Goal: Task Accomplishment & Management: Use online tool/utility

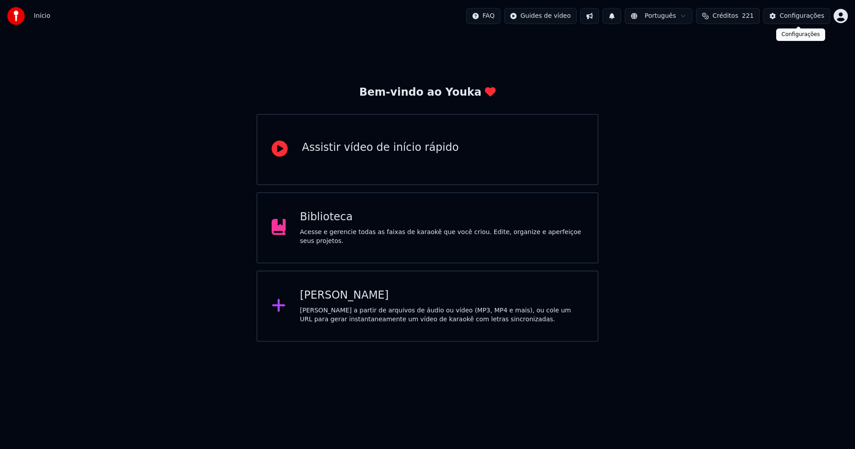
click at [809, 17] on div "Configurações" at bounding box center [802, 16] width 45 height 9
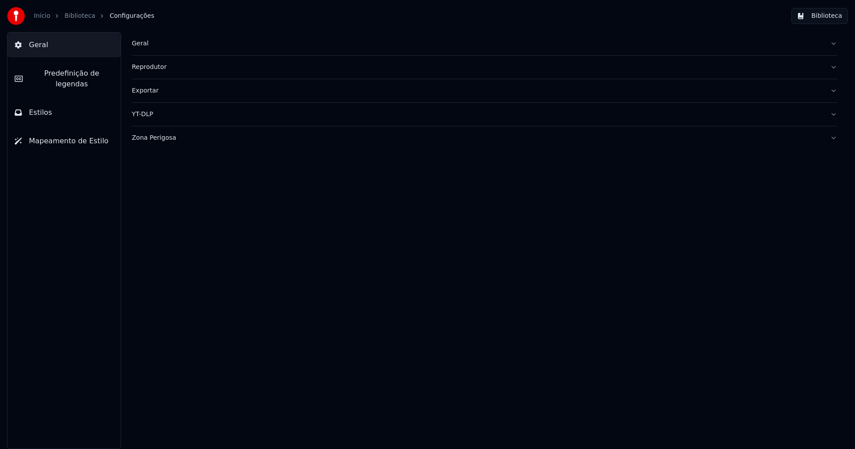
click at [145, 43] on div "Geral" at bounding box center [477, 43] width 691 height 9
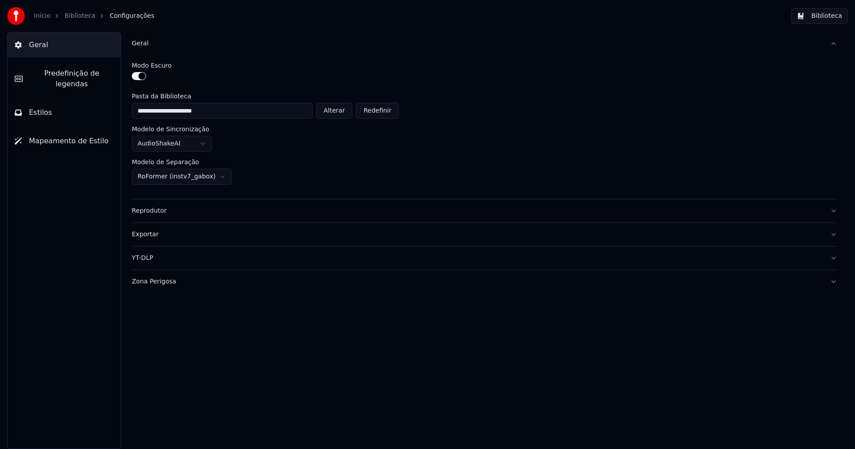
click at [351, 114] on button "Alterar" at bounding box center [334, 111] width 37 height 16
type input "**********"
click at [823, 14] on button "Biblioteca" at bounding box center [819, 16] width 57 height 16
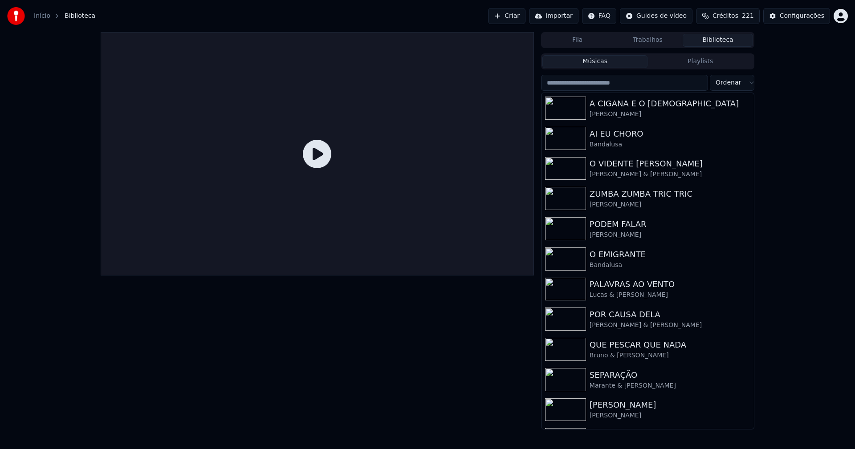
click at [41, 19] on link "Início" at bounding box center [42, 16] width 16 height 9
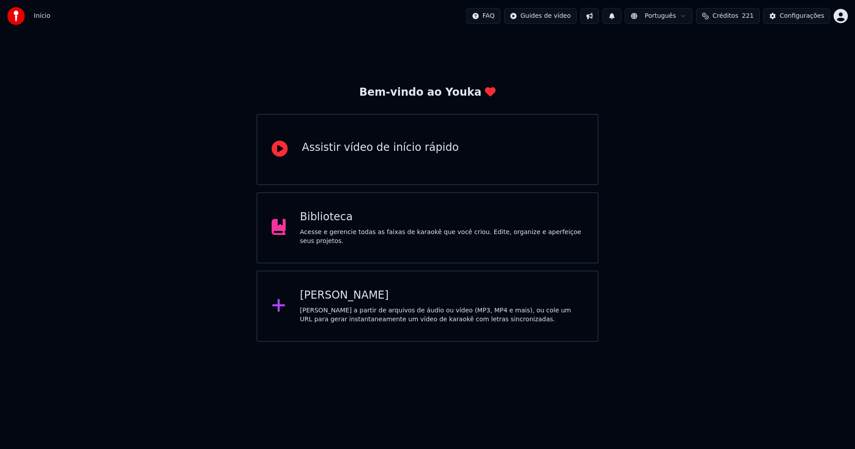
click at [336, 296] on div "[PERSON_NAME]" at bounding box center [442, 296] width 284 height 14
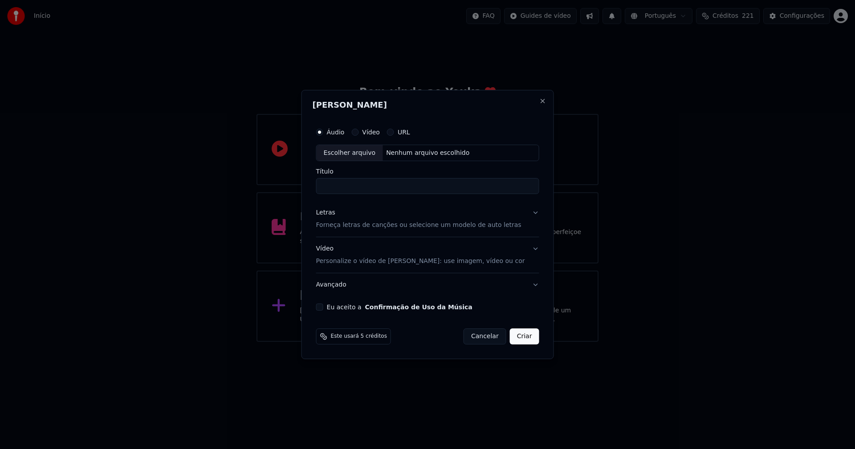
click at [369, 152] on div "Escolher arquivo" at bounding box center [350, 153] width 66 height 16
type input "**********"
click at [334, 215] on div "Letras" at bounding box center [325, 213] width 19 height 9
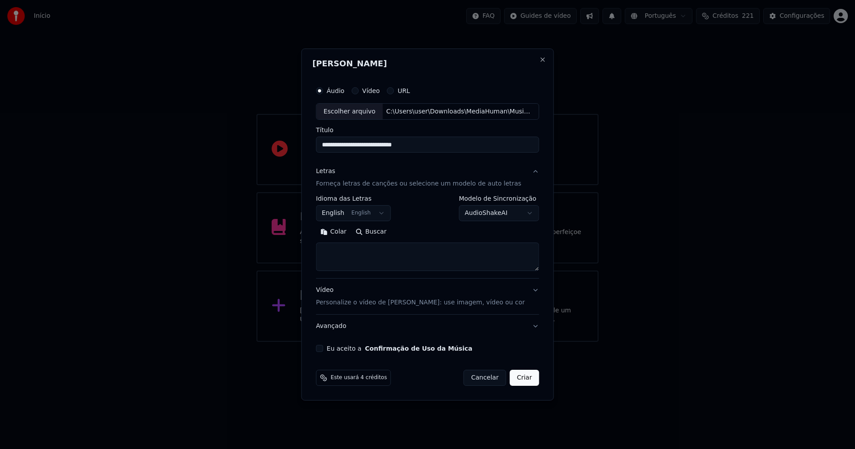
click at [341, 230] on button "Colar" at bounding box center [333, 232] width 35 height 14
type textarea "**********"
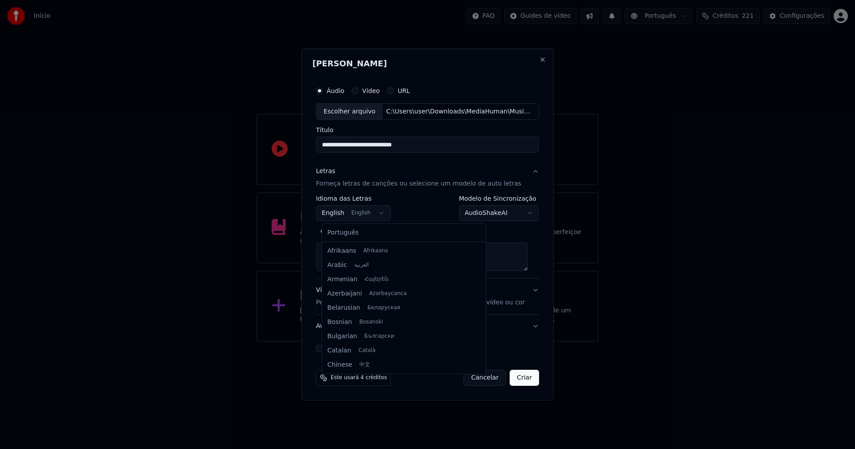
click at [368, 211] on body "**********" at bounding box center [427, 171] width 855 height 342
select select "**"
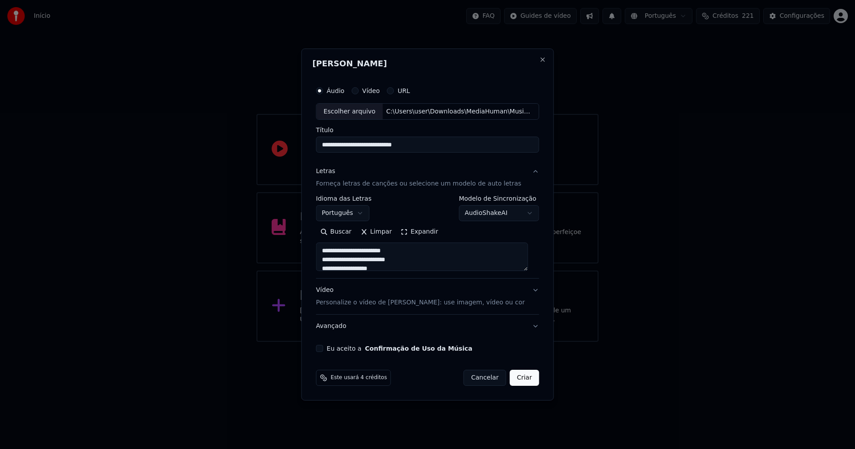
click at [496, 71] on div "[PERSON_NAME]" at bounding box center [428, 66] width 230 height 12
click at [427, 233] on button "Expandir" at bounding box center [419, 232] width 46 height 14
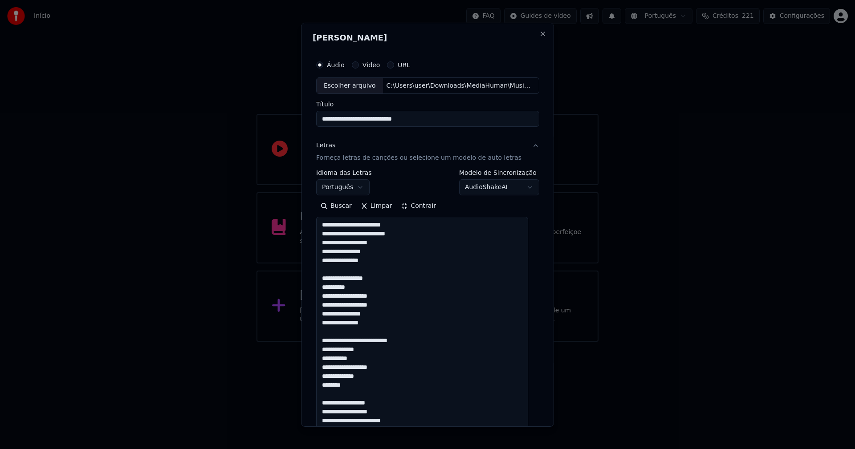
click at [370, 232] on textarea "**********" at bounding box center [422, 389] width 212 height 345
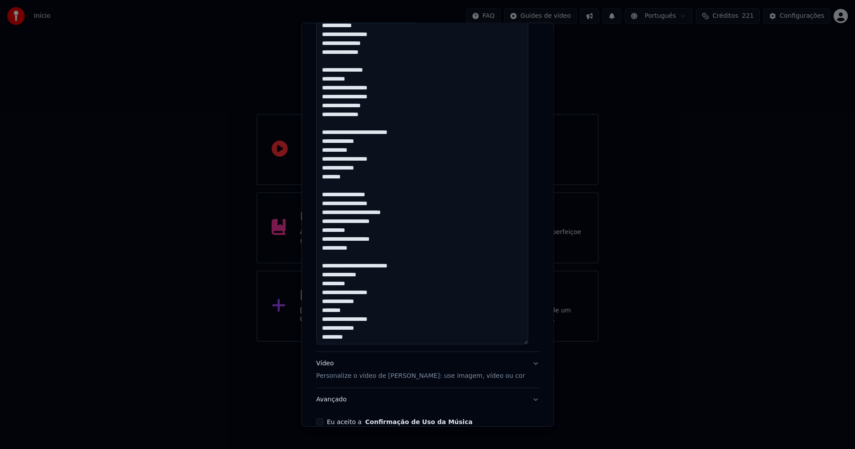
scroll to position [131, 0]
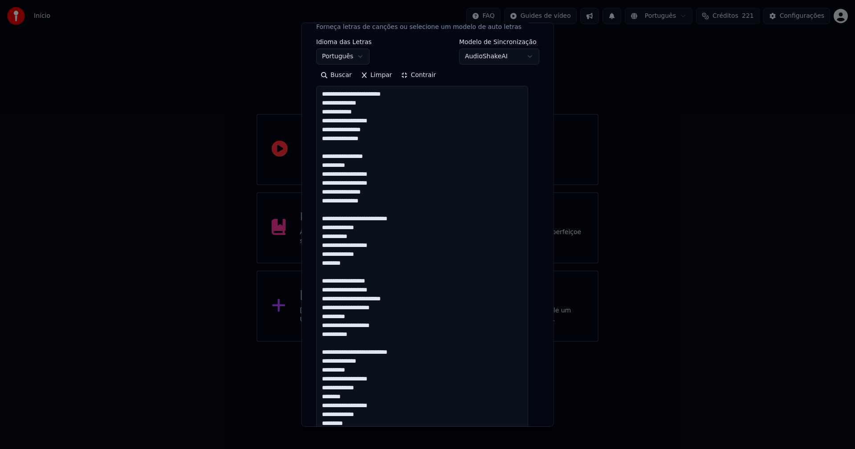
click at [364, 353] on textarea "**********" at bounding box center [422, 258] width 212 height 345
click at [365, 218] on textarea "**********" at bounding box center [422, 258] width 212 height 345
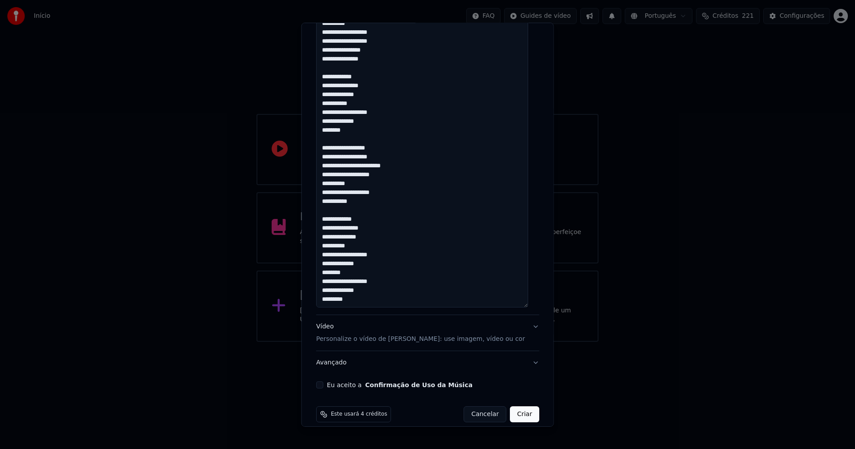
scroll to position [264, 0]
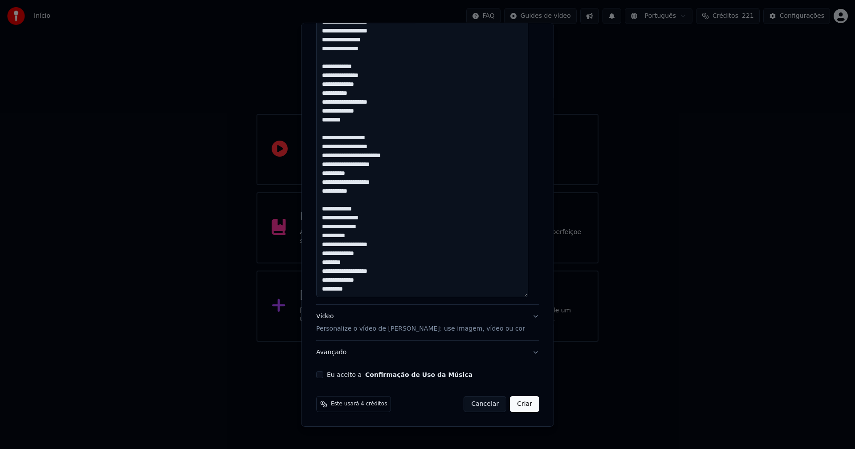
type textarea "**********"
click at [328, 318] on div "Vídeo Personalize o vídeo de karaokê: use imagem, vídeo ou cor" at bounding box center [420, 322] width 209 height 21
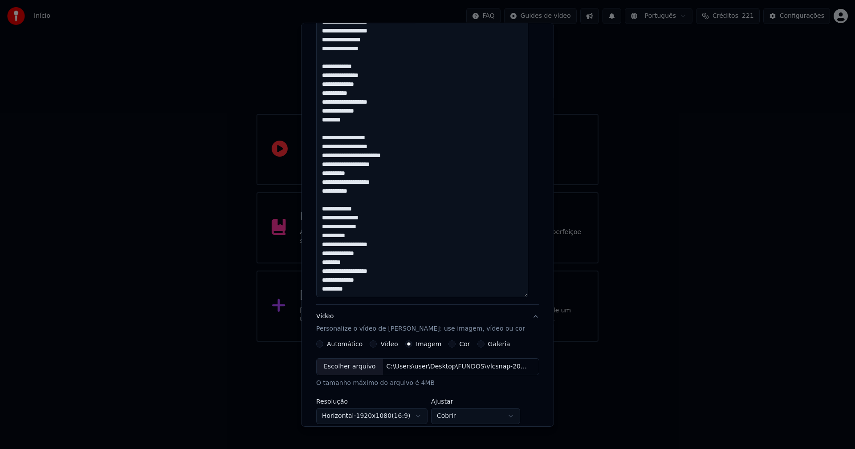
scroll to position [41, 0]
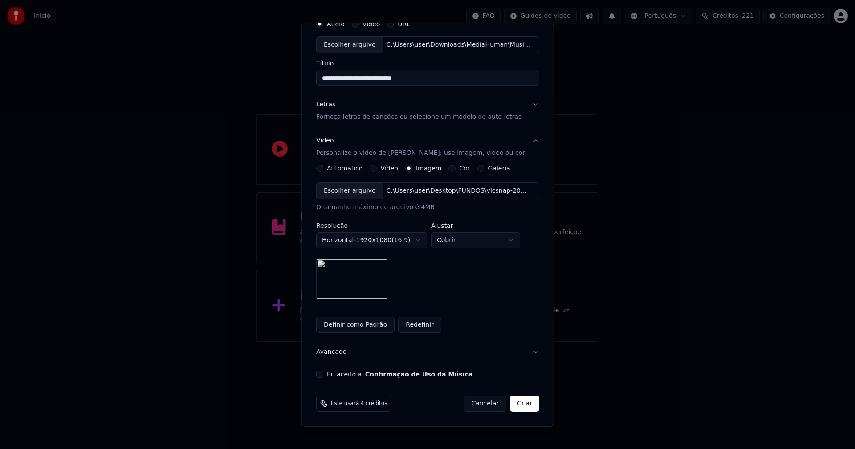
click at [323, 376] on button "Eu aceito a Confirmação de Uso da Música" at bounding box center [319, 374] width 7 height 7
click at [516, 407] on button "Criar" at bounding box center [524, 404] width 29 height 16
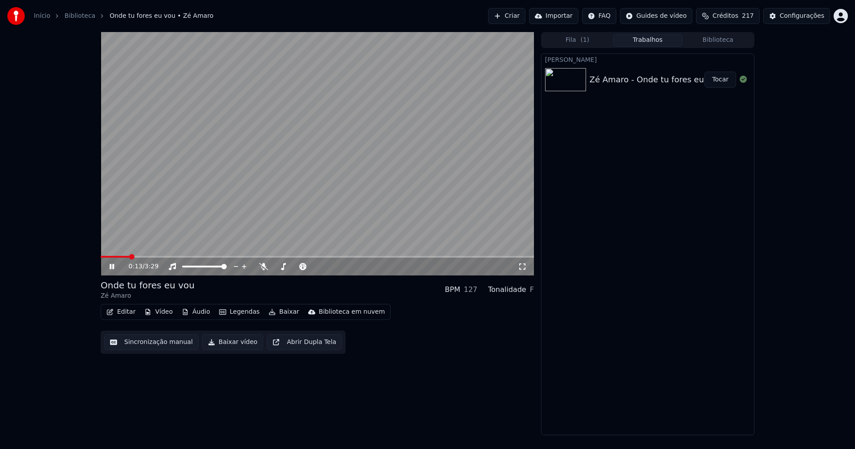
click at [113, 268] on icon at bounding box center [112, 266] width 4 height 5
click at [196, 313] on button "Áudio" at bounding box center [196, 312] width 36 height 12
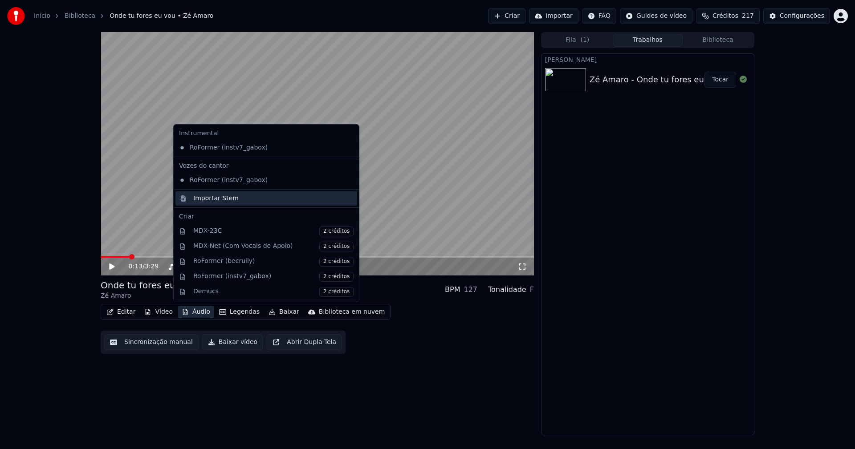
click at [220, 199] on div "Importar Stem" at bounding box center [215, 198] width 45 height 9
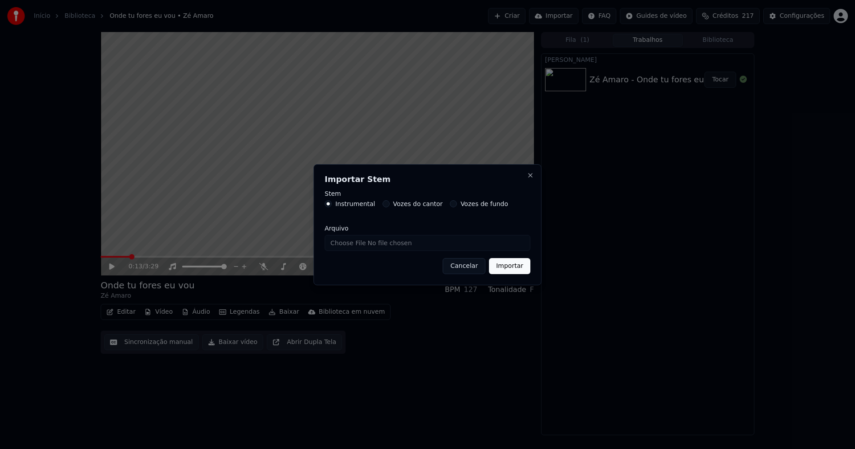
click at [356, 240] on input "Arquivo" at bounding box center [428, 243] width 206 height 16
type input "**********"
click at [512, 267] on button "Importar" at bounding box center [509, 266] width 41 height 16
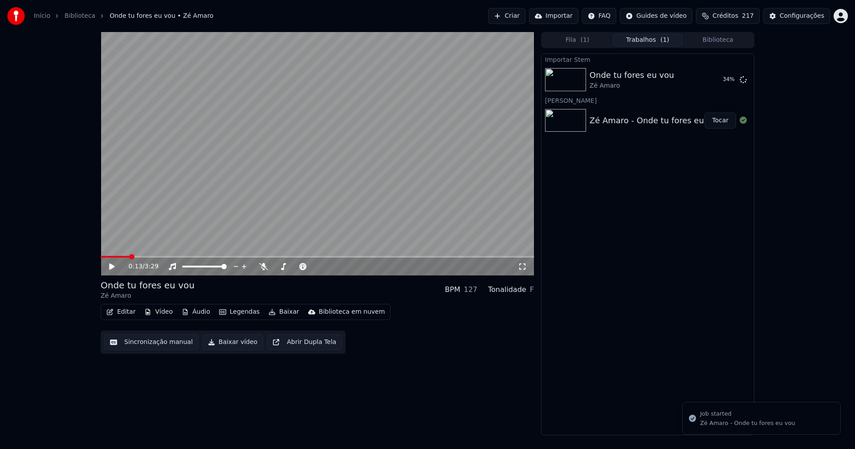
click at [162, 313] on button "Vídeo" at bounding box center [159, 312] width 36 height 12
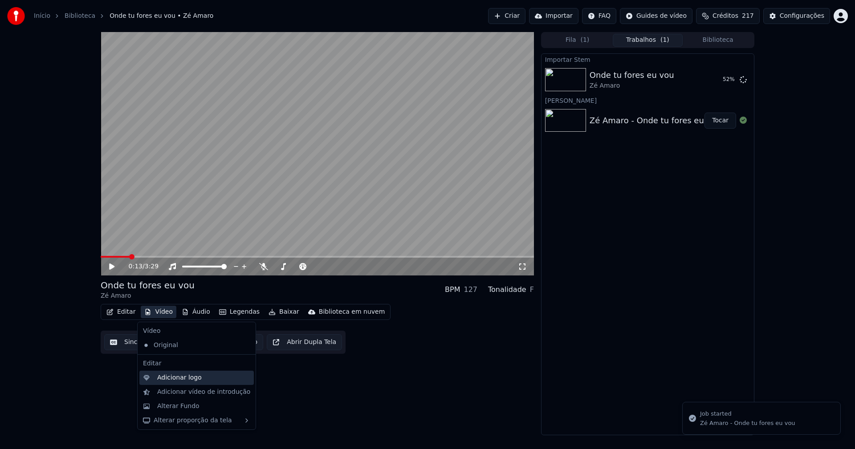
click at [175, 375] on div "Adicionar logo" at bounding box center [179, 378] width 45 height 9
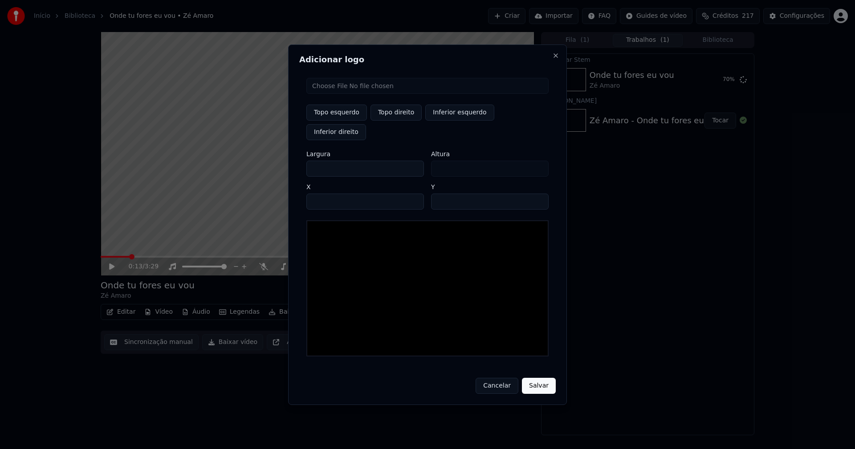
click at [341, 94] on input "file" at bounding box center [427, 86] width 242 height 16
type input "**********"
type input "***"
click at [402, 121] on button "Topo direito" at bounding box center [395, 113] width 51 height 16
type input "****"
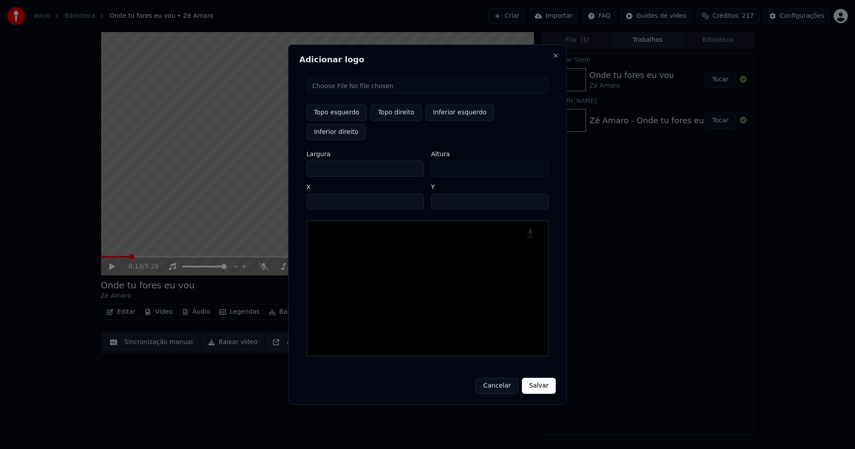
drag, startPoint x: 320, startPoint y: 159, endPoint x: 280, endPoint y: 160, distance: 39.6
click at [280, 160] on body "Início Biblioteca Onde tu fores eu vou • Zé Amaro Criar Importar FAQ Guides de …" at bounding box center [427, 224] width 855 height 449
type input "**"
type input "***"
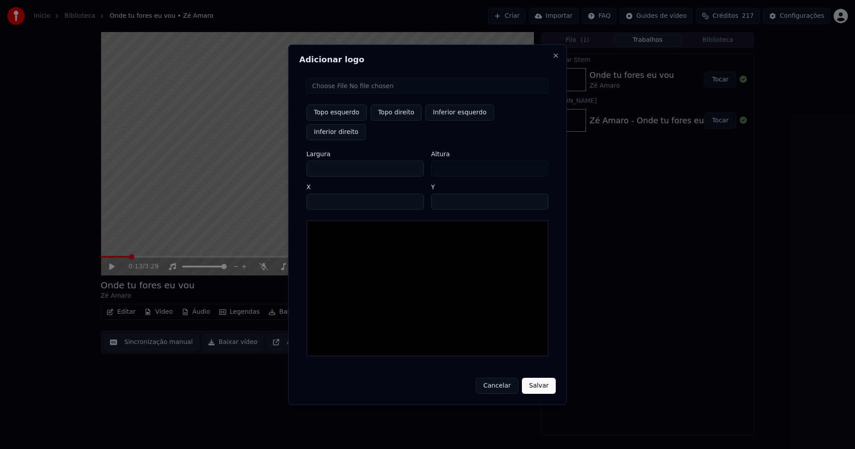
type input "***"
click at [324, 194] on input "****" at bounding box center [365, 202] width 118 height 16
type input "****"
click at [537, 194] on input "**" at bounding box center [490, 202] width 118 height 16
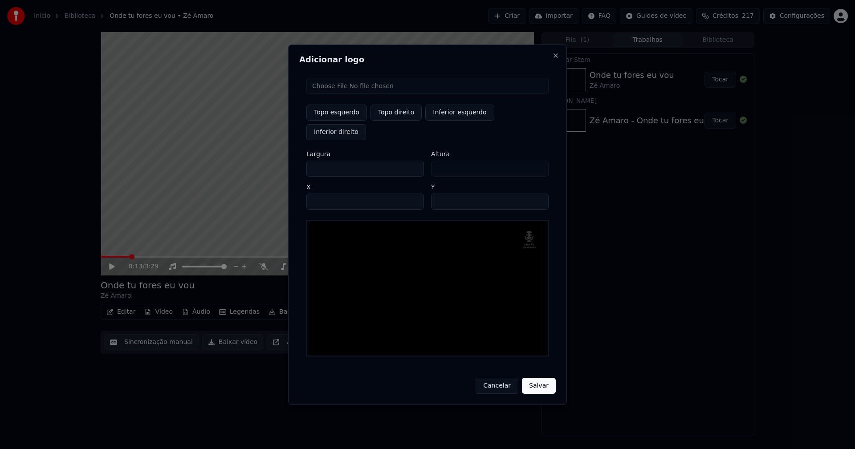
click at [537, 194] on input "**" at bounding box center [490, 202] width 118 height 16
type input "**"
click at [537, 194] on input "**" at bounding box center [490, 202] width 118 height 16
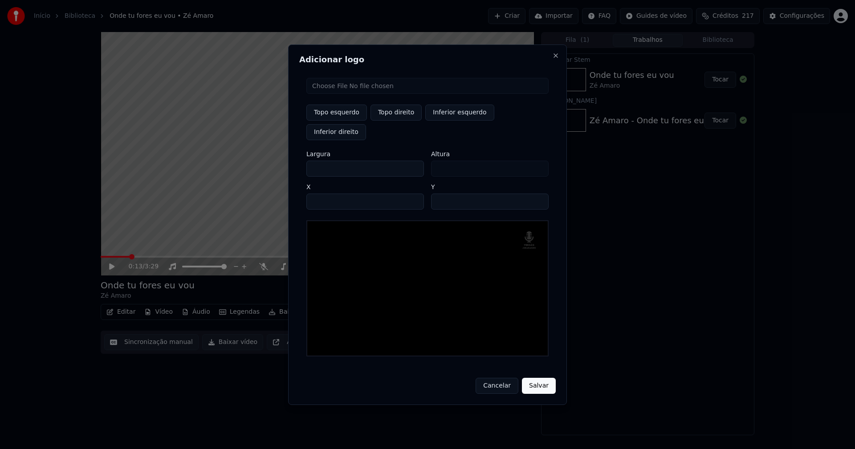
click at [543, 378] on button "Salvar" at bounding box center [539, 386] width 34 height 16
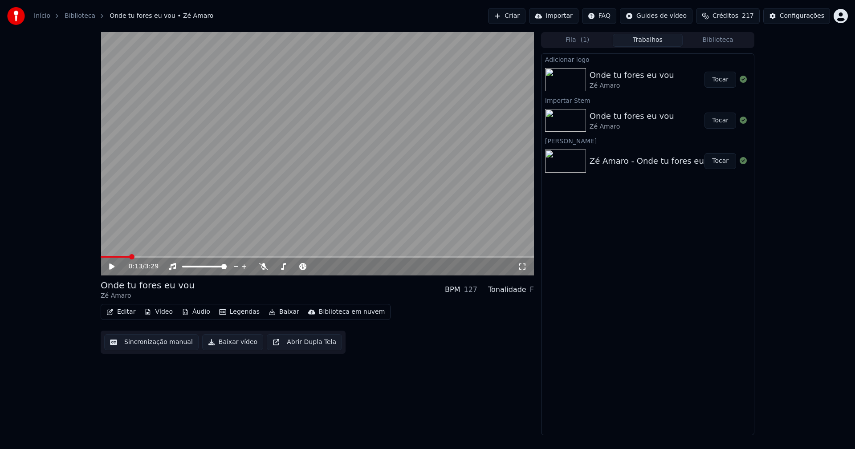
click at [125, 315] on button "Editar" at bounding box center [121, 312] width 36 height 12
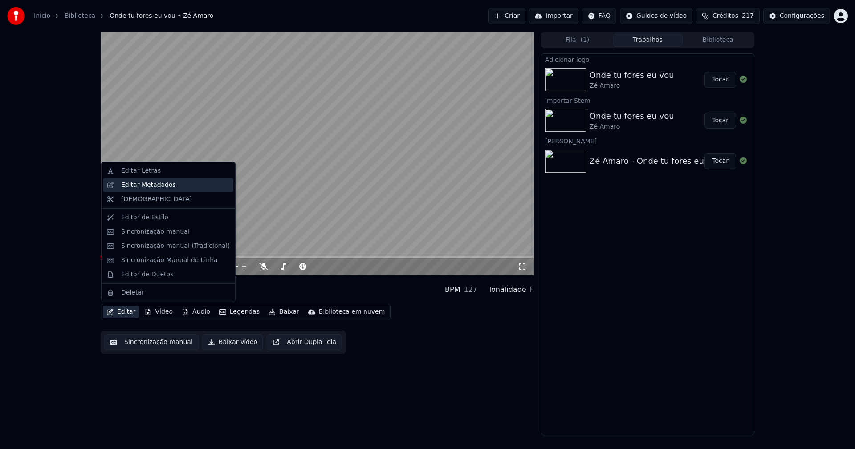
click at [147, 187] on div "Editar Metadados" at bounding box center [148, 185] width 55 height 9
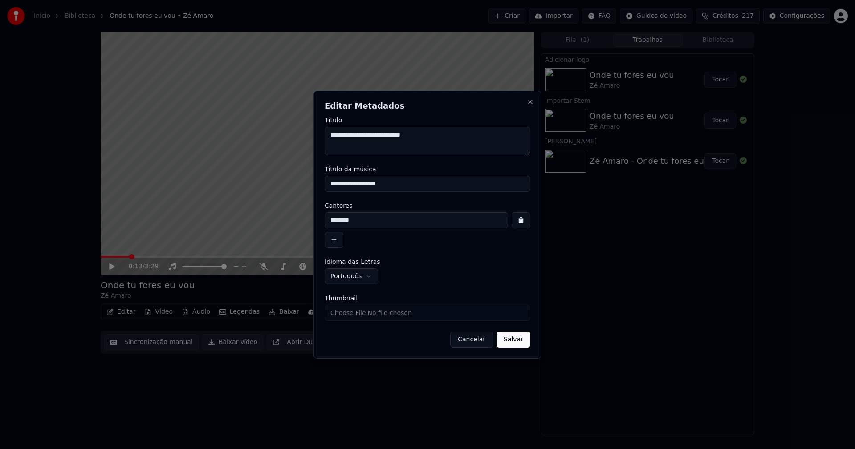
drag, startPoint x: 393, startPoint y: 185, endPoint x: 275, endPoint y: 183, distance: 118.0
click at [275, 183] on body "**********" at bounding box center [427, 224] width 855 height 449
type input "**********"
click at [355, 316] on input "Thumbnail" at bounding box center [428, 313] width 206 height 16
type input "**********"
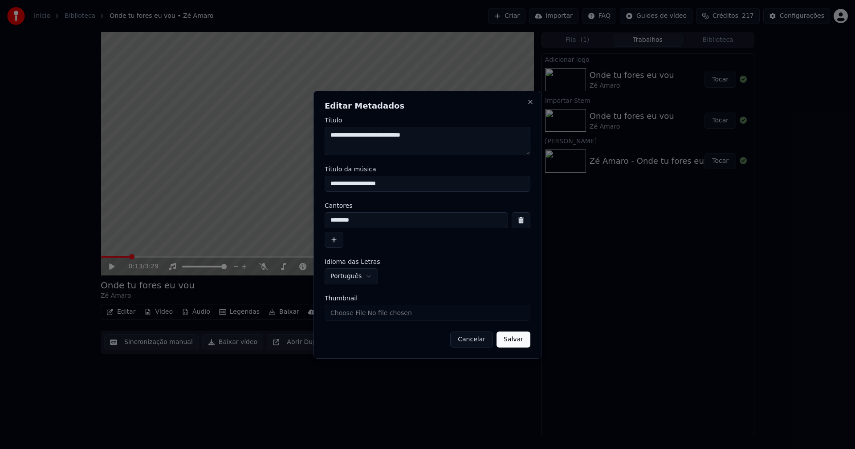
click at [519, 340] on button "Salvar" at bounding box center [513, 340] width 34 height 16
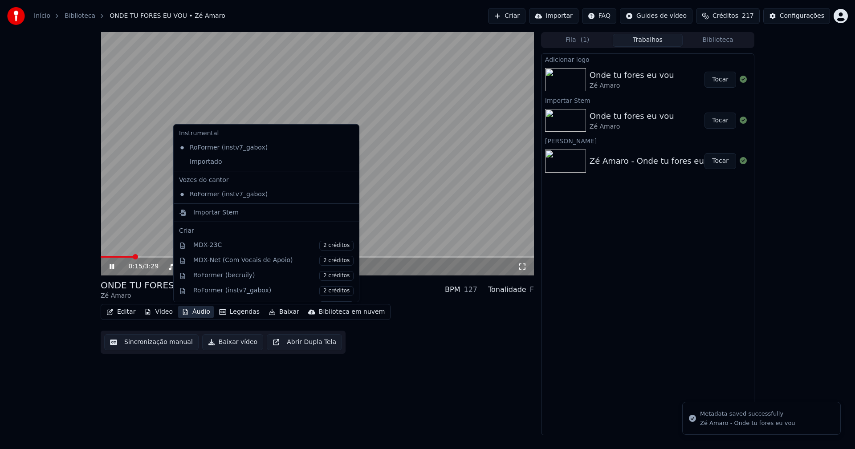
click at [197, 313] on button "Áudio" at bounding box center [196, 312] width 36 height 12
drag, startPoint x: 199, startPoint y: 163, endPoint x: 204, endPoint y: 163, distance: 4.9
click at [199, 163] on div "Importado" at bounding box center [259, 162] width 168 height 14
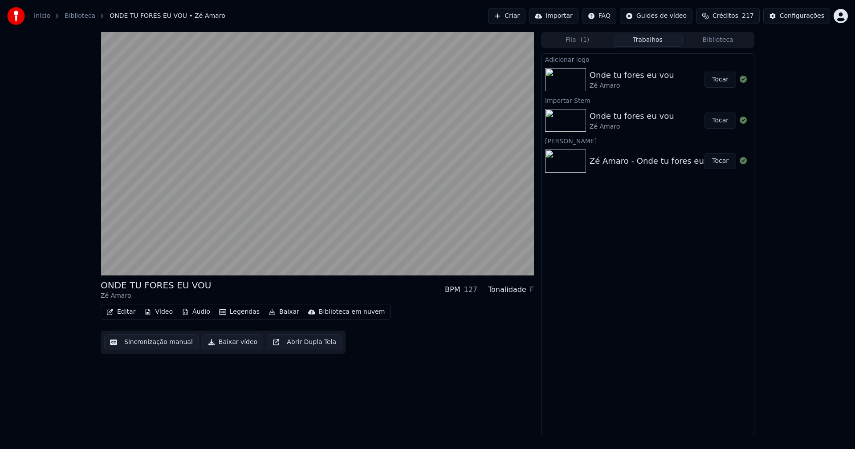
click at [726, 81] on button "Tocar" at bounding box center [720, 80] width 32 height 16
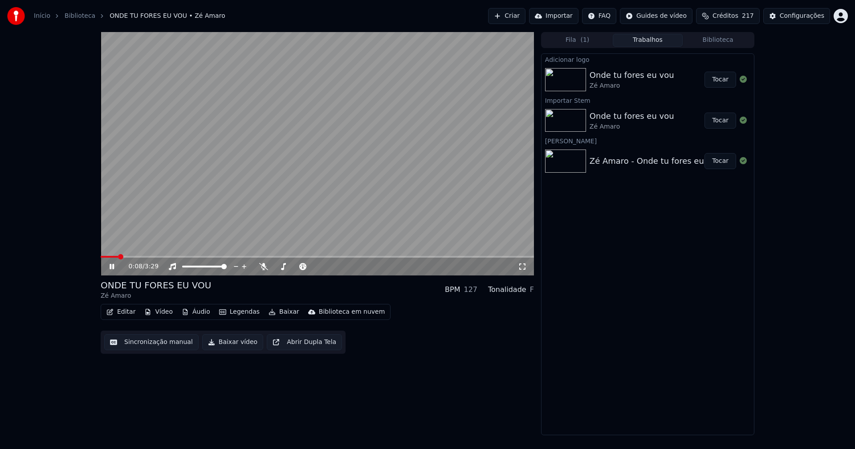
click at [126, 316] on button "Editar" at bounding box center [121, 312] width 36 height 12
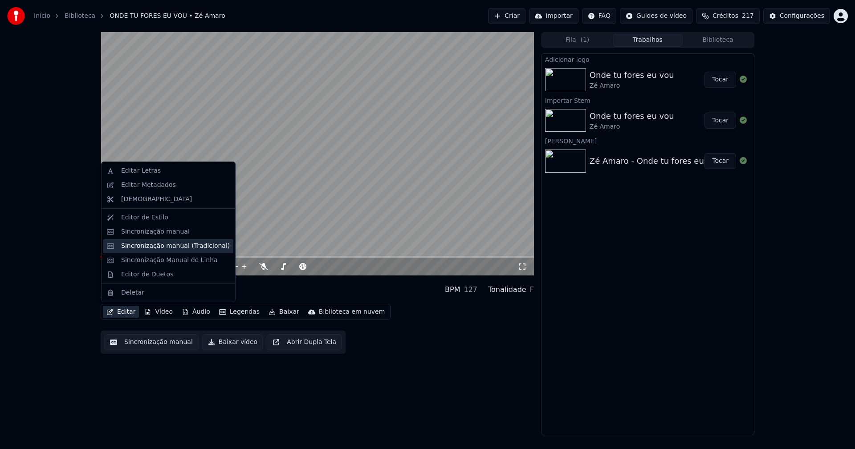
click at [164, 249] on div "Sincronização manual (Tradicional)" at bounding box center [175, 246] width 109 height 9
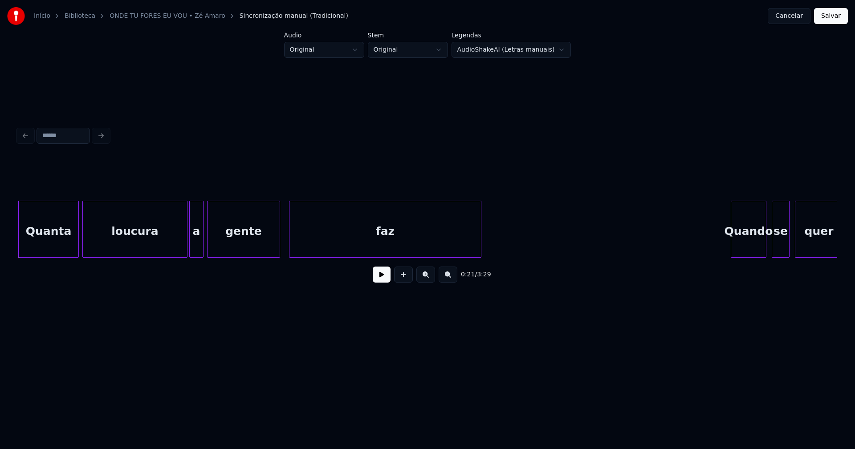
scroll to position [0, 1789]
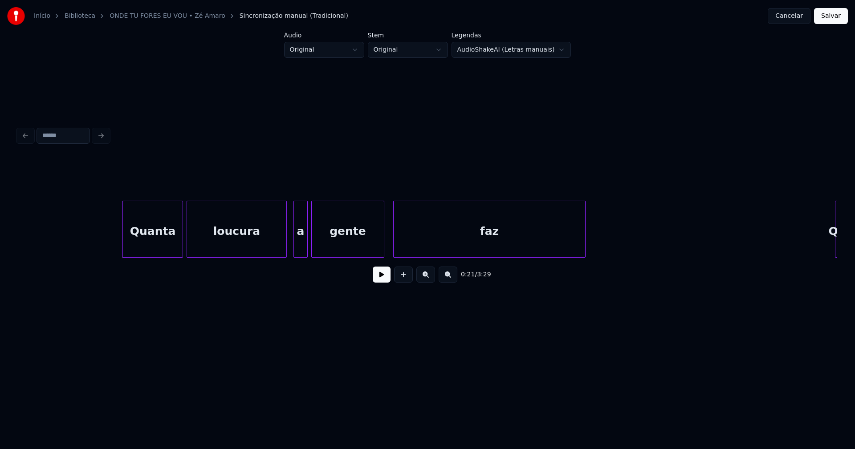
click at [285, 254] on div "Quanta loucura a gente faz Quando" at bounding box center [427, 229] width 819 height 57
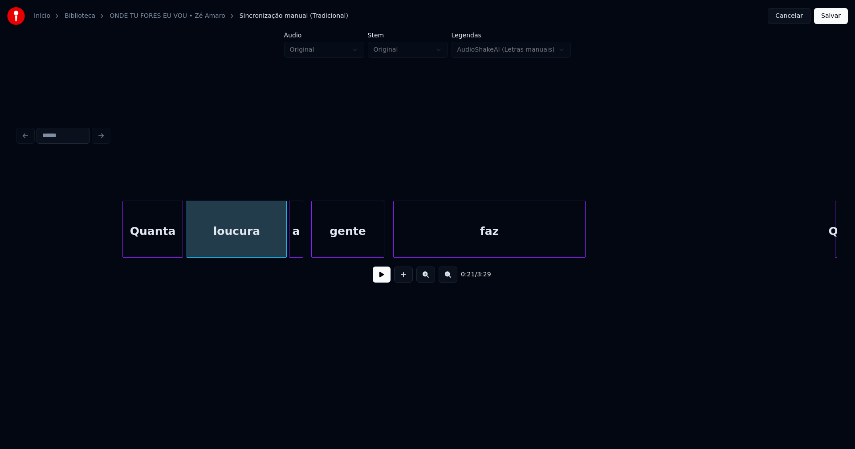
click at [297, 252] on div "a" at bounding box center [295, 231] width 13 height 61
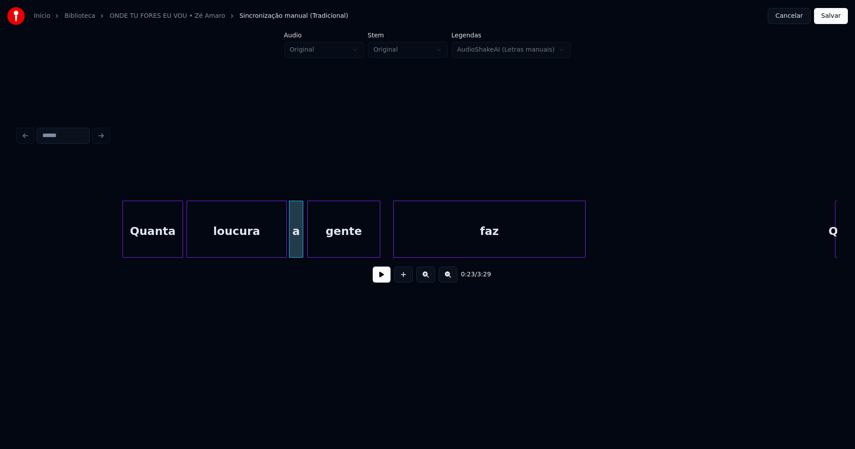
click at [343, 256] on div "Quanta loucura a gente faz Quando" at bounding box center [427, 229] width 819 height 57
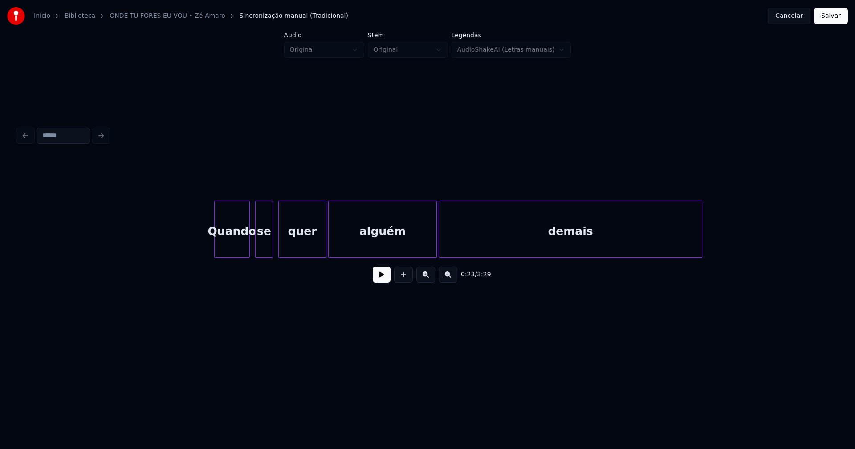
scroll to position [0, 2461]
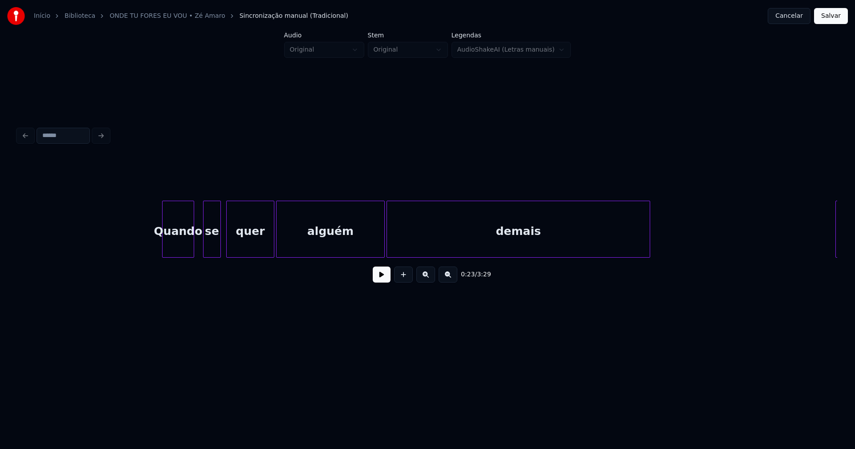
click at [192, 249] on div at bounding box center [192, 229] width 3 height 56
click at [207, 248] on div "se" at bounding box center [206, 231] width 17 height 61
click at [267, 246] on div at bounding box center [267, 229] width 3 height 56
click at [310, 246] on div "alguém" at bounding box center [327, 231] width 108 height 61
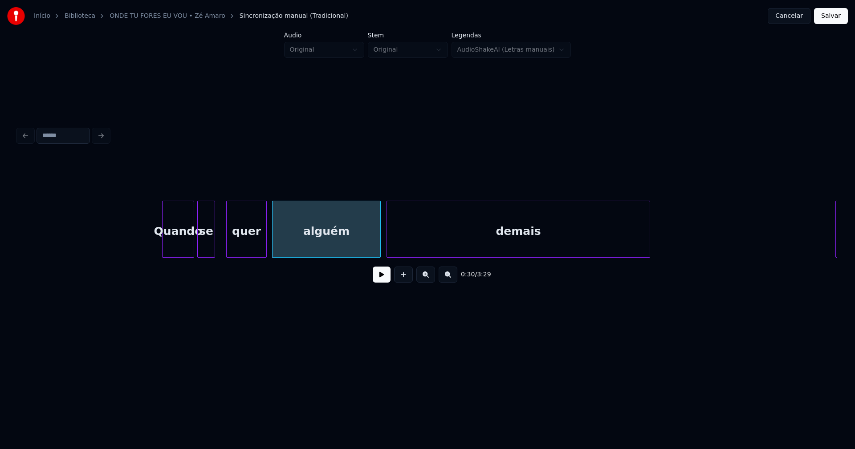
click at [265, 247] on div at bounding box center [265, 229] width 3 height 56
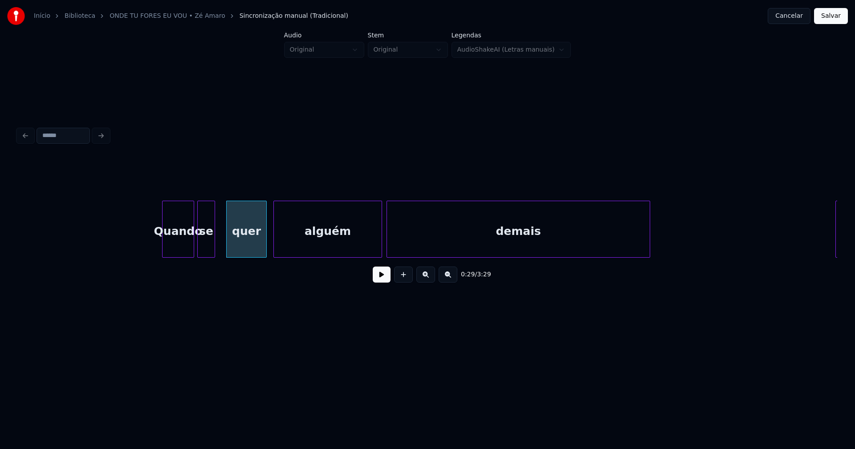
click at [283, 254] on div "Quando se quer alguém demais É" at bounding box center [427, 229] width 819 height 57
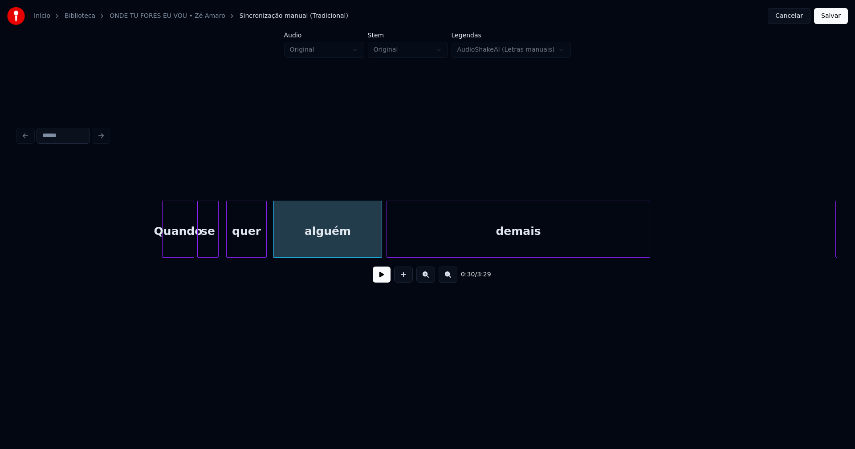
click at [217, 245] on div at bounding box center [217, 229] width 3 height 56
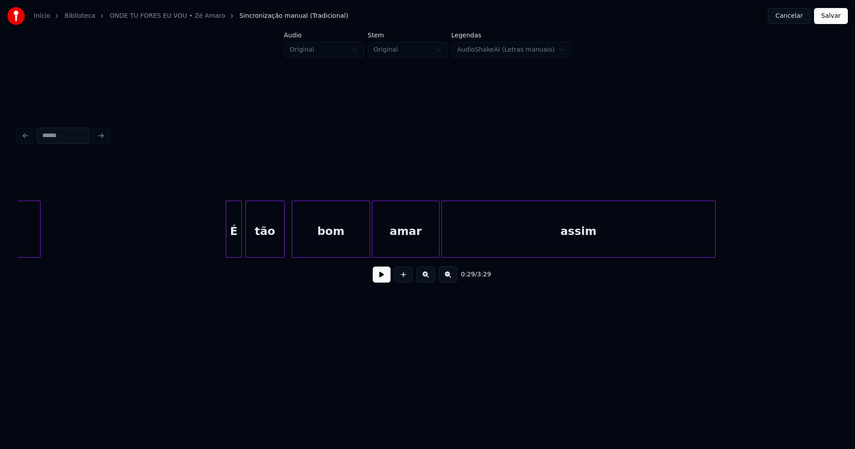
scroll to position [0, 3133]
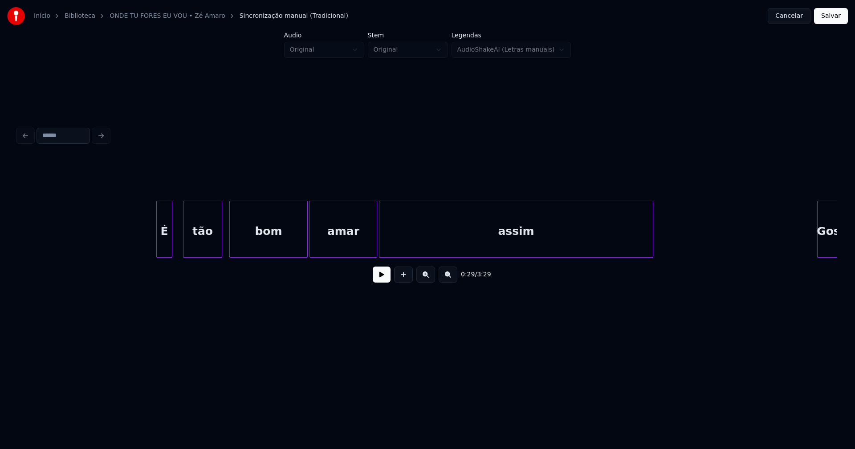
click at [164, 252] on div "É" at bounding box center [164, 231] width 15 height 61
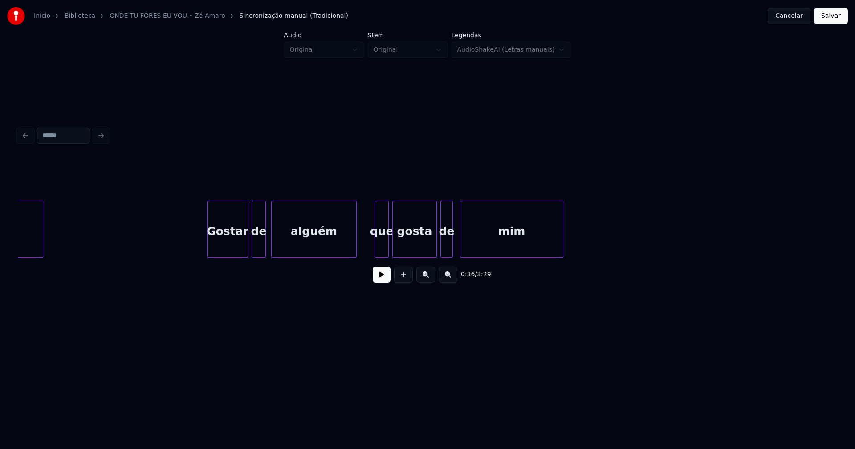
scroll to position [0, 3754]
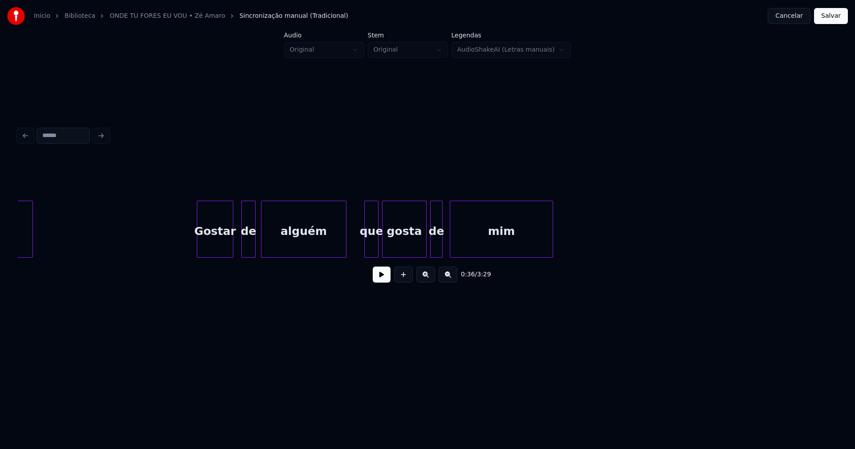
click at [231, 249] on div at bounding box center [231, 229] width 3 height 56
click at [248, 247] on div "de" at bounding box center [247, 231] width 13 height 61
click at [258, 247] on div at bounding box center [258, 229] width 3 height 56
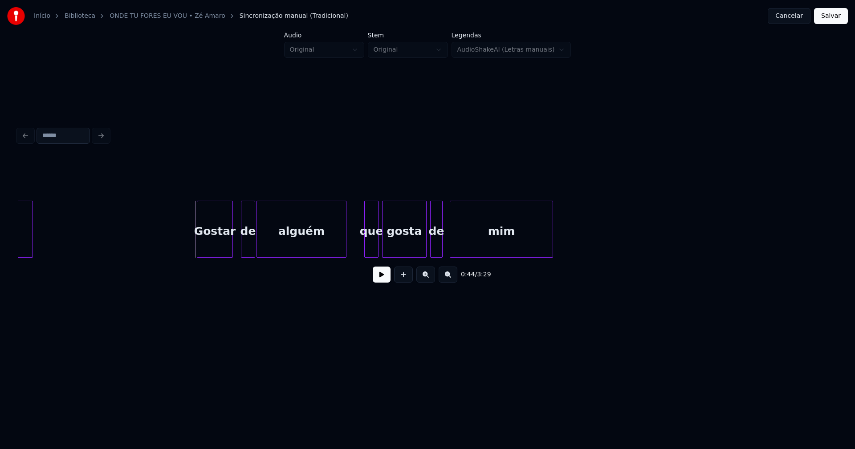
click at [385, 282] on button at bounding box center [382, 275] width 18 height 16
click at [383, 279] on button at bounding box center [382, 275] width 18 height 16
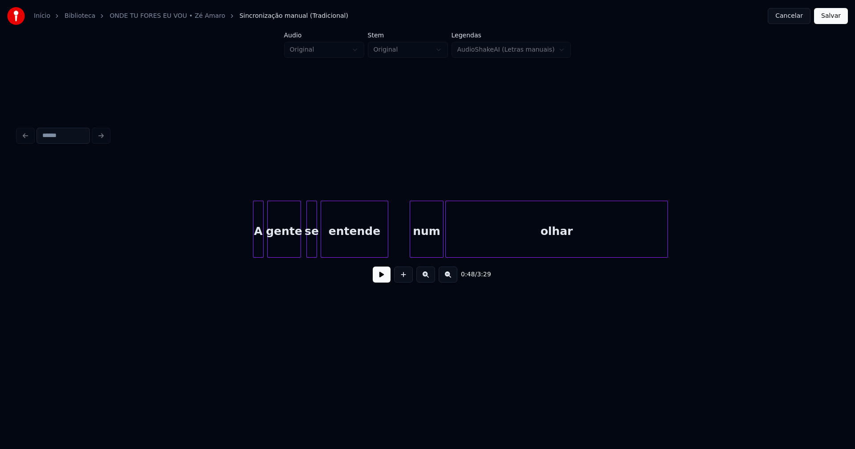
scroll to position [0, 4447]
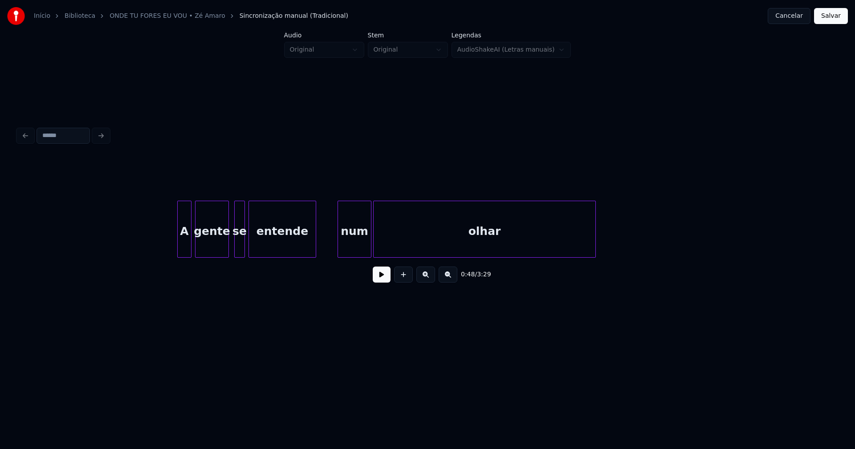
click at [179, 247] on div at bounding box center [179, 229] width 3 height 56
click at [382, 283] on button at bounding box center [382, 275] width 18 height 16
drag, startPoint x: 382, startPoint y: 278, endPoint x: 309, endPoint y: 253, distance: 76.6
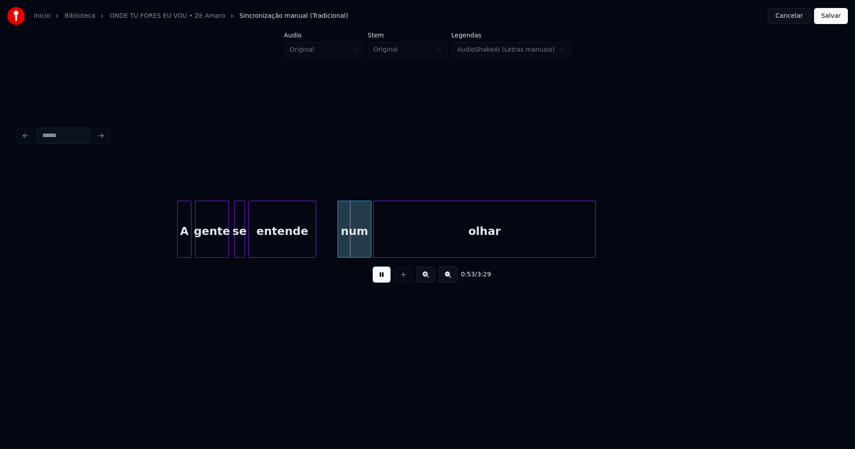
click at [381, 277] on button at bounding box center [382, 275] width 18 height 16
click at [262, 242] on div at bounding box center [262, 229] width 3 height 56
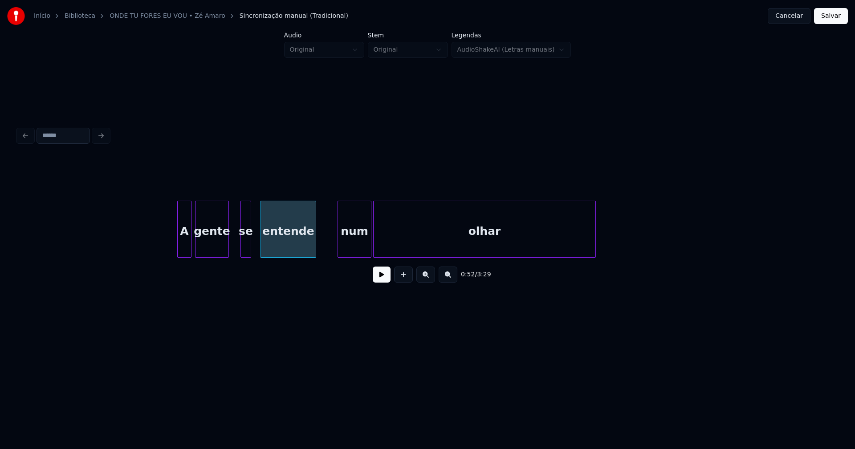
click at [246, 249] on div "se" at bounding box center [246, 231] width 10 height 61
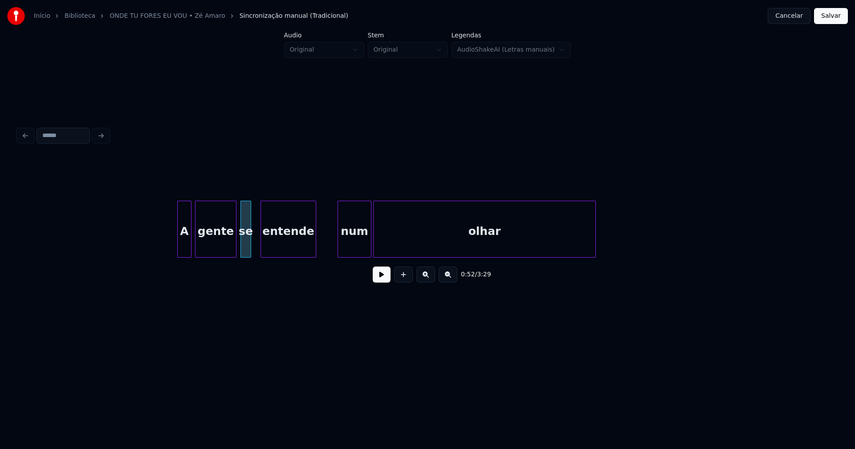
click at [235, 250] on div at bounding box center [234, 229] width 3 height 56
click at [255, 243] on div at bounding box center [254, 229] width 3 height 56
click at [382, 278] on button at bounding box center [382, 275] width 18 height 16
click at [347, 248] on div at bounding box center [347, 229] width 3 height 56
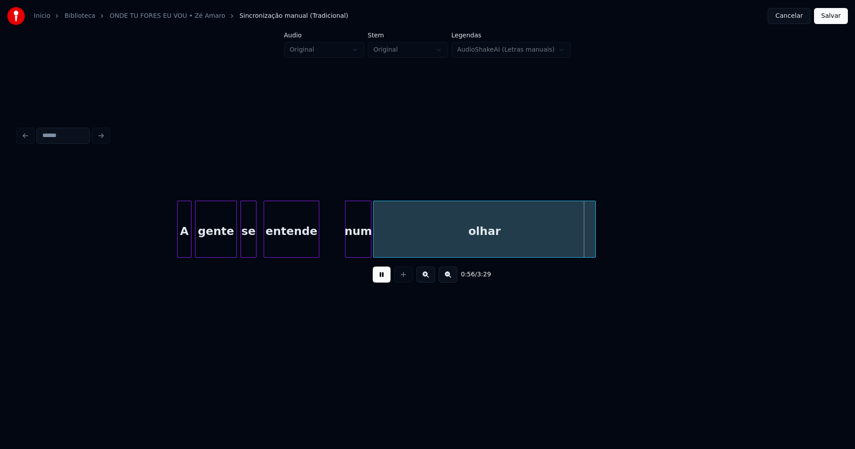
click at [319, 250] on div "entende" at bounding box center [292, 229] width 56 height 57
click at [339, 241] on div at bounding box center [339, 229] width 3 height 56
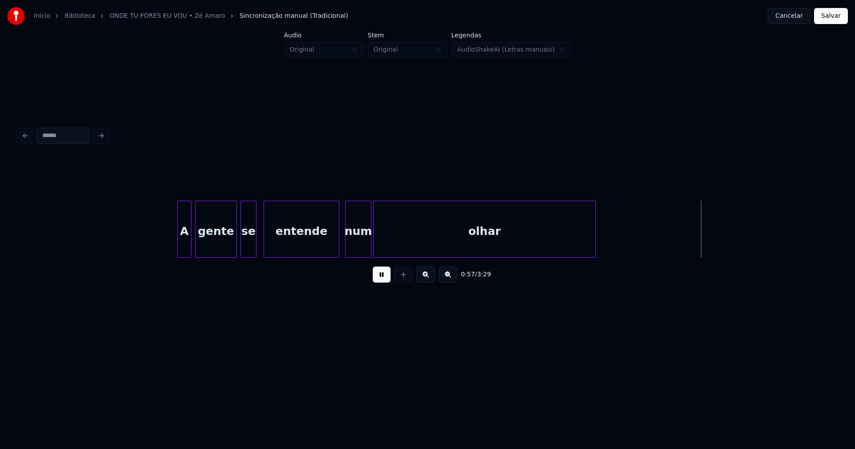
click at [338, 251] on div at bounding box center [337, 229] width 3 height 56
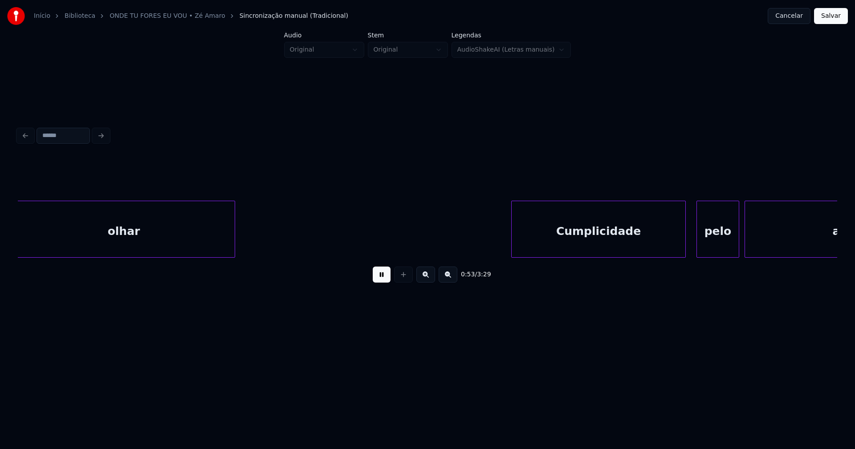
scroll to position [0, 4810]
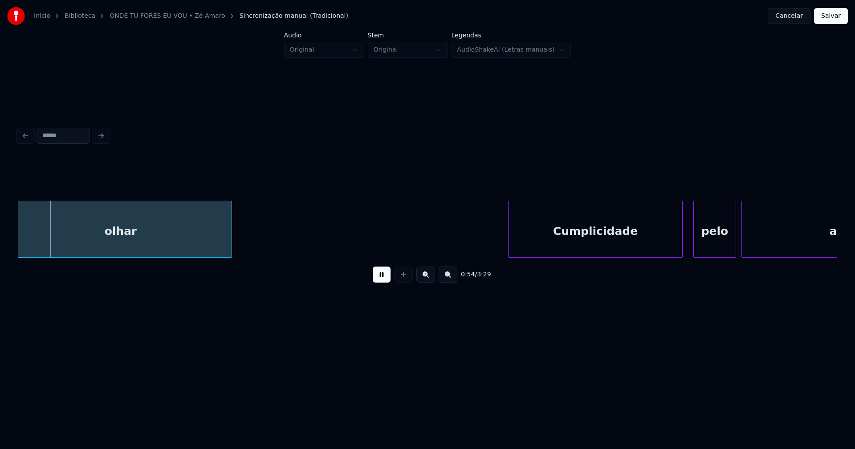
click at [376, 280] on button at bounding box center [382, 275] width 18 height 16
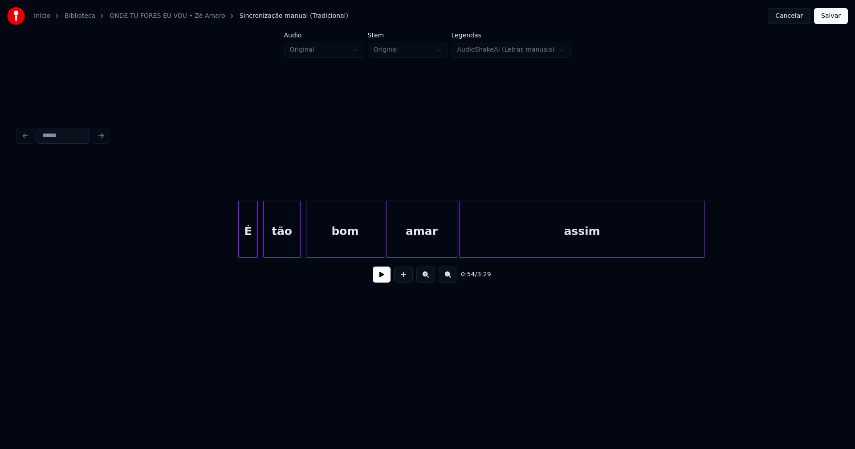
scroll to position [0, 5822]
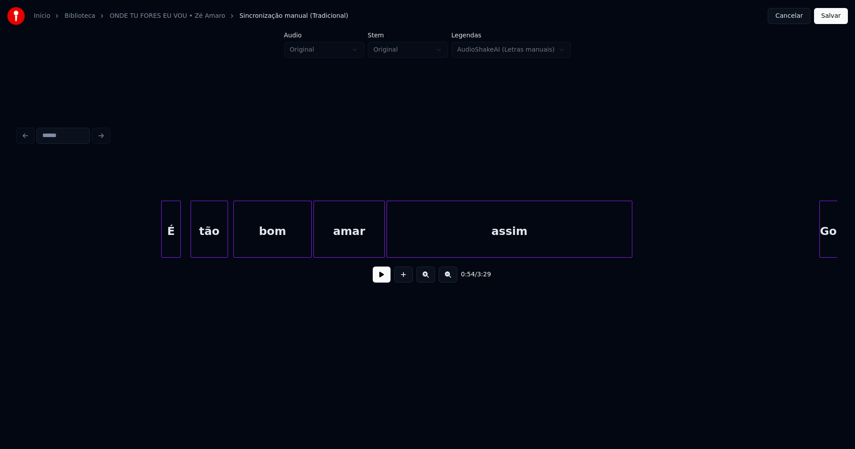
click at [171, 254] on div "É" at bounding box center [171, 231] width 19 height 61
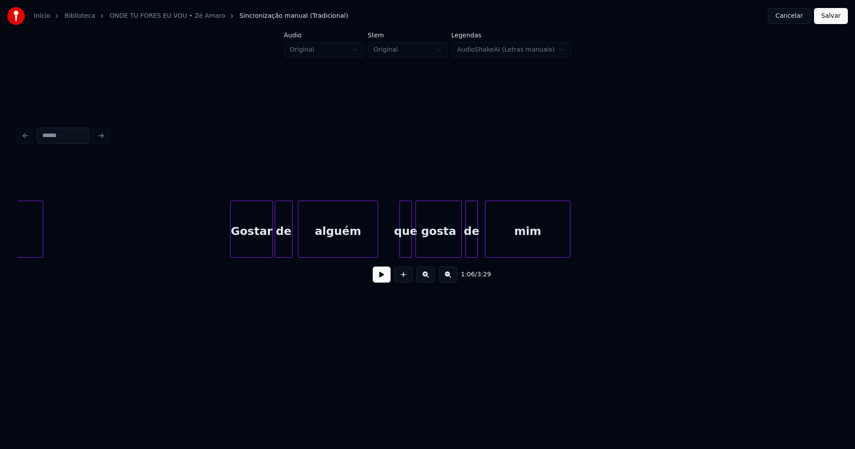
scroll to position [0, 6422]
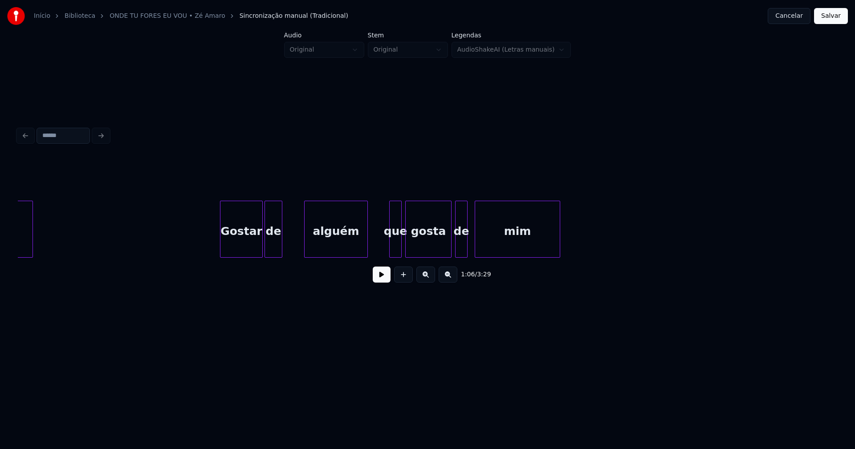
click at [307, 244] on div at bounding box center [306, 229] width 3 height 56
click at [275, 251] on div "de" at bounding box center [274, 231] width 17 height 61
click at [296, 243] on div at bounding box center [297, 229] width 3 height 56
click at [471, 247] on div at bounding box center [469, 229] width 3 height 56
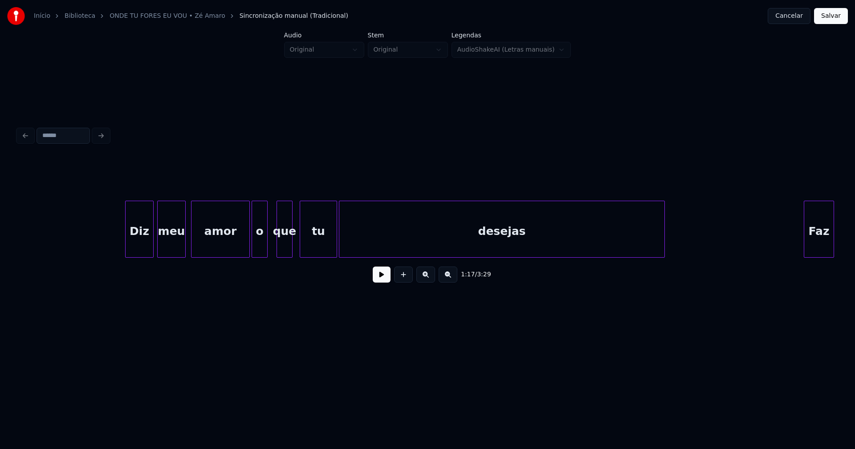
scroll to position [0, 7238]
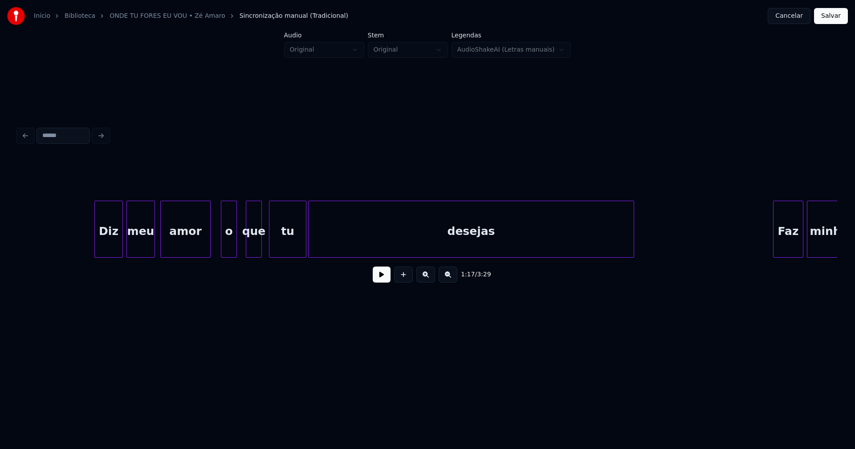
click at [209, 258] on div "Diz meu amor o que tu desejas Faz minha" at bounding box center [427, 229] width 819 height 57
drag, startPoint x: 74, startPoint y: 246, endPoint x: 101, endPoint y: 248, distance: 26.4
drag, startPoint x: 380, startPoint y: 283, endPoint x: 194, endPoint y: 249, distance: 188.8
click at [380, 283] on button at bounding box center [382, 275] width 18 height 16
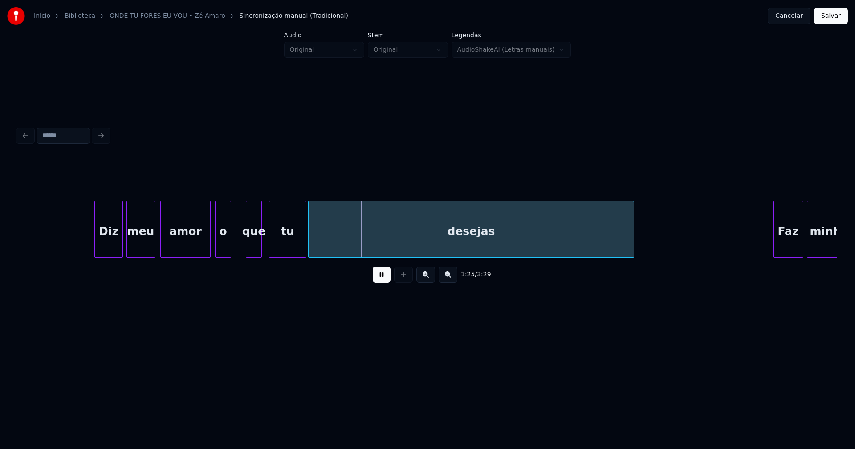
click at [224, 256] on div "Diz meu amor o que tu desejas Faz minha" at bounding box center [427, 229] width 819 height 57
click at [208, 248] on div at bounding box center [207, 229] width 3 height 56
click at [239, 242] on div at bounding box center [239, 229] width 3 height 56
click at [382, 279] on button at bounding box center [382, 275] width 18 height 16
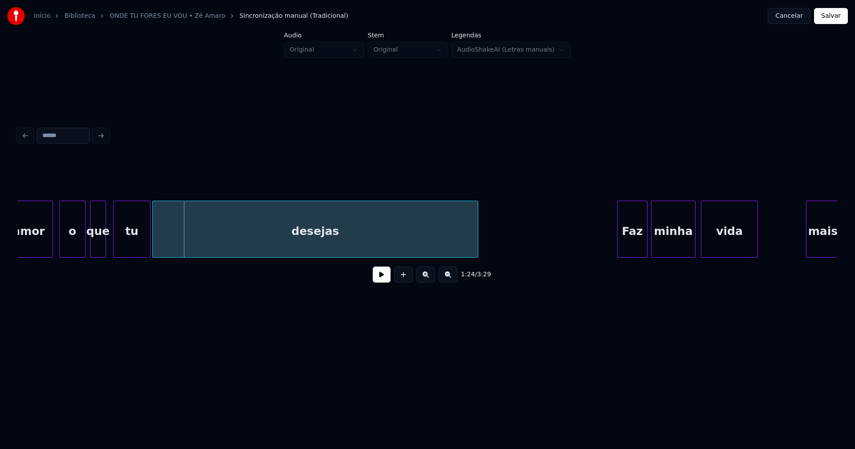
scroll to position [0, 7415]
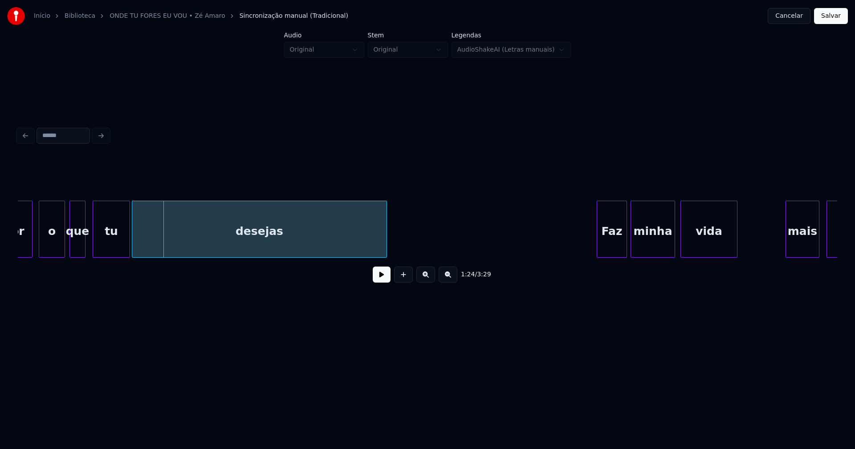
click at [386, 252] on div at bounding box center [385, 229] width 3 height 56
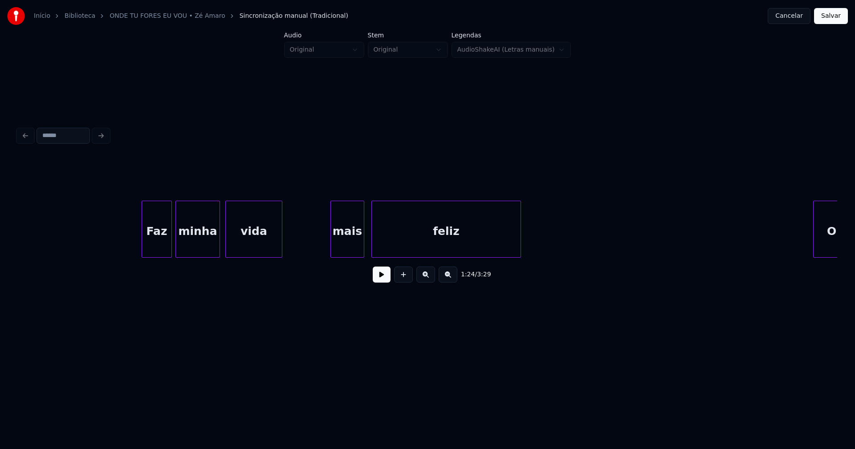
scroll to position [0, 7890]
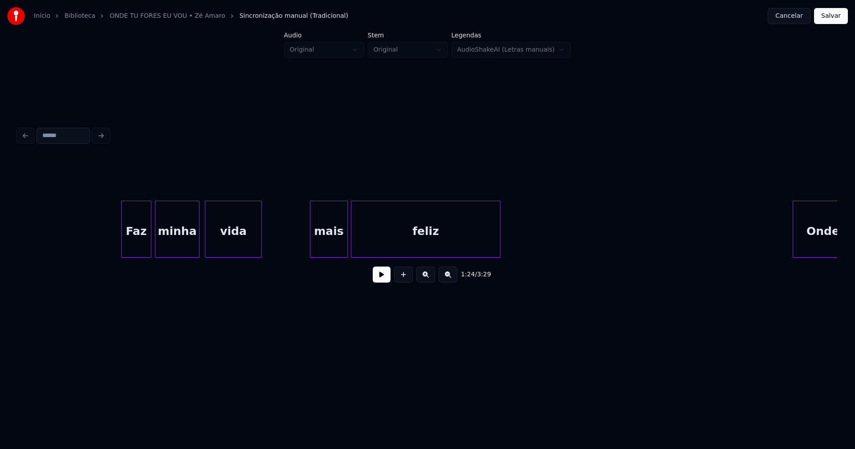
click at [346, 247] on div at bounding box center [346, 229] width 3 height 56
click at [307, 251] on div at bounding box center [307, 229] width 3 height 56
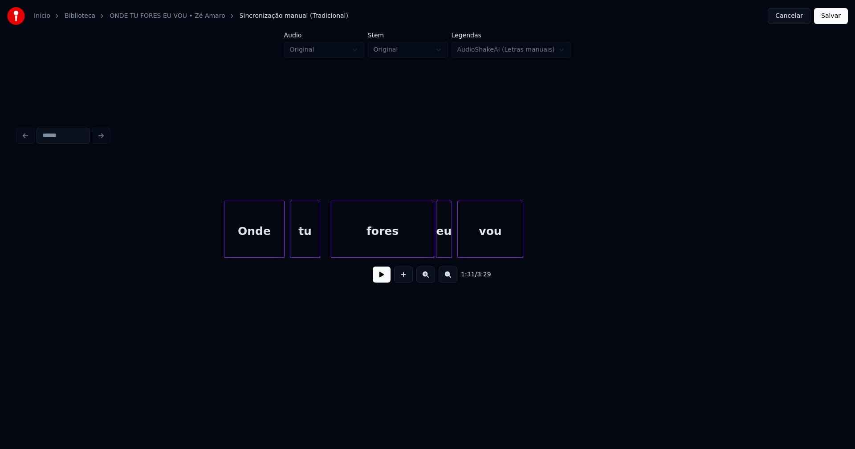
scroll to position [0, 8470]
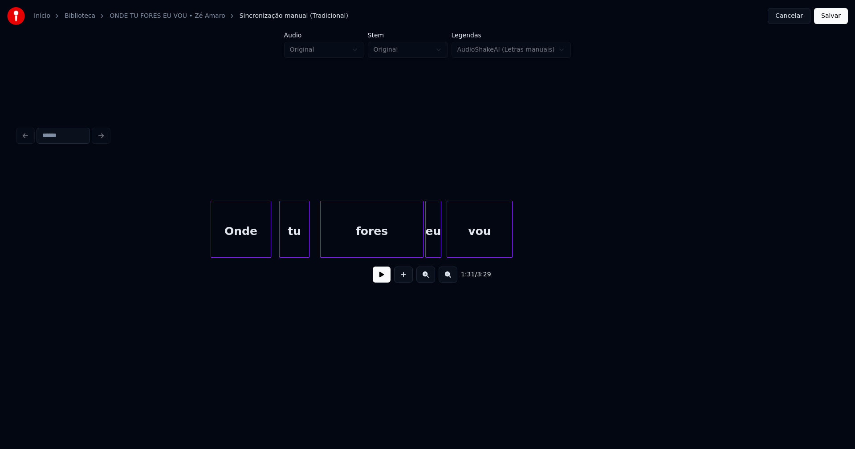
click at [241, 244] on div "Onde" at bounding box center [241, 231] width 60 height 61
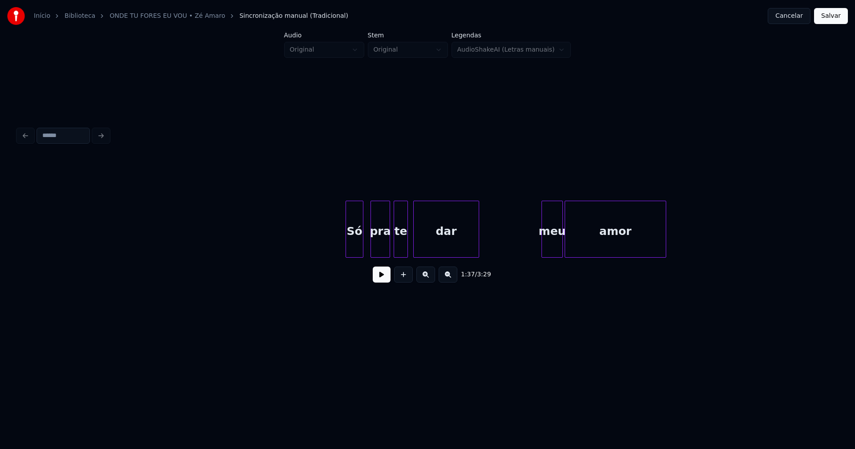
scroll to position [0, 9110]
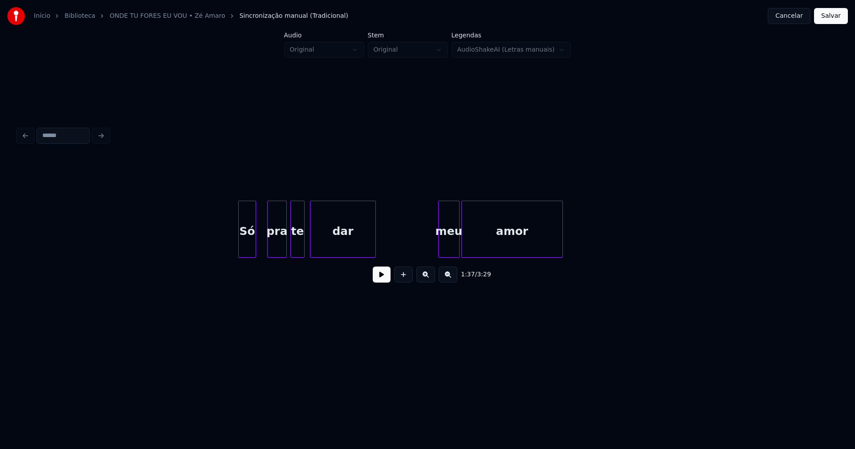
click at [248, 246] on div "Só" at bounding box center [247, 231] width 17 height 61
click at [436, 252] on div at bounding box center [437, 229] width 3 height 56
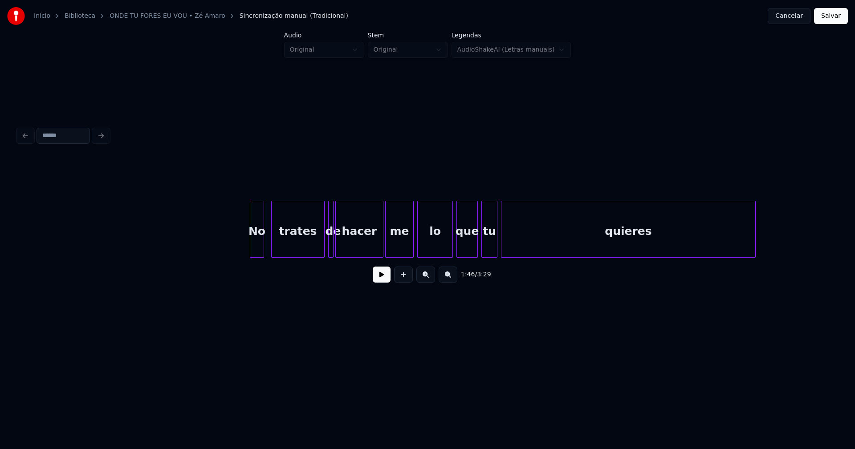
scroll to position [0, 11117]
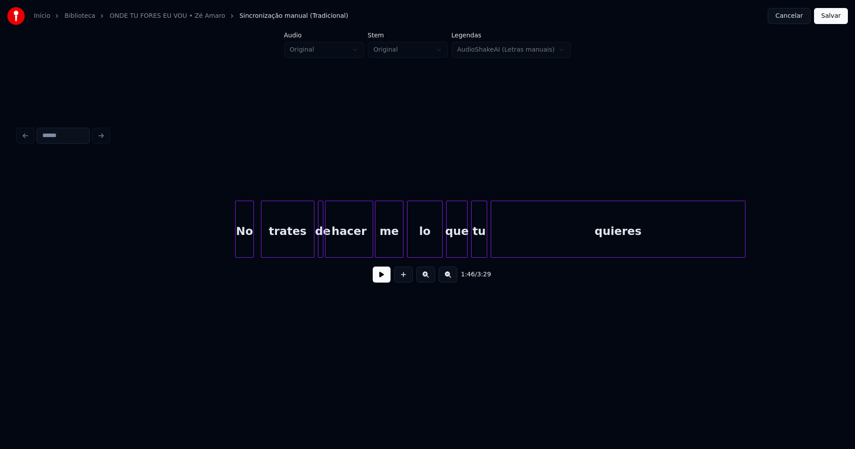
click at [236, 249] on div at bounding box center [237, 229] width 3 height 56
drag, startPoint x: 224, startPoint y: 235, endPoint x: 342, endPoint y: 270, distance: 123.0
click at [379, 274] on button at bounding box center [382, 275] width 18 height 16
click at [379, 275] on button at bounding box center [382, 275] width 18 height 16
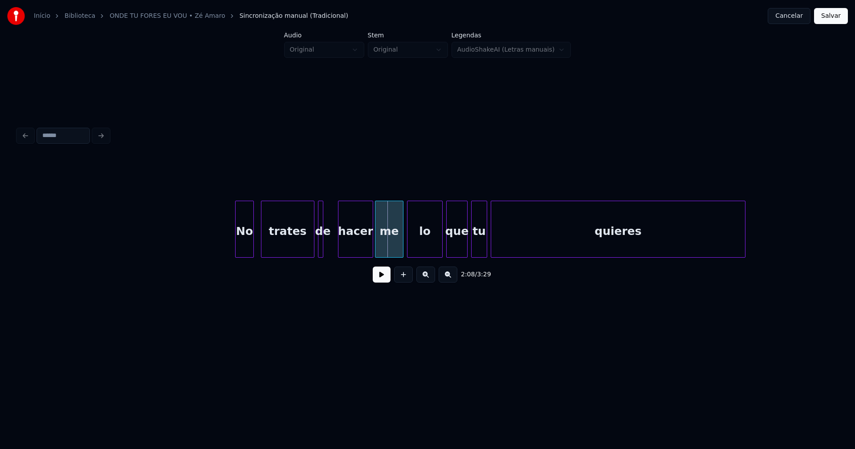
click at [340, 245] on div at bounding box center [339, 229] width 3 height 56
click at [323, 247] on div "de" at bounding box center [322, 231] width 9 height 61
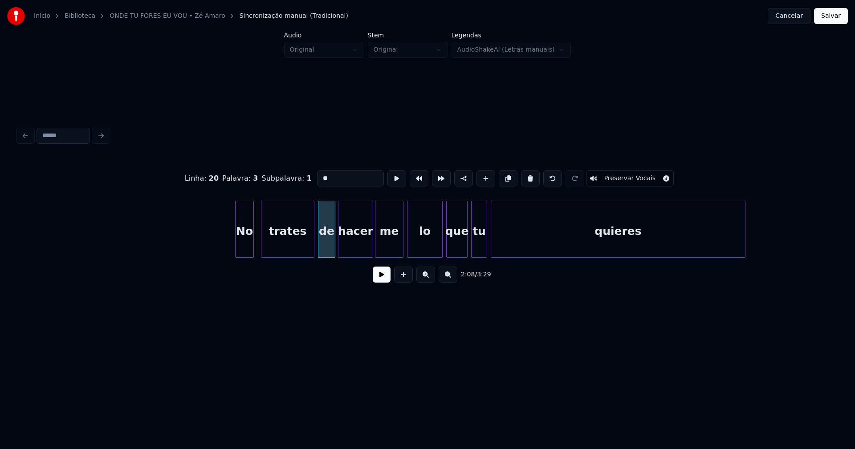
click at [334, 244] on div at bounding box center [333, 229] width 3 height 56
click at [345, 245] on div at bounding box center [346, 229] width 3 height 56
click at [342, 241] on div at bounding box center [340, 229] width 3 height 56
click at [432, 244] on div at bounding box center [432, 229] width 3 height 56
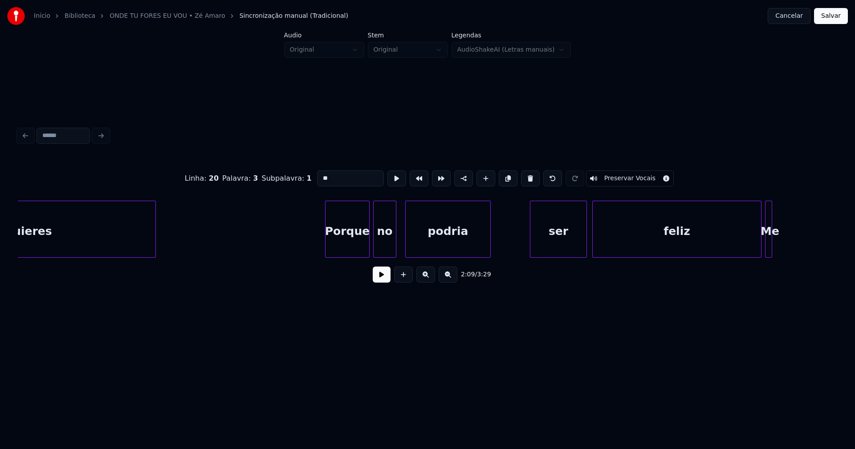
scroll to position [0, 11717]
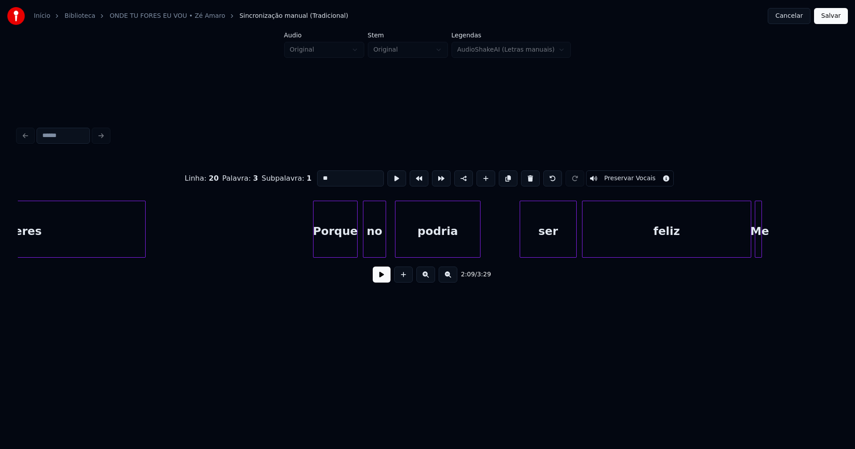
click at [346, 244] on div "Porque" at bounding box center [335, 231] width 44 height 61
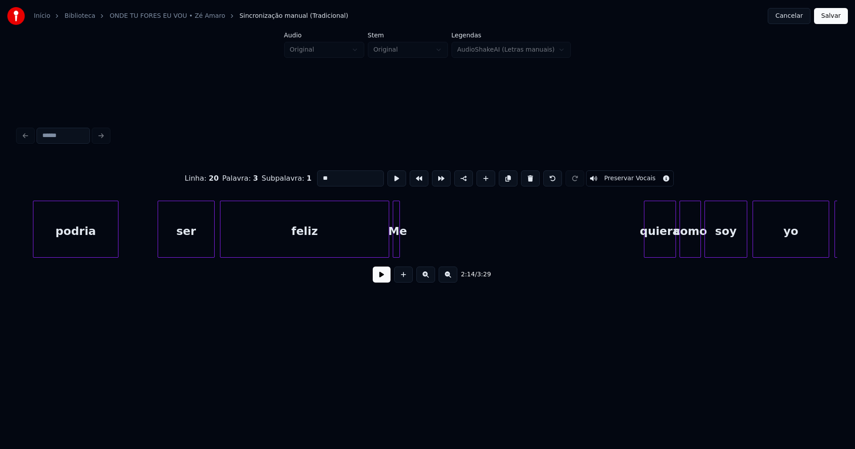
scroll to position [0, 12193]
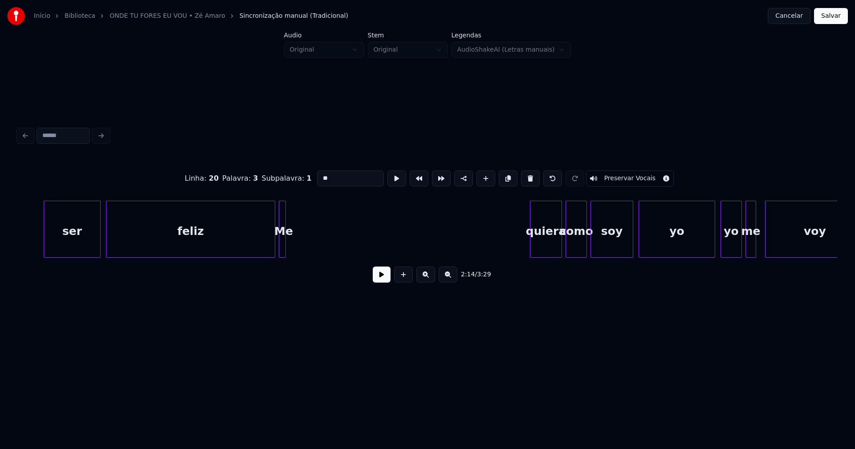
click at [145, 248] on div "feliz" at bounding box center [190, 231] width 168 height 61
type input "*****"
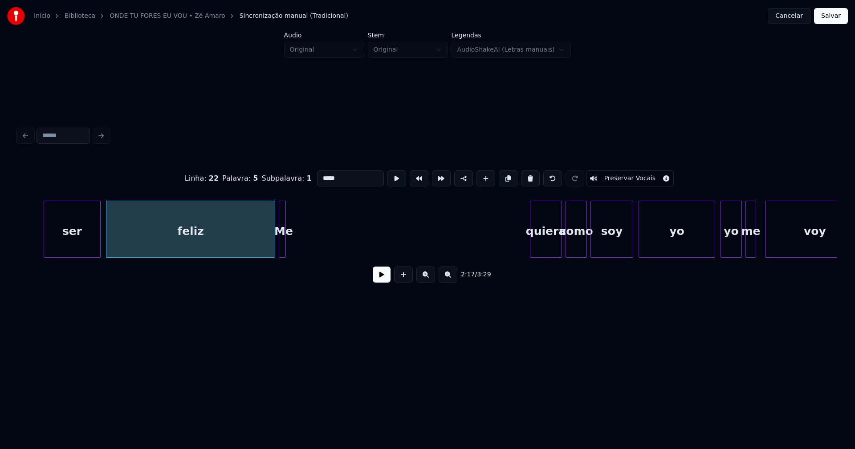
click at [381, 283] on button at bounding box center [382, 275] width 18 height 16
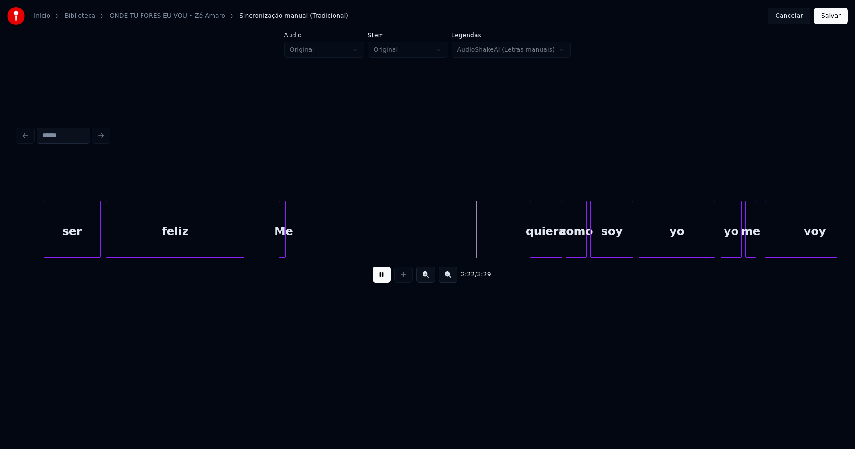
click at [241, 252] on div at bounding box center [242, 229] width 3 height 56
click at [379, 277] on button at bounding box center [382, 275] width 18 height 16
click at [387, 275] on button at bounding box center [382, 275] width 18 height 16
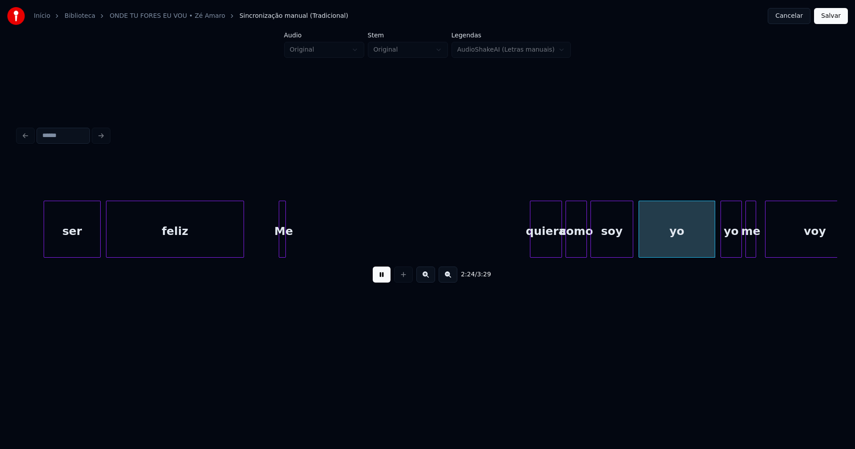
click at [385, 281] on button at bounding box center [382, 275] width 18 height 16
click at [286, 244] on div "Me" at bounding box center [283, 231] width 9 height 61
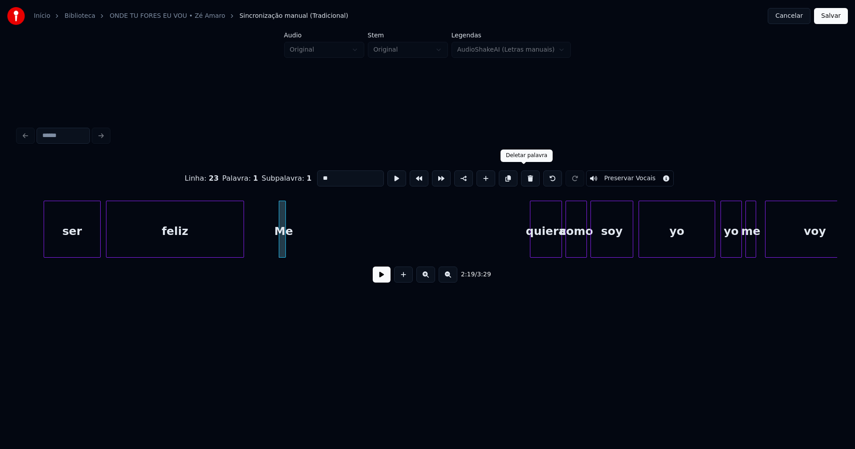
click at [522, 177] on button at bounding box center [530, 179] width 19 height 16
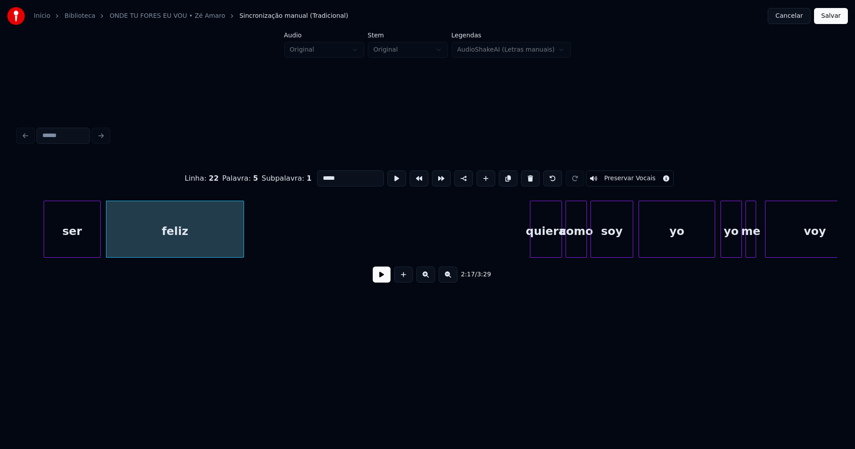
click at [546, 249] on div "quiera" at bounding box center [545, 231] width 31 height 61
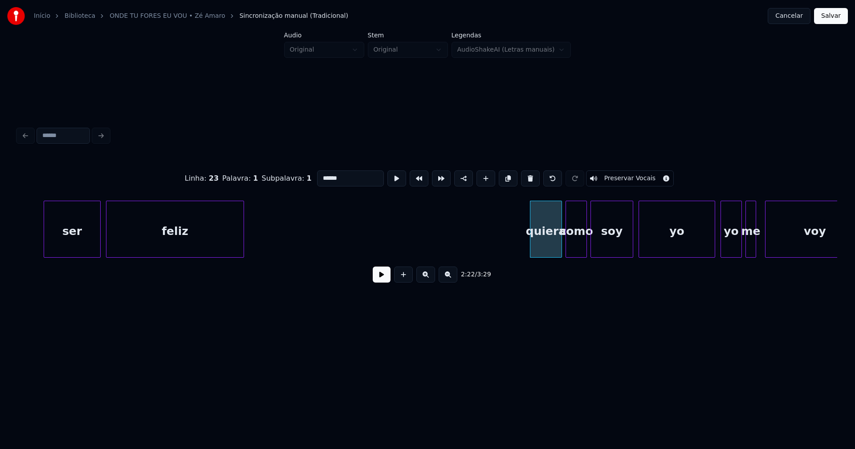
click at [320, 175] on input "******" at bounding box center [350, 179] width 67 height 16
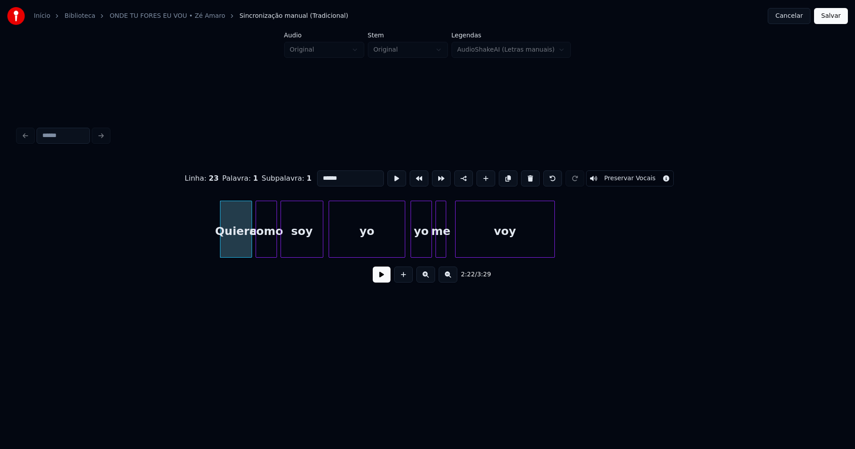
scroll to position [0, 12523]
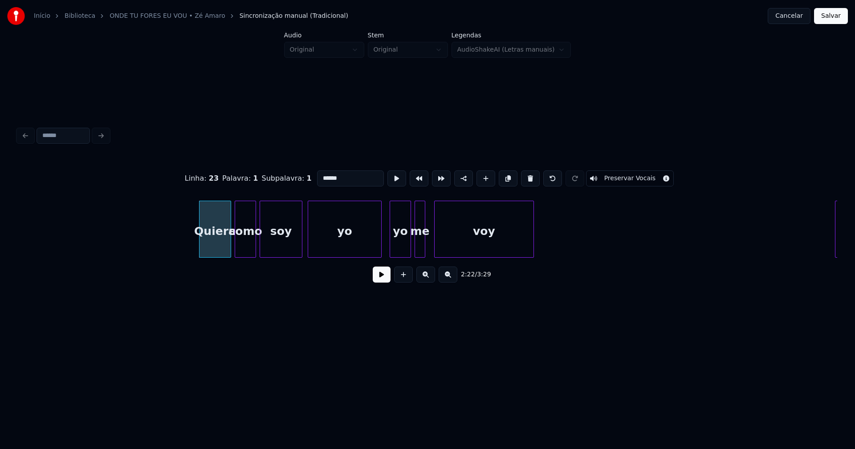
click at [380, 248] on div at bounding box center [379, 229] width 3 height 56
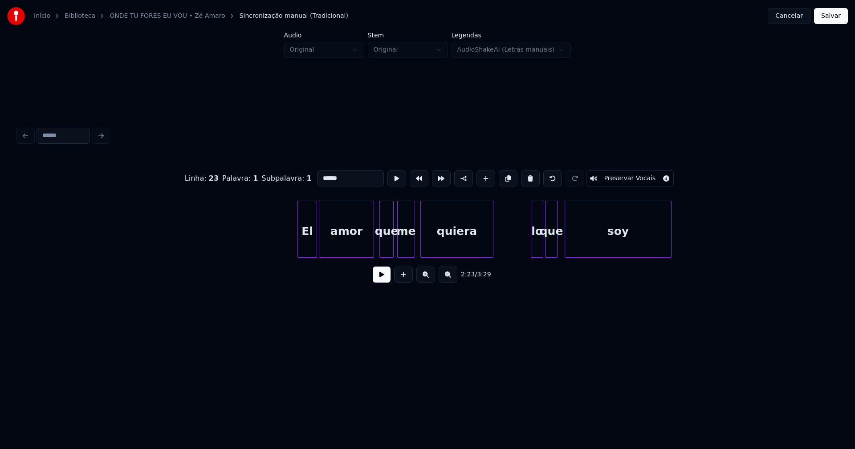
scroll to position [0, 13133]
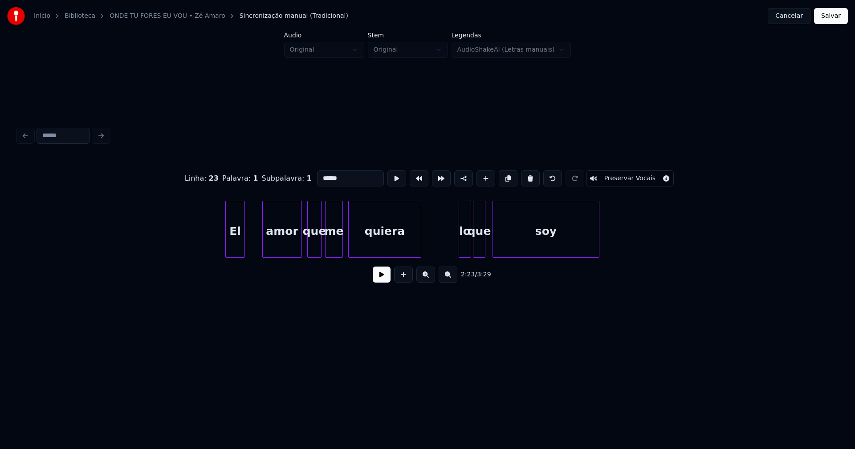
click at [263, 243] on div at bounding box center [264, 229] width 3 height 56
click at [252, 243] on div at bounding box center [251, 229] width 3 height 56
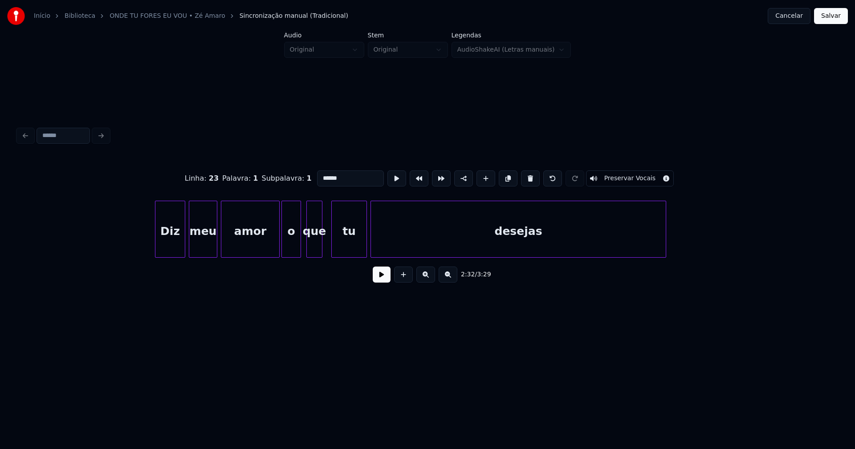
scroll to position [0, 13929]
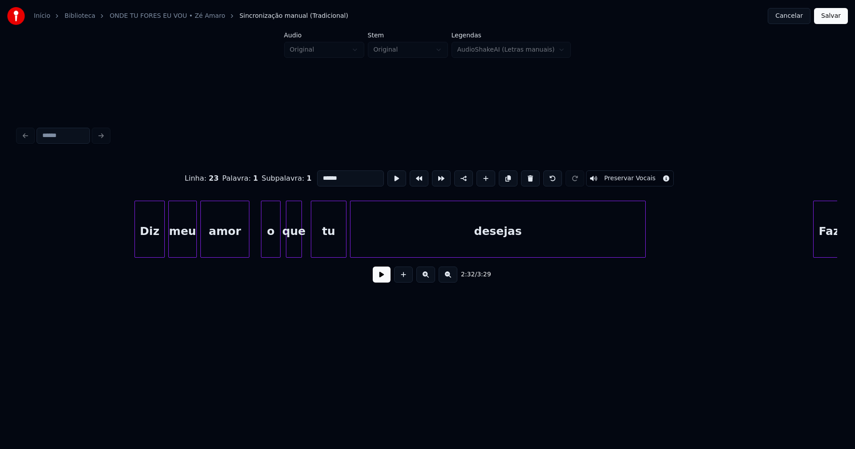
click at [246, 256] on div "Diz meu amor o que tu desejas Faz" at bounding box center [427, 229] width 819 height 57
click at [263, 252] on div "o" at bounding box center [265, 231] width 19 height 61
click at [602, 246] on div at bounding box center [602, 229] width 3 height 56
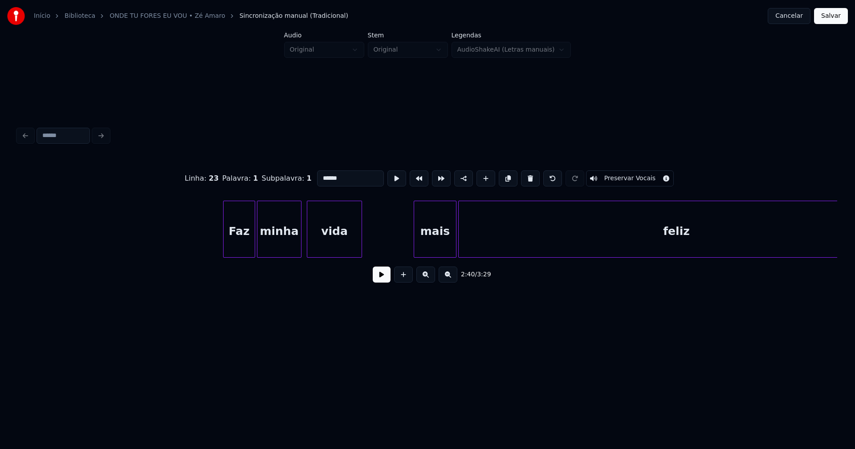
scroll to position [0, 14540]
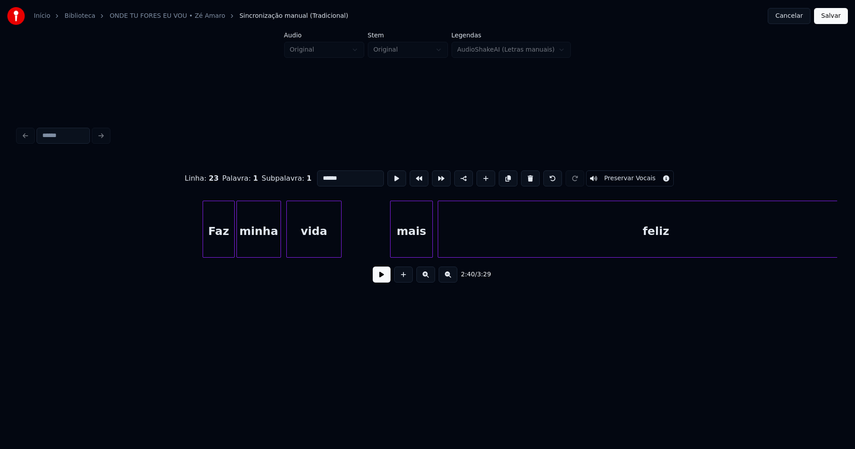
click at [418, 252] on div "mais" at bounding box center [412, 231] width 42 height 61
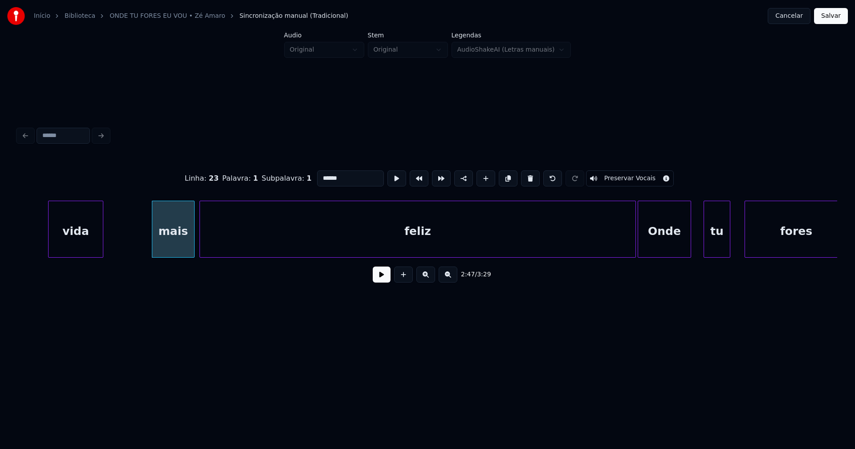
scroll to position [0, 14850]
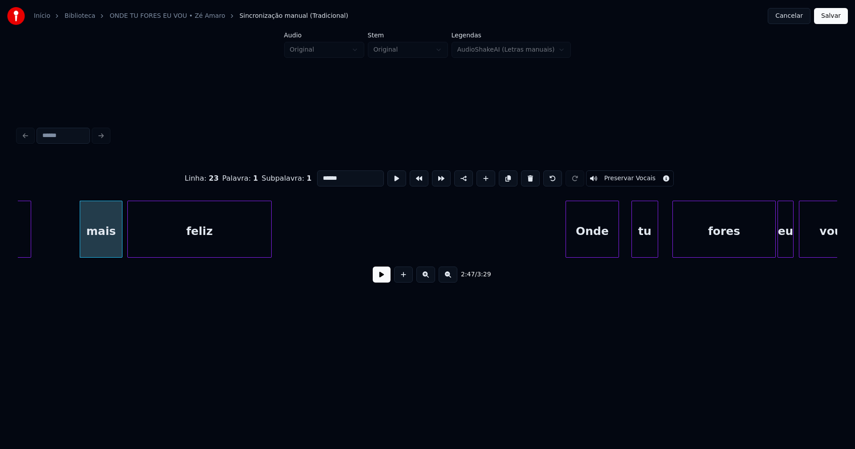
click at [269, 250] on div at bounding box center [270, 229] width 3 height 56
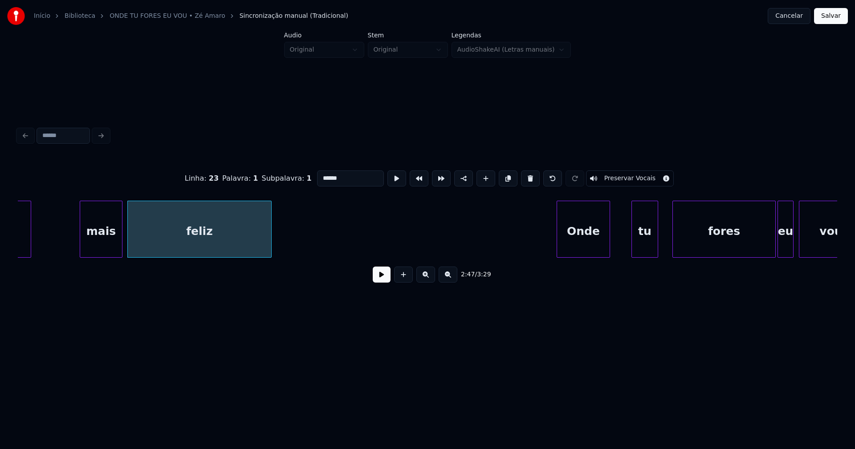
click at [586, 249] on div "Onde" at bounding box center [583, 231] width 53 height 61
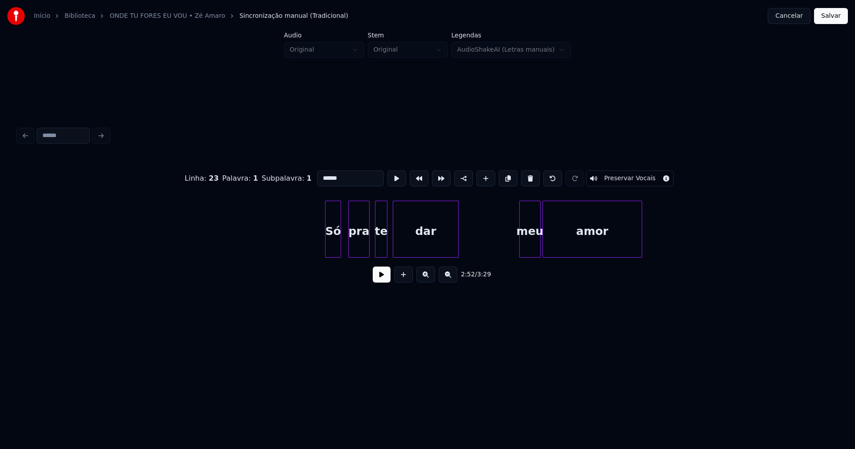
scroll to position [0, 15770]
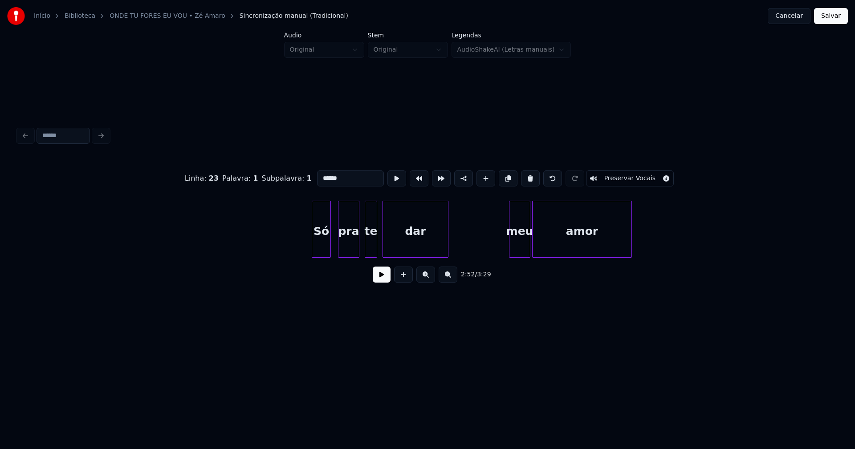
click at [313, 251] on div at bounding box center [313, 229] width 3 height 56
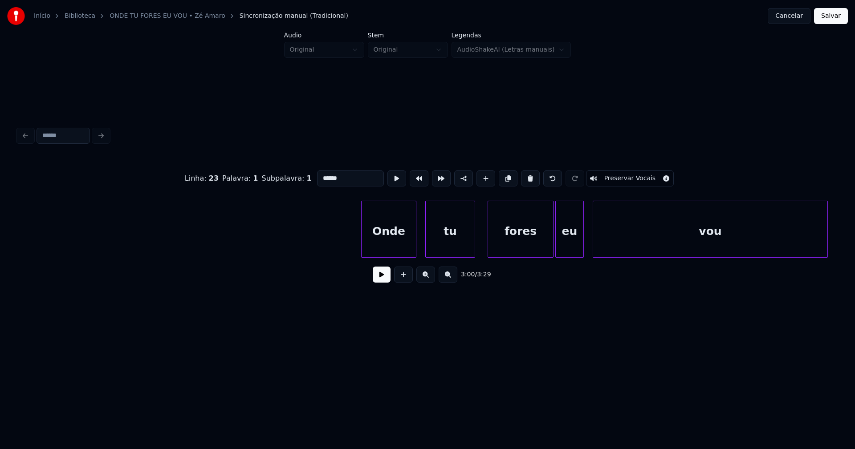
scroll to position [0, 16401]
click at [387, 250] on div "Onde" at bounding box center [377, 231] width 54 height 61
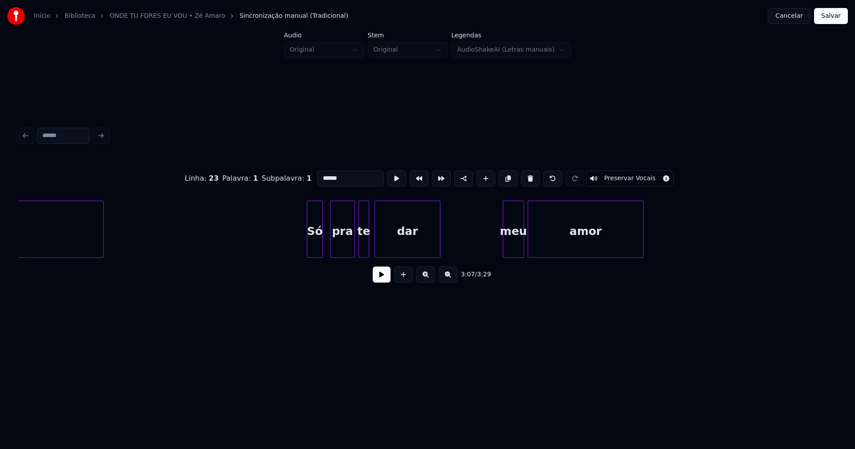
scroll to position [0, 17166]
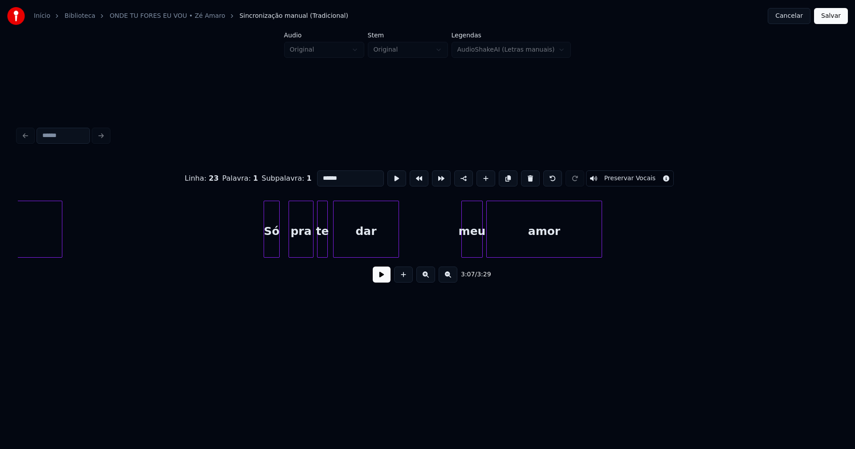
click at [271, 247] on div "Só" at bounding box center [271, 231] width 15 height 61
click at [315, 247] on div at bounding box center [315, 229] width 3 height 56
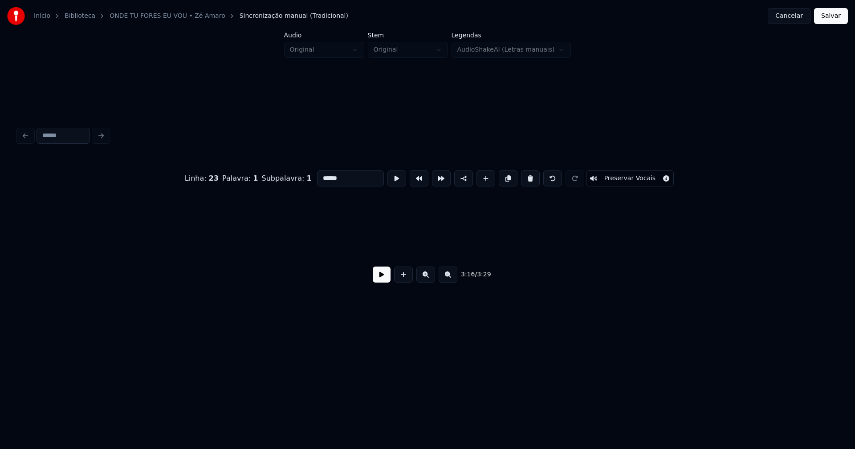
scroll to position [0, 17859]
type input "******"
click at [832, 19] on button "Salvar" at bounding box center [831, 16] width 34 height 16
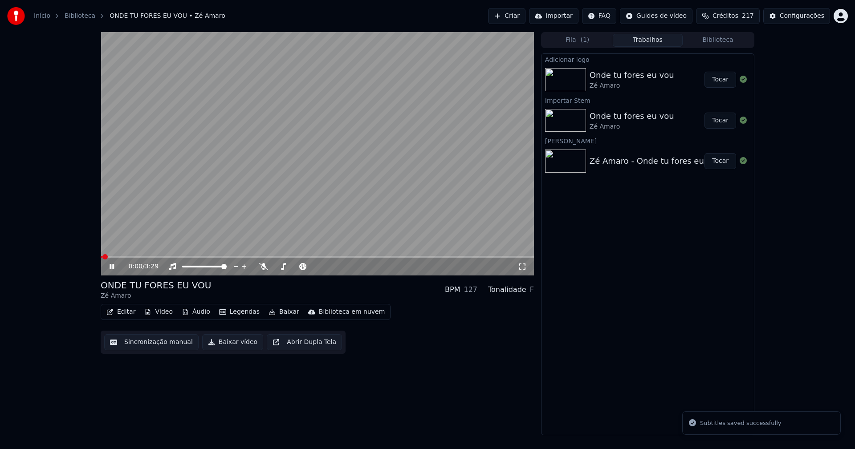
click at [112, 267] on icon at bounding box center [118, 266] width 21 height 7
click at [113, 269] on icon at bounding box center [118, 266] width 21 height 7
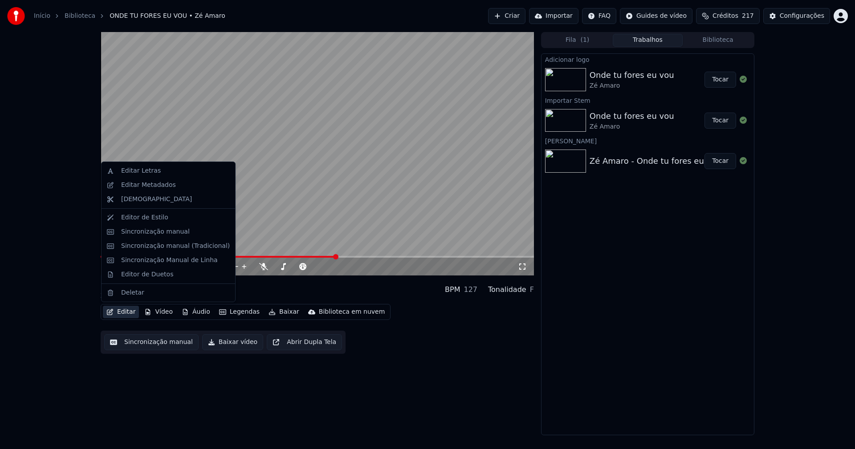
click at [123, 309] on button "Editar" at bounding box center [121, 312] width 36 height 12
click at [174, 246] on div "Sincronização manual (Tradicional)" at bounding box center [175, 246] width 109 height 9
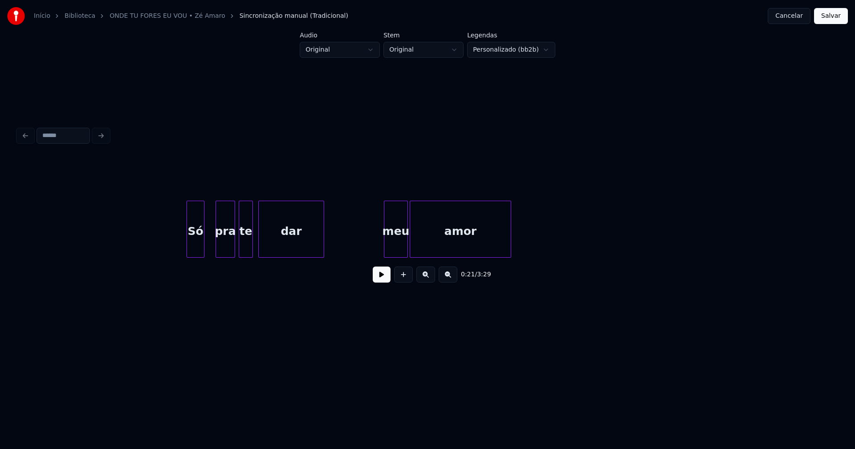
scroll to position [0, 9131]
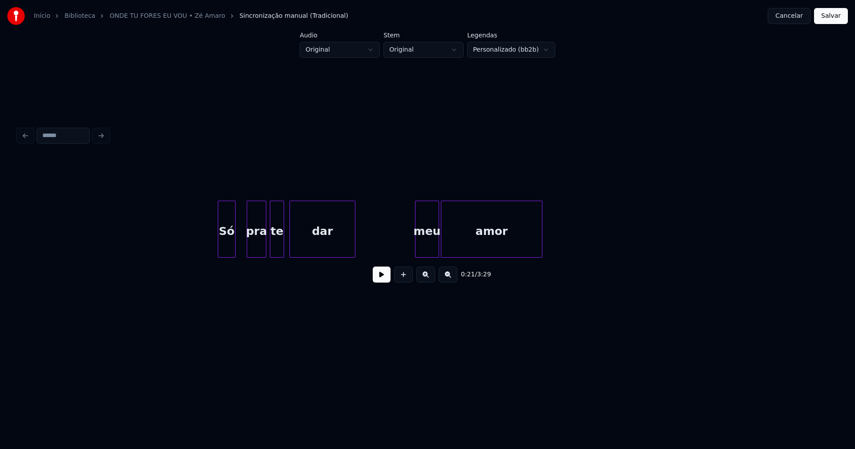
click at [428, 248] on div "meu" at bounding box center [426, 231] width 23 height 61
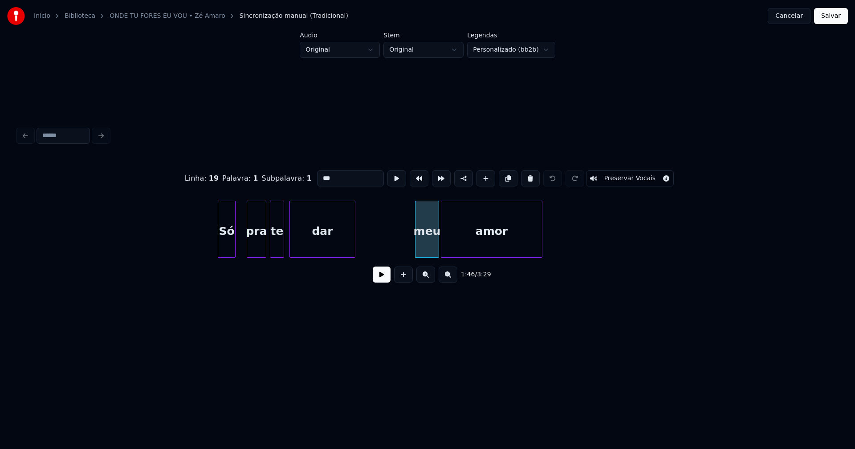
click at [322, 174] on input "***" at bounding box center [350, 179] width 67 height 16
type input "***"
click at [832, 15] on button "Salvar" at bounding box center [831, 16] width 34 height 16
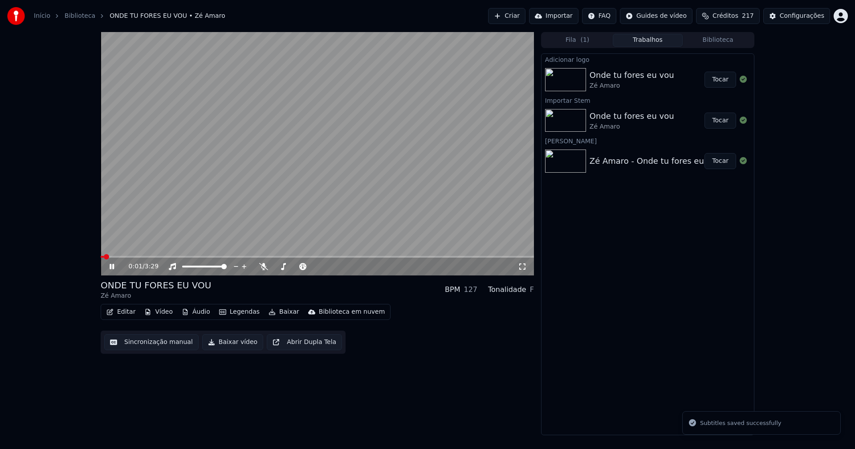
click at [113, 266] on icon at bounding box center [118, 266] width 21 height 7
click at [720, 38] on button "Biblioteca" at bounding box center [718, 40] width 70 height 13
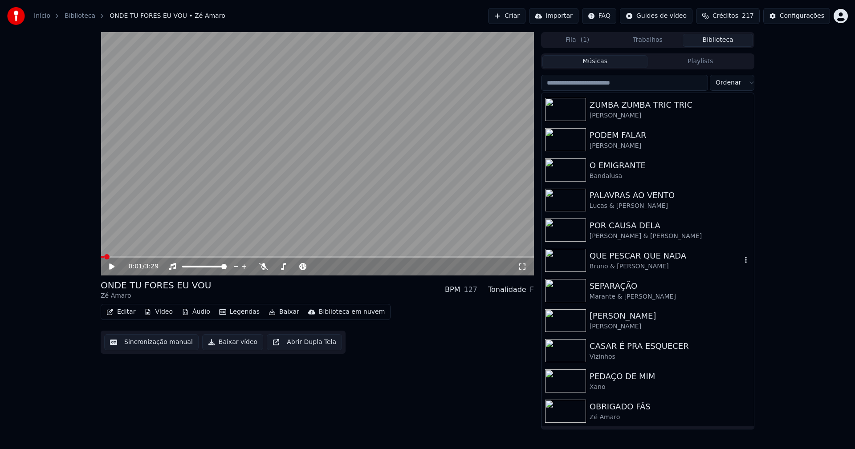
scroll to position [116, 0]
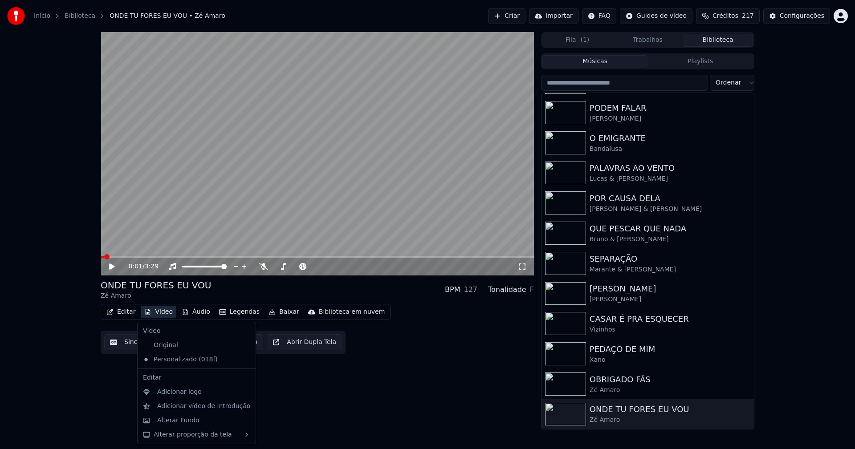
click at [159, 316] on button "Vídeo" at bounding box center [159, 312] width 36 height 12
click at [171, 346] on div "Original" at bounding box center [189, 345] width 101 height 14
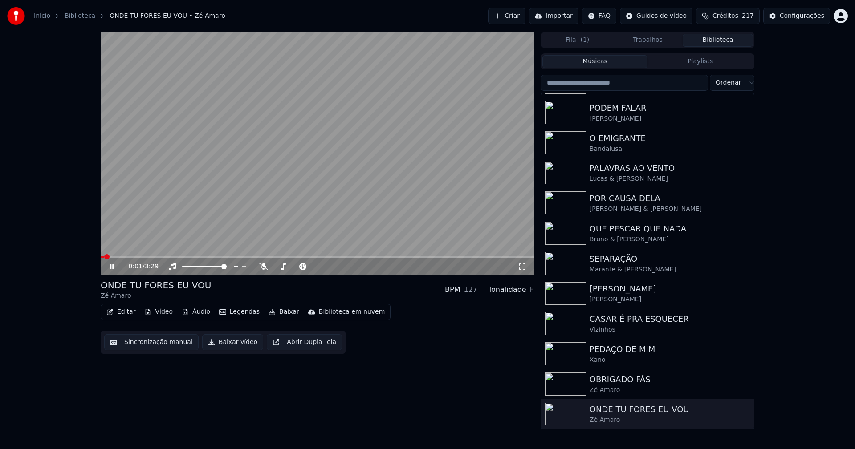
click at [157, 314] on button "Vídeo" at bounding box center [159, 312] width 36 height 12
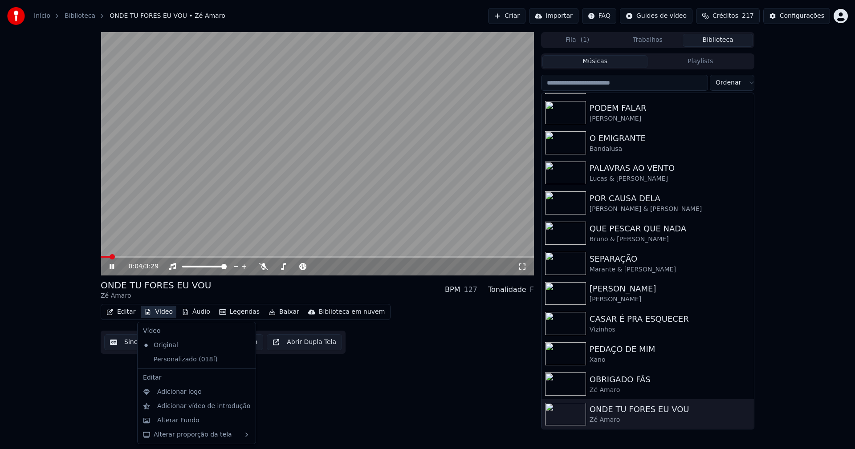
click at [244, 360] on icon at bounding box center [247, 359] width 6 height 7
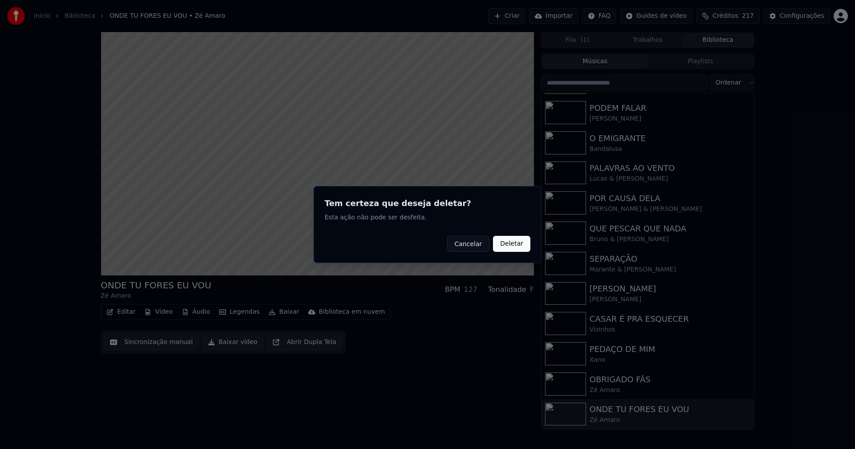
click at [516, 245] on button "Deletar" at bounding box center [511, 244] width 37 height 16
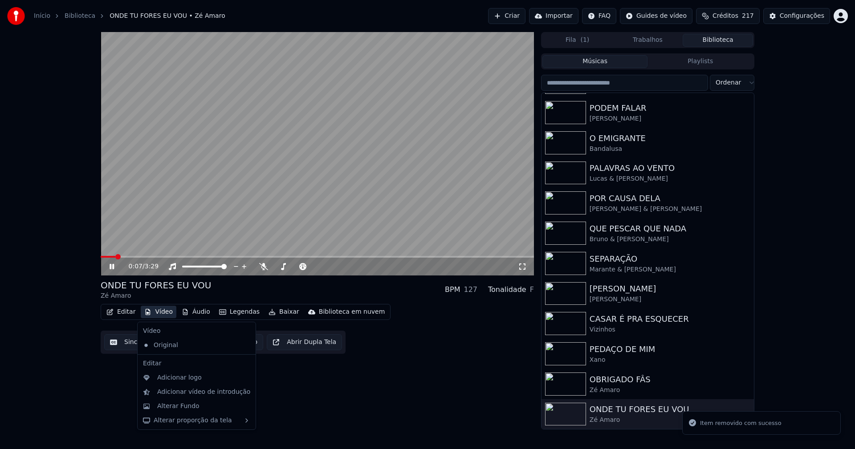
click at [164, 314] on button "Vídeo" at bounding box center [159, 312] width 36 height 12
click at [180, 381] on div "Adicionar logo" at bounding box center [179, 378] width 45 height 9
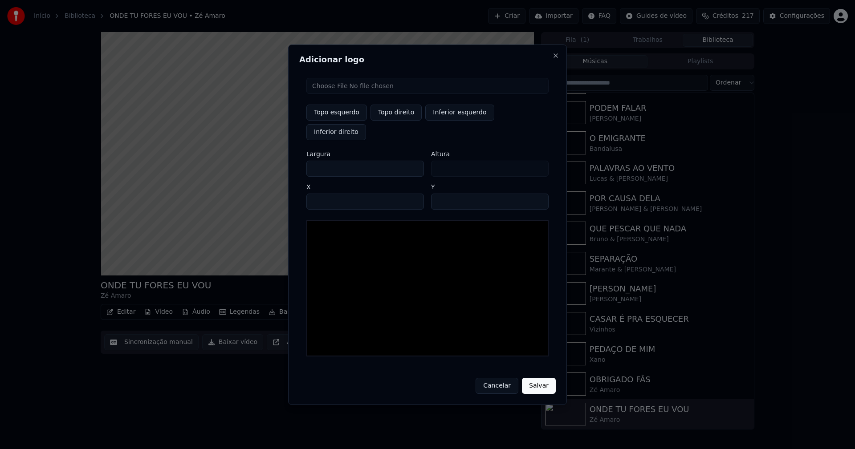
click at [338, 94] on input "file" at bounding box center [427, 86] width 242 height 16
type input "**********"
type input "***"
drag, startPoint x: 404, startPoint y: 119, endPoint x: 389, endPoint y: 132, distance: 20.2
click at [404, 120] on button "Topo direito" at bounding box center [395, 113] width 51 height 16
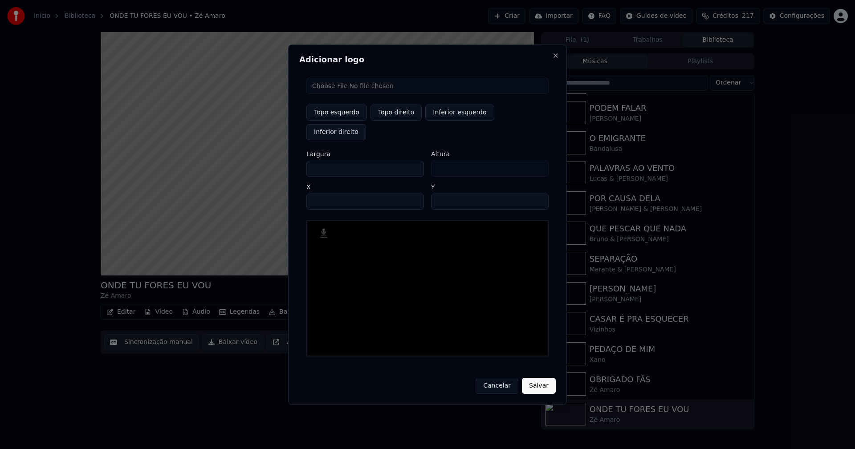
type input "****"
drag, startPoint x: 321, startPoint y: 159, endPoint x: 280, endPoint y: 159, distance: 40.5
click at [283, 159] on body "Início Biblioteca ONDE TU FORES EU VOU • Zé Amaro Criar Importar FAQ Guides de …" at bounding box center [427, 224] width 855 height 449
type input "**"
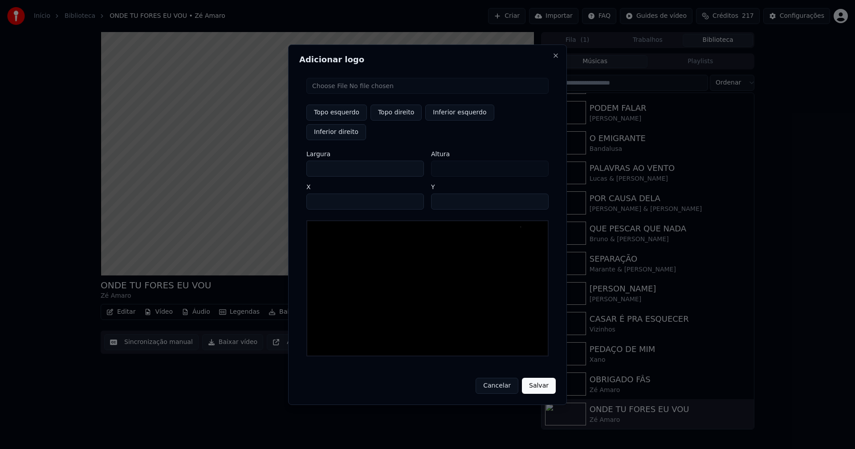
type input "***"
click at [324, 194] on input "****" at bounding box center [365, 202] width 118 height 16
type input "****"
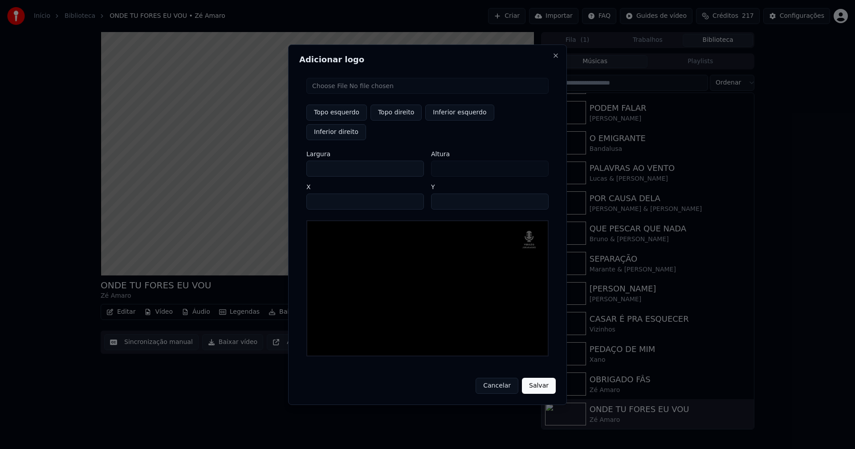
click at [538, 194] on input "**" at bounding box center [490, 202] width 118 height 16
type input "**"
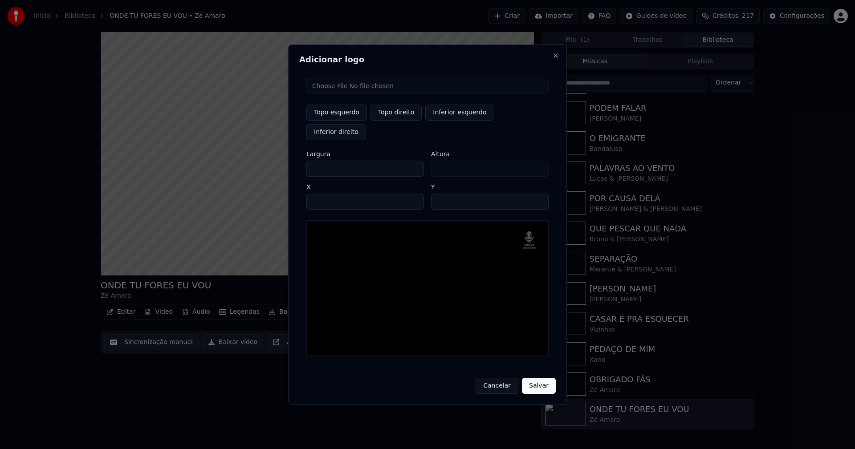
click at [538, 194] on input "**" at bounding box center [490, 202] width 118 height 16
click at [543, 378] on button "Salvar" at bounding box center [539, 386] width 34 height 16
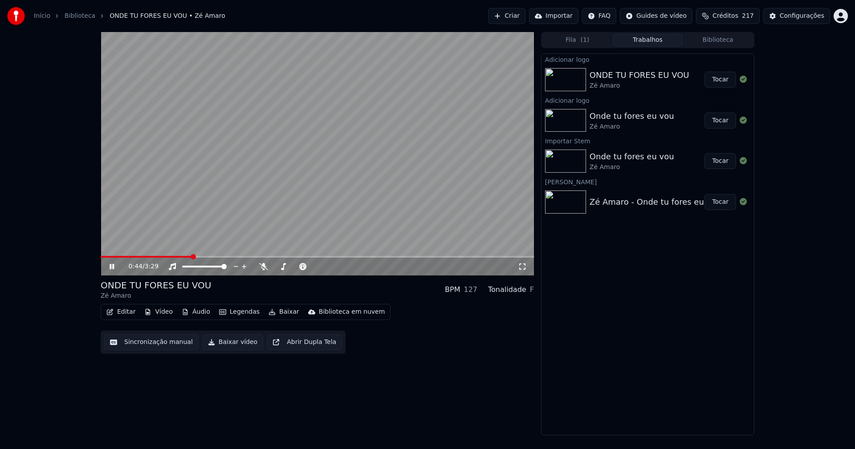
click at [729, 75] on button "Tocar" at bounding box center [720, 80] width 32 height 16
drag, startPoint x: 525, startPoint y: 268, endPoint x: 521, endPoint y: 273, distance: 6.7
click at [525, 268] on icon at bounding box center [522, 266] width 9 height 7
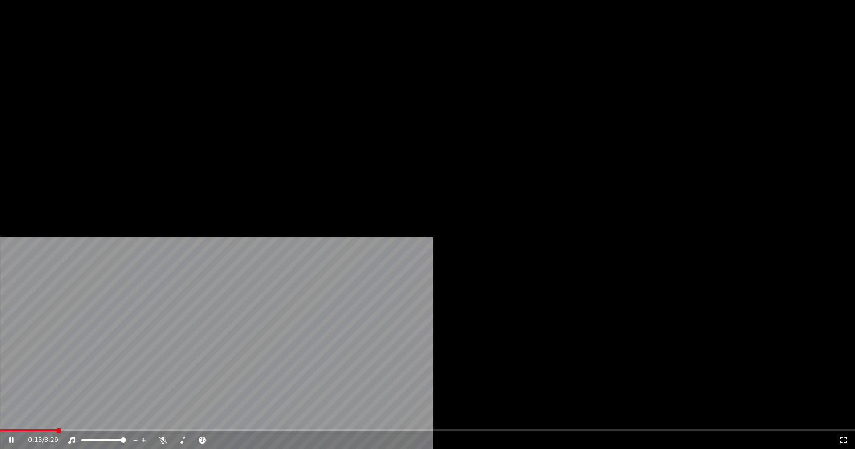
click at [28, 437] on icon at bounding box center [17, 440] width 21 height 7
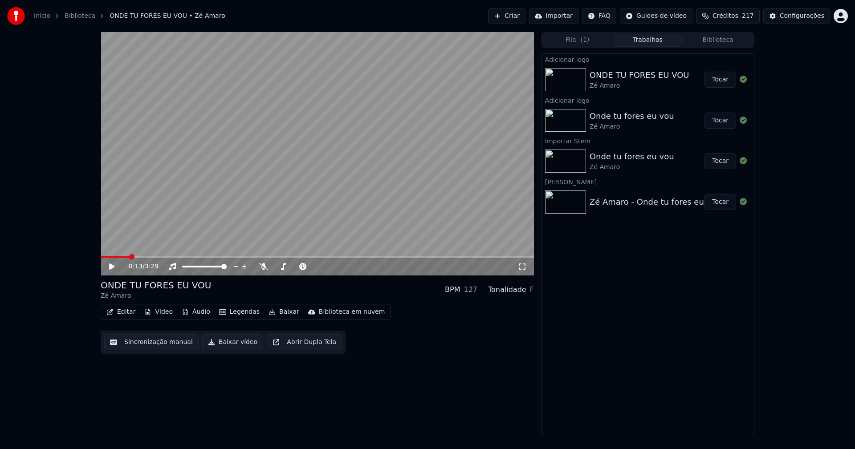
click at [237, 344] on button "Baixar vídeo" at bounding box center [232, 342] width 61 height 16
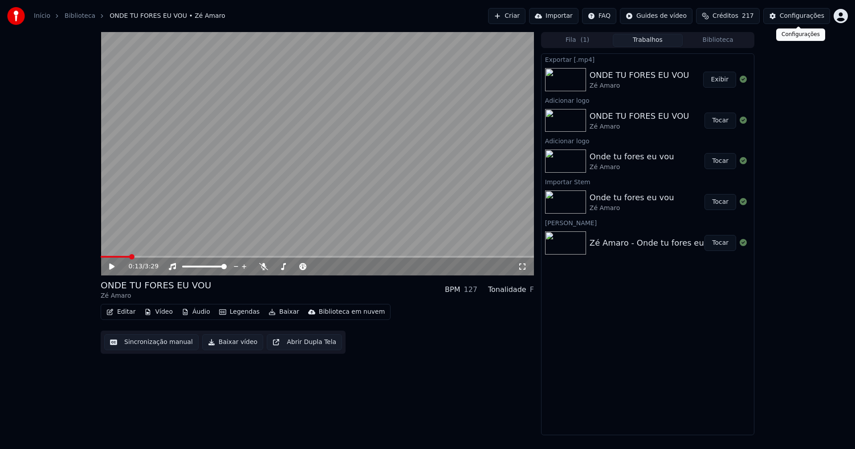
click at [813, 14] on div "Configurações" at bounding box center [802, 16] width 45 height 9
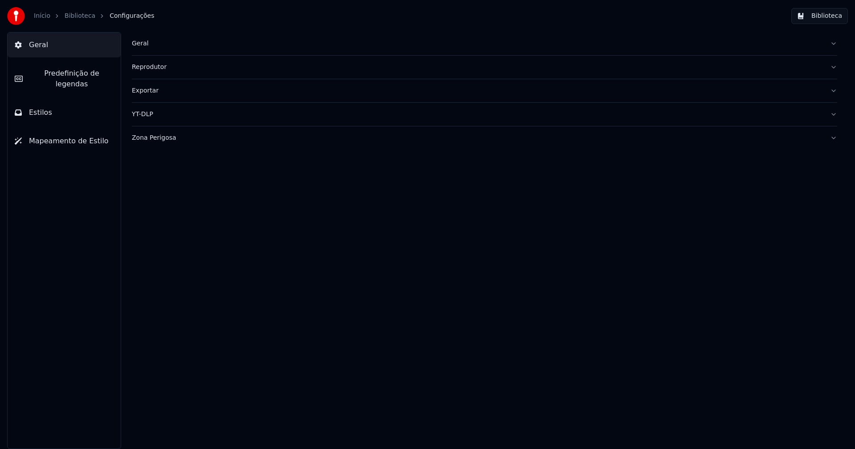
click at [142, 45] on div "Geral" at bounding box center [477, 43] width 691 height 9
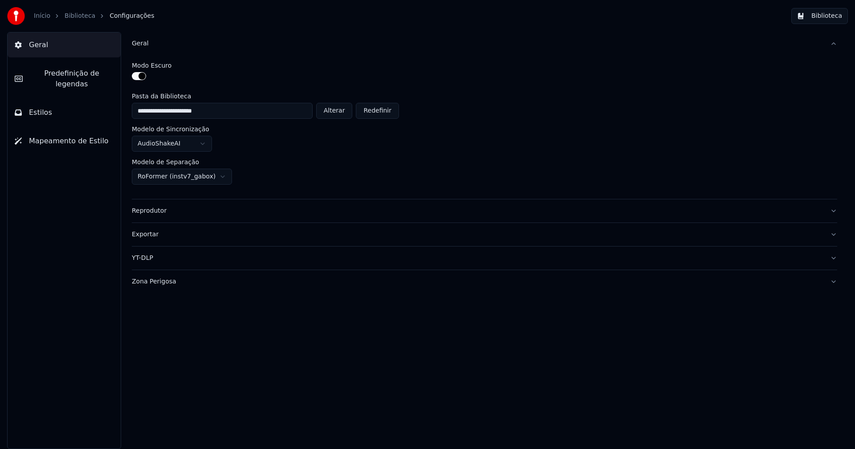
click at [336, 111] on button "Alterar" at bounding box center [334, 111] width 37 height 16
type input "**********"
click at [825, 18] on button "Biblioteca" at bounding box center [819, 16] width 57 height 16
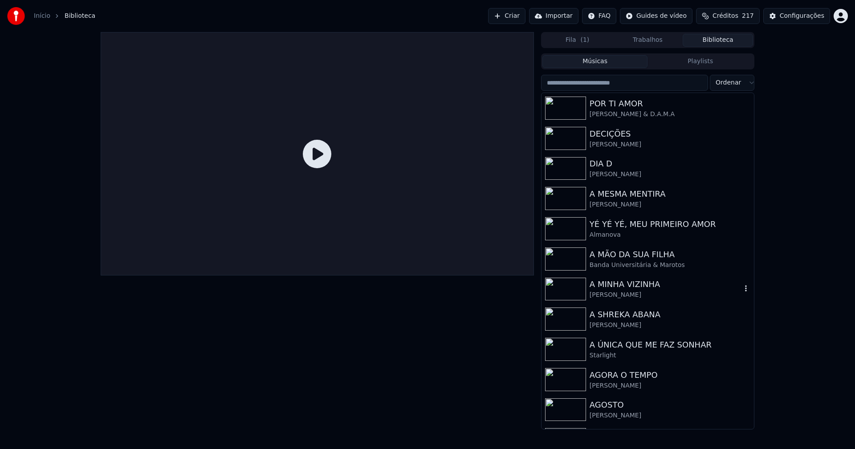
drag, startPoint x: 623, startPoint y: 297, endPoint x: 686, endPoint y: 286, distance: 63.6
click at [626, 298] on div "[PERSON_NAME]" at bounding box center [666, 295] width 152 height 9
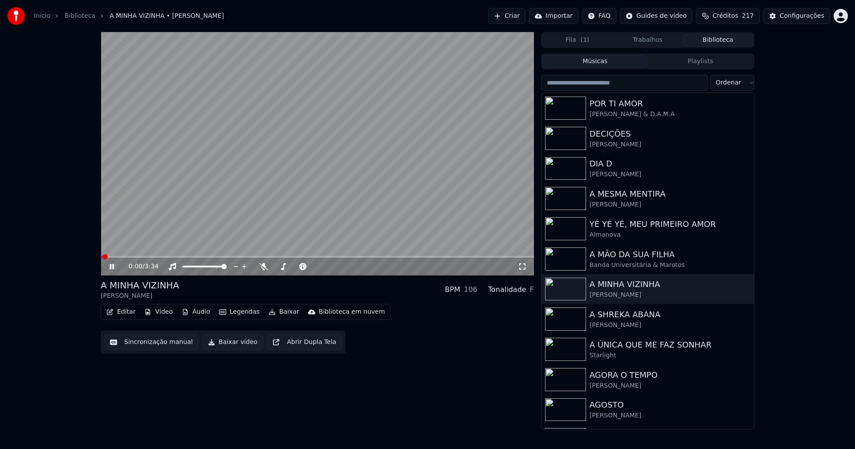
click at [113, 265] on icon at bounding box center [112, 266] width 4 height 5
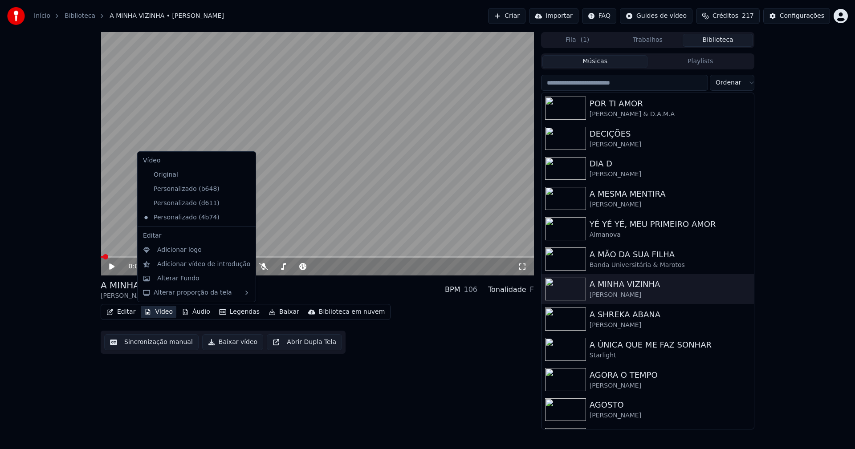
click at [160, 311] on button "Vídeo" at bounding box center [159, 312] width 36 height 12
click at [244, 189] on icon at bounding box center [249, 189] width 10 height 7
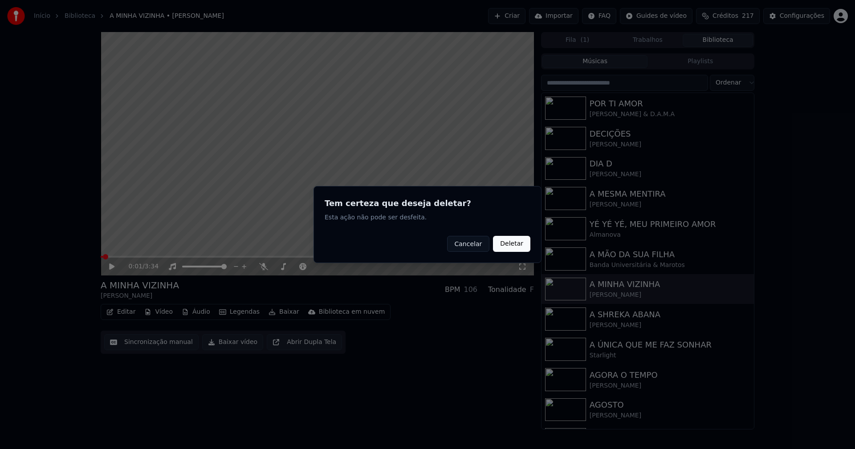
click at [511, 244] on button "Deletar" at bounding box center [511, 244] width 37 height 16
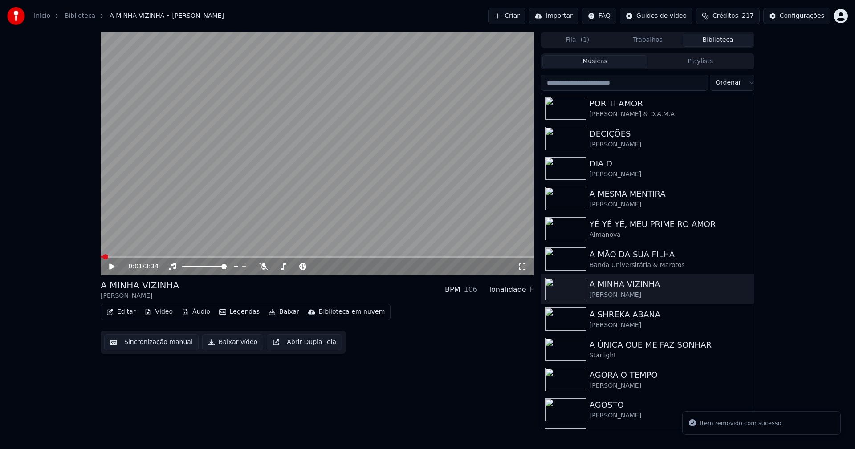
click at [158, 315] on button "Vídeo" at bounding box center [159, 312] width 36 height 12
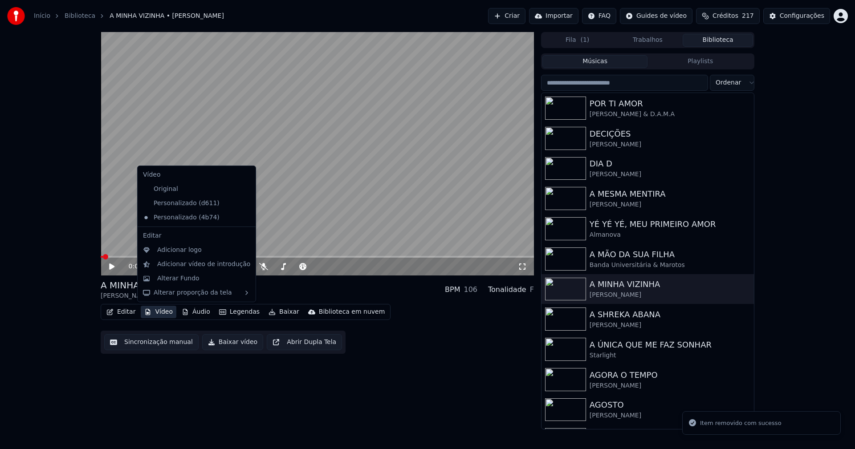
click at [244, 203] on icon at bounding box center [249, 203] width 10 height 7
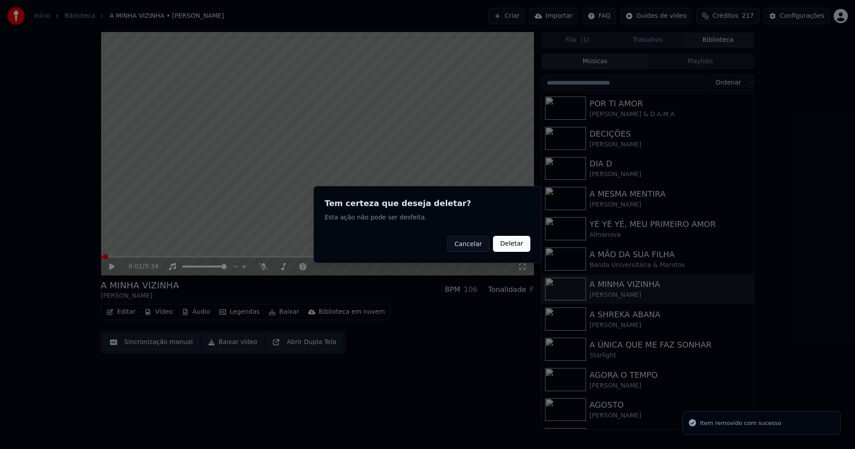
click at [517, 246] on button "Deletar" at bounding box center [511, 244] width 37 height 16
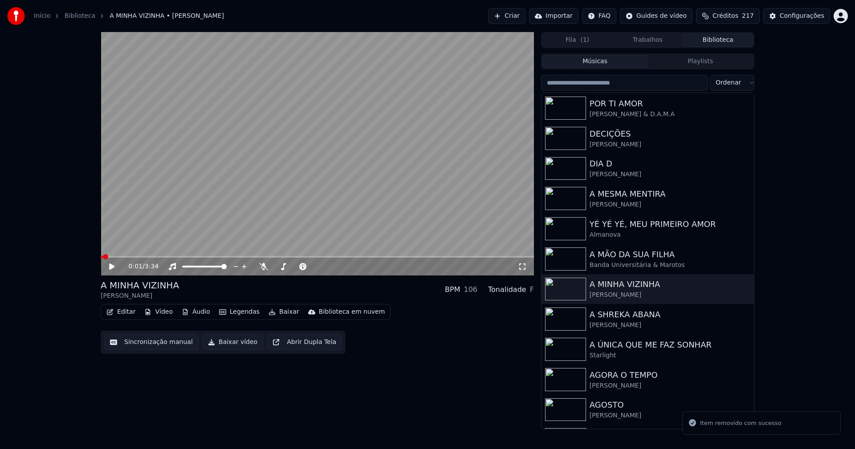
click at [158, 311] on button "Vídeo" at bounding box center [159, 312] width 36 height 12
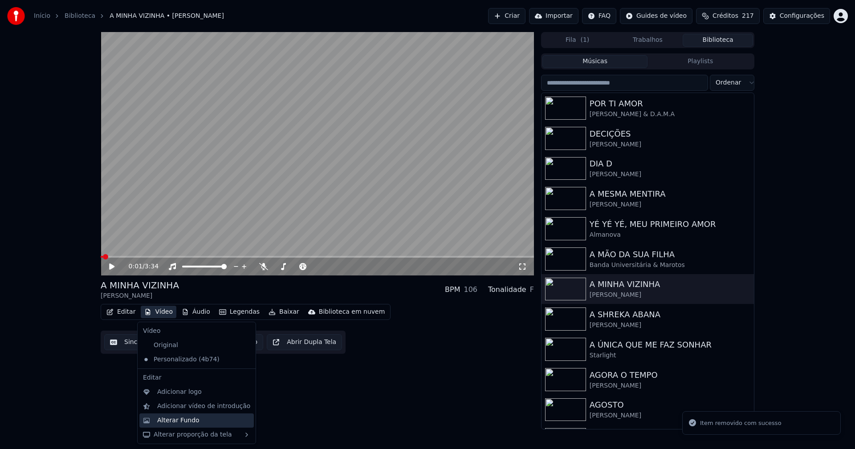
click at [193, 425] on div "Alterar Fundo" at bounding box center [196, 421] width 114 height 14
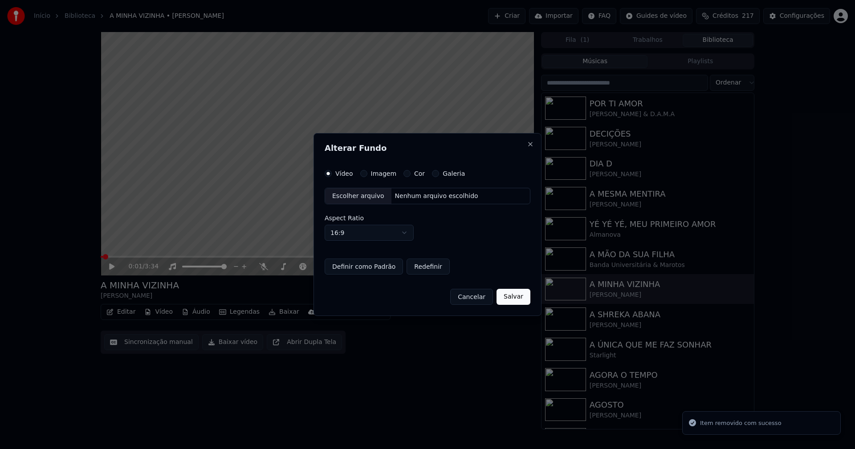
click at [362, 173] on button "Imagem" at bounding box center [363, 173] width 7 height 7
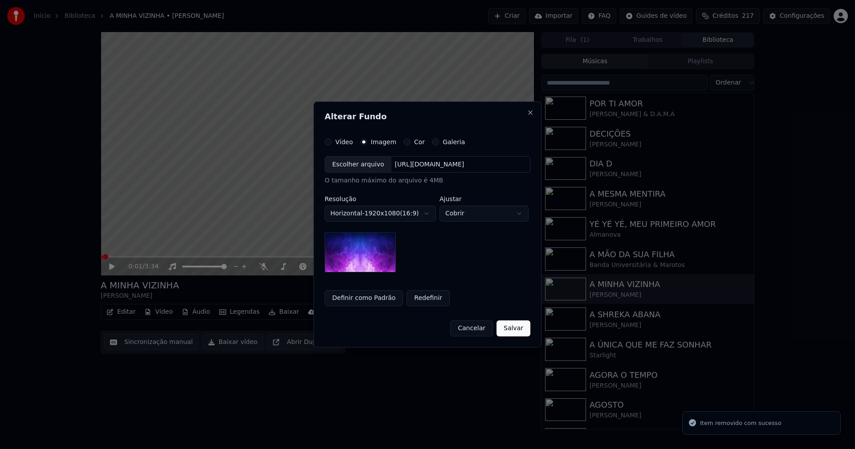
click at [356, 167] on div "Escolher arquivo" at bounding box center [358, 165] width 66 height 16
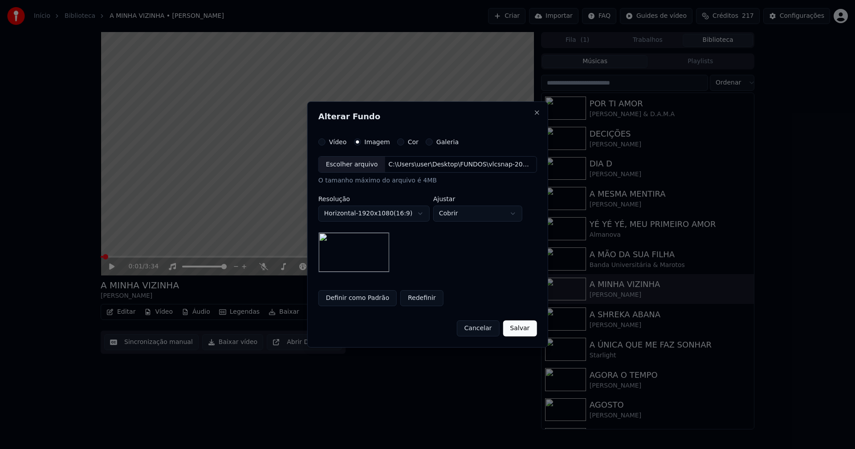
click at [525, 329] on button "Salvar" at bounding box center [520, 329] width 34 height 16
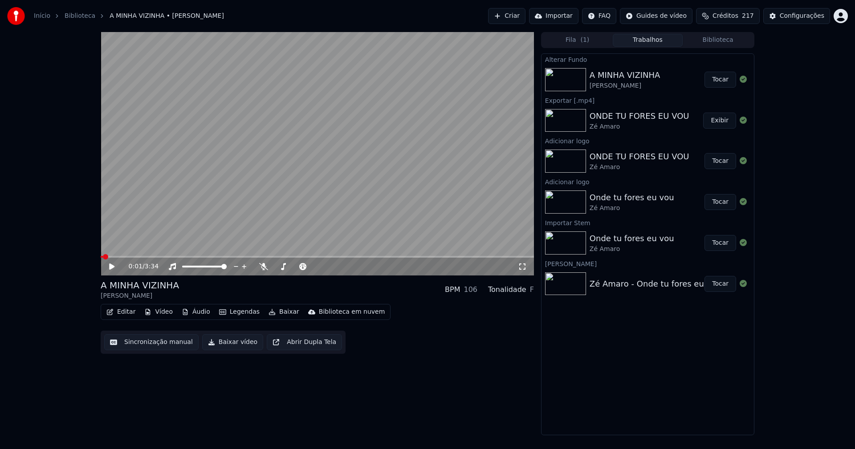
click at [113, 265] on icon at bounding box center [118, 266] width 21 height 7
click at [157, 312] on button "Vídeo" at bounding box center [159, 312] width 36 height 12
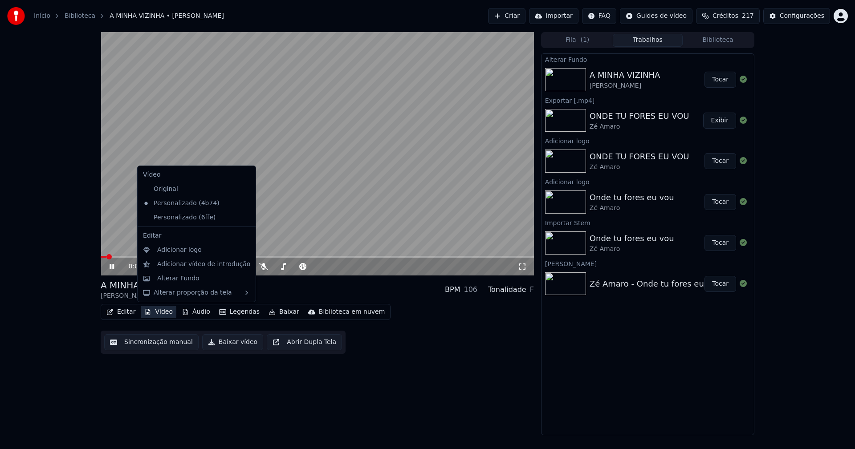
click at [723, 80] on button "Tocar" at bounding box center [720, 80] width 32 height 16
click at [158, 313] on button "Vídeo" at bounding box center [159, 312] width 36 height 12
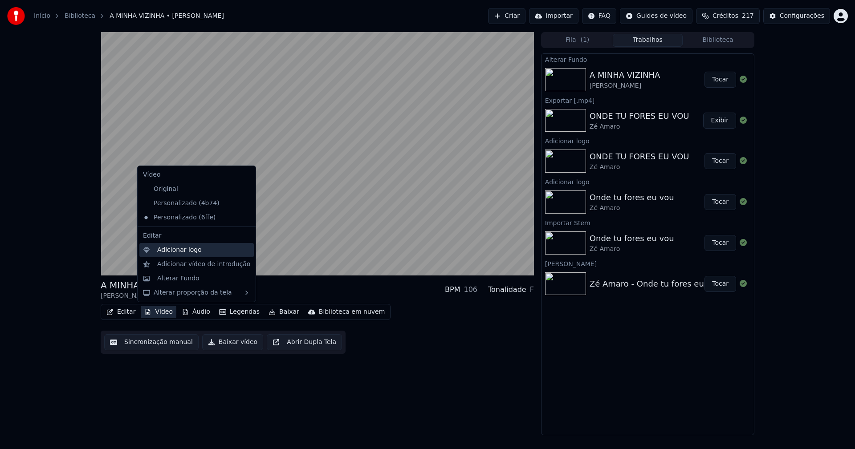
click at [177, 246] on div "Adicionar logo" at bounding box center [179, 250] width 45 height 9
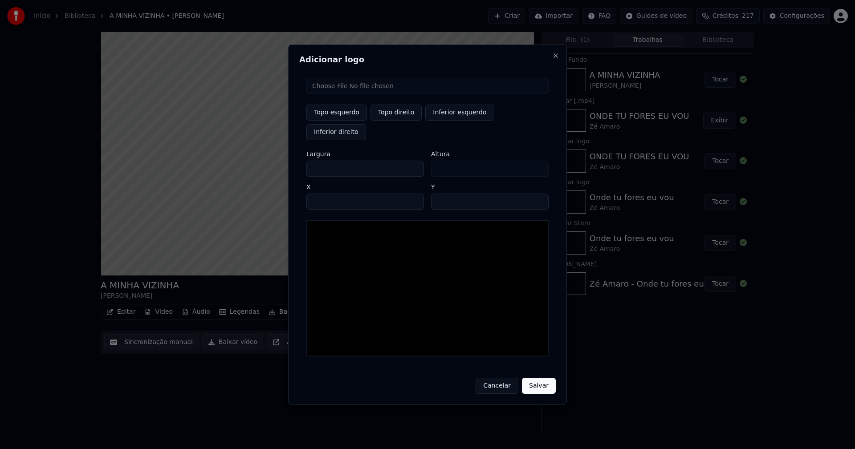
click at [339, 94] on input "file" at bounding box center [427, 86] width 242 height 16
type input "**********"
type input "***"
click at [397, 121] on button "Topo direito" at bounding box center [395, 113] width 51 height 16
type input "****"
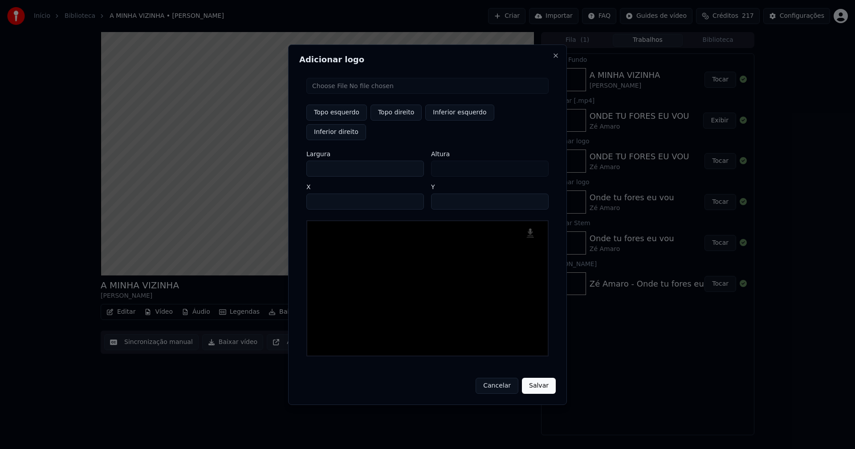
drag, startPoint x: 321, startPoint y: 159, endPoint x: 261, endPoint y: 164, distance: 60.3
click at [261, 164] on body "Início Biblioteca A MINHA VIZINHA • [PERSON_NAME] Importar FAQ Guides de vídeo …" at bounding box center [427, 224] width 855 height 449
type input "**"
type input "***"
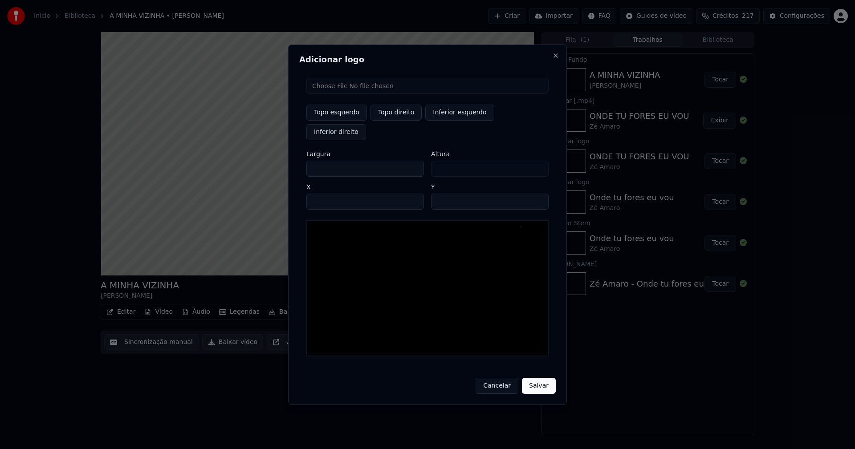
type input "***"
click at [324, 194] on input "****" at bounding box center [365, 202] width 118 height 16
type input "****"
click at [538, 194] on input "**" at bounding box center [490, 202] width 118 height 16
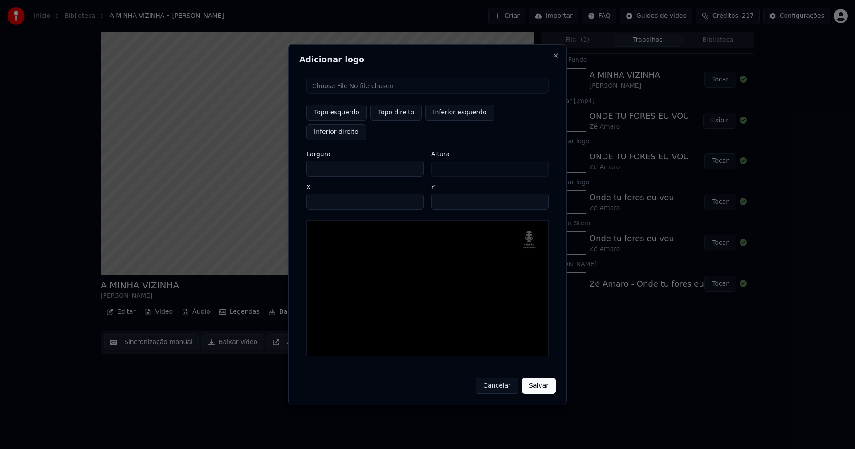
click at [538, 194] on input "**" at bounding box center [490, 202] width 118 height 16
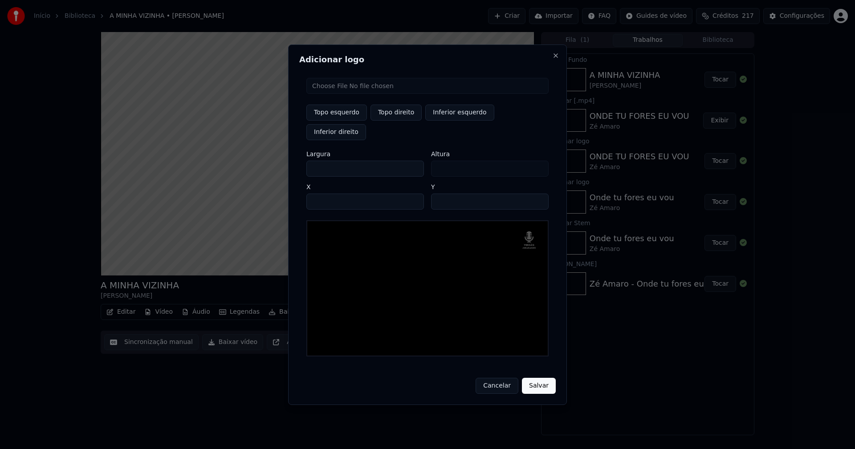
type input "**"
click at [538, 195] on input "**" at bounding box center [490, 202] width 118 height 16
click at [538, 378] on button "Salvar" at bounding box center [539, 386] width 34 height 16
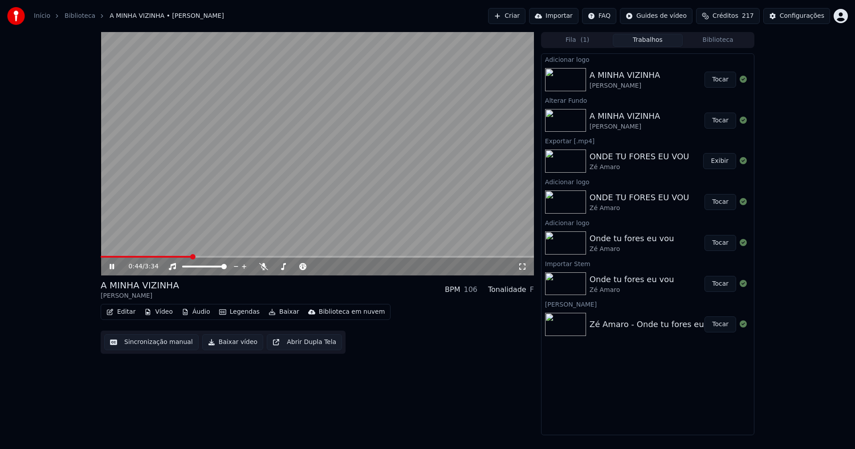
click at [722, 78] on button "Tocar" at bounding box center [720, 80] width 32 height 16
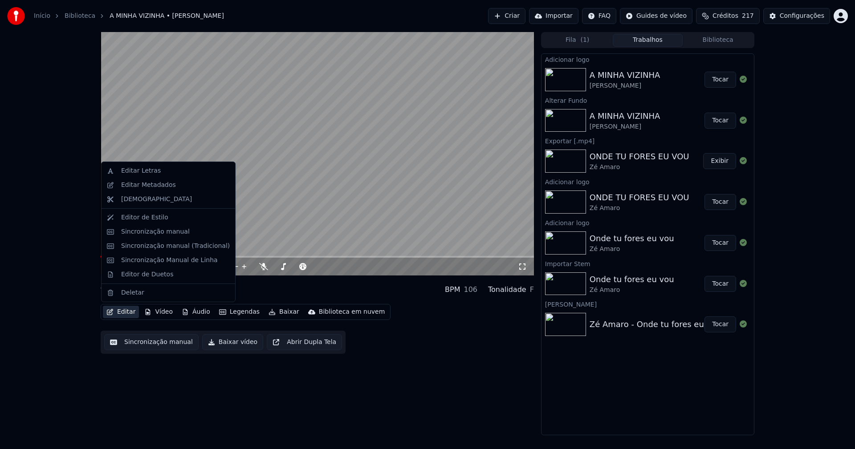
click at [122, 310] on button "Editar" at bounding box center [121, 312] width 36 height 12
click at [152, 248] on div "Sincronização manual (Tradicional)" at bounding box center [175, 246] width 109 height 9
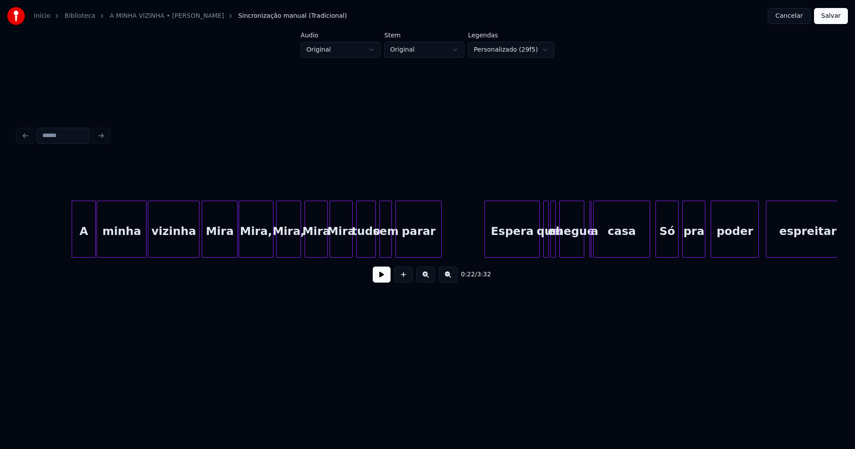
scroll to position [0, 1888]
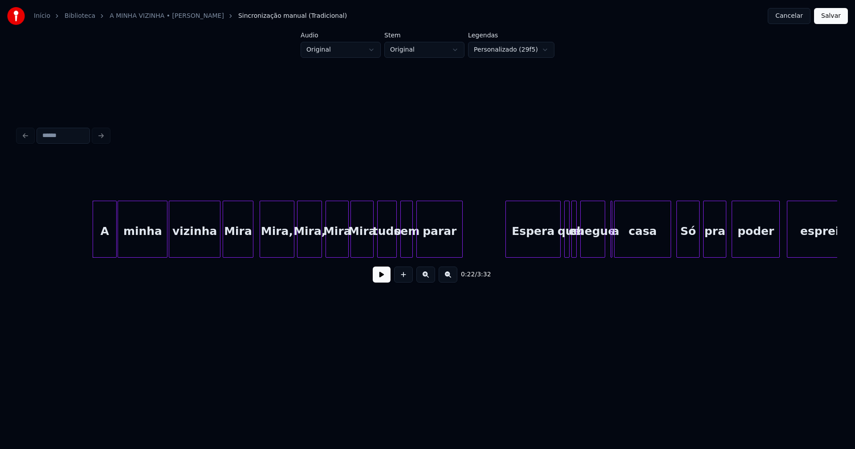
click at [252, 246] on div at bounding box center [251, 229] width 3 height 56
click at [343, 246] on div at bounding box center [343, 229] width 3 height 56
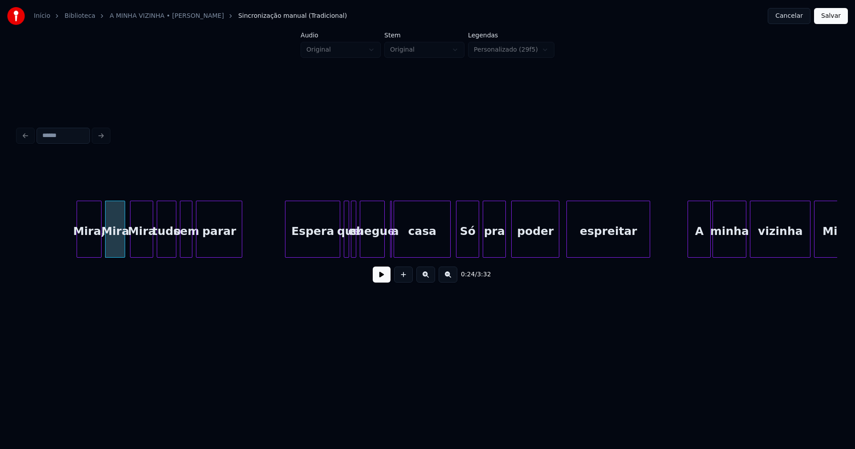
scroll to position [0, 2256]
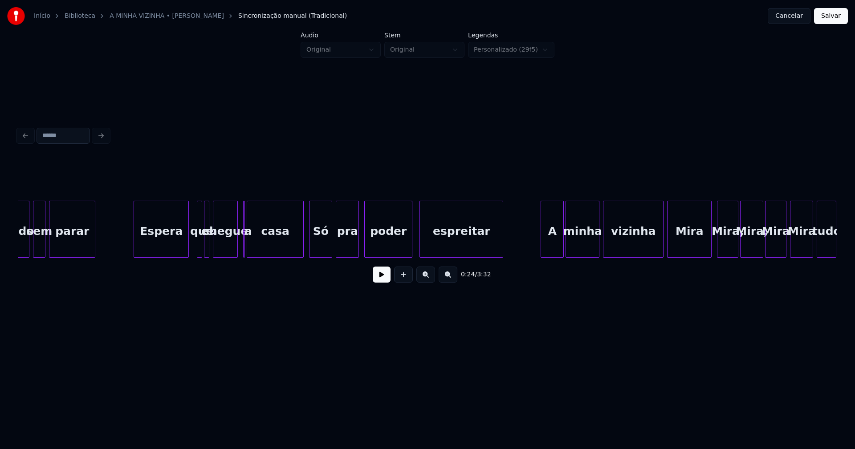
click at [158, 242] on div "Espera" at bounding box center [161, 231] width 54 height 61
click at [192, 247] on div at bounding box center [193, 229] width 3 height 56
click at [244, 249] on div at bounding box center [245, 229] width 3 height 56
click at [246, 240] on div at bounding box center [247, 229] width 3 height 56
click at [239, 203] on div "a" at bounding box center [242, 229] width 6 height 57
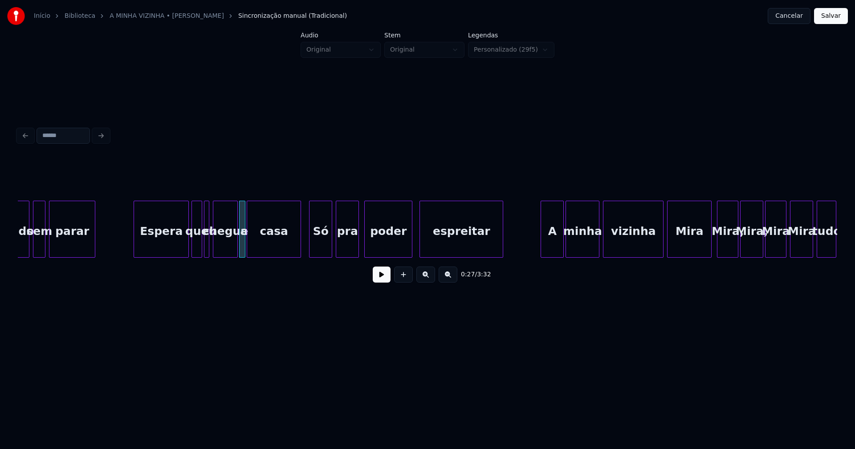
click at [300, 248] on div at bounding box center [299, 229] width 3 height 56
click at [418, 245] on div at bounding box center [418, 229] width 3 height 56
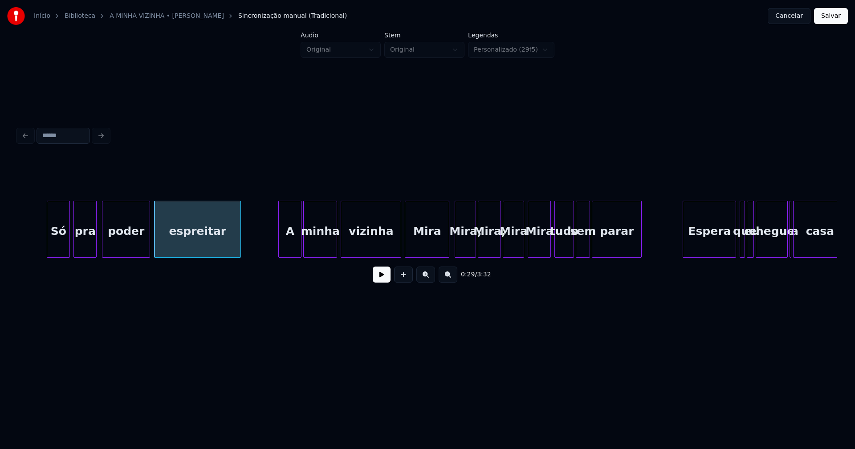
scroll to position [0, 2549]
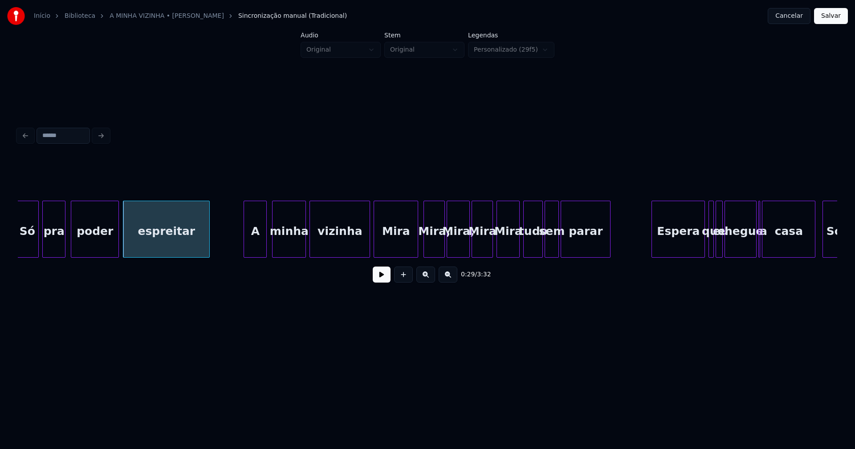
click at [259, 244] on div "A" at bounding box center [255, 231] width 22 height 61
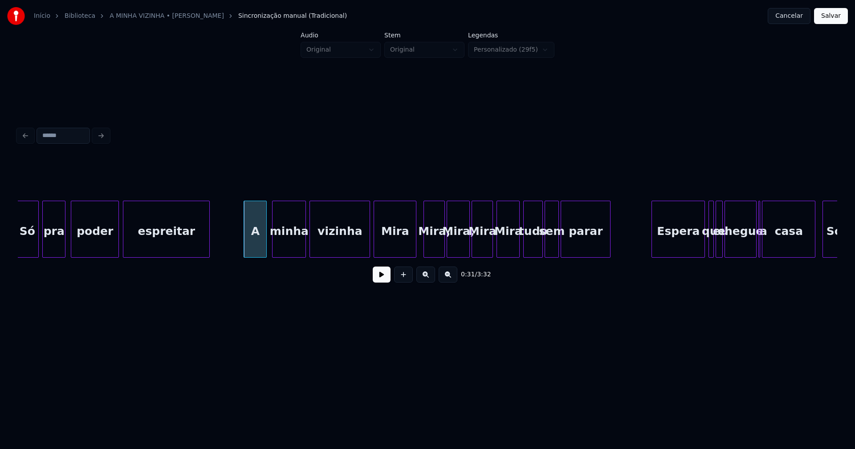
click at [415, 245] on div at bounding box center [414, 229] width 3 height 56
click at [489, 250] on div at bounding box center [488, 229] width 3 height 56
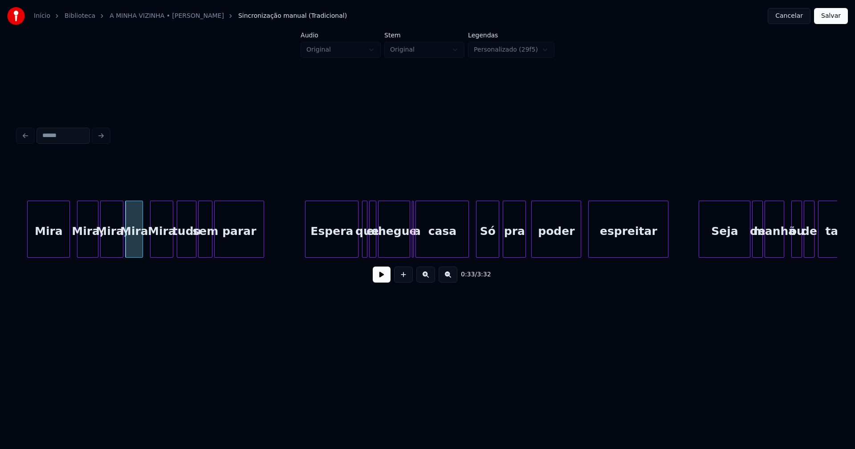
scroll to position [0, 2917]
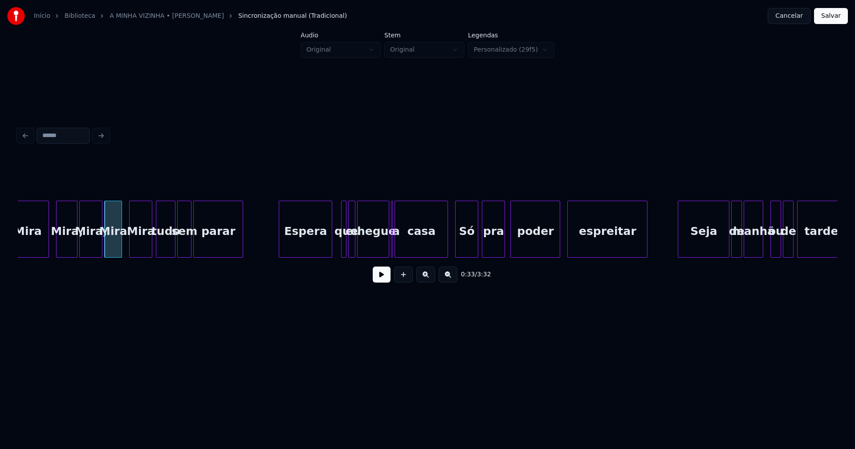
click at [313, 248] on div "Espera" at bounding box center [305, 231] width 53 height 61
click at [335, 247] on div at bounding box center [336, 229] width 3 height 56
click at [393, 251] on div at bounding box center [392, 229] width 3 height 56
click at [445, 247] on div at bounding box center [443, 229] width 3 height 56
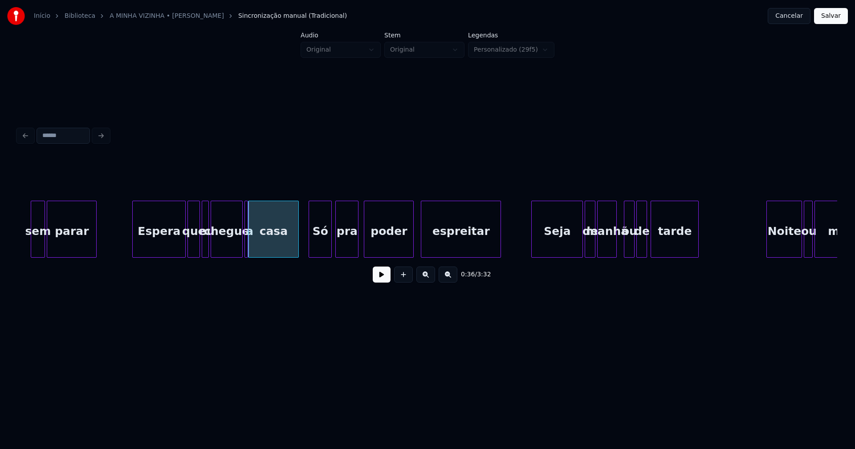
scroll to position [0, 3284]
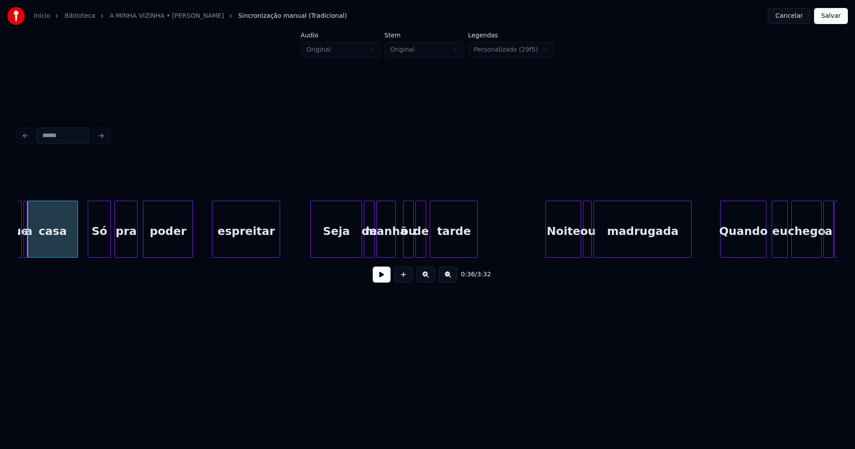
click at [215, 238] on div at bounding box center [213, 229] width 3 height 56
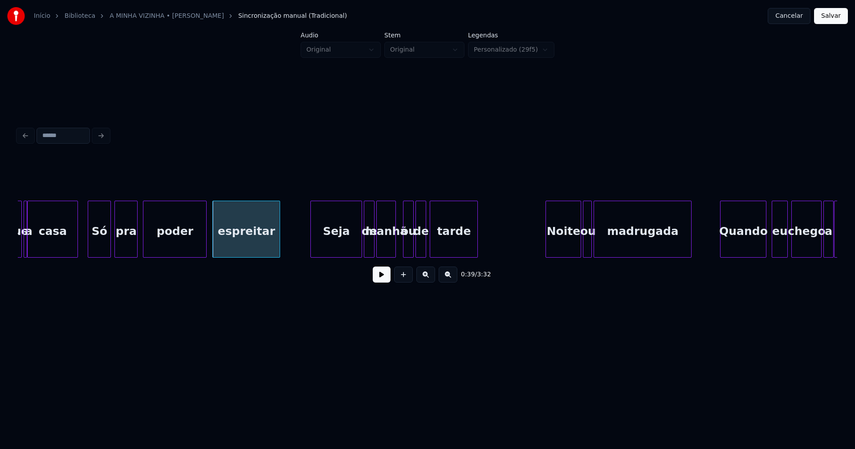
click at [205, 240] on div at bounding box center [204, 229] width 3 height 56
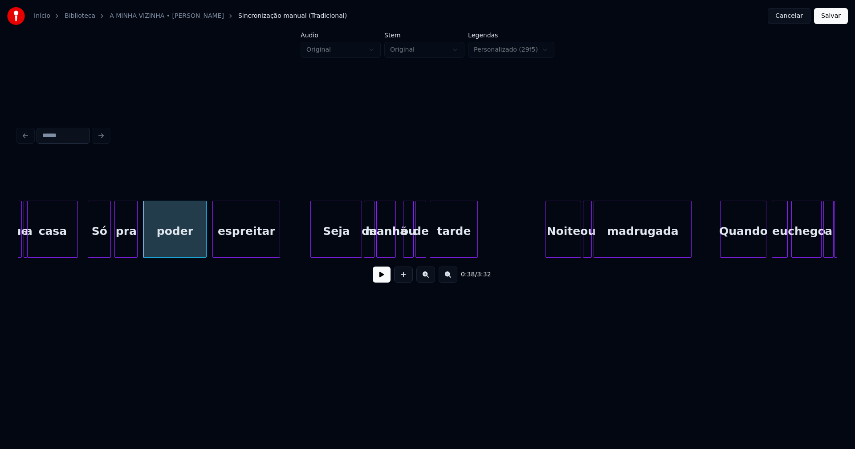
click at [378, 281] on button at bounding box center [382, 275] width 18 height 16
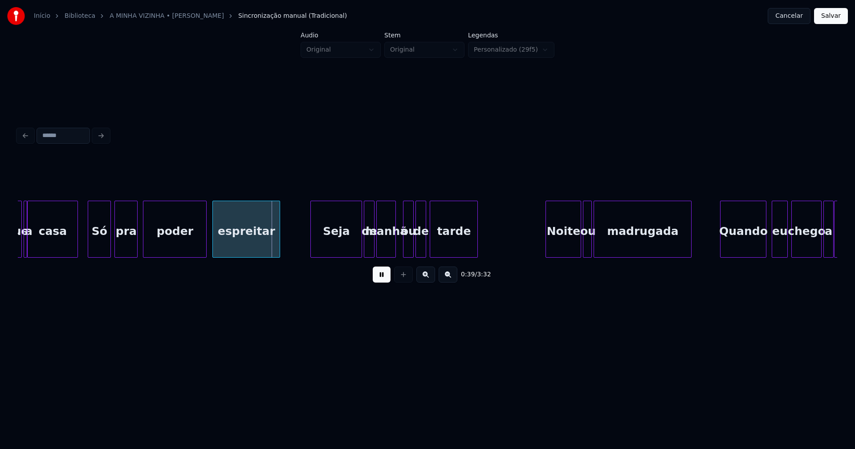
click at [382, 283] on button at bounding box center [382, 275] width 18 height 16
click at [340, 248] on div "Seja" at bounding box center [333, 231] width 51 height 61
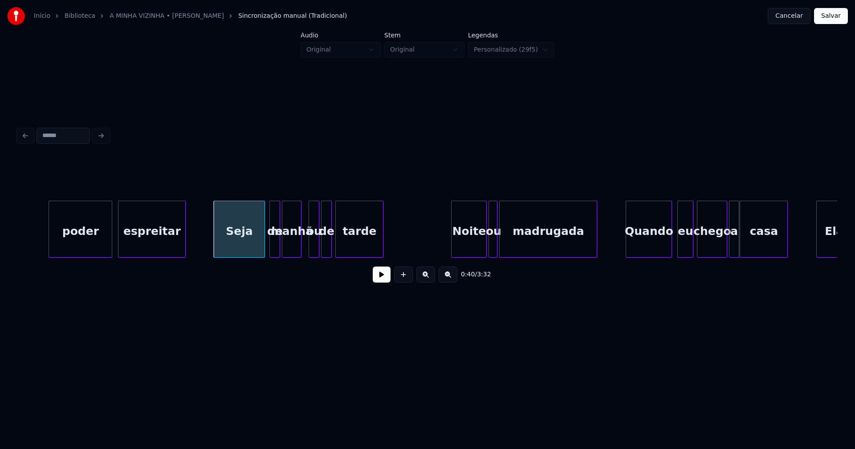
scroll to position [0, 3567]
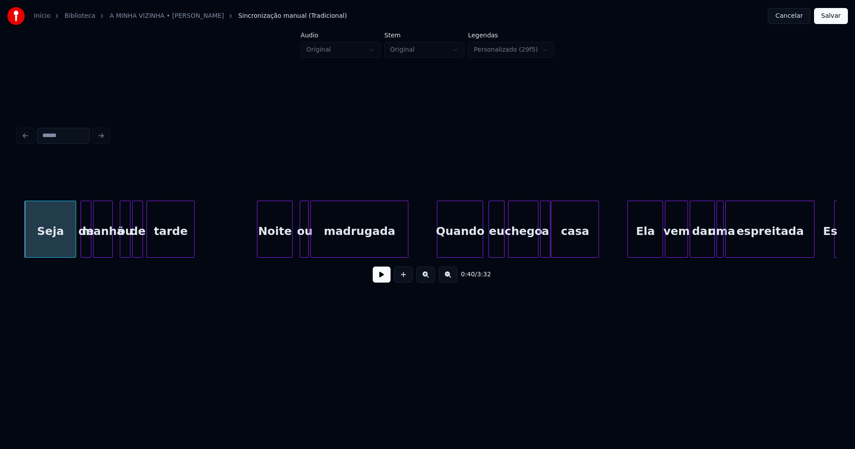
click at [283, 251] on div "Noite" at bounding box center [274, 231] width 35 height 61
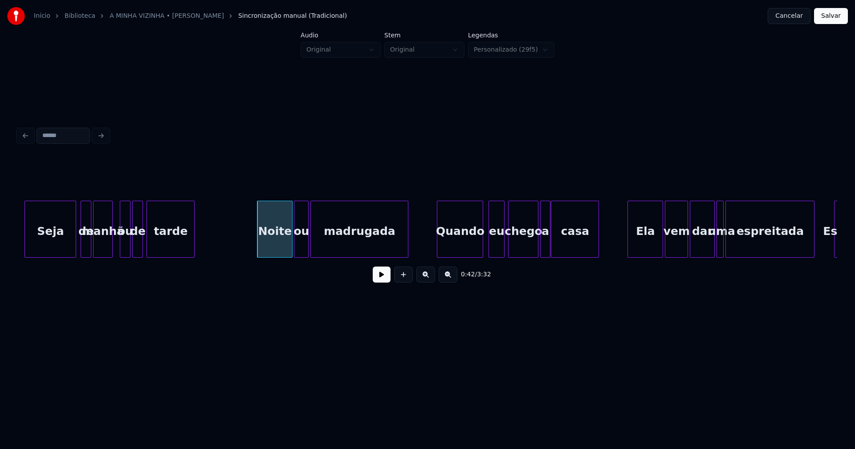
click at [296, 252] on div at bounding box center [295, 229] width 3 height 56
click at [530, 251] on div at bounding box center [531, 229] width 3 height 56
click at [535, 248] on div at bounding box center [536, 229] width 3 height 56
click at [487, 251] on div "eu" at bounding box center [491, 231] width 15 height 61
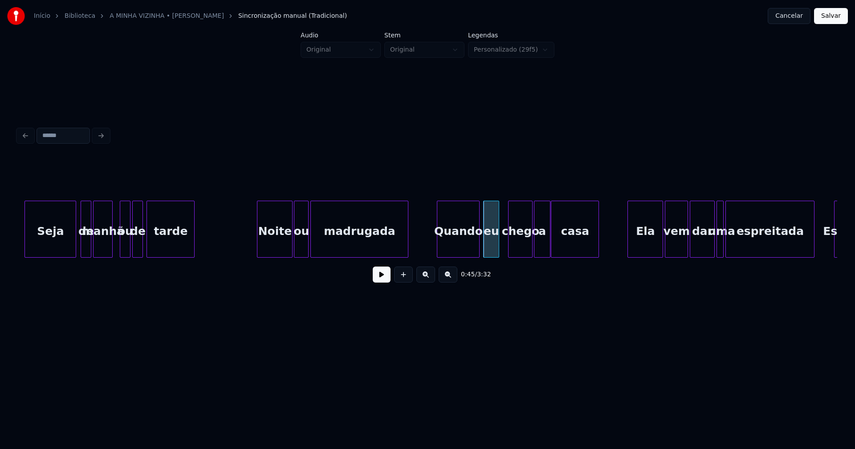
click at [478, 250] on div at bounding box center [477, 229] width 3 height 56
click at [492, 246] on div "eu" at bounding box center [489, 231] width 15 height 61
click at [498, 243] on div at bounding box center [499, 229] width 3 height 56
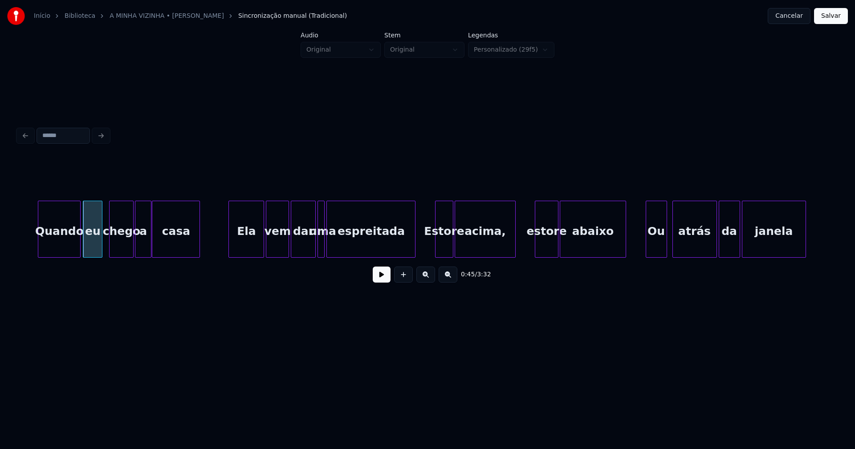
scroll to position [0, 4029]
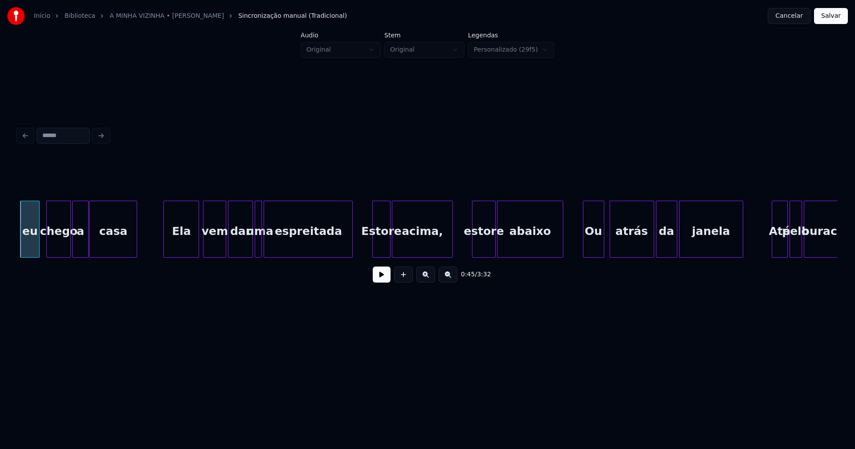
click at [186, 245] on div "Ela" at bounding box center [181, 231] width 35 height 61
click at [276, 246] on div at bounding box center [275, 229] width 3 height 56
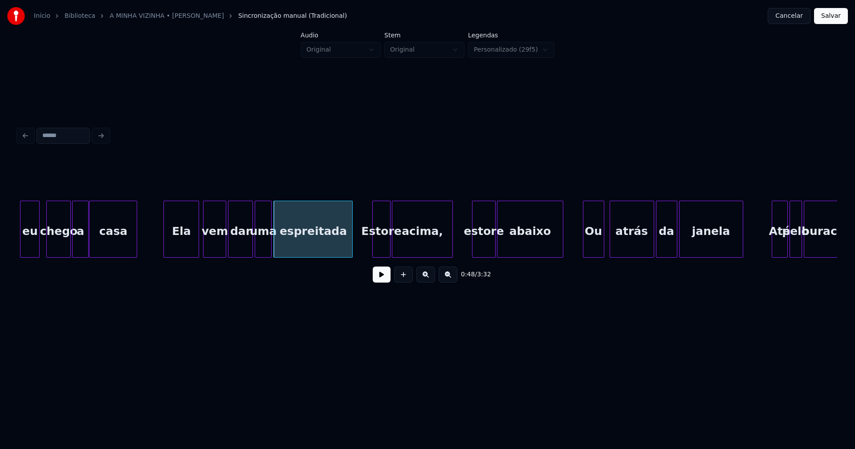
click at [269, 248] on div at bounding box center [270, 229] width 3 height 56
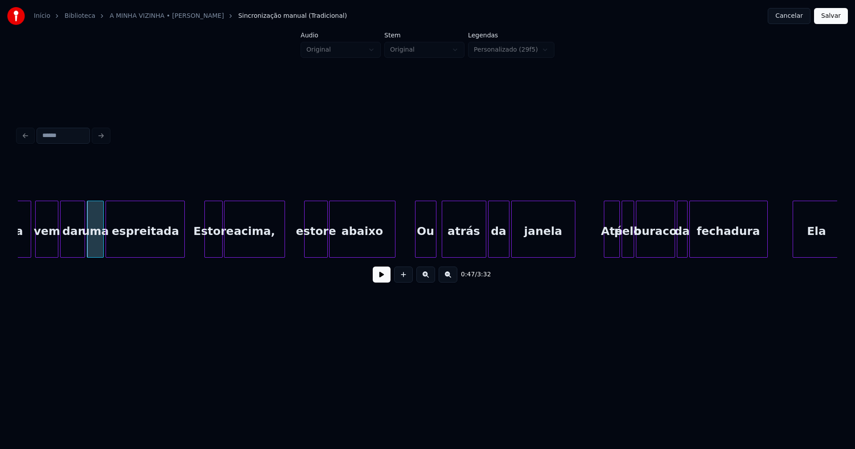
scroll to position [0, 4207]
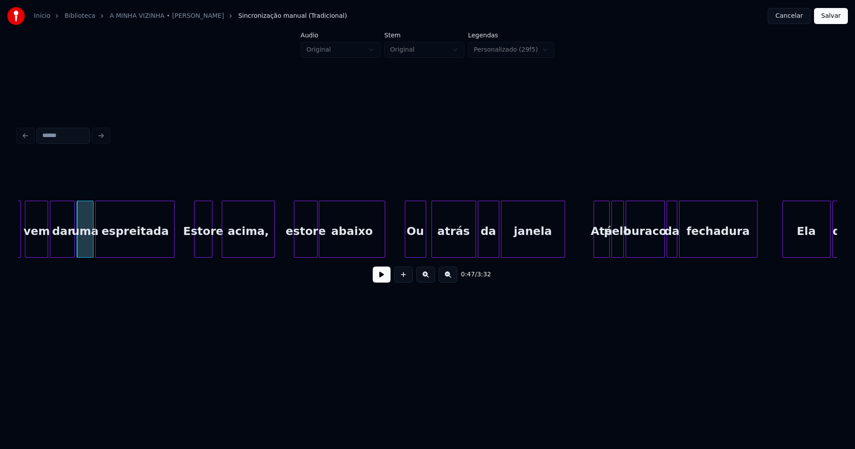
click at [224, 249] on div at bounding box center [223, 229] width 3 height 56
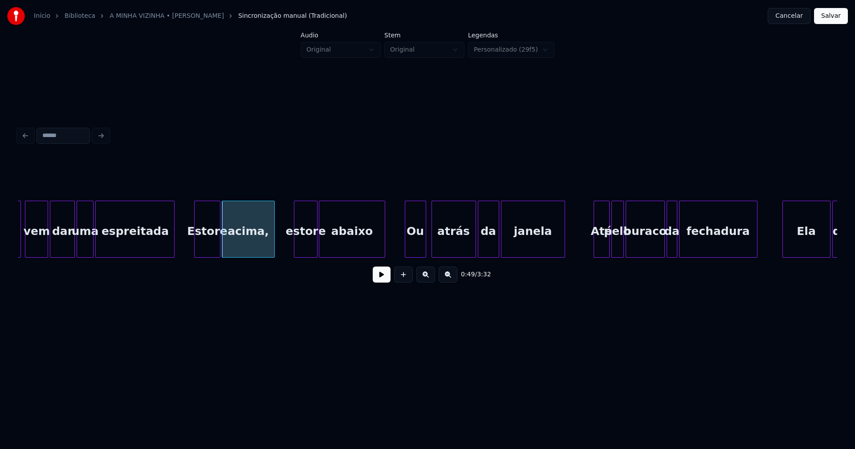
click at [219, 247] on div at bounding box center [218, 229] width 3 height 56
click at [192, 244] on div at bounding box center [192, 229] width 3 height 56
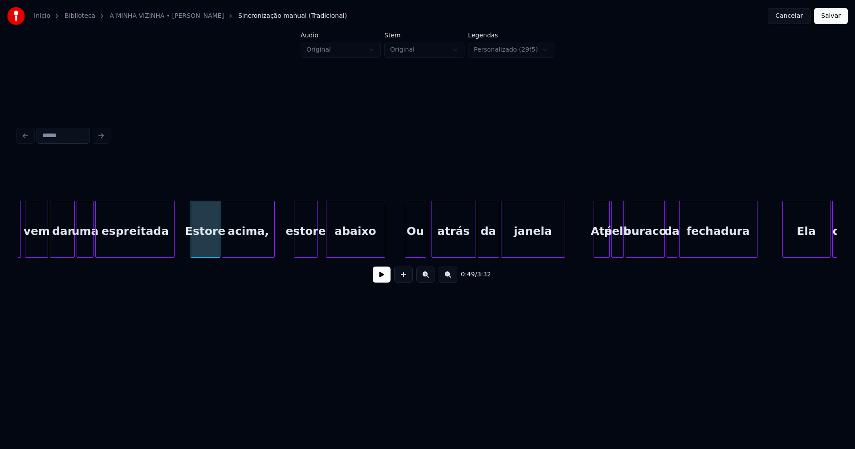
click at [328, 242] on div at bounding box center [327, 229] width 3 height 56
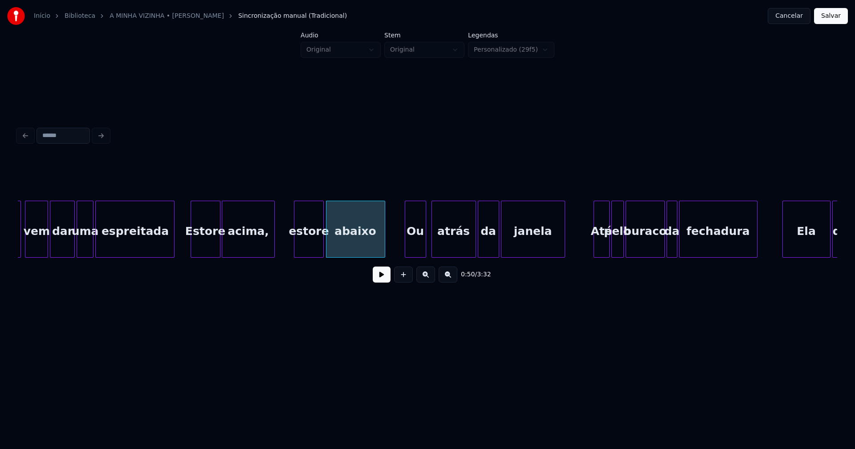
click at [321, 240] on div at bounding box center [322, 229] width 3 height 56
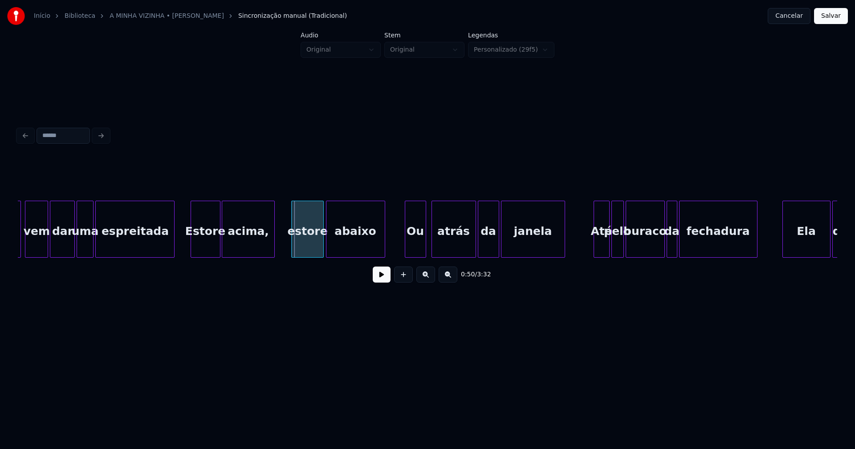
click at [294, 240] on div at bounding box center [293, 229] width 3 height 56
click at [415, 246] on div "Ou" at bounding box center [413, 231] width 20 height 61
click at [427, 251] on div at bounding box center [427, 229] width 3 height 56
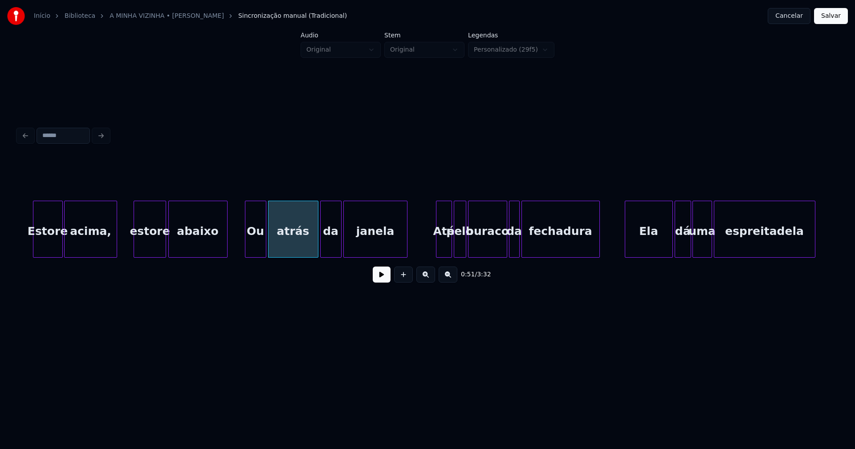
scroll to position [0, 4532]
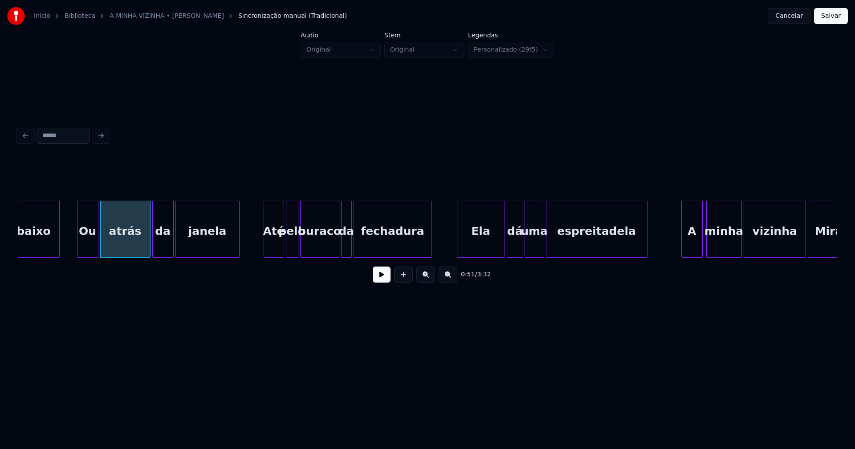
click at [264, 244] on div at bounding box center [265, 229] width 3 height 56
click at [331, 246] on div at bounding box center [332, 229] width 3 height 56
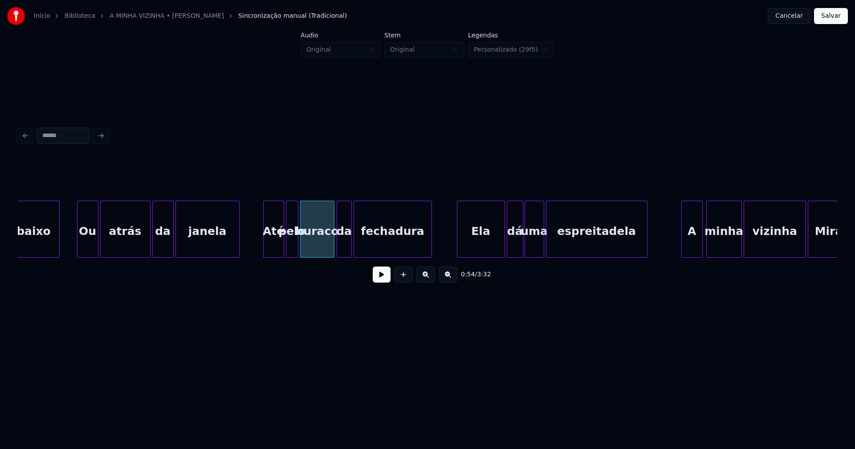
click at [338, 247] on div at bounding box center [338, 229] width 3 height 56
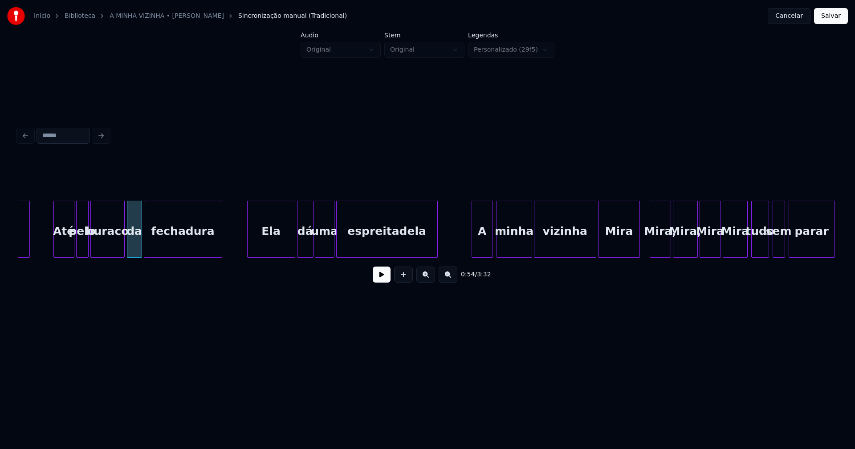
scroll to position [0, 4752]
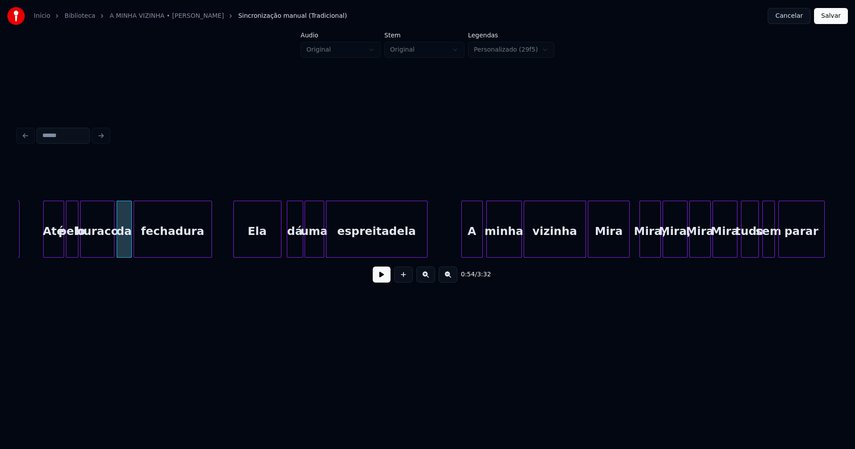
click at [262, 242] on div "Ela" at bounding box center [257, 231] width 47 height 61
click at [335, 244] on div at bounding box center [335, 229] width 3 height 56
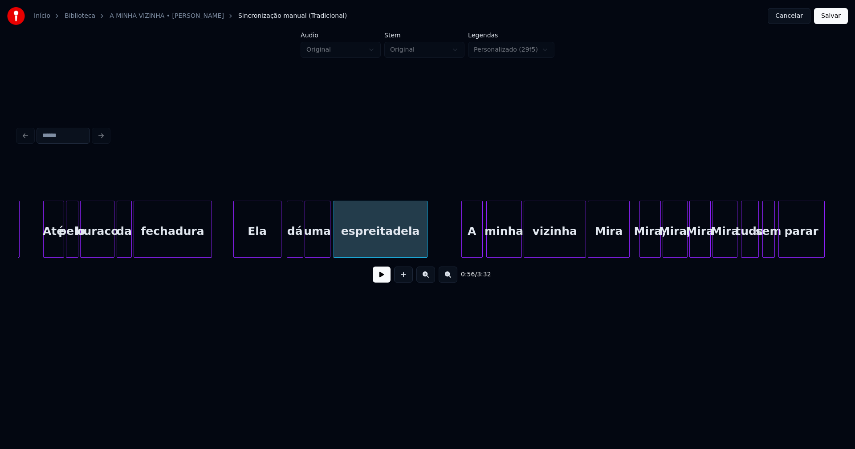
click at [329, 243] on div at bounding box center [328, 229] width 3 height 56
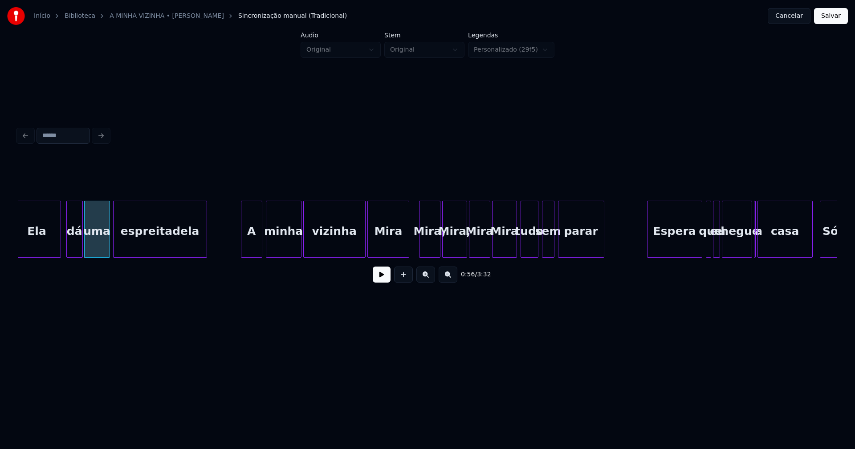
scroll to position [0, 4983]
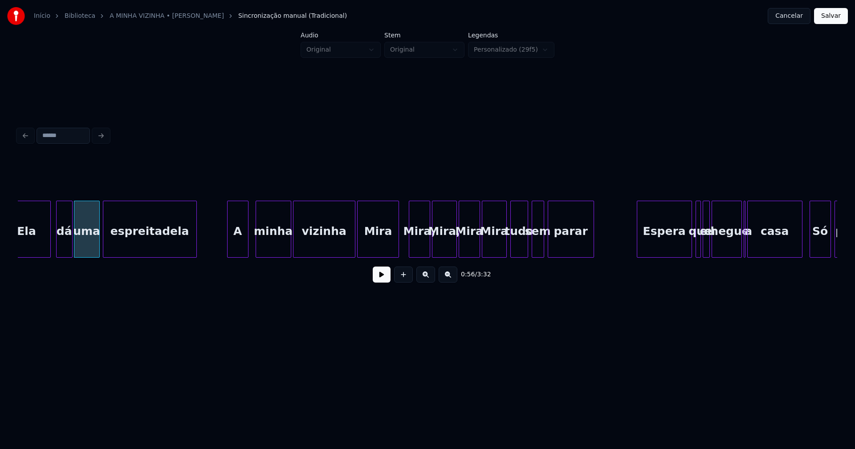
click at [240, 249] on div "A" at bounding box center [238, 231] width 20 height 61
click at [473, 249] on div at bounding box center [473, 229] width 3 height 56
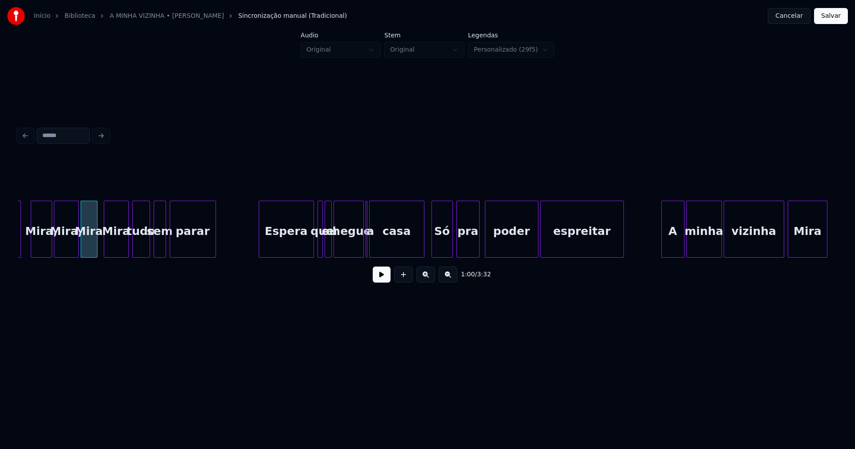
scroll to position [0, 5372]
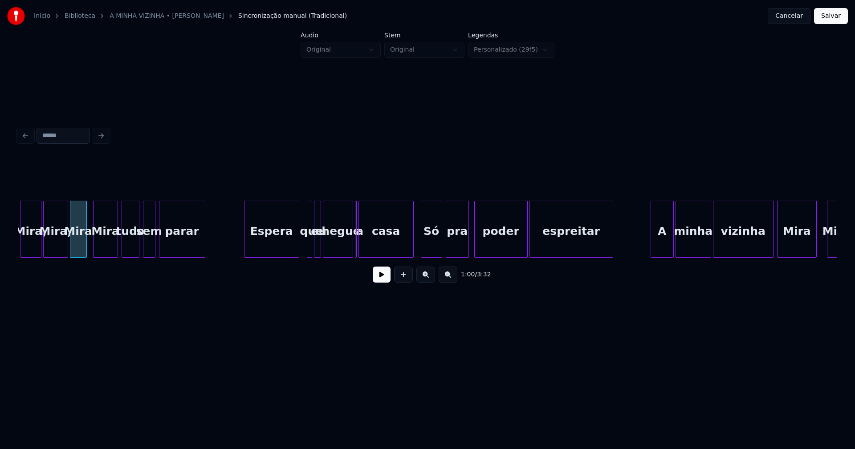
click at [281, 251] on div "Espera" at bounding box center [271, 231] width 54 height 61
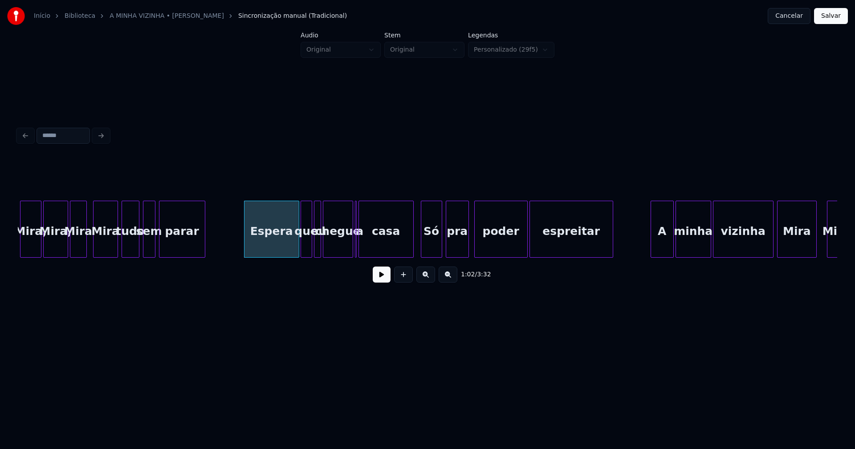
click at [301, 245] on div at bounding box center [302, 229] width 3 height 56
click at [349, 248] on div at bounding box center [349, 229] width 3 height 56
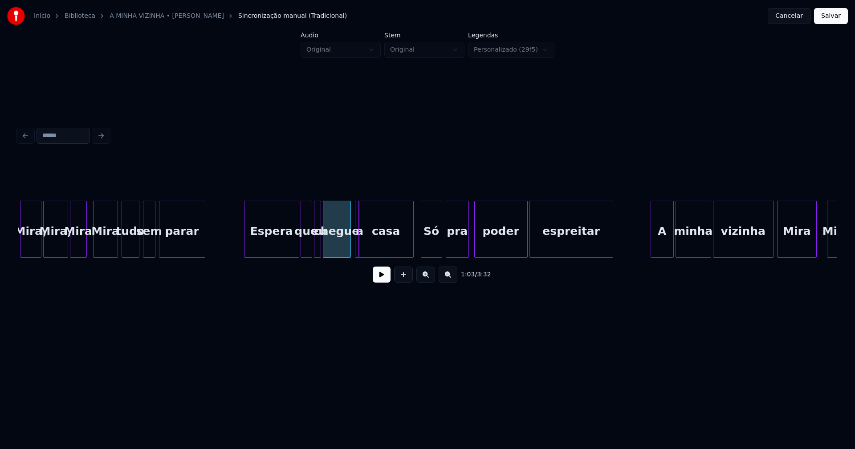
click at [358, 248] on div at bounding box center [357, 229] width 3 height 56
click at [352, 203] on div "a" at bounding box center [354, 229] width 4 height 57
click at [409, 243] on div at bounding box center [408, 229] width 3 height 56
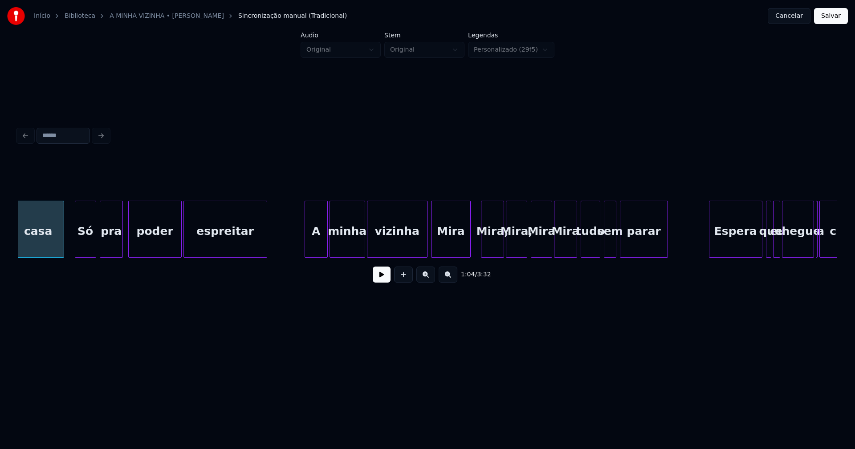
scroll to position [0, 5749]
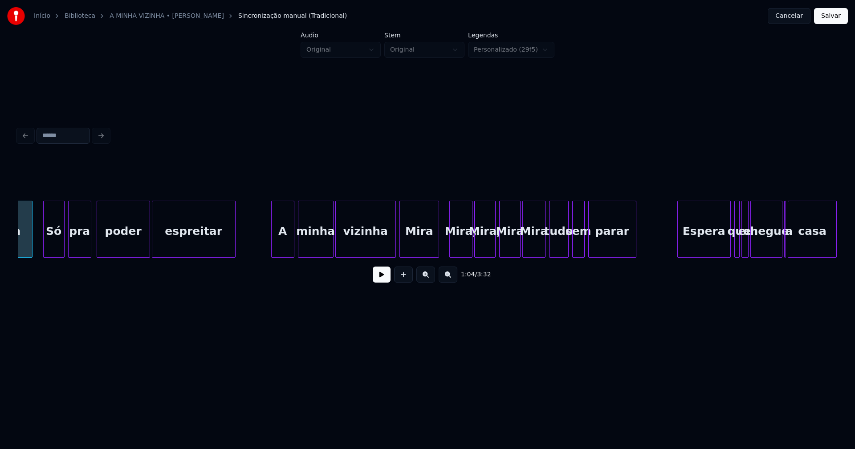
click at [283, 245] on div "A" at bounding box center [283, 231] width 22 height 61
click at [514, 252] on div at bounding box center [514, 229] width 3 height 56
click at [447, 247] on div at bounding box center [448, 229] width 3 height 56
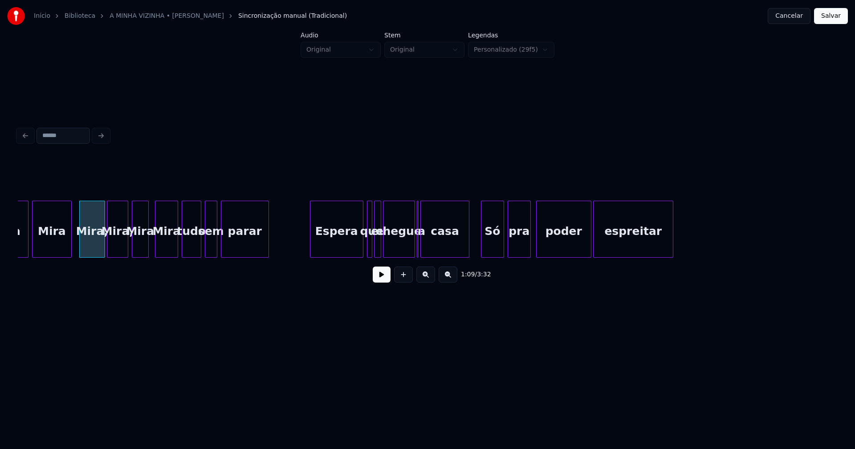
scroll to position [0, 6180]
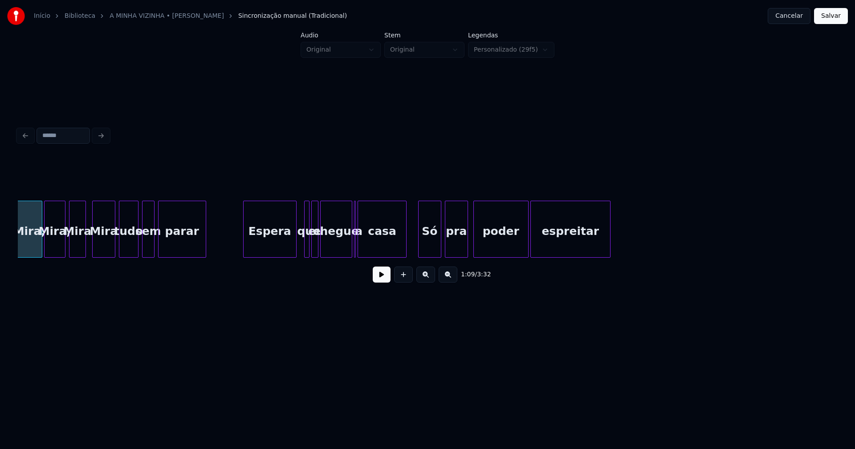
click at [283, 244] on div "Espera" at bounding box center [270, 231] width 53 height 61
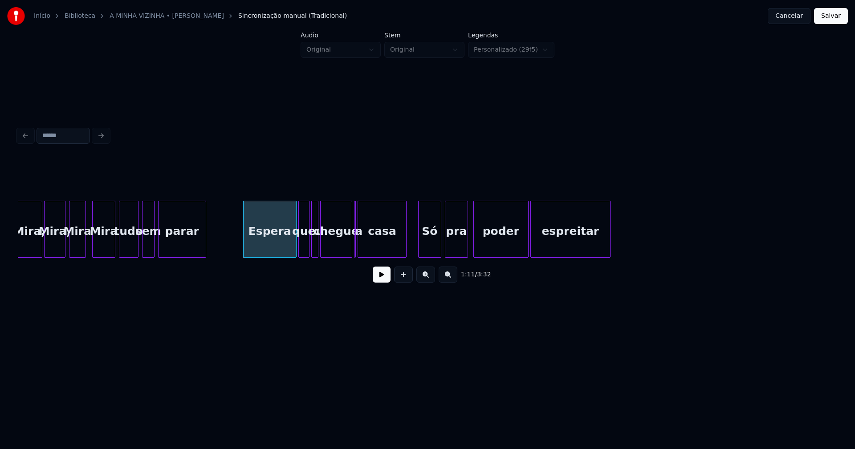
click at [299, 244] on div at bounding box center [300, 229] width 3 height 56
click at [355, 251] on div "a" at bounding box center [354, 229] width 4 height 57
click at [346, 251] on div at bounding box center [347, 229] width 3 height 56
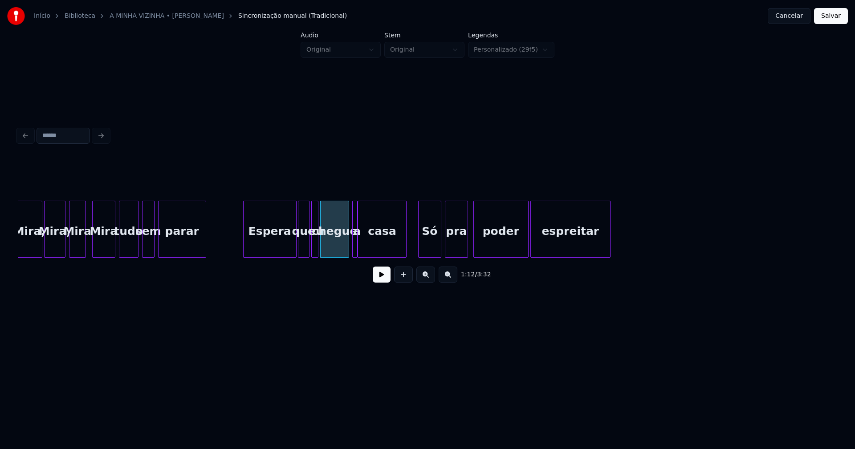
click at [354, 247] on div at bounding box center [355, 229] width 3 height 56
click at [351, 247] on div at bounding box center [352, 229] width 3 height 56
click at [545, 241] on div at bounding box center [544, 229] width 3 height 56
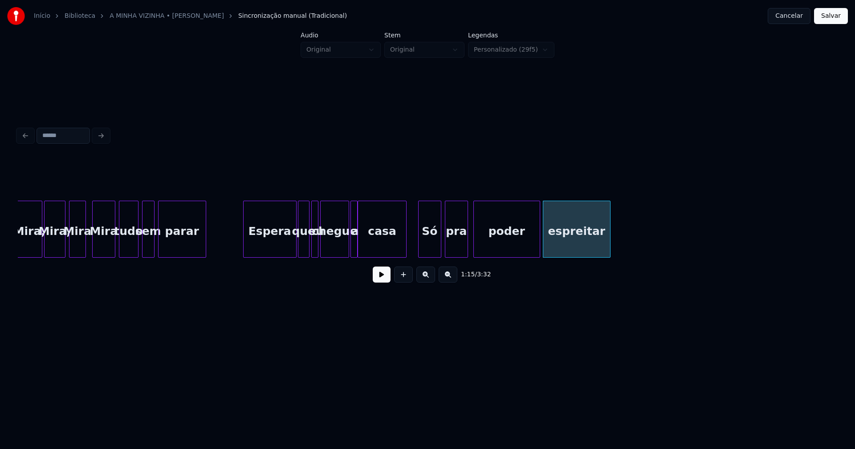
click at [538, 242] on div at bounding box center [538, 229] width 3 height 56
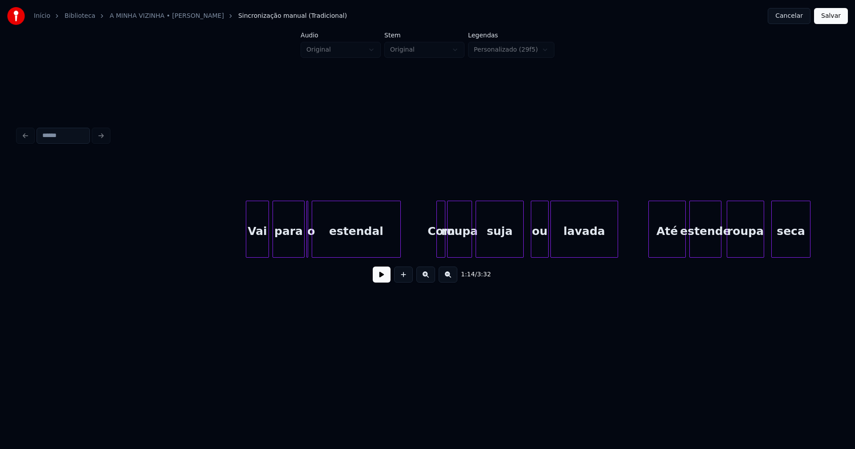
scroll to position [0, 8204]
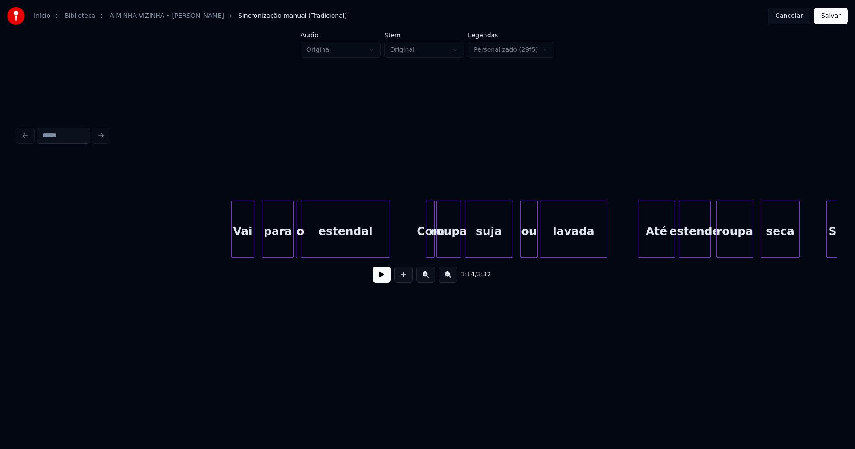
click at [242, 245] on div "Vai" at bounding box center [243, 231] width 22 height 61
click at [282, 246] on div "para" at bounding box center [275, 231] width 31 height 61
click at [312, 246] on div at bounding box center [311, 229] width 3 height 56
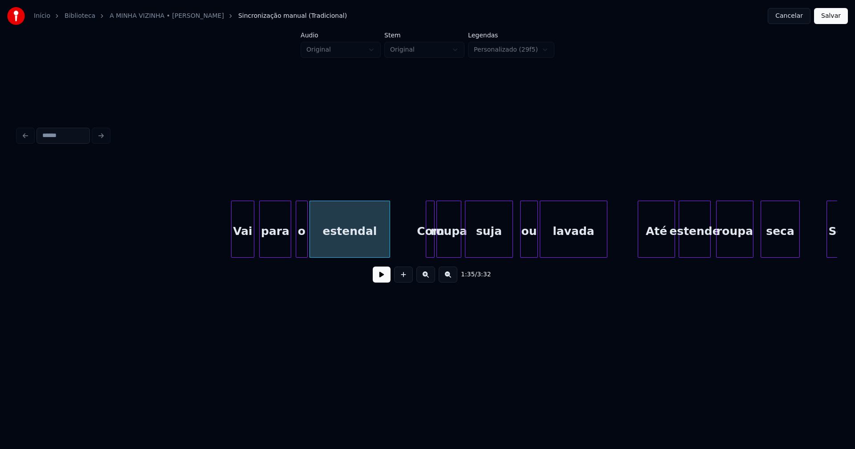
click at [305, 245] on div at bounding box center [306, 229] width 3 height 56
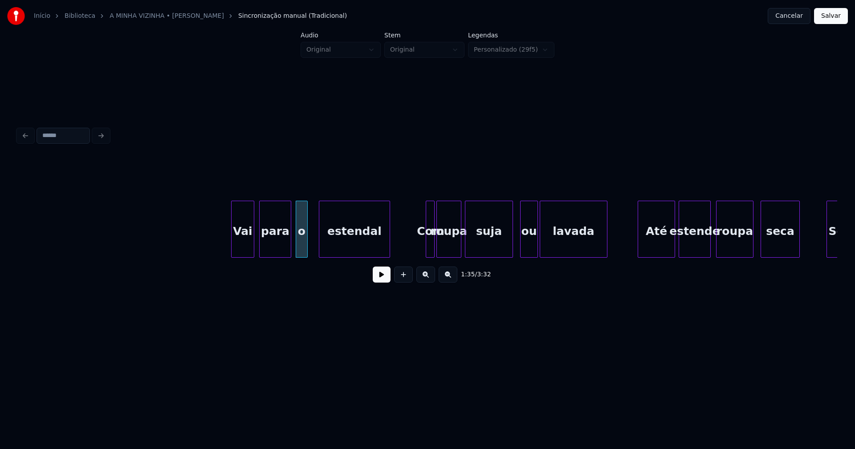
click at [320, 243] on div at bounding box center [320, 229] width 3 height 56
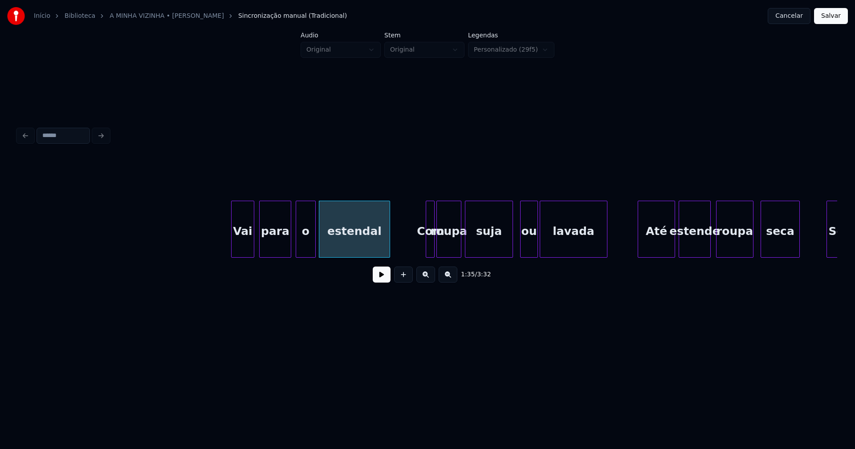
click at [314, 242] on div at bounding box center [314, 229] width 3 height 56
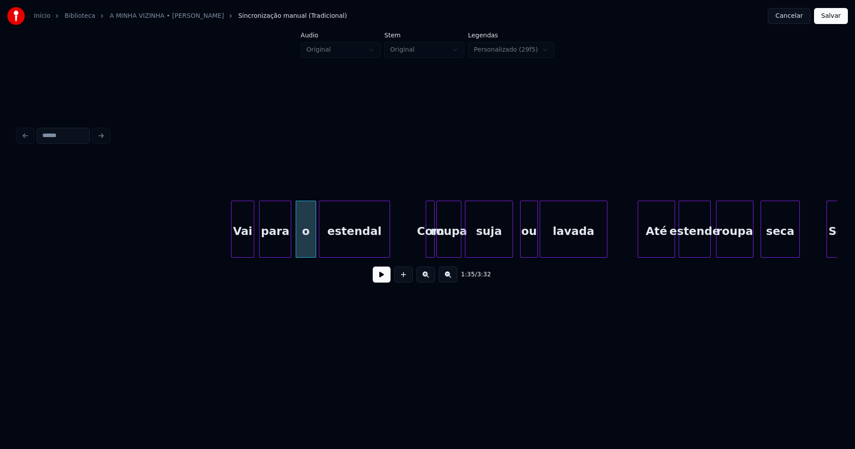
click at [383, 281] on button at bounding box center [382, 275] width 18 height 16
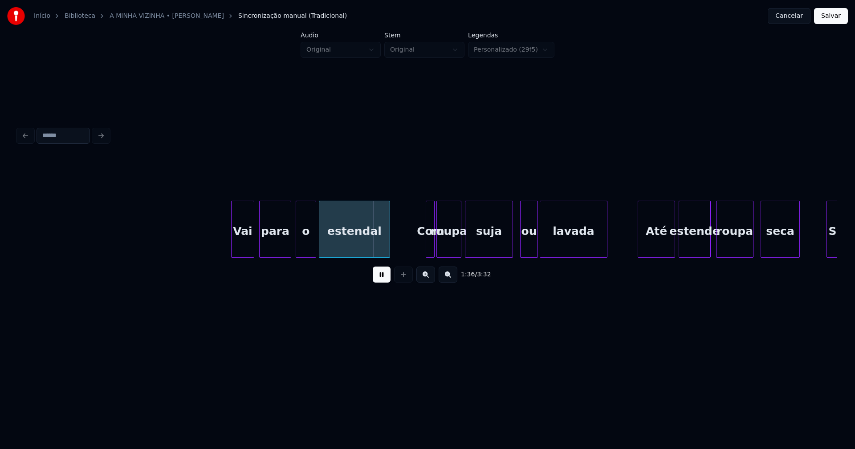
click at [377, 281] on button at bounding box center [382, 275] width 18 height 16
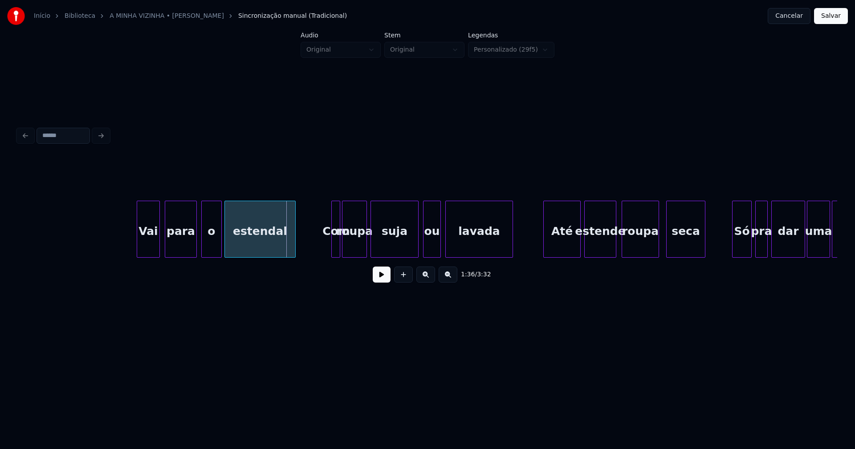
click at [431, 255] on div "Vai para o estendal Com roupa suja ou lavada Até estende roupa seca Só pra dar …" at bounding box center [427, 229] width 819 height 57
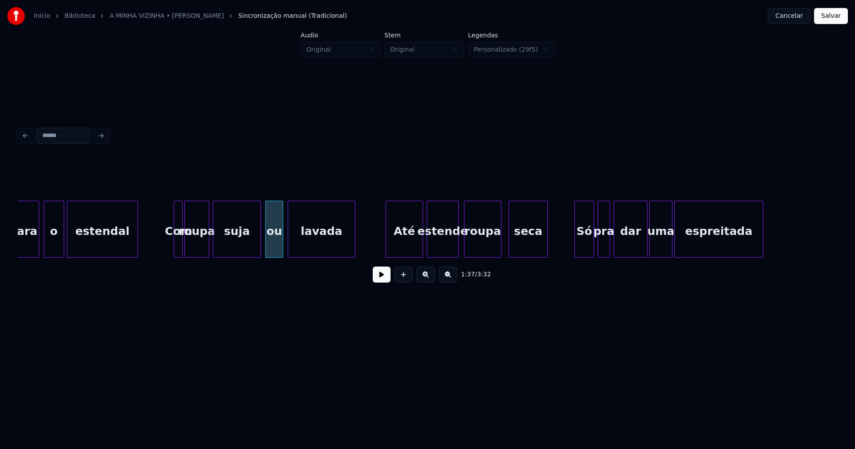
scroll to position [0, 8540]
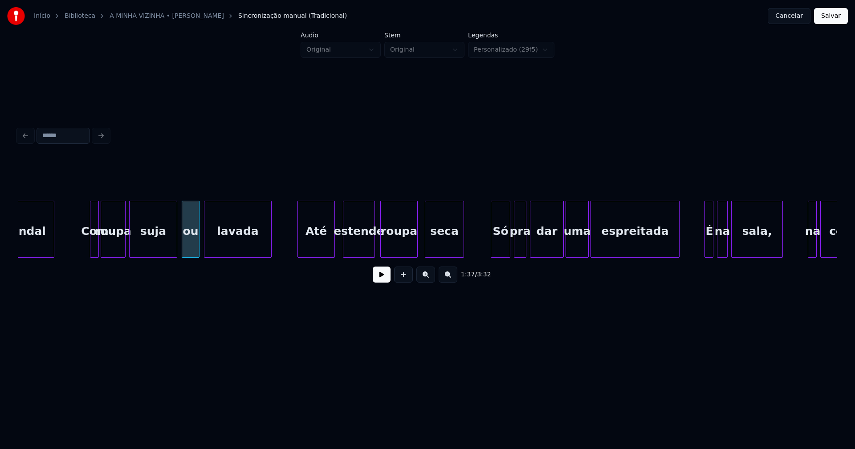
click at [326, 249] on div "Até" at bounding box center [316, 231] width 37 height 61
click at [316, 257] on div "estendal Com roupa suja ou lavada Até estende roupa seca Só pra dar uma espreit…" at bounding box center [427, 229] width 819 height 57
click at [334, 248] on div at bounding box center [335, 229] width 3 height 56
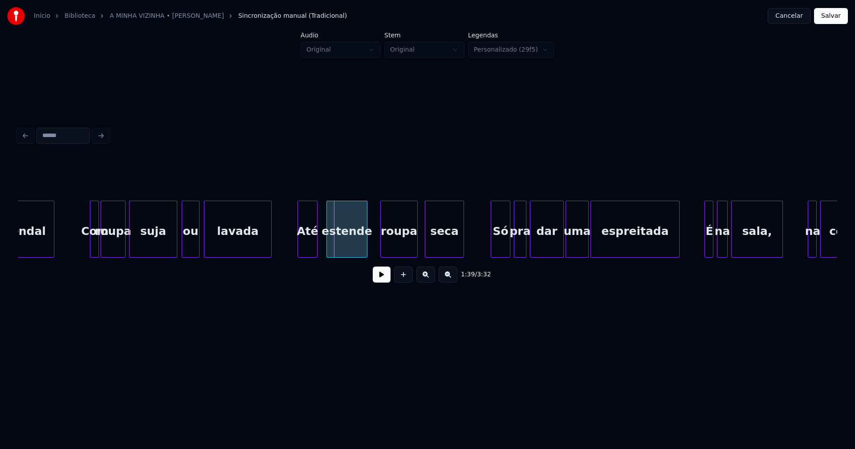
click at [346, 247] on div "estende" at bounding box center [347, 231] width 40 height 61
click at [373, 252] on div at bounding box center [371, 229] width 3 height 56
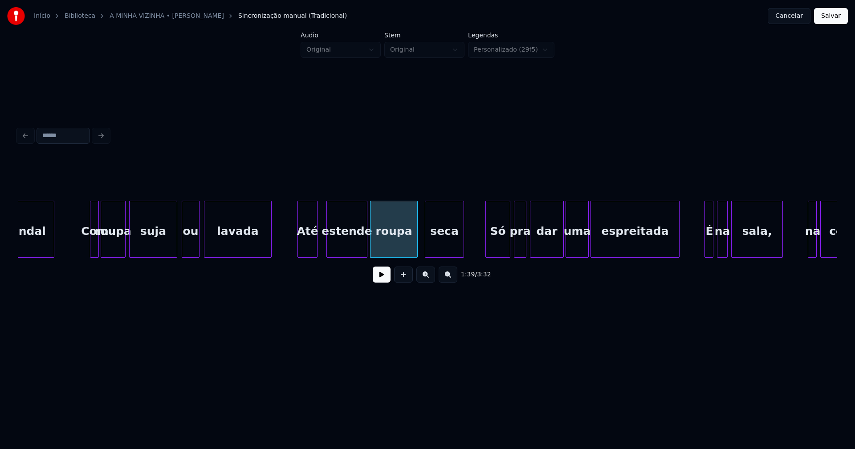
click at [487, 253] on div at bounding box center [487, 229] width 3 height 56
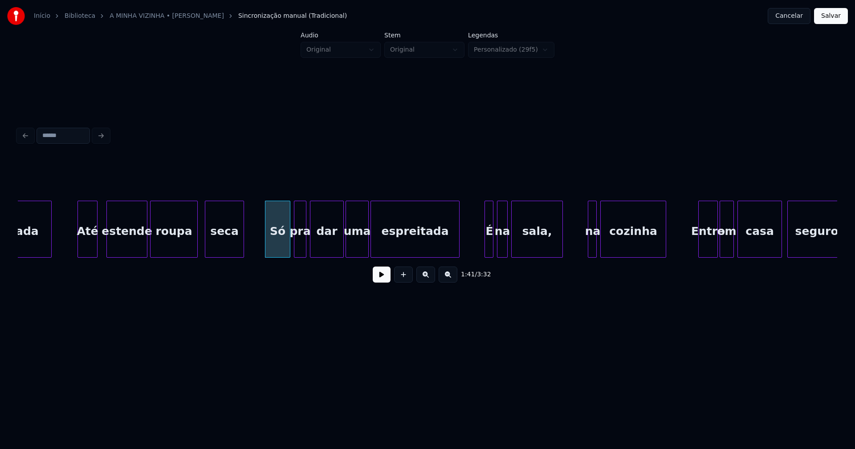
scroll to position [0, 8760]
click at [382, 243] on div at bounding box center [382, 229] width 3 height 56
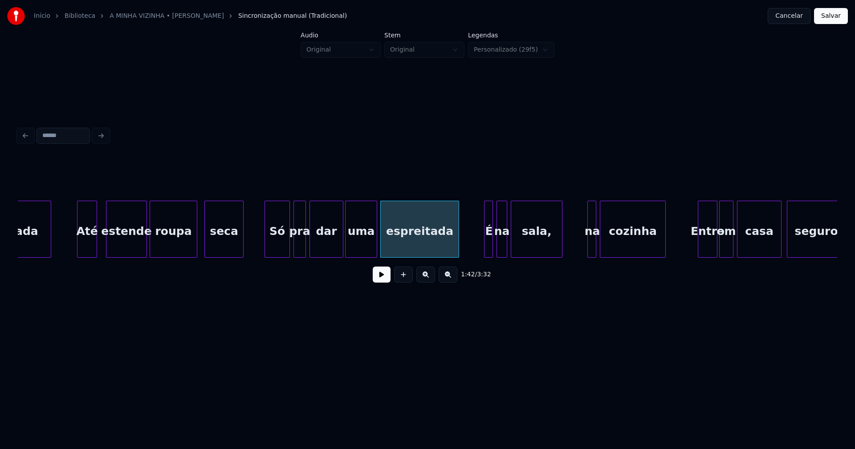
click at [376, 242] on div at bounding box center [375, 229] width 3 height 56
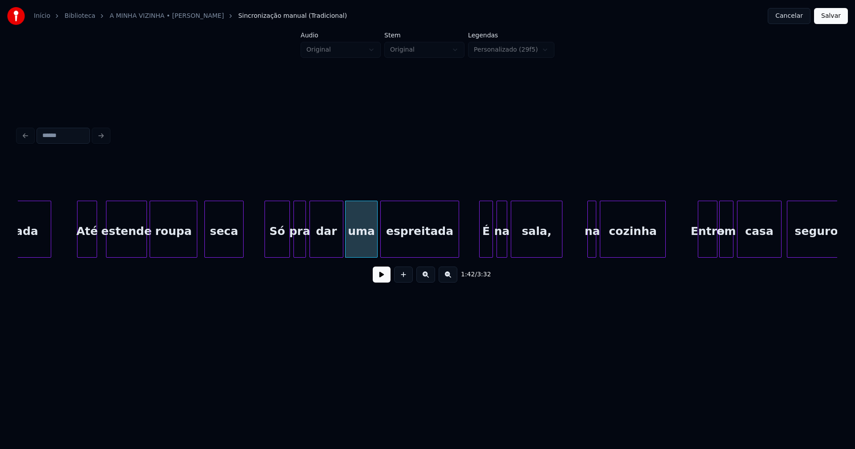
click at [480, 243] on div at bounding box center [481, 229] width 3 height 56
click at [580, 245] on div at bounding box center [581, 229] width 3 height 56
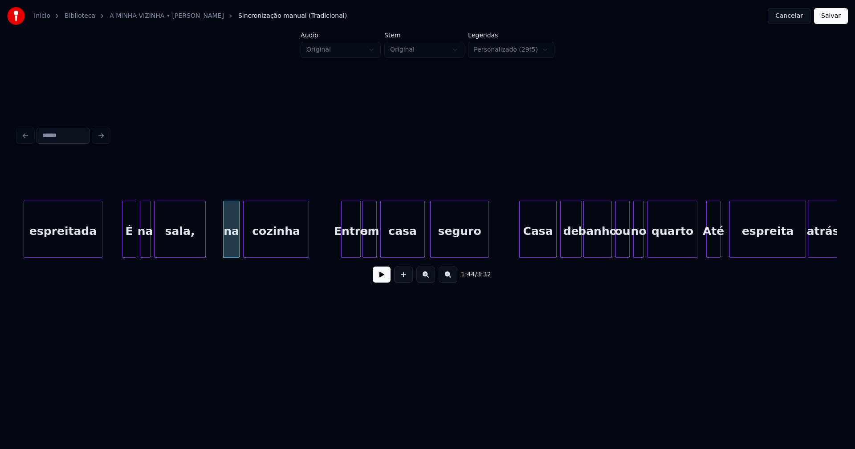
scroll to position [0, 9127]
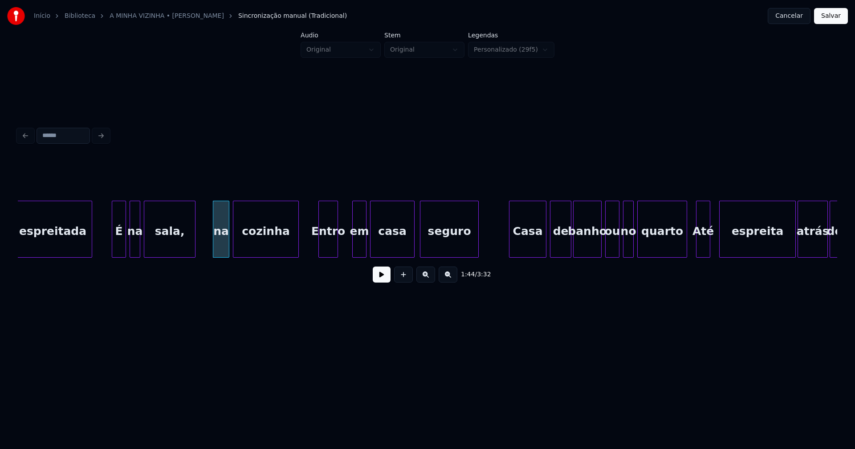
click at [326, 249] on div "Entro" at bounding box center [328, 231] width 19 height 61
click at [355, 247] on div "em" at bounding box center [355, 231] width 13 height 61
click at [344, 252] on div at bounding box center [344, 229] width 3 height 56
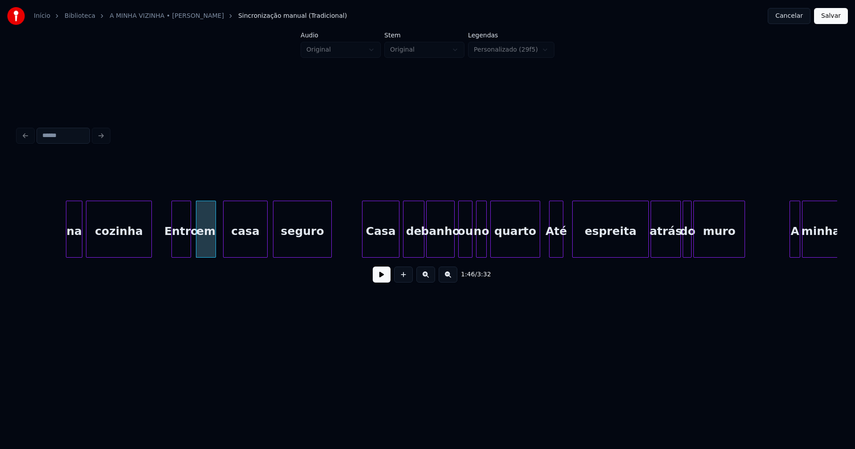
scroll to position [0, 9358]
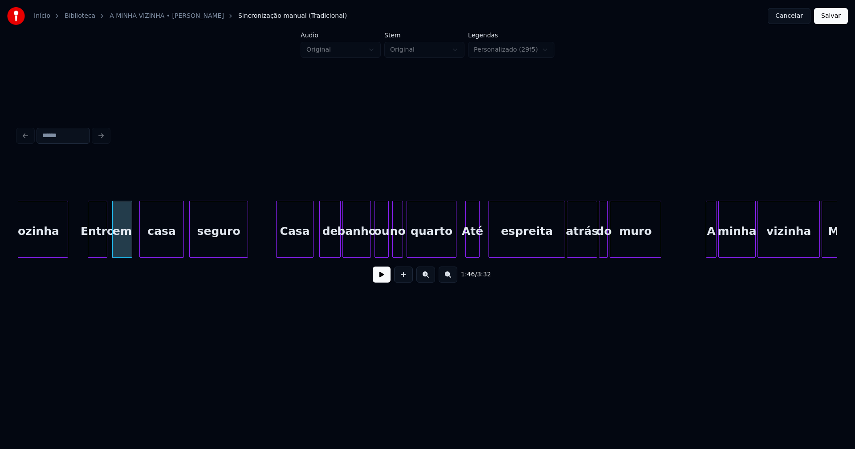
click at [305, 247] on div "Casa" at bounding box center [295, 231] width 37 height 61
click at [332, 244] on div "de" at bounding box center [326, 231] width 20 height 61
click at [360, 247] on div "banho" at bounding box center [354, 231] width 28 height 61
click at [375, 245] on div "ou" at bounding box center [376, 231] width 13 height 61
click at [388, 245] on div at bounding box center [388, 229] width 3 height 56
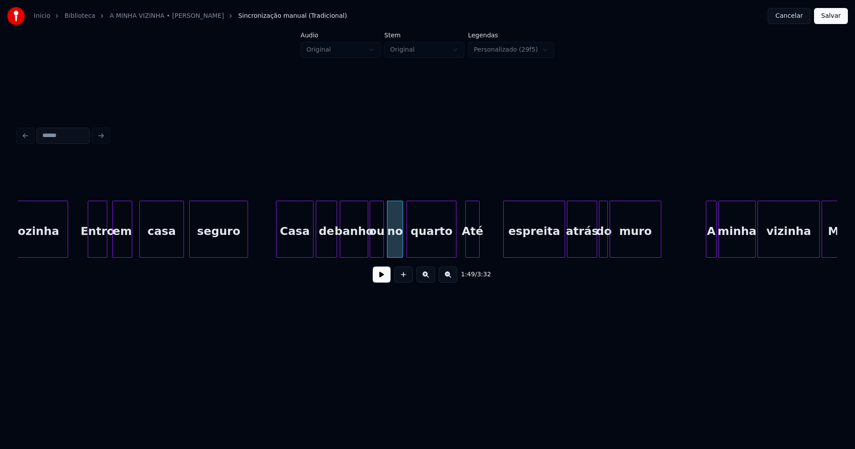
click at [504, 241] on div at bounding box center [505, 229] width 3 height 56
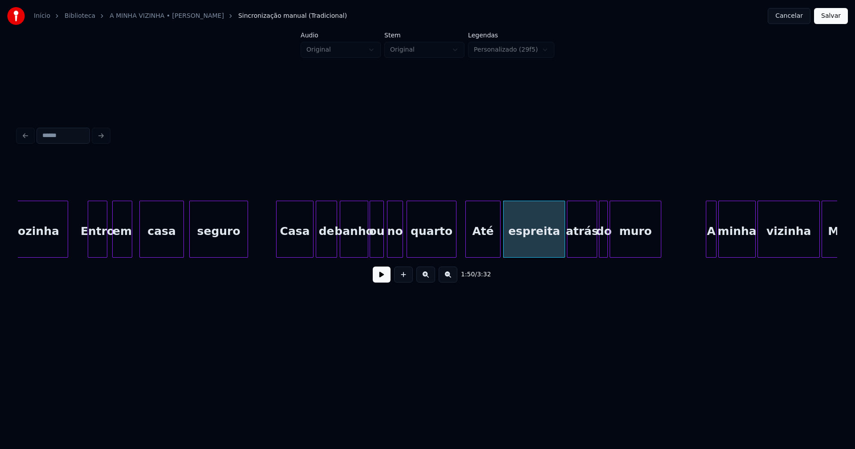
click at [500, 236] on div at bounding box center [498, 229] width 3 height 56
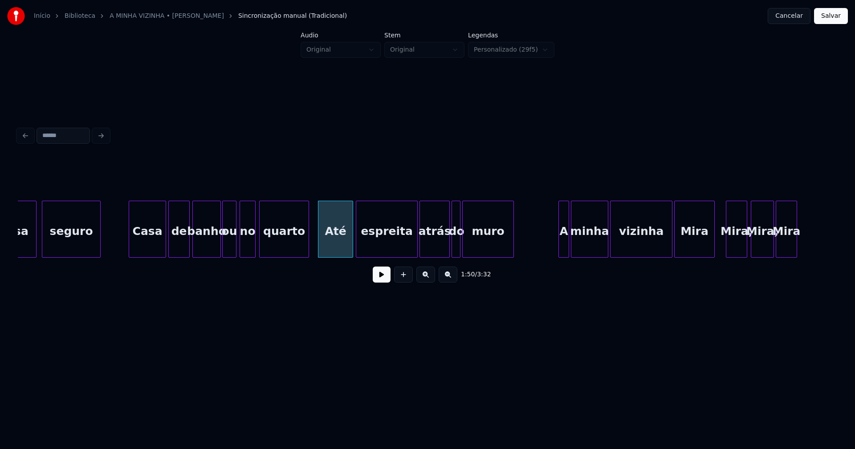
scroll to position [0, 9557]
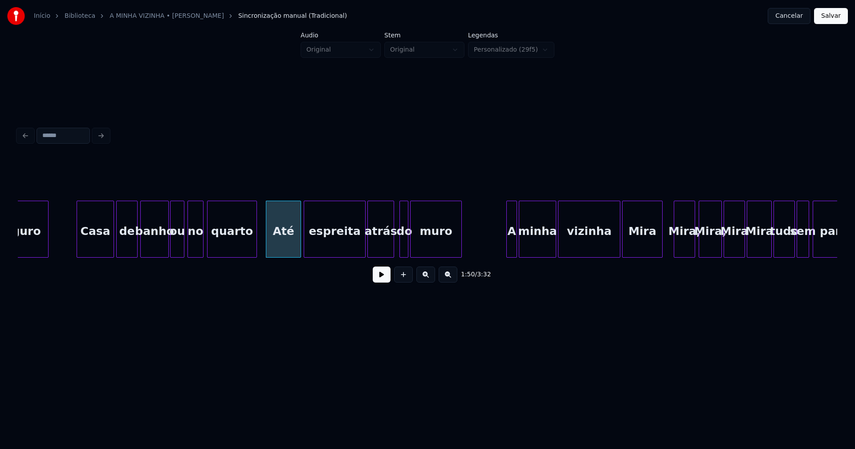
click at [393, 249] on div at bounding box center [392, 229] width 3 height 56
click at [399, 248] on div at bounding box center [397, 229] width 3 height 56
click at [490, 248] on div at bounding box center [490, 229] width 3 height 56
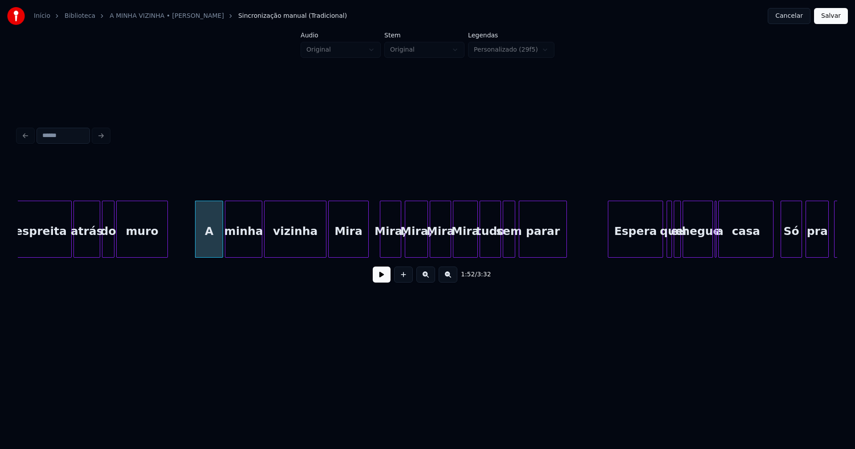
scroll to position [0, 9872]
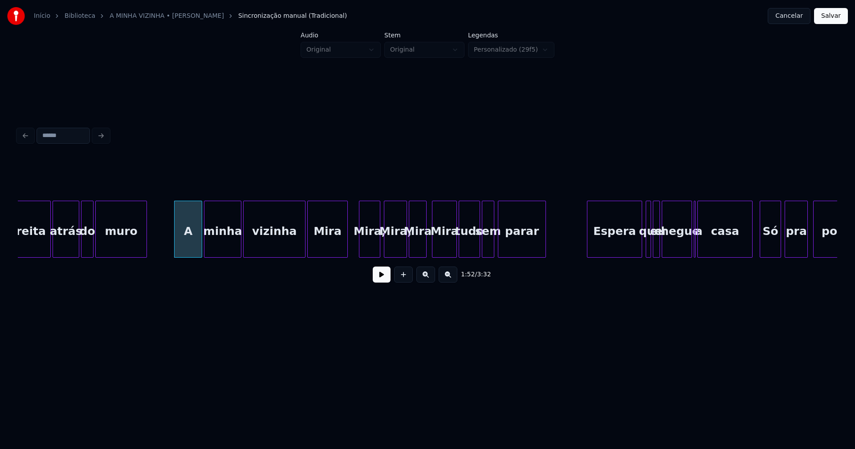
click at [425, 250] on div at bounding box center [424, 229] width 3 height 56
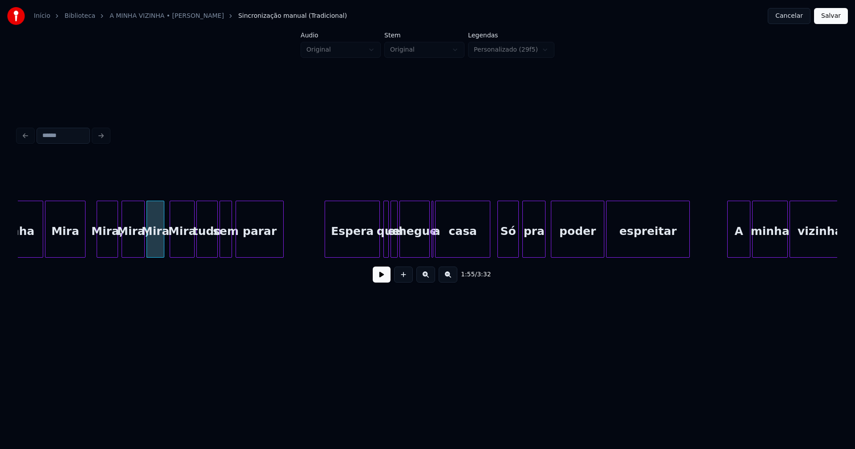
scroll to position [0, 10166]
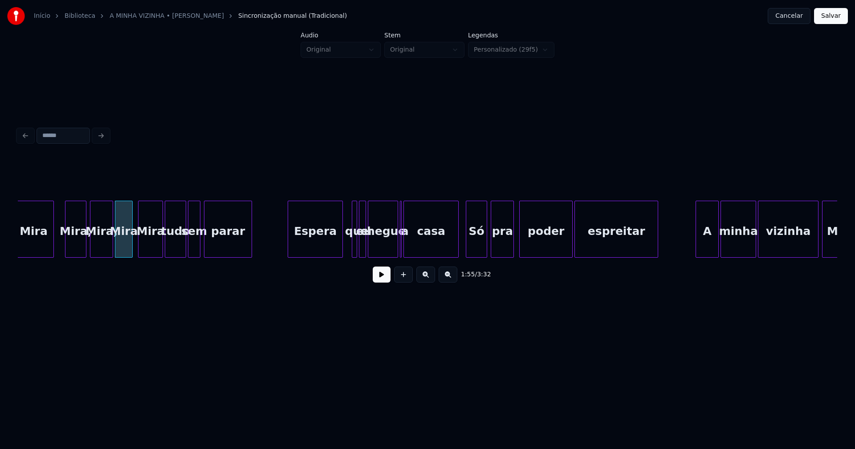
click at [335, 248] on div "Espera" at bounding box center [315, 231] width 54 height 61
click at [344, 248] on div at bounding box center [345, 229] width 3 height 56
click at [392, 252] on div at bounding box center [392, 229] width 3 height 56
click at [402, 250] on div at bounding box center [402, 229] width 3 height 56
click at [396, 247] on div "a" at bounding box center [398, 229] width 4 height 57
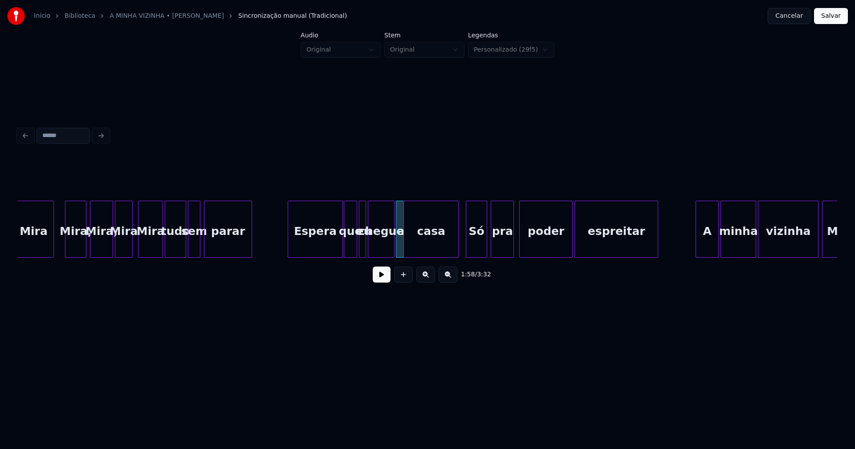
click at [401, 248] on div at bounding box center [402, 229] width 3 height 56
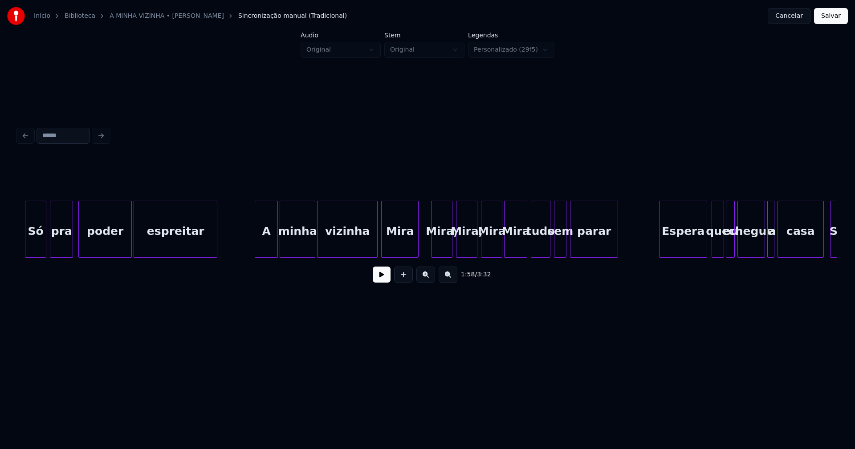
scroll to position [0, 10617]
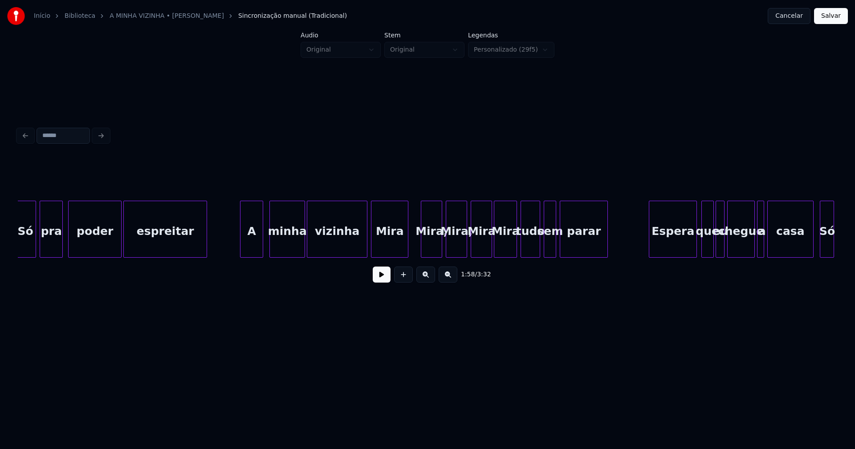
click at [257, 247] on div "A" at bounding box center [251, 231] width 22 height 61
click at [512, 251] on div at bounding box center [511, 229] width 3 height 56
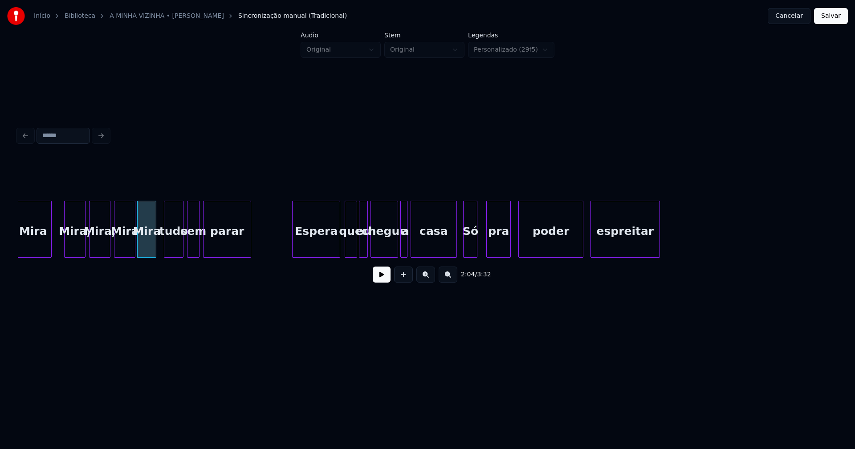
scroll to position [0, 10985]
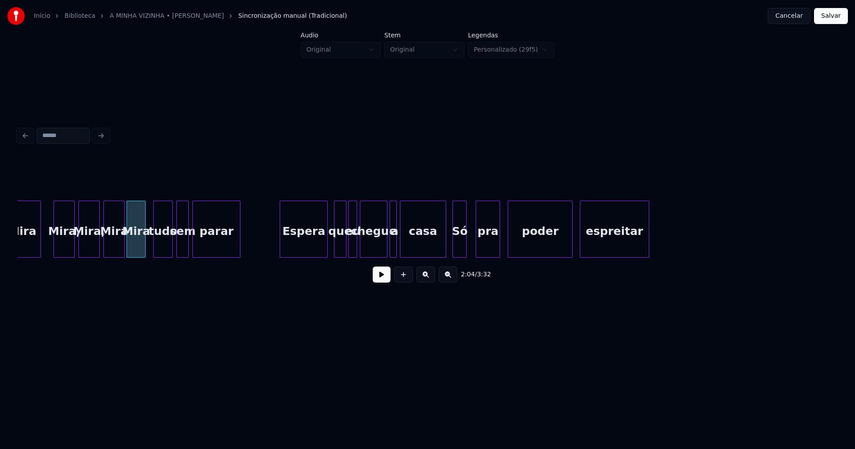
click at [310, 243] on div "Espera" at bounding box center [303, 231] width 47 height 61
click at [331, 248] on div at bounding box center [332, 229] width 3 height 56
click at [441, 246] on div at bounding box center [440, 229] width 3 height 56
click at [398, 245] on div at bounding box center [397, 229] width 3 height 56
click at [405, 244] on div at bounding box center [406, 229] width 3 height 56
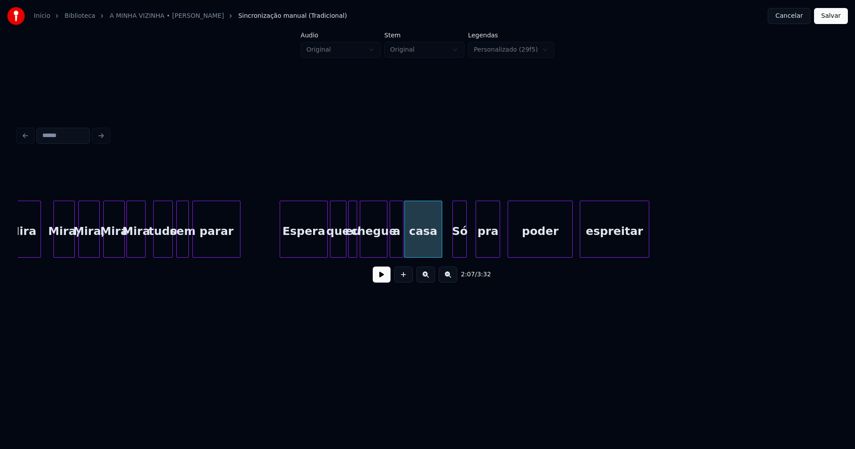
click at [402, 245] on div at bounding box center [401, 229] width 3 height 56
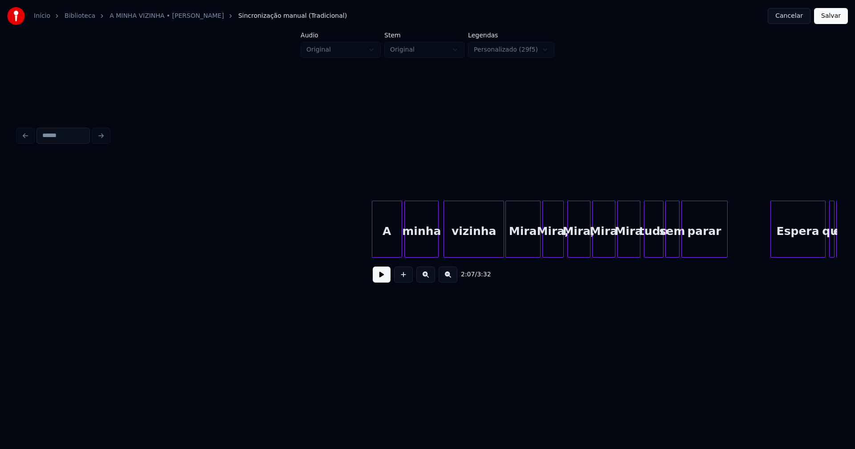
scroll to position [0, 12926]
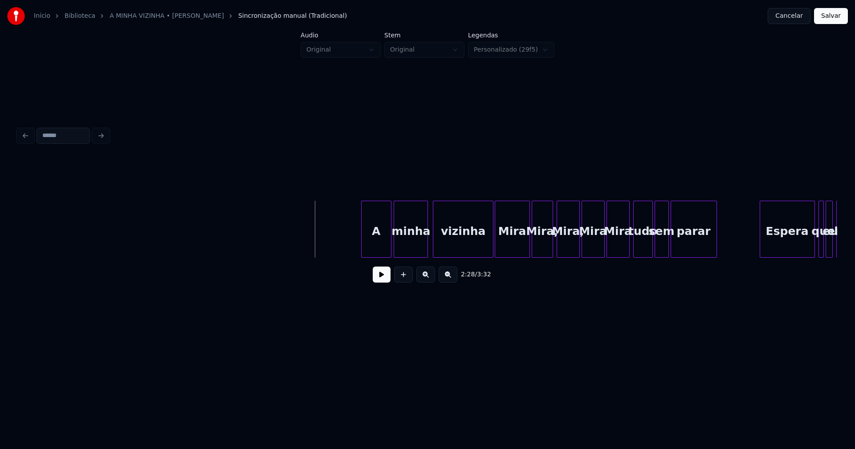
click at [380, 277] on button at bounding box center [382, 275] width 18 height 16
click at [377, 278] on button at bounding box center [382, 275] width 18 height 16
drag, startPoint x: 320, startPoint y: 244, endPoint x: 368, endPoint y: 276, distance: 57.7
click at [385, 279] on button at bounding box center [382, 275] width 18 height 16
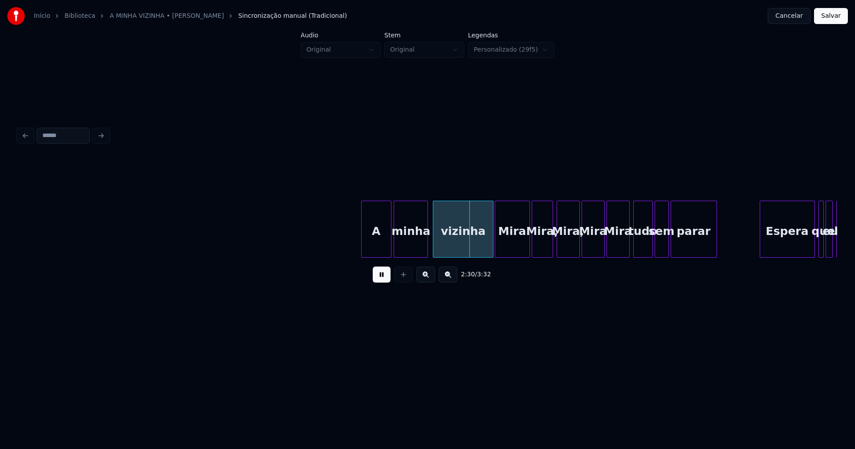
click at [381, 280] on button at bounding box center [382, 275] width 18 height 16
click at [524, 249] on div at bounding box center [523, 229] width 3 height 56
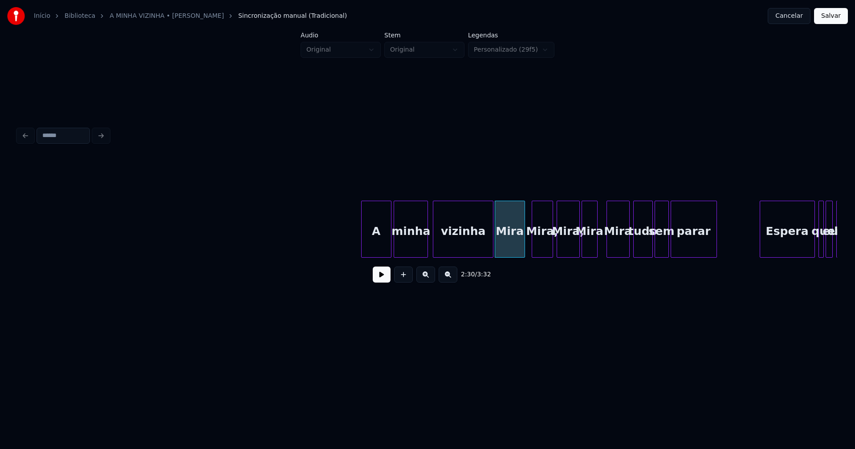
click at [594, 252] on div at bounding box center [595, 229] width 3 height 56
click at [606, 250] on div at bounding box center [605, 229] width 3 height 56
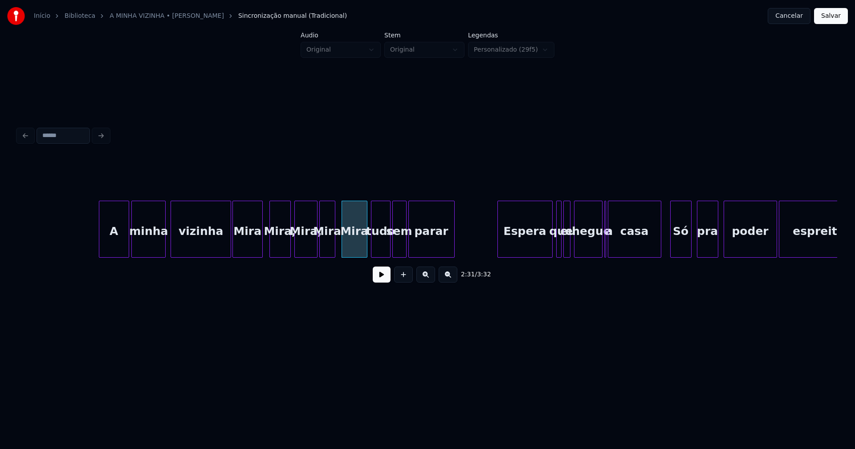
scroll to position [0, 13198]
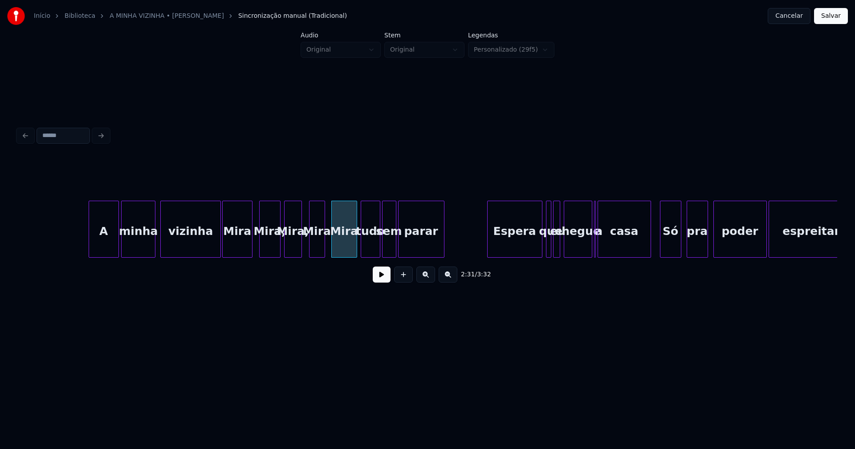
click at [300, 249] on div at bounding box center [300, 229] width 3 height 56
click at [305, 248] on div at bounding box center [306, 229] width 3 height 56
click at [513, 243] on div "Espera" at bounding box center [511, 231] width 54 height 61
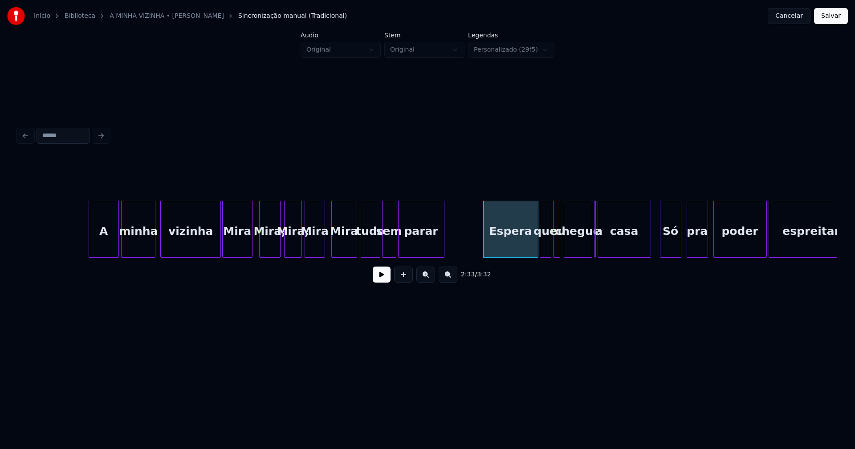
click at [540, 245] on div at bounding box center [541, 229] width 3 height 56
click at [588, 250] on div at bounding box center [587, 229] width 3 height 56
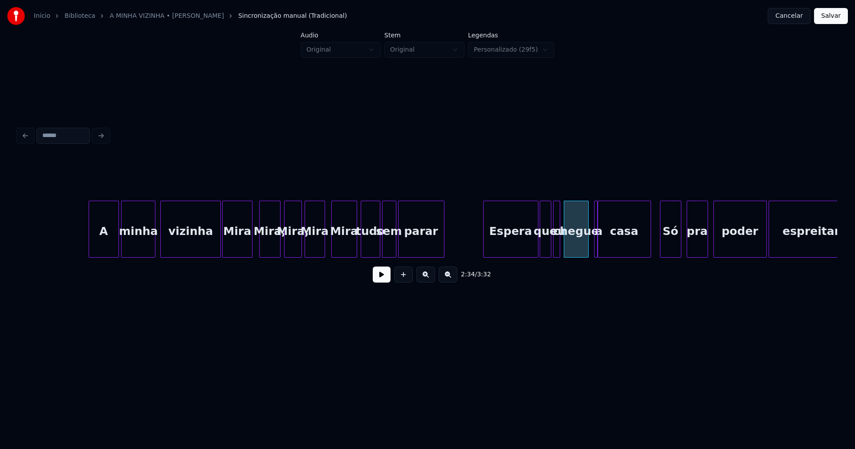
click at [596, 248] on div at bounding box center [595, 229] width 3 height 56
click at [589, 205] on div "a" at bounding box center [592, 229] width 7 height 57
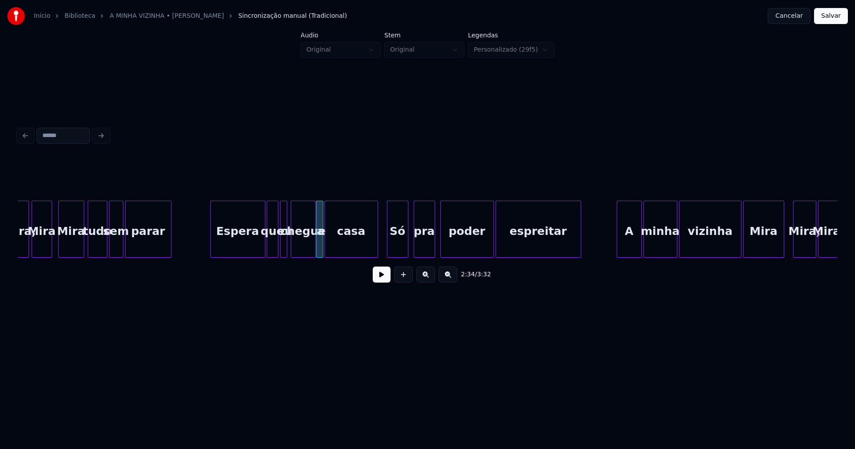
scroll to position [0, 13492]
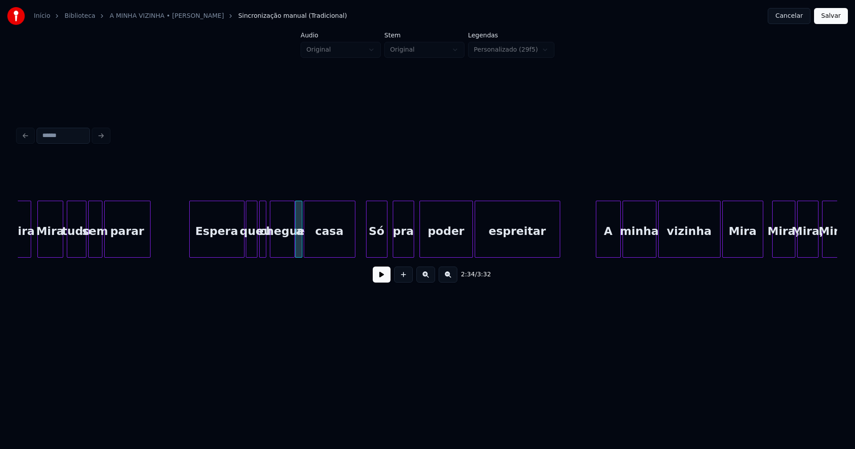
click at [354, 242] on div at bounding box center [353, 229] width 3 height 56
click at [488, 243] on div at bounding box center [488, 229] width 3 height 56
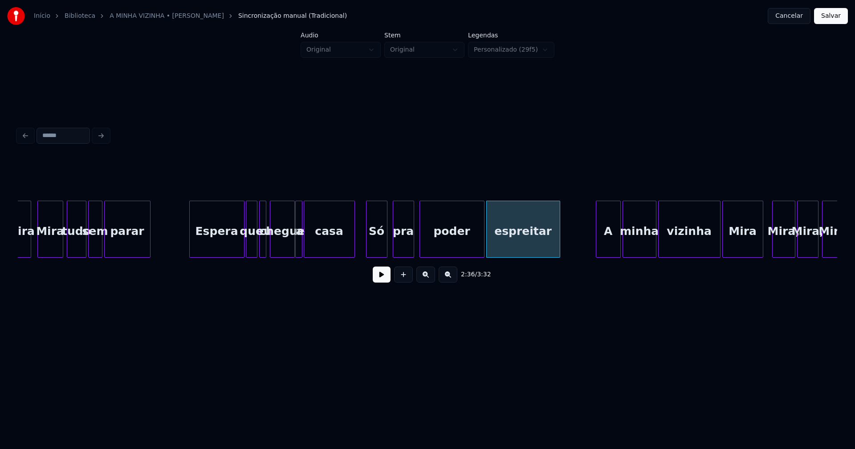
click at [483, 240] on div at bounding box center [482, 229] width 3 height 56
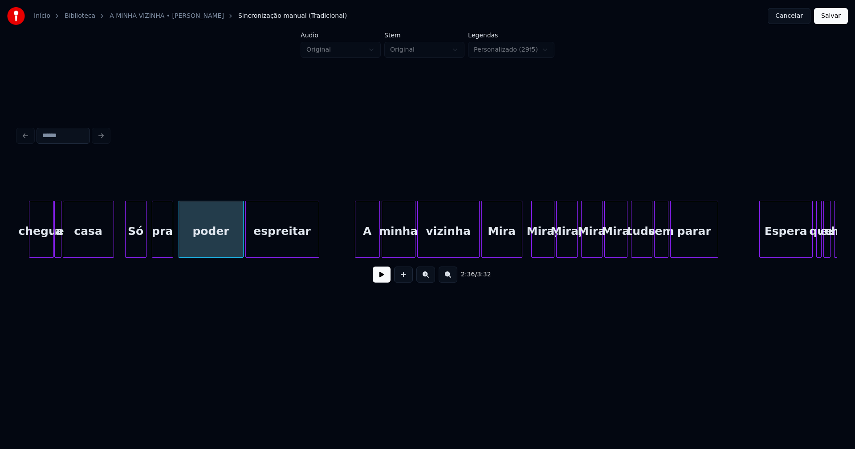
scroll to position [0, 13870]
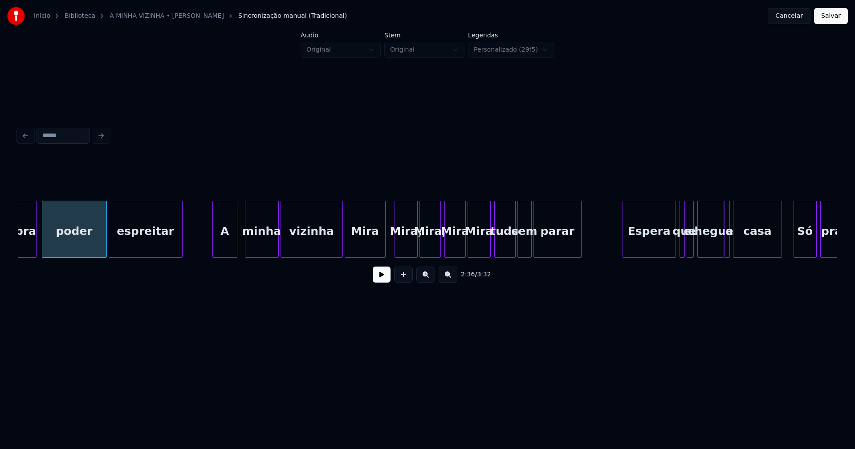
click at [228, 244] on div "A" at bounding box center [225, 231] width 24 height 61
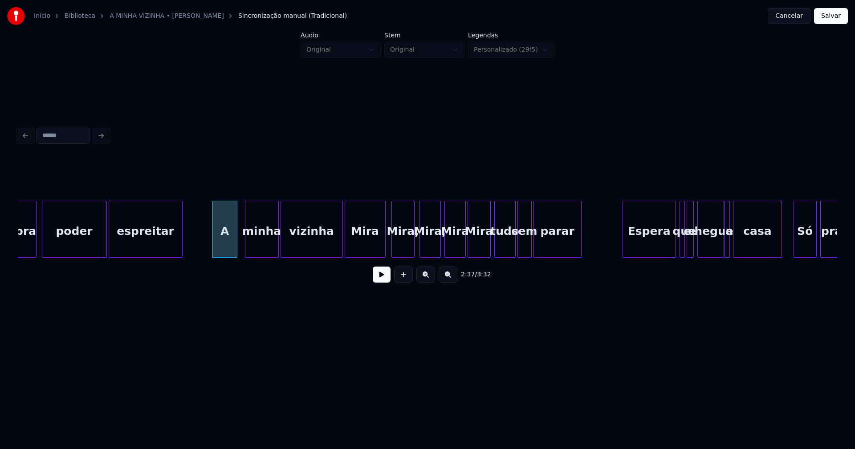
click at [401, 246] on div "Mira," at bounding box center [403, 231] width 22 height 61
click at [460, 252] on div at bounding box center [458, 229] width 3 height 56
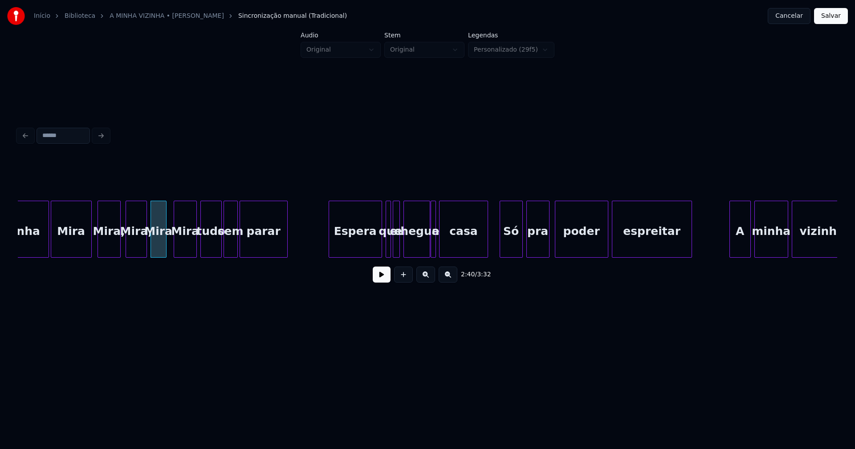
scroll to position [0, 14184]
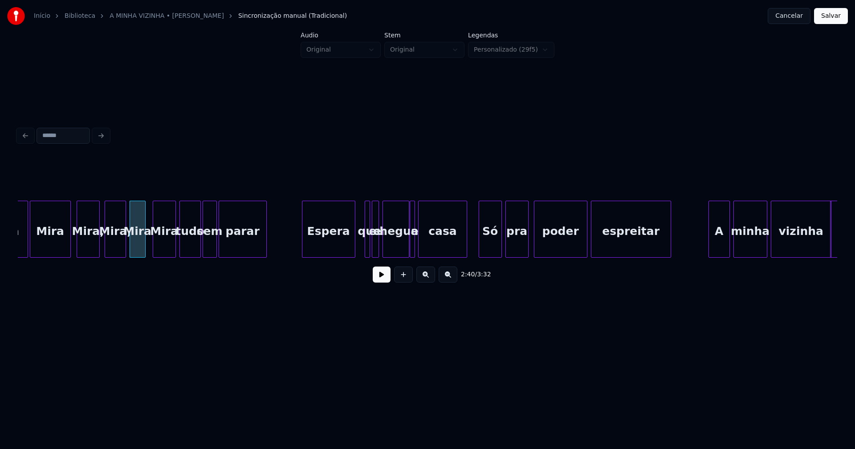
click at [341, 252] on div "Espera" at bounding box center [328, 231] width 53 height 61
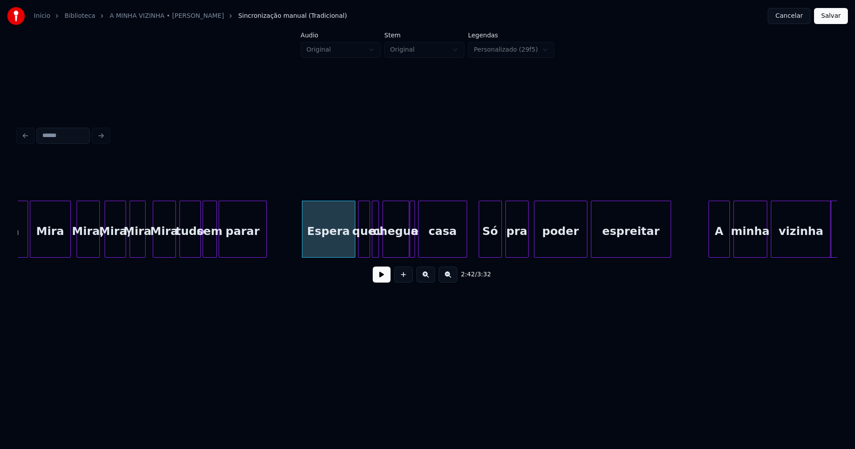
click at [359, 247] on div at bounding box center [359, 229] width 3 height 56
click at [415, 248] on div at bounding box center [416, 229] width 3 height 56
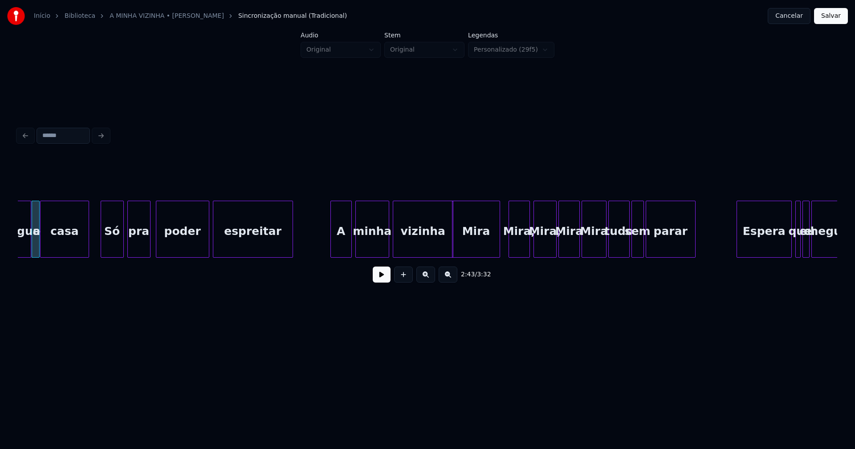
scroll to position [0, 14573]
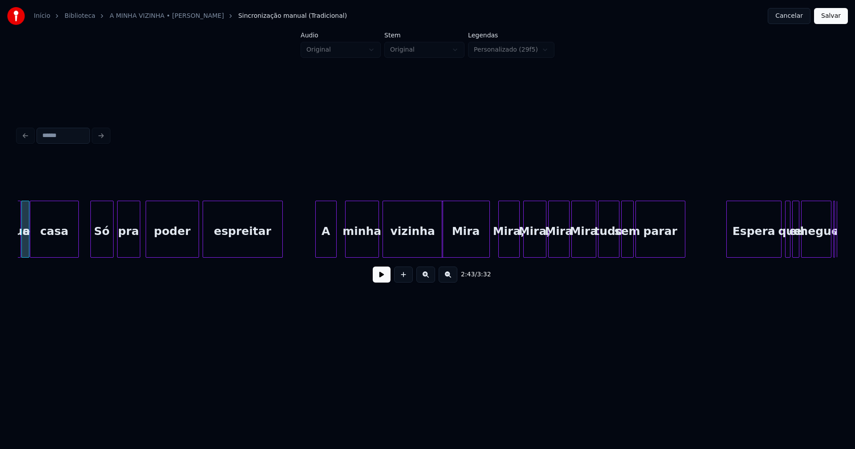
click at [327, 248] on div "A" at bounding box center [326, 231] width 20 height 61
click at [363, 247] on div "minha" at bounding box center [359, 231] width 33 height 61
click at [430, 247] on div "vizinha" at bounding box center [411, 231] width 60 height 61
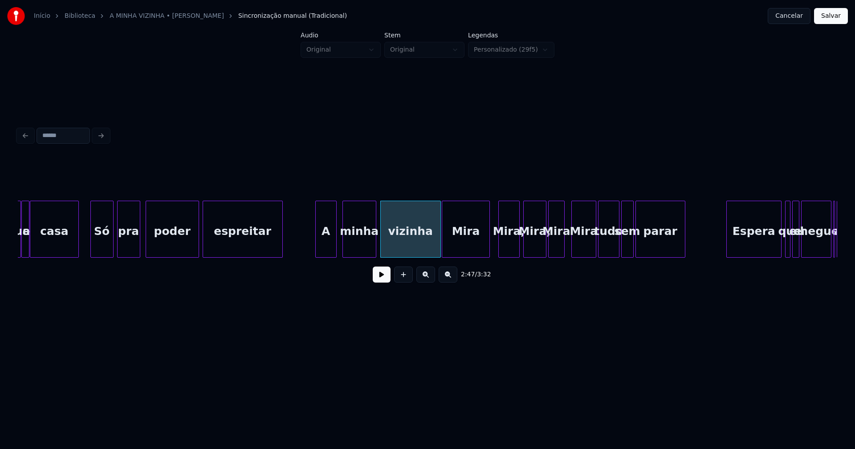
click at [563, 251] on div at bounding box center [562, 229] width 3 height 56
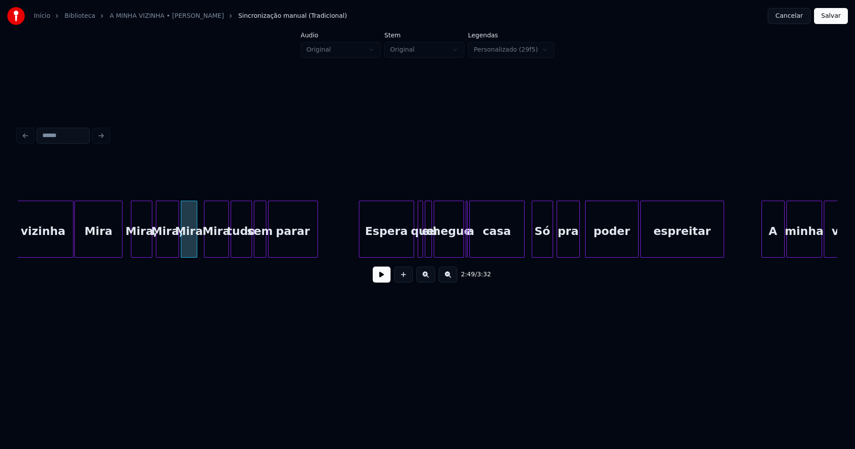
scroll to position [0, 14950]
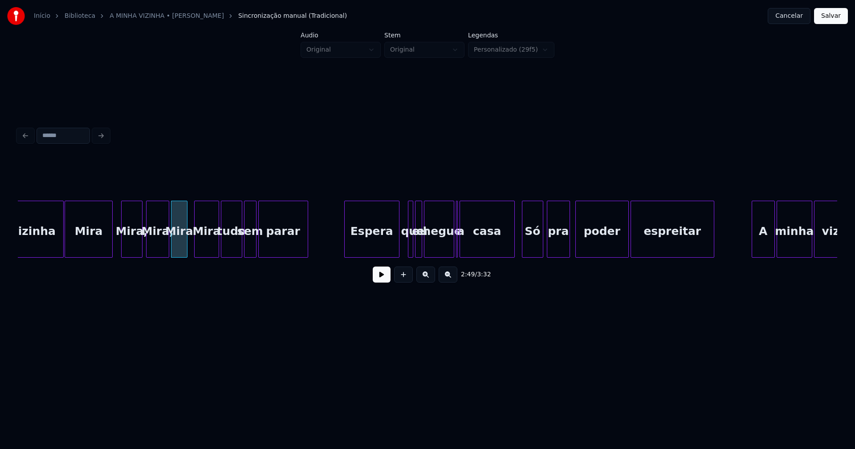
click at [378, 244] on div "Espera" at bounding box center [372, 231] width 54 height 61
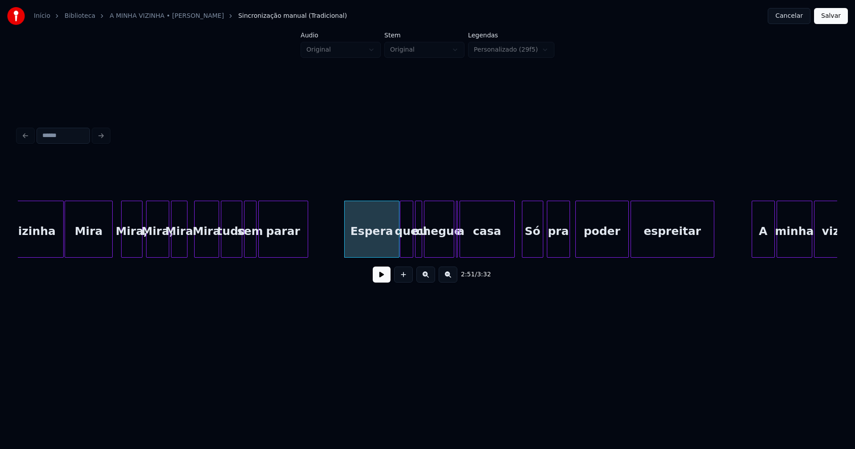
click at [400, 242] on div at bounding box center [401, 229] width 3 height 56
click at [463, 249] on div at bounding box center [463, 229] width 3 height 56
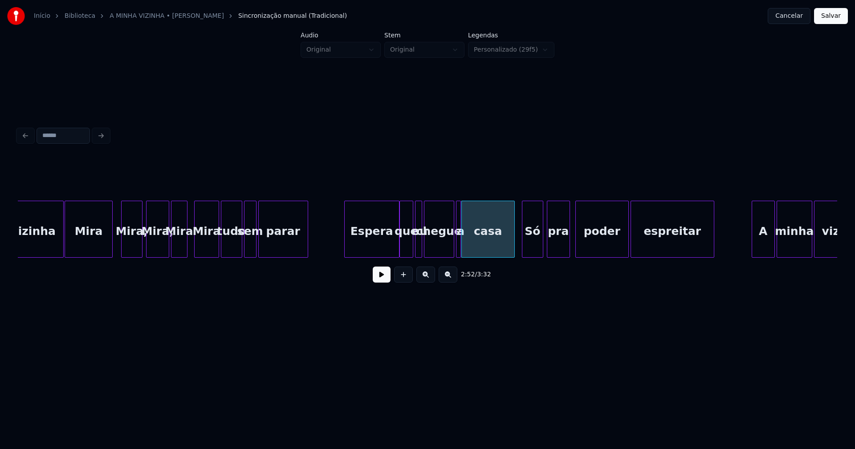
click at [459, 251] on div at bounding box center [459, 229] width 3 height 56
click at [509, 245] on div at bounding box center [509, 229] width 3 height 56
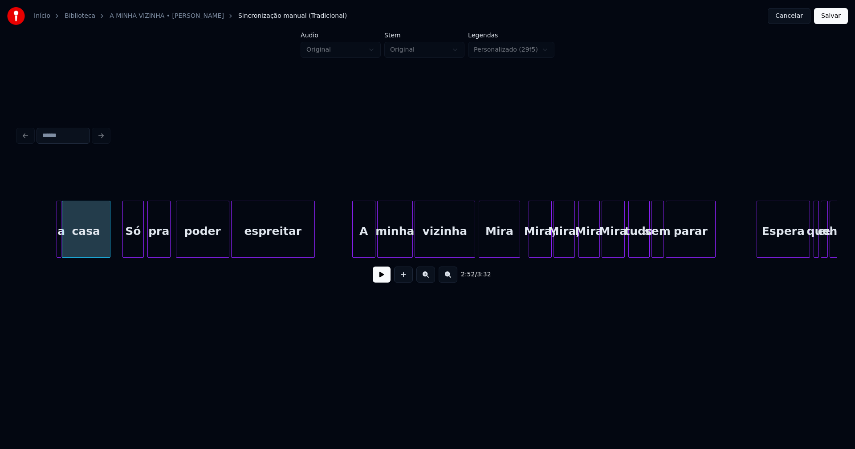
scroll to position [0, 15401]
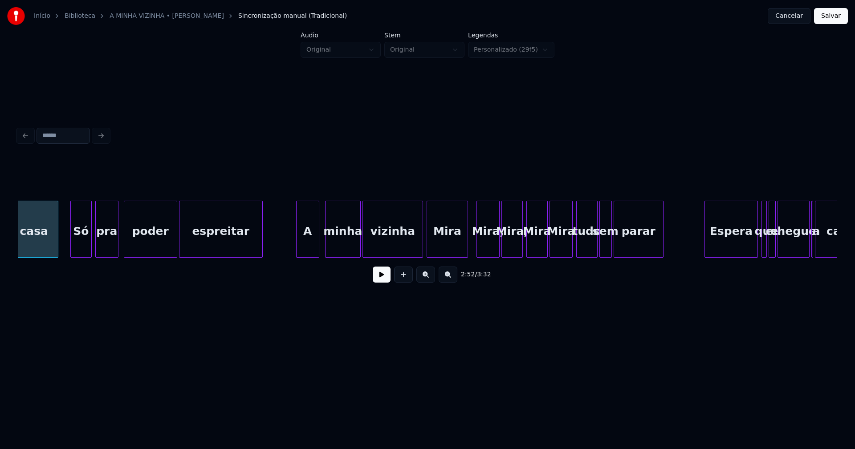
click at [311, 246] on div "A" at bounding box center [308, 231] width 22 height 61
click at [544, 244] on div "Mira" at bounding box center [537, 231] width 20 height 61
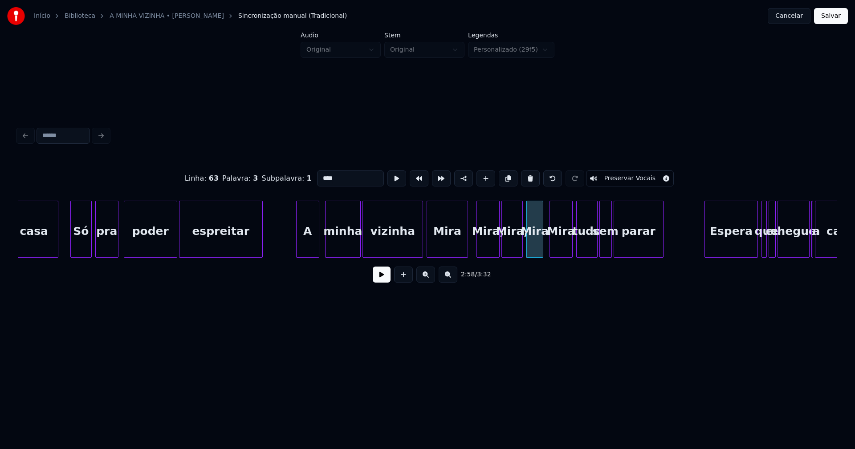
click at [541, 248] on div at bounding box center [541, 229] width 3 height 56
click at [476, 248] on div at bounding box center [476, 229] width 3 height 56
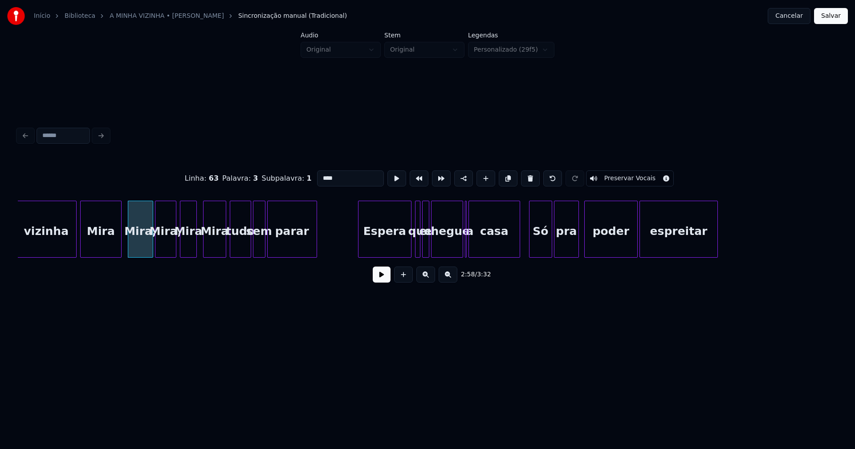
scroll to position [0, 15769]
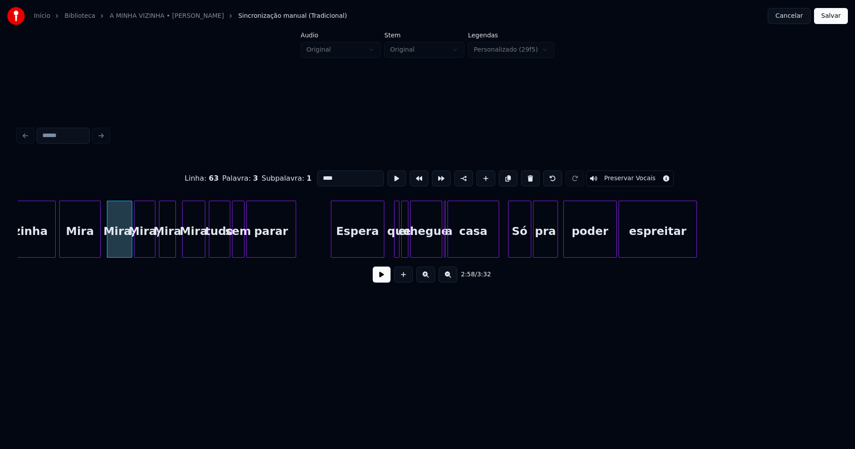
click at [374, 239] on div "Espera" at bounding box center [357, 231] width 53 height 61
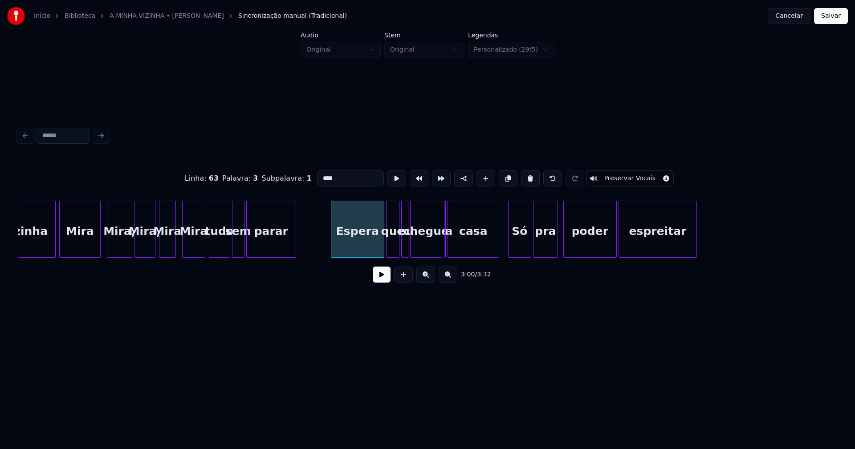
click at [387, 243] on div at bounding box center [388, 229] width 3 height 56
click at [436, 250] on div at bounding box center [436, 229] width 3 height 56
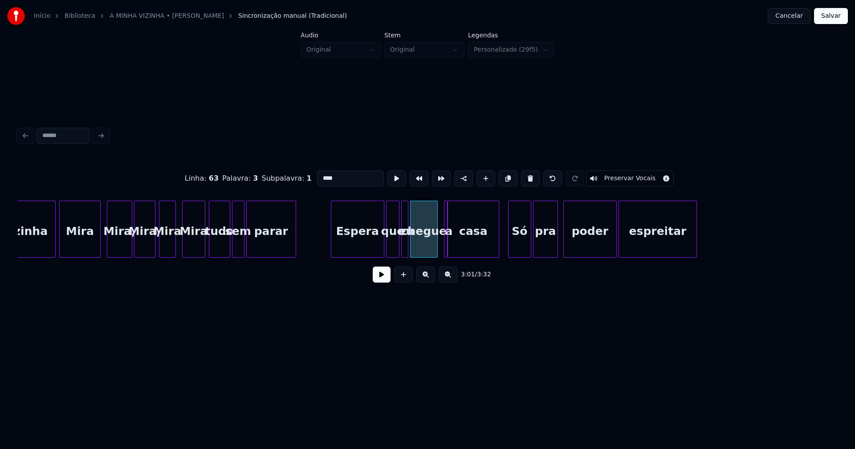
click at [445, 248] on div at bounding box center [445, 229] width 3 height 56
drag, startPoint x: 443, startPoint y: 244, endPoint x: 435, endPoint y: 249, distance: 8.8
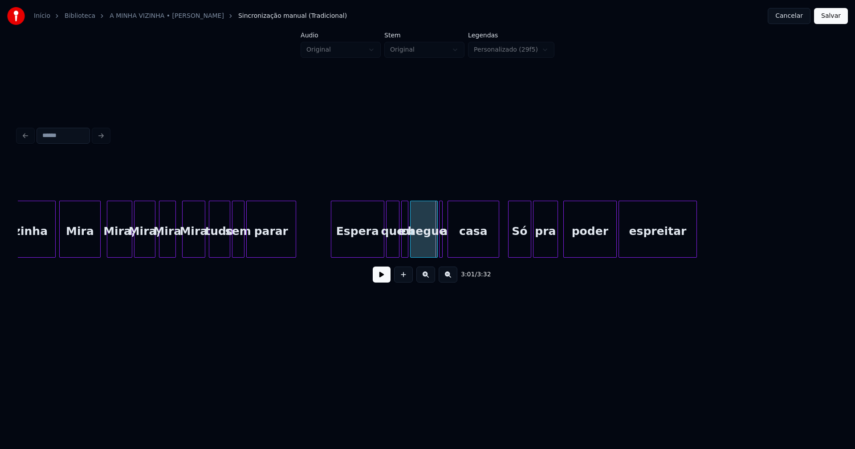
click at [439, 244] on div "a" at bounding box center [441, 229] width 4 height 57
click at [443, 245] on div at bounding box center [444, 229] width 3 height 56
click at [630, 241] on div at bounding box center [631, 229] width 3 height 56
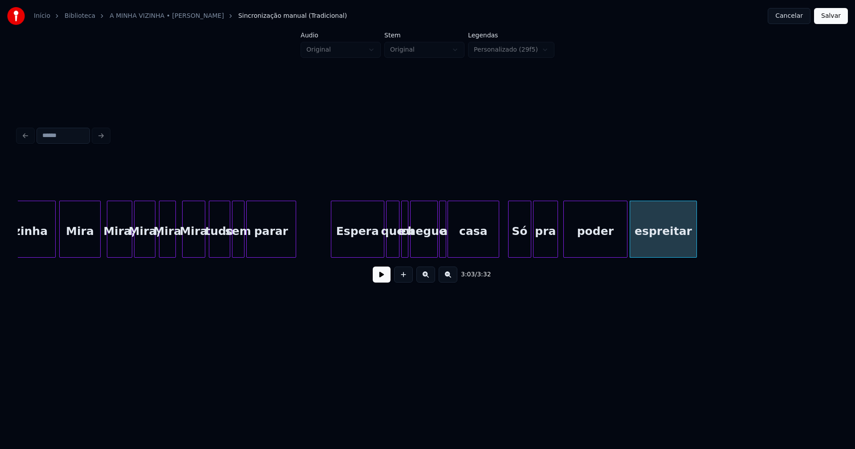
click at [625, 240] on div at bounding box center [625, 229] width 3 height 56
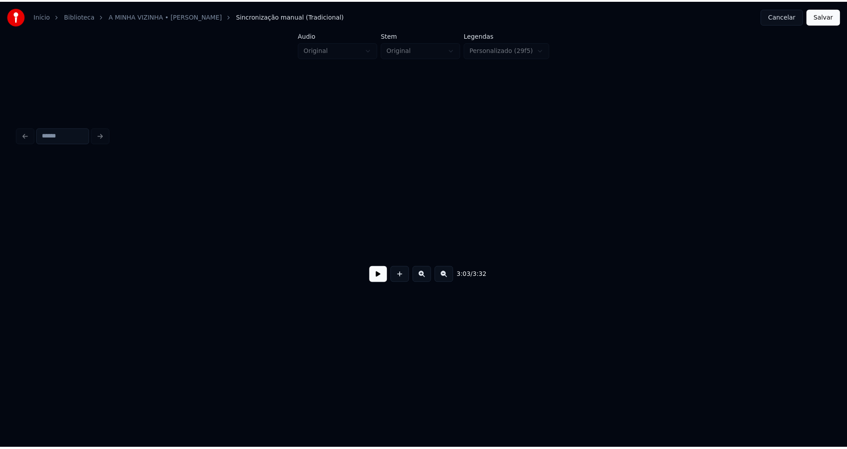
scroll to position [0, 16986]
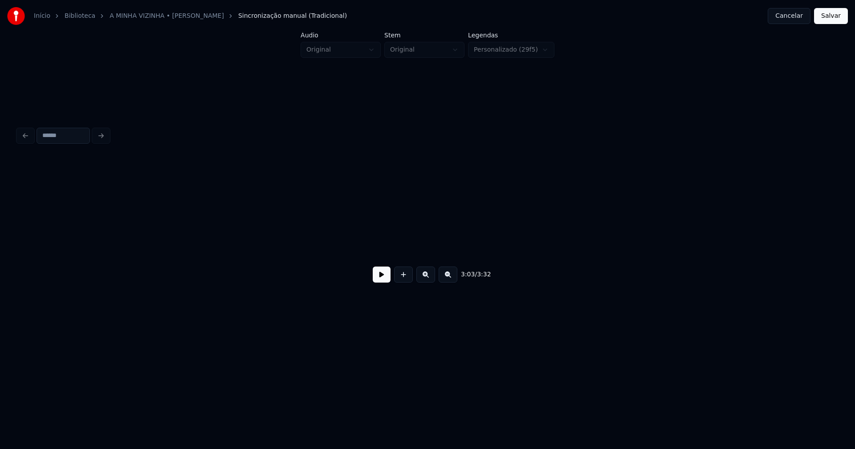
click at [828, 17] on button "Salvar" at bounding box center [831, 16] width 34 height 16
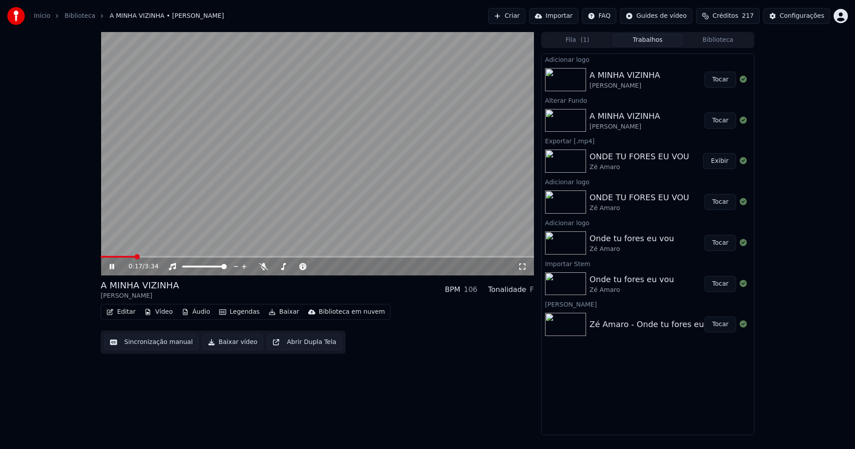
click at [517, 269] on div "0:17 / 3:34" at bounding box center [323, 266] width 389 height 9
click at [519, 269] on icon at bounding box center [522, 267] width 6 height 6
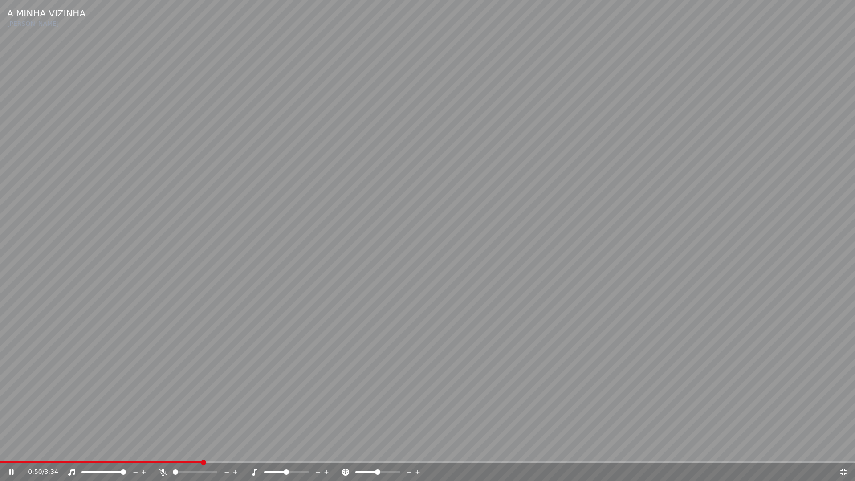
click at [841, 449] on icon at bounding box center [843, 472] width 6 height 6
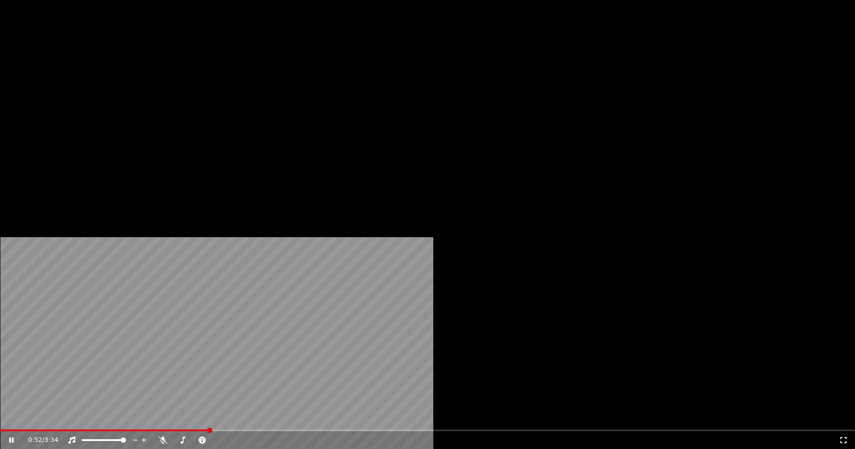
click at [131, 75] on button "Editar" at bounding box center [121, 68] width 36 height 12
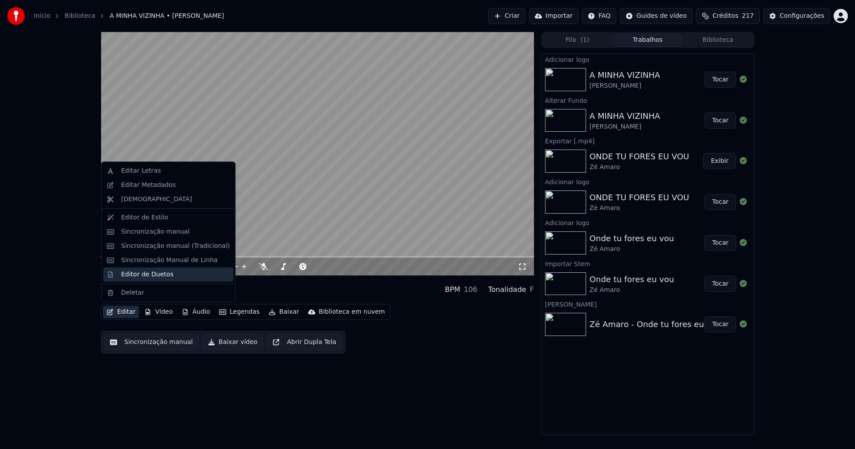
click at [135, 278] on div "Editor de Duetos" at bounding box center [147, 274] width 52 height 9
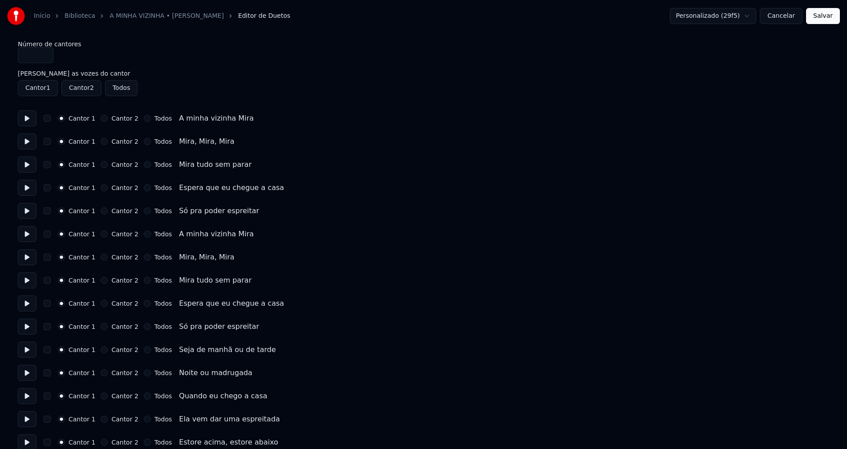
click at [144, 120] on button "Todos" at bounding box center [147, 118] width 7 height 7
click at [144, 141] on button "Todos" at bounding box center [147, 141] width 7 height 7
click at [144, 164] on button "Todos" at bounding box center [147, 164] width 7 height 7
click at [144, 187] on button "Todos" at bounding box center [147, 187] width 7 height 7
click at [144, 212] on button "Todos" at bounding box center [147, 210] width 7 height 7
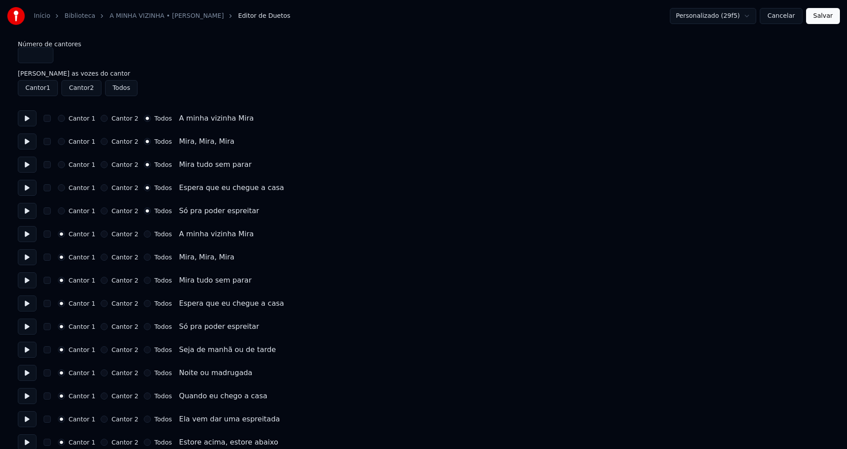
click at [144, 232] on button "Todos" at bounding box center [147, 234] width 7 height 7
click at [144, 259] on button "Todos" at bounding box center [147, 257] width 7 height 7
click at [144, 282] on button "Todos" at bounding box center [147, 280] width 7 height 7
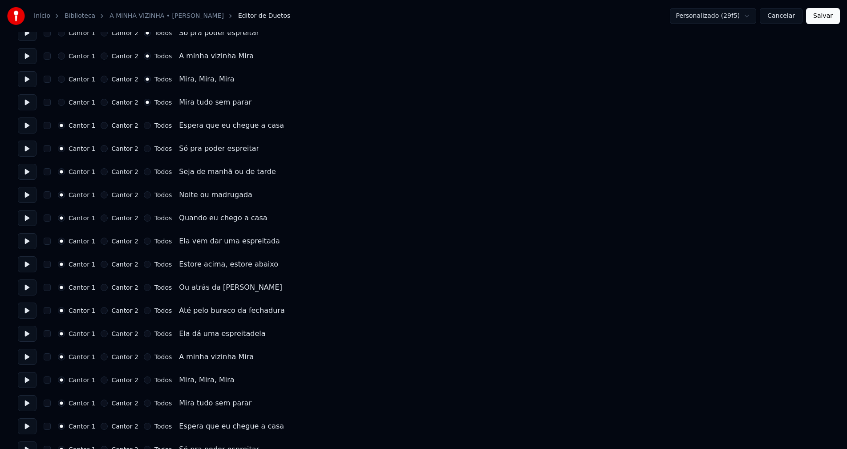
scroll to position [223, 0]
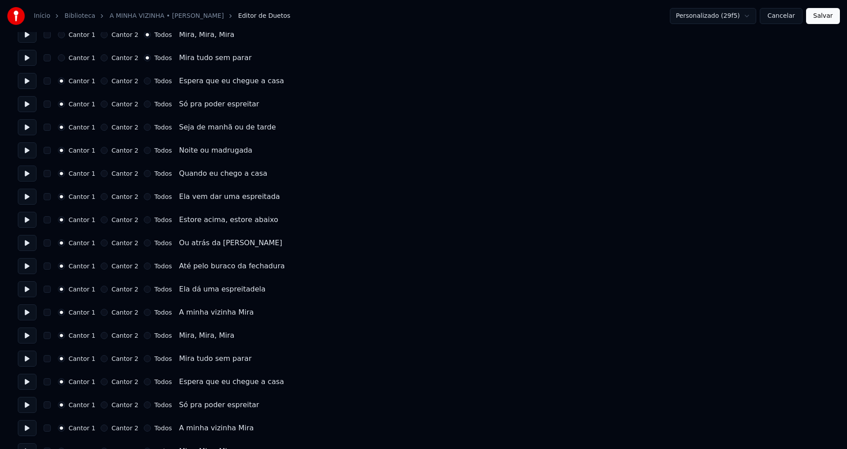
click at [144, 312] on button "Todos" at bounding box center [147, 312] width 7 height 7
click at [144, 335] on button "Todos" at bounding box center [147, 335] width 7 height 7
click at [144, 358] on button "Todos" at bounding box center [147, 358] width 7 height 7
click at [144, 383] on button "Todos" at bounding box center [147, 381] width 7 height 7
click at [144, 404] on button "Todos" at bounding box center [147, 405] width 7 height 7
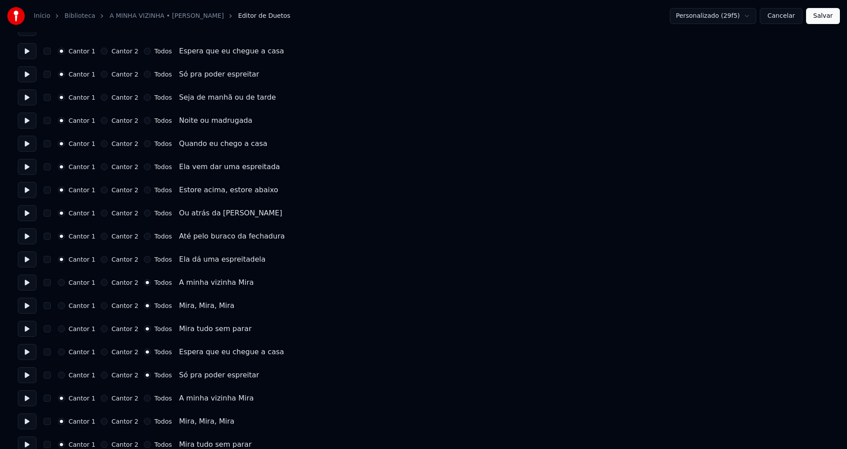
scroll to position [312, 0]
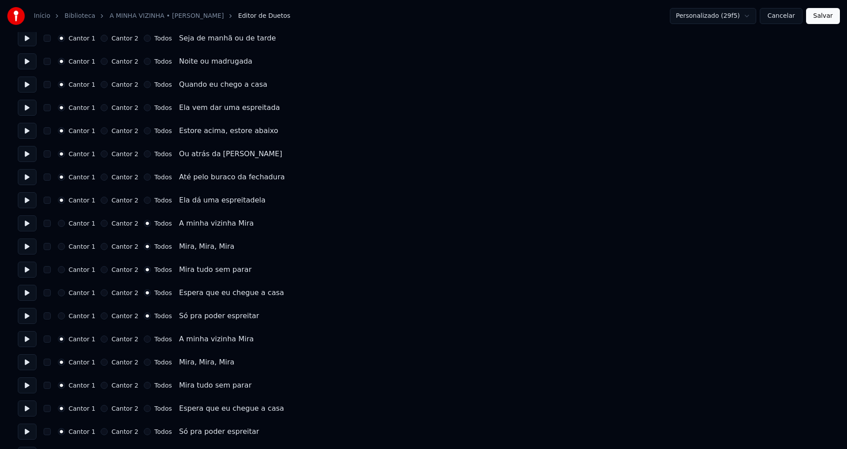
click at [144, 341] on button "Todos" at bounding box center [147, 339] width 7 height 7
click at [144, 365] on button "Todos" at bounding box center [147, 362] width 7 height 7
click at [144, 385] on button "Todos" at bounding box center [147, 385] width 7 height 7
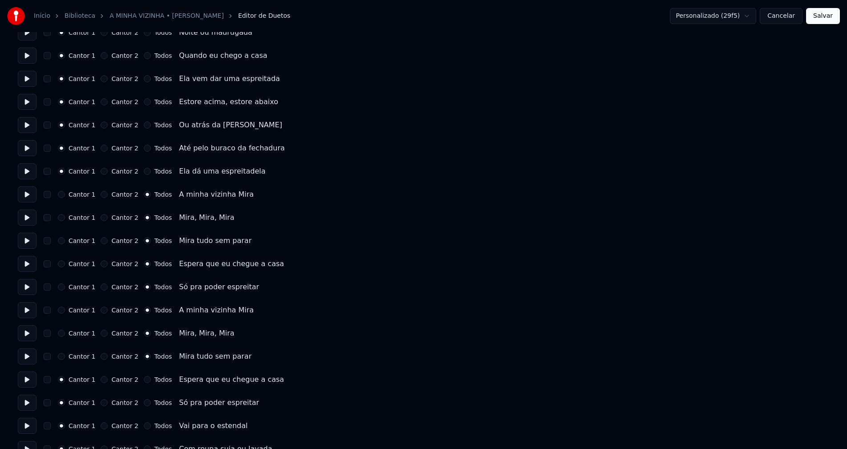
scroll to position [401, 0]
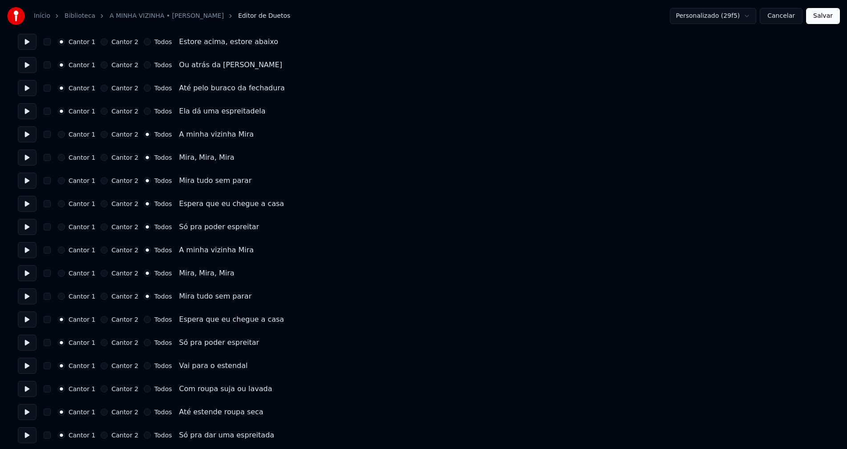
click at [144, 321] on button "Todos" at bounding box center [147, 319] width 7 height 7
click at [144, 343] on button "Todos" at bounding box center [147, 342] width 7 height 7
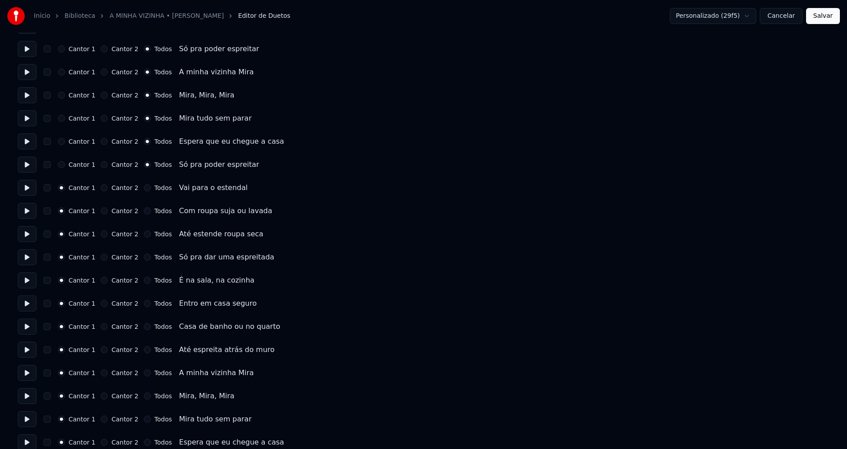
scroll to position [623, 0]
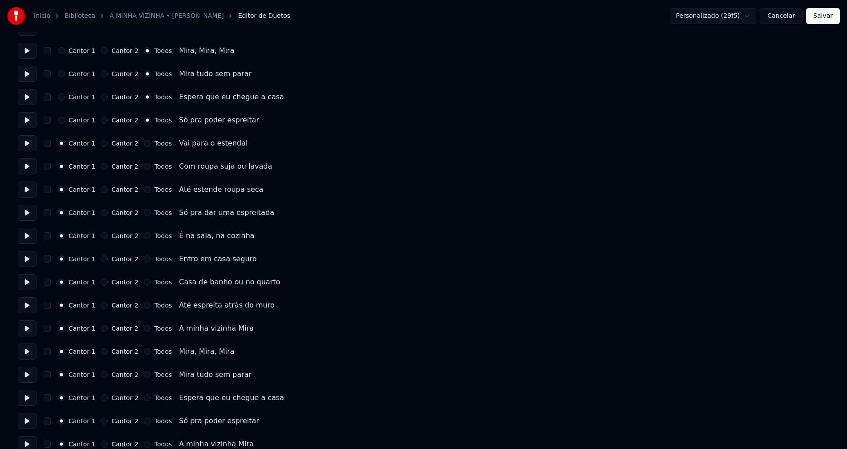
click at [144, 330] on button "Todos" at bounding box center [147, 328] width 7 height 7
click at [144, 353] on button "Todos" at bounding box center [147, 351] width 7 height 7
click at [144, 374] on button "Todos" at bounding box center [147, 374] width 7 height 7
click at [144, 398] on button "Todos" at bounding box center [147, 398] width 7 height 7
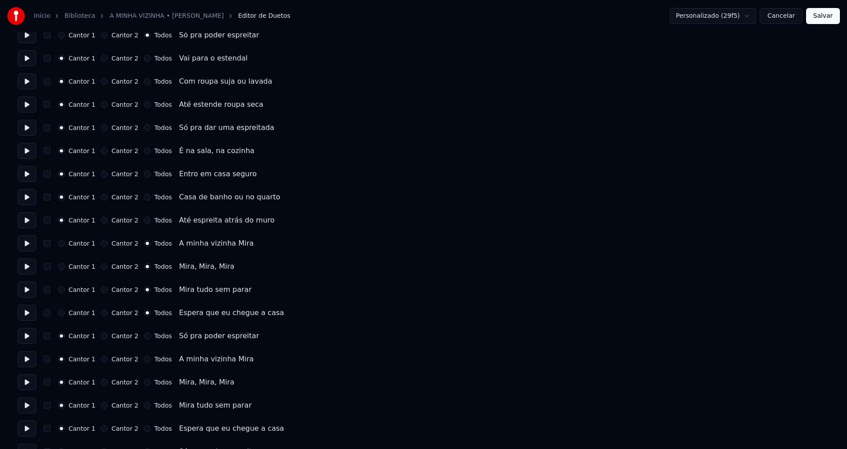
scroll to position [712, 0]
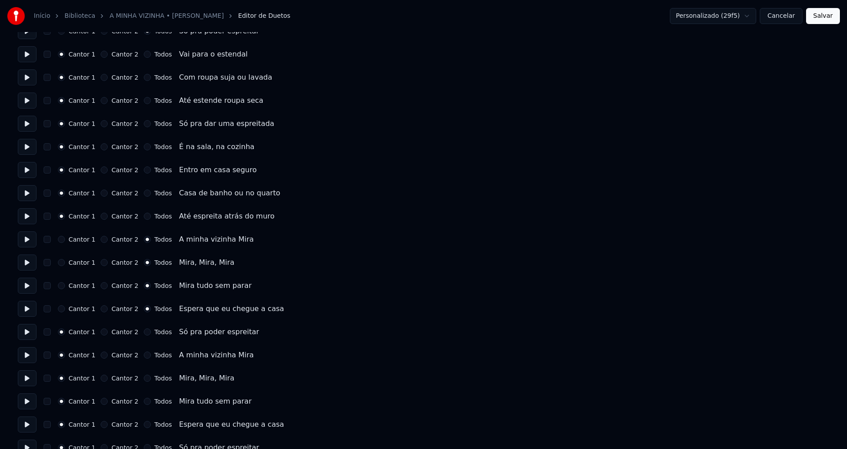
click at [144, 332] on button "Todos" at bounding box center [147, 332] width 7 height 7
click at [144, 356] on button "Todos" at bounding box center [147, 355] width 7 height 7
click at [144, 379] on button "Todos" at bounding box center [147, 378] width 7 height 7
drag, startPoint x: 141, startPoint y: 402, endPoint x: 167, endPoint y: 367, distance: 43.3
click at [144, 402] on button "Todos" at bounding box center [147, 401] width 7 height 7
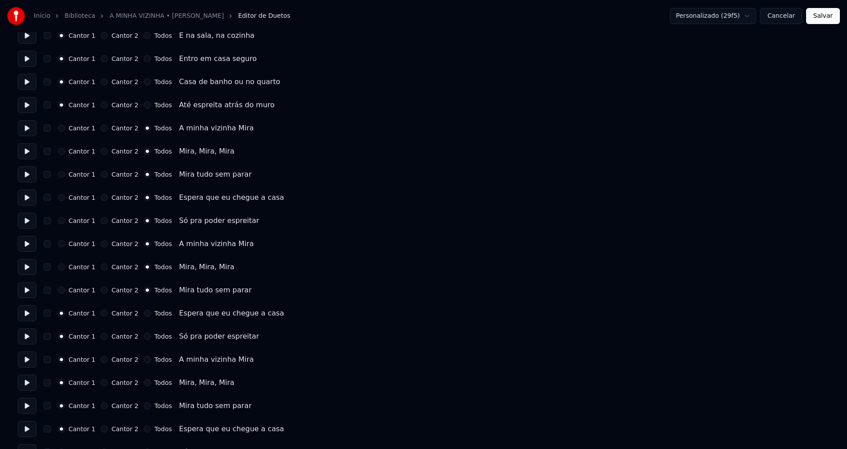
scroll to position [846, 0]
click at [144, 291] on button "Todos" at bounding box center [147, 291] width 7 height 7
click at [144, 316] on button "Todos" at bounding box center [147, 314] width 7 height 7
drag, startPoint x: 141, startPoint y: 337, endPoint x: 142, endPoint y: 354, distance: 17.9
click at [144, 338] on button "Todos" at bounding box center [147, 337] width 7 height 7
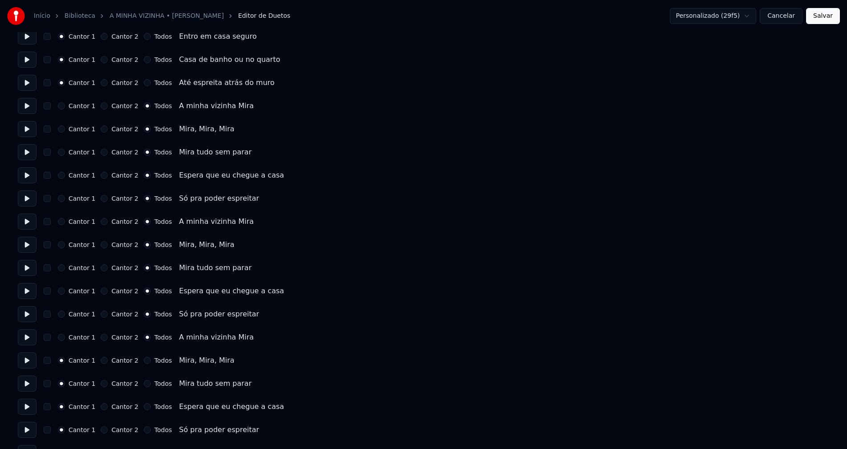
click at [144, 361] on button "Todos" at bounding box center [147, 360] width 7 height 7
click at [144, 383] on button "Todos" at bounding box center [147, 383] width 7 height 7
drag, startPoint x: 140, startPoint y: 408, endPoint x: 141, endPoint y: 412, distance: 4.5
click at [144, 409] on button "Todos" at bounding box center [147, 406] width 7 height 7
click at [144, 428] on button "Todos" at bounding box center [147, 430] width 7 height 7
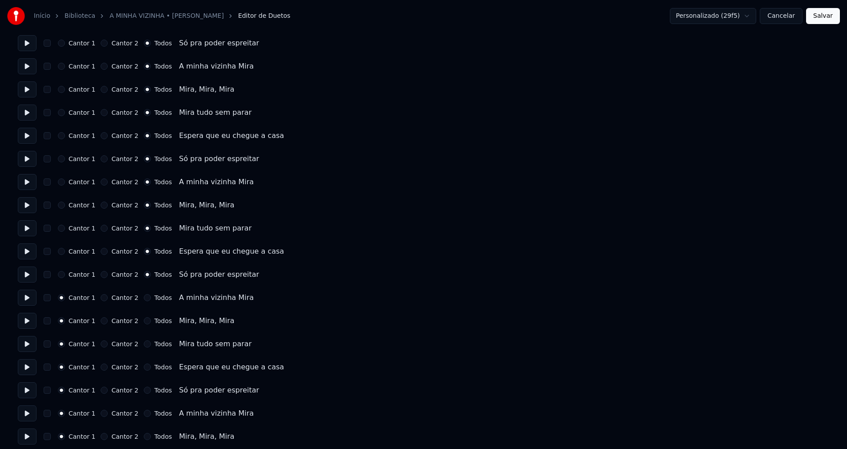
scroll to position [1024, 0]
click at [144, 276] on button "Todos" at bounding box center [147, 275] width 7 height 7
click at [144, 299] on button "Todos" at bounding box center [147, 298] width 7 height 7
click at [144, 321] on button "Todos" at bounding box center [147, 321] width 7 height 7
click at [144, 344] on button "Todos" at bounding box center [147, 344] width 7 height 7
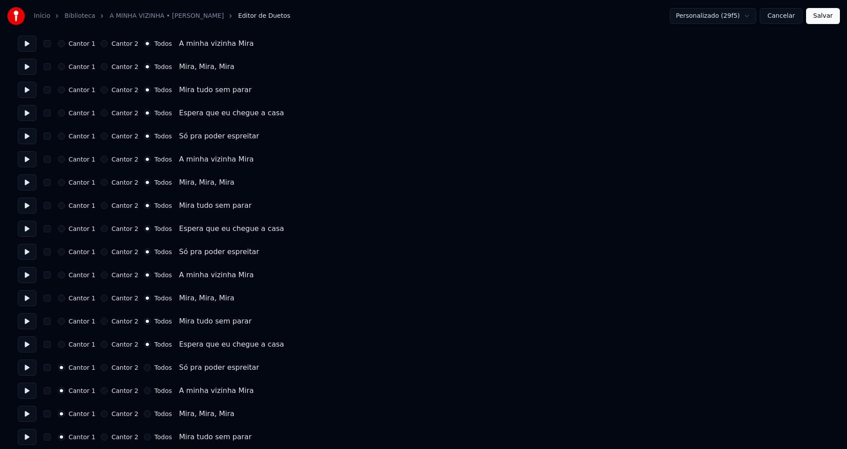
drag, startPoint x: 143, startPoint y: 368, endPoint x: 143, endPoint y: 376, distance: 8.5
click at [144, 369] on button "Todos" at bounding box center [147, 367] width 7 height 7
drag, startPoint x: 143, startPoint y: 391, endPoint x: 143, endPoint y: 411, distance: 19.2
click at [144, 393] on button "Todos" at bounding box center [147, 390] width 7 height 7
drag, startPoint x: 142, startPoint y: 415, endPoint x: 176, endPoint y: 378, distance: 50.1
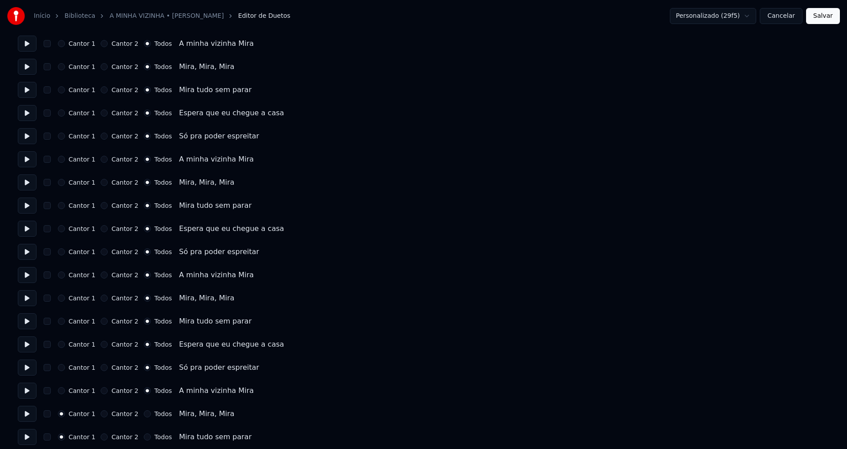
click at [144, 414] on button "Todos" at bounding box center [147, 414] width 7 height 7
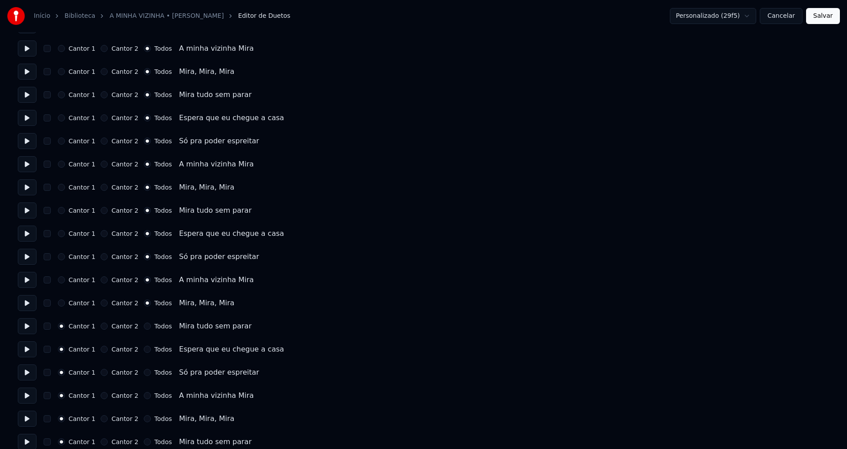
scroll to position [1158, 0]
click at [144, 303] on button "Todos" at bounding box center [147, 303] width 7 height 7
click at [144, 326] on button "Todos" at bounding box center [147, 326] width 7 height 7
drag, startPoint x: 143, startPoint y: 351, endPoint x: 143, endPoint y: 369, distance: 17.4
click at [144, 352] on button "Todos" at bounding box center [147, 349] width 7 height 7
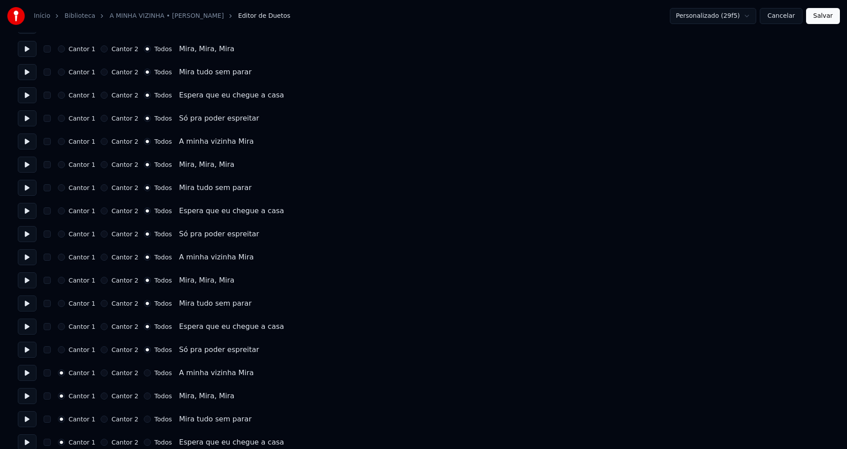
click at [144, 373] on button "Todos" at bounding box center [147, 373] width 7 height 7
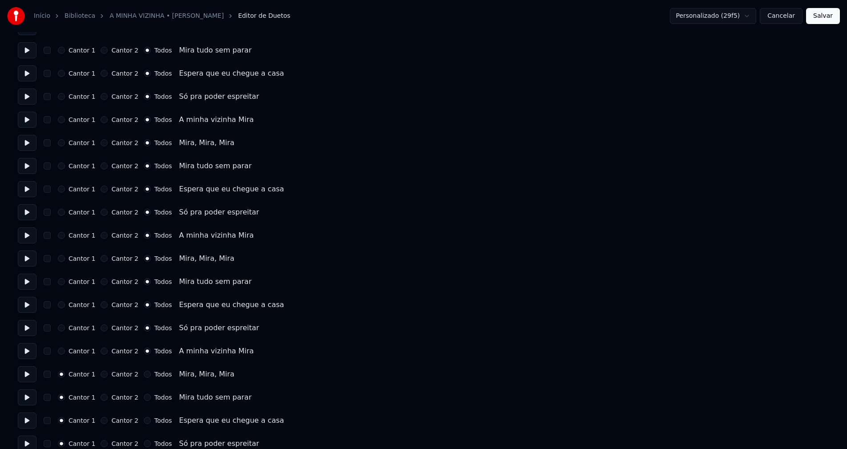
scroll to position [1191, 0]
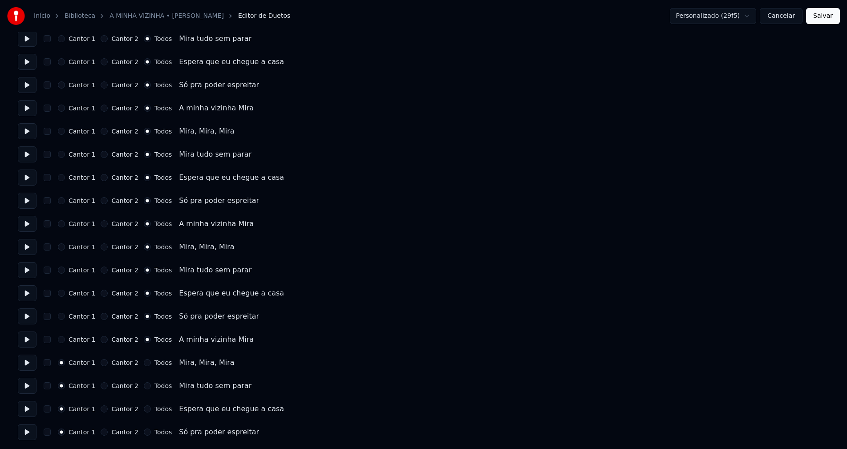
click at [144, 432] on button "Todos" at bounding box center [147, 432] width 7 height 7
click at [144, 407] on button "Todos" at bounding box center [147, 409] width 7 height 7
drag, startPoint x: 140, startPoint y: 384, endPoint x: 143, endPoint y: 372, distance: 13.0
click at [144, 384] on button "Todos" at bounding box center [147, 385] width 7 height 7
click at [144, 361] on button "Todos" at bounding box center [147, 362] width 7 height 7
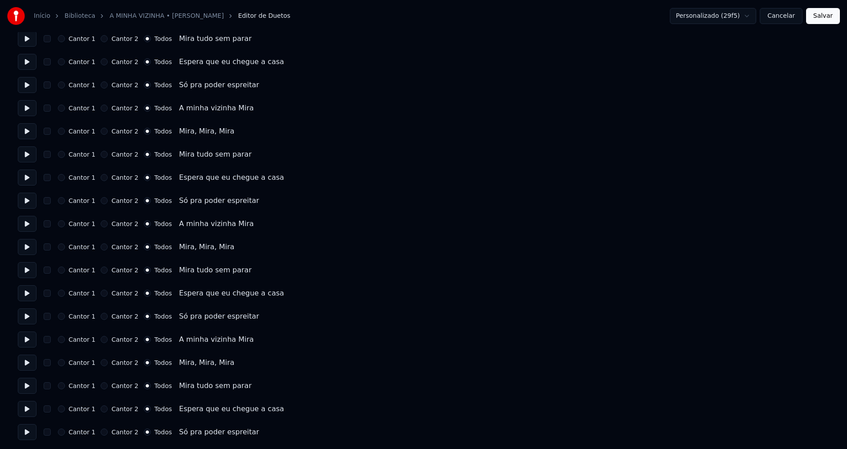
click at [831, 14] on button "Salvar" at bounding box center [823, 16] width 34 height 16
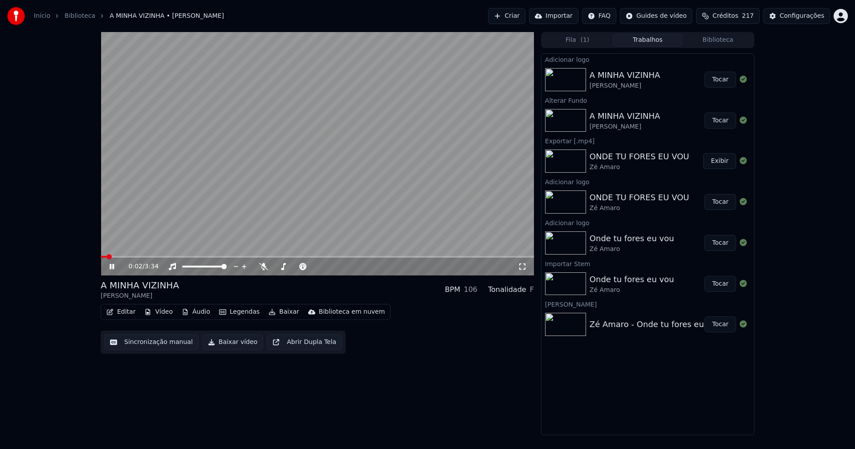
click at [522, 268] on icon at bounding box center [522, 266] width 9 height 7
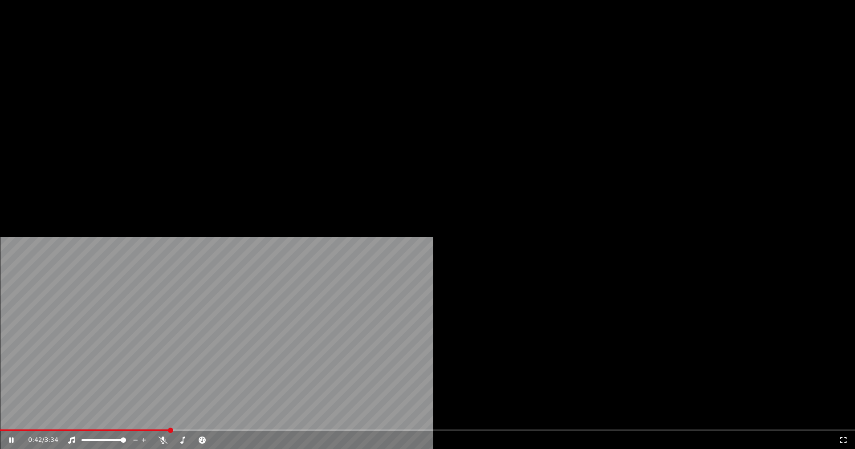
click at [124, 75] on button "Editar" at bounding box center [121, 68] width 36 height 12
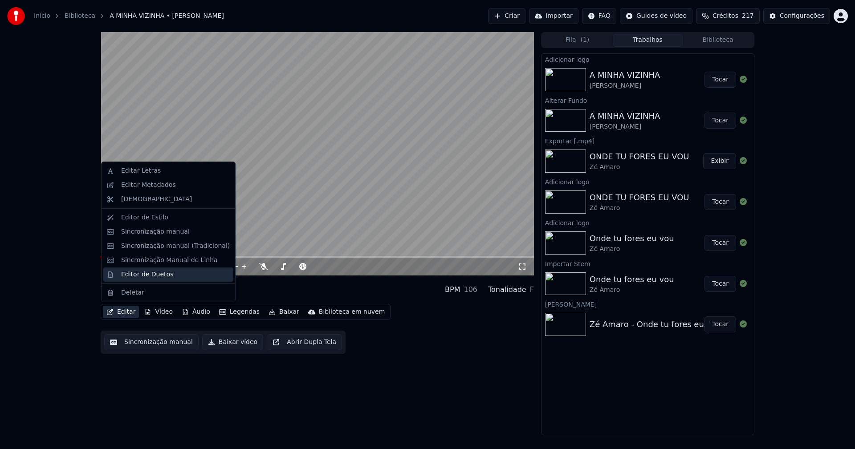
click at [144, 275] on div "Editor de Duetos" at bounding box center [147, 274] width 52 height 9
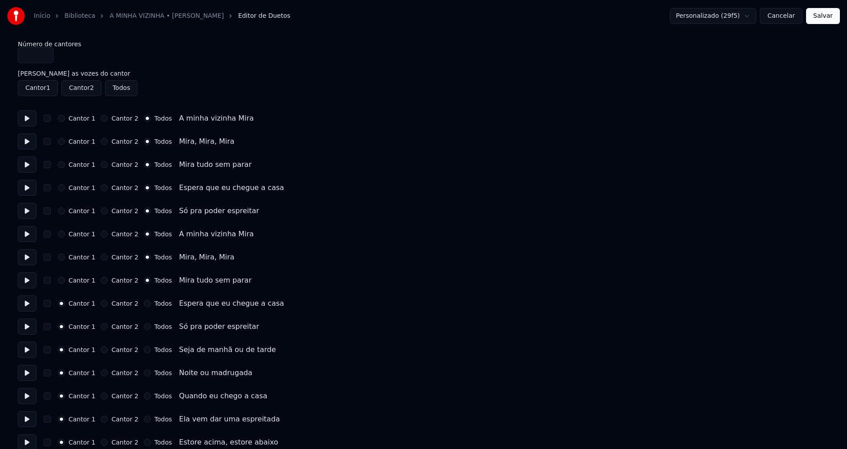
click at [144, 304] on button "Todos" at bounding box center [147, 303] width 7 height 7
click at [144, 327] on button "Todos" at bounding box center [147, 326] width 7 height 7
click at [817, 19] on button "Salvar" at bounding box center [823, 16] width 34 height 16
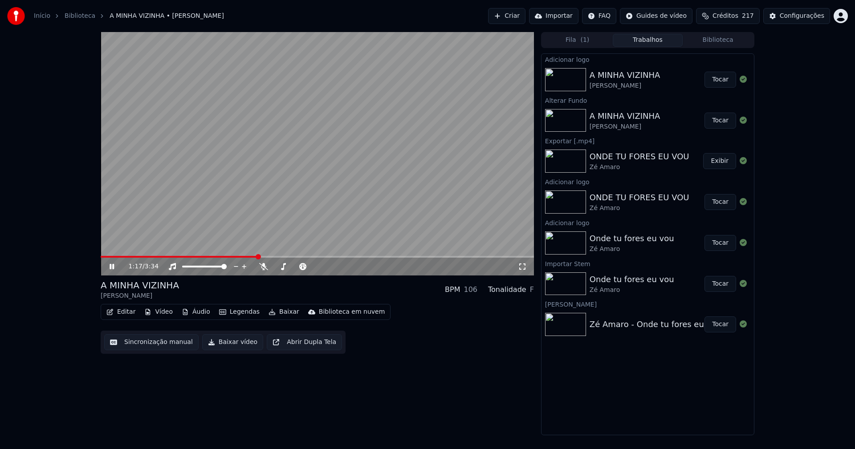
click at [128, 312] on button "Editar" at bounding box center [121, 312] width 36 height 12
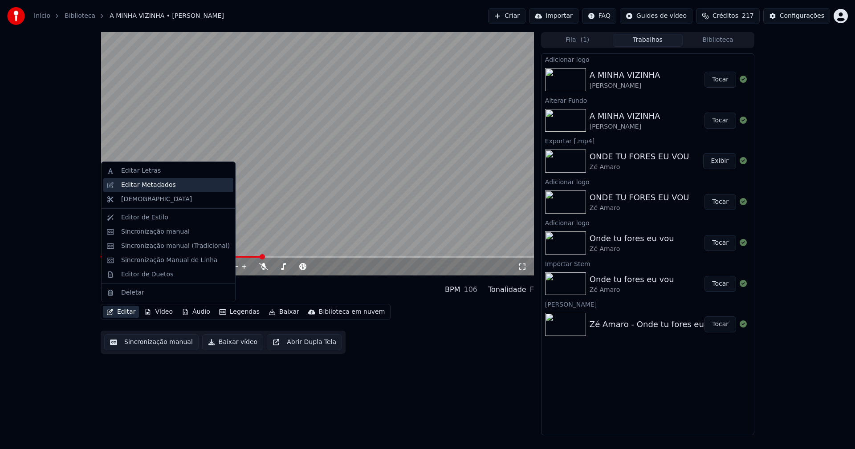
click at [140, 188] on div "Editar Metadados" at bounding box center [148, 185] width 55 height 9
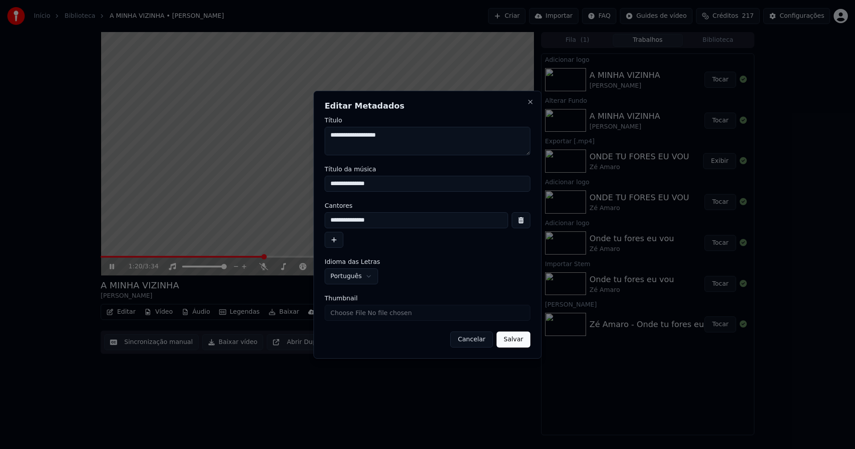
click at [358, 310] on input "Thumbnail" at bounding box center [428, 313] width 206 height 16
type input "**********"
click at [511, 339] on button "Salvar" at bounding box center [513, 340] width 34 height 16
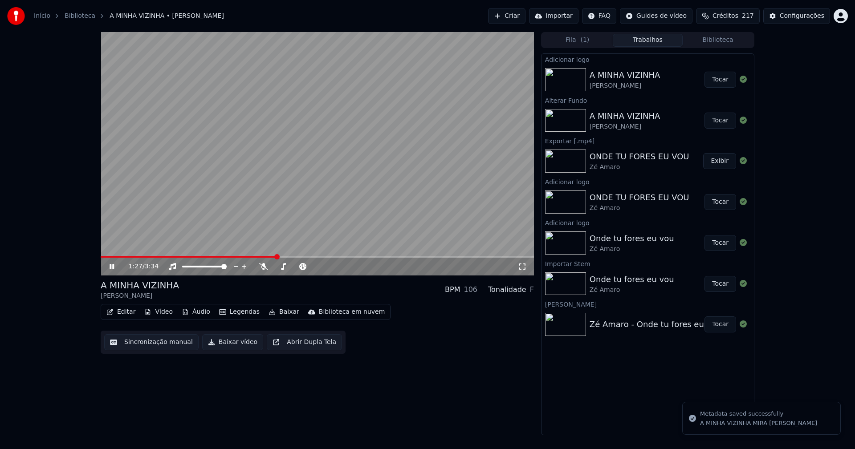
click at [112, 264] on icon at bounding box center [118, 266] width 21 height 7
click at [223, 346] on button "Baixar vídeo" at bounding box center [232, 342] width 61 height 16
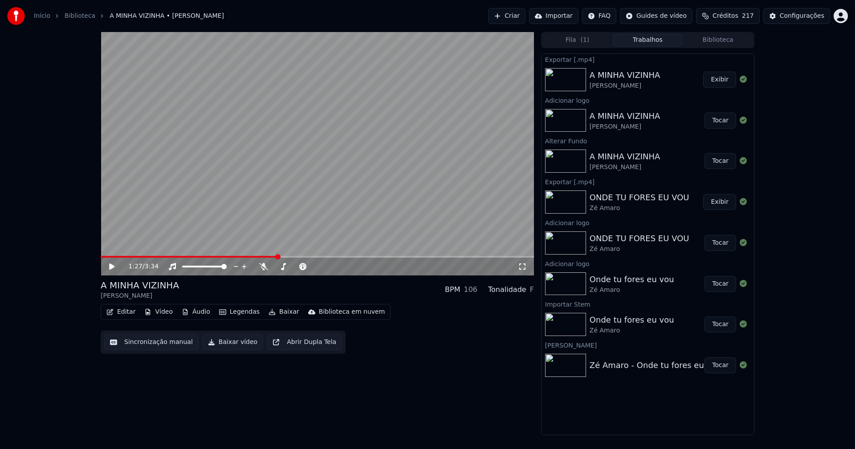
click at [119, 317] on button "Editar" at bounding box center [121, 312] width 36 height 12
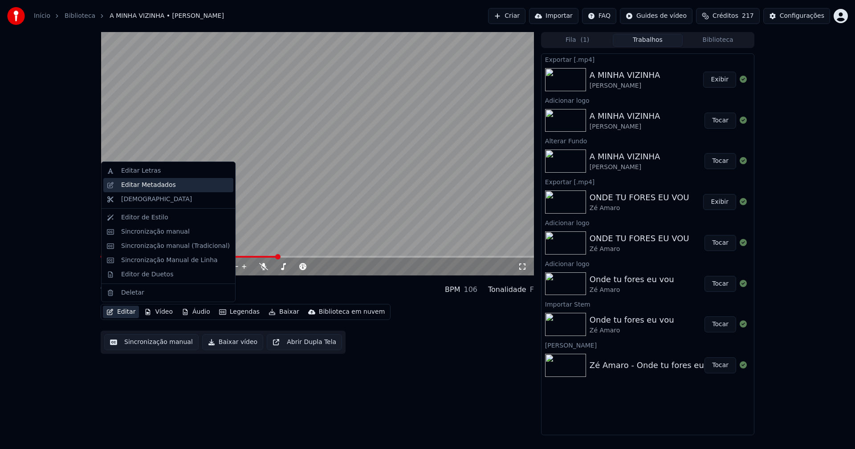
click at [152, 186] on div "Editar Metadados" at bounding box center [148, 185] width 55 height 9
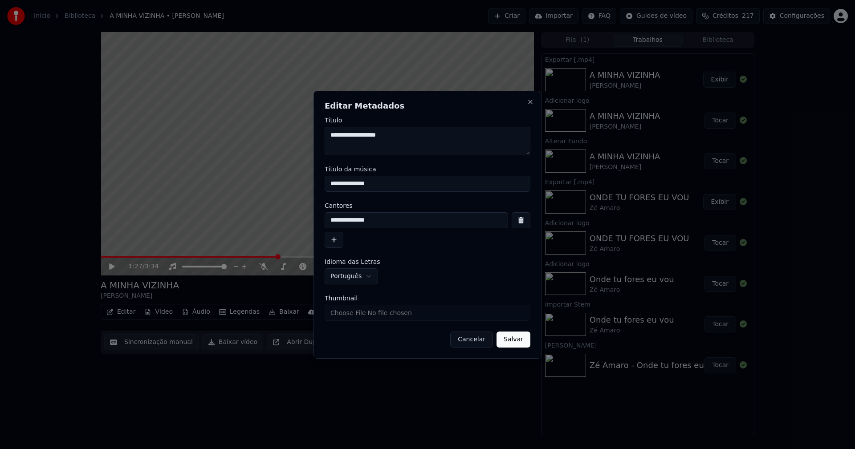
click at [391, 184] on input "**********" at bounding box center [428, 184] width 206 height 16
type input "**********"
click at [524, 340] on button "Salvar" at bounding box center [513, 340] width 34 height 16
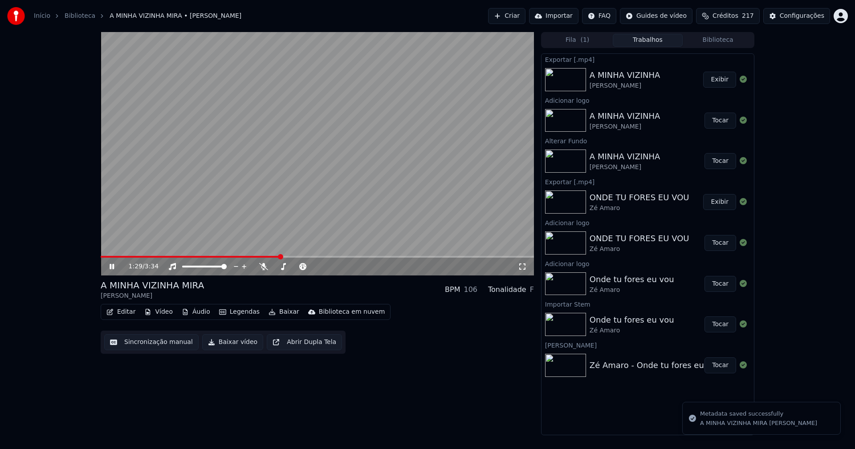
drag, startPoint x: 108, startPoint y: 269, endPoint x: 173, endPoint y: 299, distance: 71.9
click at [108, 269] on icon at bounding box center [118, 266] width 21 height 7
click at [227, 344] on button "Baixar vídeo" at bounding box center [232, 342] width 61 height 16
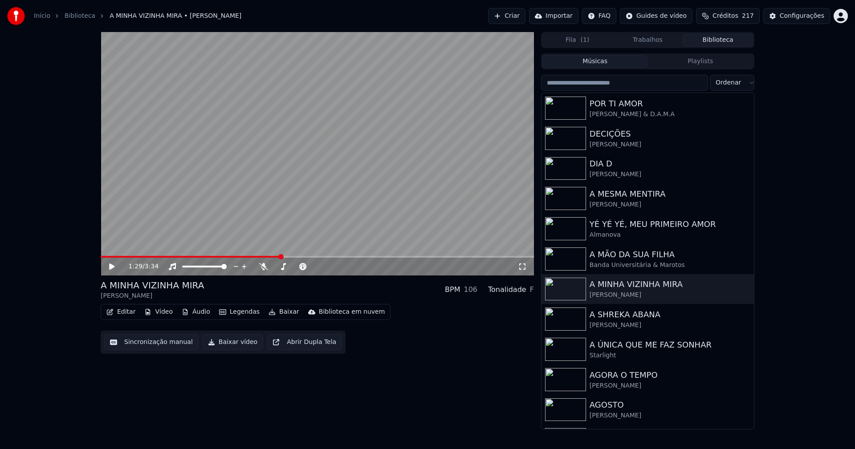
click at [724, 41] on button "Biblioteca" at bounding box center [718, 40] width 70 height 13
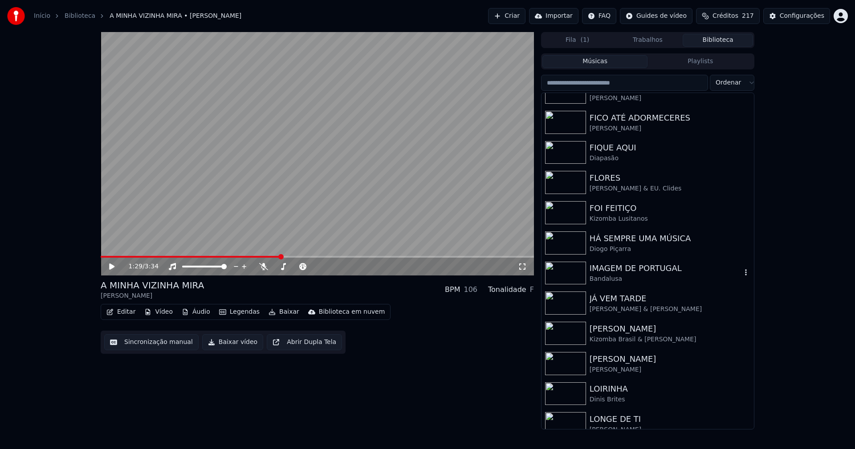
scroll to position [1247, 0]
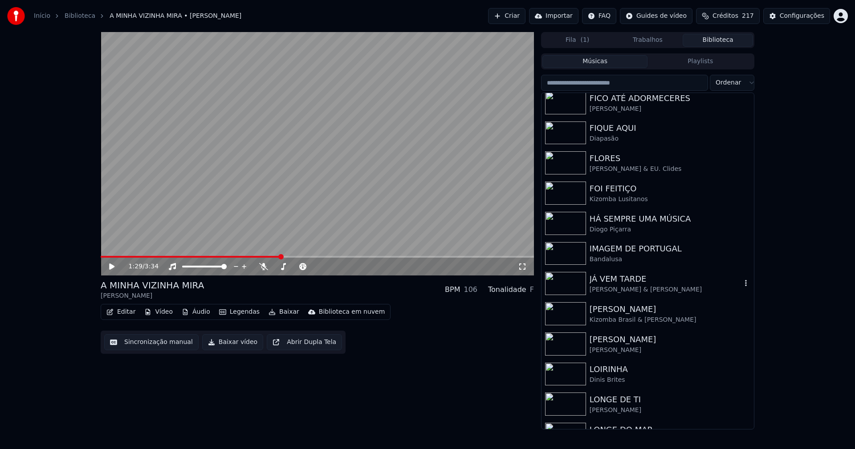
click at [620, 288] on div "[PERSON_NAME] & [PERSON_NAME]" at bounding box center [666, 289] width 152 height 9
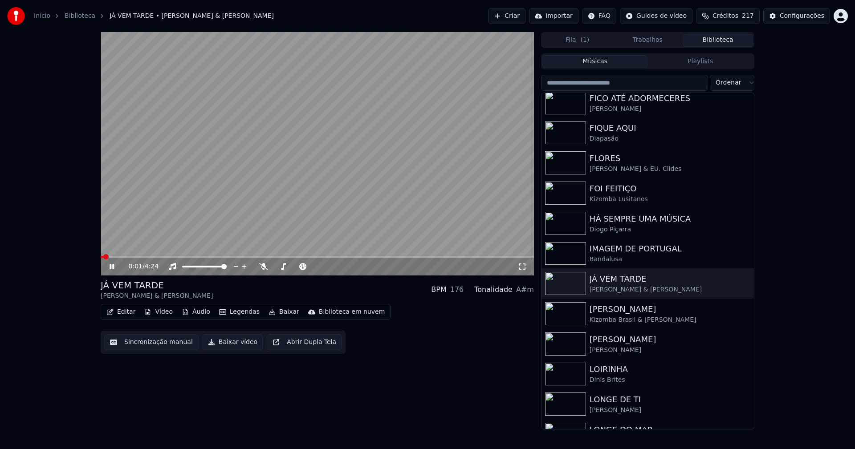
click at [110, 269] on icon at bounding box center [112, 266] width 4 height 5
click at [522, 268] on icon at bounding box center [522, 266] width 9 height 7
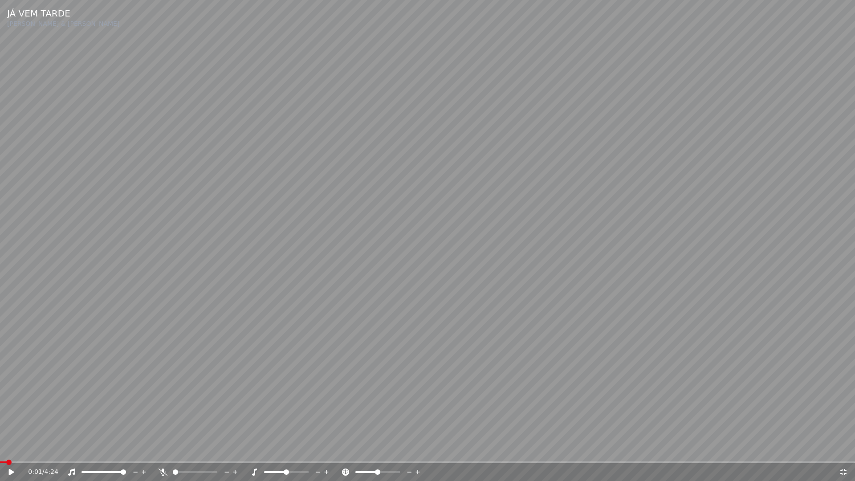
click at [844, 449] on icon at bounding box center [843, 472] width 6 height 6
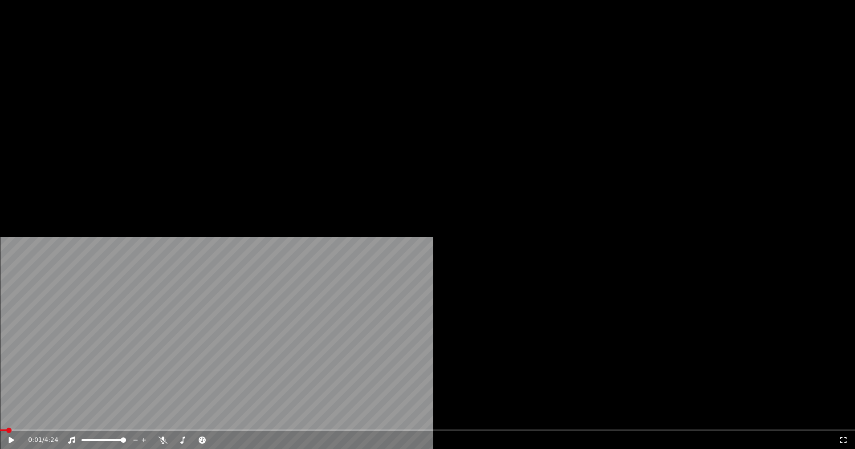
click at [159, 75] on button "Vídeo" at bounding box center [159, 68] width 36 height 12
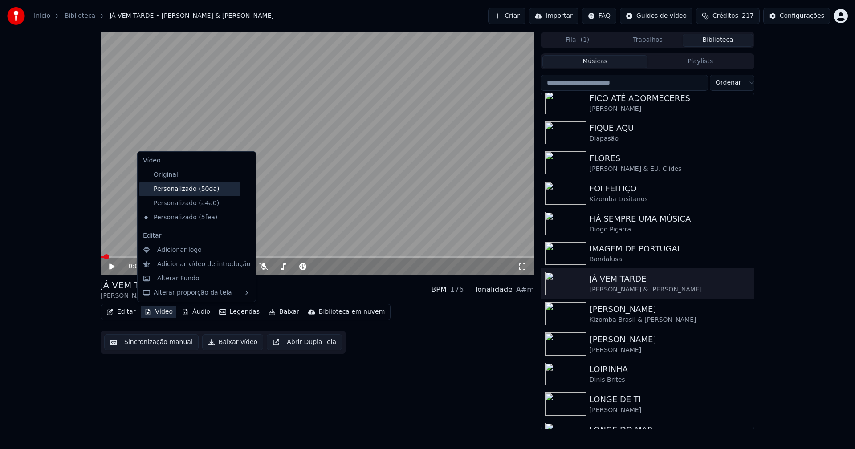
click at [188, 191] on div "Personalizado (50da)" at bounding box center [189, 189] width 101 height 14
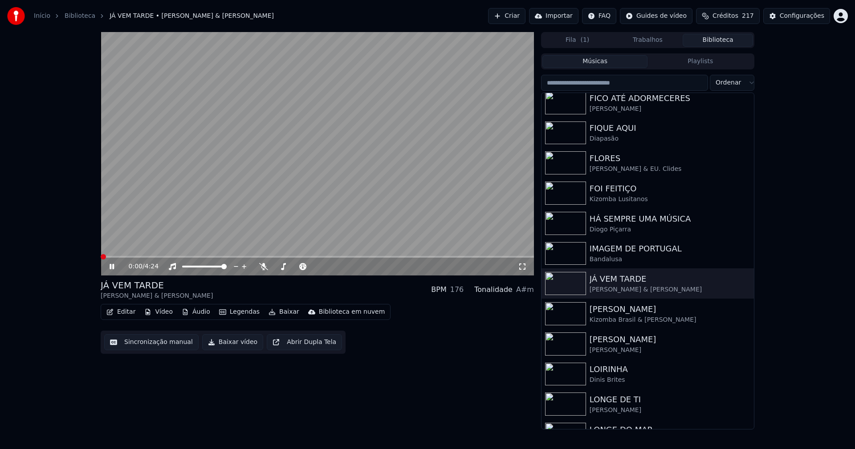
click at [161, 315] on button "Vídeo" at bounding box center [159, 312] width 36 height 12
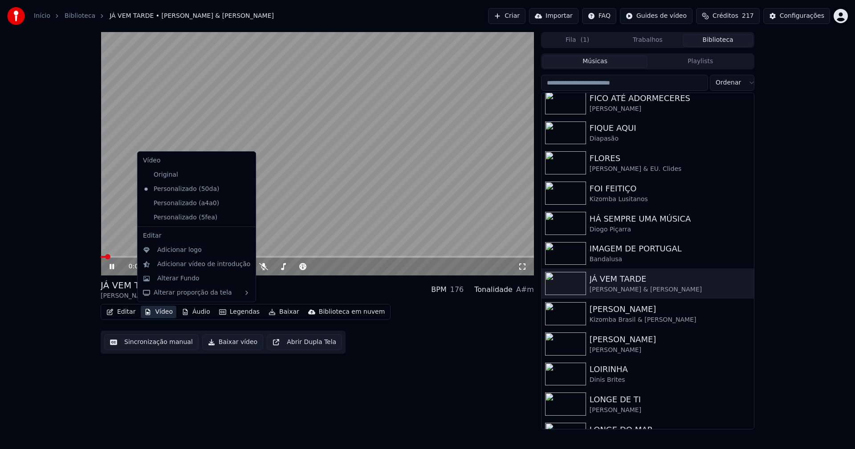
click at [244, 203] on icon at bounding box center [249, 203] width 10 height 7
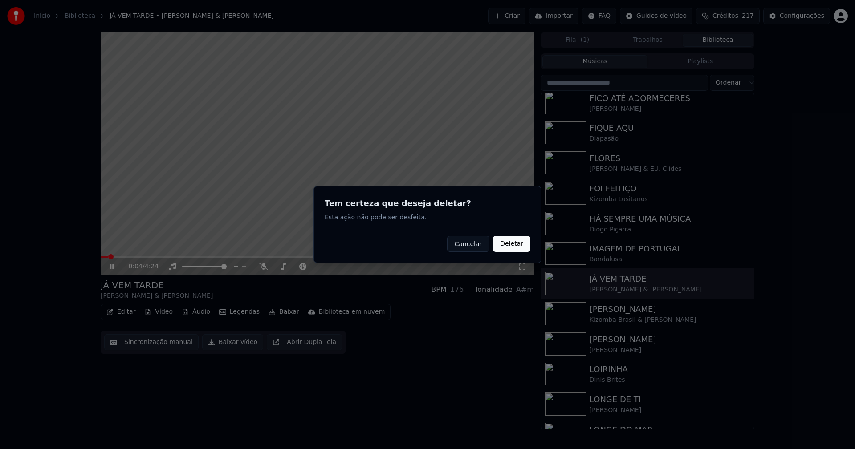
click at [519, 245] on button "Deletar" at bounding box center [511, 244] width 37 height 16
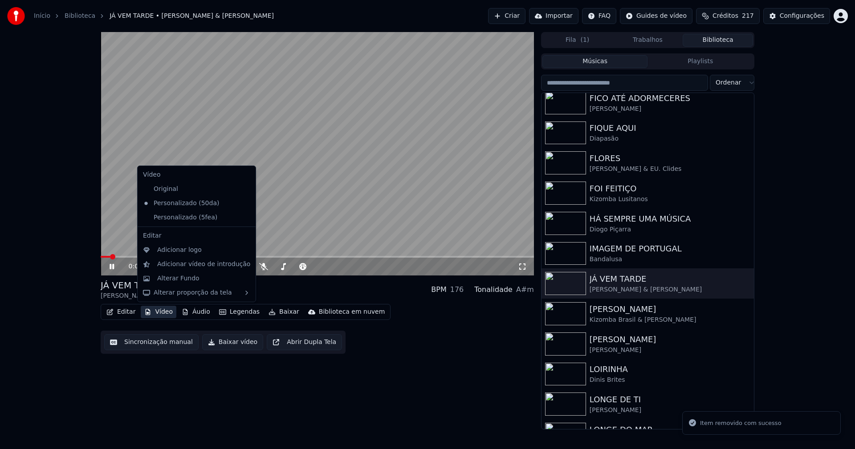
click at [159, 315] on button "Vídeo" at bounding box center [159, 312] width 36 height 12
click at [244, 219] on icon at bounding box center [249, 217] width 10 height 7
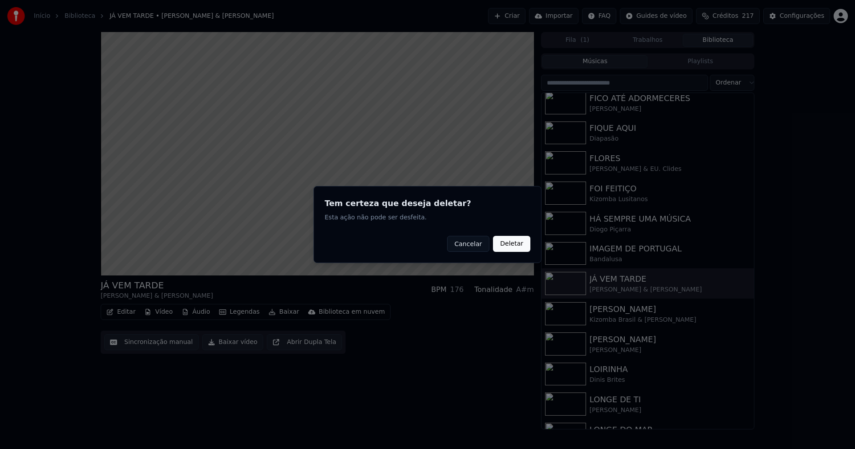
click at [521, 244] on button "Deletar" at bounding box center [511, 244] width 37 height 16
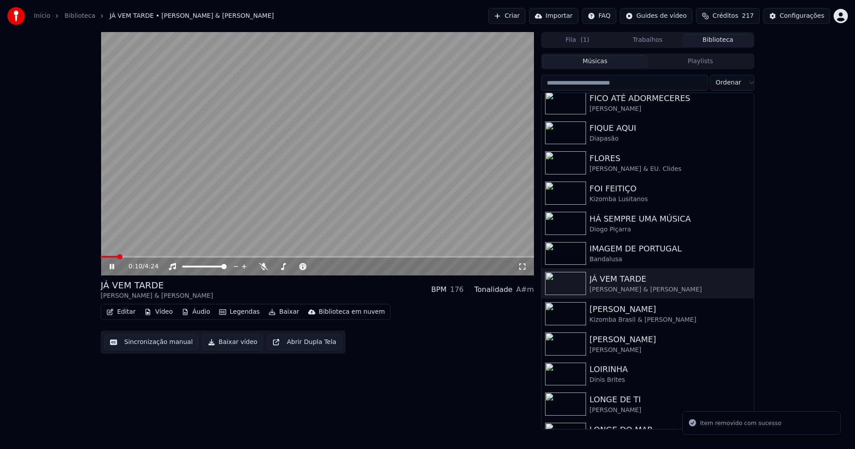
click at [110, 267] on icon at bounding box center [112, 266] width 4 height 5
click at [163, 314] on button "Vídeo" at bounding box center [159, 312] width 36 height 12
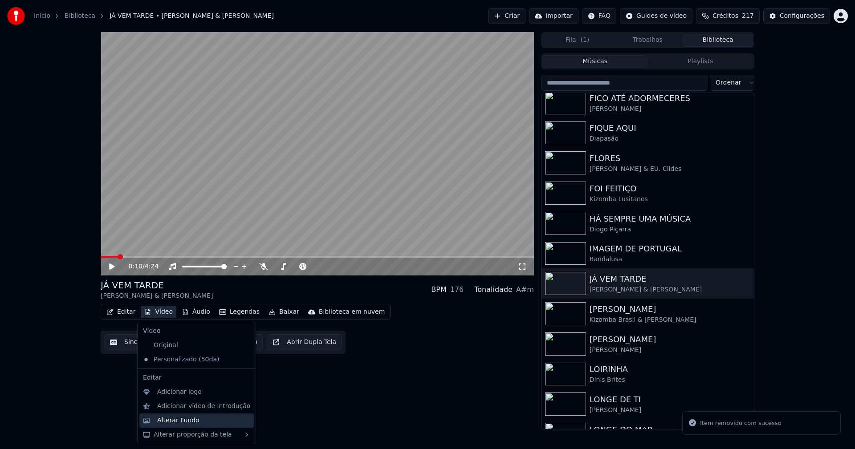
click at [180, 419] on div "Alterar Fundo" at bounding box center [178, 420] width 42 height 9
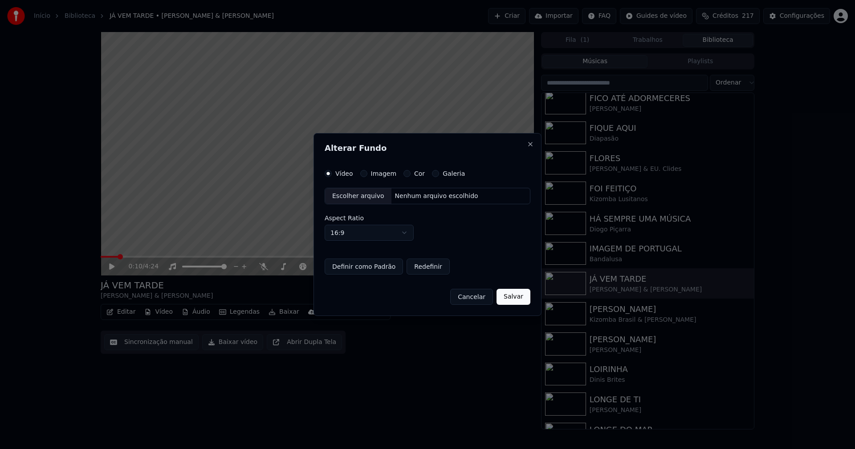
click at [366, 173] on div "Imagem" at bounding box center [378, 173] width 36 height 7
click at [363, 175] on button "Imagem" at bounding box center [363, 173] width 7 height 7
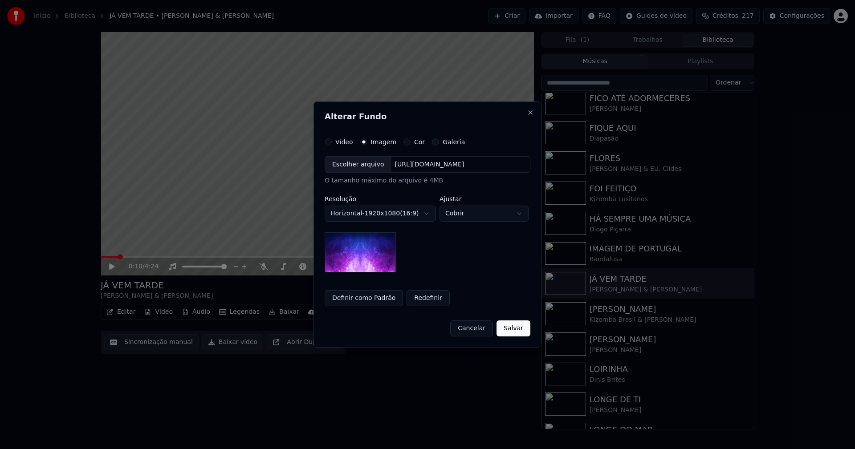
click at [361, 166] on div "Escolher arquivo" at bounding box center [358, 165] width 66 height 16
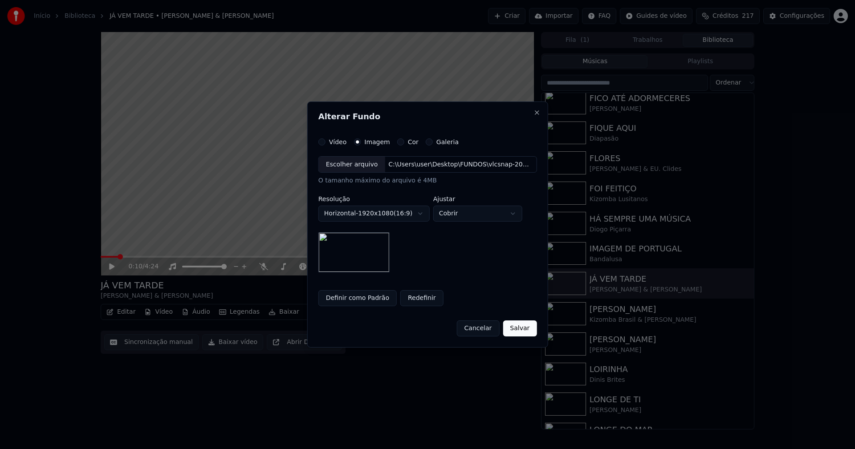
click at [522, 331] on button "Salvar" at bounding box center [520, 329] width 34 height 16
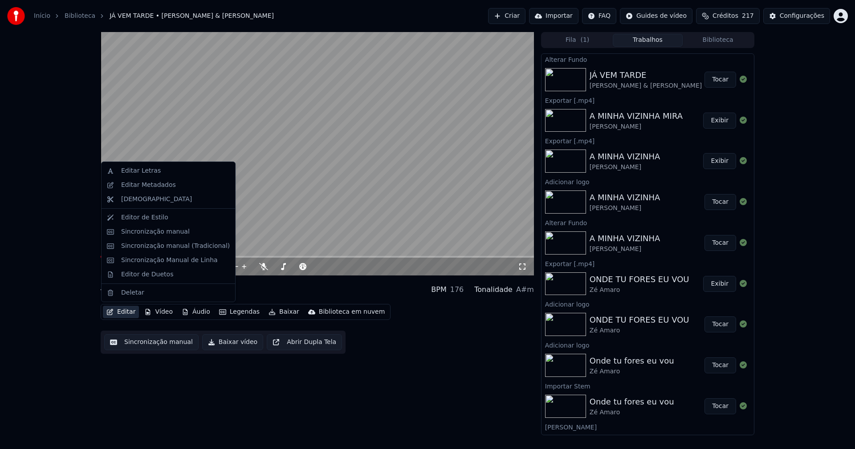
click at [124, 317] on button "Editar" at bounding box center [121, 312] width 36 height 12
click at [718, 80] on button "Tocar" at bounding box center [720, 80] width 32 height 16
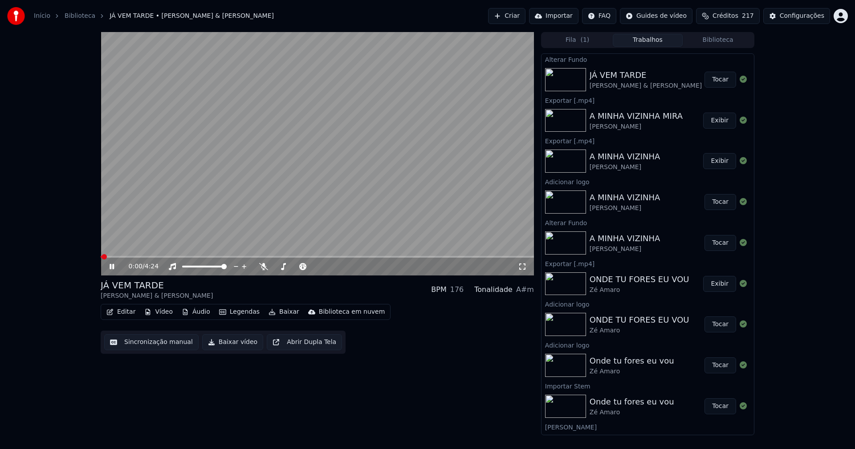
click at [167, 315] on button "Vídeo" at bounding box center [159, 312] width 36 height 12
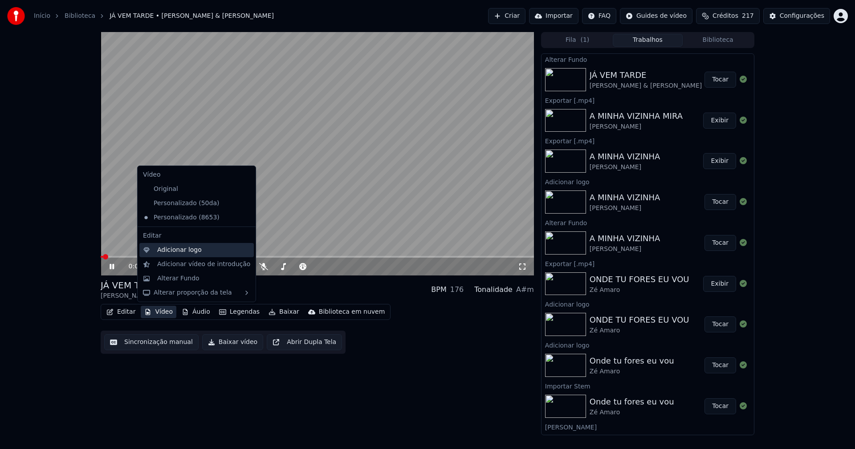
click at [179, 252] on div "Adicionar logo" at bounding box center [179, 250] width 45 height 9
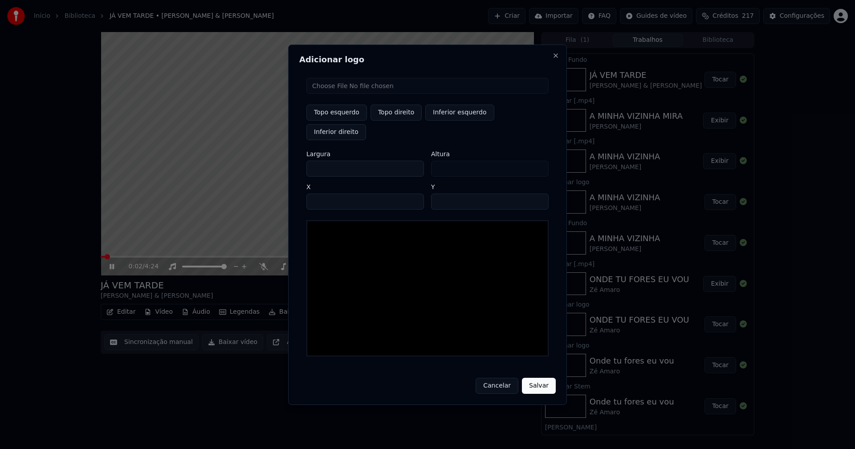
click at [334, 94] on input "file" at bounding box center [427, 86] width 242 height 16
type input "**********"
type input "***"
click at [391, 121] on button "Topo direito" at bounding box center [395, 113] width 51 height 16
type input "****"
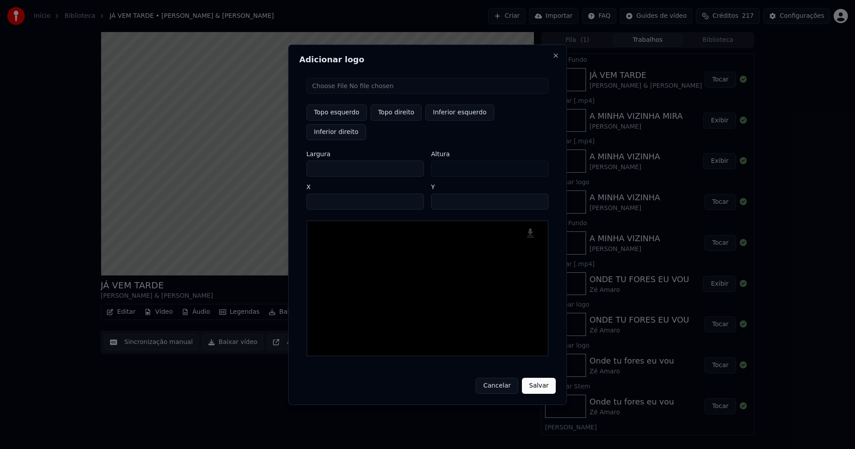
drag, startPoint x: 321, startPoint y: 159, endPoint x: 265, endPoint y: 165, distance: 56.0
click at [269, 166] on body "Início Biblioteca JÁ VEM TARDE • [PERSON_NAME] & [PERSON_NAME] Importar FAQ Gui…" at bounding box center [427, 224] width 855 height 449
type input "**"
type input "*"
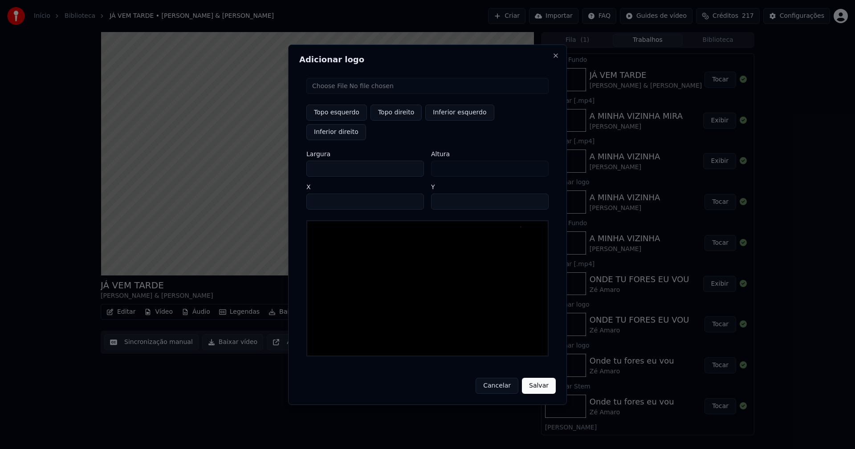
type input "*"
type input "**"
type input "***"
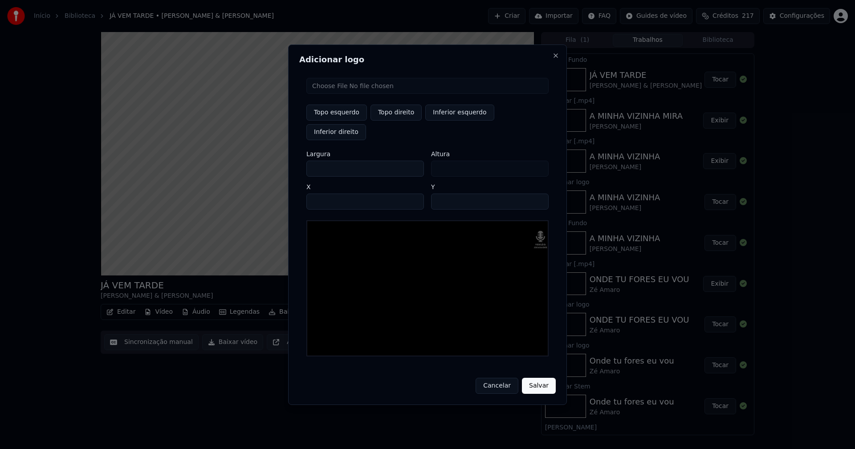
type input "***"
click at [324, 194] on input "****" at bounding box center [365, 202] width 118 height 16
type input "****"
click at [536, 194] on input "**" at bounding box center [490, 202] width 118 height 16
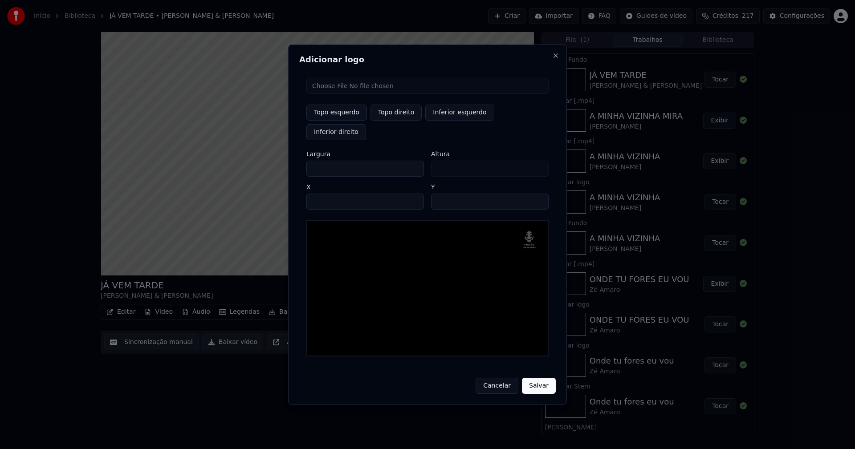
click at [536, 194] on input "**" at bounding box center [490, 202] width 118 height 16
type input "**"
click at [536, 194] on input "**" at bounding box center [490, 202] width 118 height 16
click at [541, 378] on button "Salvar" at bounding box center [539, 386] width 34 height 16
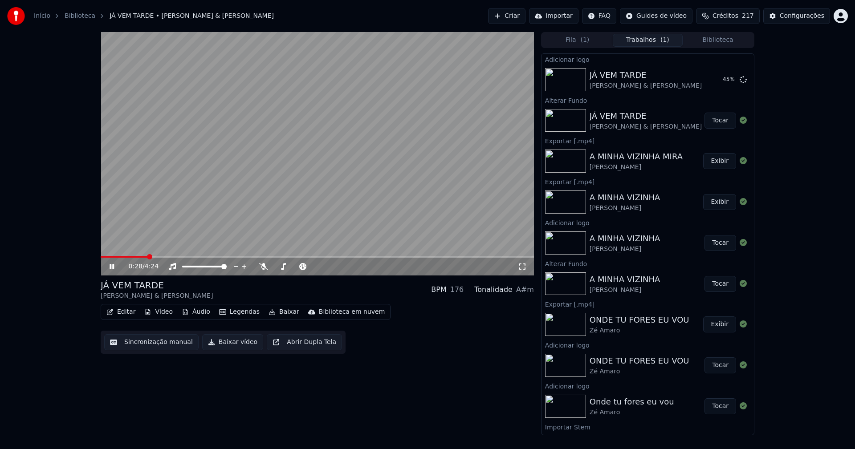
click at [727, 40] on button "Biblioteca" at bounding box center [718, 40] width 70 height 13
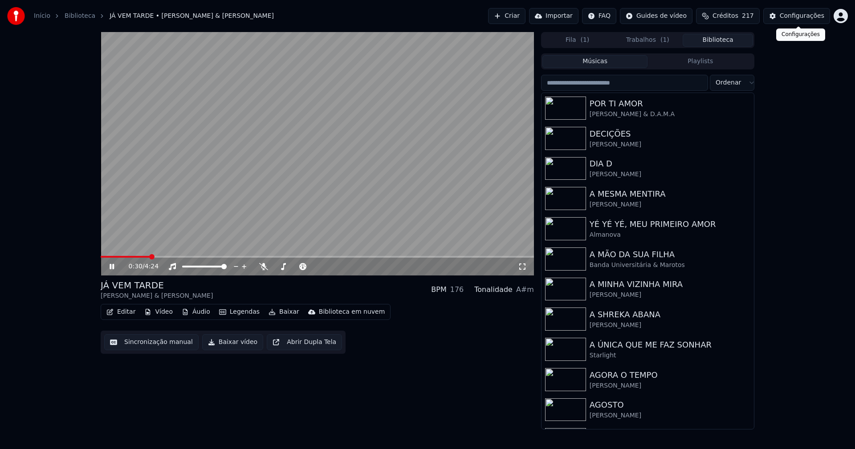
click at [802, 18] on div "Configurações" at bounding box center [802, 16] width 45 height 9
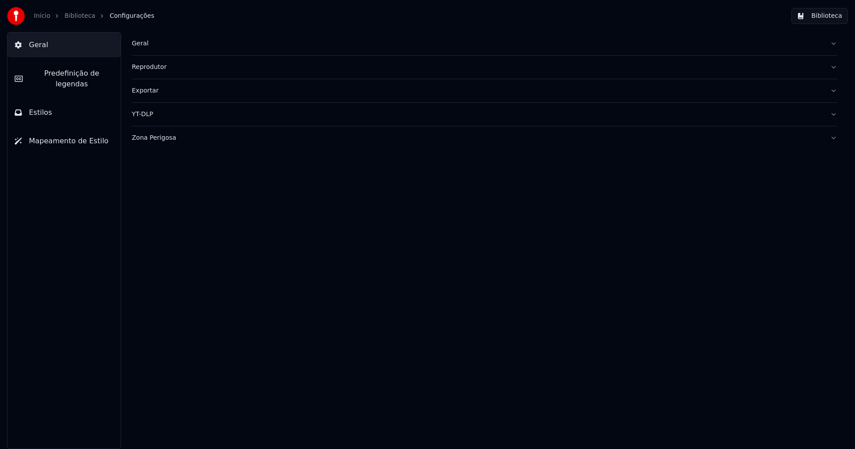
click at [59, 106] on button "Estilos" at bounding box center [64, 112] width 113 height 25
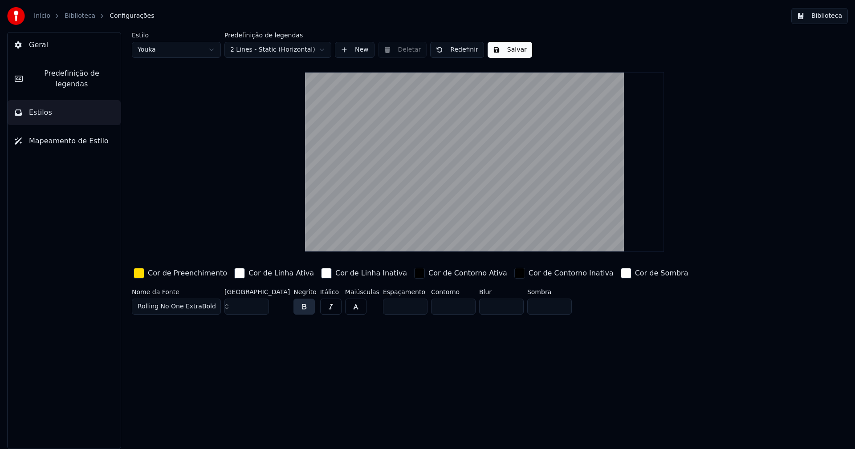
click at [140, 274] on div "button" at bounding box center [139, 273] width 11 height 11
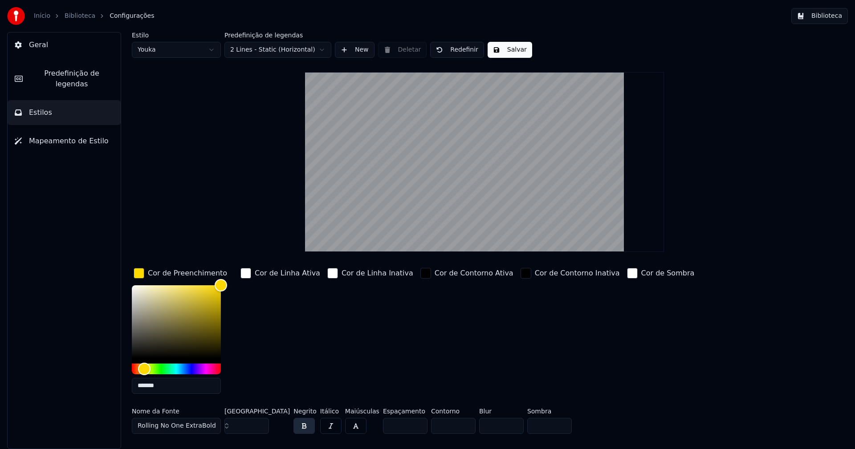
click at [175, 384] on input "*******" at bounding box center [176, 386] width 89 height 16
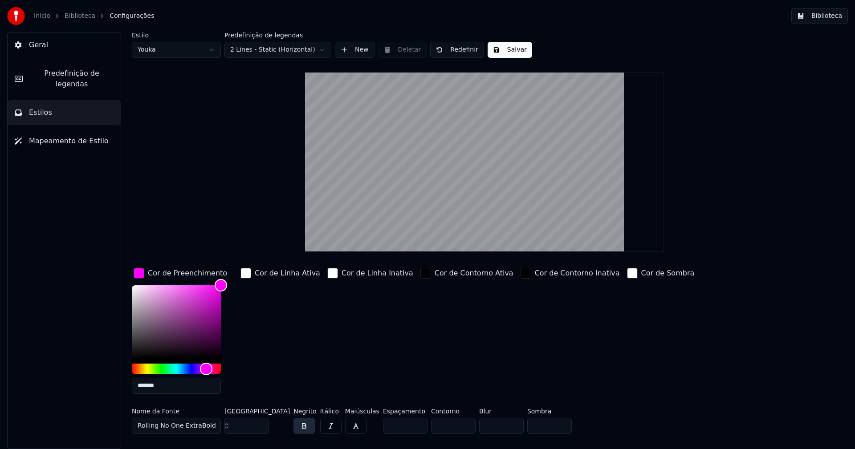
type input "*******"
click at [509, 49] on button "Salvar" at bounding box center [510, 50] width 45 height 16
click at [826, 17] on button "Biblioteca" at bounding box center [819, 16] width 57 height 16
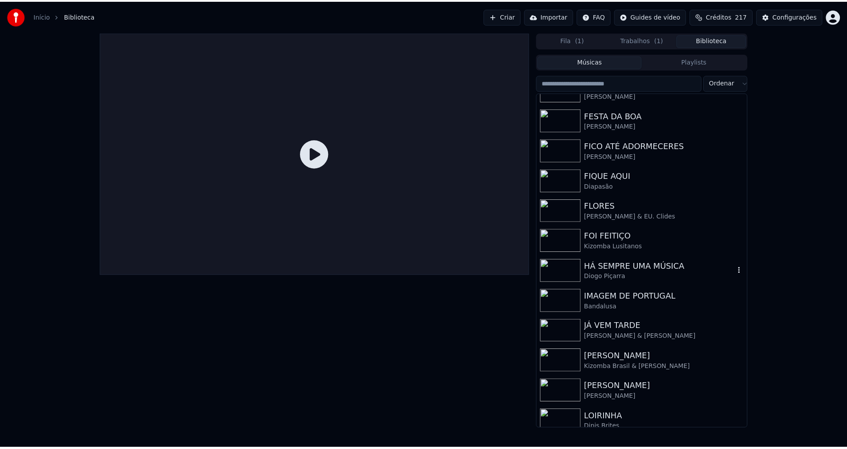
scroll to position [1247, 0]
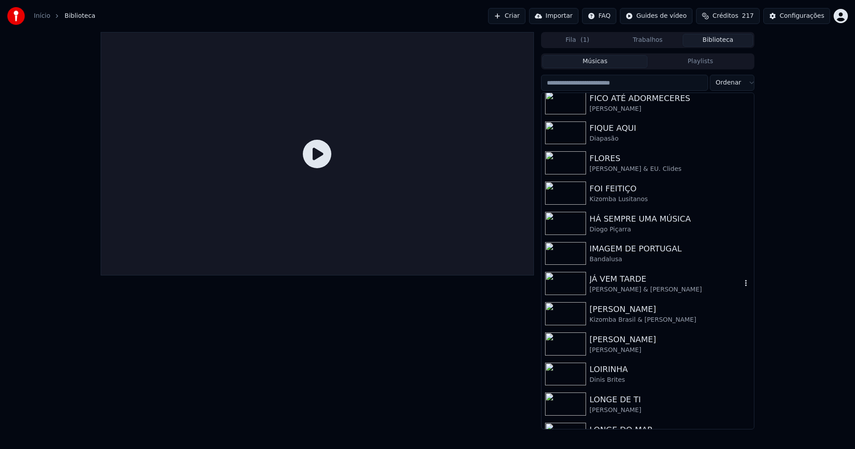
click at [634, 285] on div "JÁ VEM TARDE" at bounding box center [666, 279] width 152 height 12
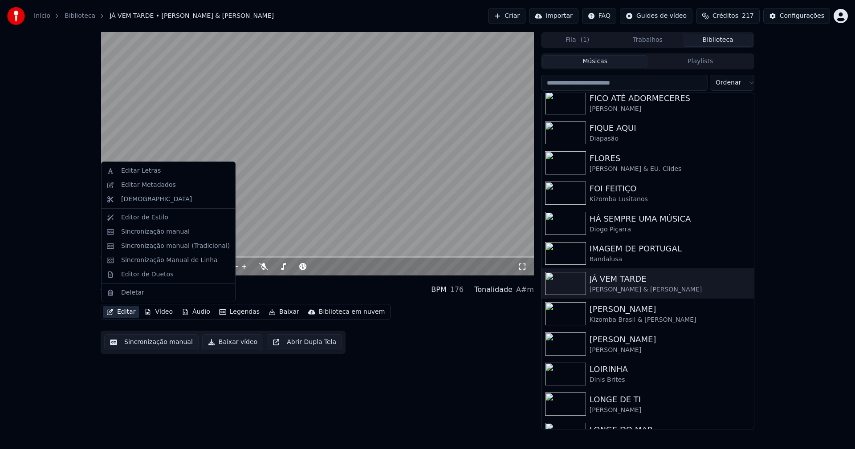
click at [131, 312] on button "Editar" at bounding box center [121, 312] width 36 height 12
click at [137, 276] on div "Editor de Duetos" at bounding box center [147, 274] width 52 height 9
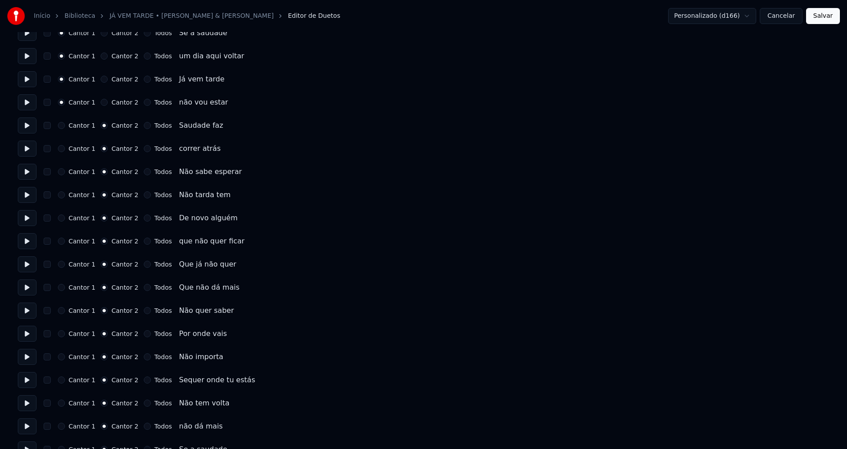
scroll to position [445, 0]
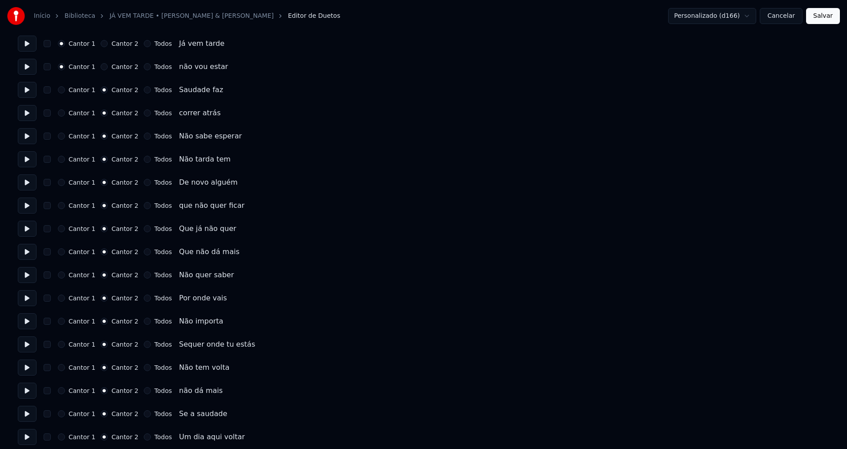
click at [789, 9] on button "Cancelar" at bounding box center [781, 16] width 43 height 16
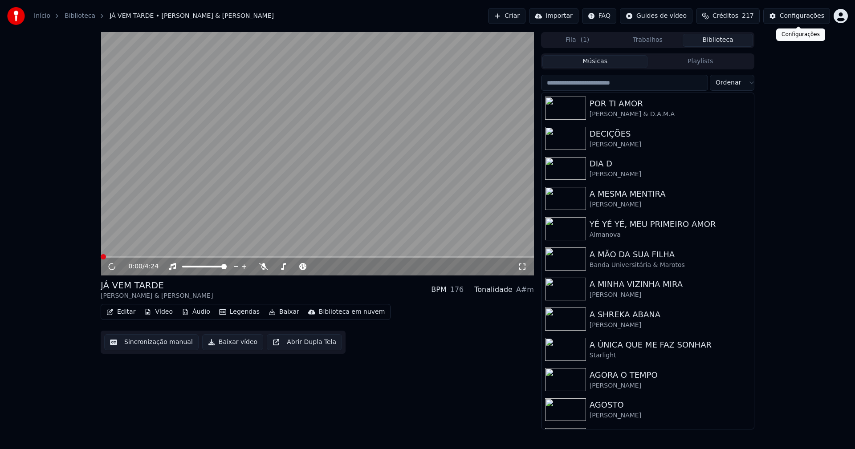
click at [798, 16] on div "Configurações" at bounding box center [802, 16] width 45 height 9
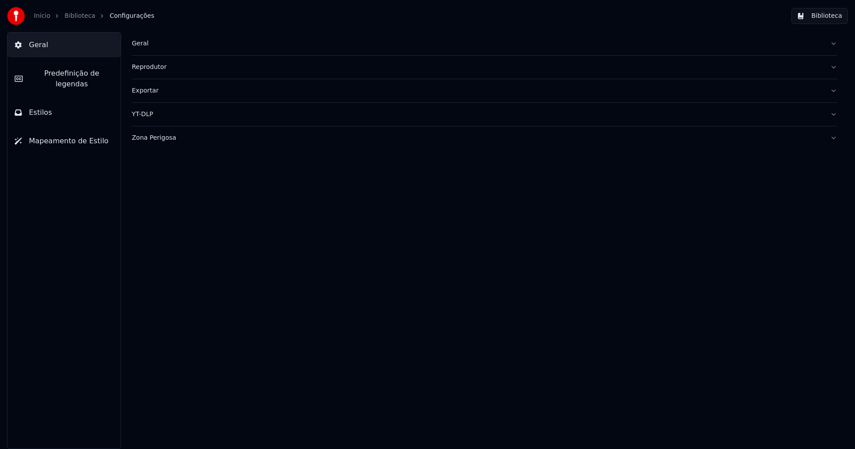
click at [64, 103] on button "Estilos" at bounding box center [64, 112] width 113 height 25
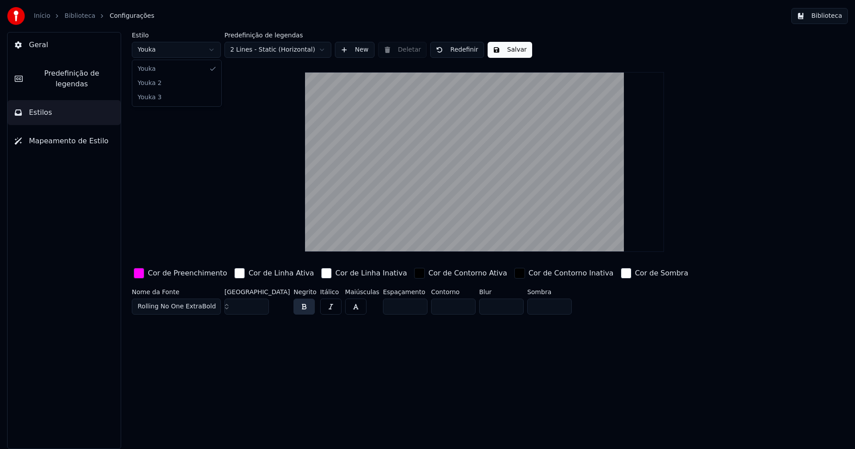
click at [192, 56] on html "Início Biblioteca Configurações Biblioteca Geral Predefinição de legendas Estil…" at bounding box center [427, 224] width 855 height 449
click at [260, 304] on input "***" at bounding box center [246, 307] width 45 height 16
type input "***"
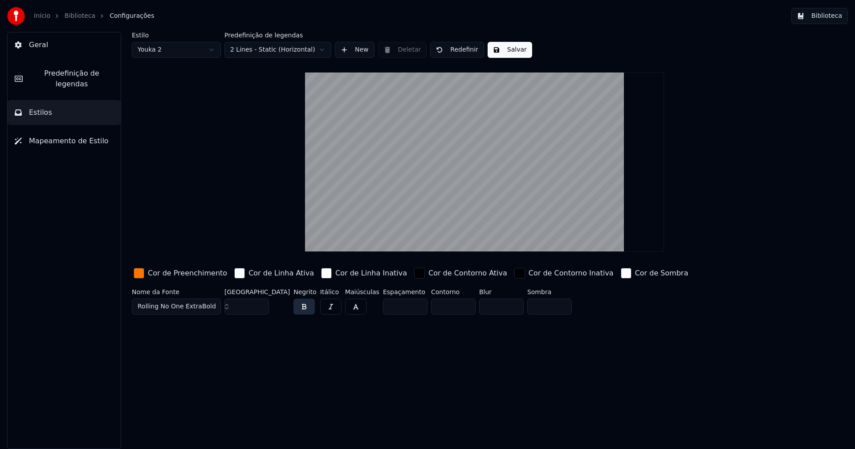
click at [260, 304] on input "***" at bounding box center [246, 307] width 45 height 16
click at [140, 272] on div "button" at bounding box center [139, 273] width 11 height 11
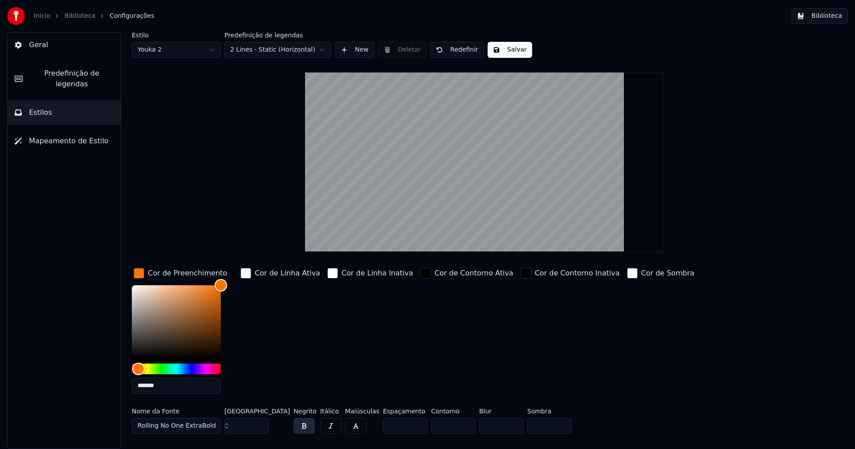
click at [164, 387] on input "*******" at bounding box center [176, 386] width 89 height 16
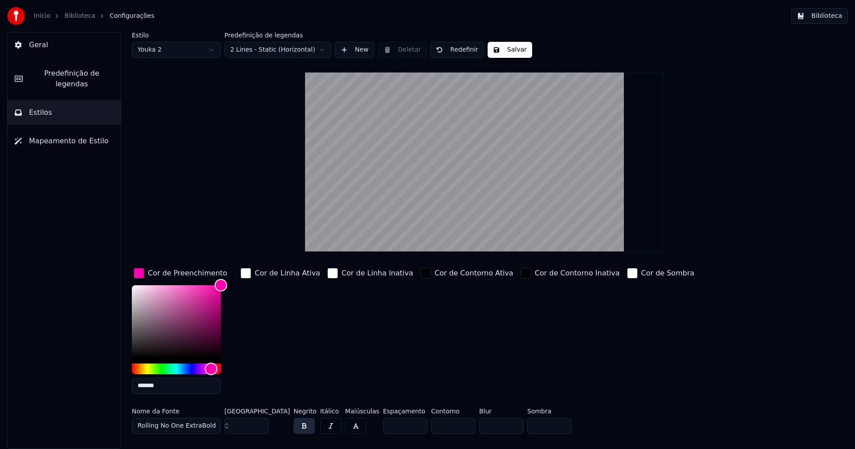
type input "*******"
click at [141, 275] on div "button" at bounding box center [139, 273] width 11 height 11
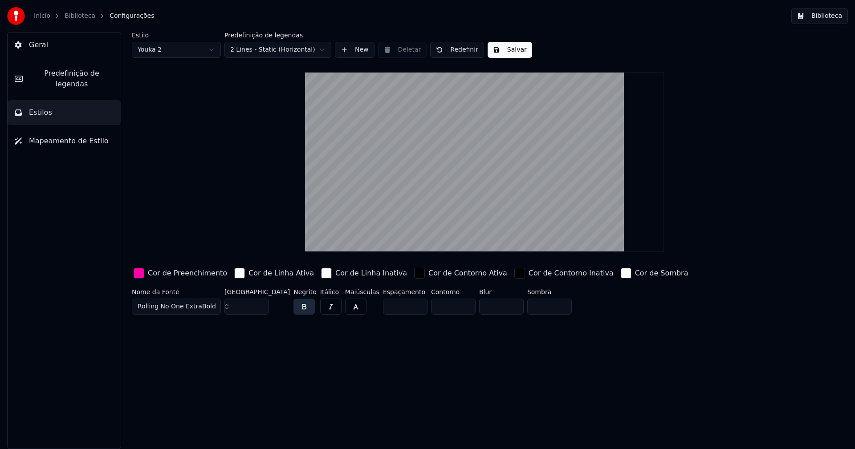
click at [508, 49] on button "Salvar" at bounding box center [510, 50] width 45 height 16
click at [819, 14] on button "Biblioteca" at bounding box center [819, 16] width 57 height 16
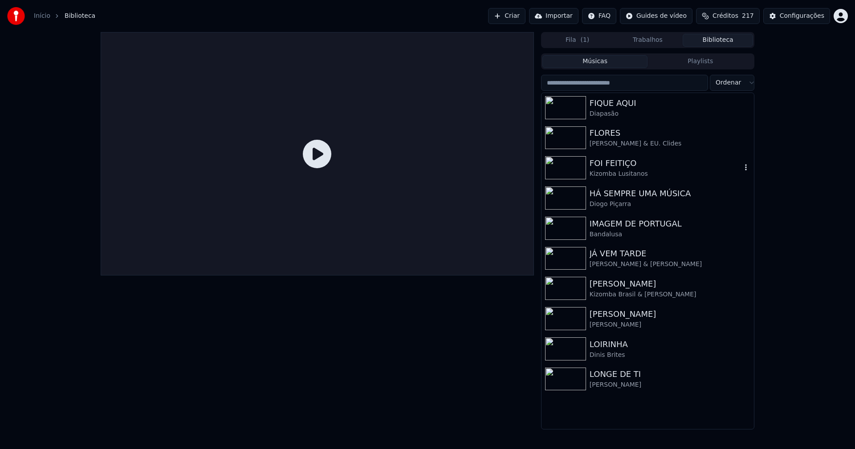
scroll to position [1291, 0]
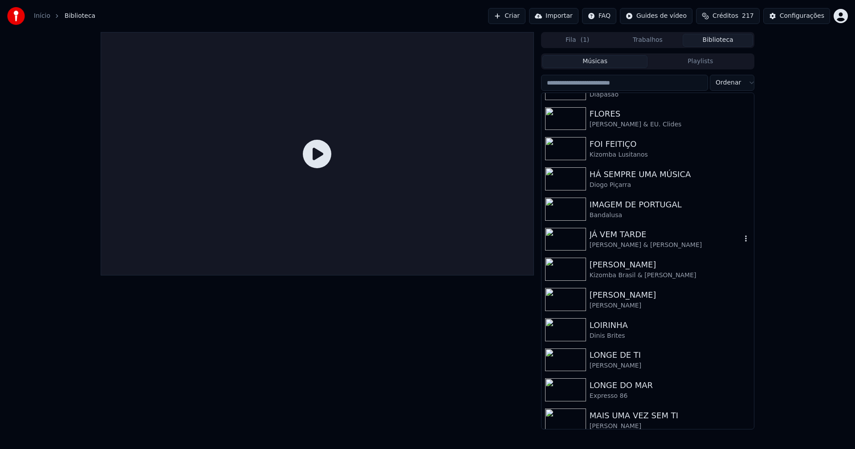
click at [631, 235] on div "JÁ VEM TARDE" at bounding box center [666, 234] width 152 height 12
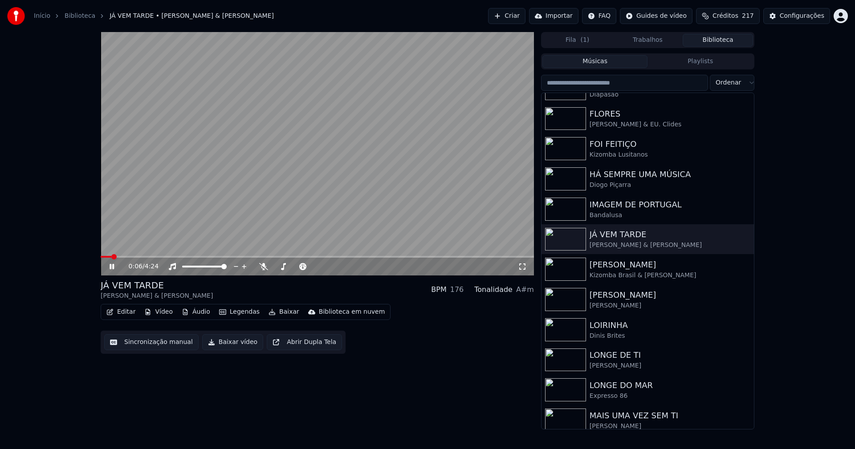
click at [125, 312] on button "Editar" at bounding box center [121, 312] width 36 height 12
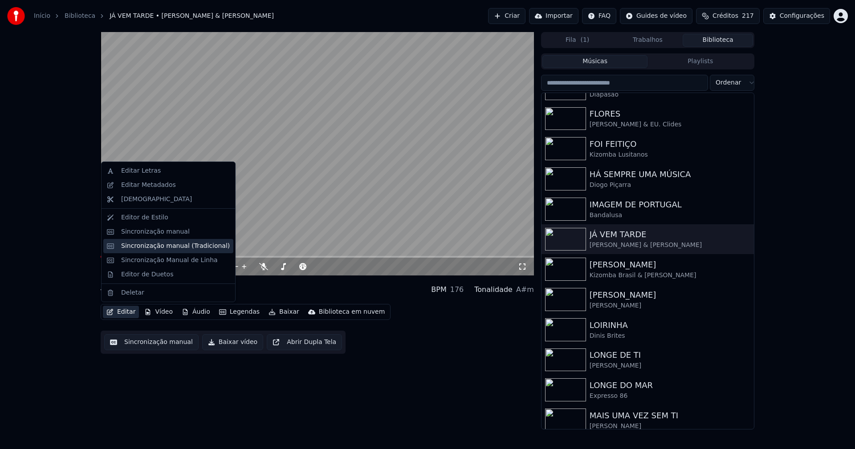
click at [147, 246] on div "Sincronização manual (Tradicional)" at bounding box center [175, 246] width 109 height 9
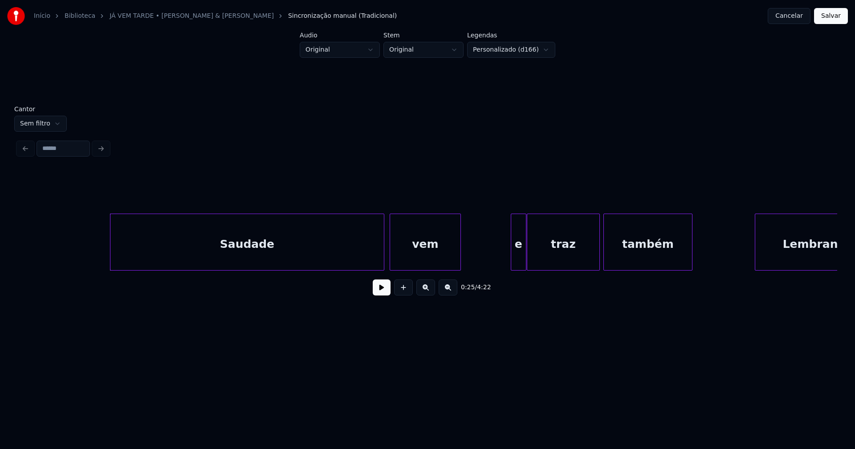
scroll to position [0, 2176]
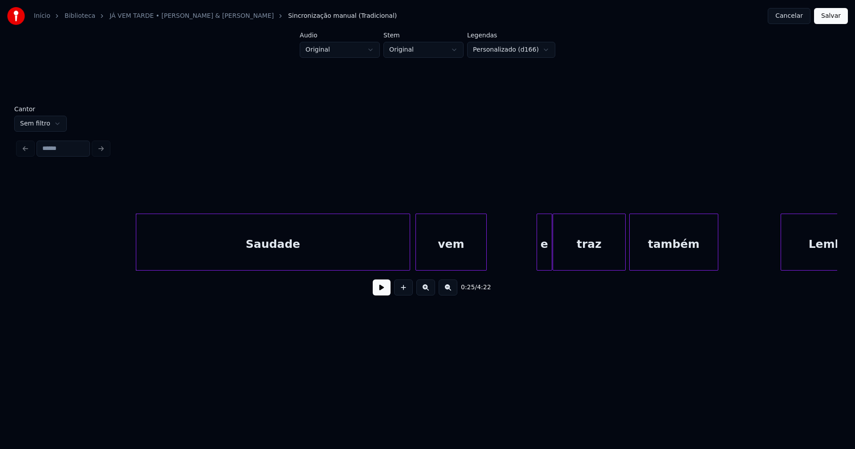
click at [378, 296] on button at bounding box center [382, 288] width 18 height 16
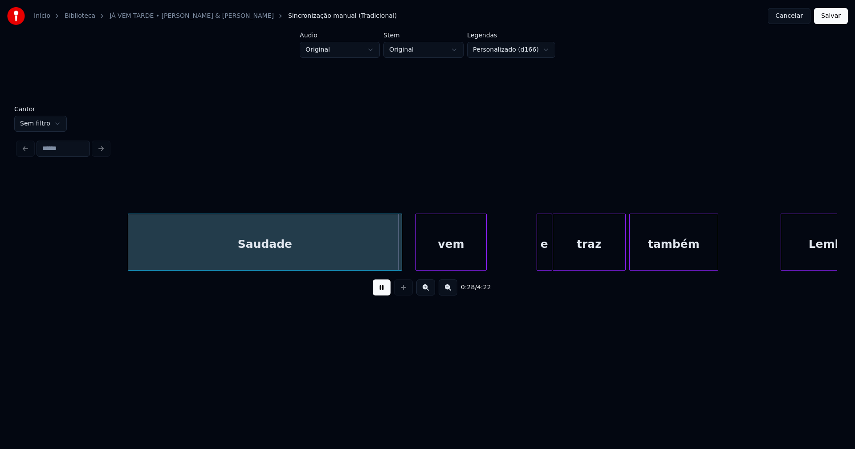
click at [287, 255] on div "Saudade" at bounding box center [264, 244] width 273 height 61
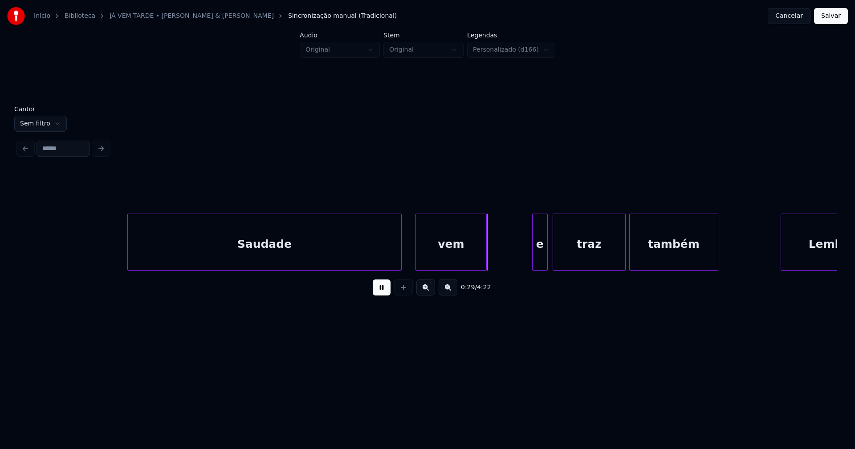
click at [541, 262] on div "e" at bounding box center [540, 244] width 15 height 61
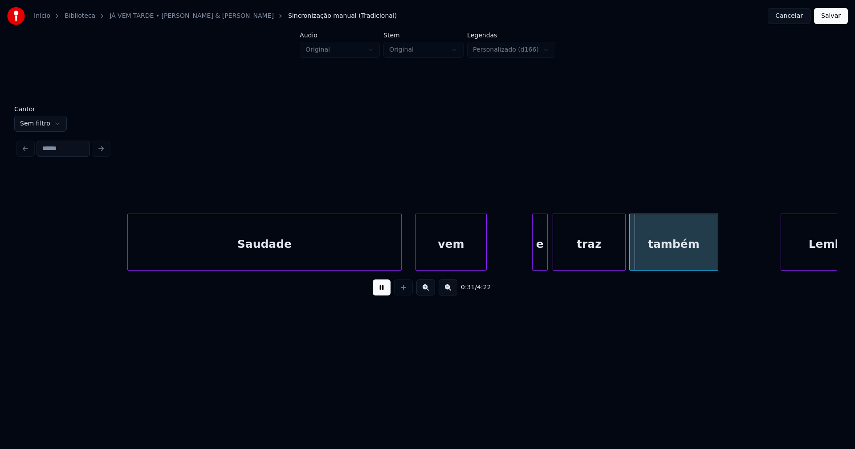
click at [383, 292] on button at bounding box center [382, 288] width 18 height 16
click at [383, 293] on button at bounding box center [382, 288] width 18 height 16
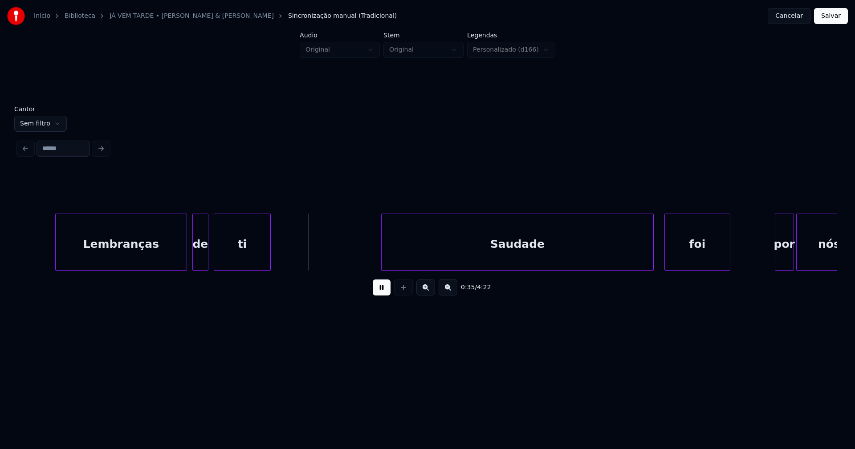
scroll to position [0, 2863]
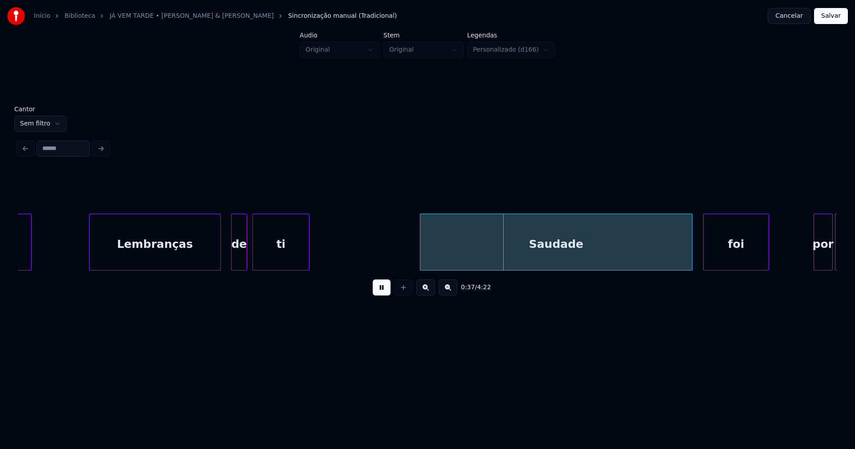
click at [141, 259] on div "Lembranças" at bounding box center [155, 244] width 131 height 61
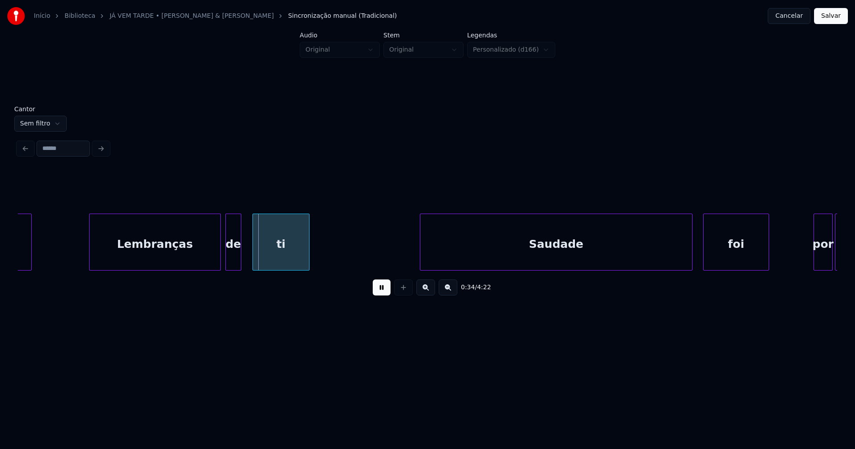
click at [234, 267] on div "Lembranças de ti Saudade foi por nós também" at bounding box center [427, 242] width 819 height 57
click at [250, 261] on div at bounding box center [249, 242] width 3 height 56
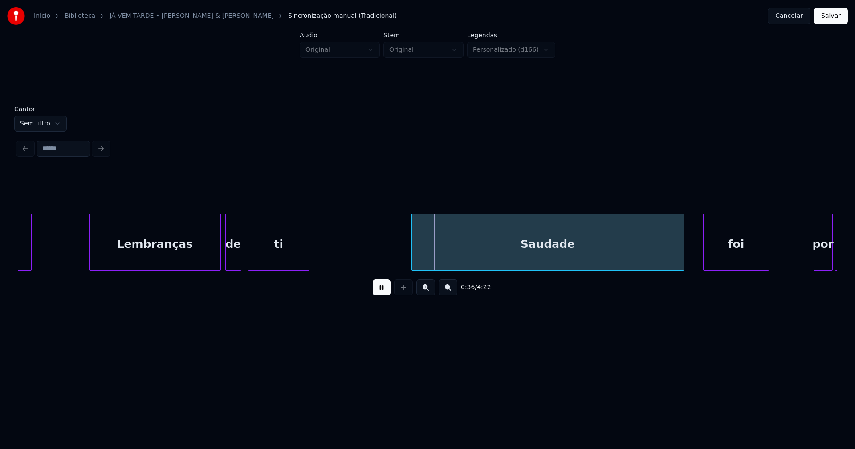
click at [494, 255] on div "Saudade" at bounding box center [548, 244] width 272 height 61
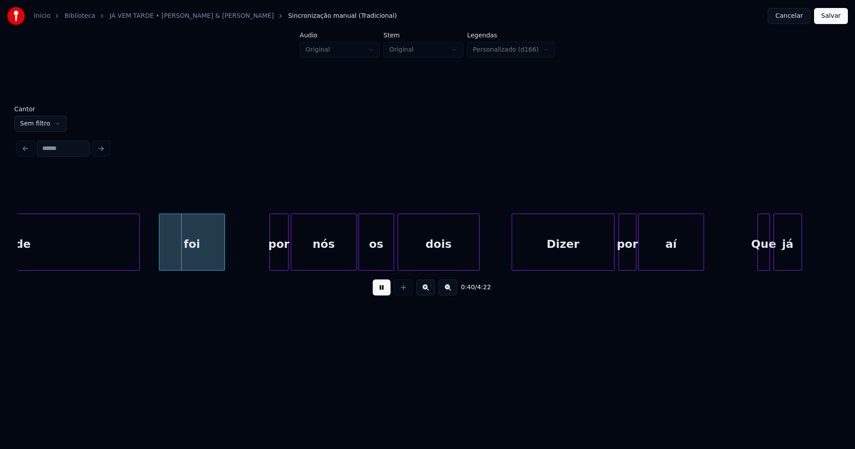
scroll to position [0, 3433]
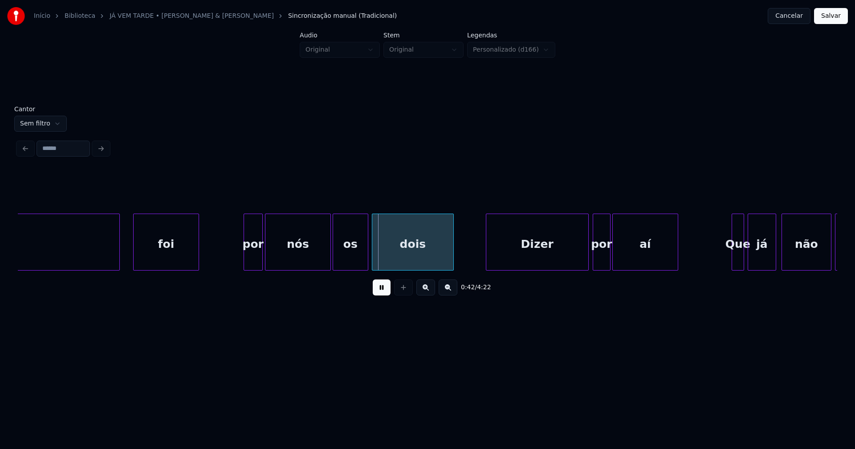
click at [119, 256] on div at bounding box center [118, 242] width 3 height 56
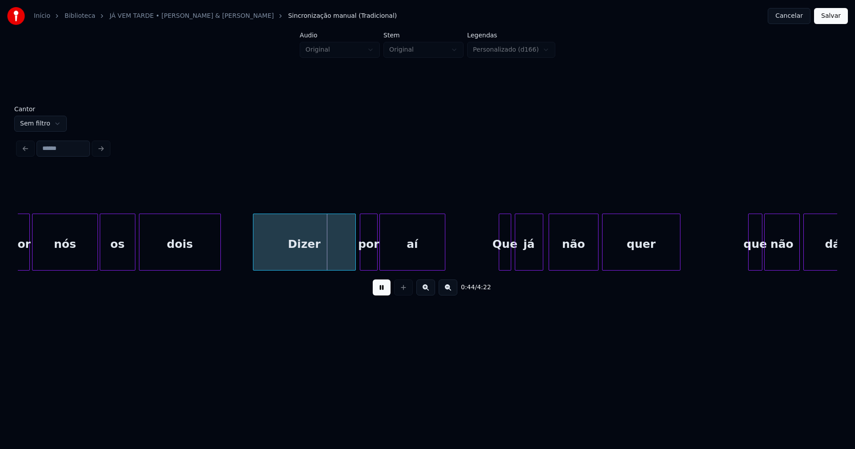
scroll to position [0, 3731]
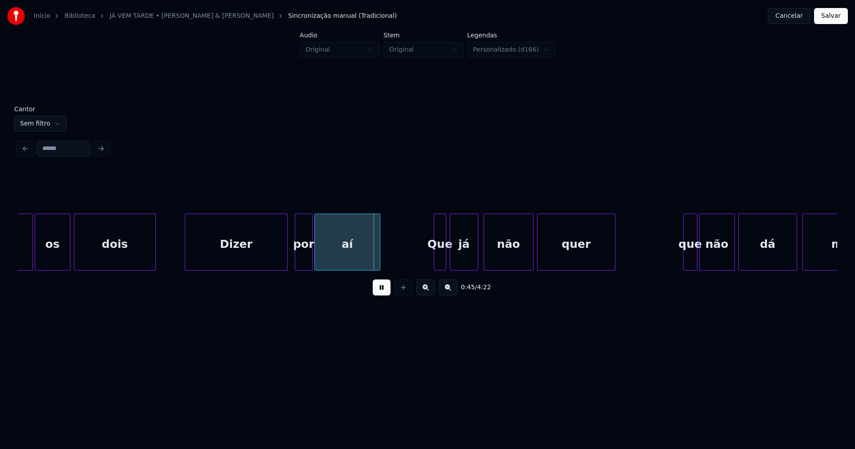
click at [245, 251] on div "Dizer" at bounding box center [236, 244] width 102 height 61
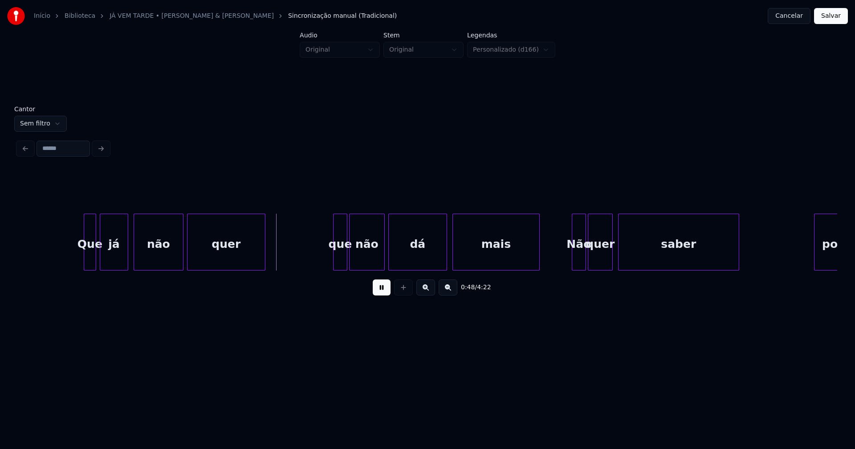
scroll to position [0, 4184]
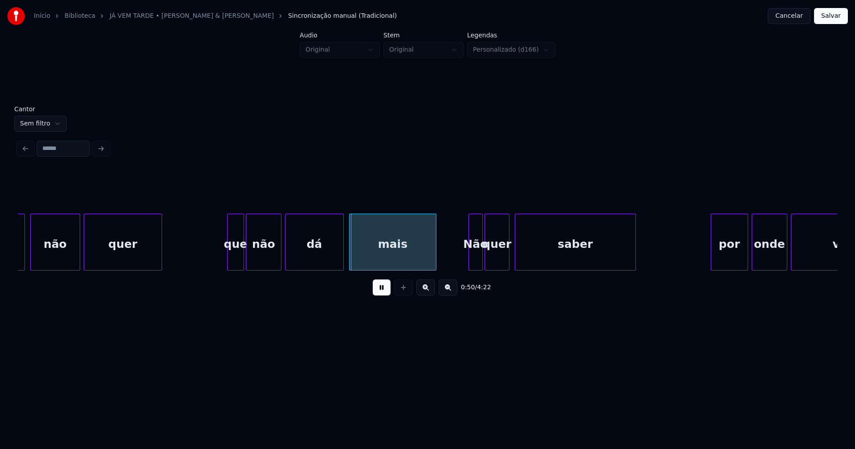
click at [229, 258] on div at bounding box center [229, 242] width 3 height 56
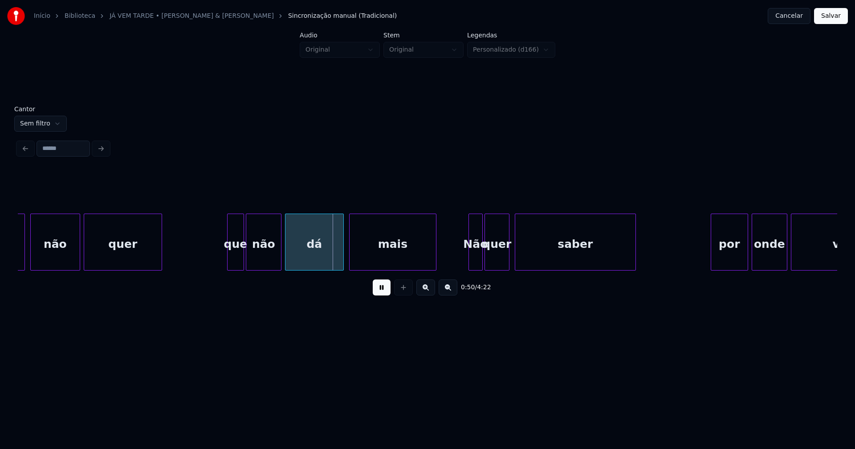
click at [231, 258] on div "que" at bounding box center [236, 244] width 16 height 61
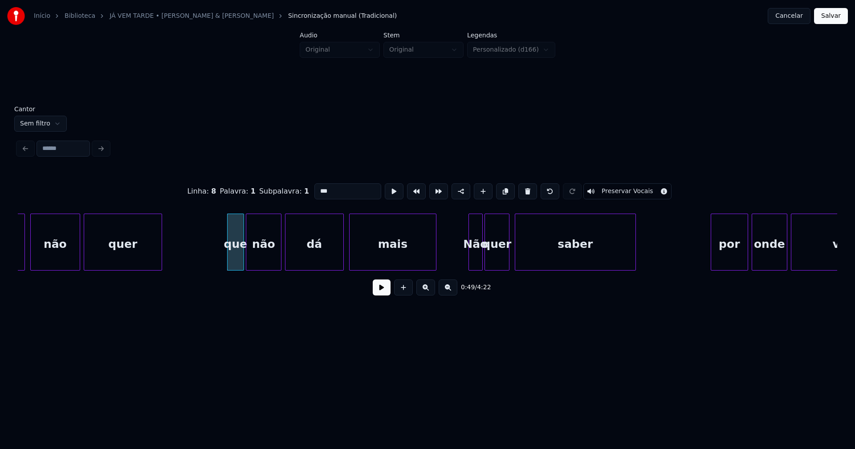
click at [318, 188] on input "***" at bounding box center [347, 191] width 67 height 16
type input "***"
click at [383, 290] on button at bounding box center [382, 288] width 18 height 16
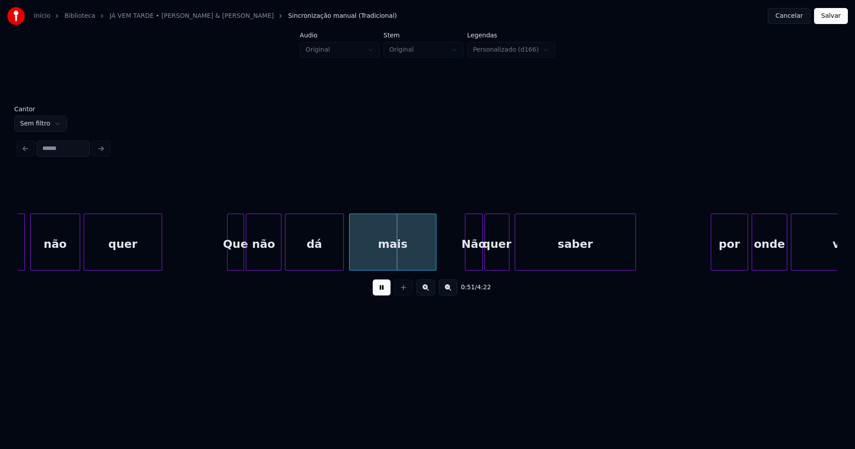
click at [467, 260] on div at bounding box center [466, 242] width 3 height 56
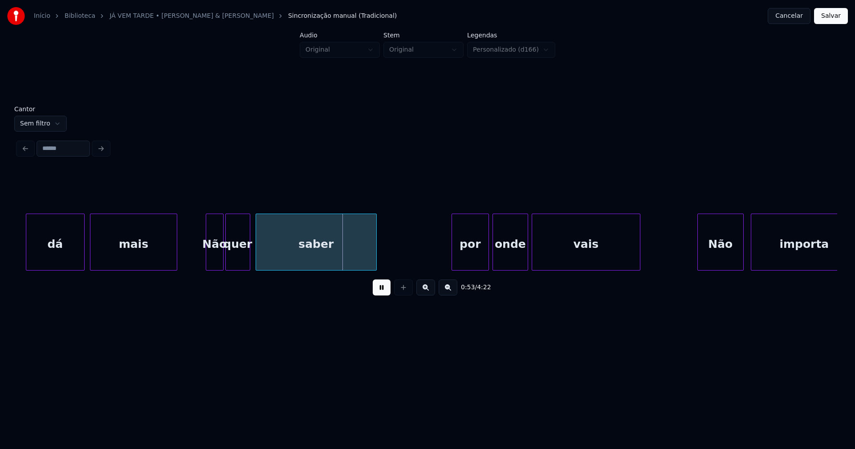
scroll to position [0, 4611]
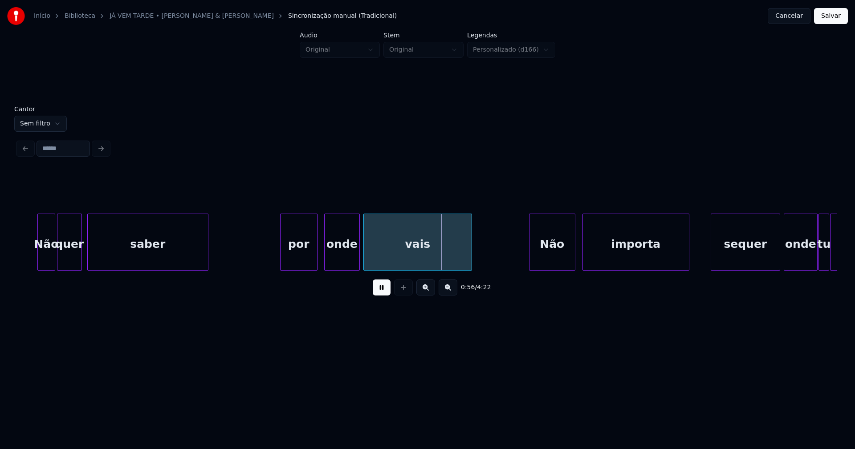
click at [298, 264] on div "por" at bounding box center [299, 244] width 37 height 61
click at [313, 253] on div at bounding box center [313, 242] width 3 height 56
click at [335, 255] on div "onde" at bounding box center [338, 244] width 35 height 61
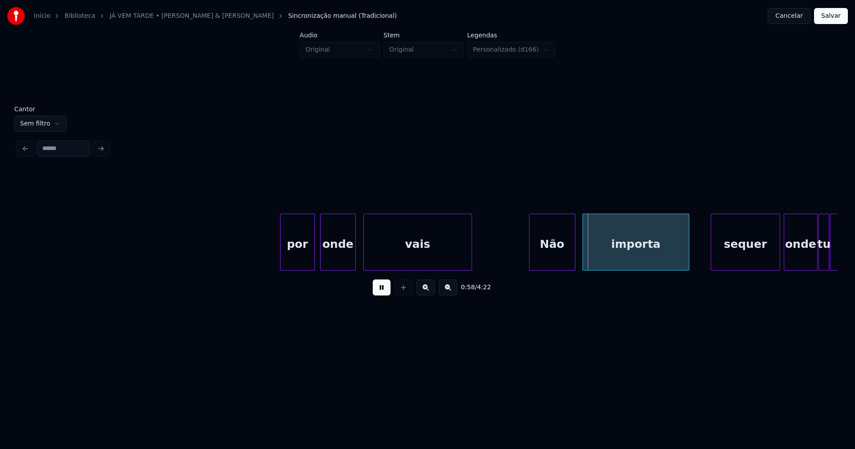
scroll to position [0, 5039]
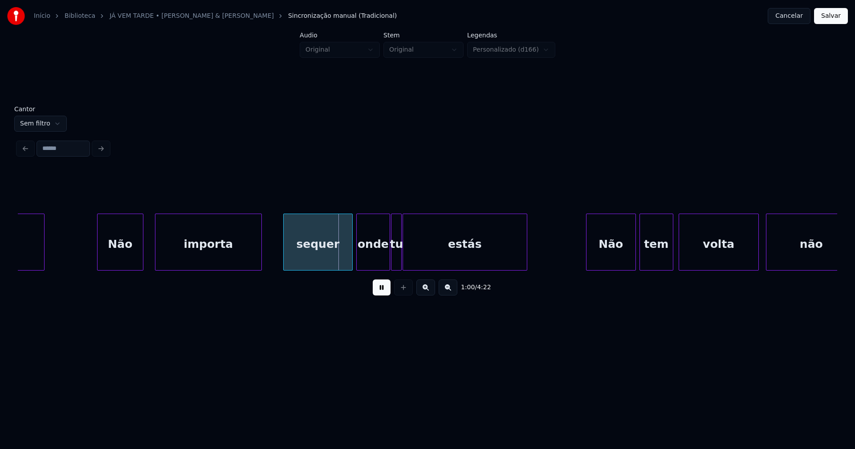
click at [122, 257] on div "Não" at bounding box center [120, 244] width 45 height 61
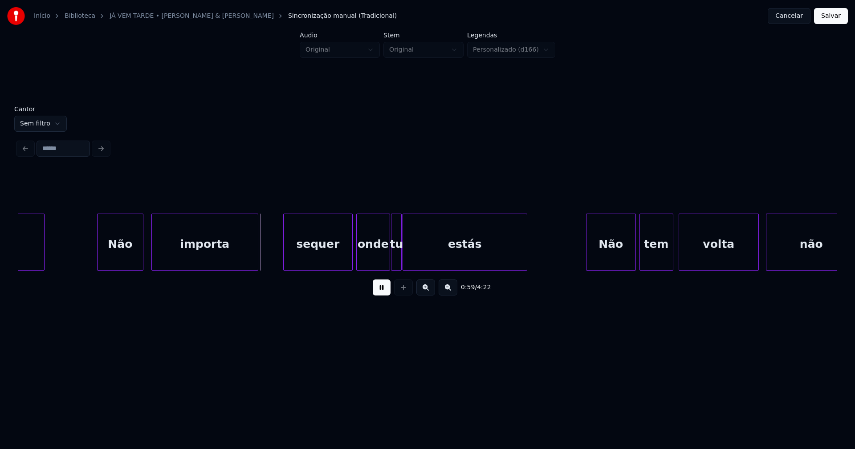
click at [173, 255] on div "importa" at bounding box center [205, 244] width 106 height 61
click at [321, 257] on div "sequer" at bounding box center [311, 244] width 69 height 61
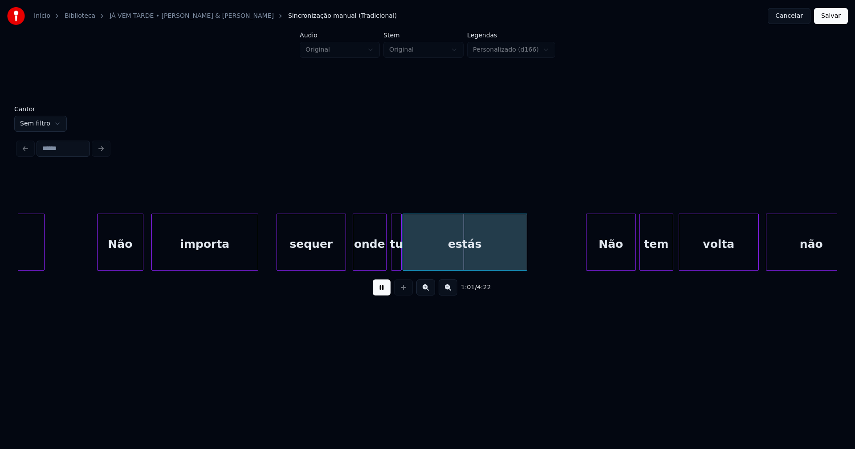
click at [373, 259] on div "onde" at bounding box center [369, 244] width 33 height 61
click at [351, 257] on div at bounding box center [352, 242] width 3 height 56
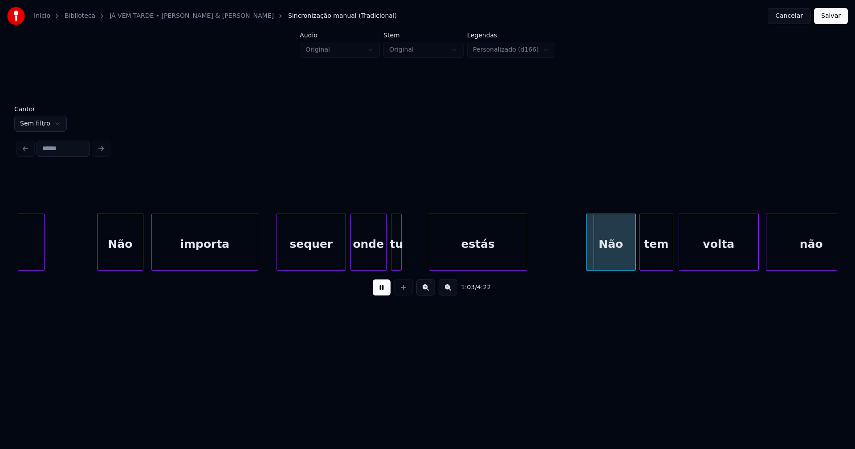
click at [430, 255] on div at bounding box center [430, 242] width 3 height 56
click at [423, 252] on div at bounding box center [424, 242] width 3 height 56
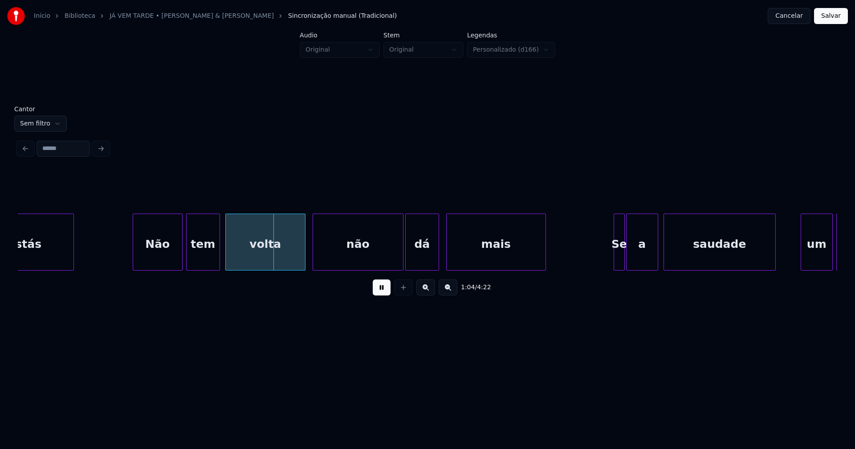
scroll to position [0, 5505]
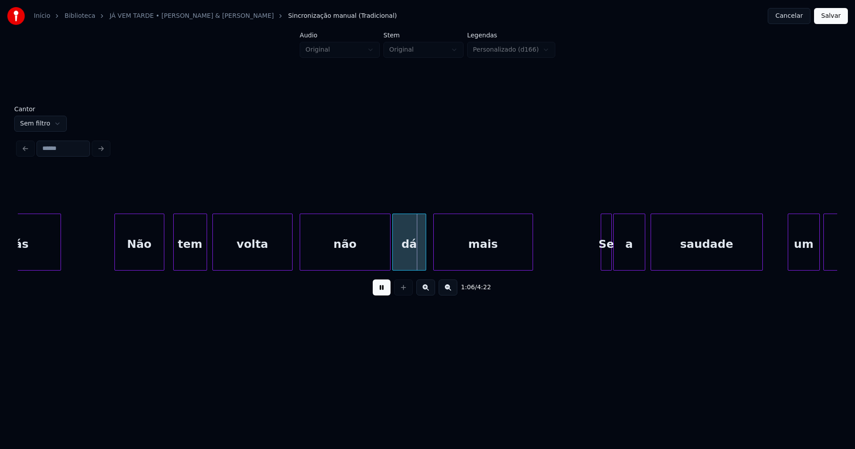
click at [150, 260] on div "Não" at bounding box center [139, 244] width 49 height 61
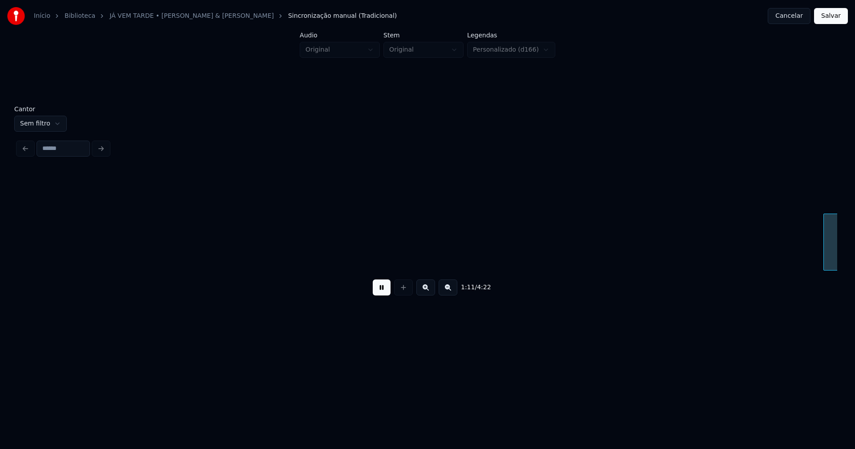
scroll to position [0, 6324]
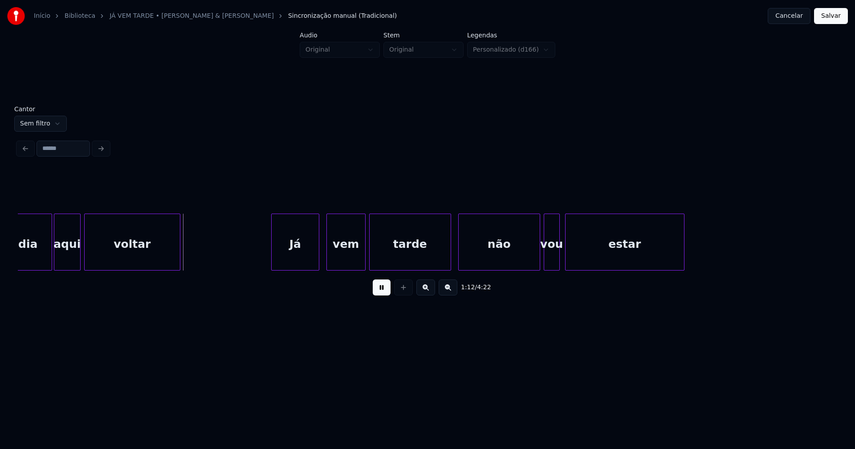
click at [287, 255] on div "Já" at bounding box center [295, 244] width 47 height 61
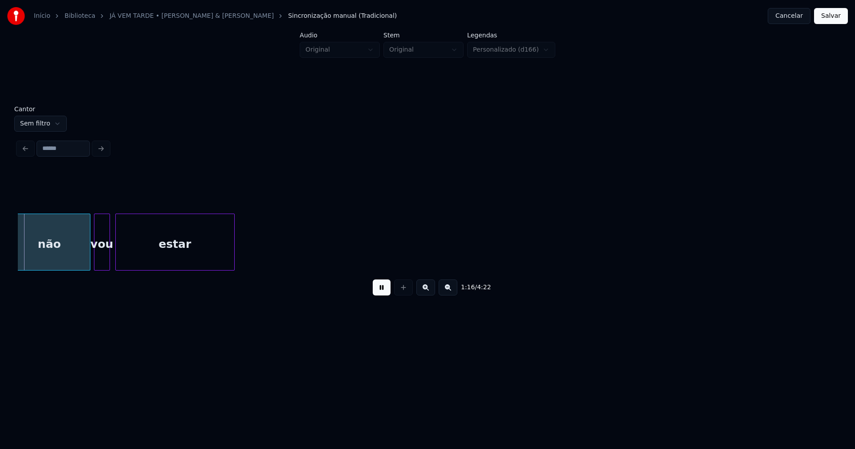
scroll to position [0, 6783]
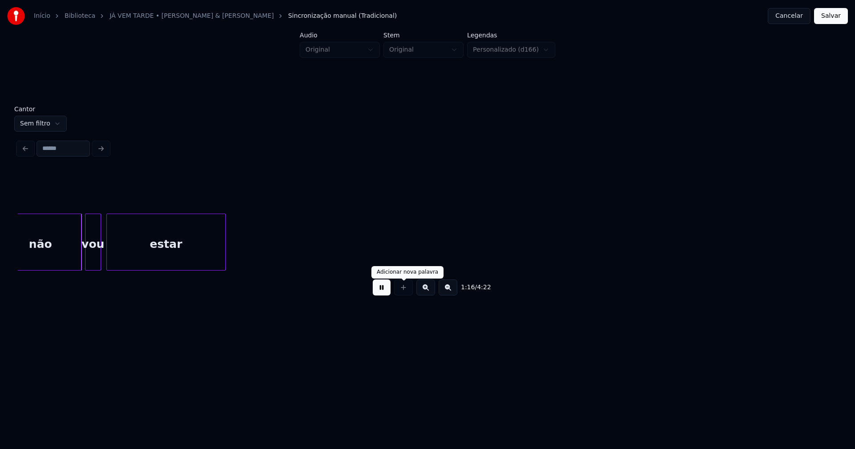
click at [381, 293] on button at bounding box center [382, 288] width 18 height 16
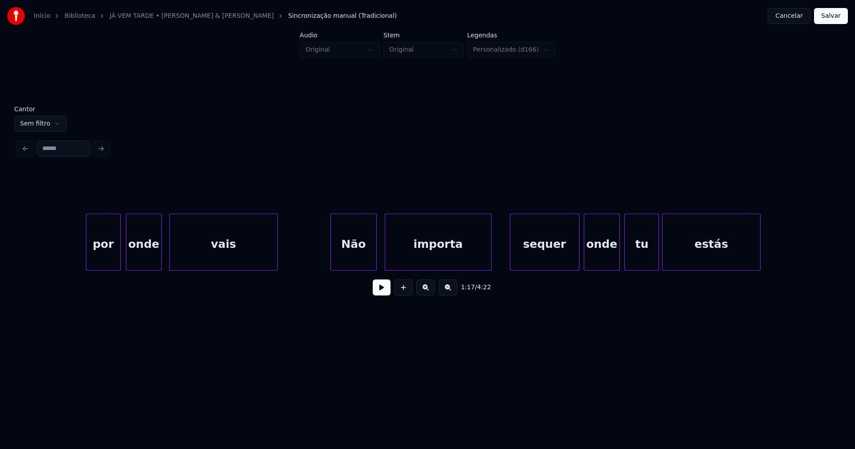
scroll to position [0, 4780]
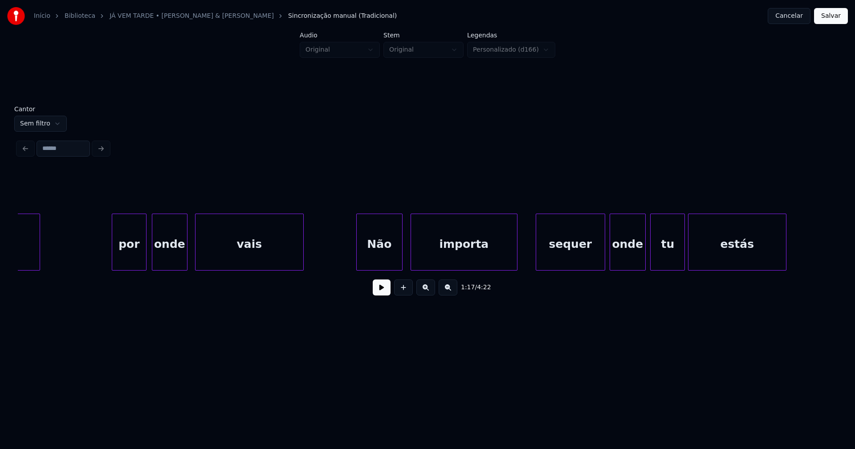
click at [381, 295] on button at bounding box center [382, 288] width 18 height 16
click at [120, 259] on div "por" at bounding box center [129, 244] width 34 height 61
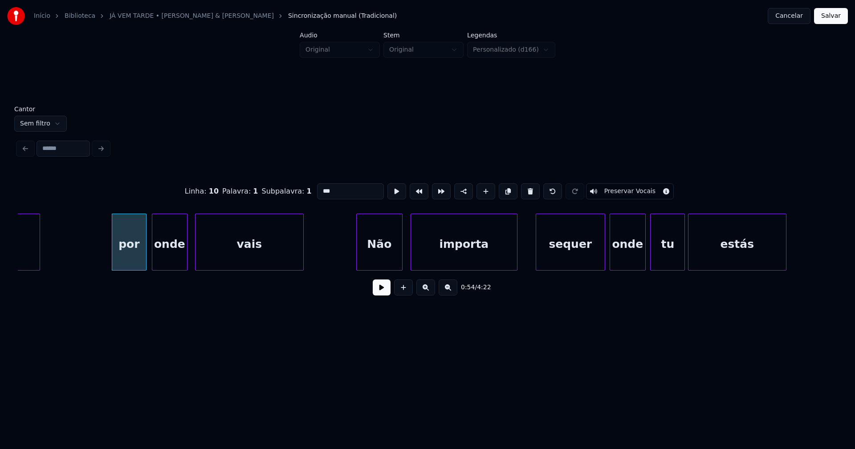
click at [319, 188] on input "***" at bounding box center [350, 191] width 67 height 16
type input "***"
click at [381, 294] on button at bounding box center [382, 288] width 18 height 16
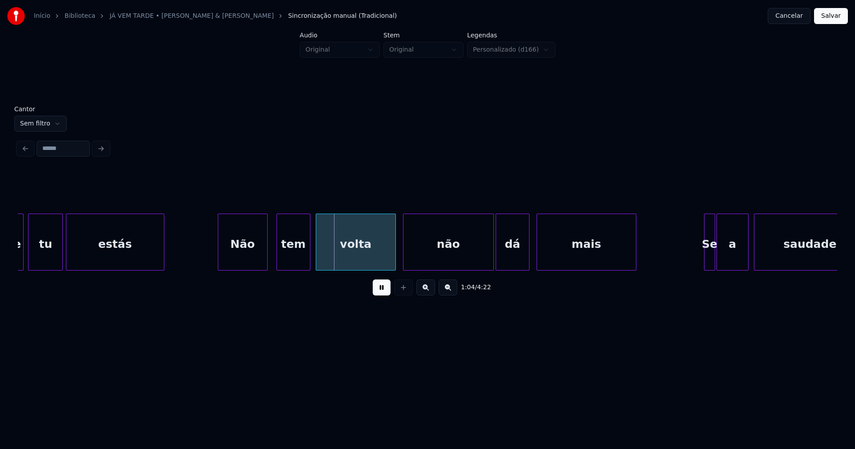
scroll to position [0, 5427]
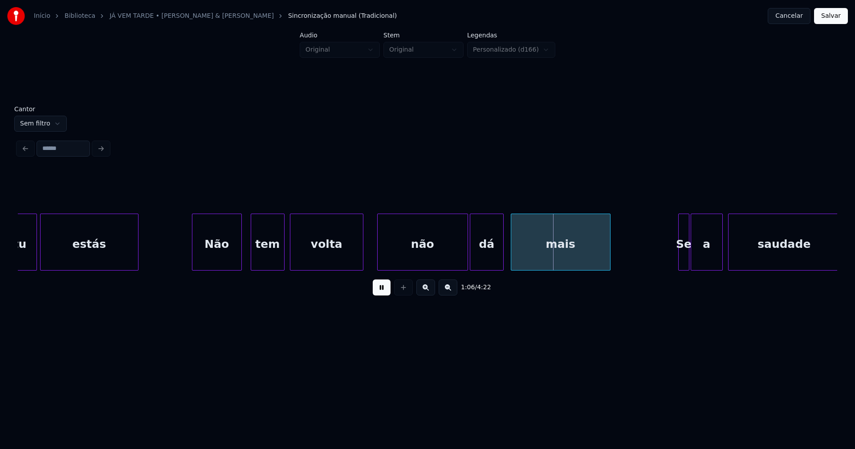
click at [360, 261] on div at bounding box center [361, 242] width 3 height 56
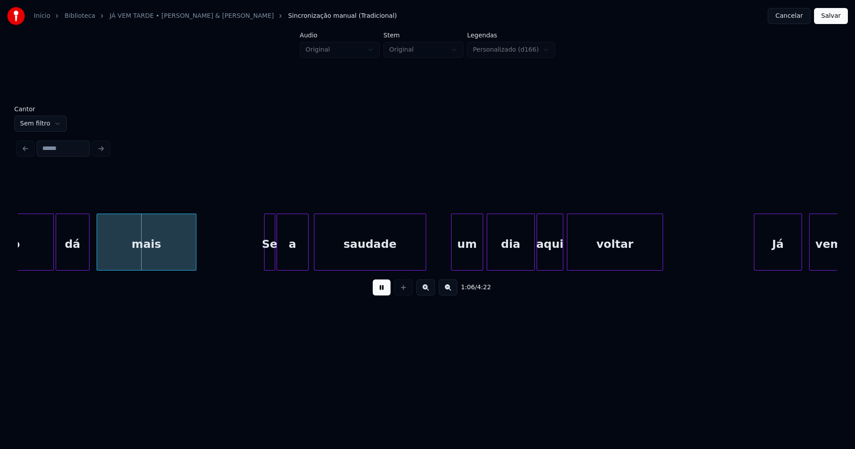
scroll to position [0, 5907]
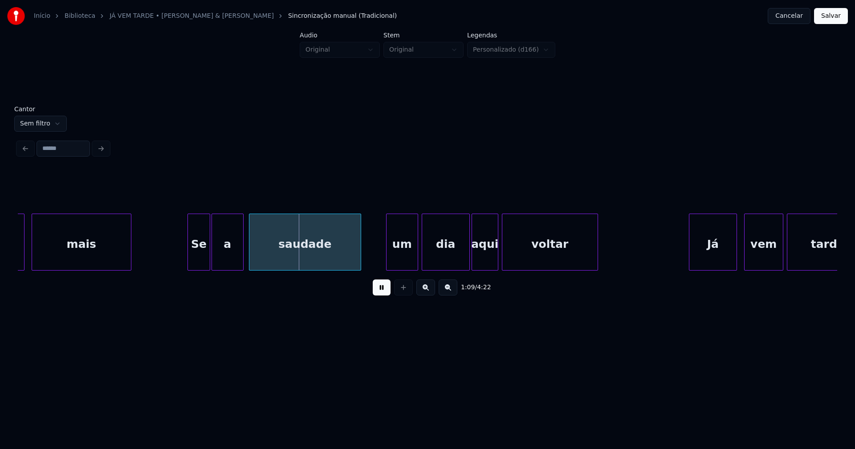
click at [188, 256] on div at bounding box center [189, 242] width 3 height 56
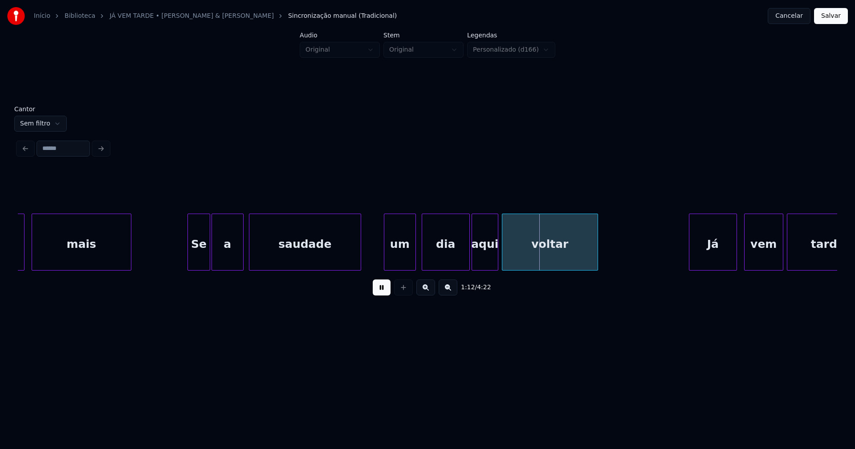
click at [407, 259] on div "um" at bounding box center [399, 244] width 31 height 61
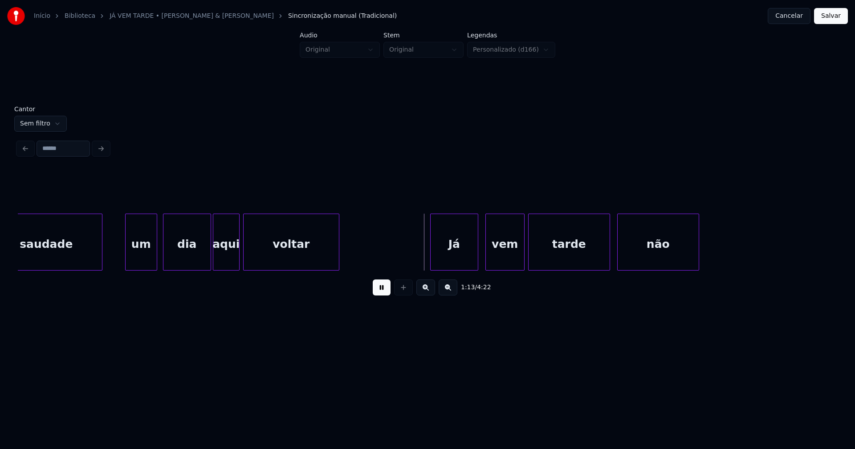
scroll to position [0, 6282]
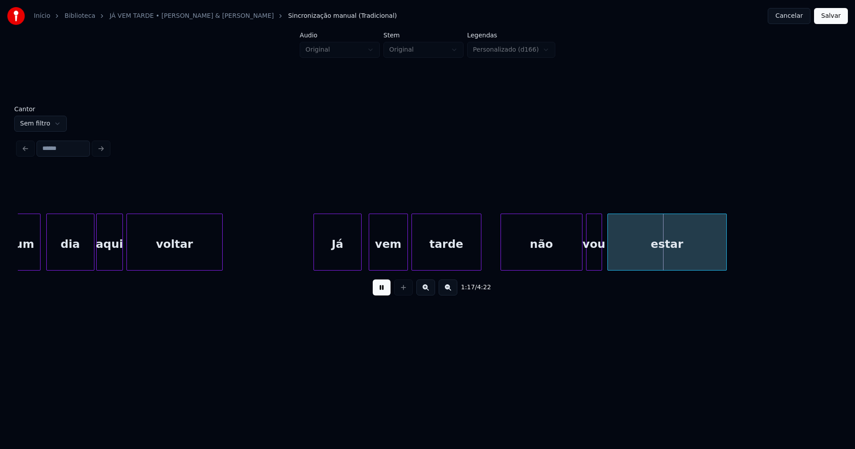
click at [479, 259] on div at bounding box center [479, 242] width 3 height 56
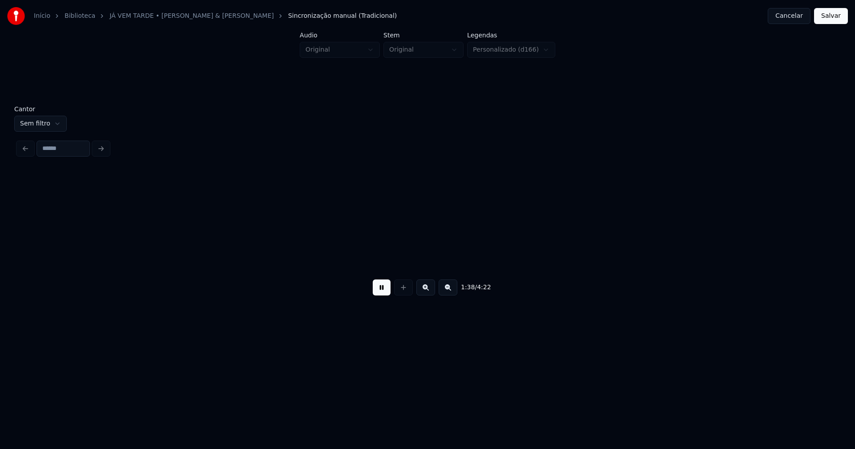
scroll to position [0, 8788]
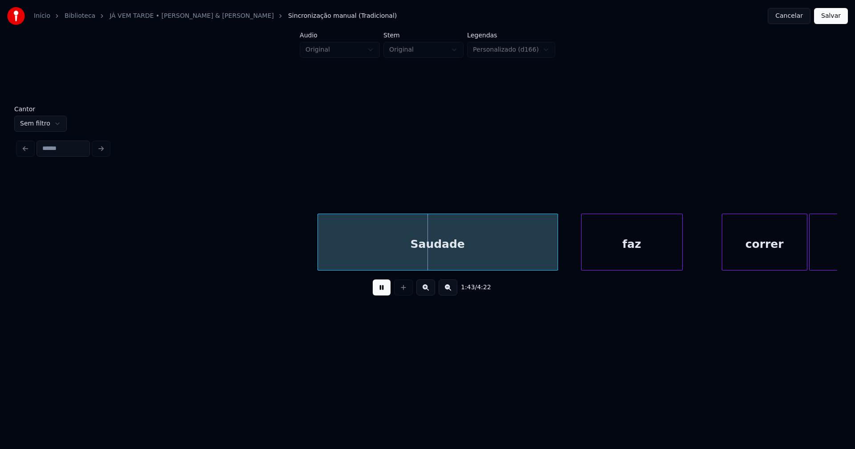
click at [406, 260] on div "Saudade" at bounding box center [438, 244] width 240 height 61
click at [559, 251] on div at bounding box center [560, 242] width 3 height 56
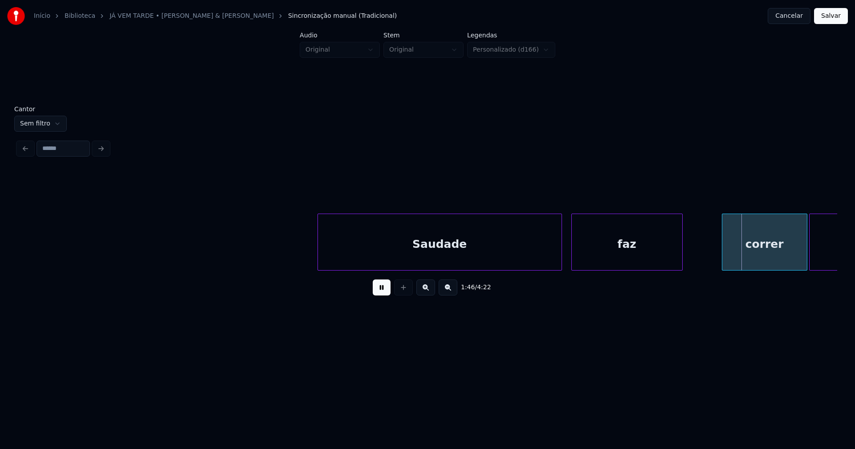
click at [572, 257] on div at bounding box center [573, 242] width 3 height 56
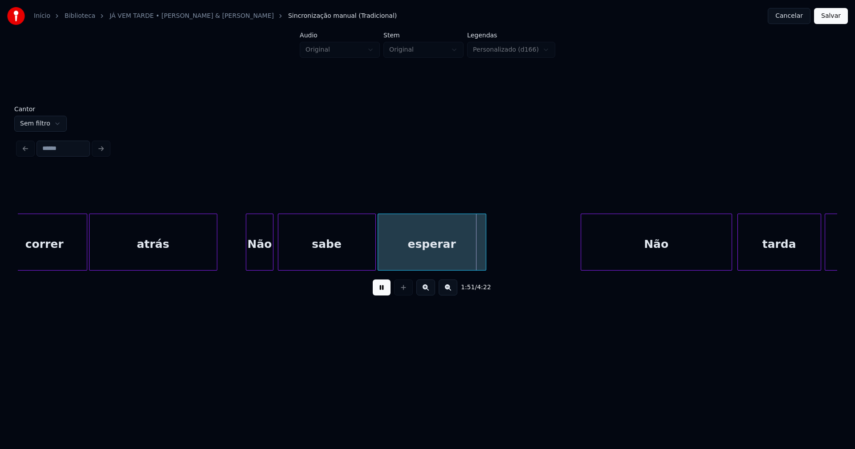
scroll to position [0, 9520]
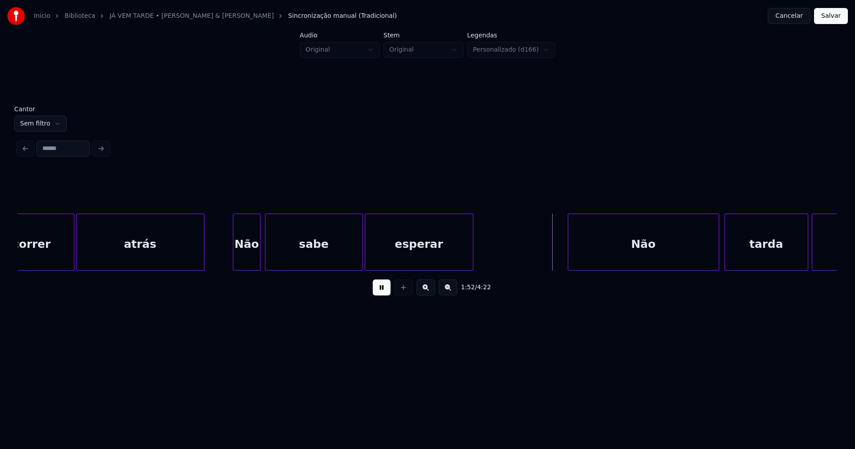
click at [389, 253] on div at bounding box center [388, 242] width 3 height 56
click at [374, 251] on div at bounding box center [374, 242] width 3 height 56
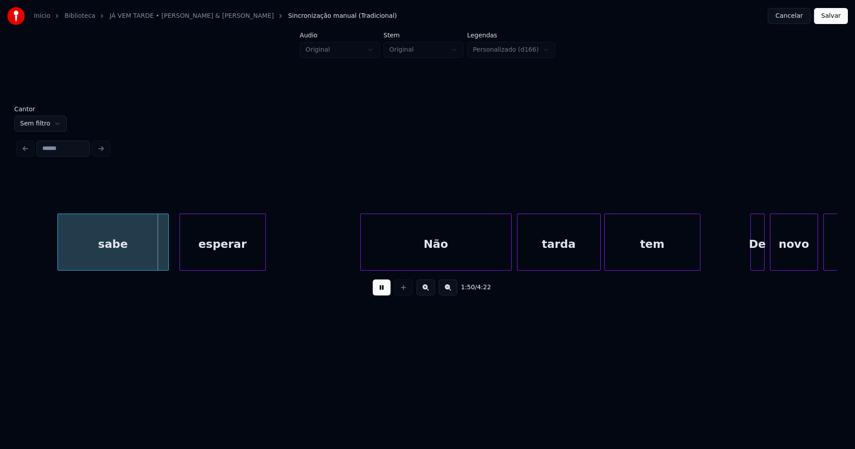
scroll to position [0, 9793]
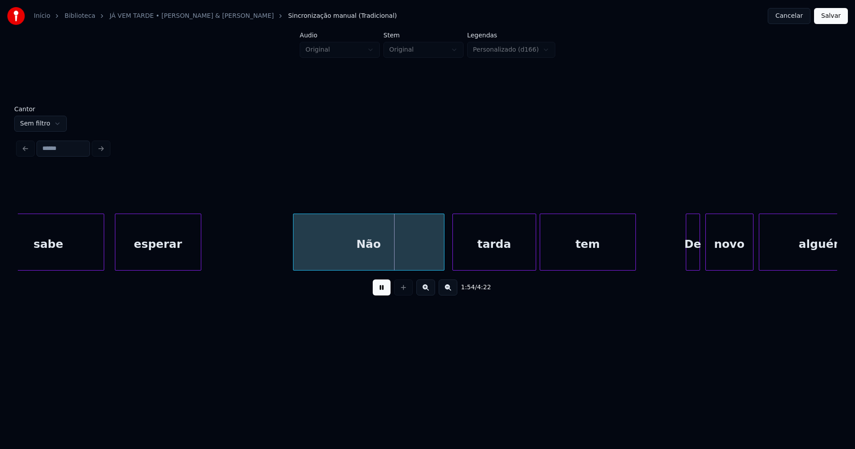
click at [368, 252] on div "Não" at bounding box center [368, 244] width 151 height 61
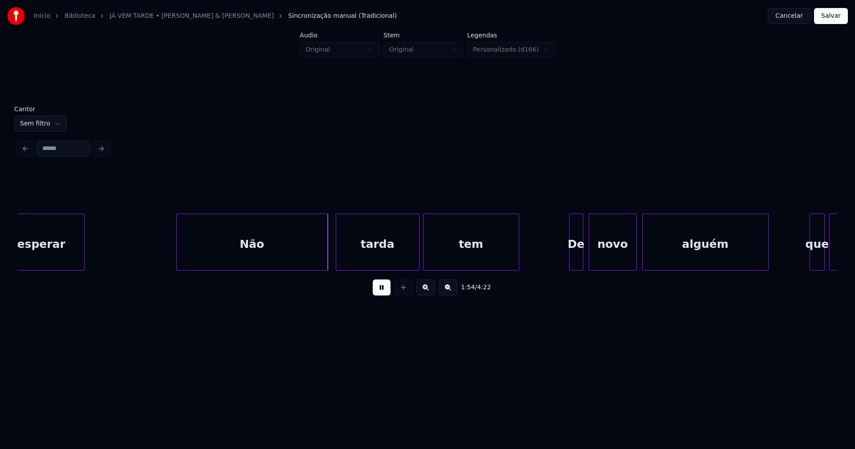
scroll to position [0, 9922]
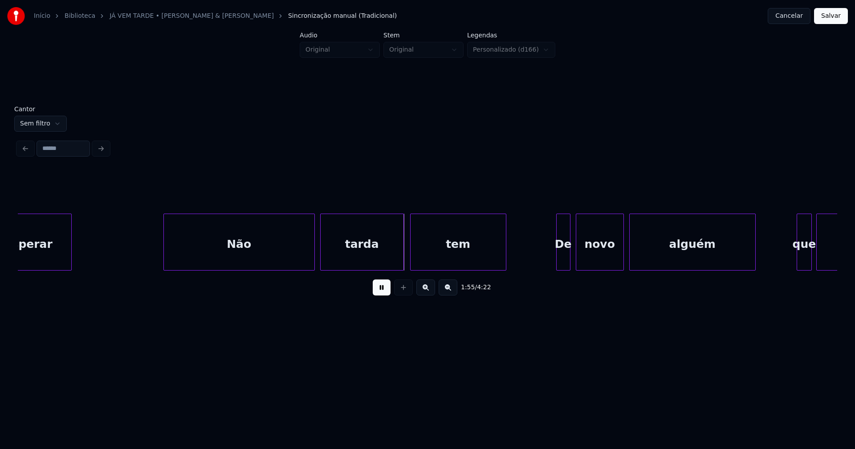
click at [376, 258] on div "tarda" at bounding box center [362, 244] width 83 height 61
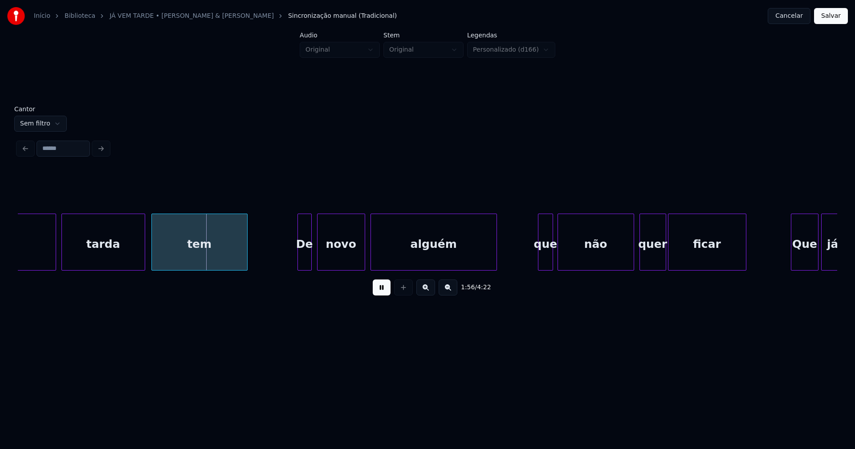
scroll to position [0, 10194]
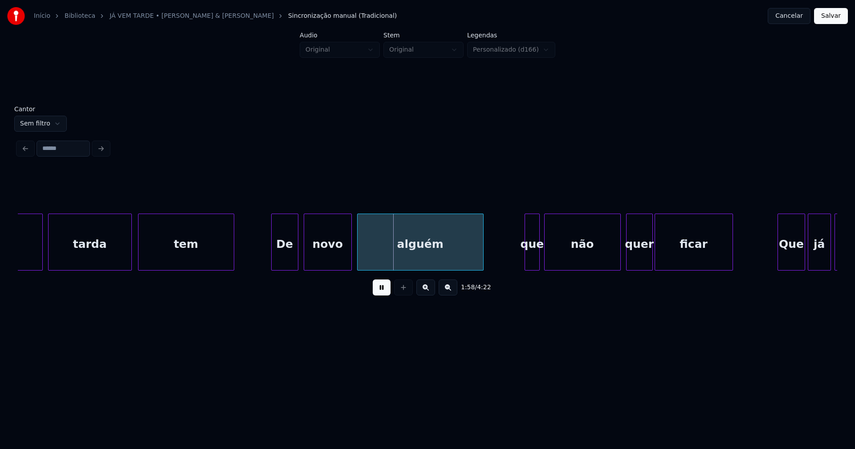
click at [272, 266] on div at bounding box center [273, 242] width 3 height 56
click at [344, 258] on div at bounding box center [344, 242] width 3 height 56
click at [352, 258] on div at bounding box center [353, 242] width 3 height 56
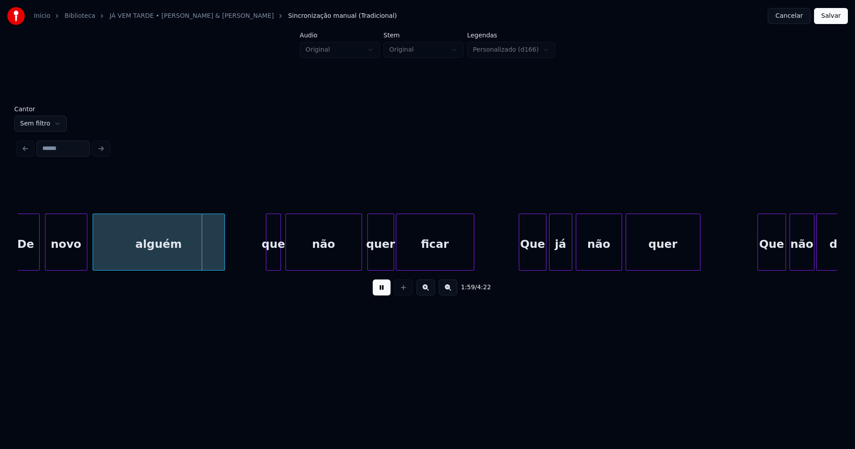
scroll to position [0, 10453]
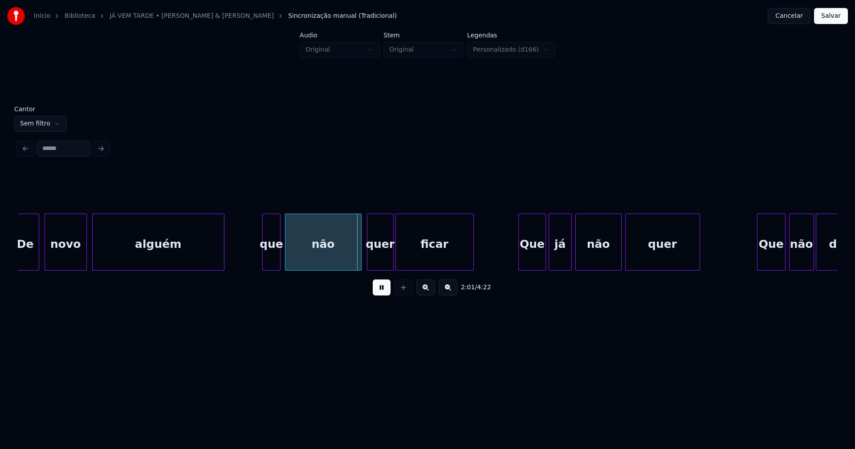
click at [265, 264] on div at bounding box center [264, 242] width 3 height 56
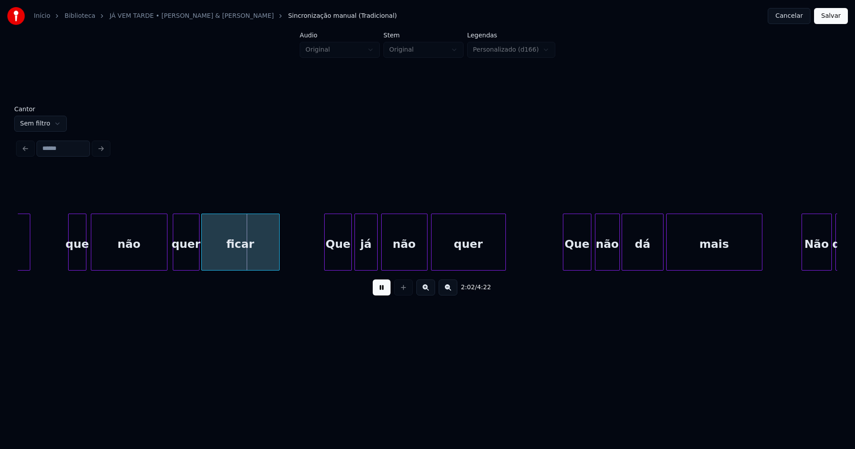
scroll to position [0, 10686]
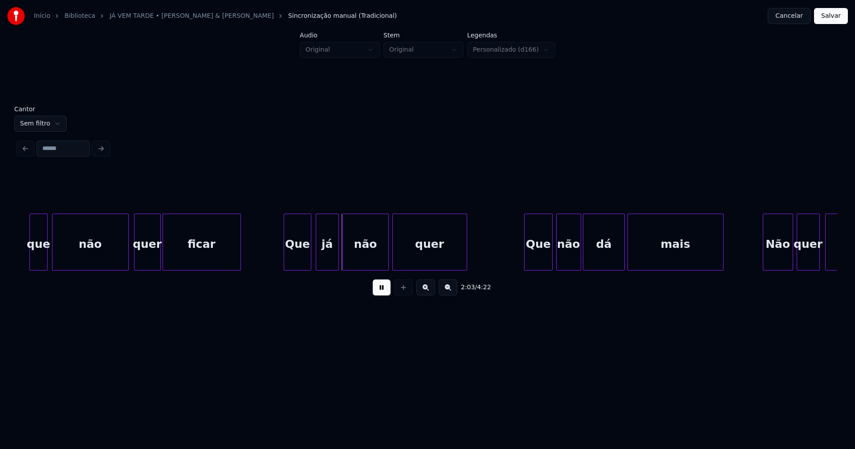
click at [299, 260] on div "Que" at bounding box center [297, 244] width 27 height 61
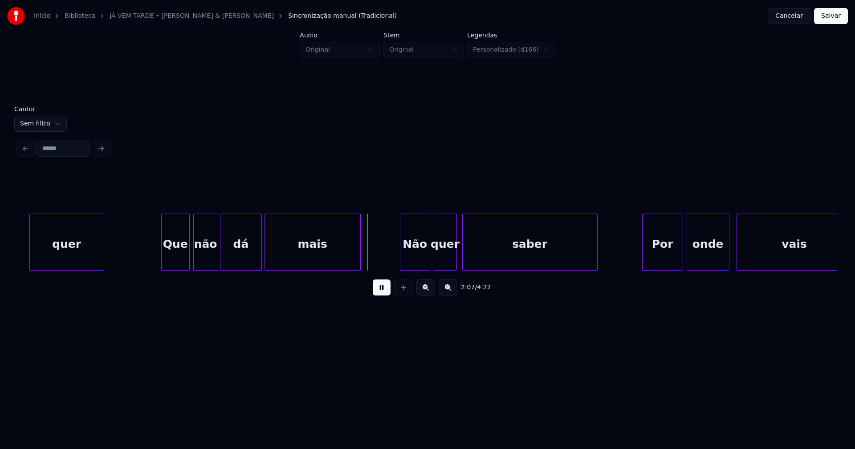
scroll to position [0, 11114]
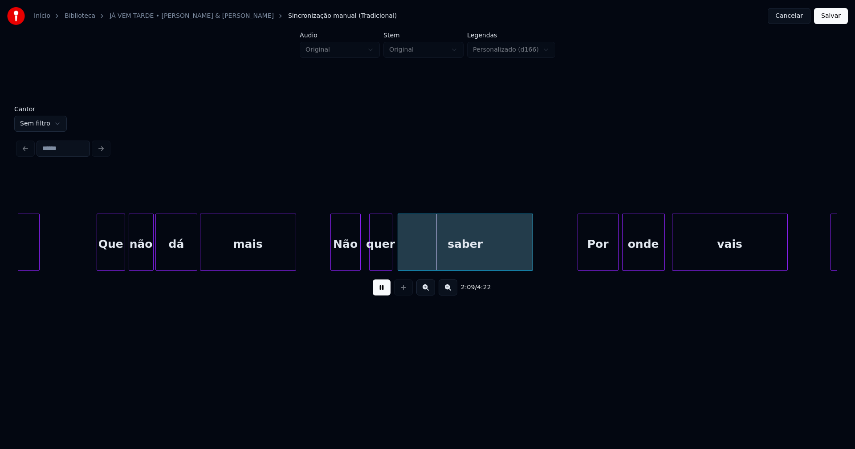
click at [343, 263] on div "Não" at bounding box center [345, 244] width 29 height 61
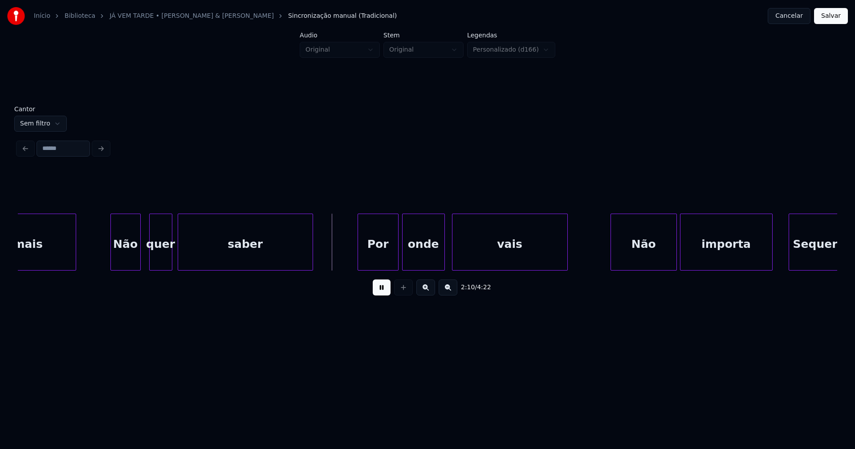
scroll to position [0, 11373]
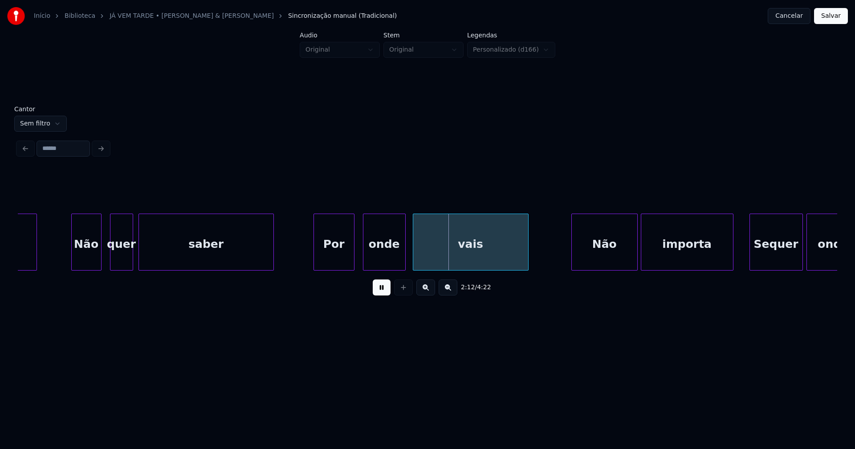
click at [337, 266] on div "Por" at bounding box center [334, 244] width 40 height 61
click at [358, 259] on div at bounding box center [359, 242] width 3 height 56
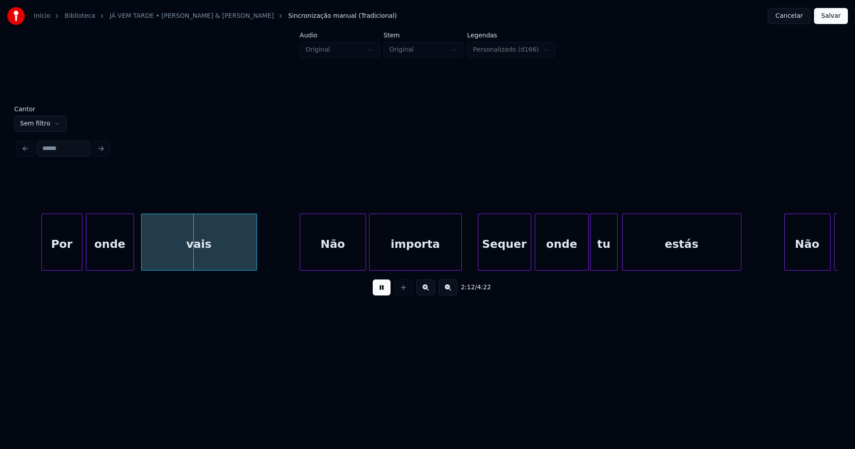
scroll to position [0, 11709]
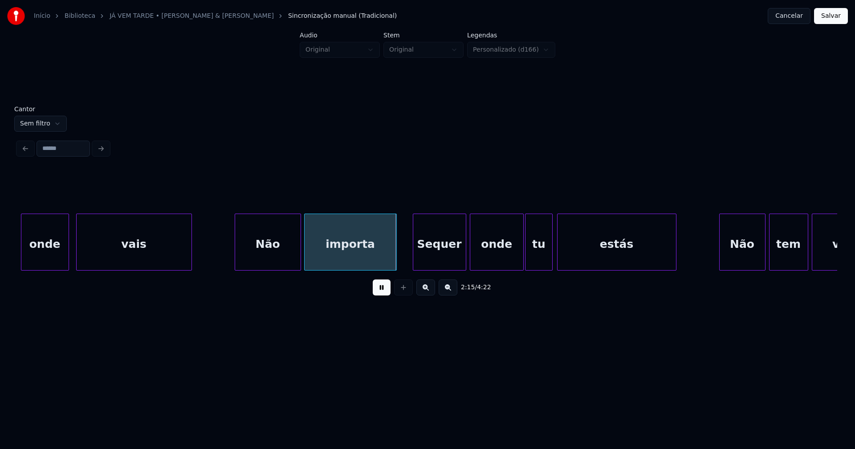
click at [211, 248] on div "onde vais Não importa Sequer onde tu estás Não tem volta" at bounding box center [6, 242] width 23396 height 57
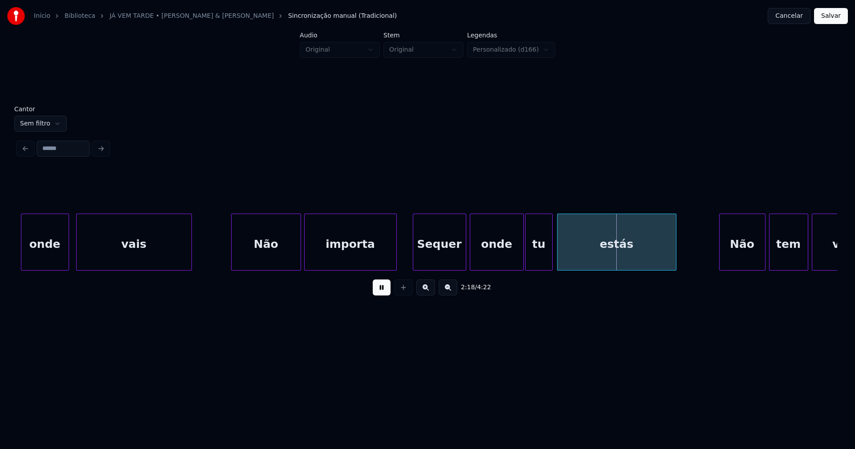
click at [233, 259] on div at bounding box center [233, 242] width 3 height 56
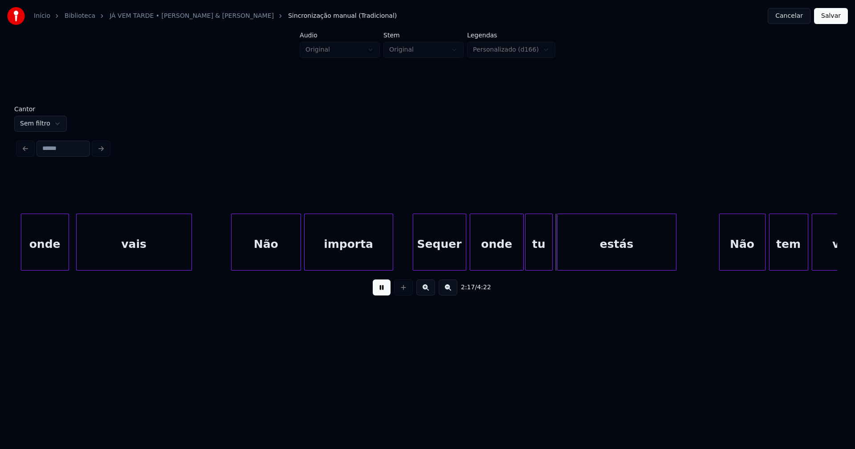
click at [391, 263] on div at bounding box center [391, 242] width 3 height 56
click at [433, 265] on div "Sequer" at bounding box center [429, 244] width 53 height 61
click at [460, 262] on div at bounding box center [458, 242] width 3 height 56
click at [483, 265] on div "onde" at bounding box center [490, 244] width 53 height 61
click at [570, 252] on div at bounding box center [569, 242] width 3 height 56
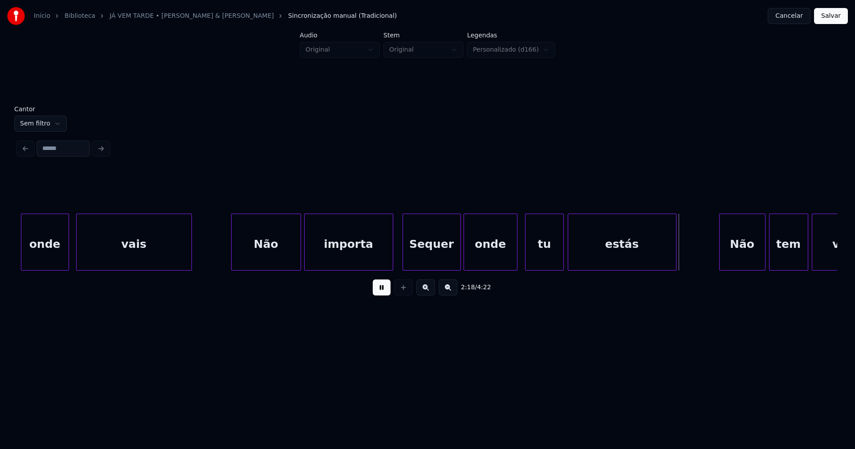
click at [561, 255] on div at bounding box center [562, 242] width 3 height 56
click at [526, 255] on div at bounding box center [525, 242] width 3 height 56
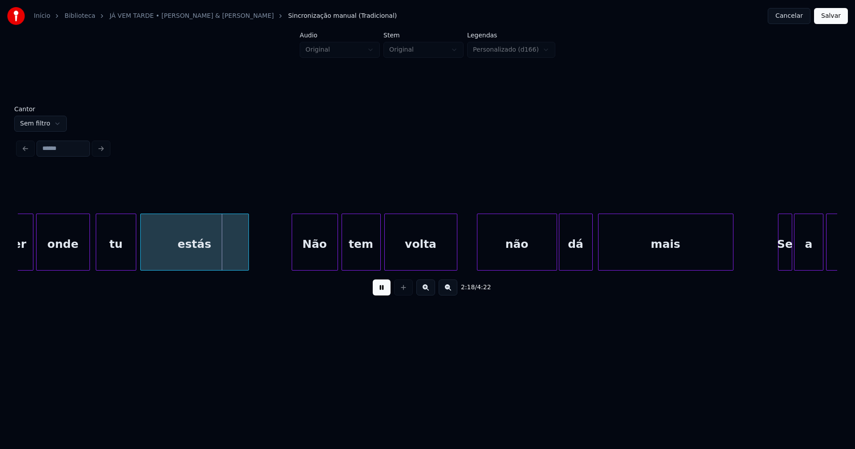
scroll to position [0, 12163]
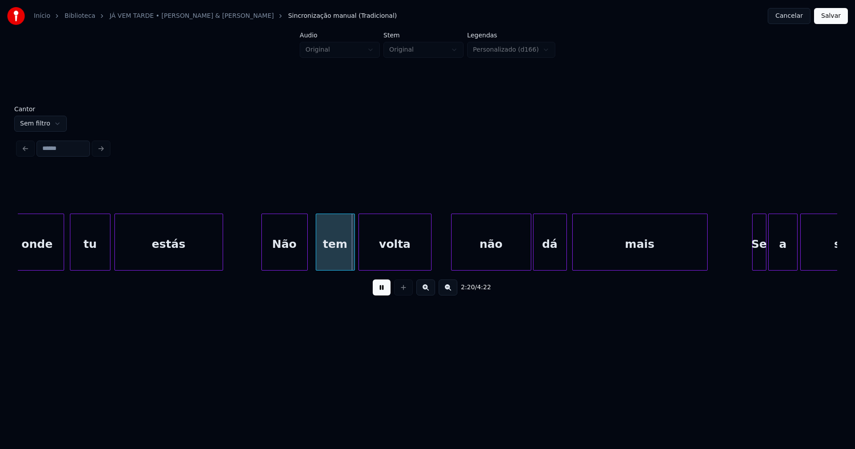
click at [292, 262] on div "Não" at bounding box center [284, 244] width 45 height 61
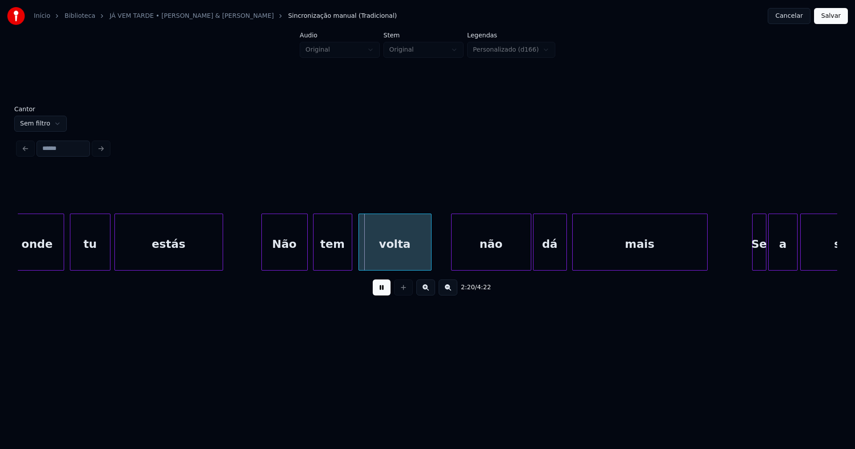
click at [333, 257] on div "tem" at bounding box center [332, 244] width 38 height 61
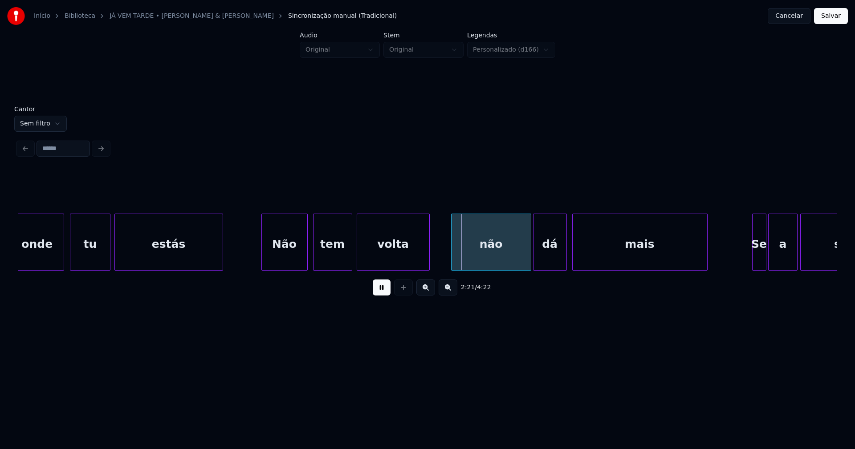
click at [392, 259] on div "volta" at bounding box center [393, 244] width 72 height 61
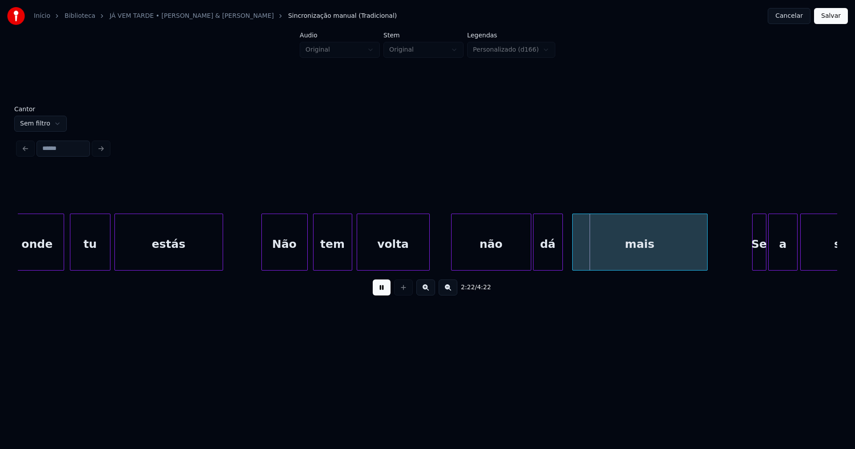
click at [562, 263] on div at bounding box center [561, 242] width 3 height 56
click at [571, 260] on div at bounding box center [571, 242] width 3 height 56
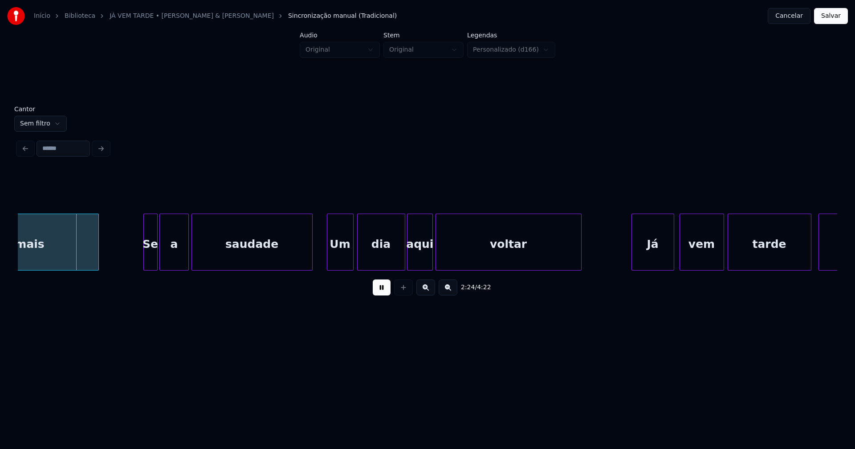
scroll to position [0, 12785]
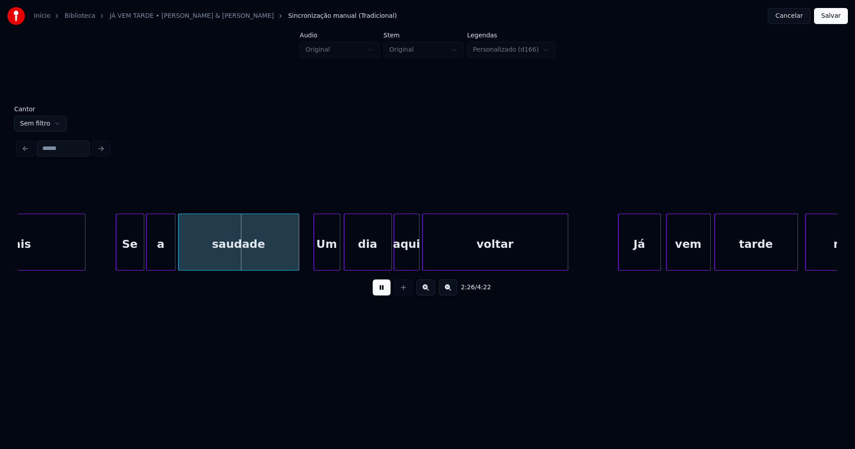
click at [118, 266] on div at bounding box center [117, 242] width 3 height 56
click at [183, 260] on div at bounding box center [184, 242] width 3 height 56
click at [179, 257] on div at bounding box center [179, 242] width 3 height 56
click at [312, 260] on div at bounding box center [311, 242] width 3 height 56
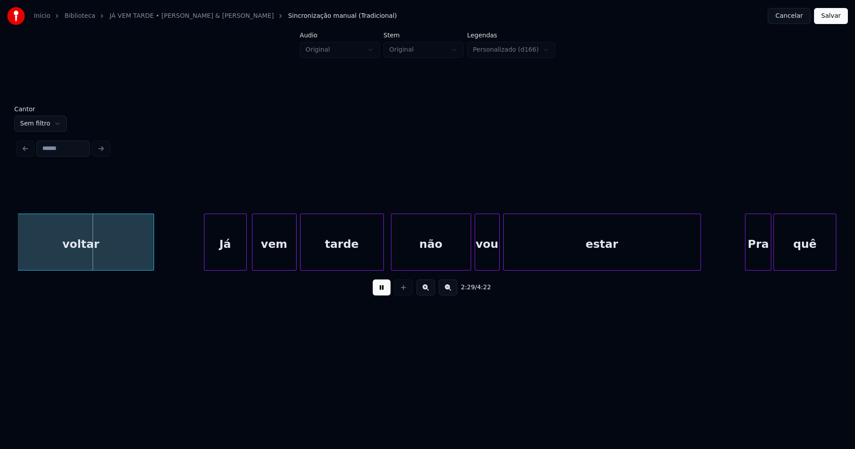
scroll to position [0, 13238]
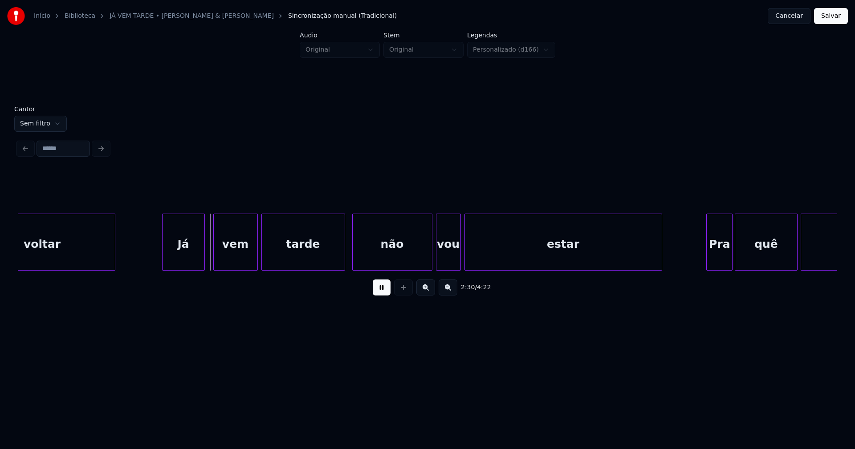
click at [177, 256] on div "Já" at bounding box center [184, 244] width 42 height 61
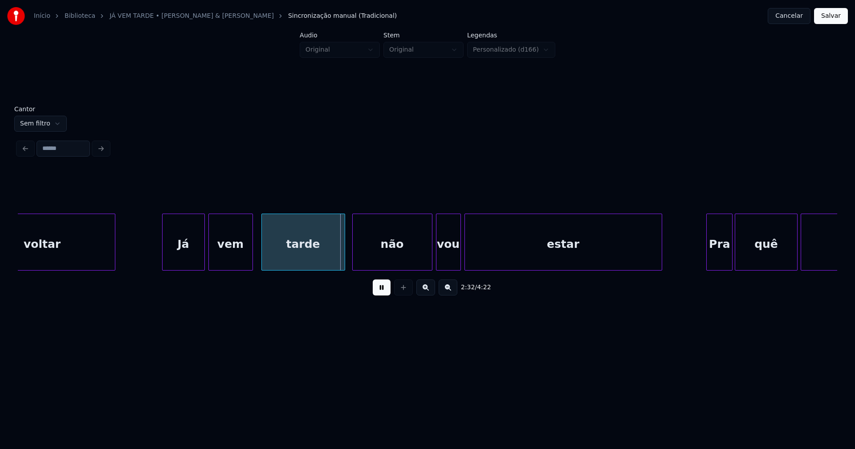
click at [229, 260] on div "vem" at bounding box center [231, 244] width 44 height 61
click at [276, 259] on div "tarde" at bounding box center [300, 244] width 83 height 61
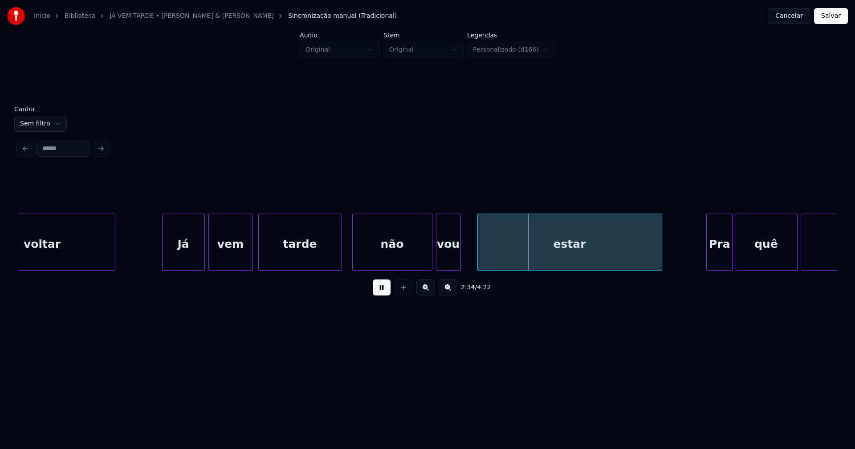
click at [478, 258] on div at bounding box center [479, 242] width 3 height 56
click at [472, 255] on div at bounding box center [471, 242] width 3 height 56
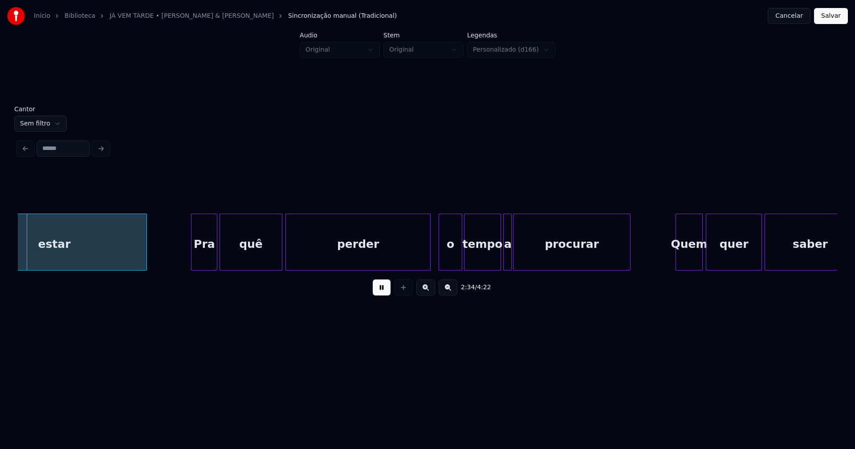
scroll to position [0, 13759]
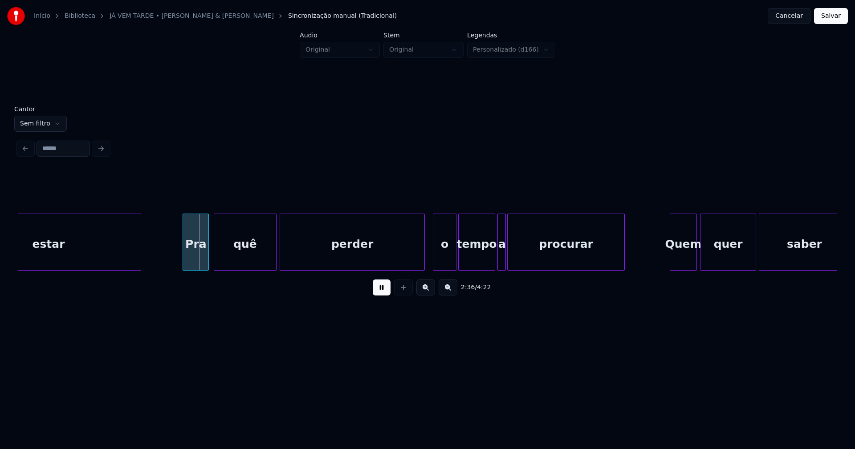
click at [195, 260] on div "Pra" at bounding box center [195, 244] width 25 height 61
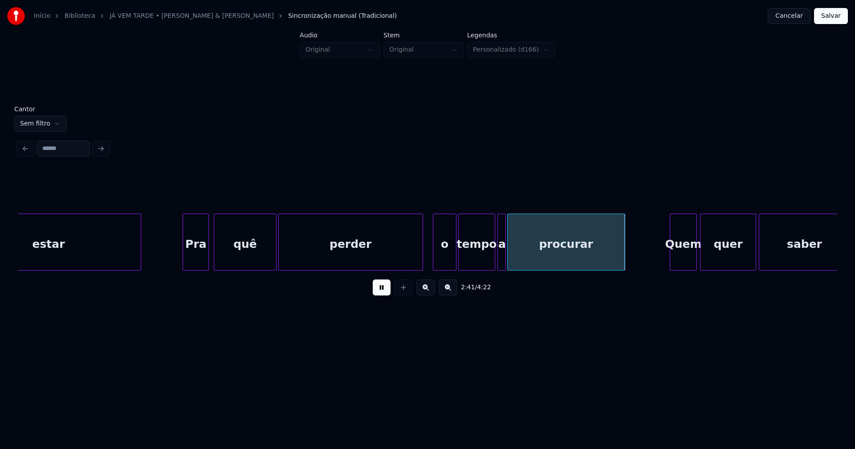
click at [423, 260] on div "perder" at bounding box center [350, 242] width 145 height 57
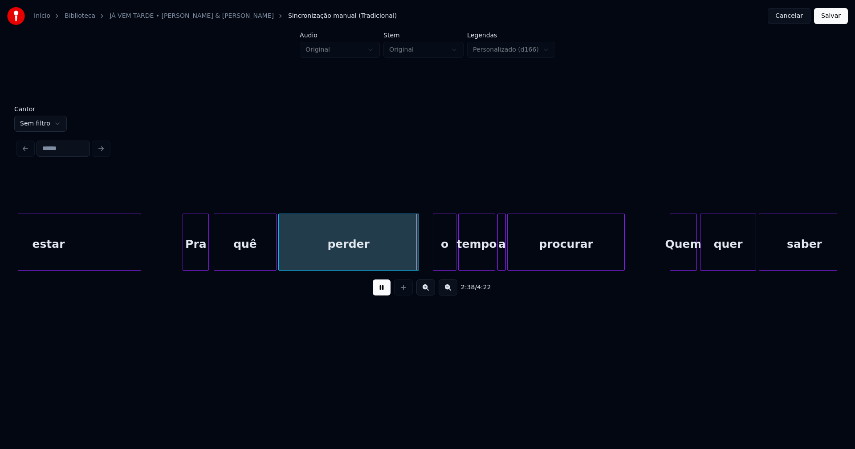
click at [417, 262] on div at bounding box center [417, 242] width 3 height 56
click at [439, 258] on div "o" at bounding box center [440, 244] width 22 height 61
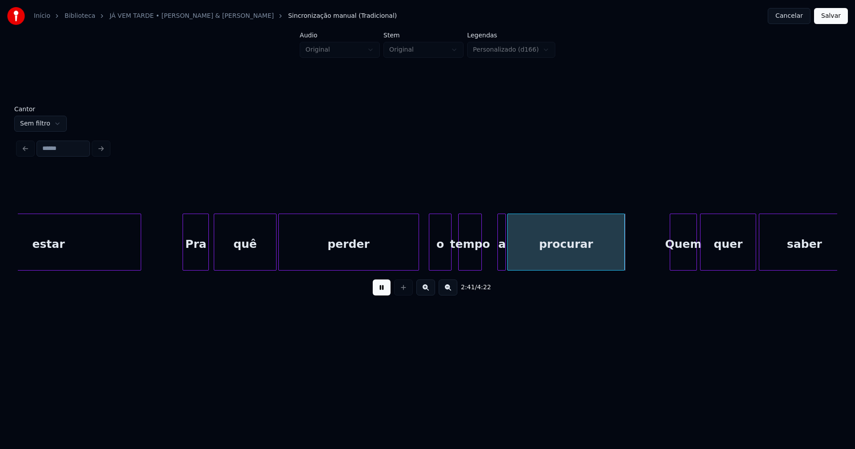
click at [481, 271] on div "estar Pra quê perder o tempo a procurar Quem quer saber" at bounding box center [427, 242] width 819 height 57
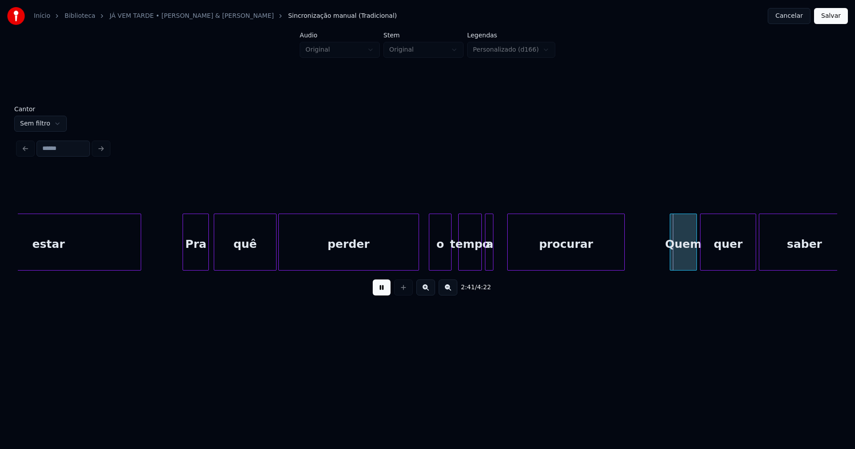
click at [489, 265] on div "a" at bounding box center [489, 244] width 9 height 61
click at [500, 259] on div at bounding box center [501, 242] width 3 height 56
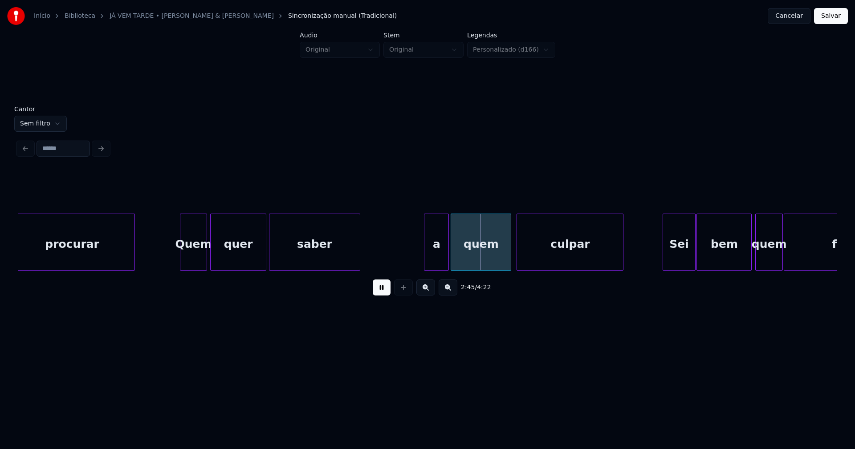
scroll to position [0, 14274]
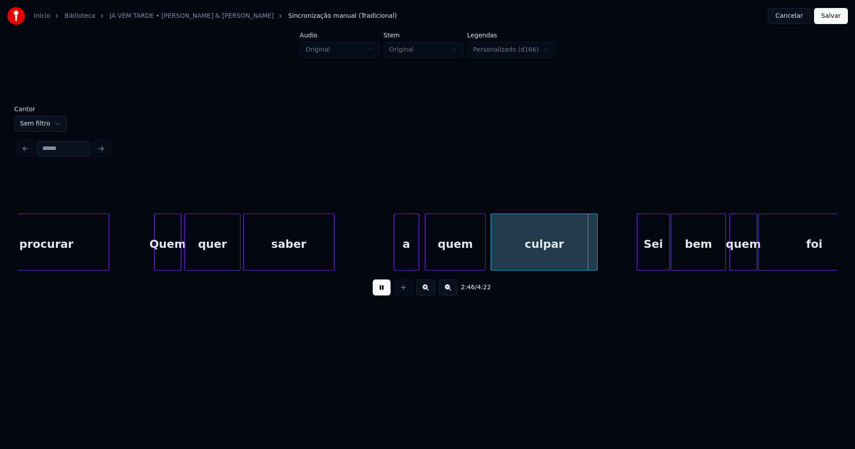
click at [410, 262] on div "a" at bounding box center [406, 244] width 24 height 61
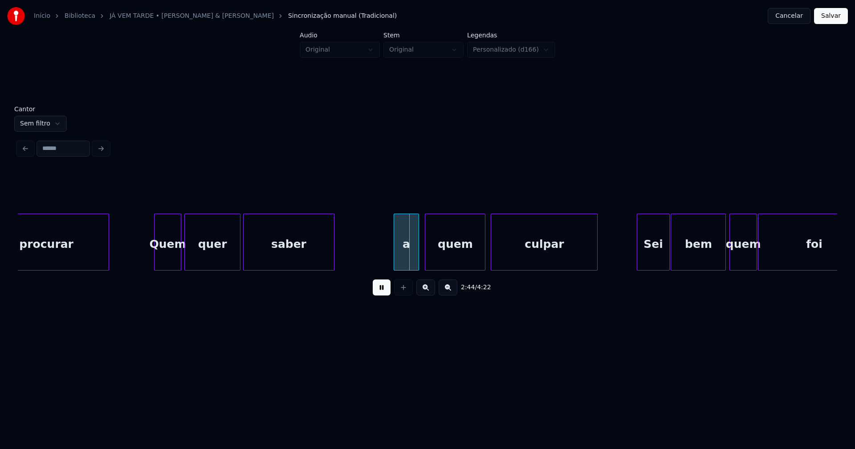
click at [406, 260] on div "a" at bounding box center [406, 244] width 24 height 61
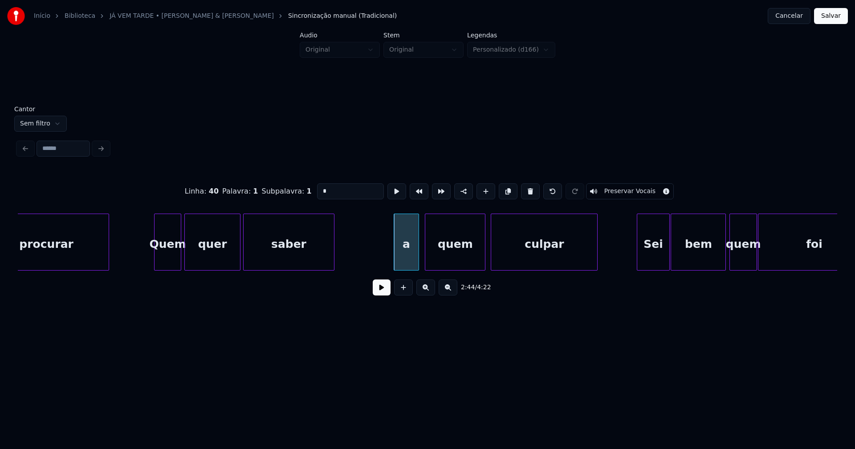
drag, startPoint x: 324, startPoint y: 190, endPoint x: 297, endPoint y: 194, distance: 27.0
click at [294, 194] on div "Linha : 40 [GEOGRAPHIC_DATA] : 1 Subpalavra : 1 * Preservar Vocais" at bounding box center [427, 191] width 819 height 45
type input "*"
drag, startPoint x: 391, startPoint y: 292, endPoint x: 386, endPoint y: 292, distance: 4.9
click at [388, 292] on div "2:44 / 4:22" at bounding box center [427, 288] width 805 height 20
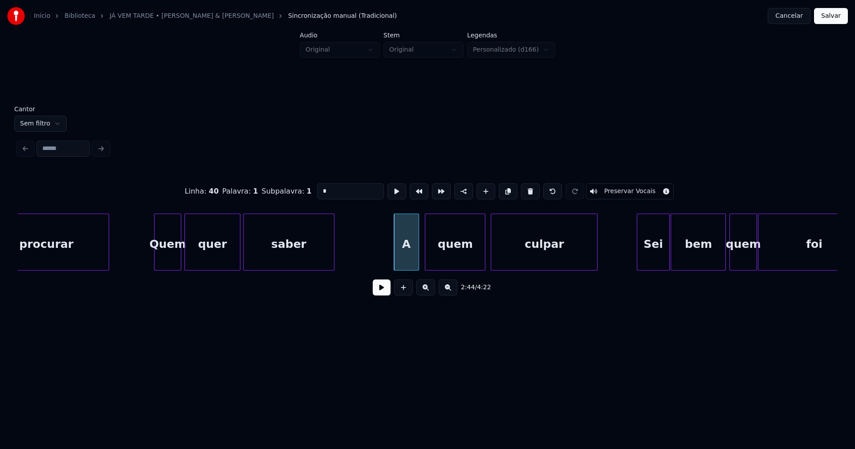
click at [385, 292] on button at bounding box center [382, 288] width 18 height 16
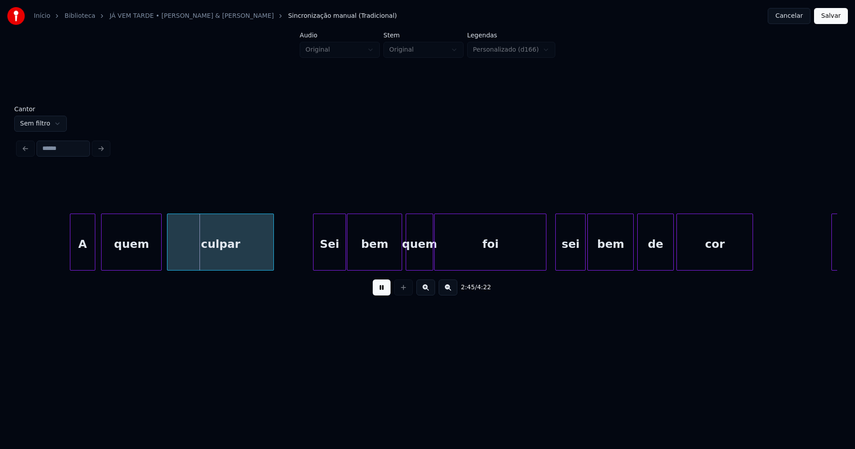
scroll to position [0, 14611]
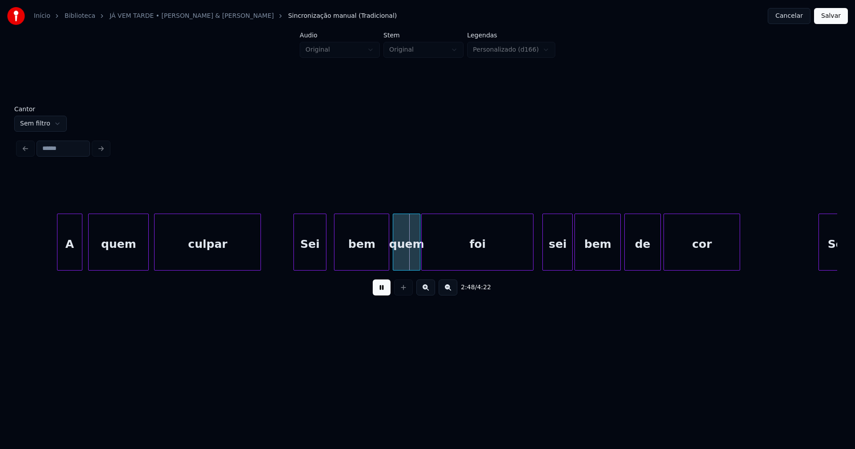
click at [312, 266] on div "Sei" at bounding box center [310, 244] width 32 height 61
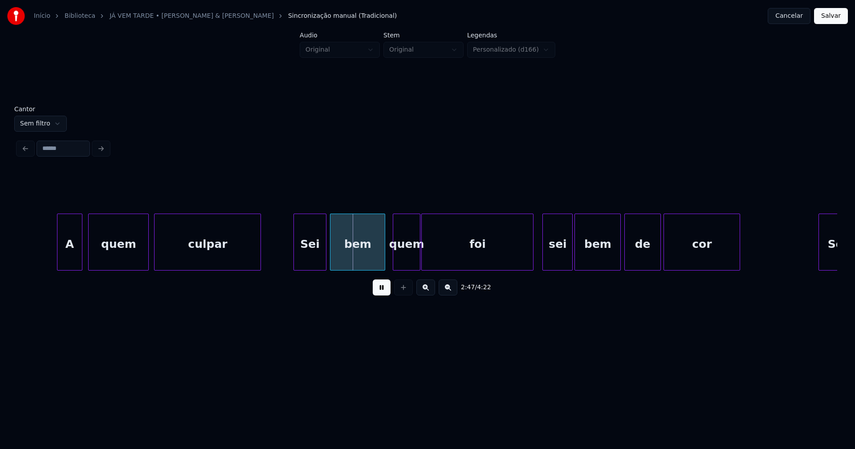
click at [354, 257] on div "bem" at bounding box center [357, 244] width 54 height 61
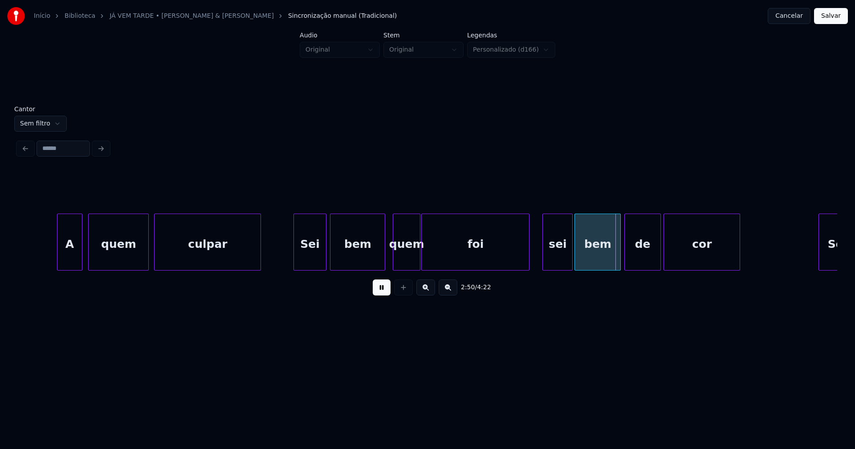
click at [529, 260] on div at bounding box center [527, 242] width 3 height 56
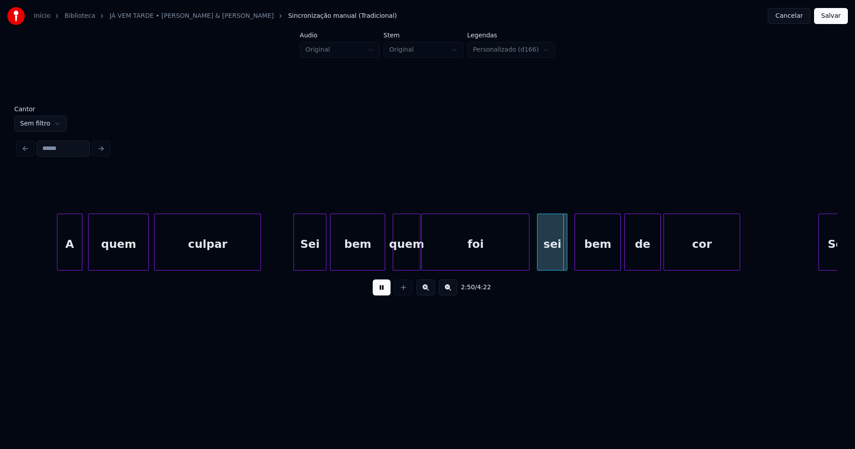
click at [547, 256] on div "sei" at bounding box center [551, 244] width 29 height 61
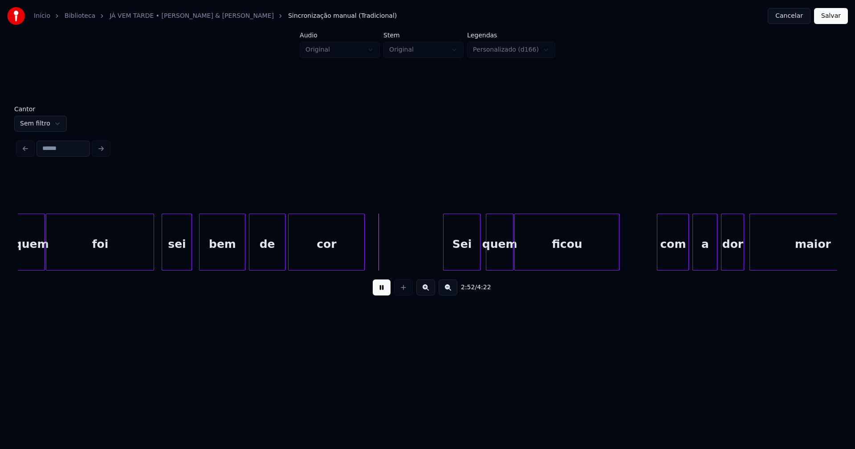
scroll to position [0, 15000]
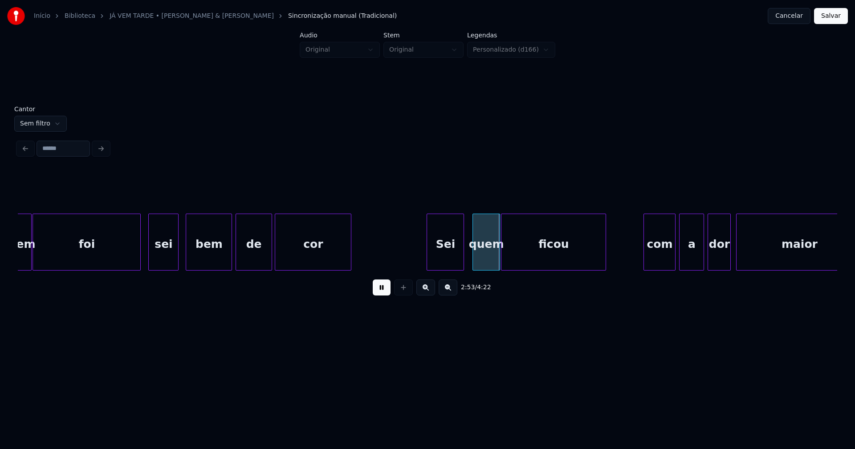
click at [447, 263] on div "Sei" at bounding box center [445, 244] width 37 height 61
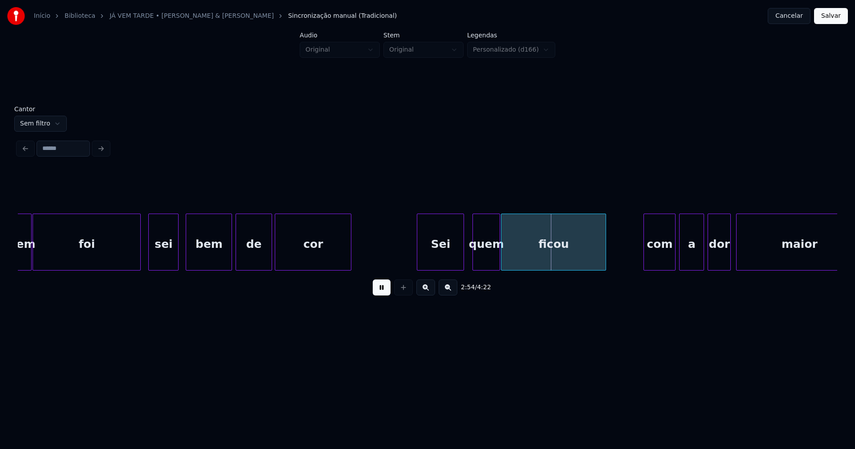
click at [419, 263] on div at bounding box center [418, 242] width 3 height 56
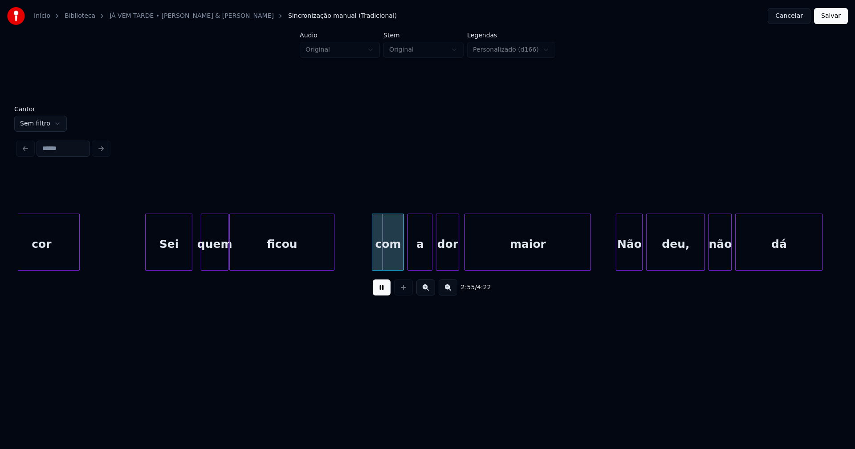
scroll to position [0, 15310]
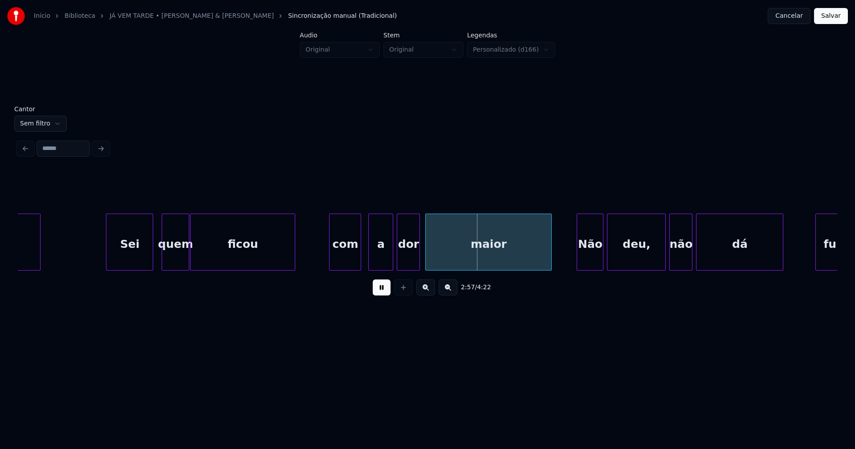
click at [344, 257] on div "com" at bounding box center [345, 244] width 31 height 61
click at [380, 259] on div "a" at bounding box center [378, 244] width 24 height 61
click at [587, 254] on div "Não" at bounding box center [590, 244] width 26 height 61
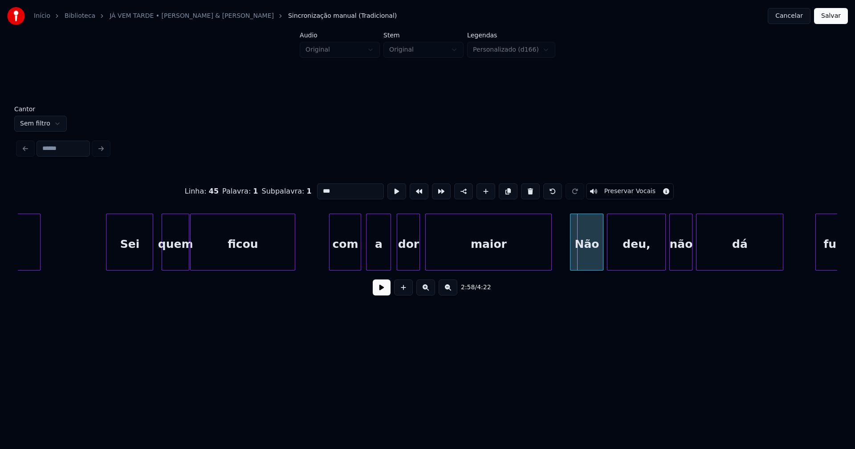
click at [571, 260] on div at bounding box center [571, 242] width 3 height 56
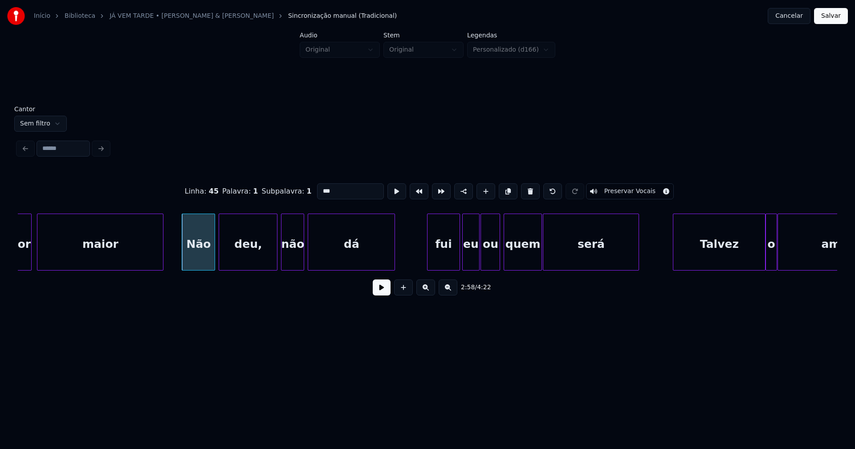
scroll to position [0, 15712]
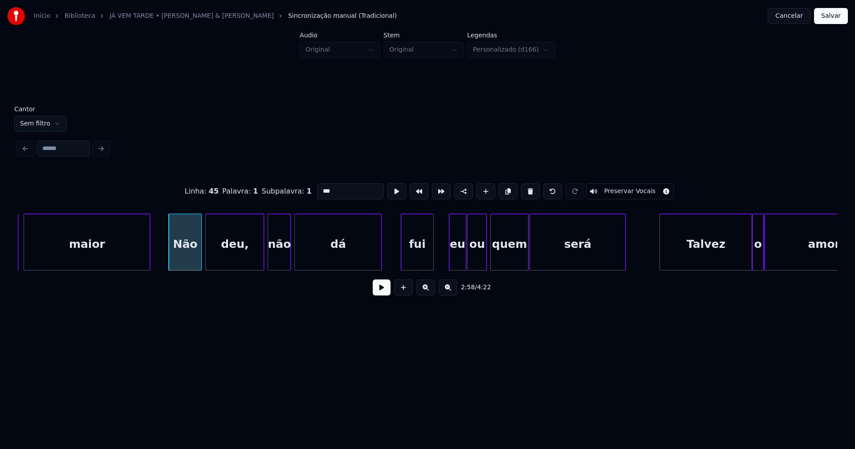
click at [416, 268] on div "dor maior Não deu, não dá fui eu ou quem será Talvez o amor" at bounding box center [427, 242] width 819 height 57
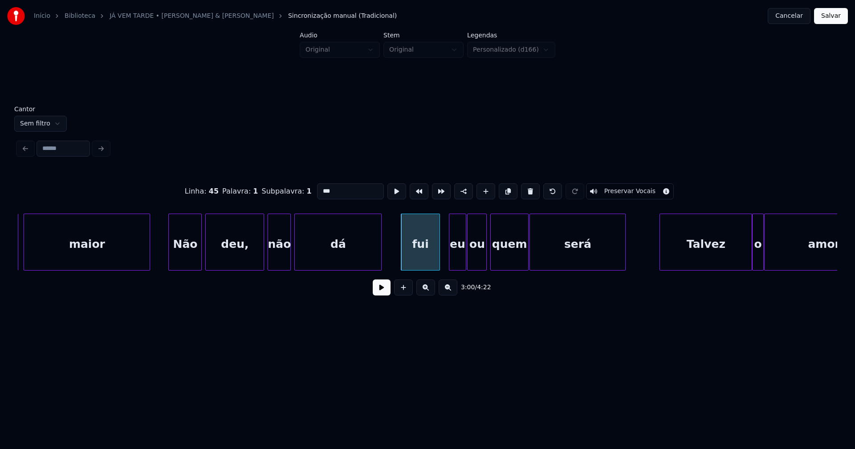
click at [438, 253] on div at bounding box center [438, 242] width 3 height 56
click at [453, 259] on div "eu" at bounding box center [452, 244] width 16 height 61
click at [462, 254] on div at bounding box center [462, 242] width 3 height 56
click at [473, 258] on div "ou" at bounding box center [475, 244] width 19 height 61
click at [381, 293] on button at bounding box center [382, 288] width 18 height 16
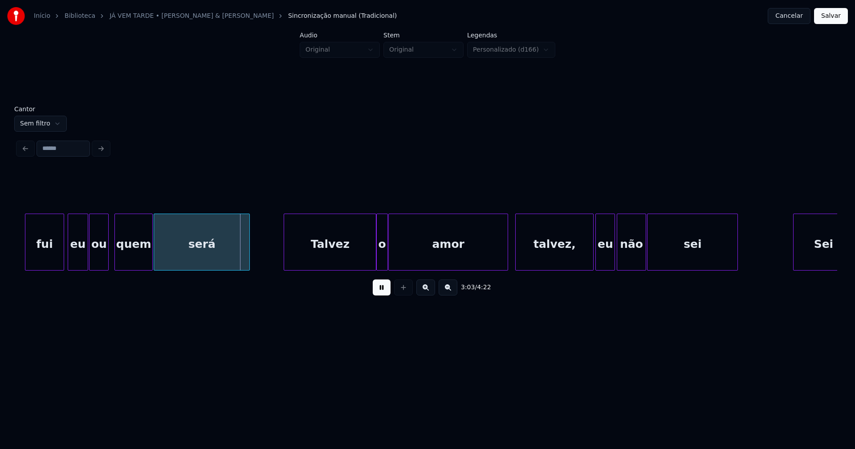
scroll to position [0, 16152]
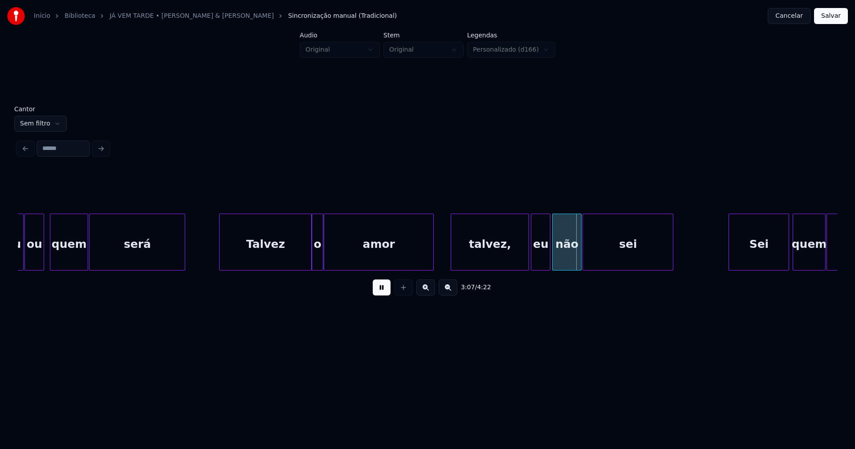
click at [431, 268] on div "eu ou quem será [PERSON_NAME] o amor talvez, eu não sei Sei quem mais" at bounding box center [427, 242] width 819 height 57
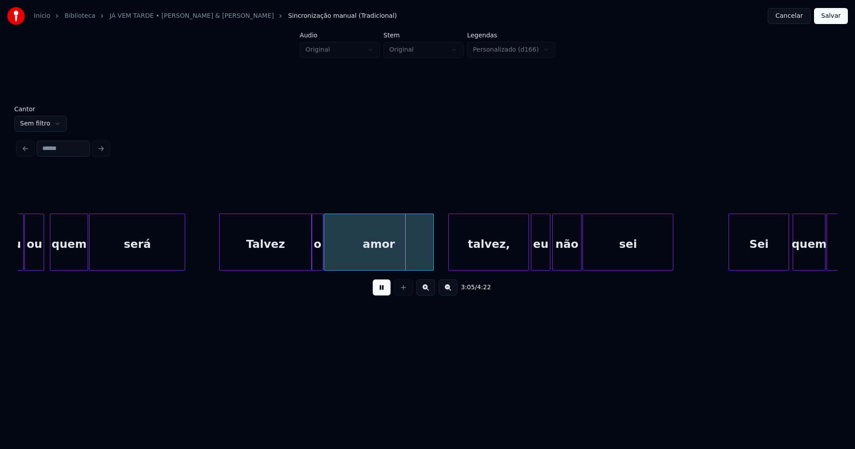
click at [450, 260] on div at bounding box center [450, 242] width 3 height 56
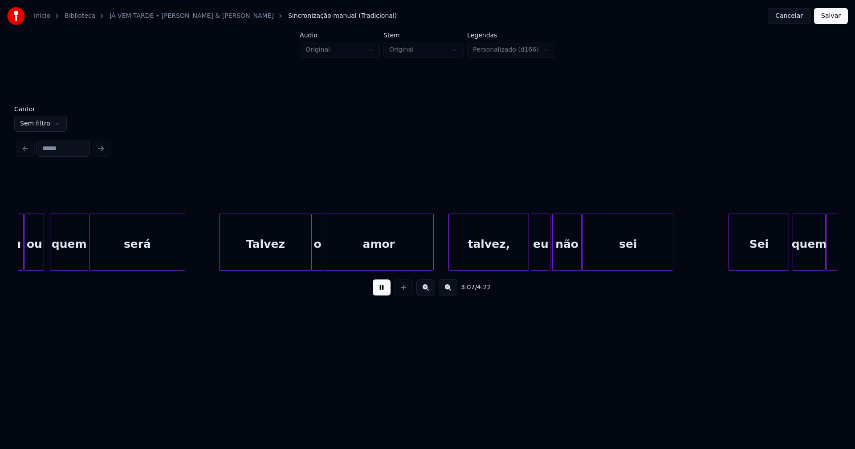
click at [508, 260] on div "talvez," at bounding box center [489, 244] width 80 height 61
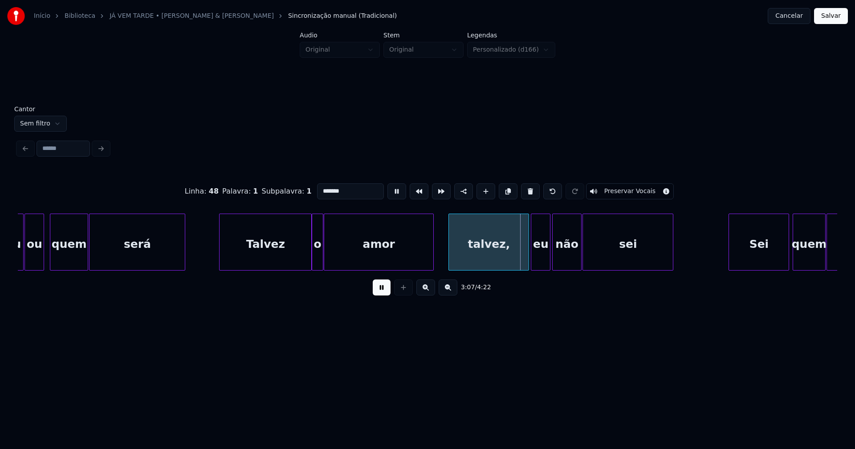
click at [346, 191] on input "*******" at bounding box center [350, 191] width 67 height 16
type input "******"
click at [385, 294] on button at bounding box center [382, 288] width 18 height 16
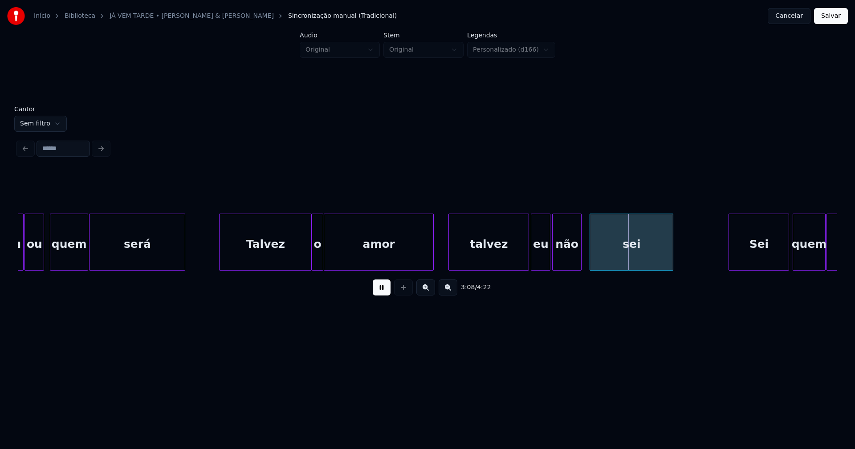
click at [590, 259] on div at bounding box center [591, 242] width 3 height 56
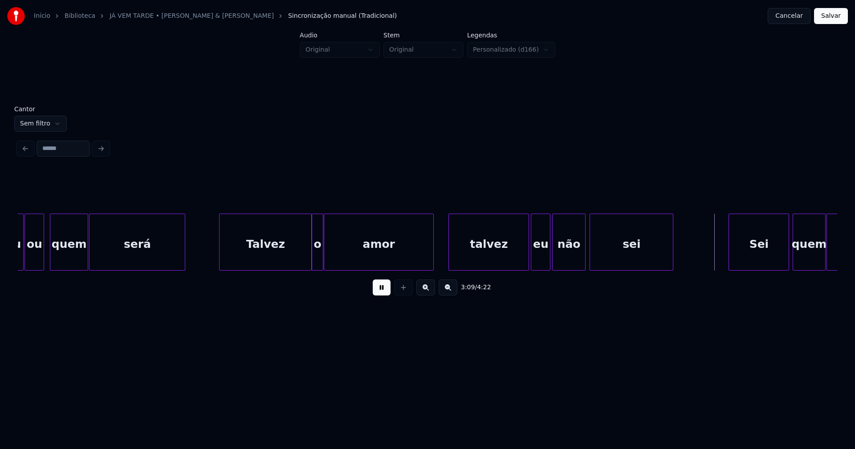
click at [585, 258] on div at bounding box center [583, 242] width 3 height 56
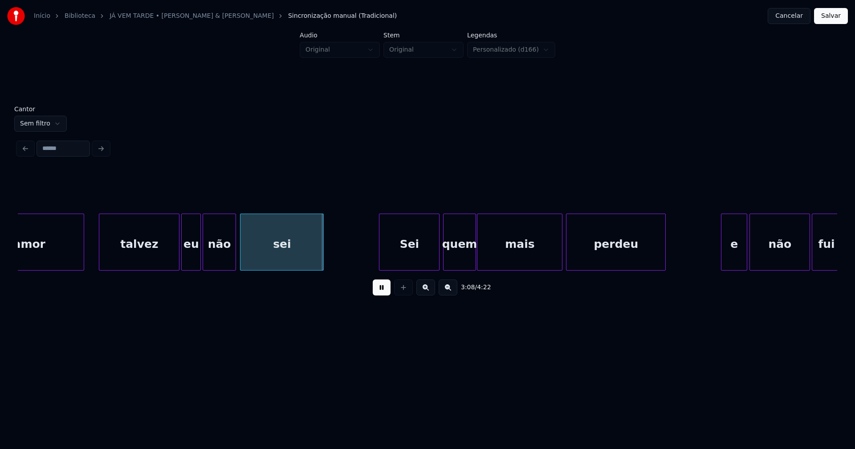
scroll to position [0, 16528]
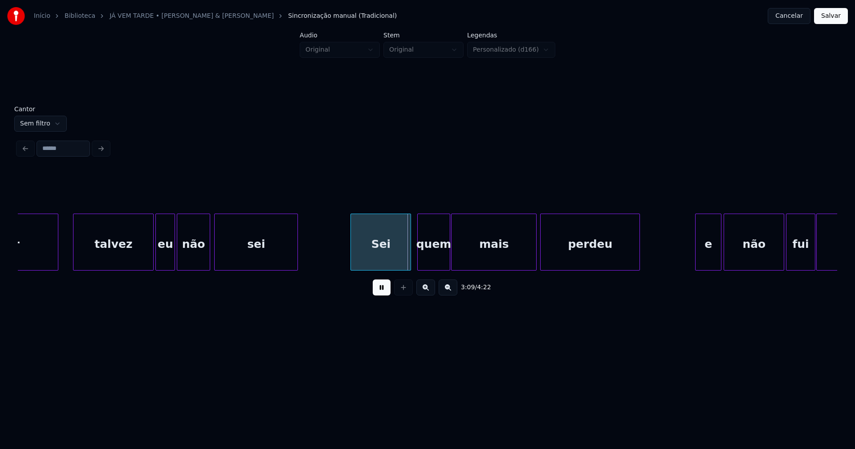
click at [385, 259] on div "Sei" at bounding box center [381, 244] width 60 height 61
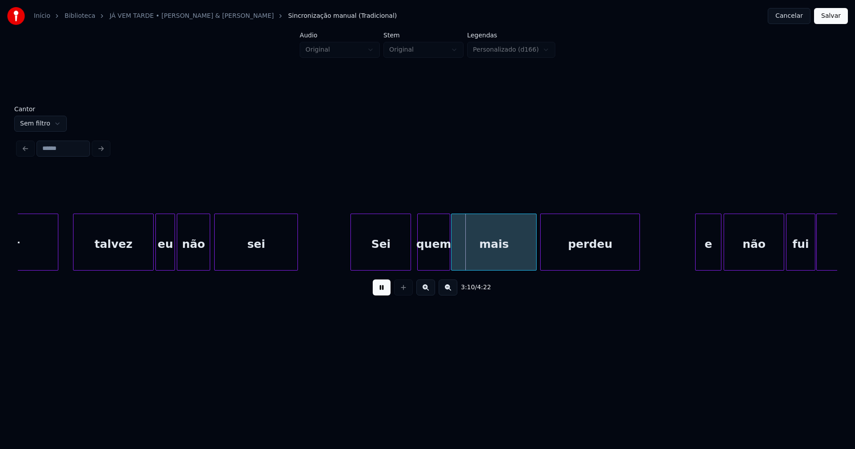
click at [346, 252] on div at bounding box center [347, 242] width 3 height 56
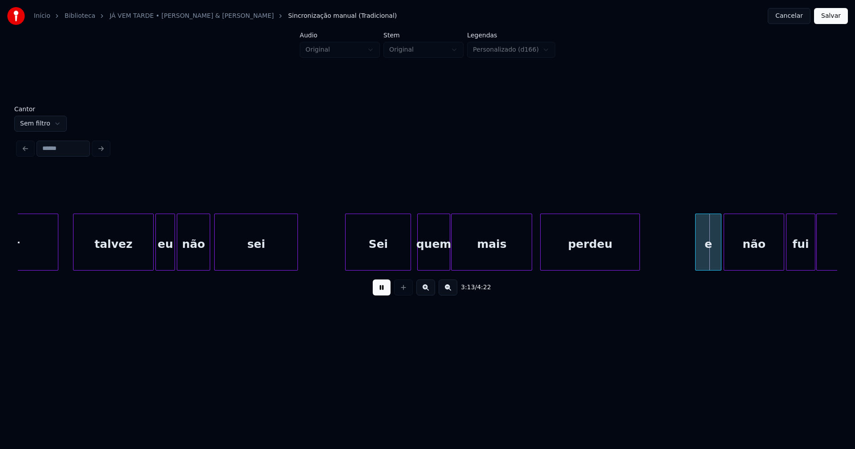
click at [531, 255] on div at bounding box center [530, 242] width 3 height 56
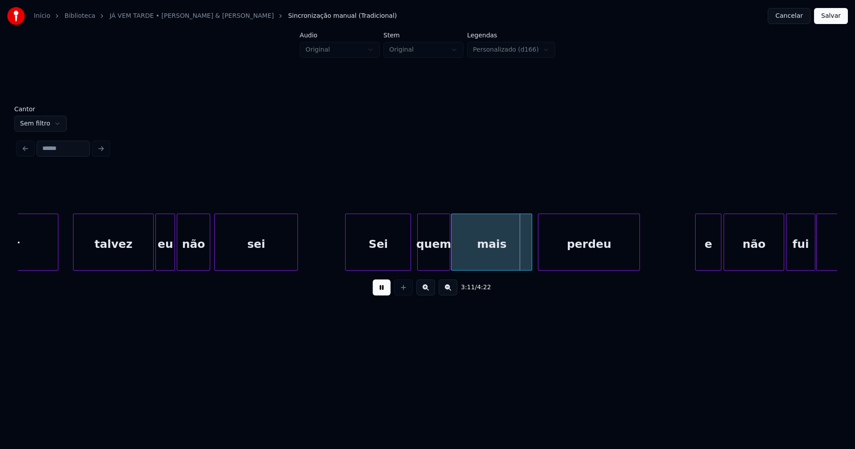
click at [540, 253] on div at bounding box center [539, 242] width 3 height 56
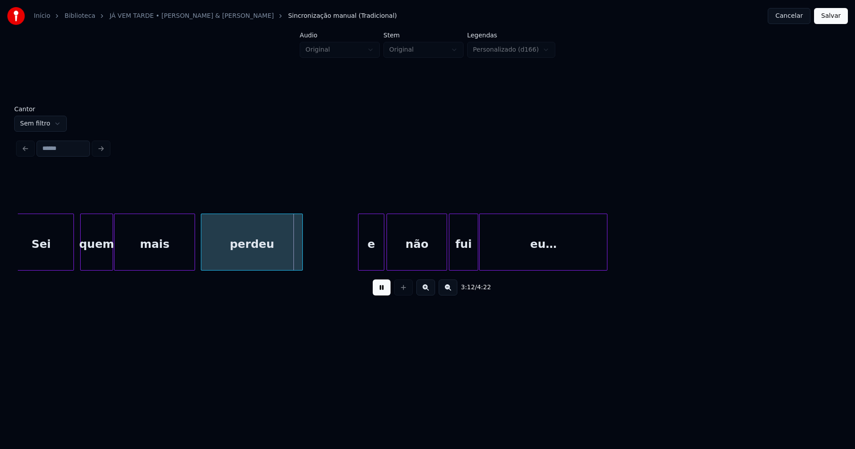
scroll to position [0, 16917]
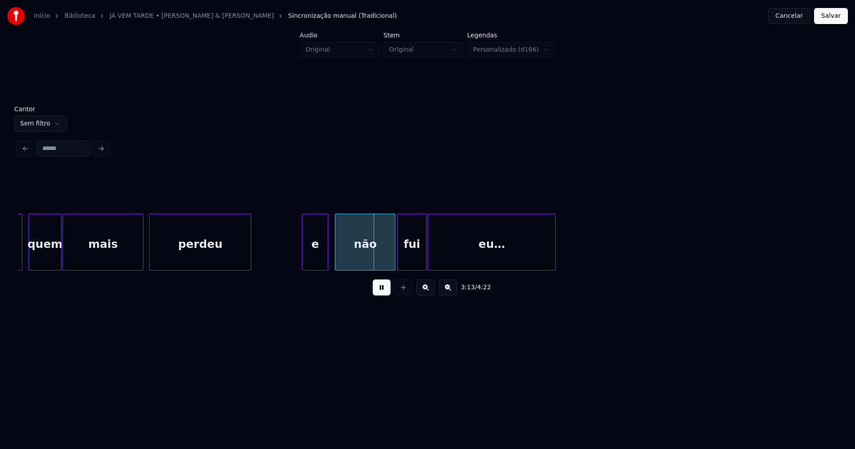
click at [320, 262] on div "e" at bounding box center [314, 244] width 25 height 61
click at [311, 257] on div "e" at bounding box center [314, 244] width 25 height 61
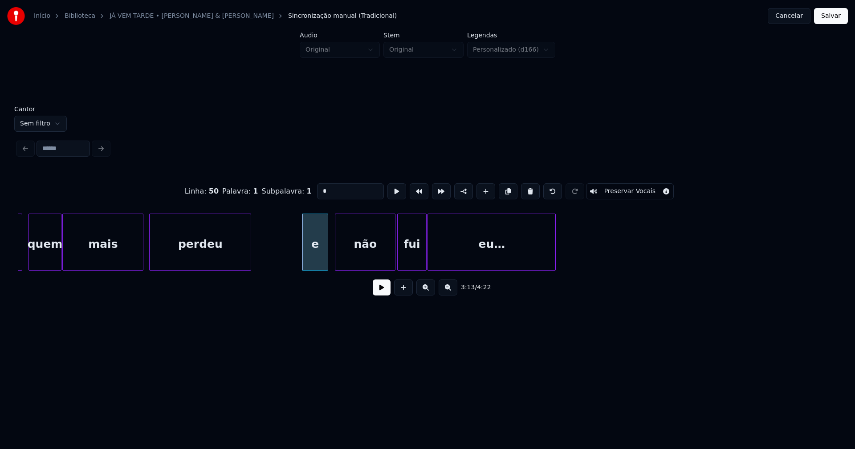
drag, startPoint x: 307, startPoint y: 191, endPoint x: 299, endPoint y: 193, distance: 8.4
click at [301, 193] on div "Linha : 50 Palavra : 1 Subpalavra : 1 * Preservar Vocais" at bounding box center [427, 191] width 819 height 45
type input "*"
click at [383, 293] on button at bounding box center [382, 288] width 18 height 16
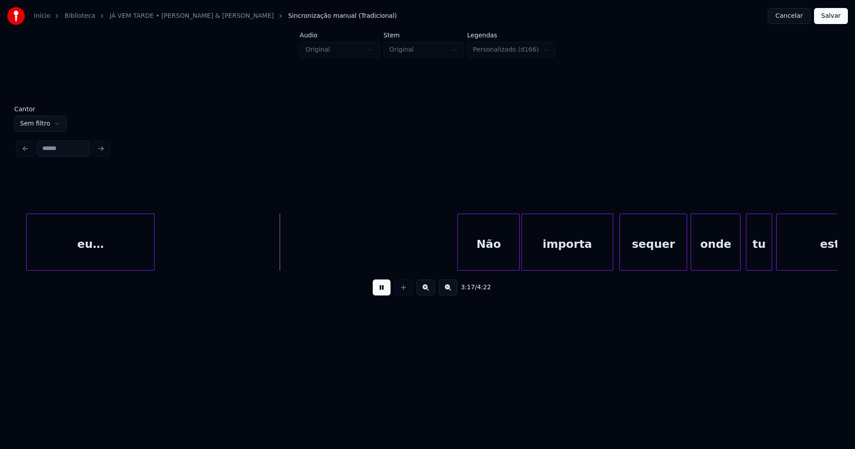
scroll to position [0, 17461]
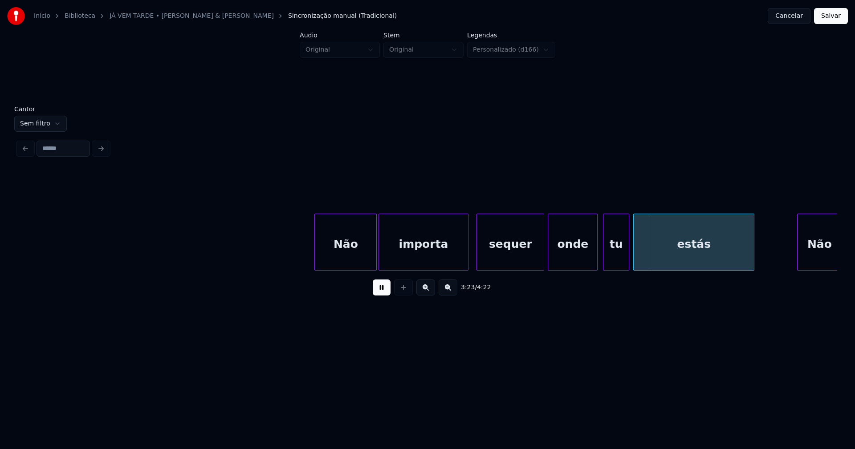
click at [466, 261] on div at bounding box center [466, 242] width 3 height 56
click at [647, 251] on div at bounding box center [647, 242] width 3 height 56
click at [639, 253] on div at bounding box center [639, 242] width 3 height 56
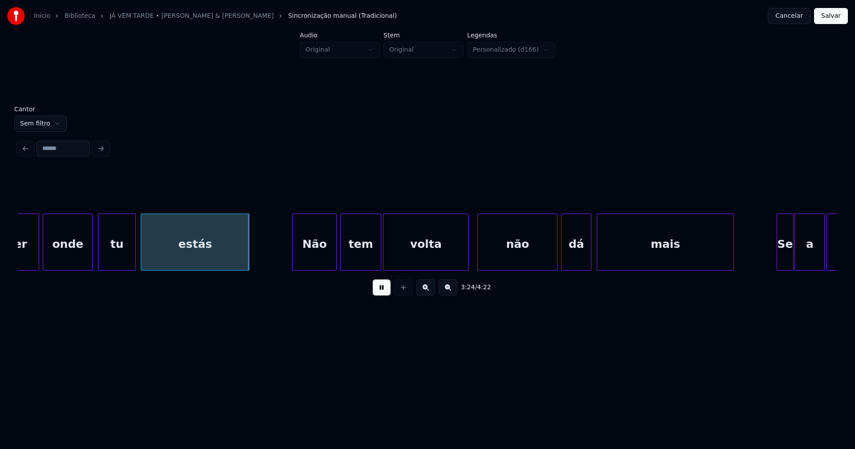
scroll to position [0, 17979]
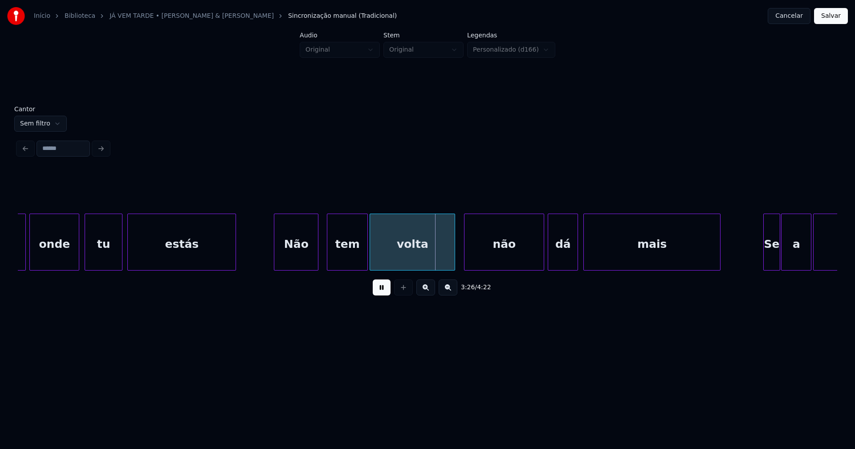
click at [294, 263] on div "Não" at bounding box center [296, 244] width 44 height 61
click at [455, 254] on div "volta" at bounding box center [412, 242] width 85 height 57
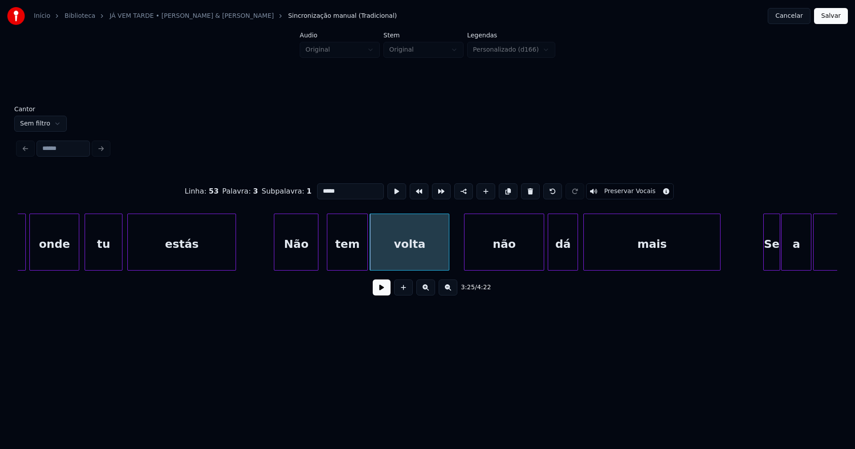
click at [448, 260] on div at bounding box center [447, 242] width 3 height 56
drag, startPoint x: 376, startPoint y: 293, endPoint x: 397, endPoint y: 288, distance: 21.6
click at [377, 293] on button at bounding box center [382, 288] width 18 height 16
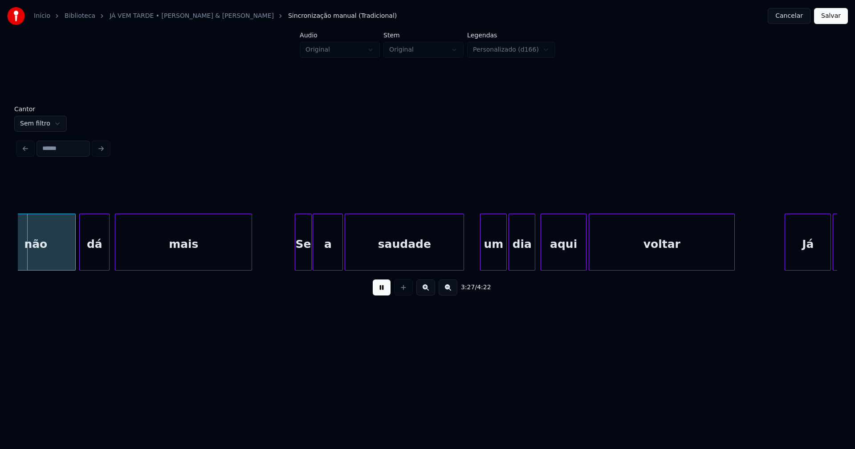
scroll to position [0, 18463]
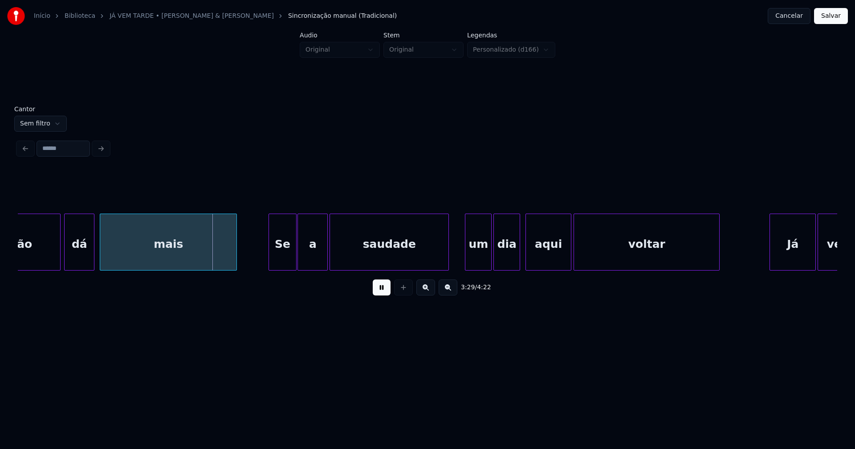
click at [269, 259] on div at bounding box center [270, 242] width 3 height 56
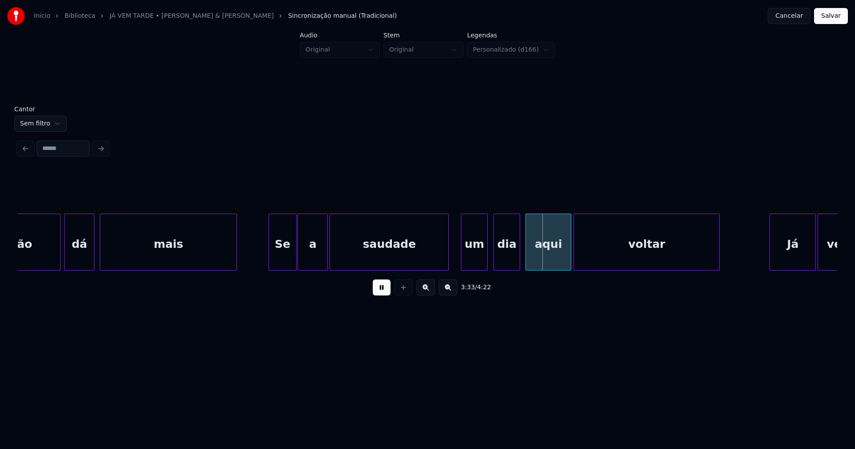
click at [474, 263] on div "um" at bounding box center [474, 244] width 26 height 61
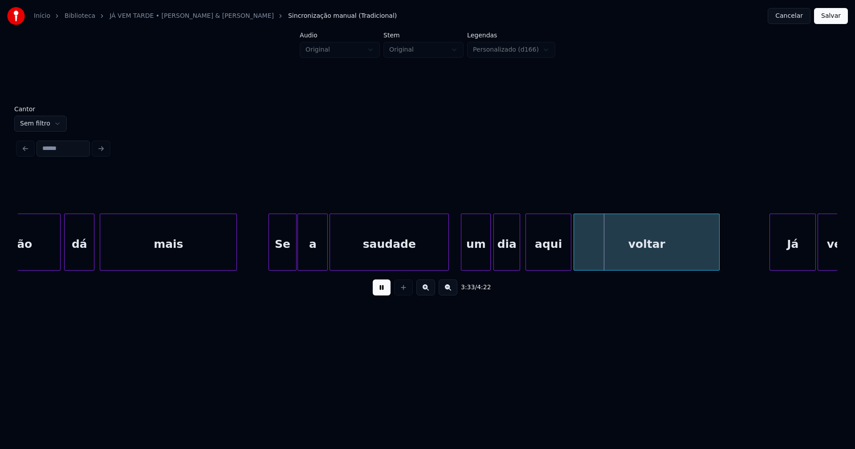
click at [489, 259] on div at bounding box center [489, 242] width 3 height 56
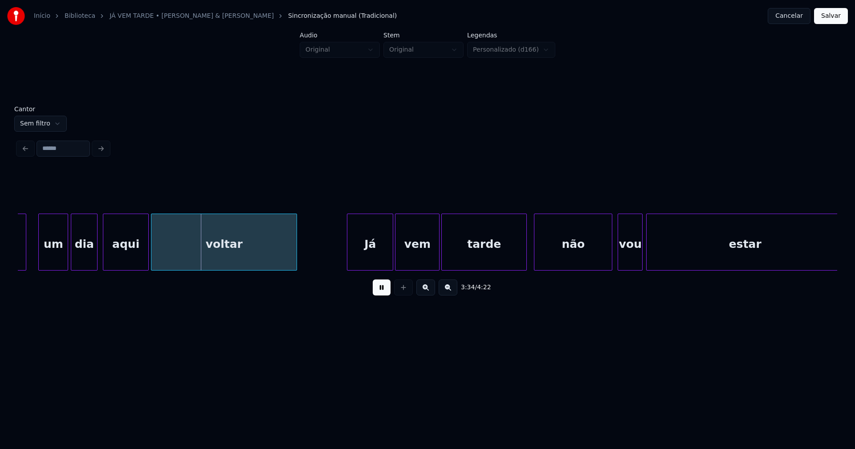
scroll to position [0, 18898]
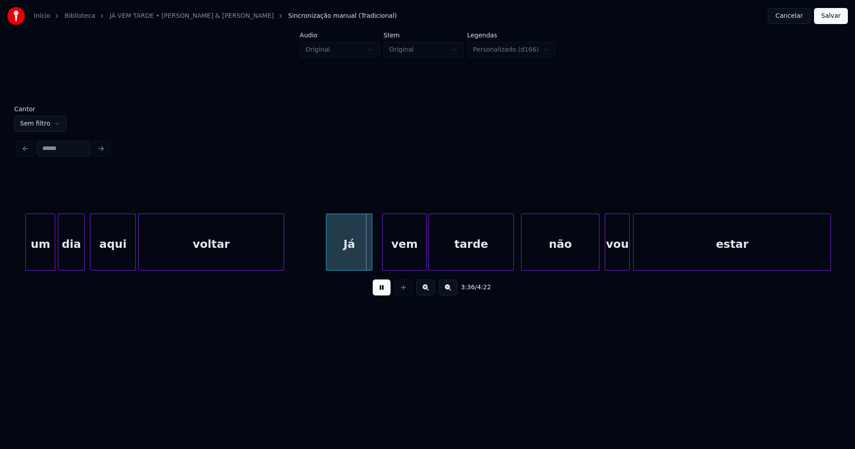
click at [350, 263] on div "Já" at bounding box center [348, 244] width 45 height 61
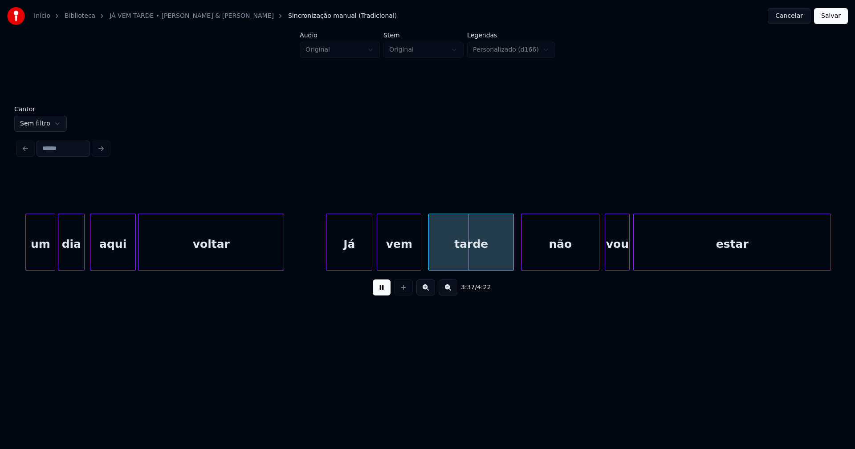
click at [398, 264] on div "vem" at bounding box center [399, 244] width 44 height 61
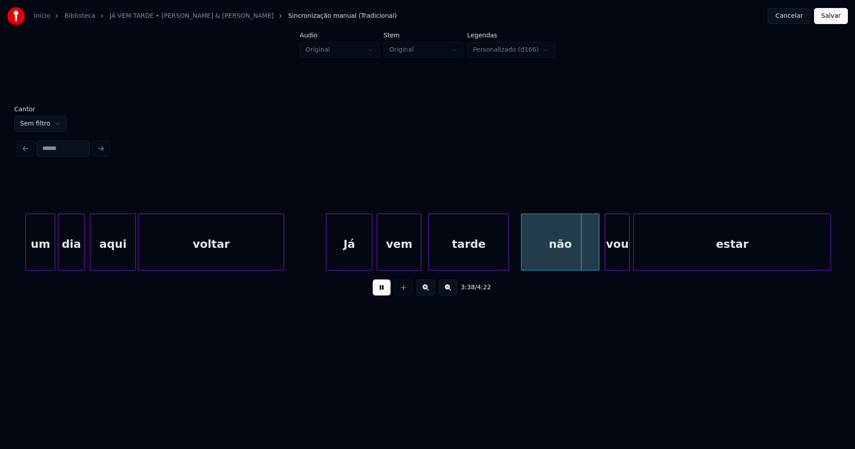
click at [508, 259] on div at bounding box center [507, 242] width 3 height 56
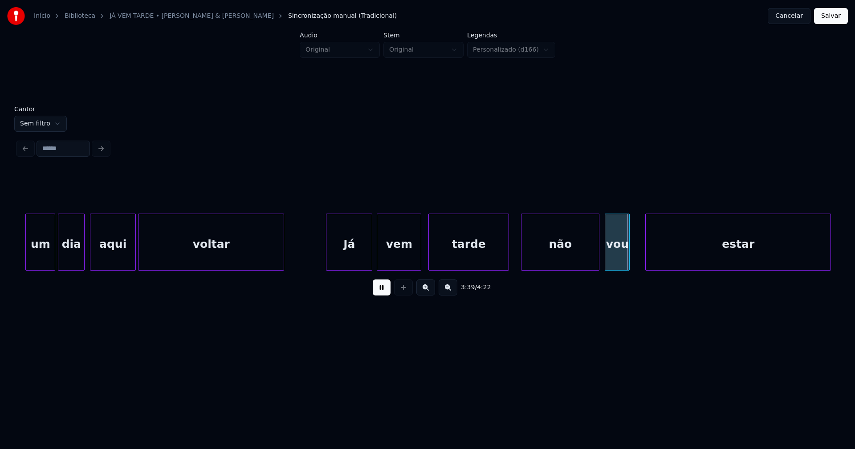
click at [646, 252] on div at bounding box center [647, 242] width 3 height 56
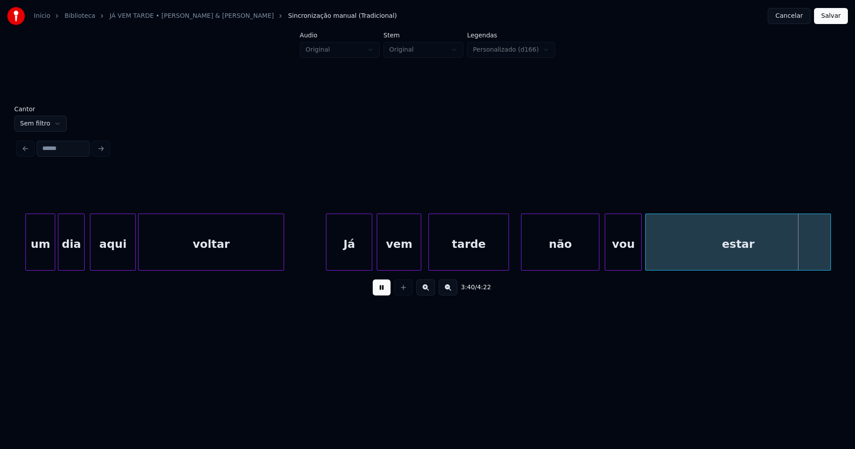
click at [639, 250] on div at bounding box center [640, 242] width 3 height 56
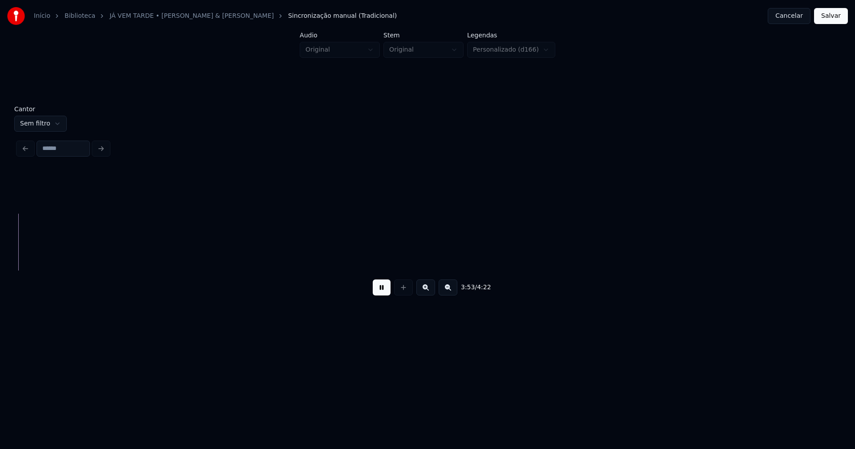
scroll to position [0, 20774]
drag, startPoint x: 835, startPoint y: 13, endPoint x: 728, endPoint y: 54, distance: 114.9
click at [835, 13] on button "Salvar" at bounding box center [831, 16] width 34 height 16
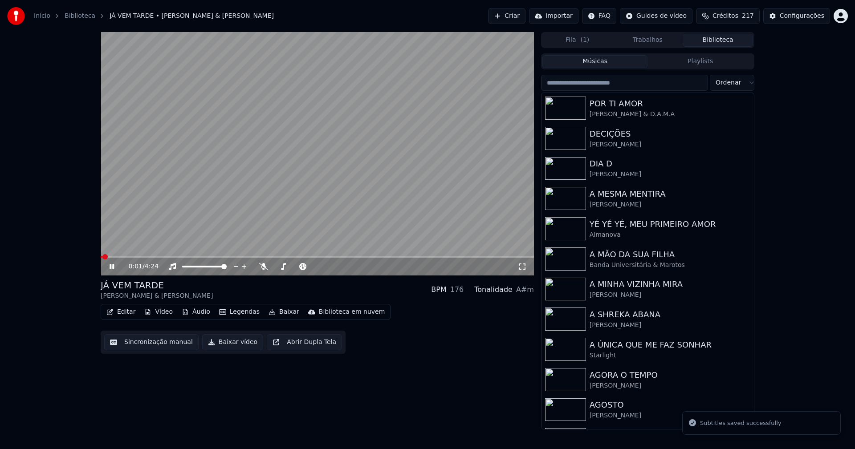
click at [477, 257] on span at bounding box center [317, 257] width 433 height 2
click at [502, 258] on span at bounding box center [317, 257] width 433 height 2
click at [189, 257] on span at bounding box center [145, 257] width 88 height 2
drag, startPoint x: 522, startPoint y: 268, endPoint x: 538, endPoint y: 277, distance: 18.3
click at [523, 268] on icon at bounding box center [522, 266] width 9 height 7
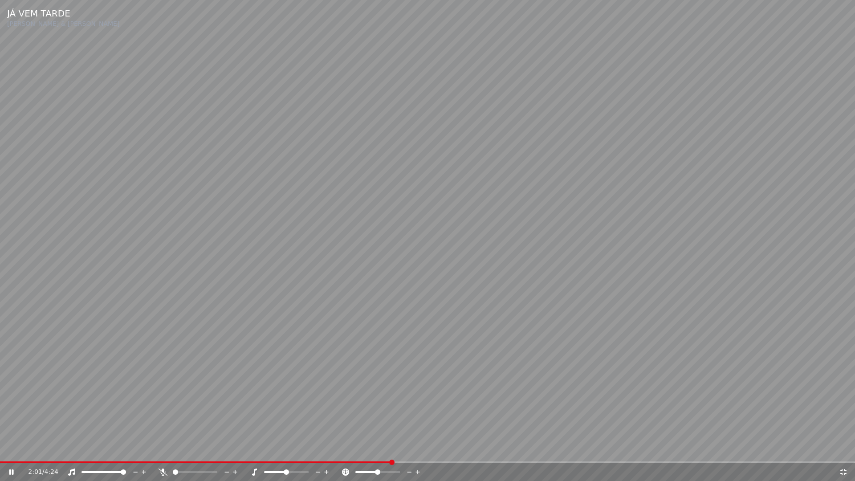
click at [511, 449] on span at bounding box center [427, 462] width 855 height 2
click at [847, 449] on icon at bounding box center [843, 471] width 9 height 7
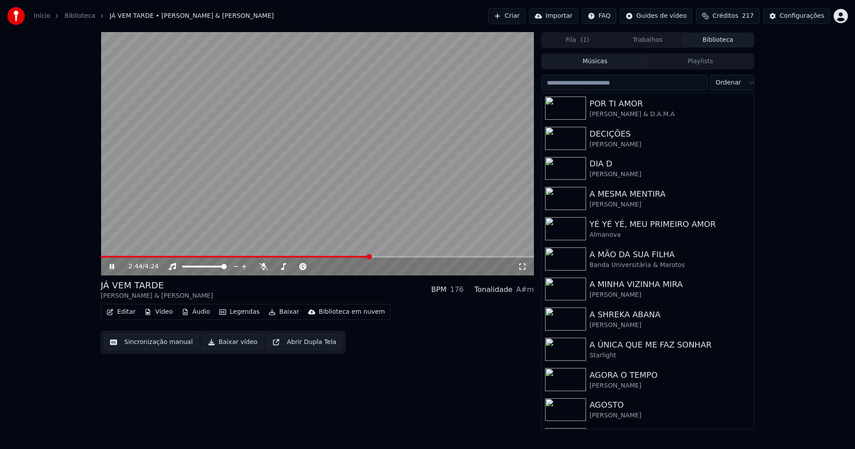
click at [112, 267] on icon at bounding box center [118, 266] width 21 height 7
click at [223, 343] on button "Baixar vídeo" at bounding box center [232, 342] width 61 height 16
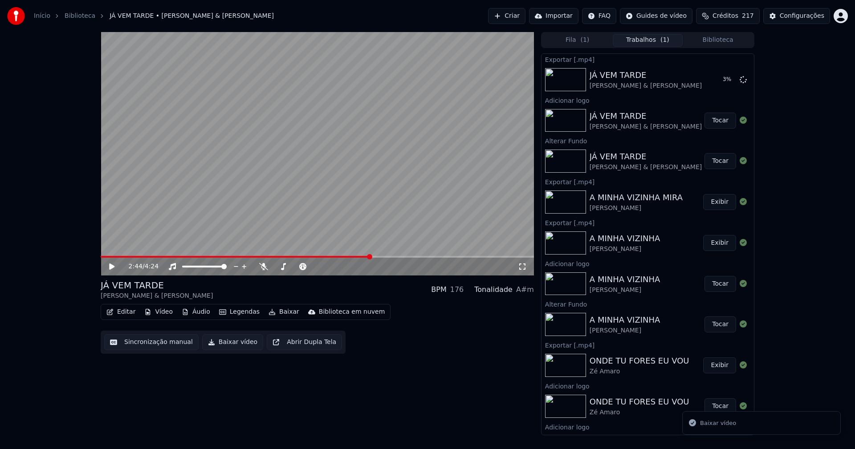
click at [124, 313] on button "Editar" at bounding box center [121, 312] width 36 height 12
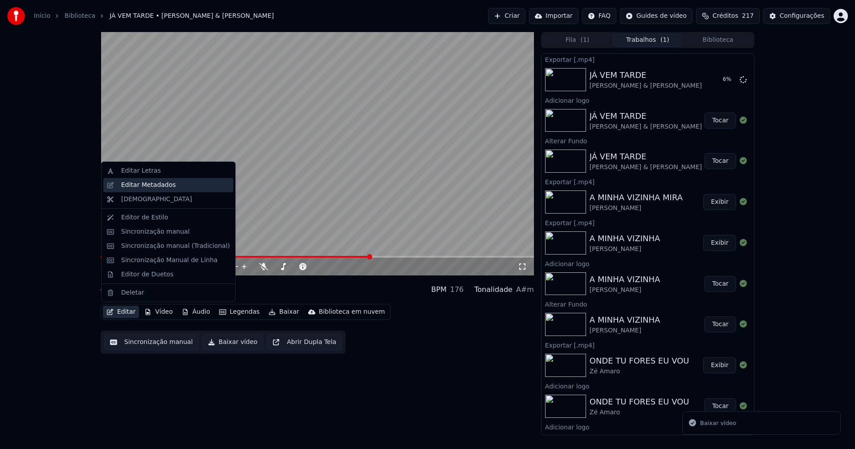
click at [153, 187] on div "Editar Metadados" at bounding box center [148, 185] width 55 height 9
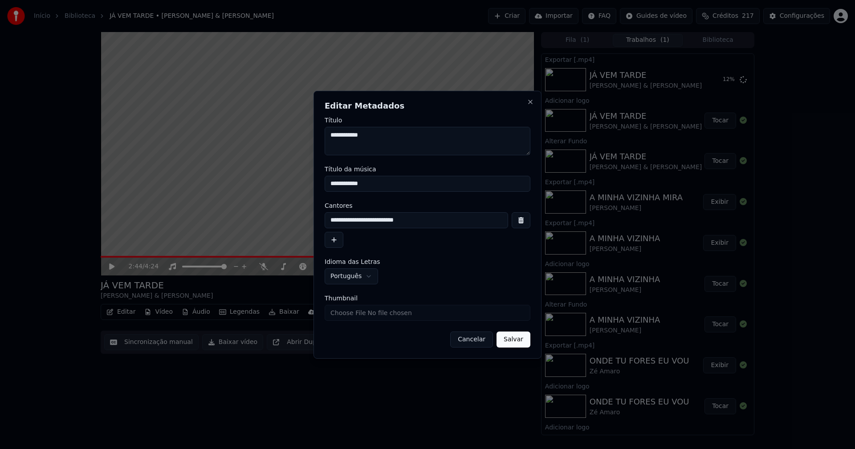
click at [354, 312] on input "Thumbnail" at bounding box center [428, 313] width 206 height 16
type input "**********"
click at [512, 337] on button "Salvar" at bounding box center [513, 340] width 34 height 16
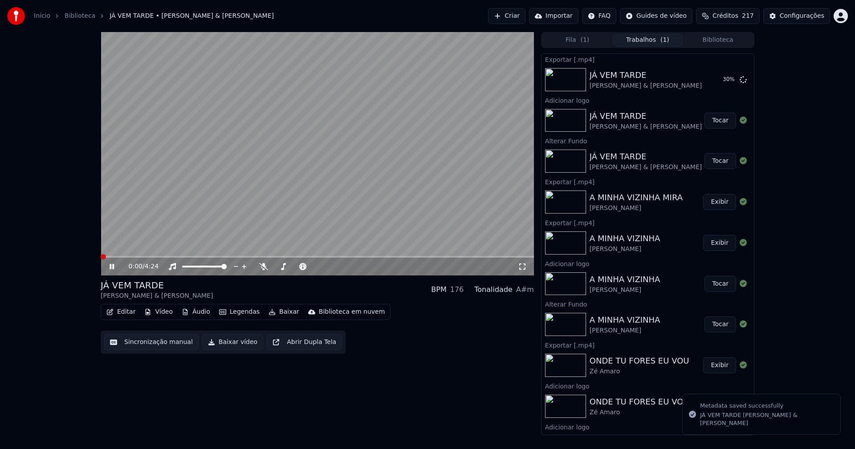
click at [112, 266] on icon at bounding box center [118, 266] width 21 height 7
click at [720, 39] on button "Biblioteca" at bounding box center [718, 40] width 70 height 13
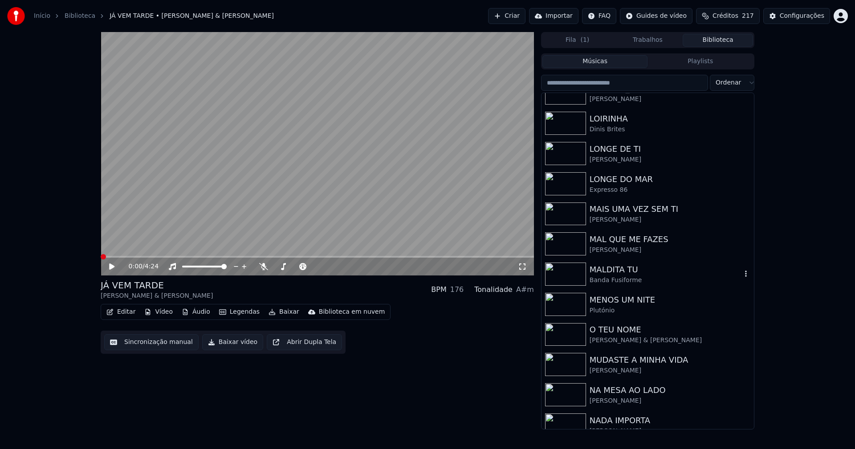
scroll to position [1514, 0]
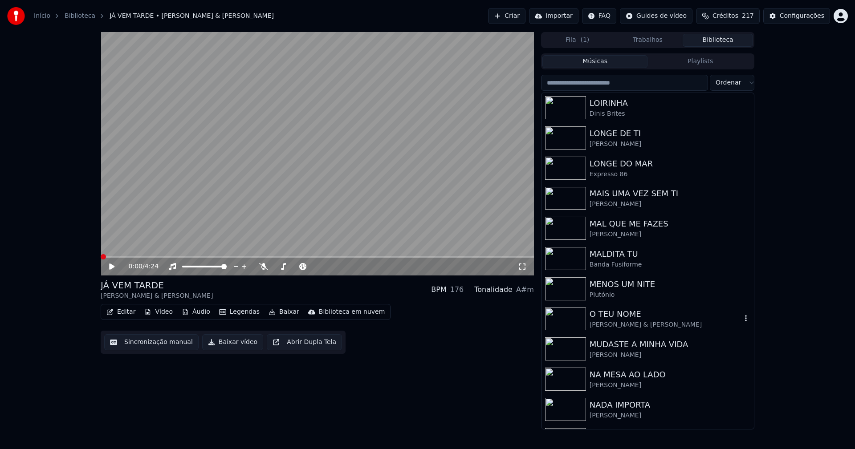
click at [741, 317] on icon "button" at bounding box center [745, 318] width 9 height 7
click at [627, 291] on div "Plutónio" at bounding box center [666, 295] width 152 height 9
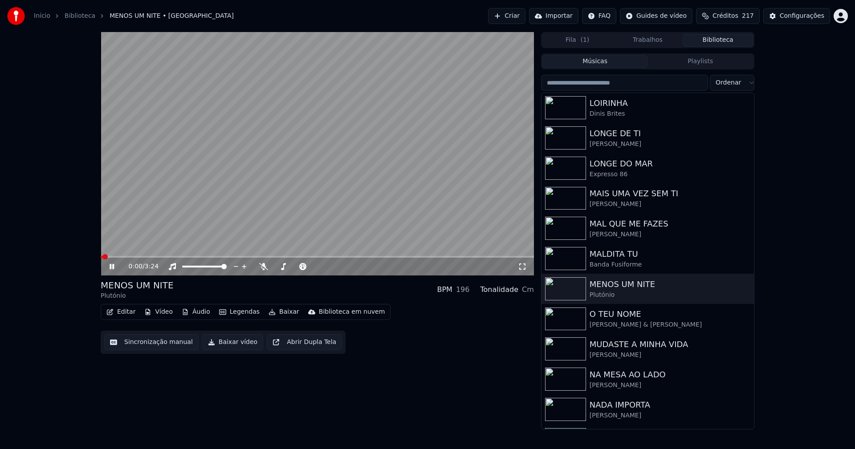
drag, startPoint x: 110, startPoint y: 266, endPoint x: 134, endPoint y: 251, distance: 29.4
click at [112, 264] on icon at bounding box center [118, 266] width 21 height 7
click at [725, 40] on button "Biblioteca" at bounding box center [718, 40] width 70 height 13
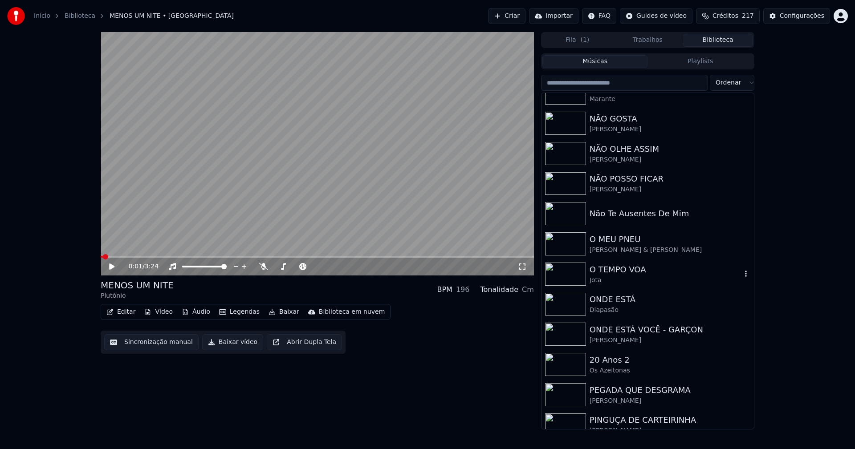
scroll to position [1959, 0]
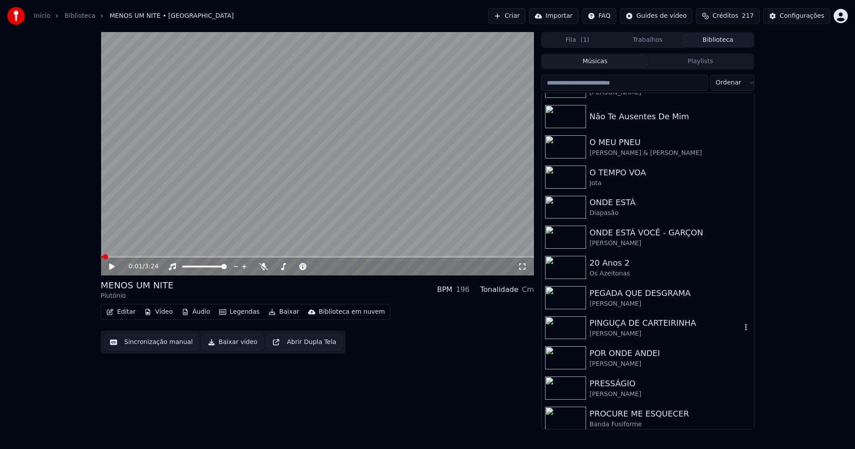
click at [633, 325] on div "PINGUÇA DE CARTEIRINHA" at bounding box center [666, 323] width 152 height 12
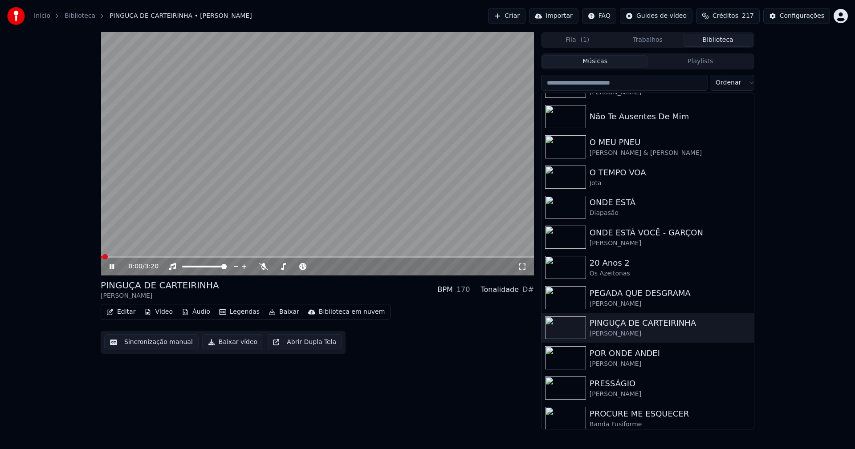
drag, startPoint x: 113, startPoint y: 267, endPoint x: 126, endPoint y: 264, distance: 12.9
click at [114, 267] on icon at bounding box center [112, 266] width 4 height 5
click at [157, 310] on button "Vídeo" at bounding box center [159, 312] width 36 height 12
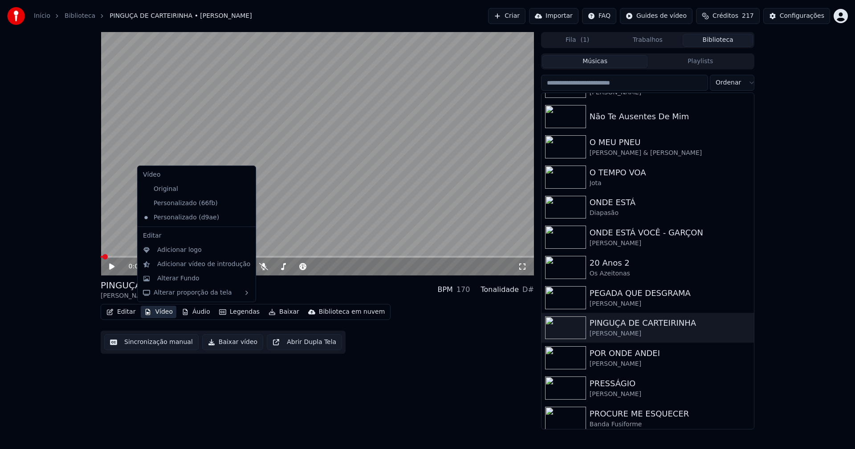
click at [244, 204] on icon at bounding box center [247, 203] width 6 height 7
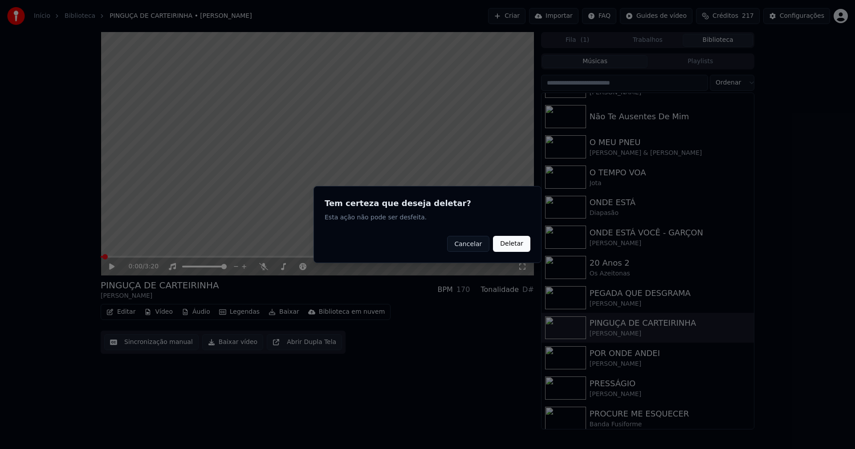
click at [513, 244] on button "Deletar" at bounding box center [511, 244] width 37 height 16
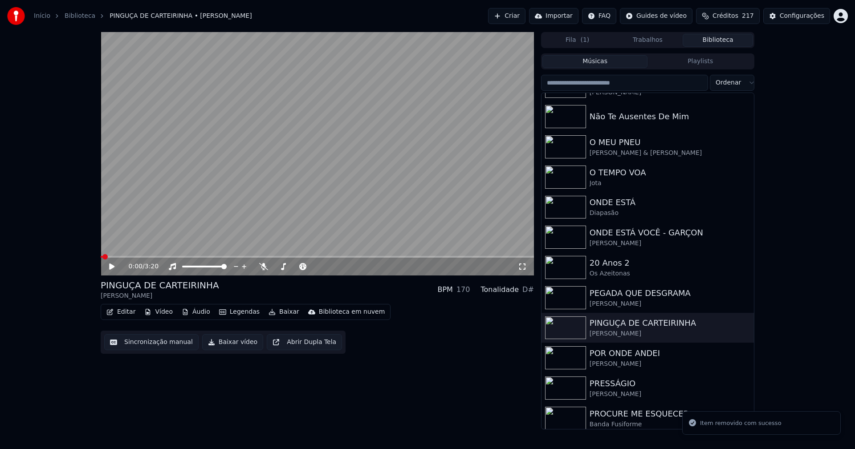
click at [160, 312] on button "Vídeo" at bounding box center [159, 312] width 36 height 12
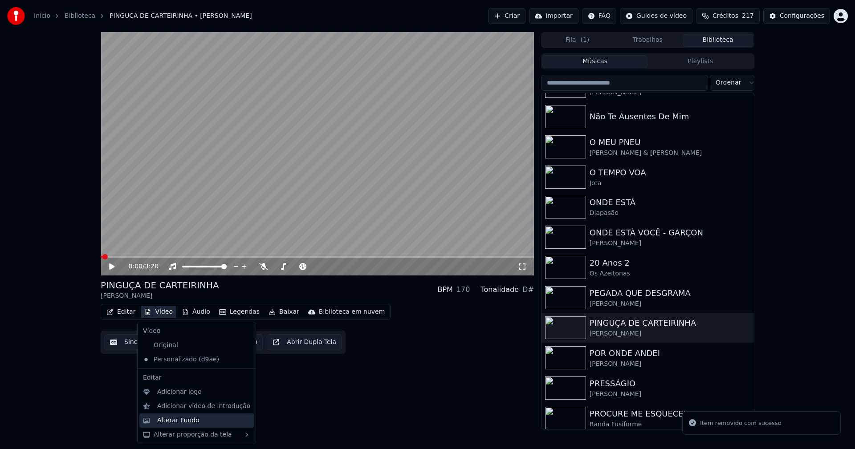
click at [185, 420] on div "Alterar Fundo" at bounding box center [178, 420] width 42 height 9
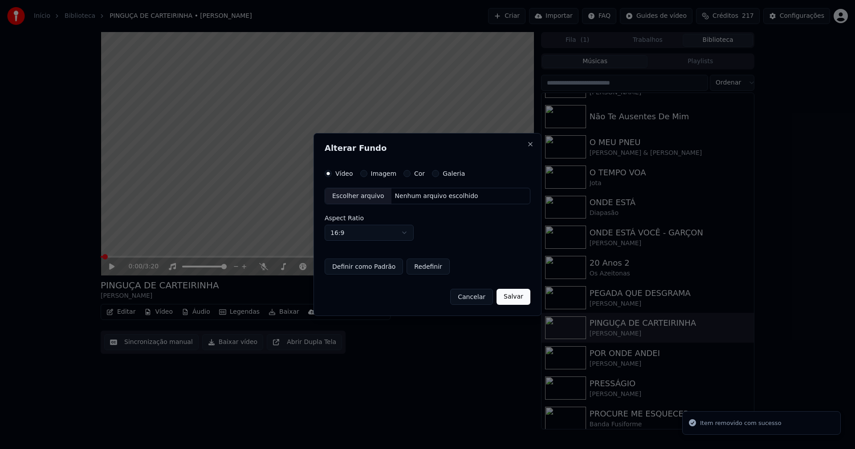
click at [365, 195] on div "Escolher arquivo" at bounding box center [358, 196] width 66 height 16
click at [363, 175] on button "Imagem" at bounding box center [363, 173] width 7 height 7
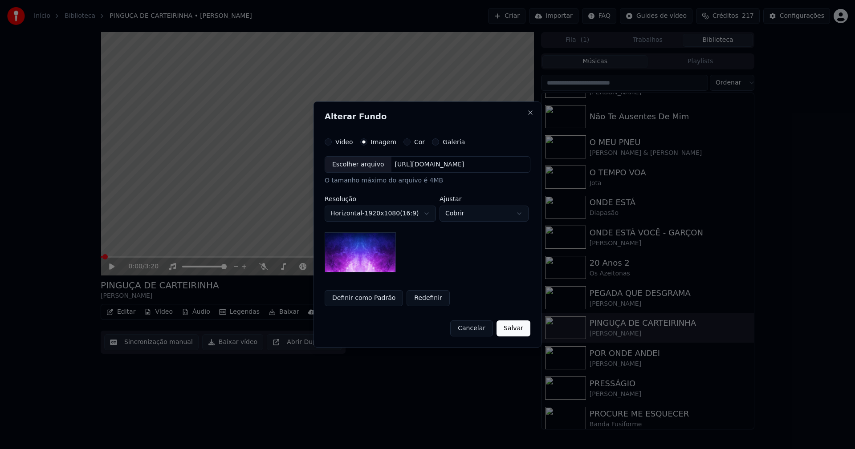
click at [355, 169] on div "Escolher arquivo" at bounding box center [358, 165] width 66 height 16
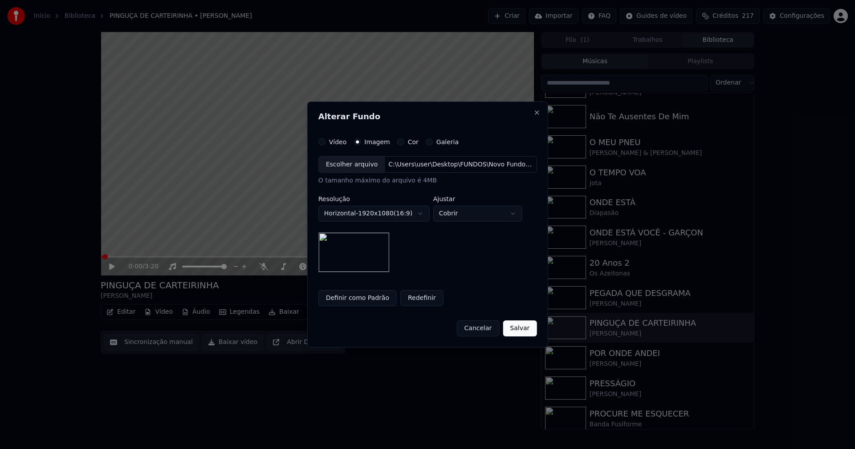
click at [516, 329] on button "Salvar" at bounding box center [520, 329] width 34 height 16
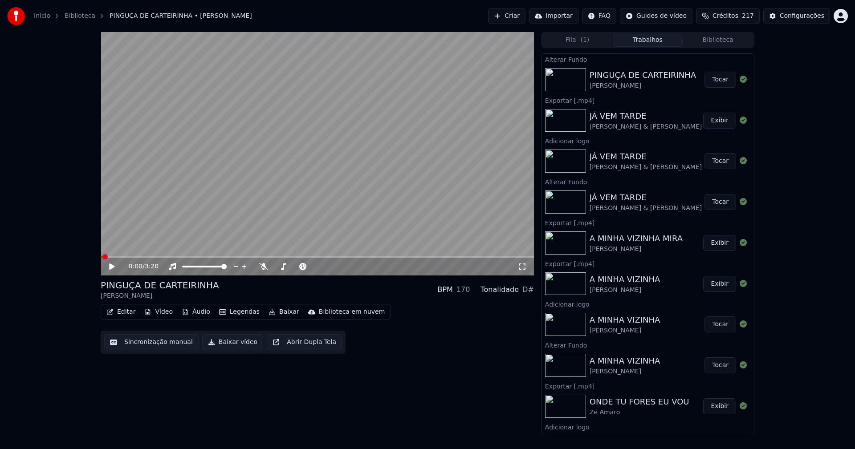
click at [715, 81] on button "Tocar" at bounding box center [720, 80] width 32 height 16
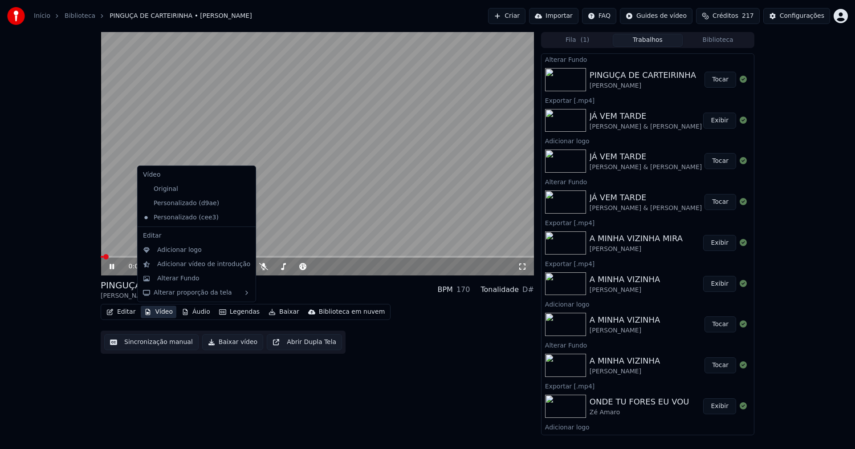
click at [163, 312] on button "Vídeo" at bounding box center [159, 312] width 36 height 12
click at [174, 247] on div "Adicionar logo" at bounding box center [179, 250] width 45 height 9
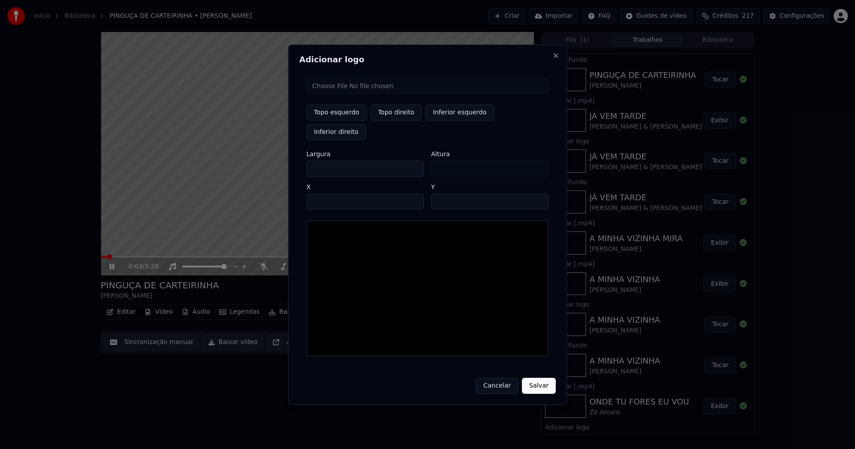
click at [343, 94] on input "file" at bounding box center [427, 86] width 242 height 16
type input "**********"
type input "***"
click at [398, 121] on button "Topo direito" at bounding box center [395, 113] width 51 height 16
type input "****"
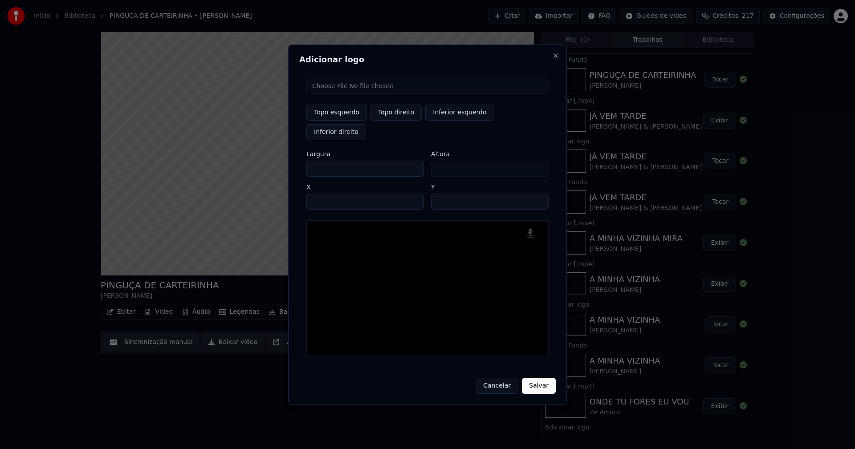
drag, startPoint x: 321, startPoint y: 160, endPoint x: 279, endPoint y: 160, distance: 41.4
click at [279, 160] on body "Início Biblioteca PINGUÇA DE CARTEIRINHA • [PERSON_NAME] Importar FAQ Guides de…" at bounding box center [427, 224] width 855 height 449
type input "**"
type input "***"
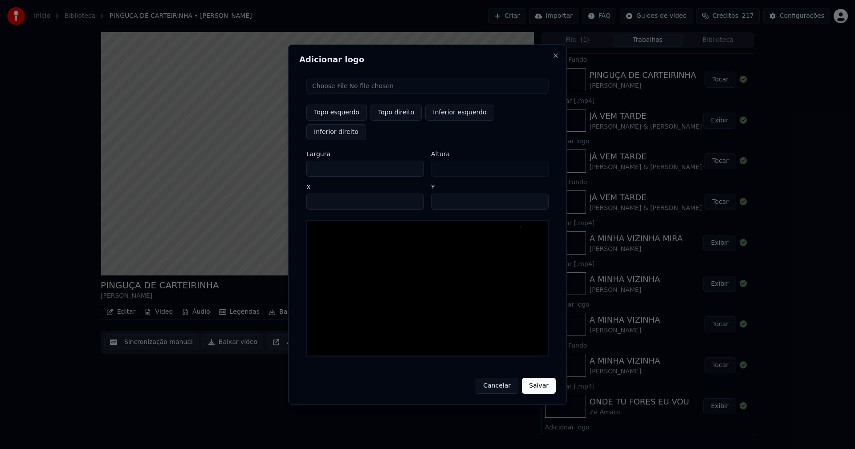
type input "***"
click at [325, 194] on input "****" at bounding box center [365, 202] width 118 height 16
type input "****"
click at [537, 194] on input "**" at bounding box center [490, 202] width 118 height 16
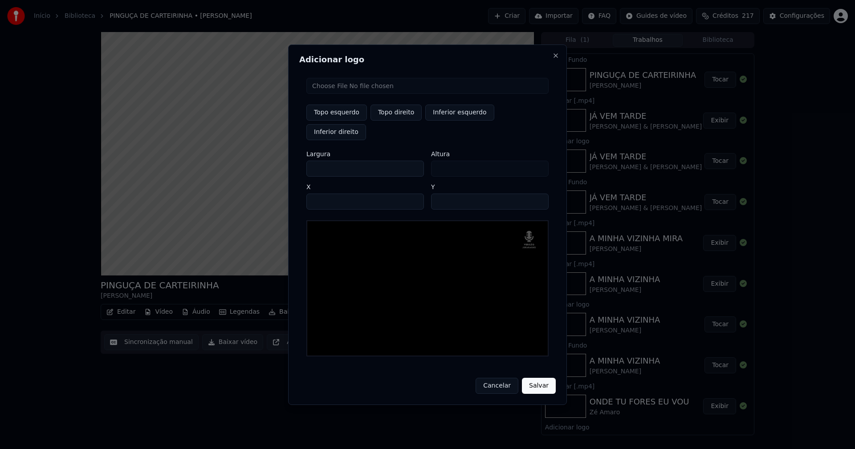
click at [537, 194] on input "**" at bounding box center [490, 202] width 118 height 16
type input "**"
click at [537, 194] on input "**" at bounding box center [490, 202] width 118 height 16
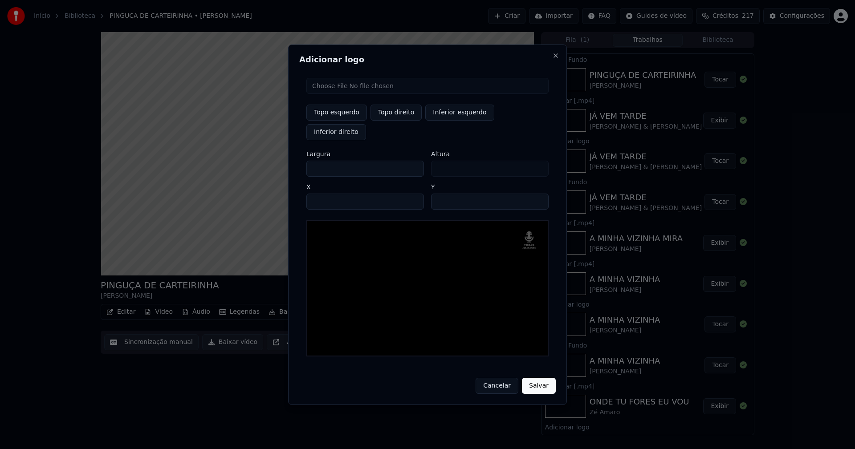
click at [541, 378] on button "Salvar" at bounding box center [539, 386] width 34 height 16
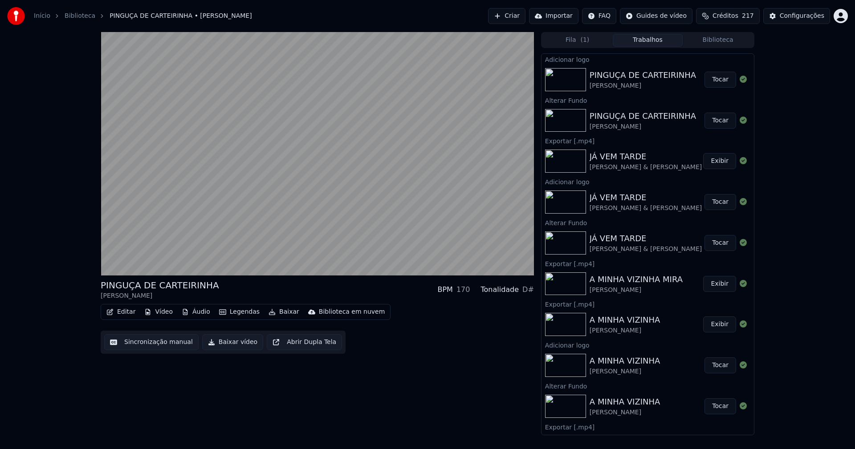
click at [712, 79] on button "Tocar" at bounding box center [720, 80] width 32 height 16
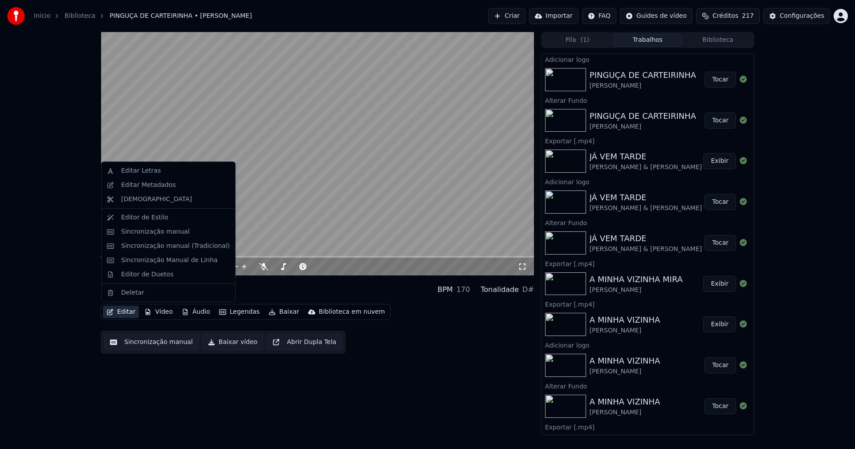
click at [122, 314] on button "Editar" at bounding box center [121, 312] width 36 height 12
click at [161, 248] on div "Sincronização manual (Tradicional)" at bounding box center [175, 246] width 109 height 9
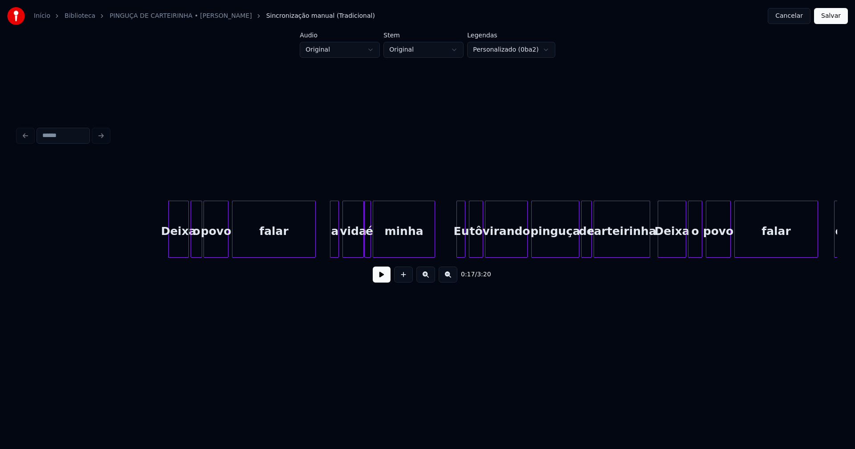
scroll to position [0, 1366]
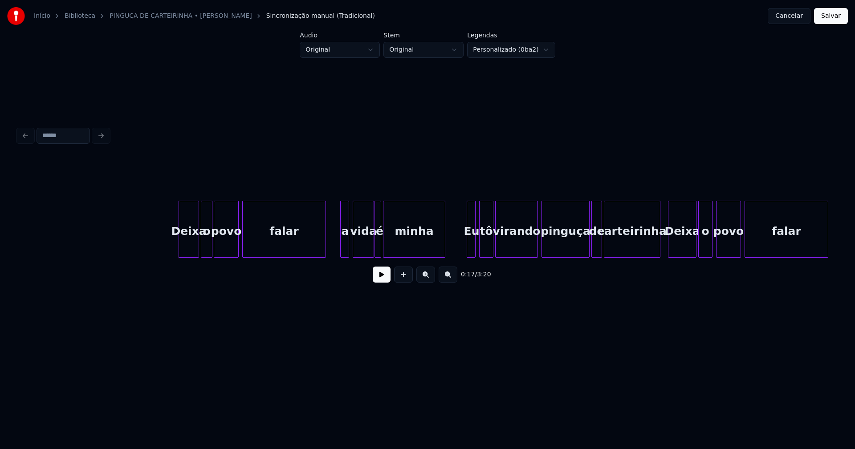
click at [381, 281] on button at bounding box center [382, 275] width 18 height 16
click at [164, 244] on div at bounding box center [165, 229] width 3 height 56
click at [190, 248] on div at bounding box center [191, 229] width 3 height 56
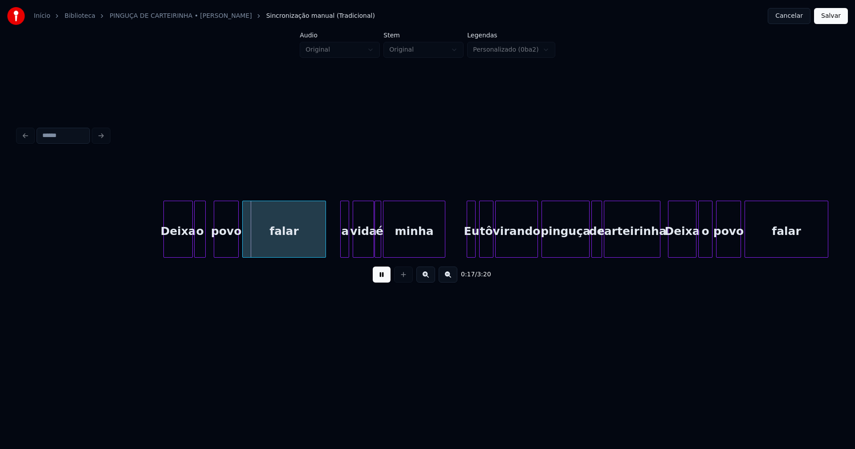
click at [200, 248] on div "o" at bounding box center [200, 231] width 11 height 61
click at [337, 246] on div at bounding box center [338, 229] width 3 height 56
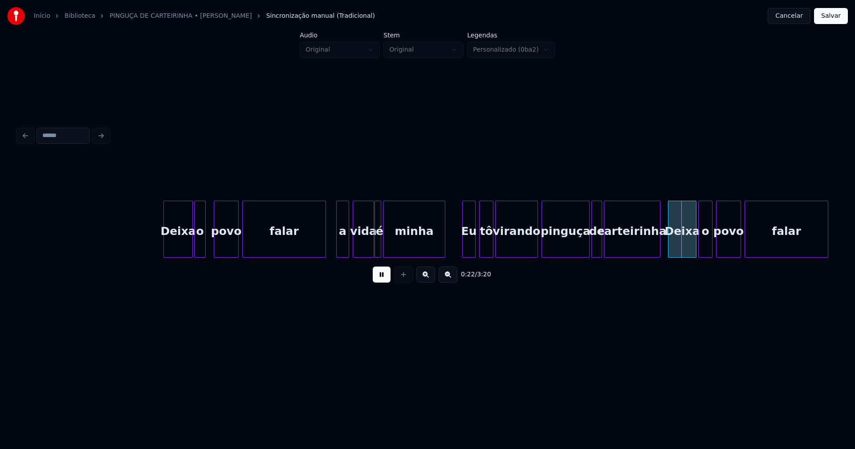
click at [463, 248] on div at bounding box center [464, 229] width 3 height 56
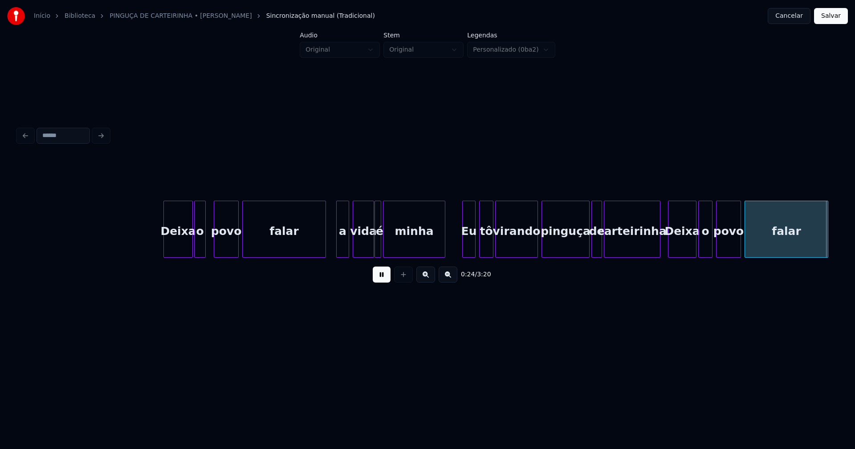
scroll to position [0, 2186]
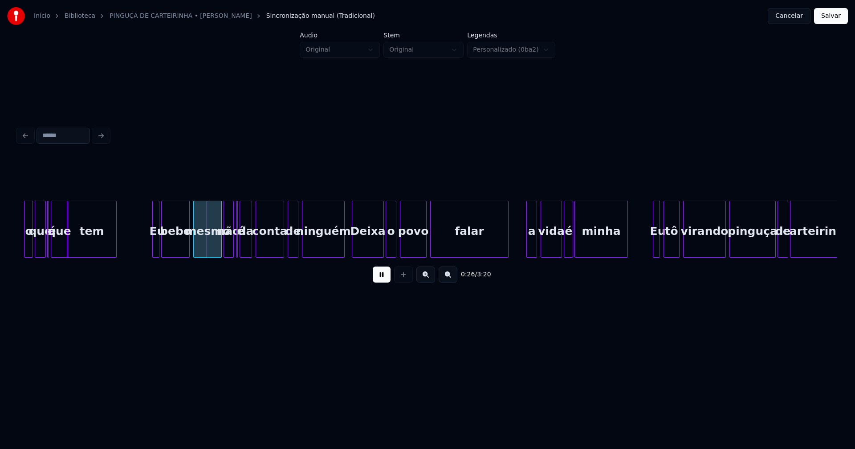
click at [378, 273] on button at bounding box center [382, 275] width 18 height 16
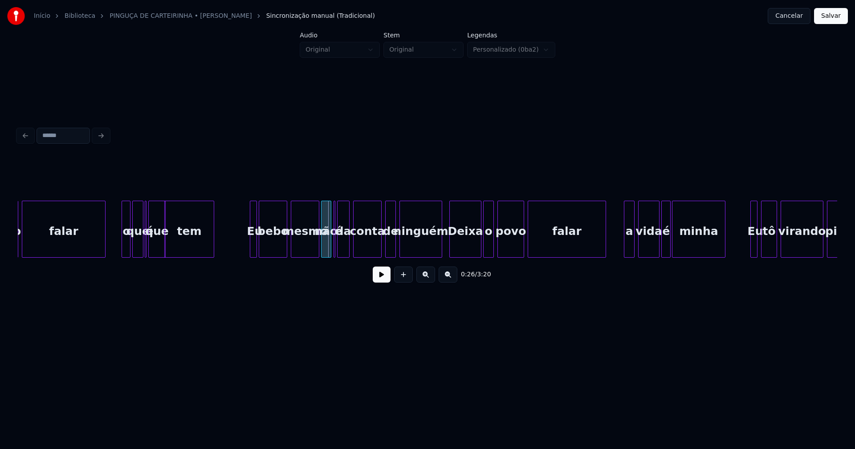
scroll to position [0, 2079]
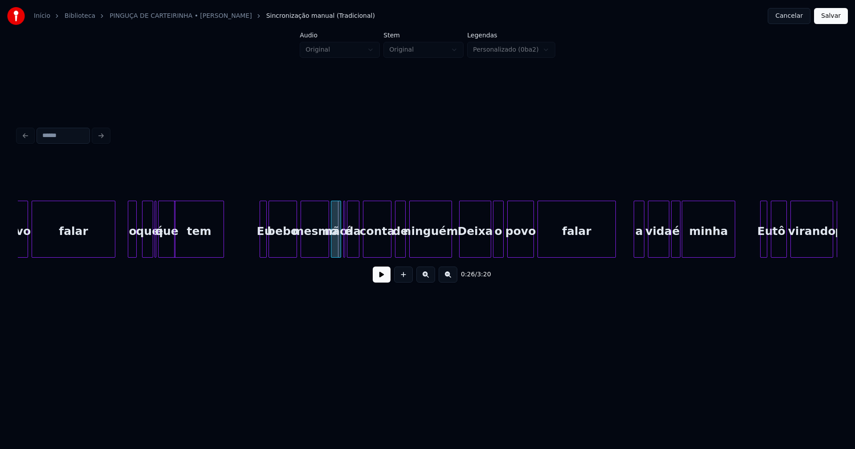
click at [132, 247] on div "o" at bounding box center [132, 231] width 9 height 61
click at [144, 249] on div "que" at bounding box center [144, 231] width 10 height 61
click at [155, 250] on div "é" at bounding box center [154, 229] width 4 height 57
click at [255, 244] on div at bounding box center [256, 229] width 3 height 56
click at [322, 248] on div at bounding box center [323, 229] width 3 height 56
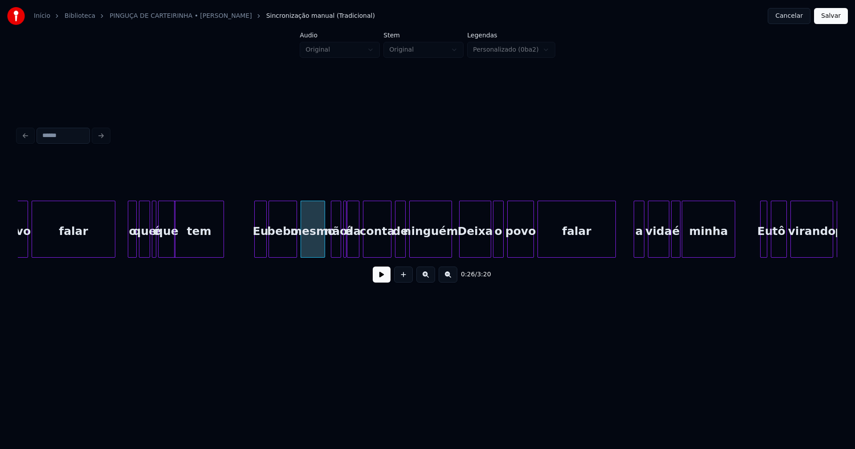
click at [345, 251] on div at bounding box center [344, 229] width 3 height 56
click at [374, 278] on button at bounding box center [382, 275] width 18 height 16
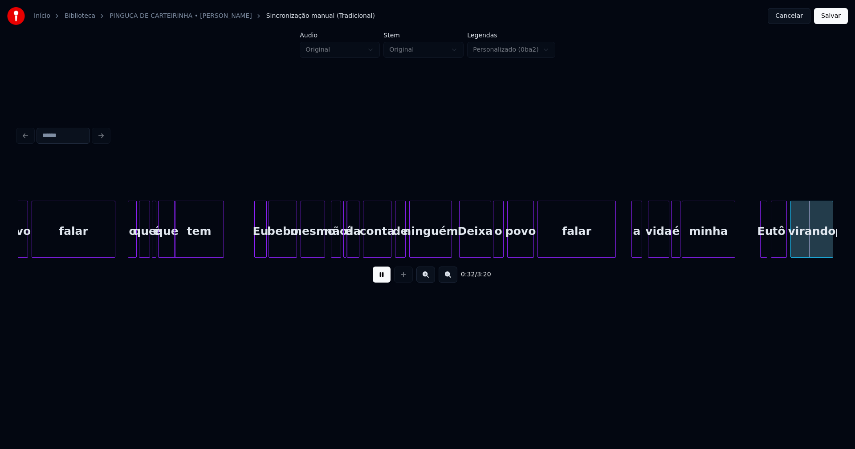
click at [631, 248] on div "a" at bounding box center [636, 229] width 11 height 57
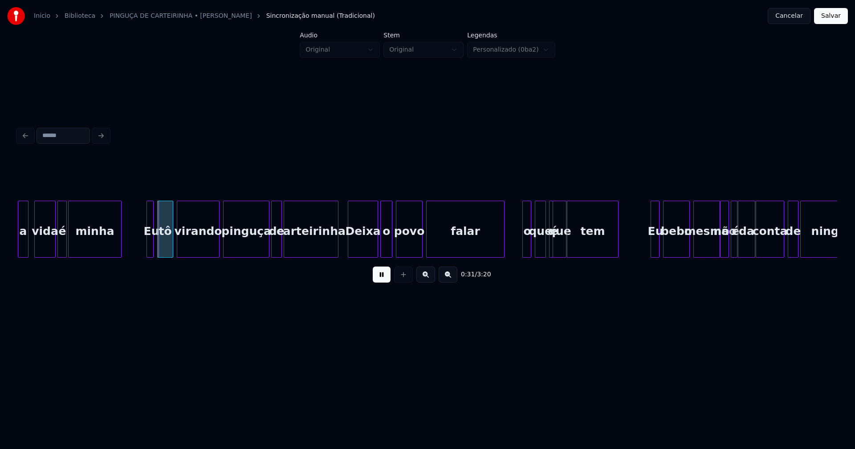
scroll to position [0, 2722]
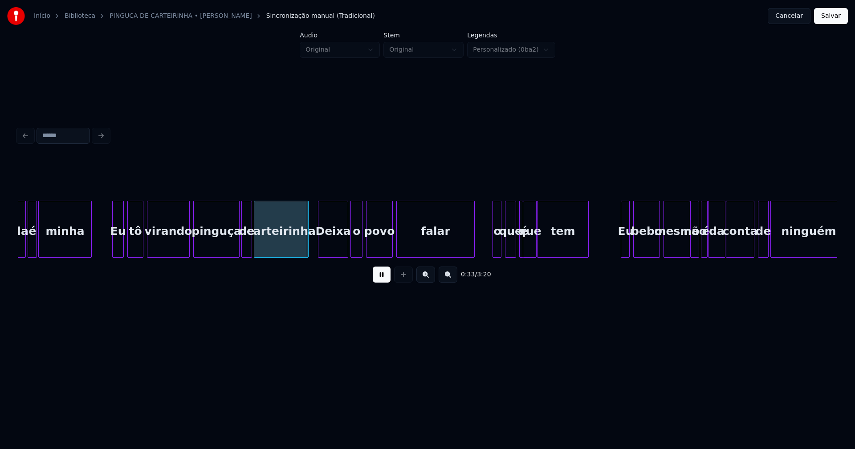
click at [114, 245] on div at bounding box center [114, 229] width 3 height 56
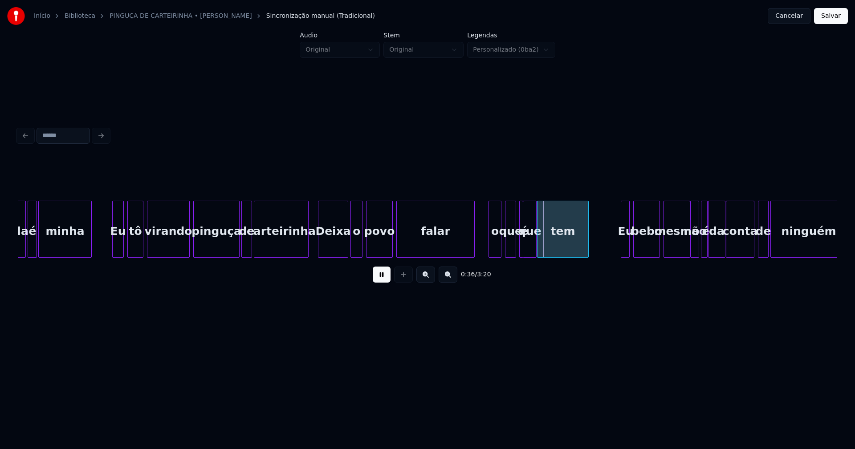
click at [490, 249] on div at bounding box center [490, 229] width 3 height 56
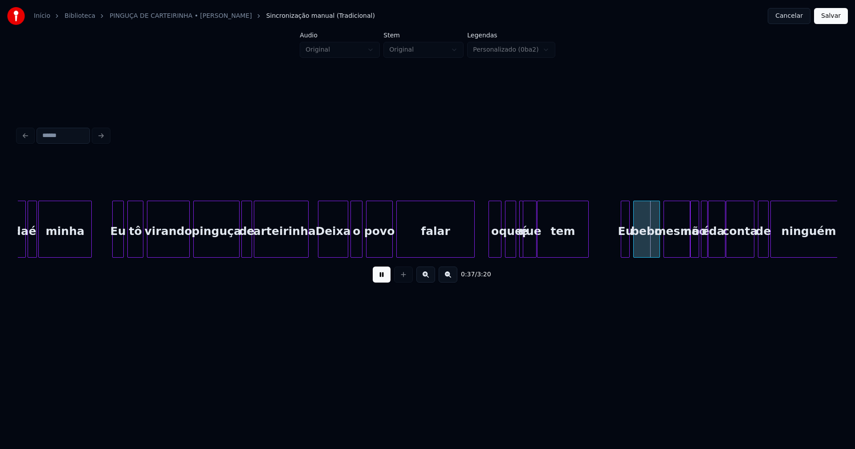
click at [385, 281] on button at bounding box center [382, 275] width 18 height 16
click at [520, 212] on div at bounding box center [521, 229] width 3 height 56
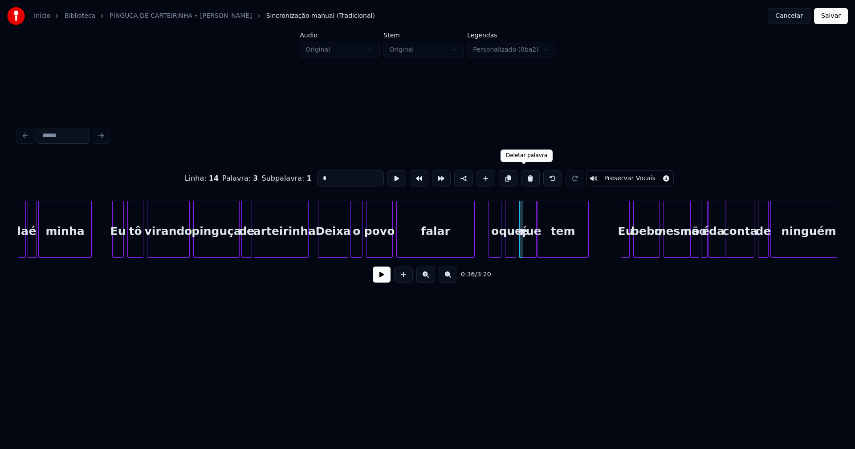
click at [524, 178] on button at bounding box center [530, 179] width 19 height 16
click at [516, 247] on div at bounding box center [515, 229] width 3 height 56
click at [522, 245] on div at bounding box center [522, 229] width 3 height 56
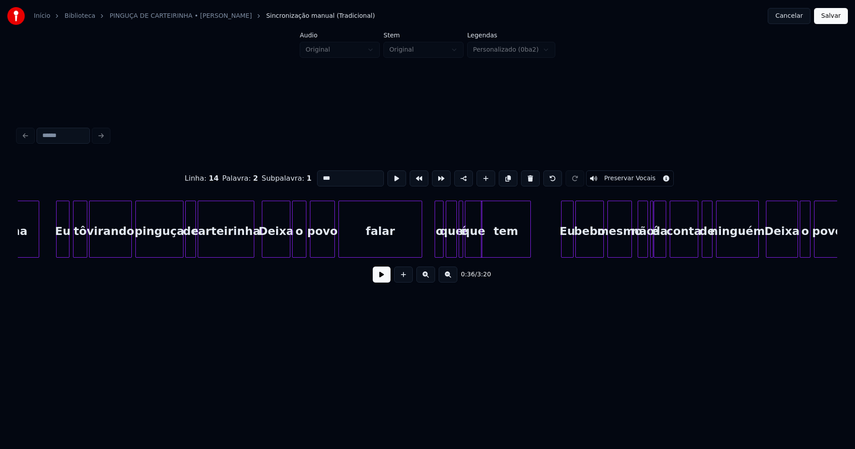
scroll to position [0, 1782]
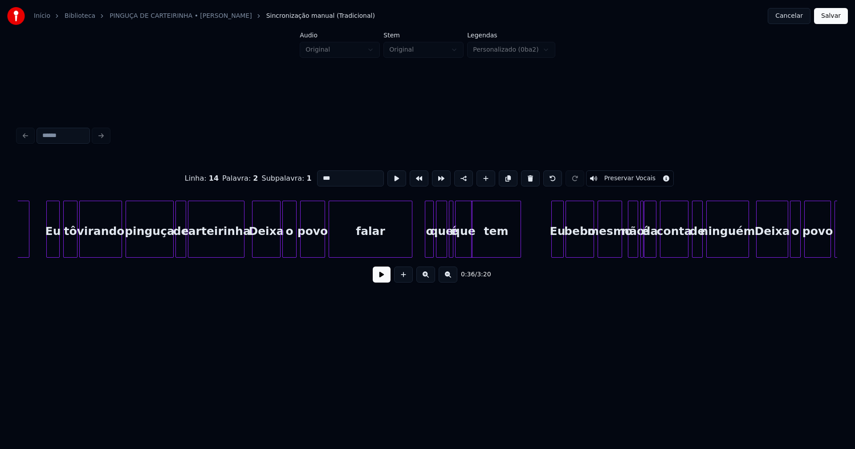
click at [452, 220] on div at bounding box center [451, 229] width 3 height 56
click at [524, 175] on button at bounding box center [527, 179] width 19 height 16
type input "***"
click at [451, 243] on div at bounding box center [451, 229] width 3 height 56
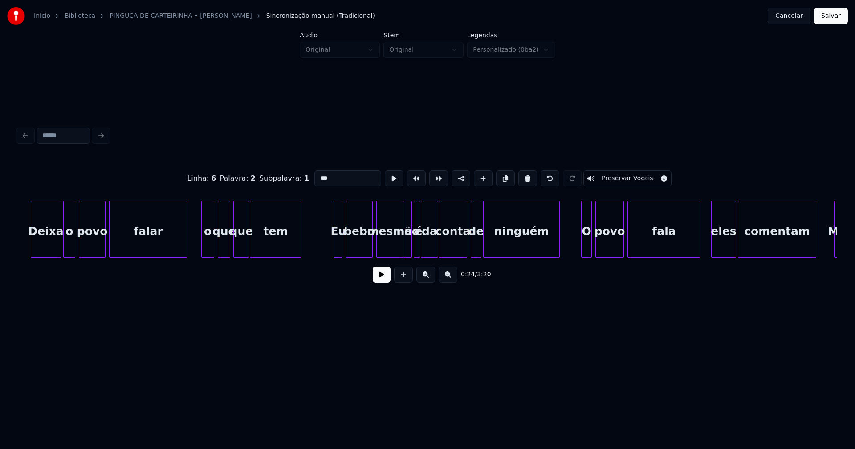
scroll to position [0, 3019]
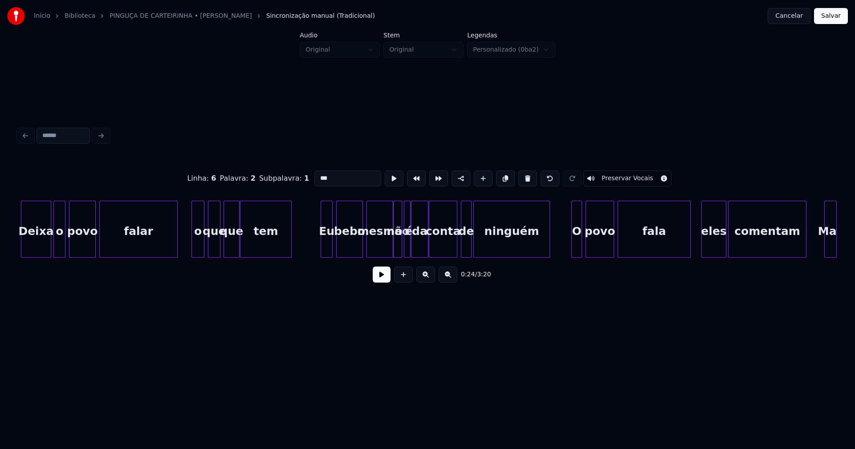
click at [322, 242] on div at bounding box center [322, 229] width 3 height 56
click at [377, 276] on button at bounding box center [382, 275] width 18 height 16
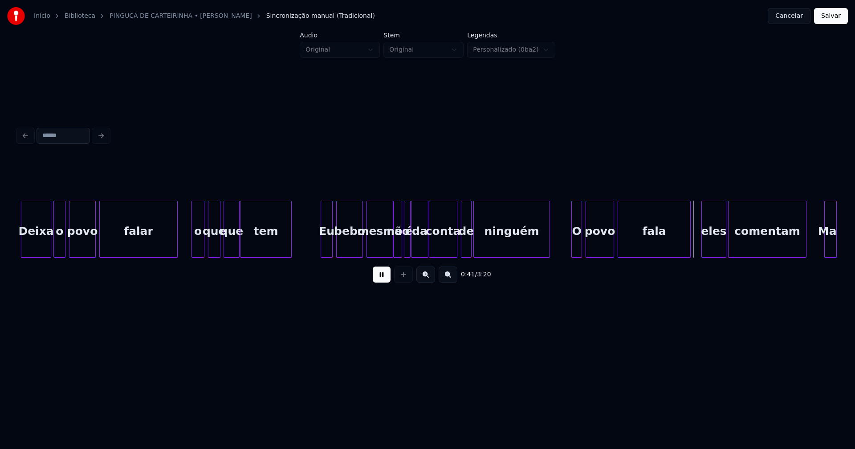
click at [382, 280] on button at bounding box center [382, 275] width 18 height 16
click at [386, 244] on div at bounding box center [386, 229] width 3 height 56
click at [357, 248] on div at bounding box center [357, 229] width 3 height 56
click at [365, 246] on div at bounding box center [364, 229] width 3 height 56
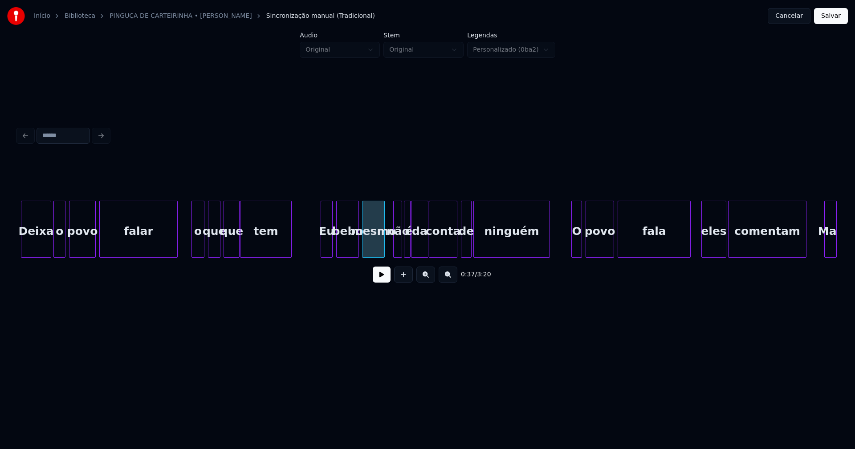
click at [384, 245] on div at bounding box center [383, 229] width 3 height 56
click at [392, 244] on div at bounding box center [393, 229] width 3 height 56
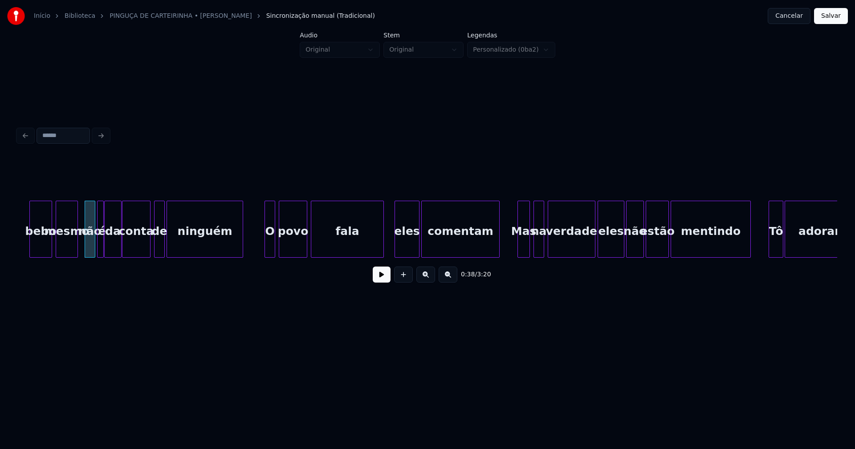
scroll to position [0, 3356]
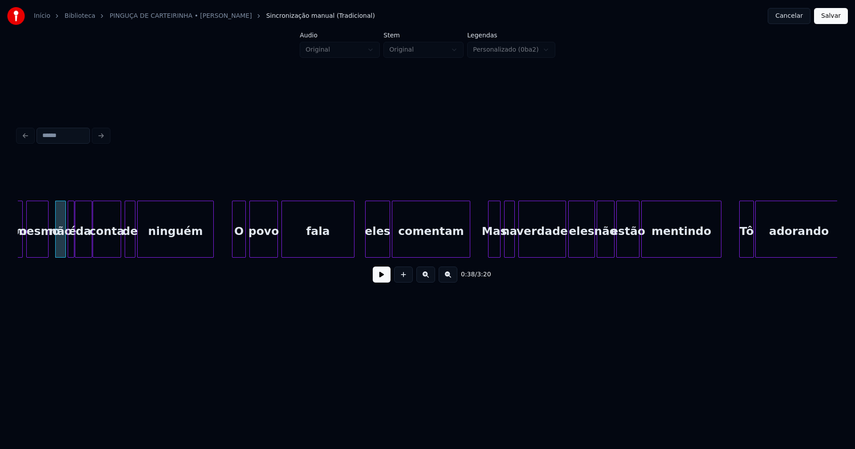
click at [234, 247] on div at bounding box center [233, 229] width 3 height 56
click at [351, 246] on div at bounding box center [349, 229] width 3 height 56
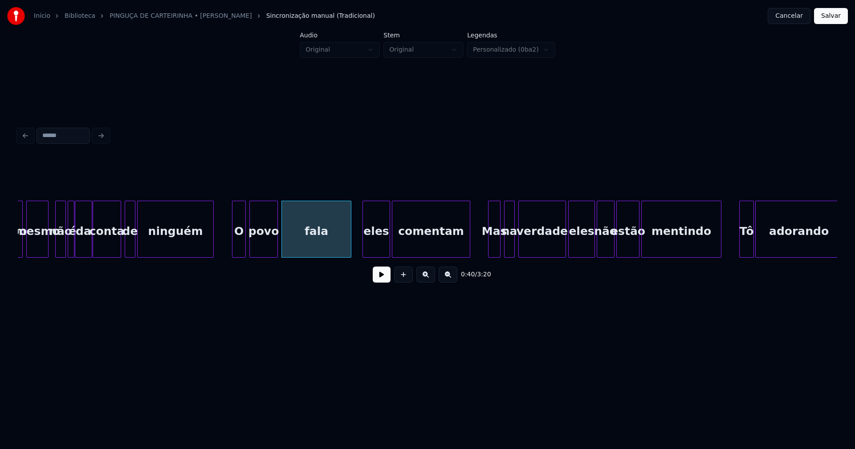
click at [363, 245] on div at bounding box center [364, 229] width 3 height 56
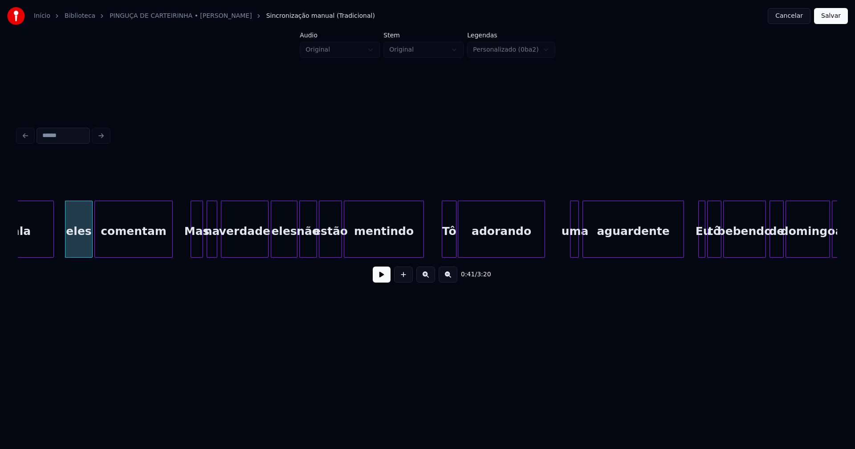
scroll to position [0, 3663]
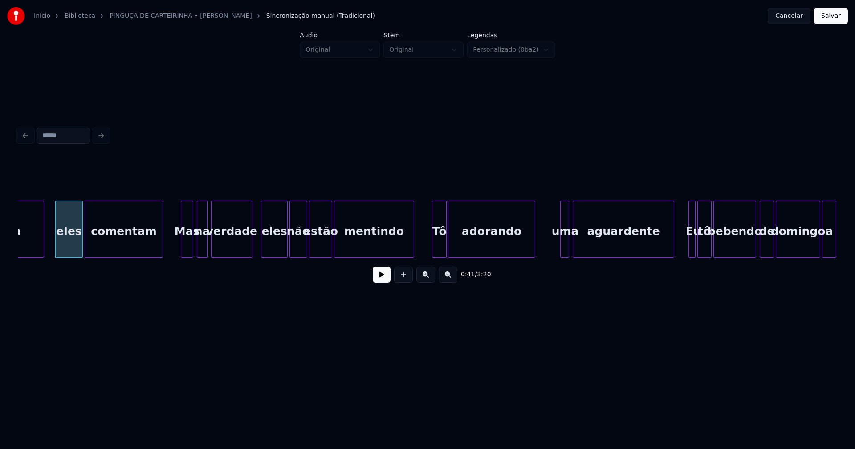
click at [251, 248] on div at bounding box center [250, 229] width 3 height 56
click at [260, 247] on div at bounding box center [259, 229] width 3 height 56
click at [241, 252] on div at bounding box center [241, 229] width 3 height 56
click at [256, 243] on div at bounding box center [256, 229] width 3 height 56
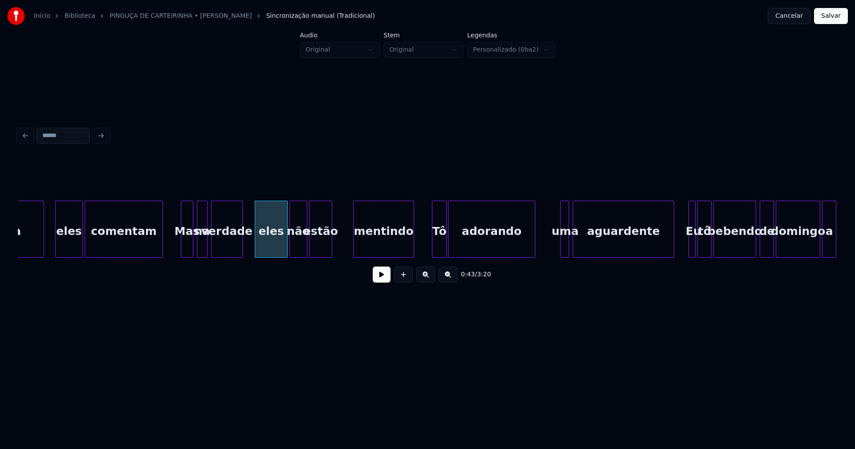
click at [354, 240] on div at bounding box center [355, 229] width 3 height 56
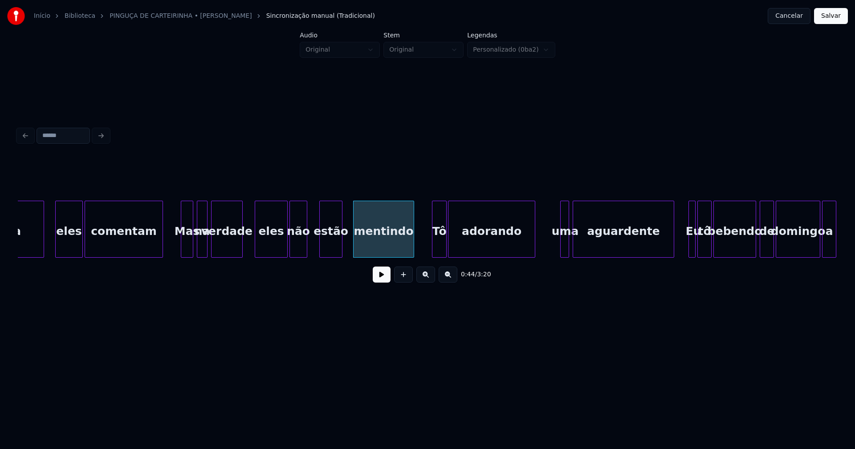
click at [330, 244] on div "estão" at bounding box center [331, 231] width 22 height 61
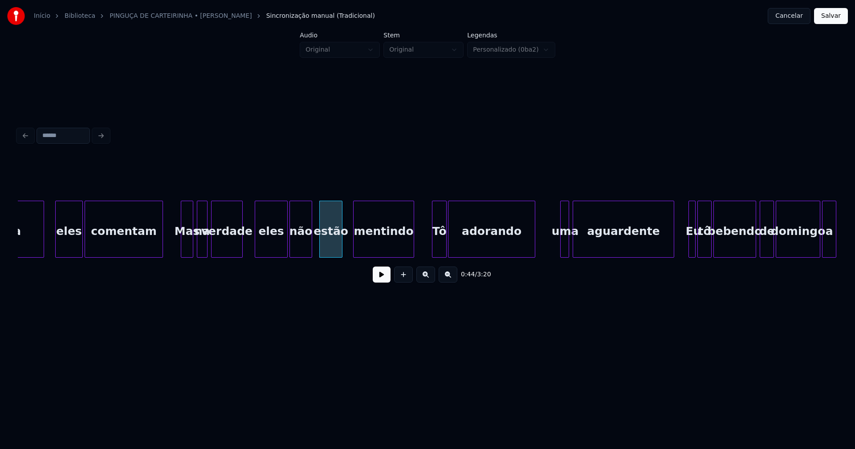
click at [311, 244] on div at bounding box center [310, 229] width 3 height 56
click at [463, 243] on div at bounding box center [462, 229] width 3 height 56
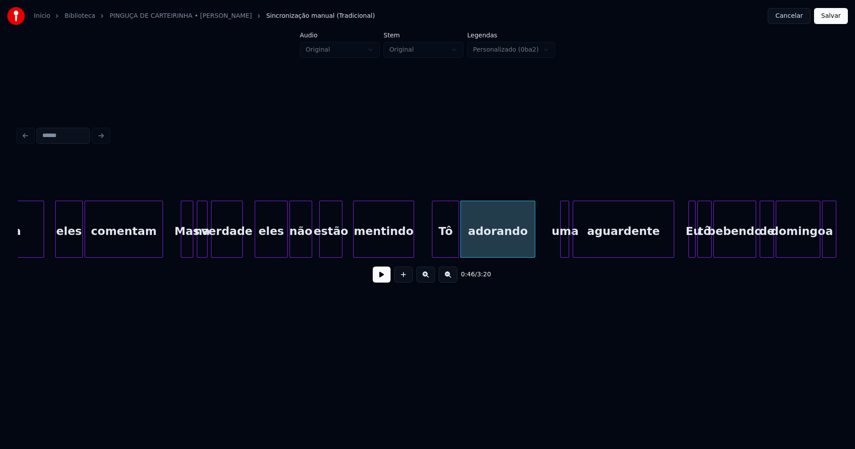
click at [458, 240] on div at bounding box center [457, 229] width 3 height 56
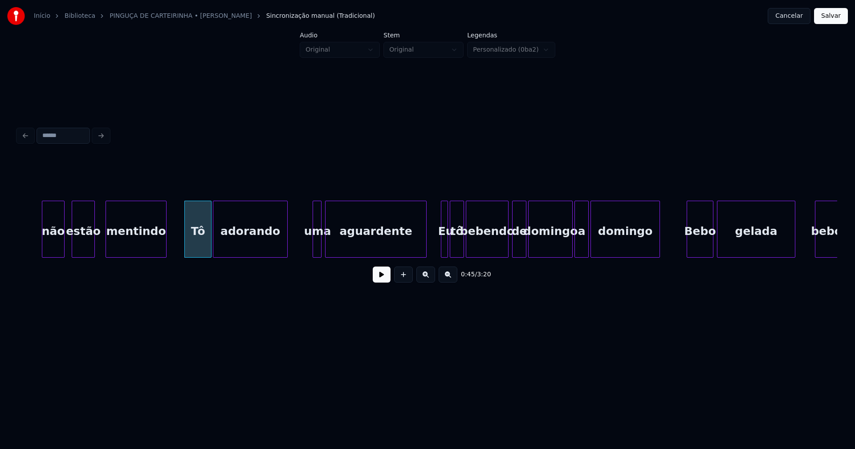
scroll to position [0, 3940]
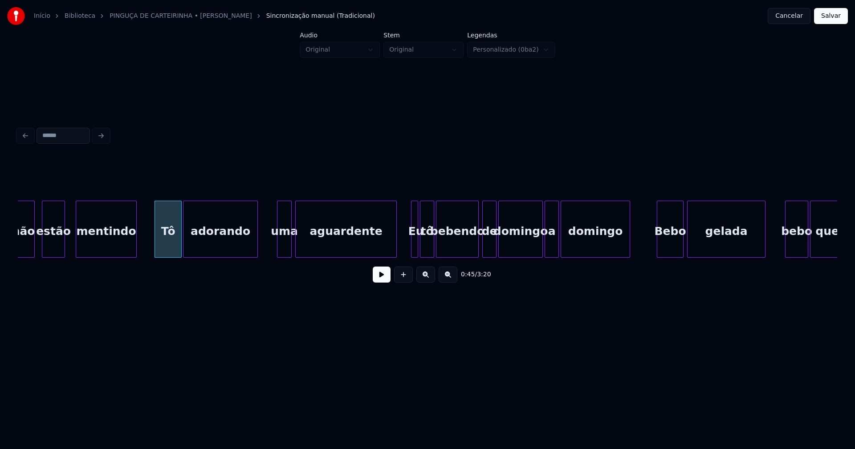
click at [278, 243] on div at bounding box center [278, 229] width 3 height 56
click at [308, 240] on div at bounding box center [308, 229] width 3 height 56
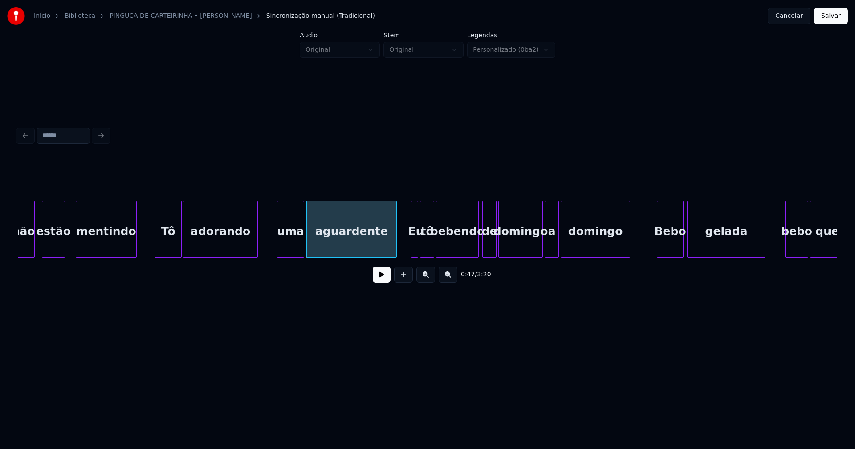
click at [301, 242] on div at bounding box center [302, 229] width 3 height 56
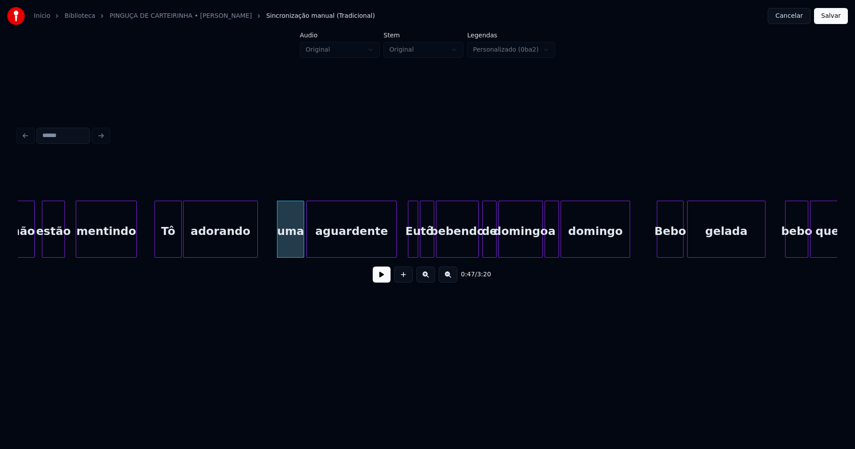
click at [409, 242] on div at bounding box center [409, 229] width 3 height 56
click at [393, 248] on div at bounding box center [392, 229] width 3 height 56
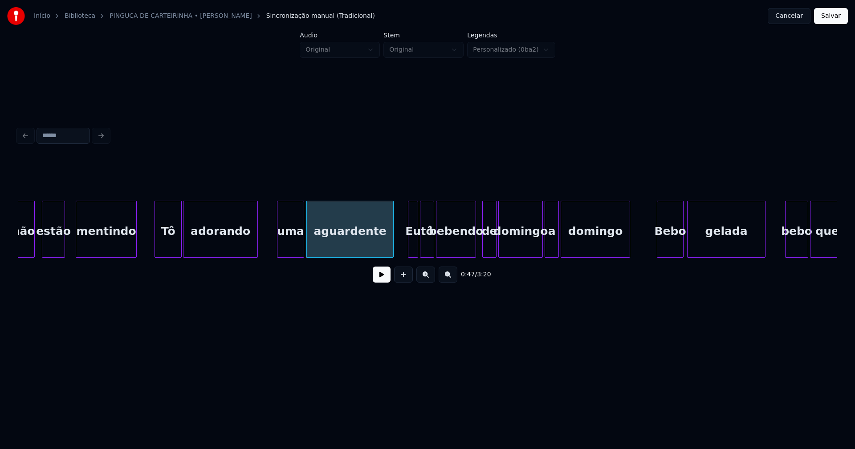
click at [475, 250] on div at bounding box center [474, 229] width 3 height 56
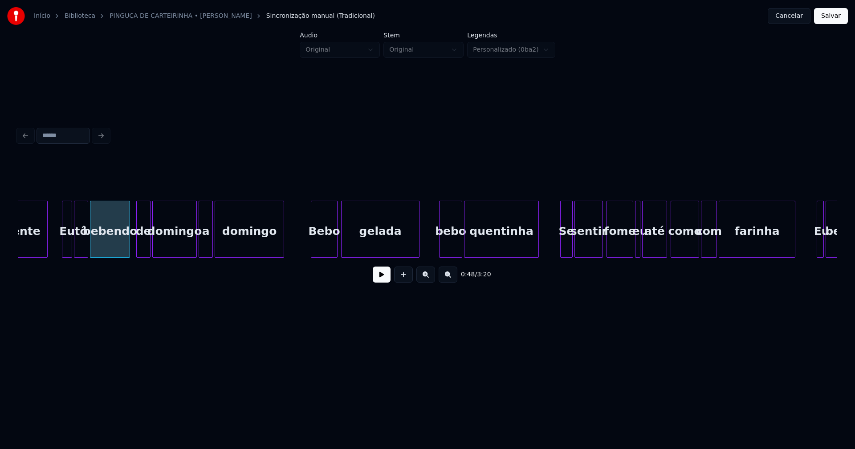
scroll to position [0, 4296]
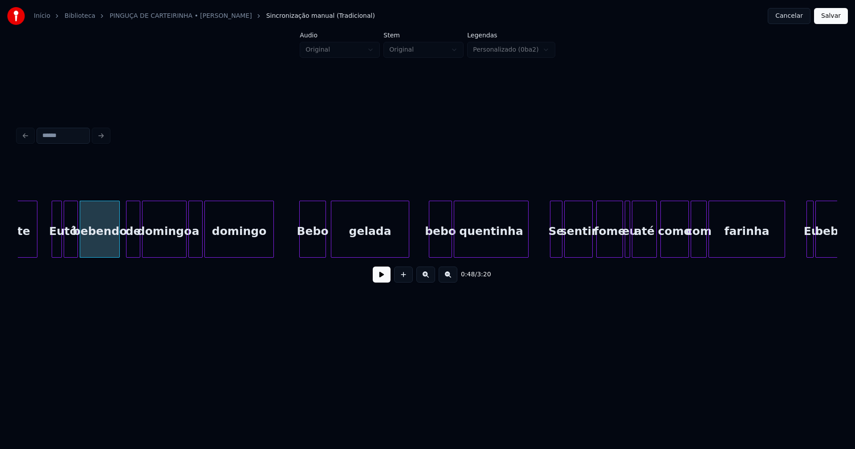
click at [316, 247] on div "Bebo" at bounding box center [313, 231] width 26 height 61
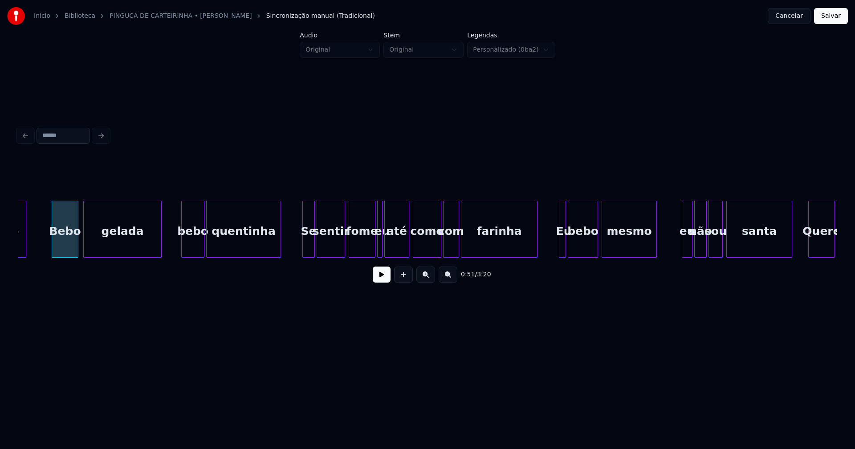
scroll to position [0, 4554]
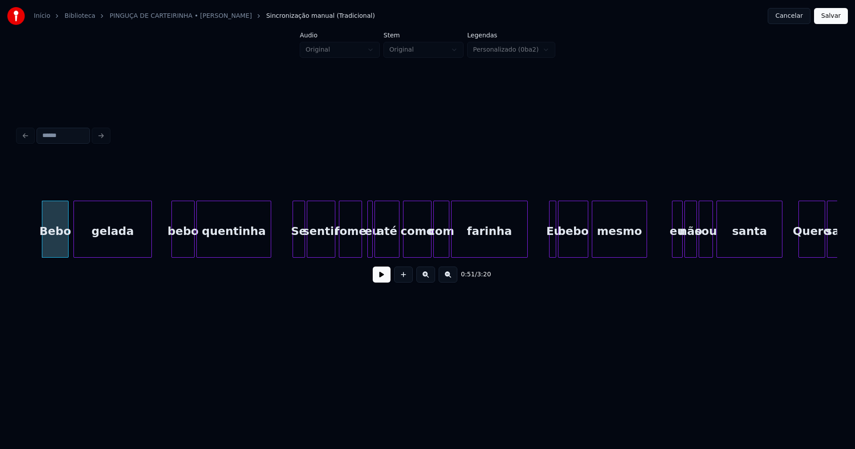
click at [359, 248] on div at bounding box center [360, 229] width 3 height 56
click at [383, 280] on button at bounding box center [382, 275] width 18 height 16
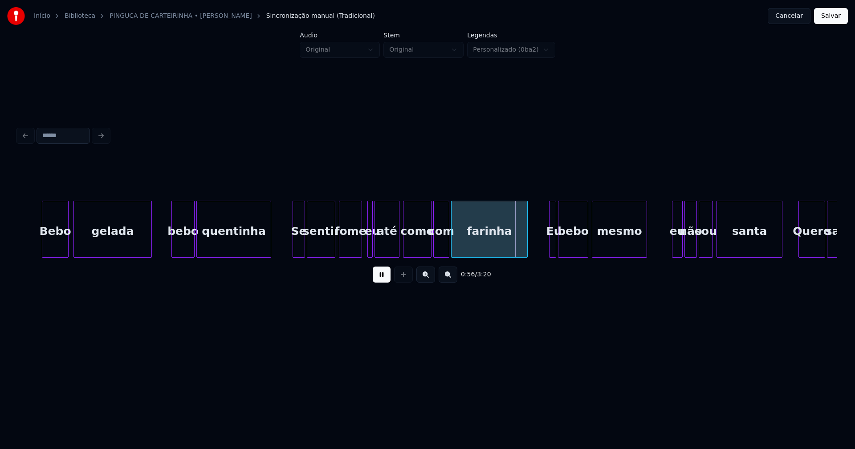
click at [374, 277] on button at bounding box center [382, 275] width 18 height 16
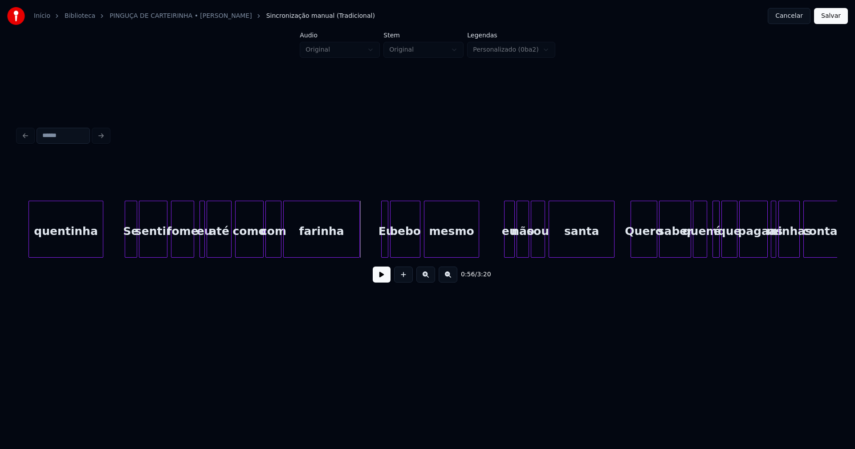
scroll to position [0, 4791]
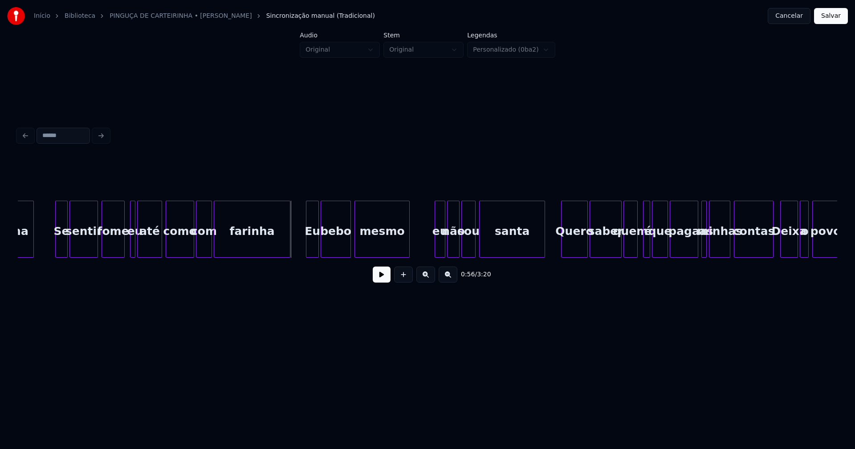
click at [306, 247] on div at bounding box center [307, 229] width 3 height 56
click at [434, 251] on div at bounding box center [433, 229] width 3 height 56
click at [484, 250] on div at bounding box center [483, 229] width 3 height 56
click at [478, 249] on div at bounding box center [478, 229] width 3 height 56
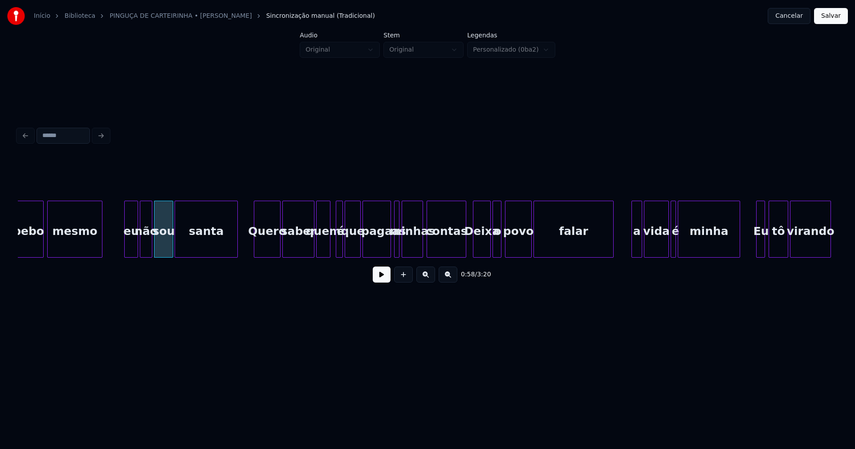
scroll to position [0, 5108]
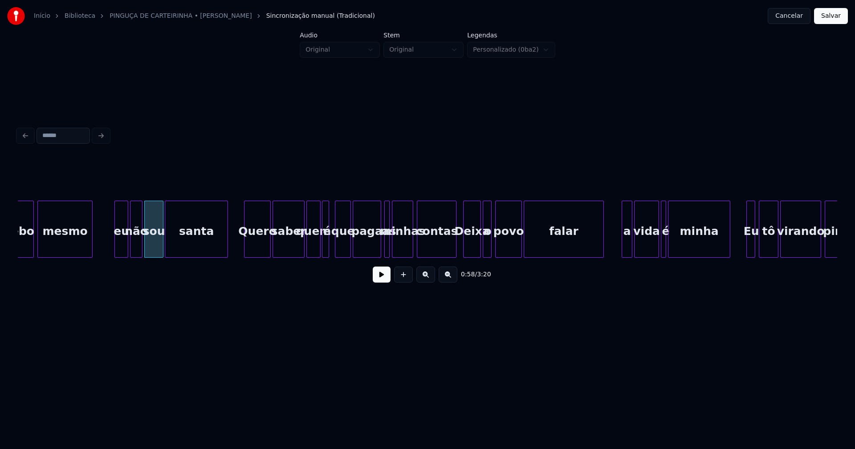
click at [322, 245] on div "é" at bounding box center [325, 229] width 7 height 57
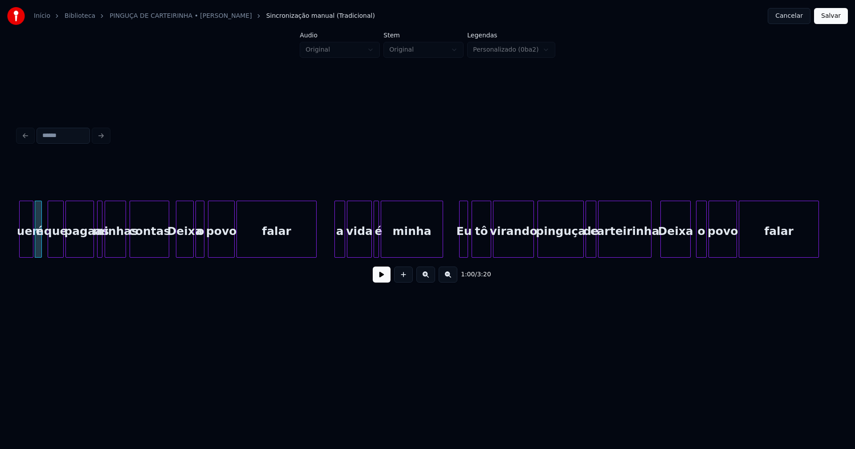
scroll to position [0, 5405]
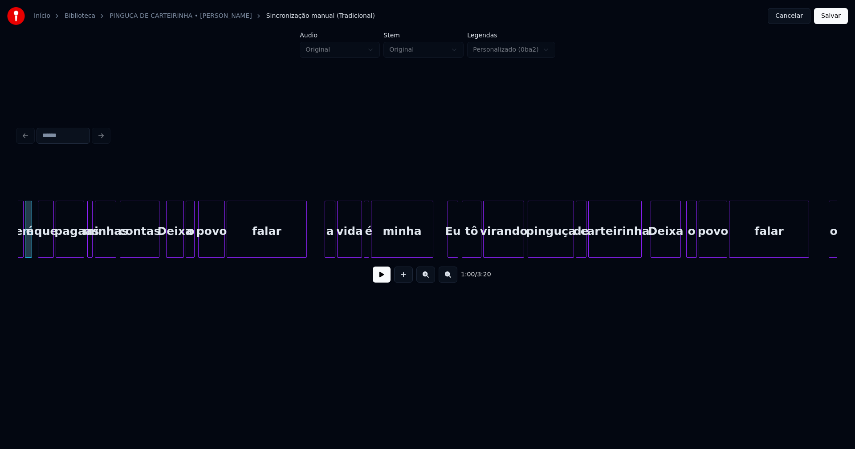
click at [450, 249] on div at bounding box center [449, 229] width 3 height 56
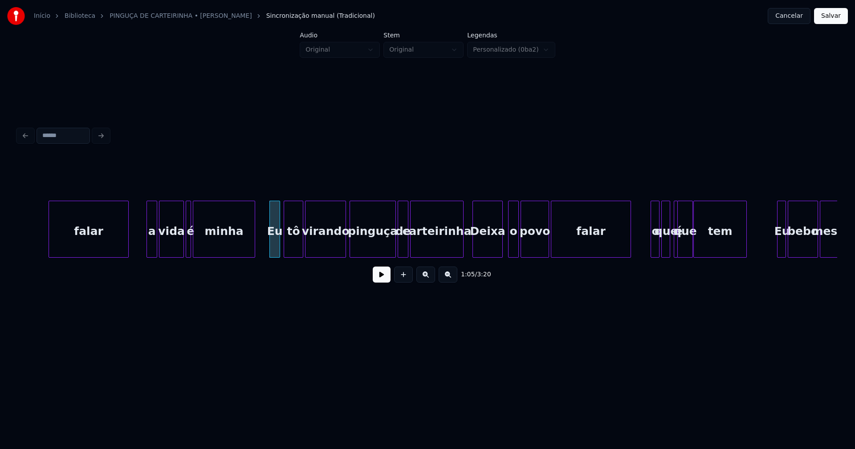
scroll to position [0, 5633]
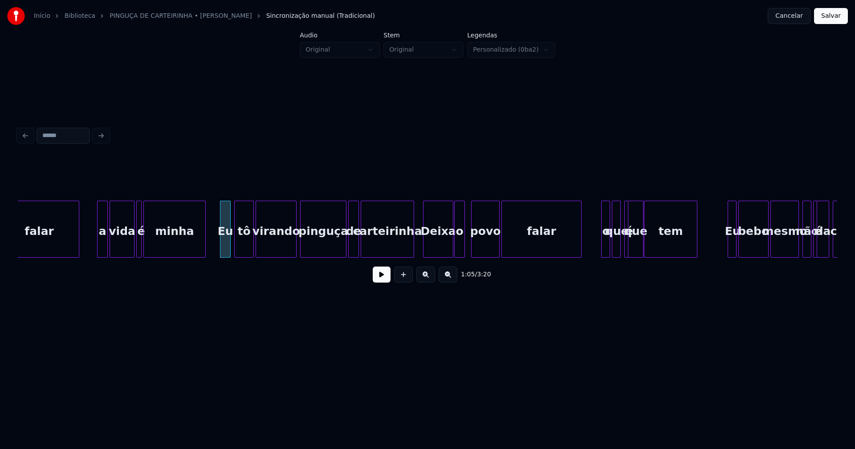
click at [459, 248] on div "o" at bounding box center [460, 231] width 10 height 61
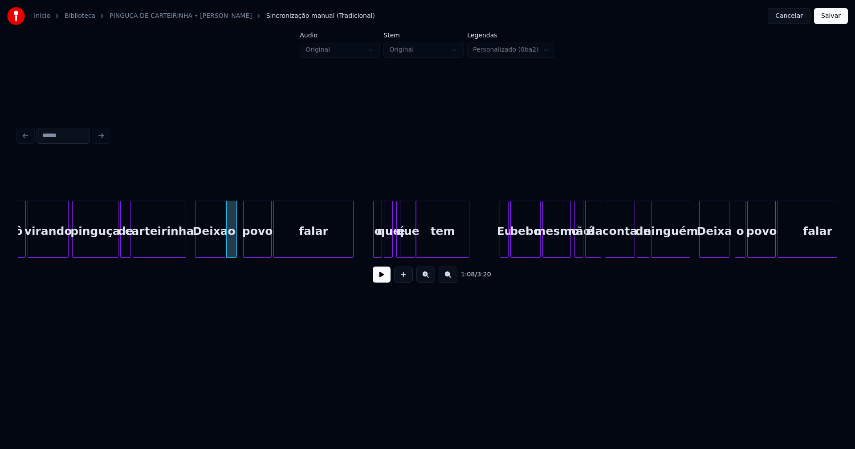
scroll to position [0, 5871]
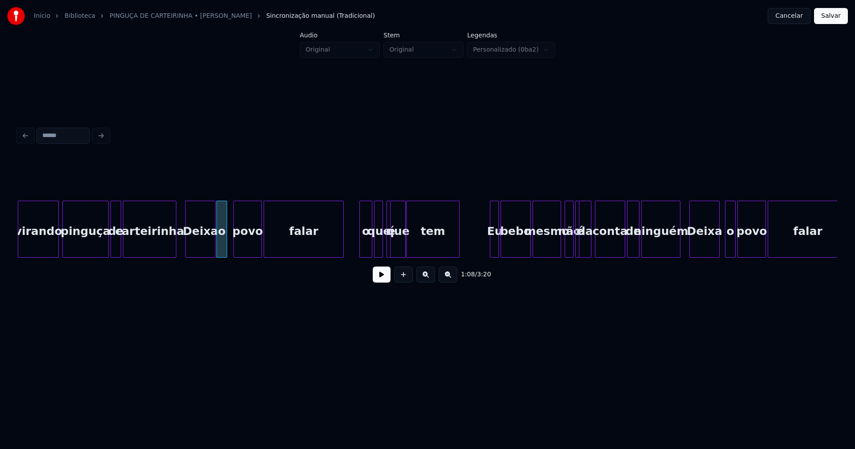
click at [361, 245] on div at bounding box center [361, 229] width 3 height 56
click at [488, 246] on div at bounding box center [488, 229] width 3 height 56
click at [557, 248] on div at bounding box center [556, 229] width 3 height 56
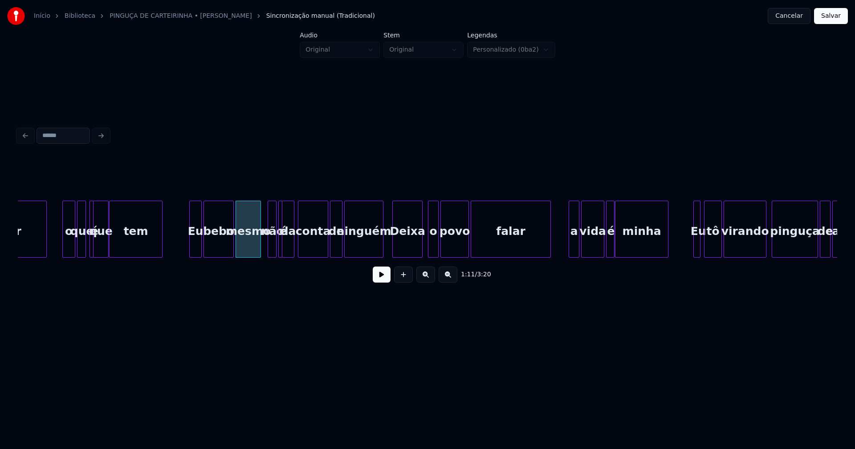
scroll to position [0, 6177]
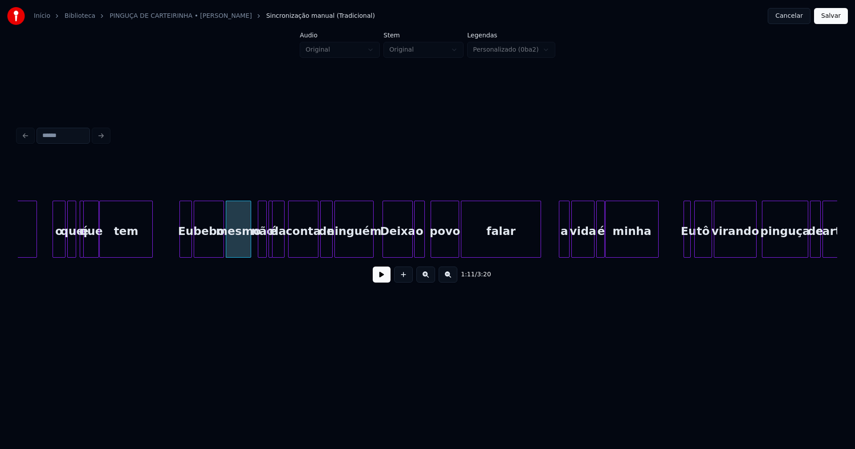
click at [420, 249] on div "o" at bounding box center [420, 231] width 10 height 61
click at [557, 248] on div at bounding box center [556, 229] width 3 height 56
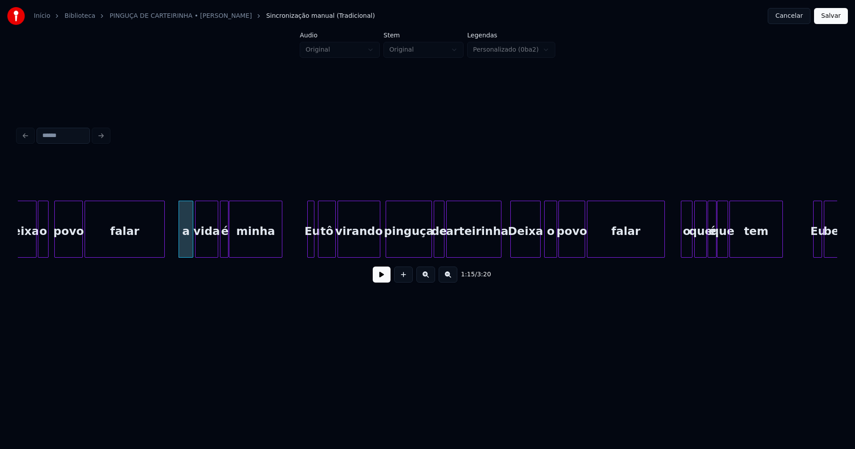
scroll to position [0, 6563]
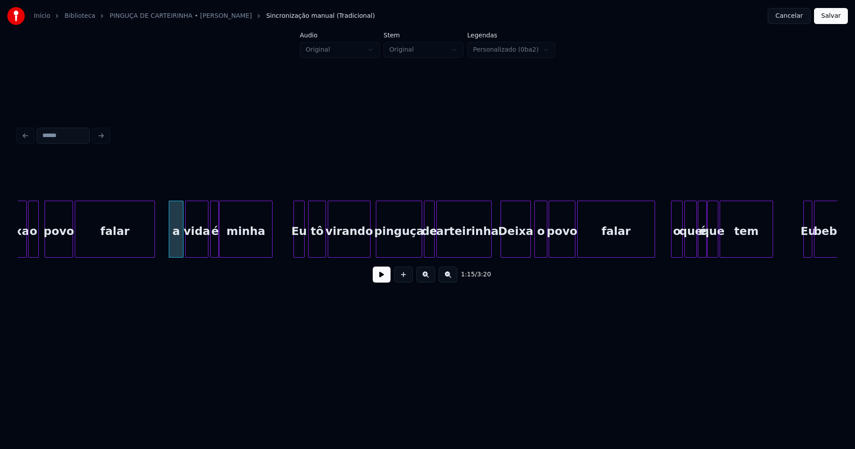
click at [296, 248] on div at bounding box center [295, 229] width 3 height 56
click at [537, 244] on div "o" at bounding box center [537, 231] width 12 height 61
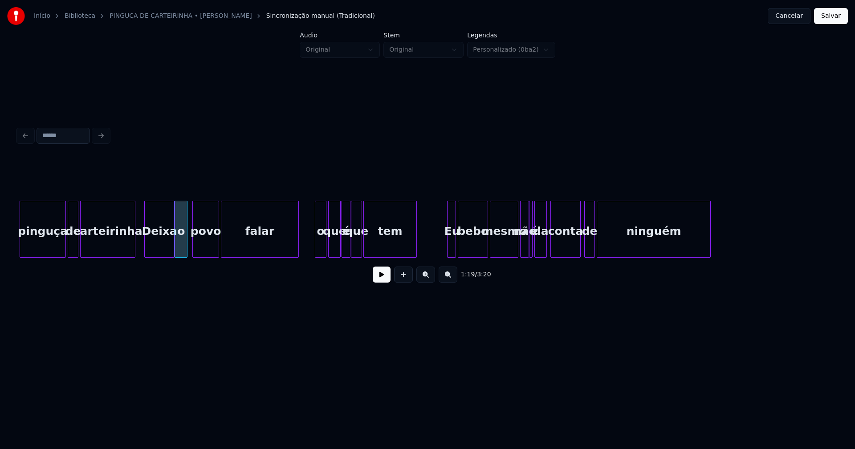
scroll to position [0, 6930]
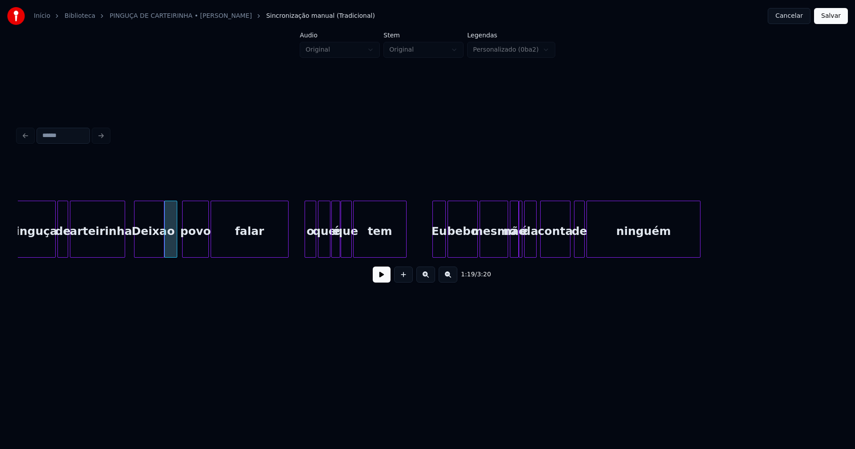
click at [434, 246] on div at bounding box center [434, 229] width 3 height 56
click at [501, 250] on div at bounding box center [501, 229] width 3 height 56
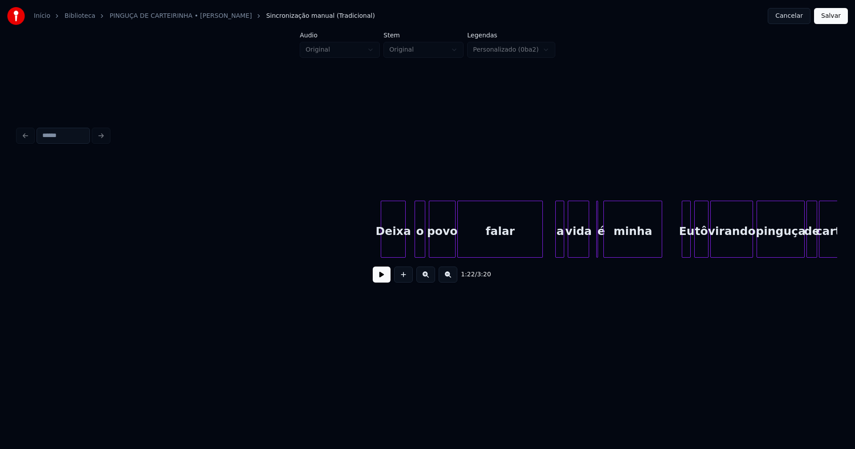
scroll to position [0, 9276]
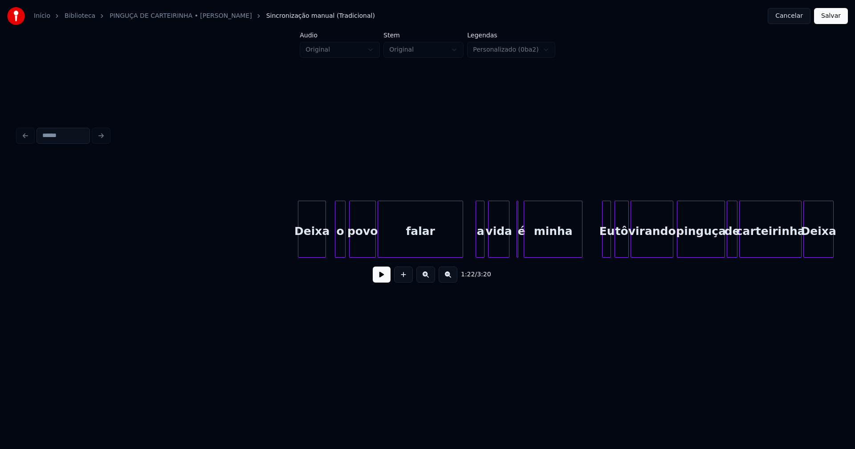
click at [301, 251] on div at bounding box center [299, 229] width 3 height 56
click at [331, 254] on div "o" at bounding box center [333, 231] width 10 height 61
click at [473, 244] on div at bounding box center [473, 229] width 3 height 56
click at [522, 248] on div at bounding box center [521, 229] width 3 height 56
click at [511, 247] on div at bounding box center [511, 229] width 3 height 56
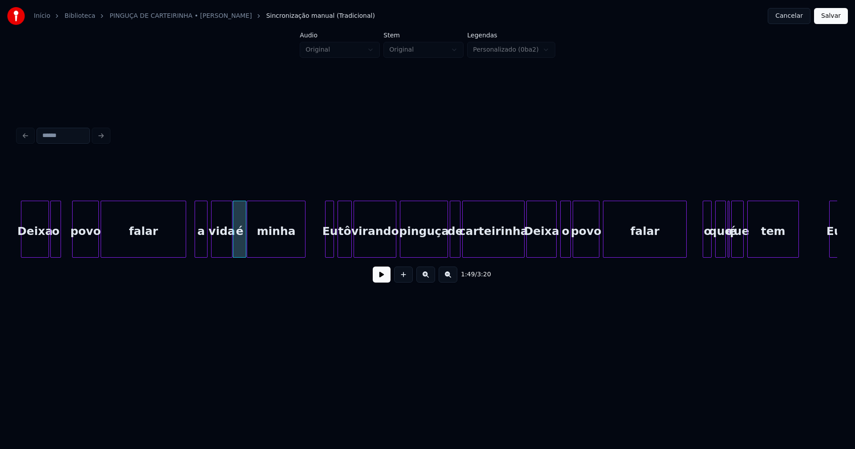
scroll to position [0, 9563]
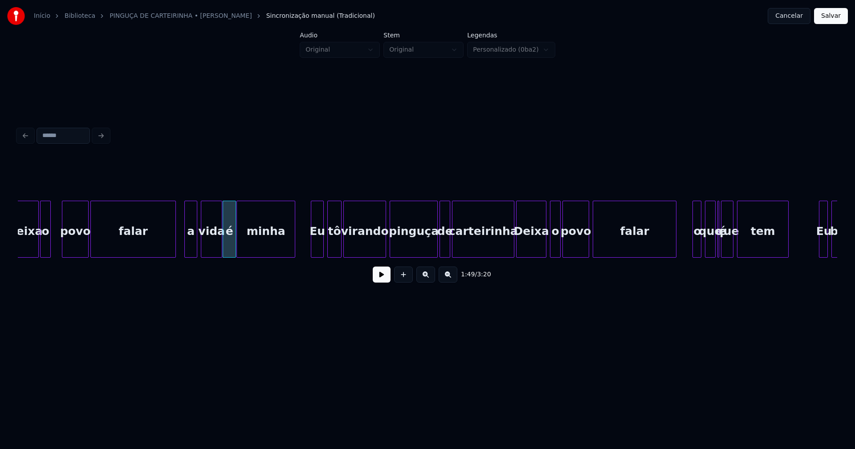
click at [312, 249] on div at bounding box center [312, 229] width 3 height 56
click at [507, 251] on div at bounding box center [507, 229] width 3 height 56
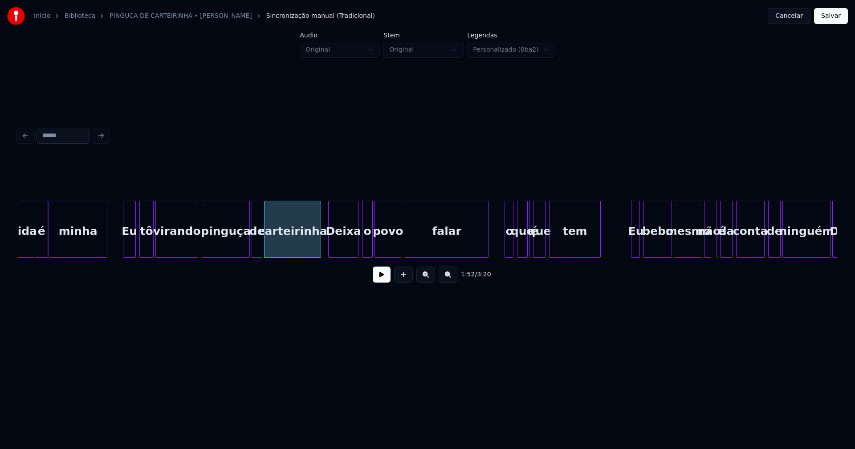
scroll to position [0, 9761]
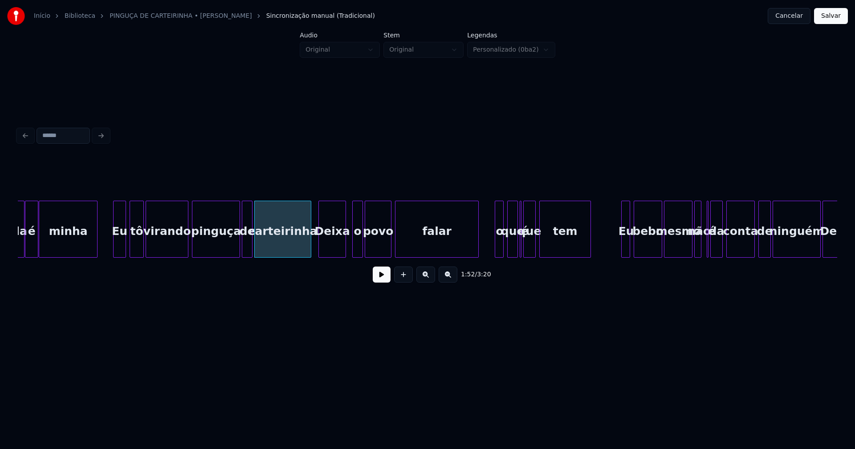
click at [345, 248] on div at bounding box center [344, 229] width 3 height 56
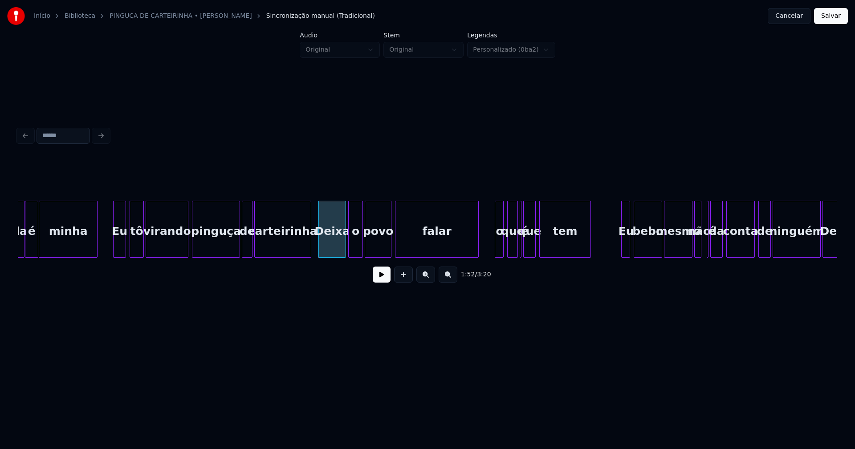
click at [351, 250] on div at bounding box center [350, 229] width 3 height 56
click at [495, 251] on div "o" at bounding box center [496, 231] width 9 height 61
click at [508, 249] on div "que" at bounding box center [509, 231] width 10 height 61
click at [518, 251] on div at bounding box center [518, 229] width 3 height 56
click at [518, 246] on div at bounding box center [519, 229] width 3 height 56
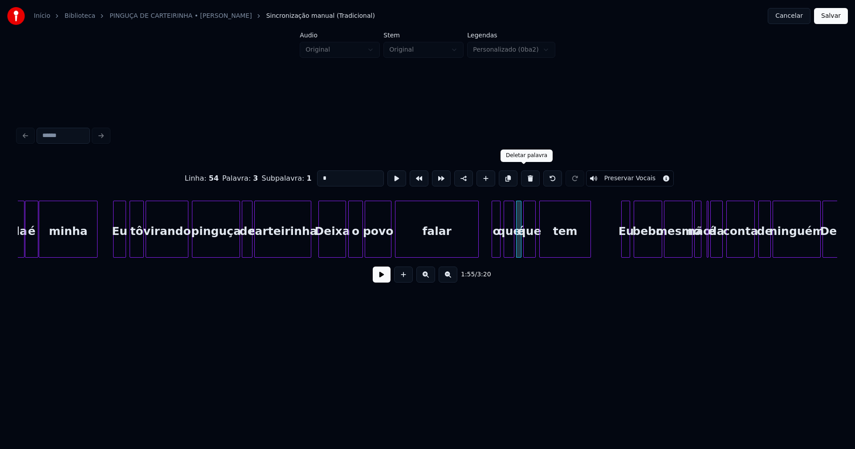
click at [524, 178] on button at bounding box center [530, 179] width 19 height 16
type input "***"
click at [519, 253] on div at bounding box center [518, 229] width 3 height 56
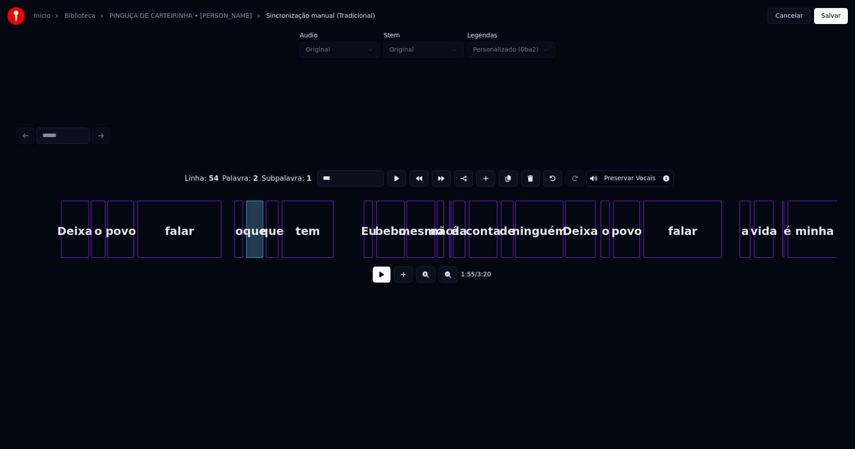
scroll to position [0, 10058]
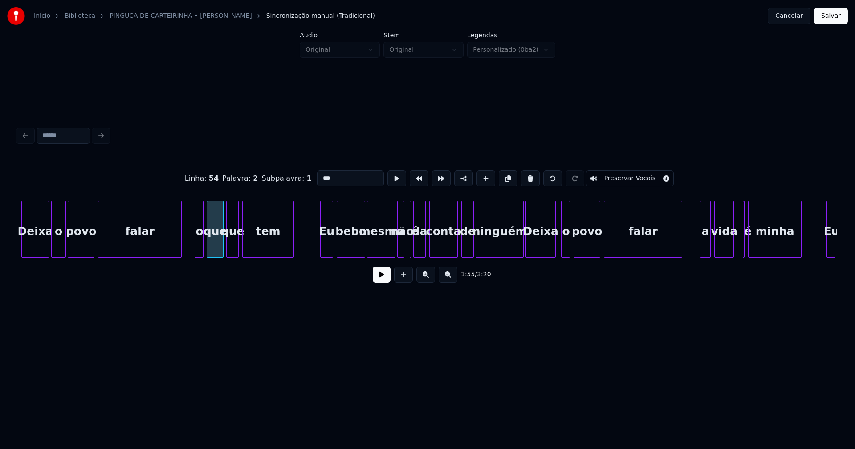
click at [322, 251] on div at bounding box center [322, 229] width 3 height 56
click at [387, 251] on div at bounding box center [388, 229] width 3 height 56
click at [413, 250] on div at bounding box center [411, 229] width 3 height 56
click at [406, 251] on div "é" at bounding box center [408, 229] width 4 height 57
click at [411, 251] on div at bounding box center [411, 229] width 3 height 56
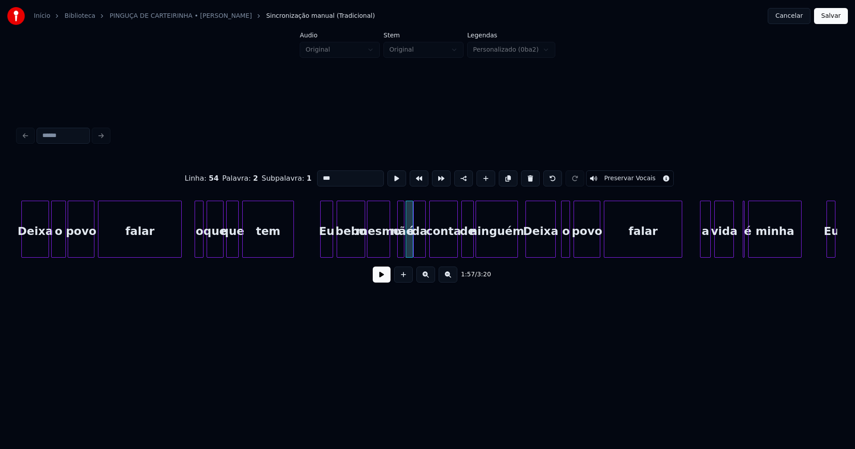
click at [516, 252] on div at bounding box center [516, 229] width 3 height 56
click at [562, 245] on div "o" at bounding box center [562, 231] width 9 height 61
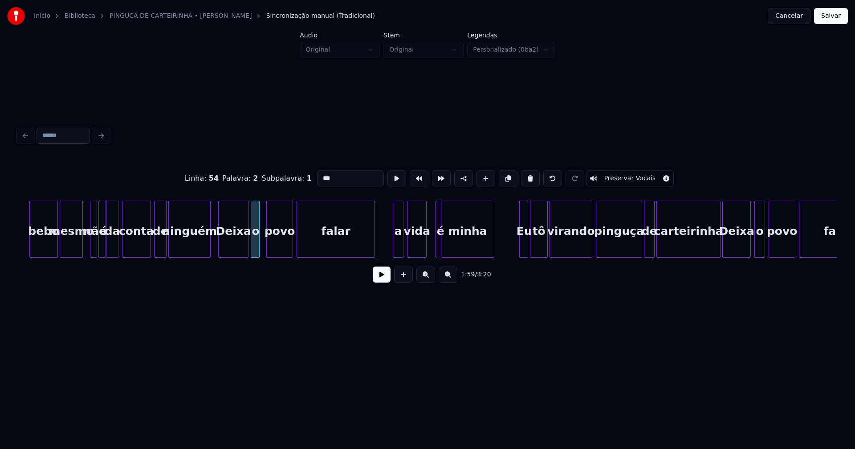
scroll to position [0, 10375]
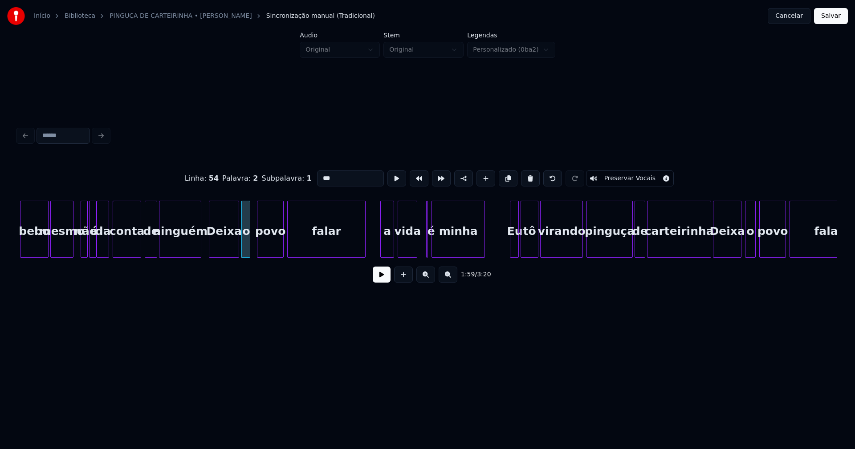
click at [383, 247] on div at bounding box center [382, 229] width 3 height 56
click at [429, 249] on div at bounding box center [428, 229] width 3 height 56
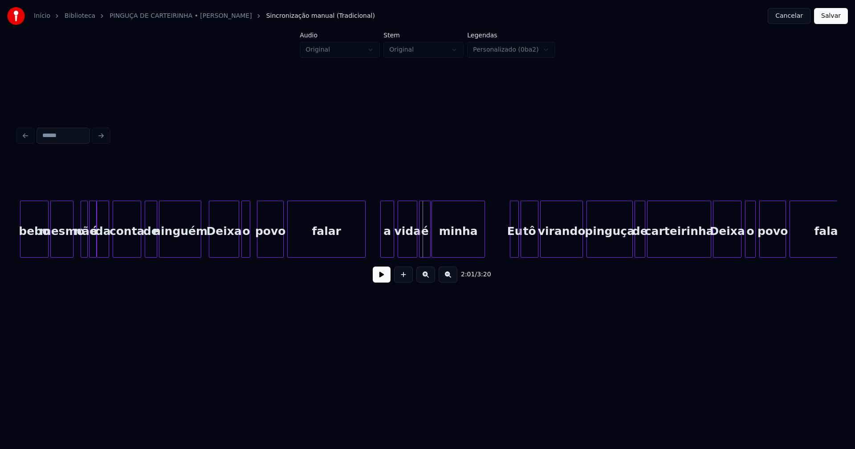
click at [419, 244] on div at bounding box center [420, 229] width 3 height 56
click at [508, 249] on div at bounding box center [507, 229] width 3 height 56
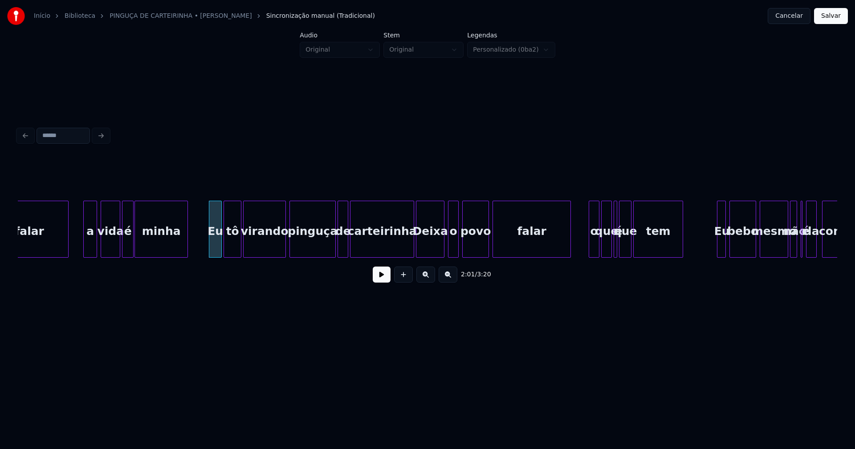
scroll to position [0, 10681]
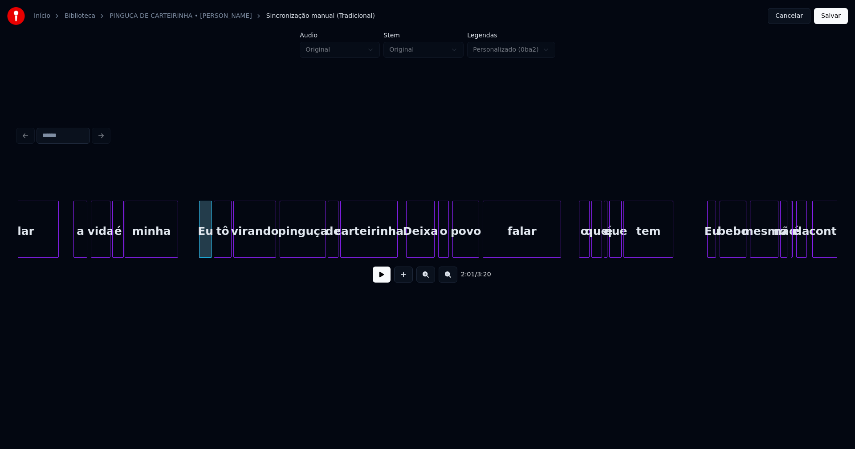
click at [397, 244] on div at bounding box center [396, 229] width 3 height 56
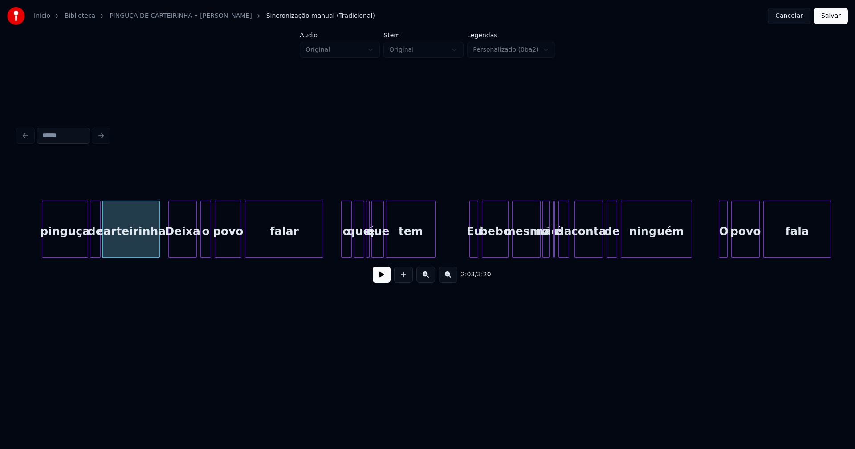
scroll to position [0, 10969]
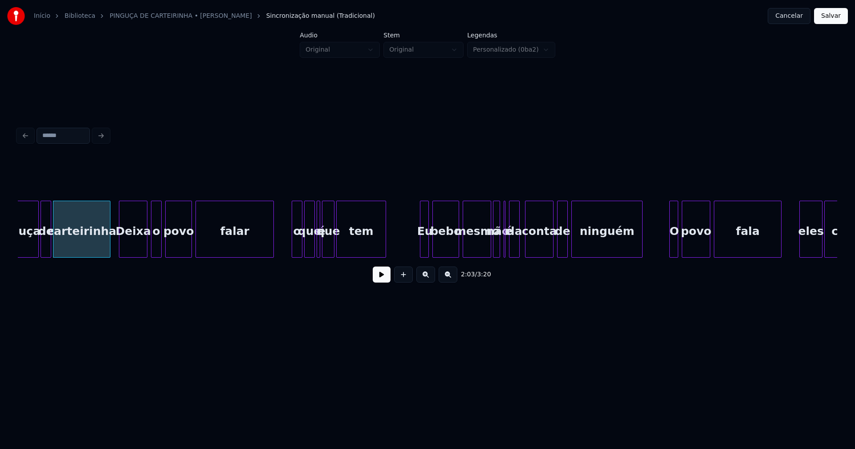
click at [318, 248] on div at bounding box center [318, 229] width 3 height 56
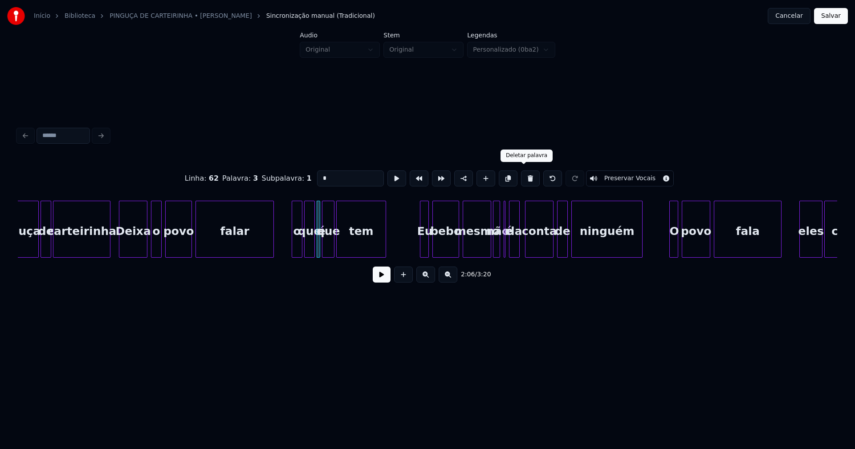
click at [521, 177] on button at bounding box center [530, 179] width 19 height 16
click at [317, 248] on div at bounding box center [317, 229] width 3 height 56
click at [289, 249] on div at bounding box center [288, 229] width 3 height 56
click at [419, 245] on div at bounding box center [418, 229] width 3 height 56
click at [484, 250] on div at bounding box center [484, 229] width 3 height 56
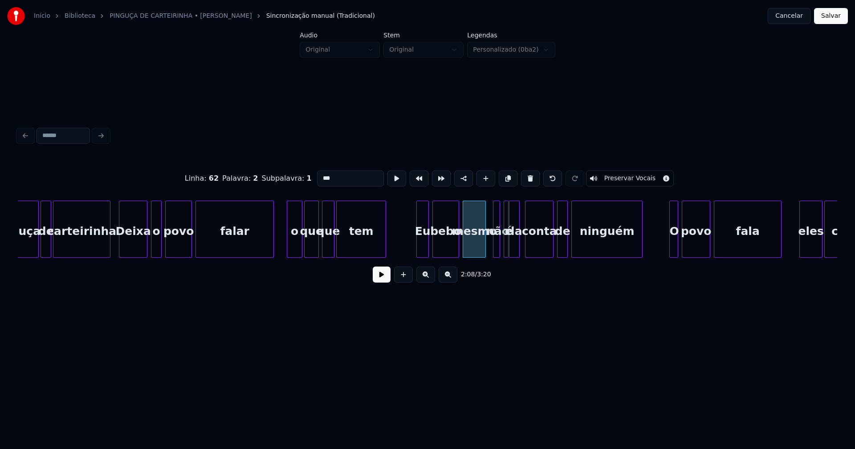
click at [507, 252] on div at bounding box center [506, 229] width 3 height 56
click at [501, 249] on div at bounding box center [502, 229] width 3 height 56
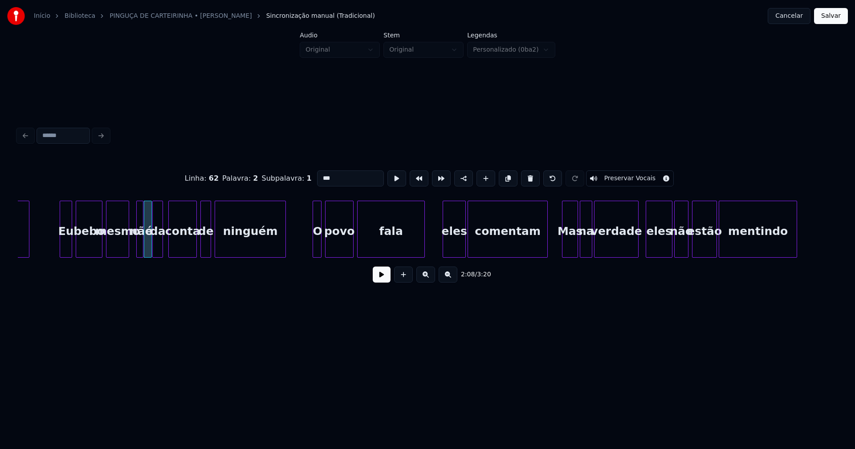
scroll to position [0, 11364]
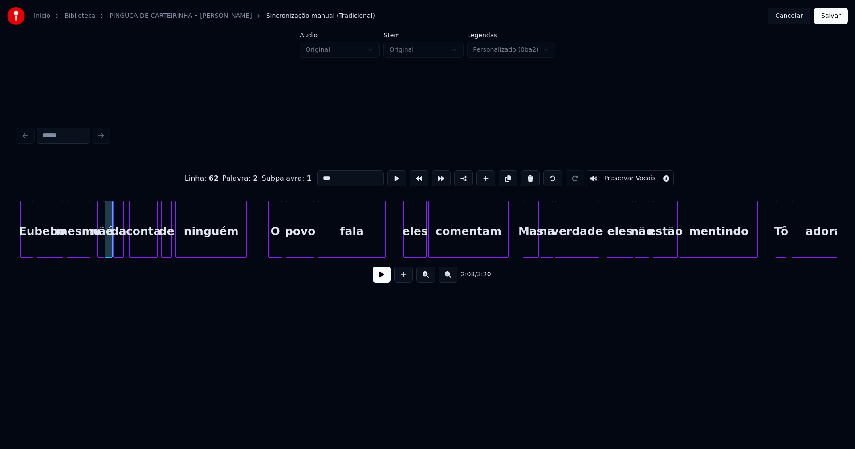
click at [270, 250] on div at bounding box center [270, 229] width 3 height 56
click at [411, 252] on div "eles" at bounding box center [411, 231] width 22 height 61
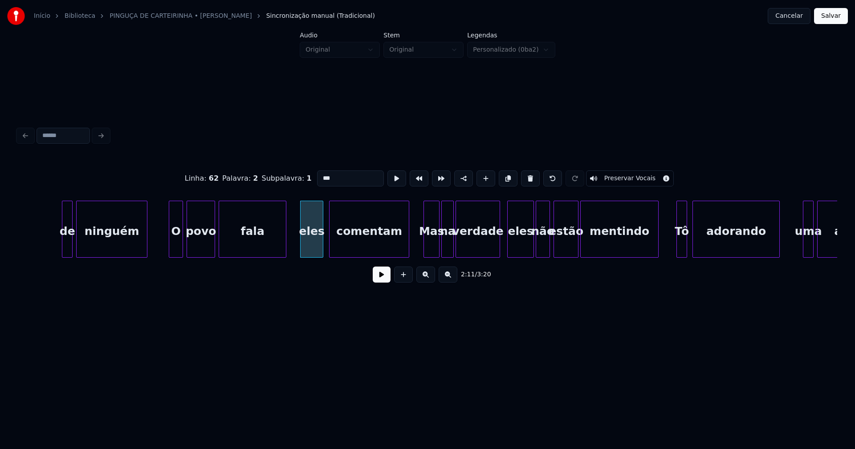
scroll to position [0, 11553]
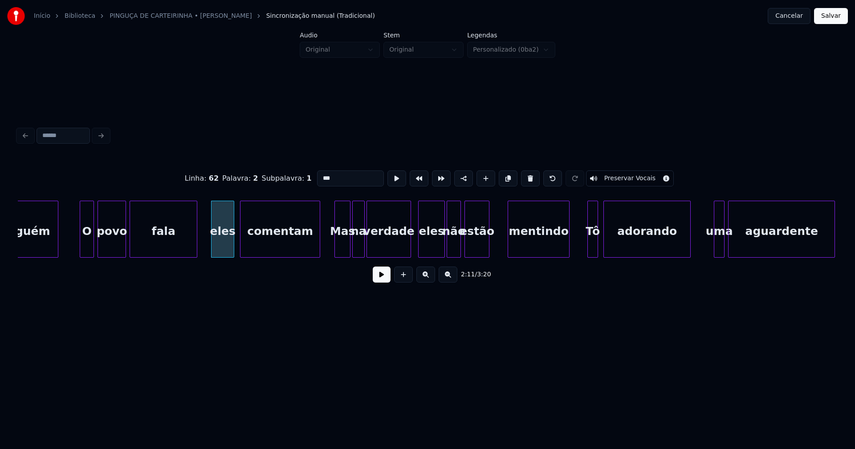
click at [510, 239] on div at bounding box center [509, 229] width 3 height 56
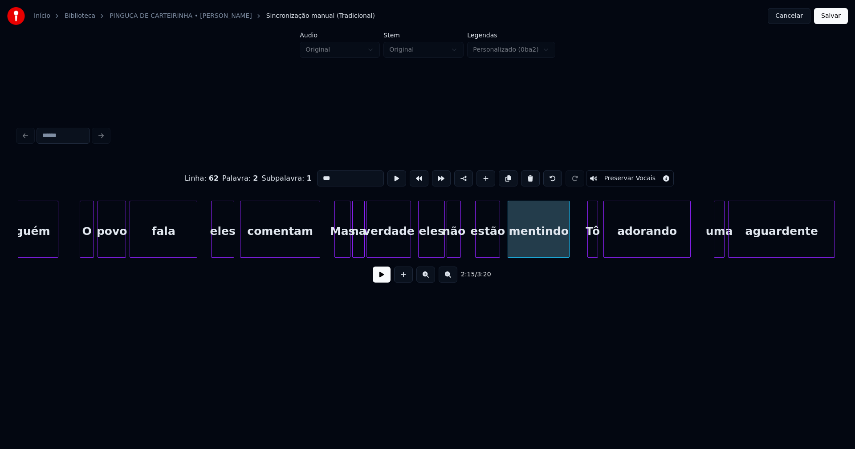
click at [486, 246] on div "estão" at bounding box center [488, 231] width 24 height 61
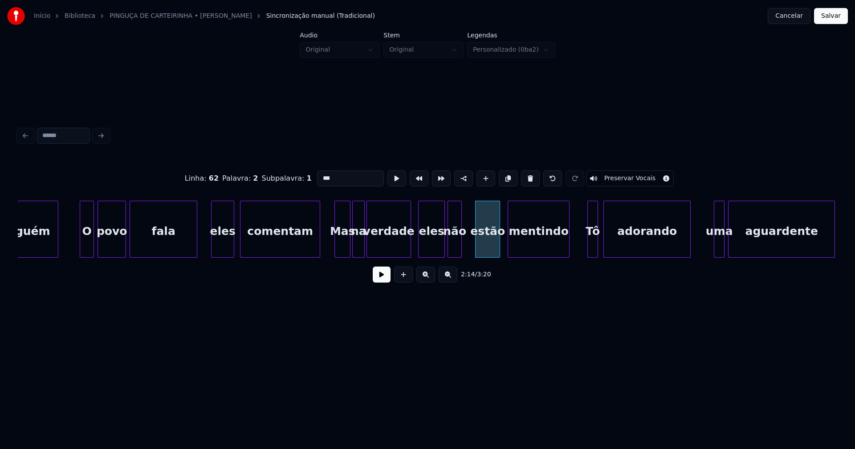
click at [458, 251] on div "não" at bounding box center [454, 231] width 13 height 61
click at [469, 246] on div at bounding box center [468, 229] width 3 height 56
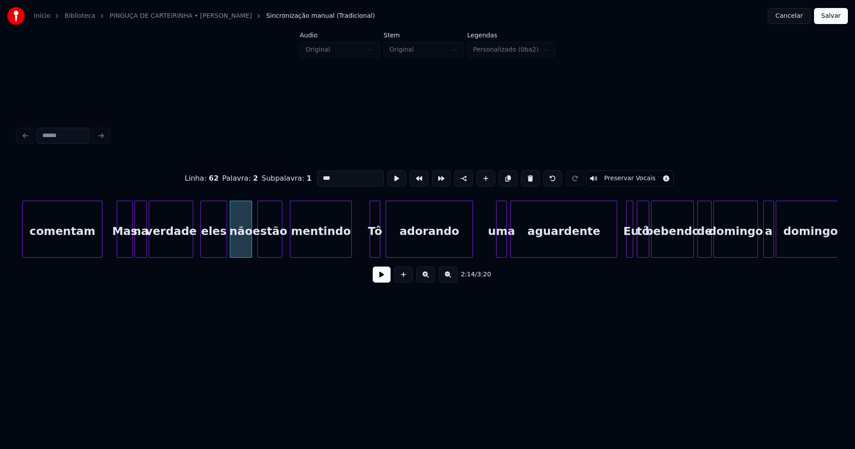
scroll to position [0, 11780]
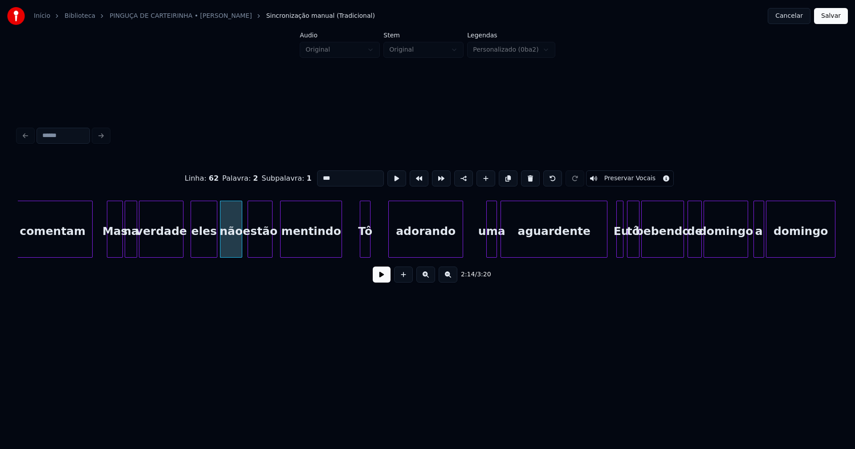
click at [391, 244] on div at bounding box center [390, 229] width 3 height 56
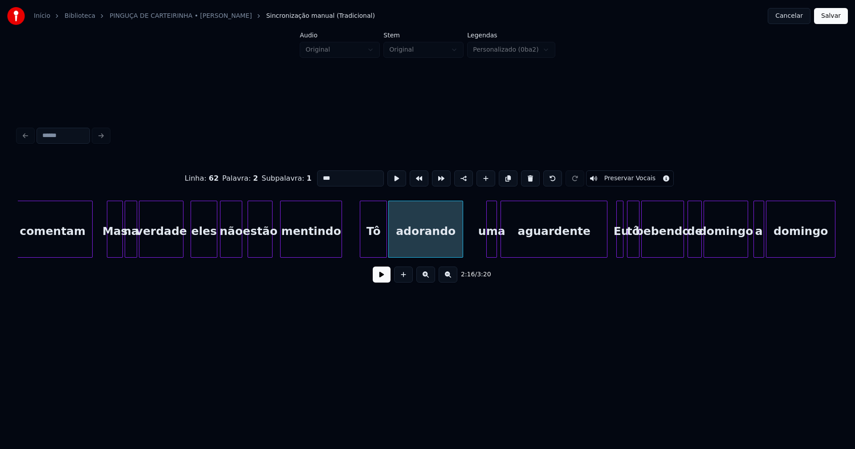
click at [384, 239] on div at bounding box center [385, 229] width 3 height 56
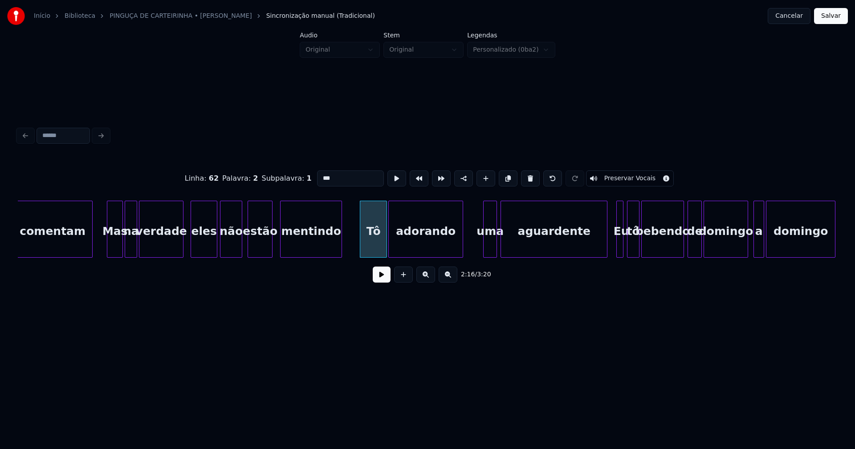
click at [485, 244] on div at bounding box center [485, 229] width 3 height 56
click at [513, 242] on div at bounding box center [513, 229] width 3 height 56
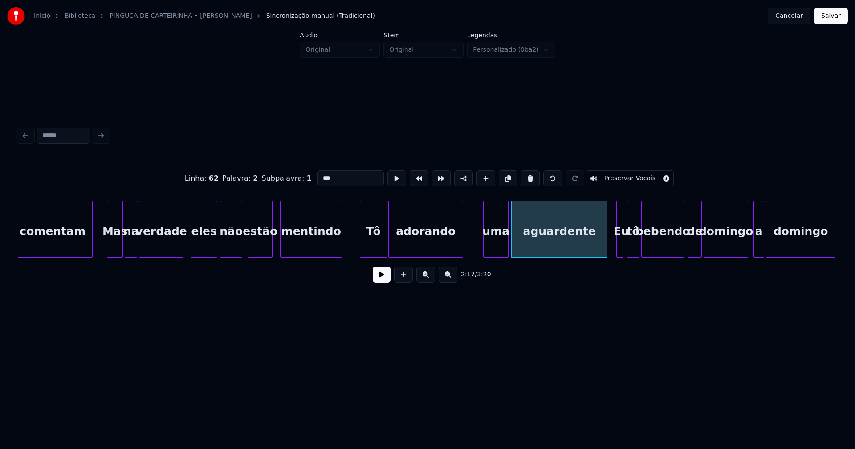
click at [508, 241] on div at bounding box center [506, 229] width 3 height 56
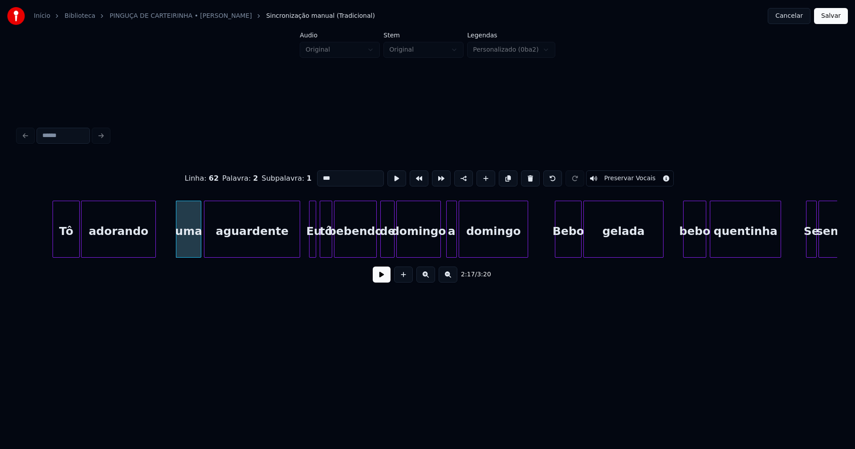
scroll to position [0, 12107]
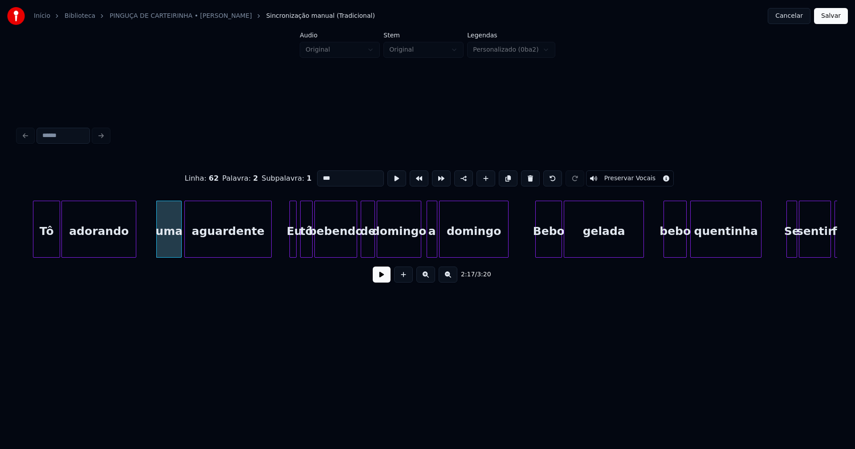
click at [270, 256] on div "Tô adorando uma aguardente Eu tô bebendo de domingo a [PERSON_NAME] gelada bebo…" at bounding box center [427, 229] width 819 height 57
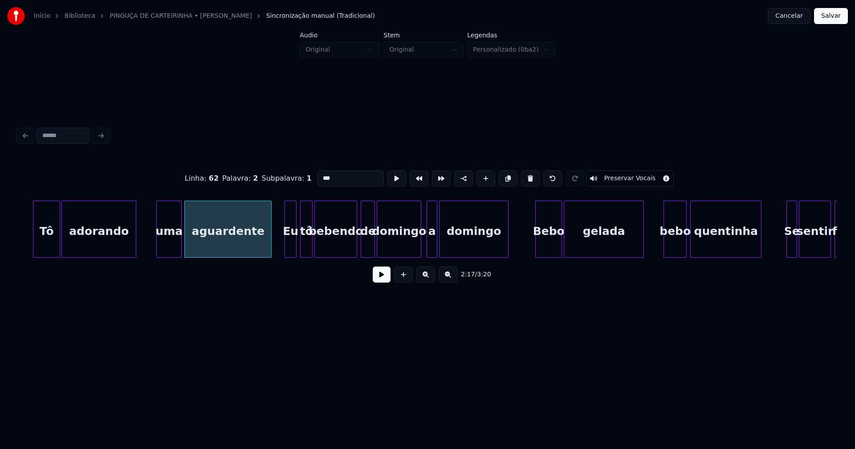
click at [286, 242] on div at bounding box center [286, 229] width 3 height 56
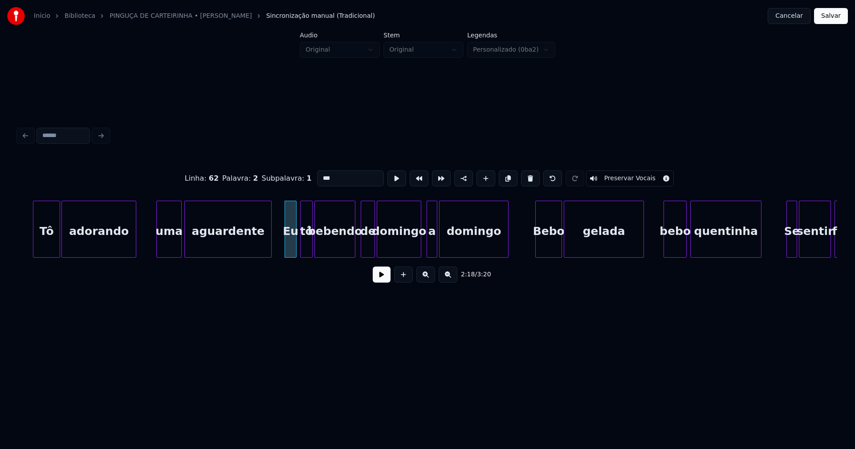
click at [354, 244] on div at bounding box center [353, 229] width 3 height 56
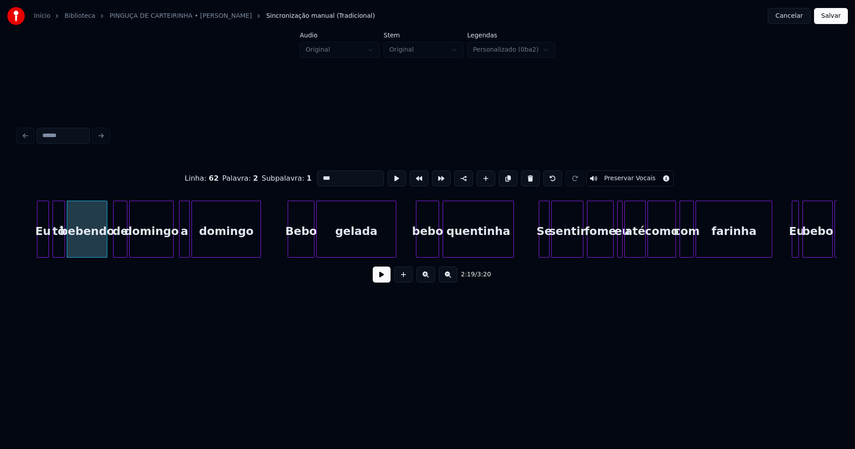
scroll to position [0, 12414]
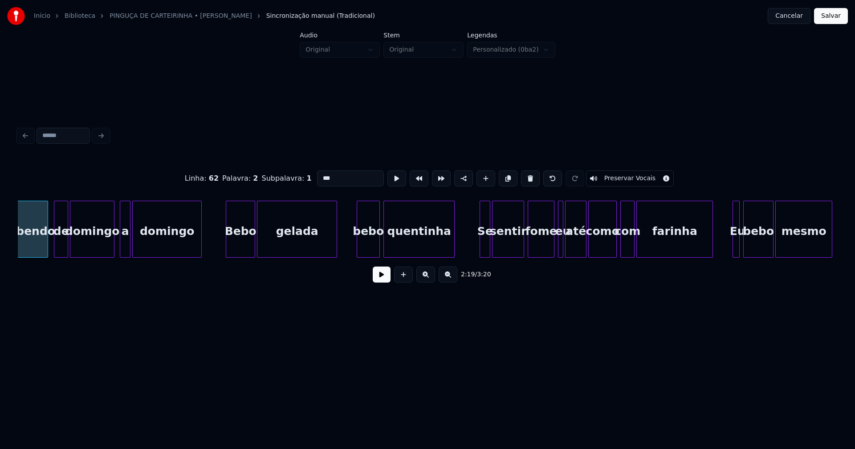
click at [227, 244] on div at bounding box center [227, 229] width 3 height 56
click at [357, 243] on div at bounding box center [356, 229] width 3 height 56
click at [550, 248] on div at bounding box center [550, 229] width 3 height 56
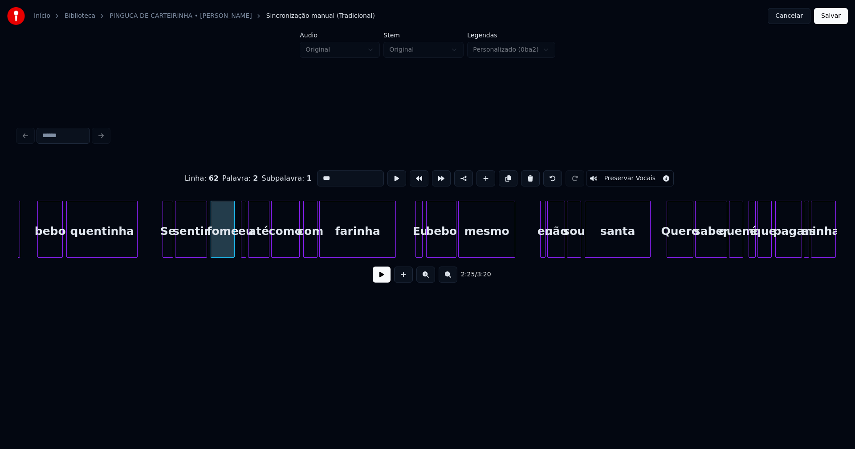
scroll to position [0, 12761]
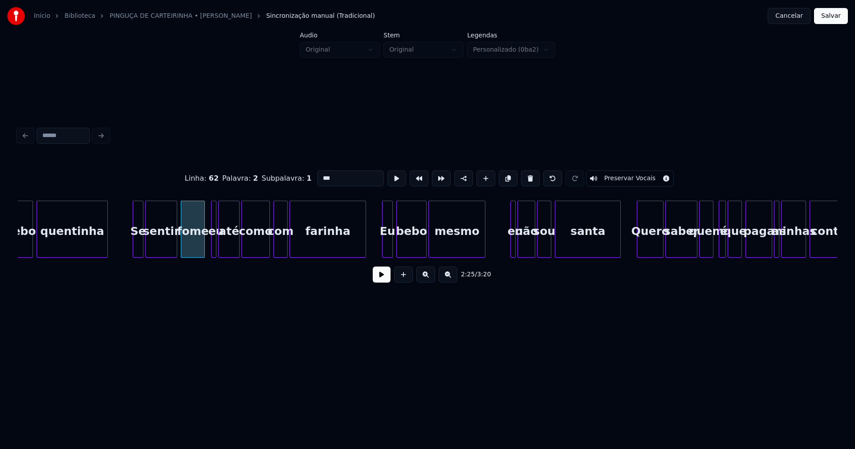
click at [383, 250] on div at bounding box center [383, 229] width 3 height 56
click at [508, 247] on div at bounding box center [509, 229] width 3 height 56
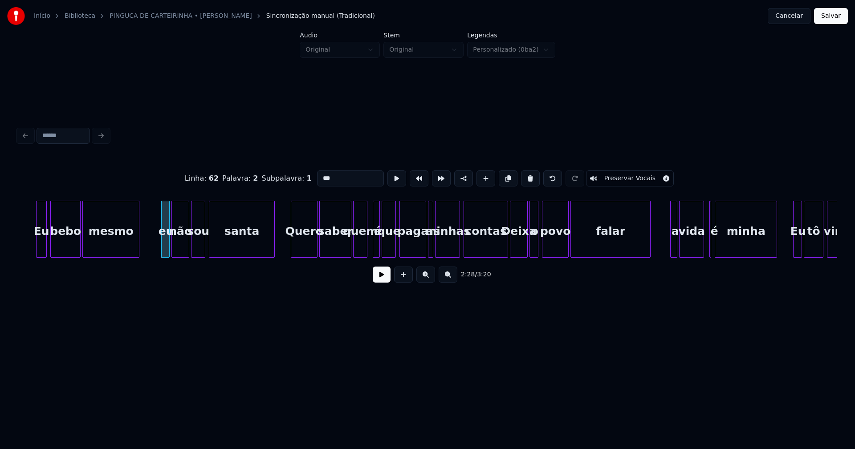
scroll to position [0, 13117]
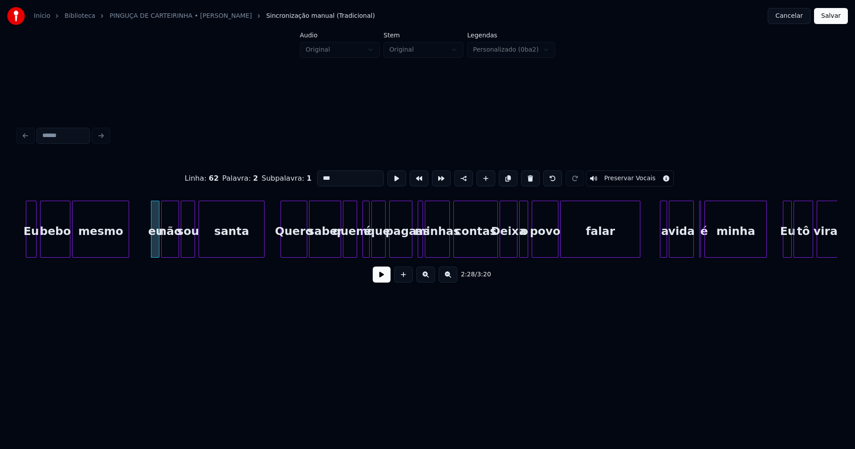
click at [410, 245] on div at bounding box center [410, 229] width 3 height 56
click at [488, 255] on div "Eu bebo mesmo eu não sou [DEMOGRAPHIC_DATA] Quero saber quem é que paga as minh…" at bounding box center [427, 229] width 819 height 57
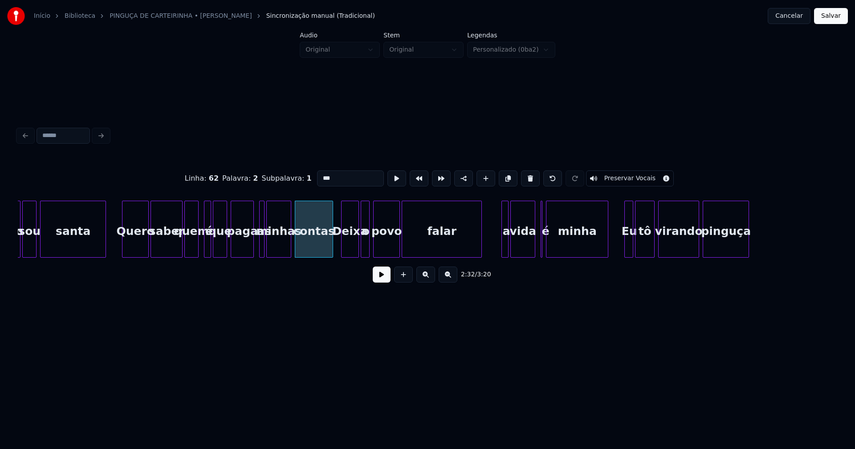
scroll to position [0, 13335]
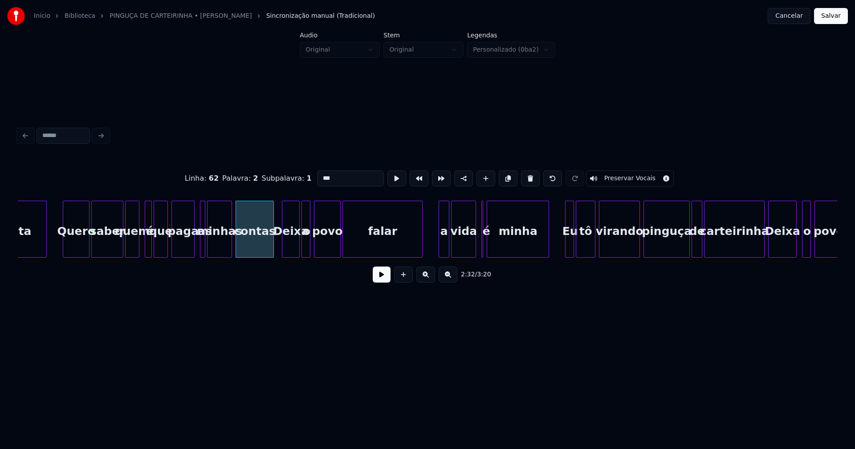
click at [441, 246] on div at bounding box center [440, 229] width 3 height 56
click at [480, 253] on div "é" at bounding box center [480, 229] width 6 height 57
click at [485, 252] on div at bounding box center [485, 229] width 3 height 56
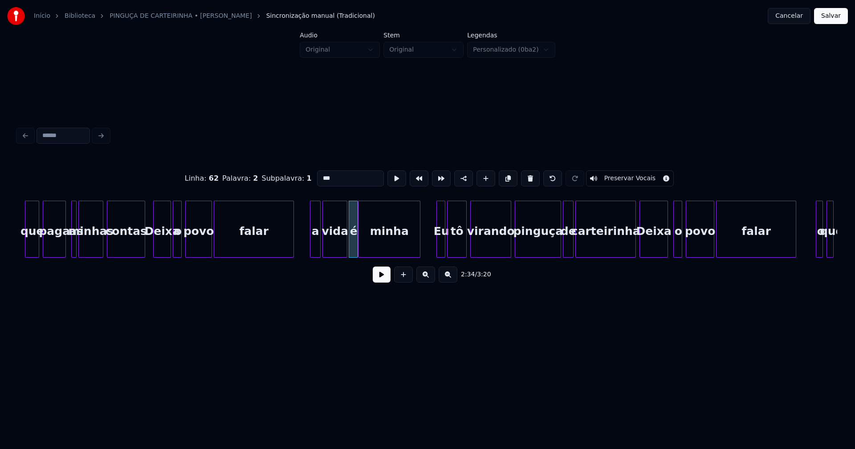
scroll to position [0, 13493]
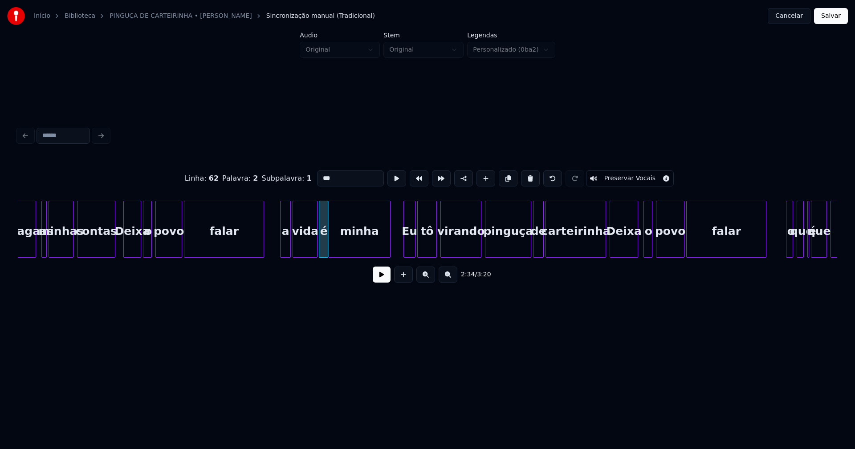
click at [405, 248] on div at bounding box center [405, 229] width 3 height 56
click at [600, 249] on div at bounding box center [599, 229] width 3 height 56
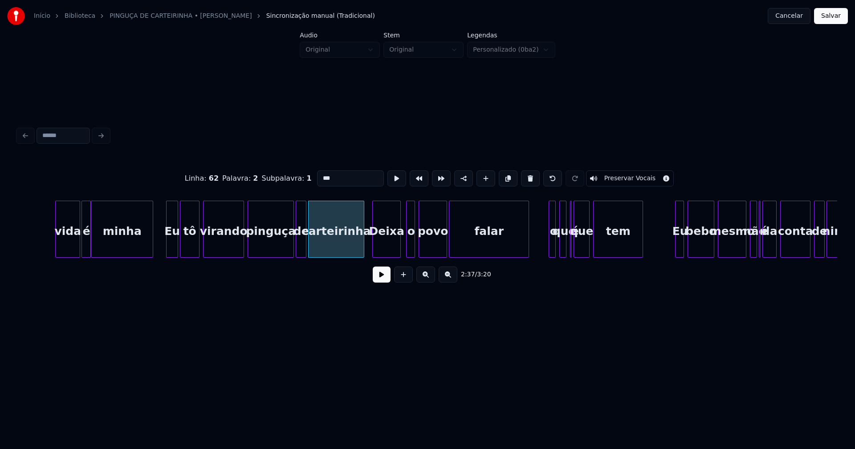
scroll to position [0, 13790]
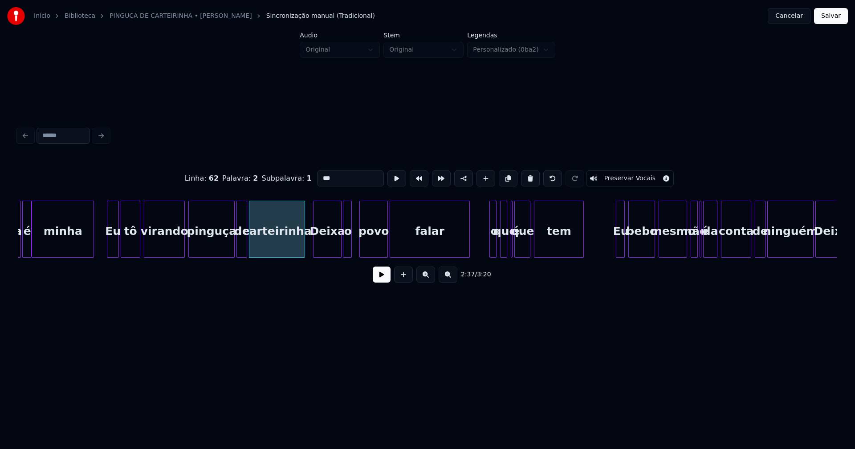
click at [348, 246] on div "o" at bounding box center [347, 231] width 9 height 61
click at [512, 242] on div at bounding box center [510, 229] width 3 height 56
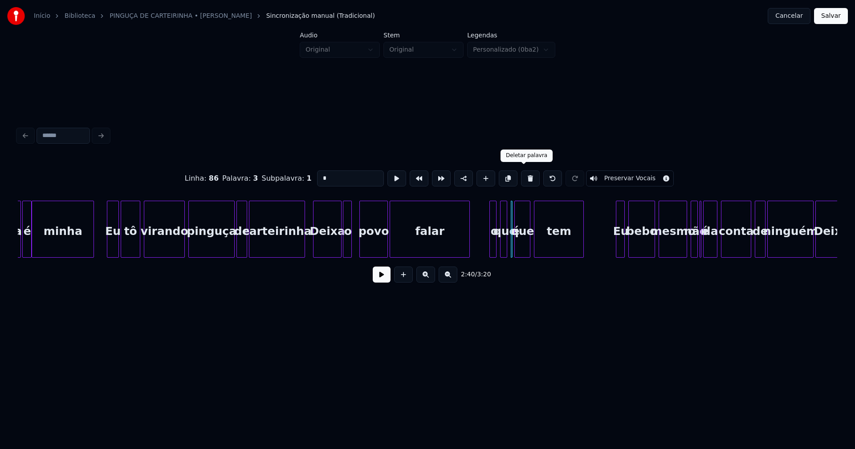
click at [524, 179] on button at bounding box center [530, 179] width 19 height 16
click at [508, 247] on div "que" at bounding box center [504, 231] width 9 height 61
click at [511, 245] on div at bounding box center [511, 229] width 3 height 56
click at [486, 250] on div at bounding box center [486, 229] width 3 height 56
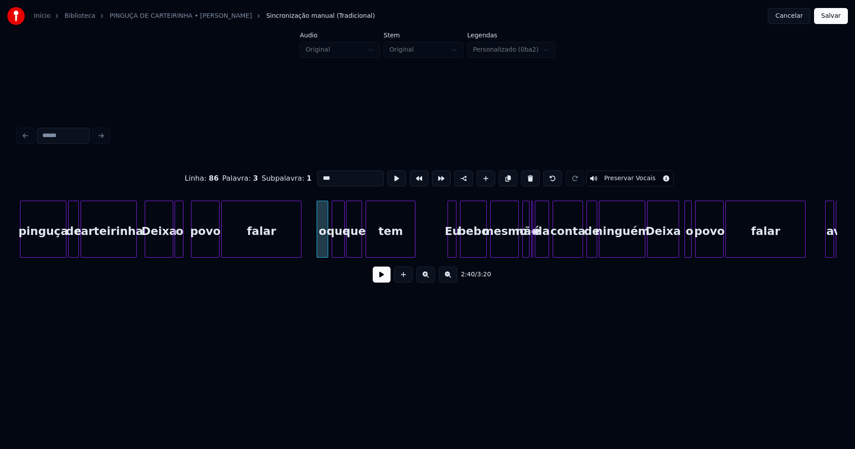
scroll to position [0, 14008]
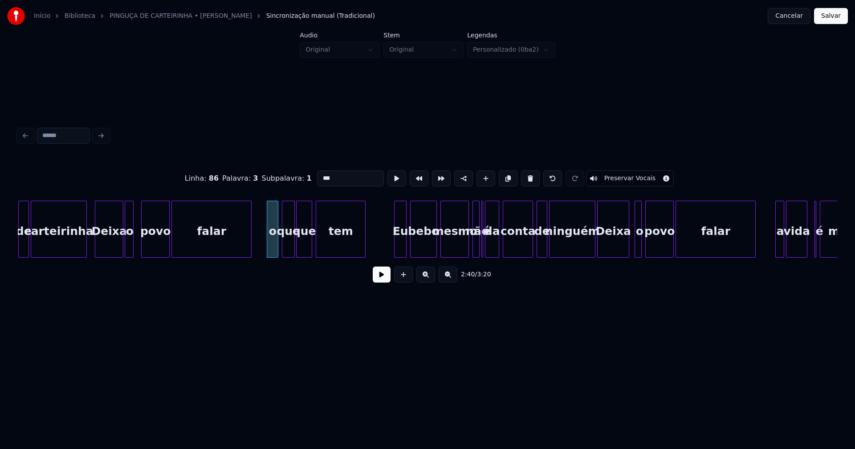
click at [395, 244] on div at bounding box center [396, 229] width 3 height 56
click at [465, 247] on div at bounding box center [463, 229] width 3 height 56
click at [483, 250] on div at bounding box center [483, 229] width 3 height 56
click at [588, 253] on div "ninguém" at bounding box center [569, 229] width 40 height 57
click at [631, 246] on div at bounding box center [632, 229] width 3 height 56
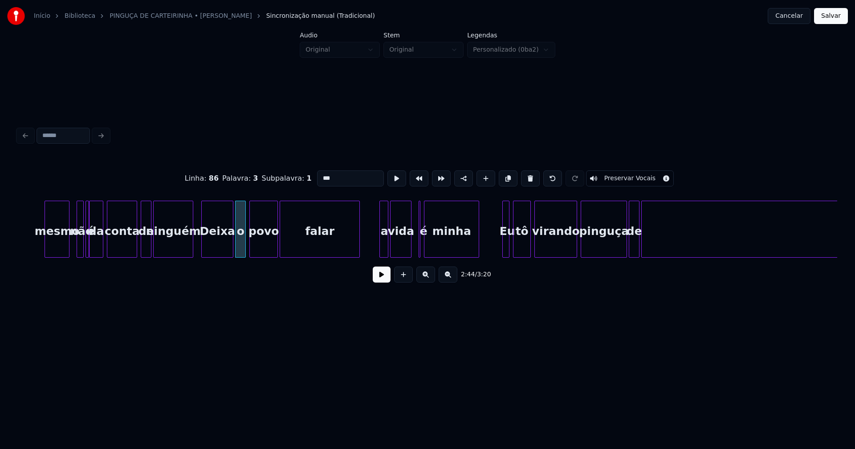
scroll to position [0, 14443]
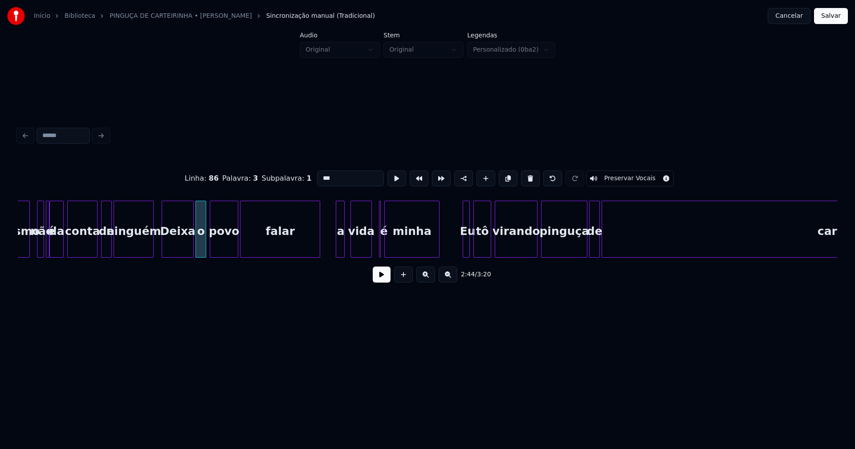
click at [336, 248] on div "a" at bounding box center [340, 229] width 9 height 57
click at [383, 248] on div at bounding box center [382, 229] width 3 height 56
click at [375, 250] on div at bounding box center [375, 229] width 3 height 56
click at [460, 250] on div at bounding box center [460, 229] width 3 height 56
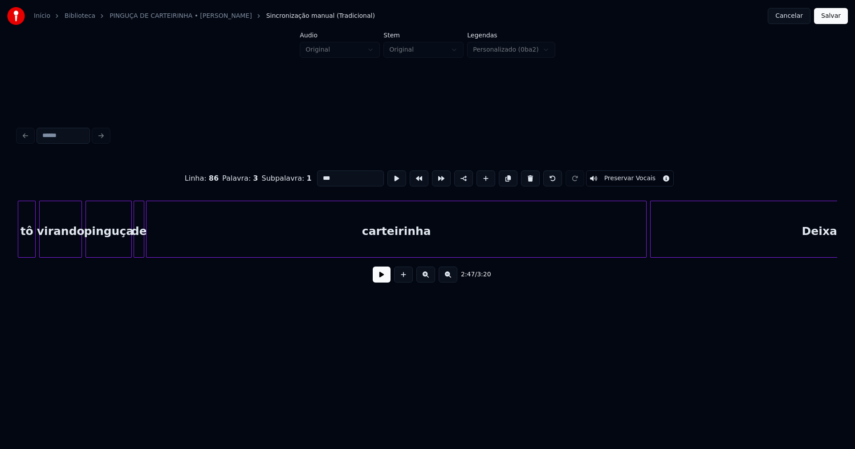
scroll to position [0, 14919]
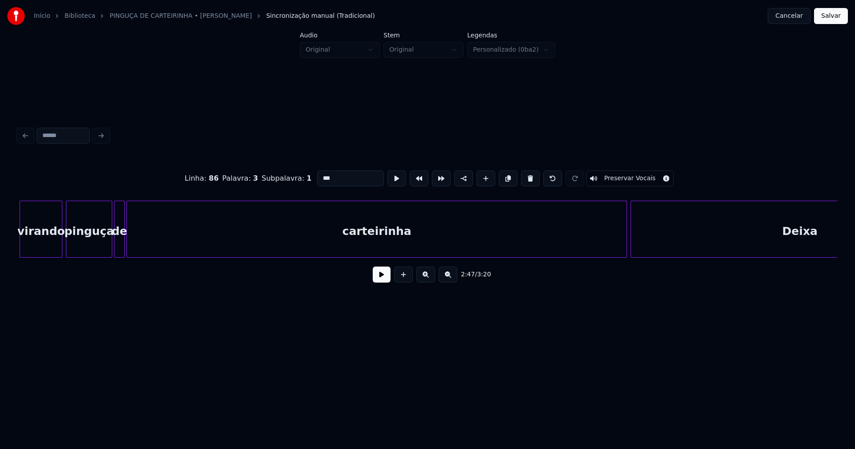
click at [94, 247] on div "pinguça" at bounding box center [88, 231] width 45 height 61
type input "*******"
click at [381, 283] on button at bounding box center [382, 275] width 18 height 16
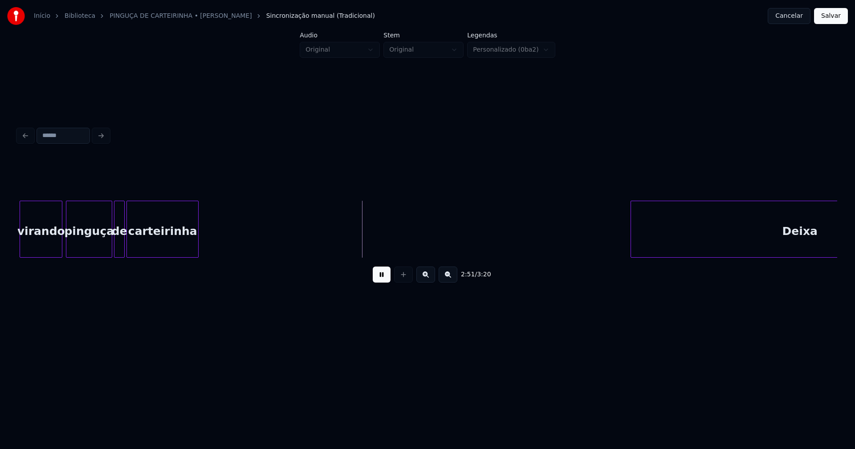
click at [198, 276] on div "2:51 / 3:20" at bounding box center [427, 223] width 819 height 135
drag, startPoint x: 381, startPoint y: 279, endPoint x: 513, endPoint y: 256, distance: 134.3
click at [382, 279] on button at bounding box center [382, 275] width 18 height 16
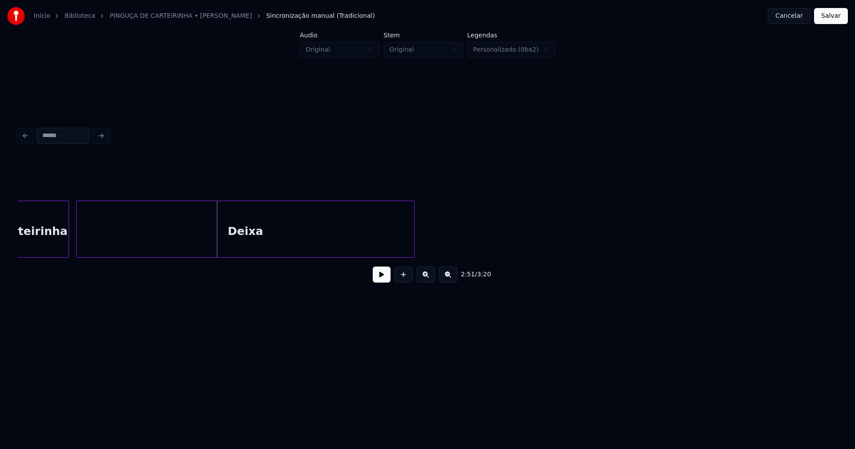
click at [285, 267] on div "2:51 / 3:20" at bounding box center [427, 223] width 819 height 135
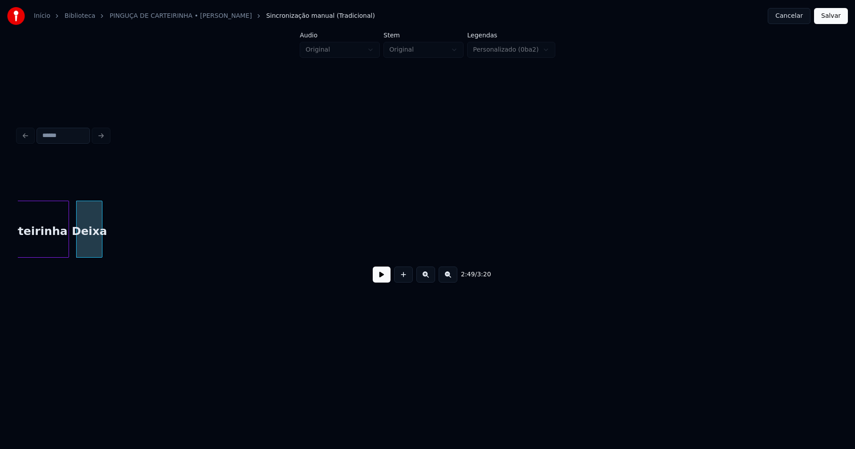
click at [99, 243] on div at bounding box center [100, 229] width 3 height 56
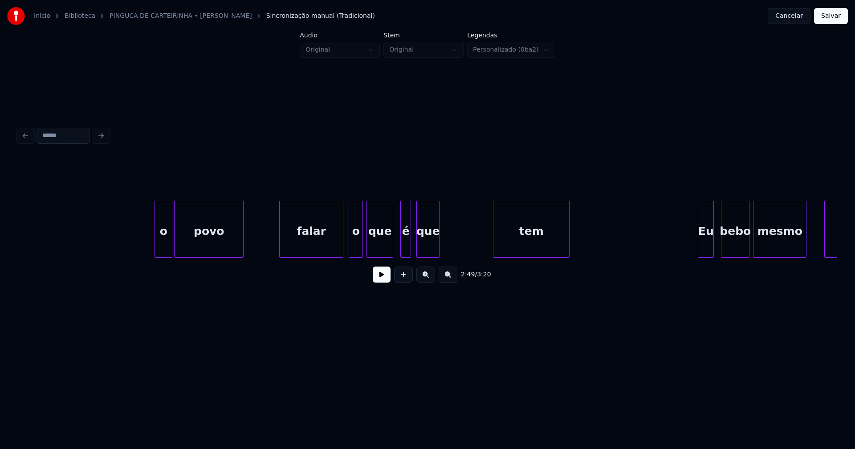
scroll to position [0, 15621]
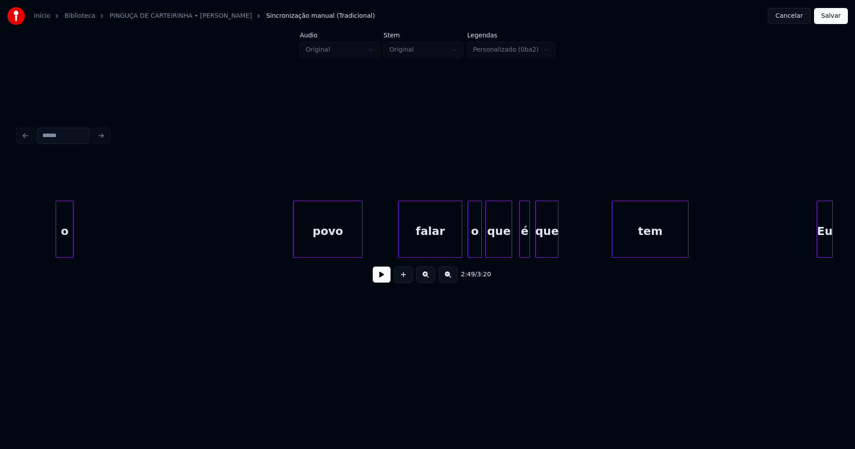
click at [60, 248] on div "o" at bounding box center [64, 231] width 17 height 61
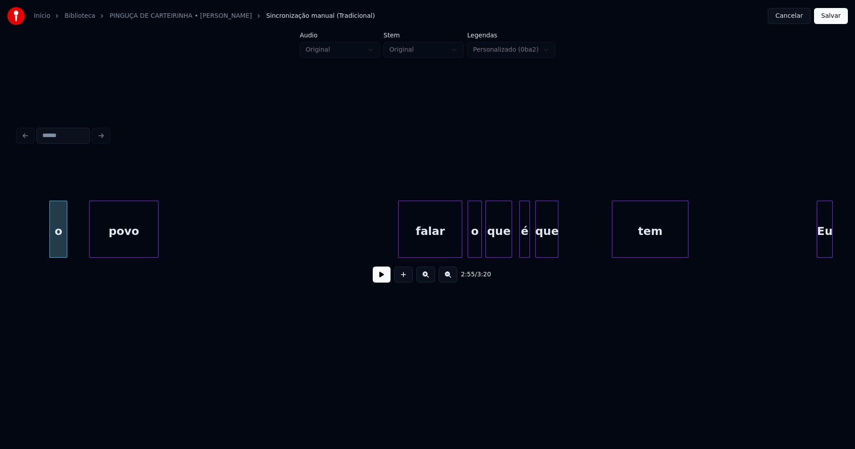
click at [147, 238] on div "povo" at bounding box center [124, 231] width 69 height 61
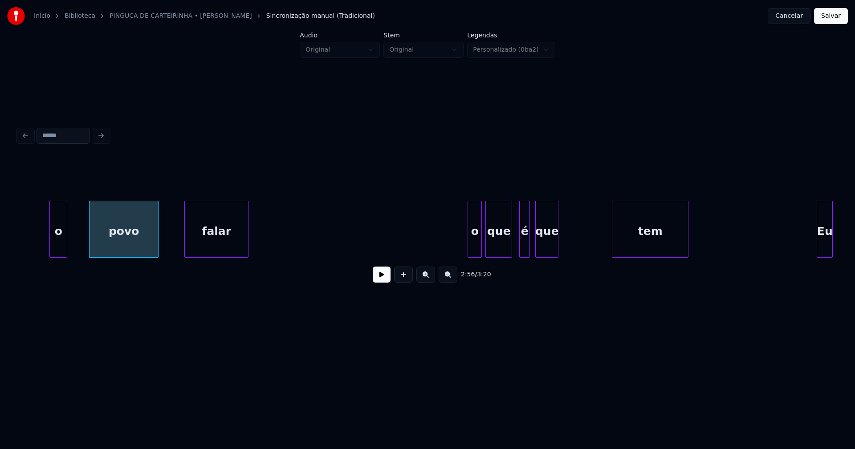
click at [238, 246] on div "falar" at bounding box center [216, 231] width 63 height 61
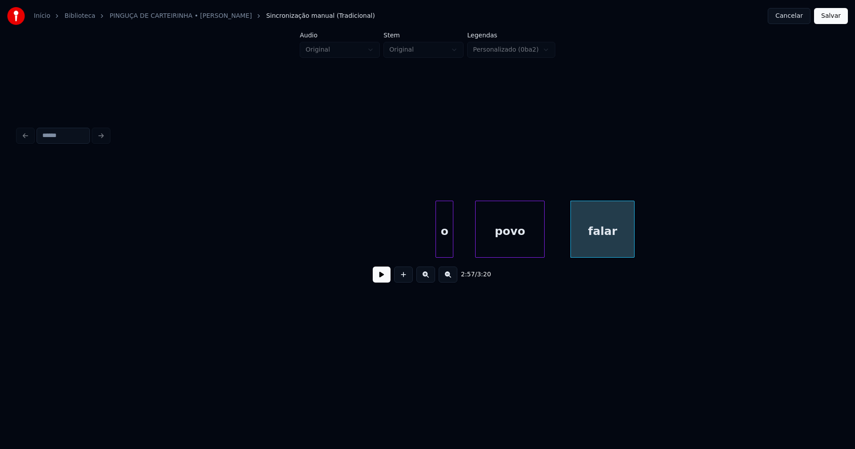
scroll to position [0, 15186]
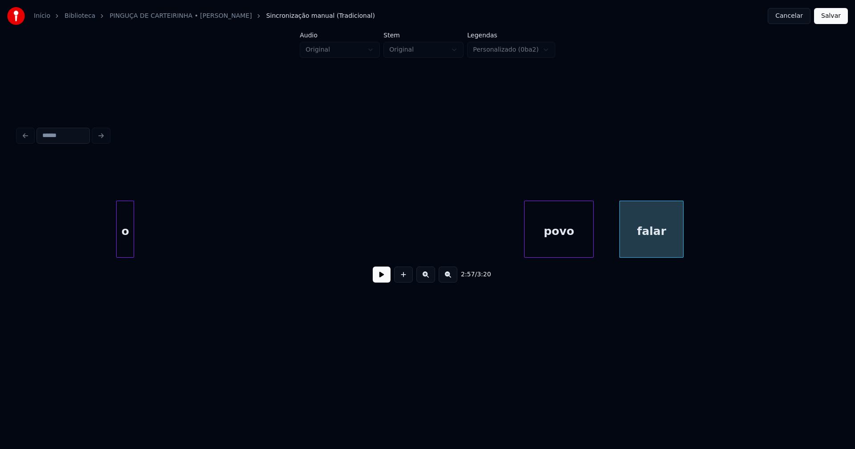
click at [123, 248] on div "o" at bounding box center [125, 231] width 17 height 61
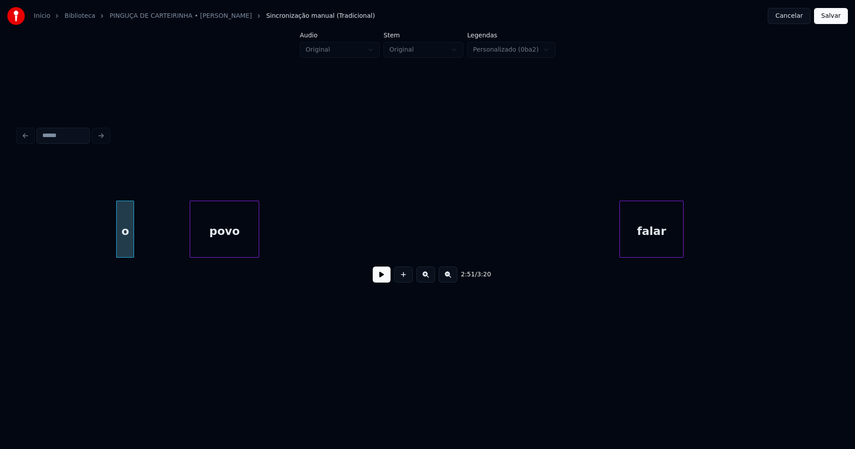
click at [216, 236] on div "povo" at bounding box center [224, 231] width 69 height 61
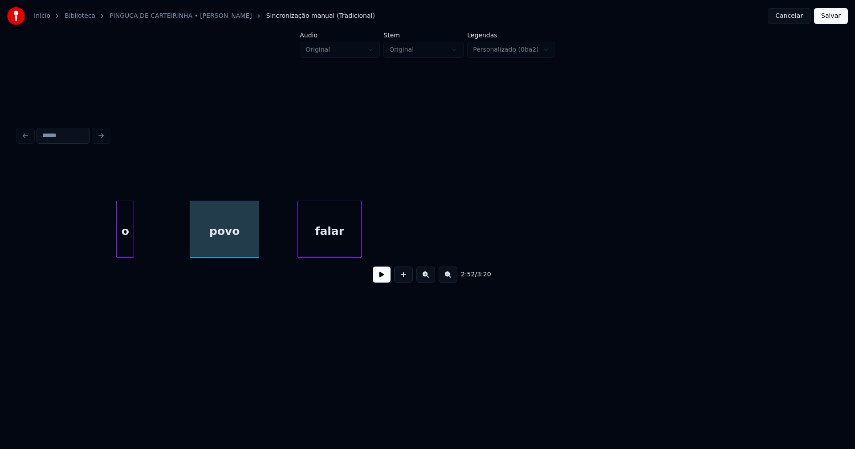
click at [317, 239] on div "falar" at bounding box center [329, 231] width 63 height 61
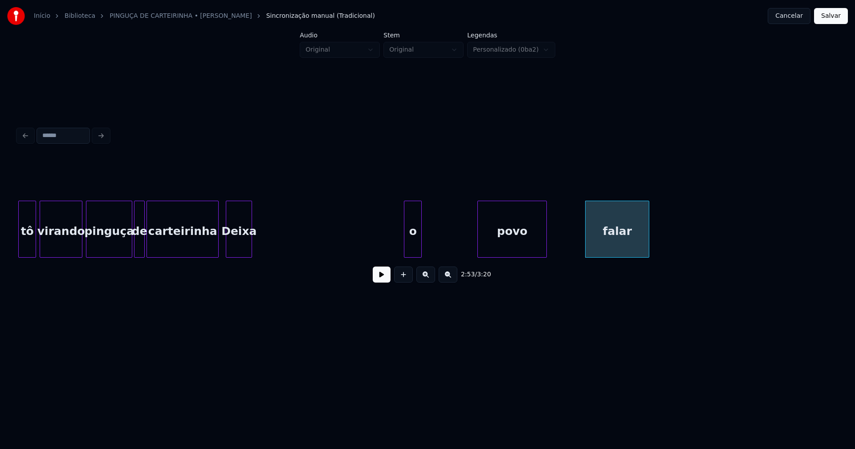
scroll to position [0, 14859]
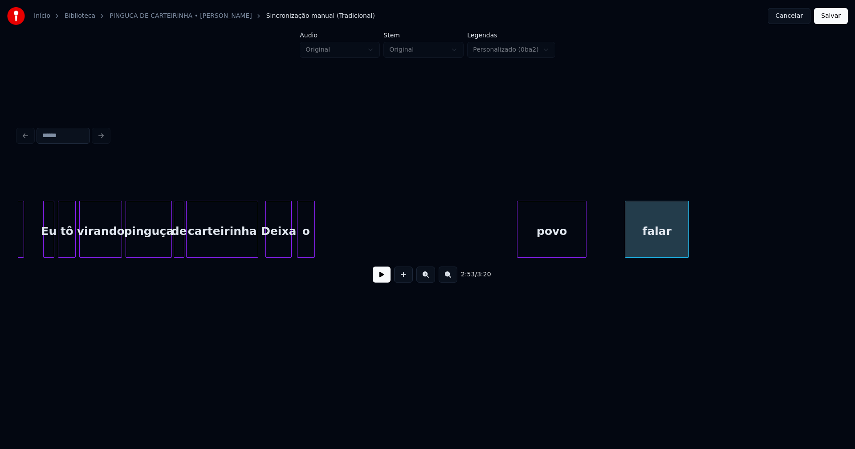
click at [310, 240] on div "o" at bounding box center [305, 231] width 17 height 61
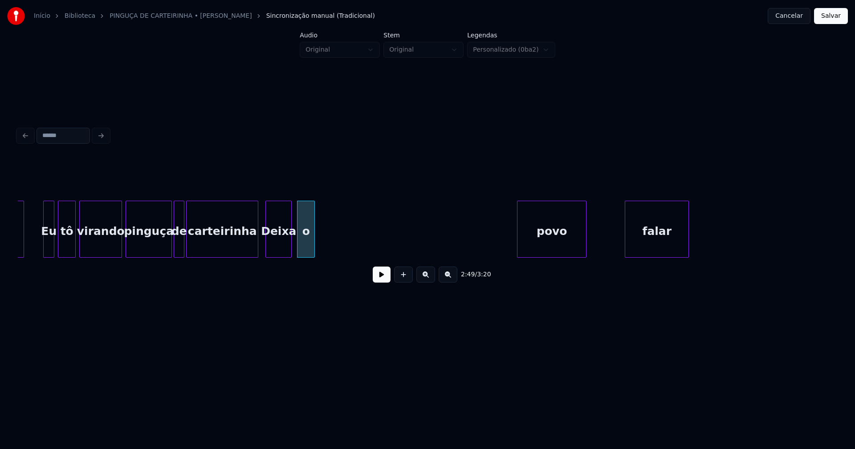
click at [387, 280] on button at bounding box center [382, 275] width 18 height 16
drag, startPoint x: 386, startPoint y: 280, endPoint x: 359, endPoint y: 265, distance: 30.5
click at [385, 280] on button at bounding box center [382, 275] width 18 height 16
click at [385, 279] on button at bounding box center [382, 275] width 18 height 16
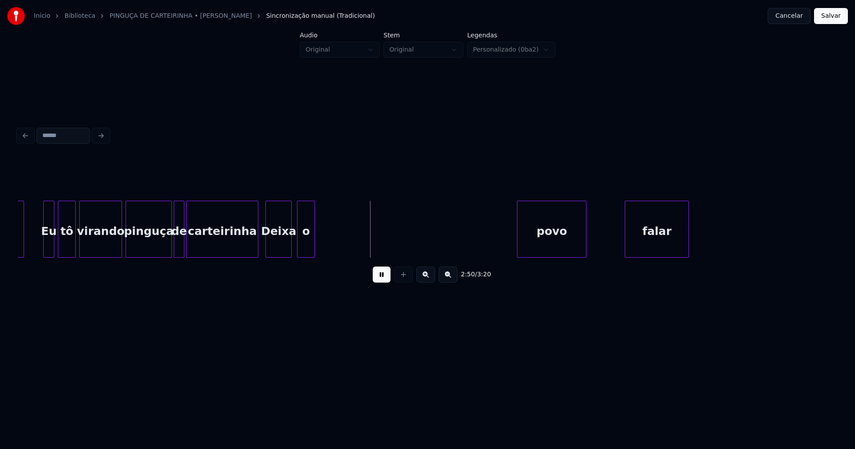
click at [384, 278] on button at bounding box center [382, 275] width 18 height 16
click at [308, 247] on div at bounding box center [307, 229] width 3 height 56
click at [342, 250] on div "povo" at bounding box center [345, 231] width 69 height 61
click at [333, 244] on div at bounding box center [333, 229] width 3 height 56
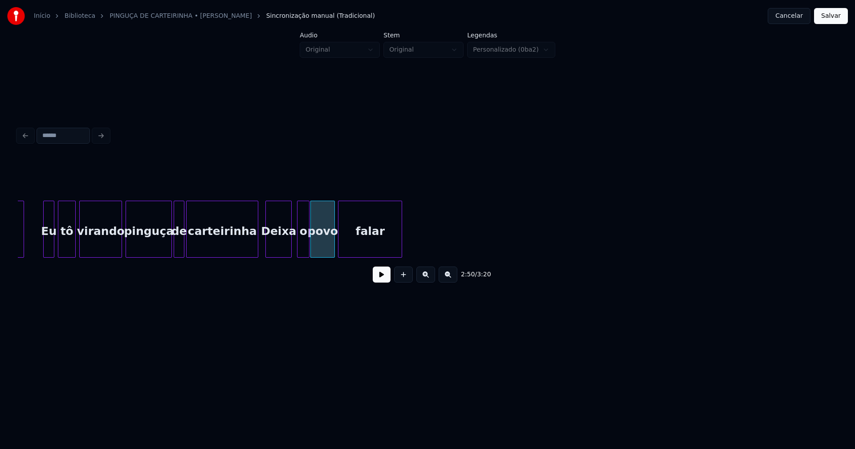
click at [362, 240] on div "falar" at bounding box center [369, 231] width 63 height 61
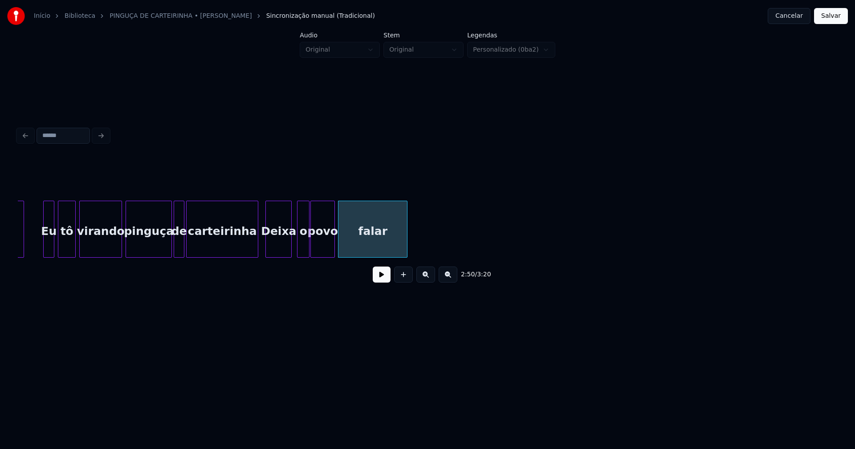
click at [407, 241] on div at bounding box center [405, 229] width 3 height 56
click at [385, 282] on button at bounding box center [382, 275] width 18 height 16
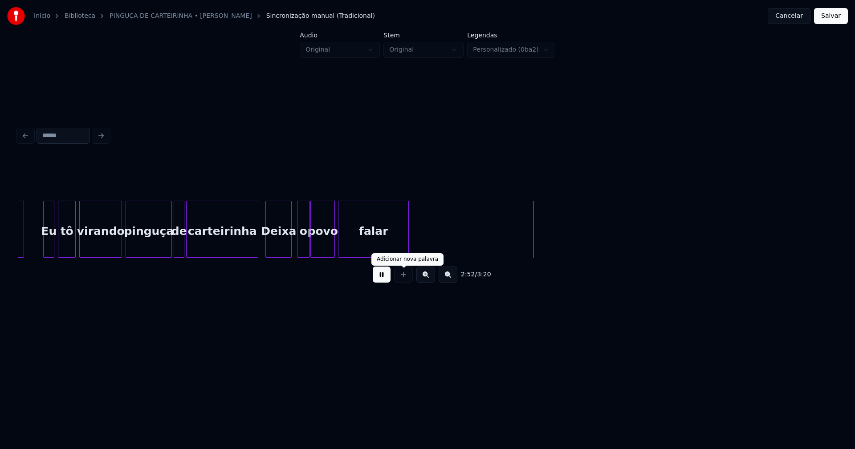
drag, startPoint x: 387, startPoint y: 282, endPoint x: 395, endPoint y: 277, distance: 8.8
click at [387, 281] on button at bounding box center [382, 275] width 18 height 16
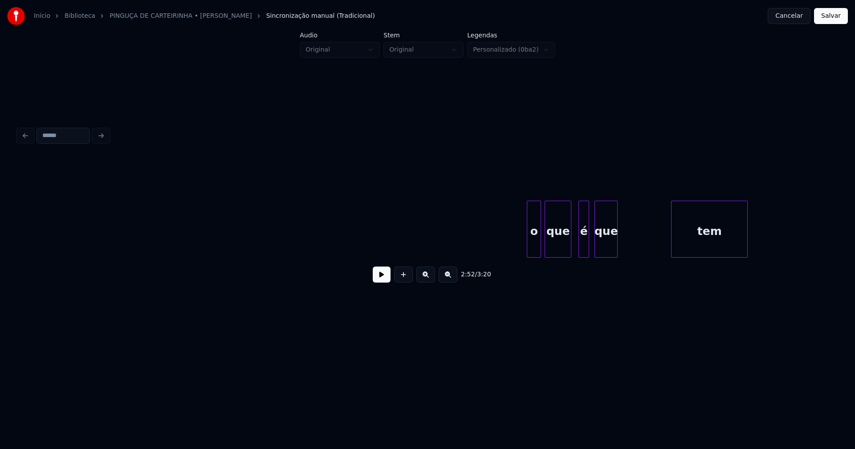
scroll to position [0, 15661]
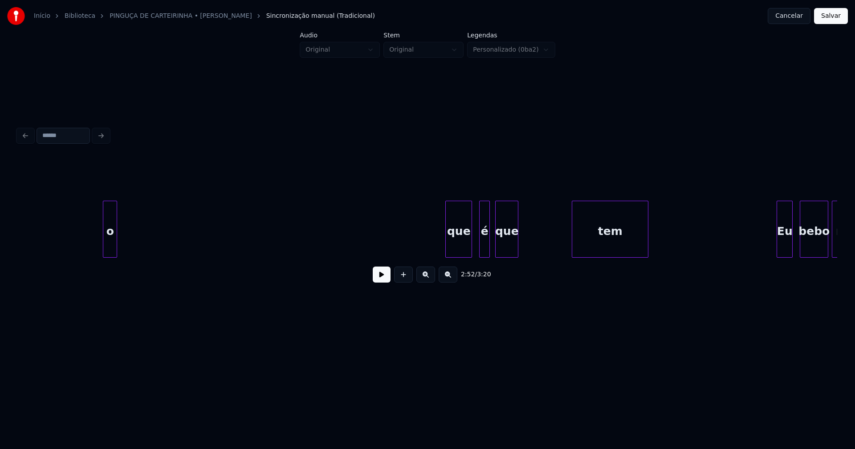
click at [105, 250] on div "o" at bounding box center [109, 231] width 13 height 61
click at [154, 258] on div "o que é que tem Eu bebo mesmo" at bounding box center [427, 229] width 819 height 57
click at [486, 241] on div "é" at bounding box center [485, 231] width 10 height 61
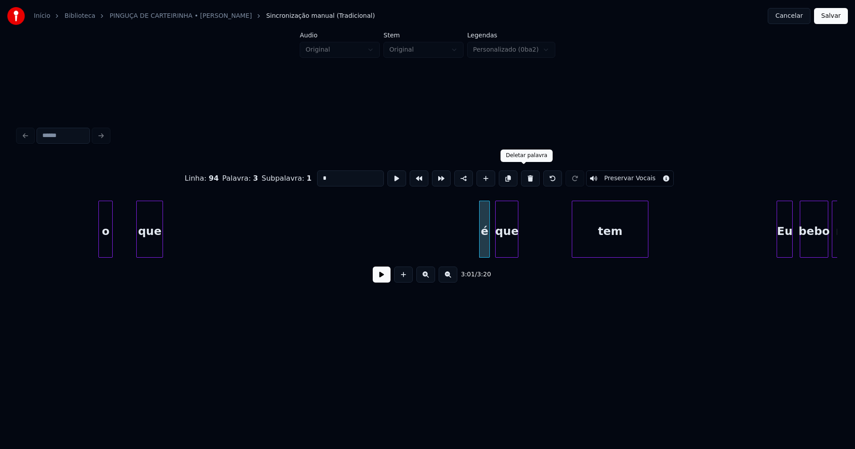
click at [524, 178] on button at bounding box center [530, 179] width 19 height 16
type input "***"
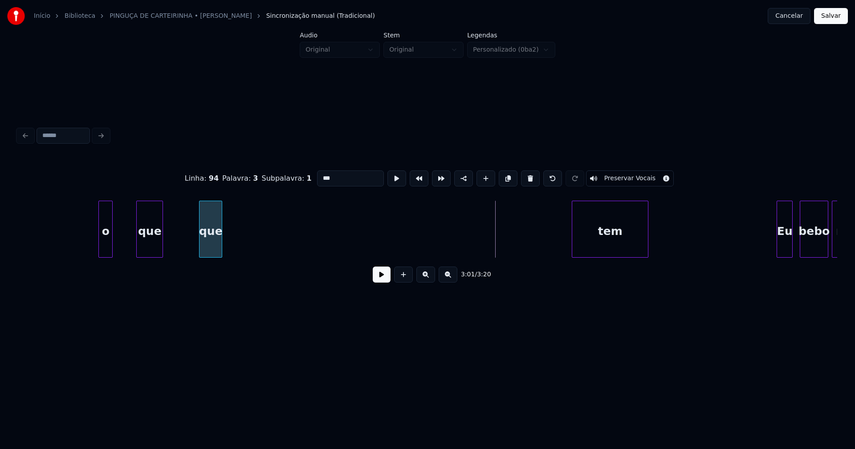
click at [199, 235] on div "que" at bounding box center [210, 231] width 22 height 61
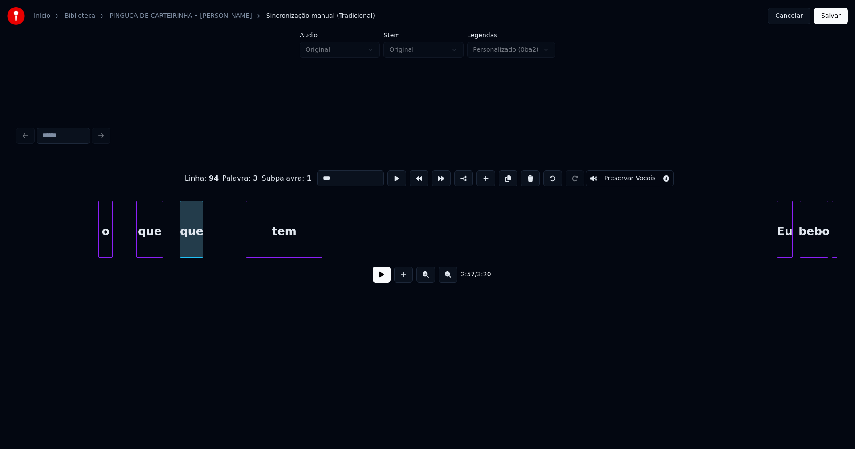
click at [269, 258] on div "o que que tem Eu bebo mesmo" at bounding box center [427, 229] width 819 height 57
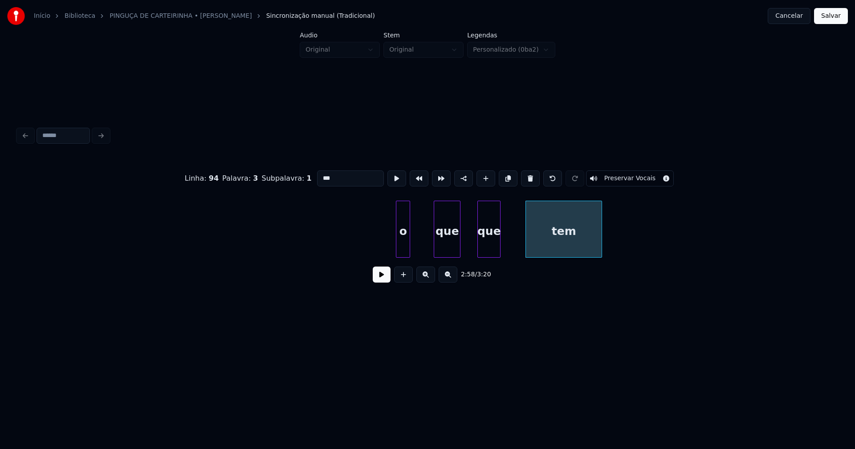
scroll to position [0, 15295]
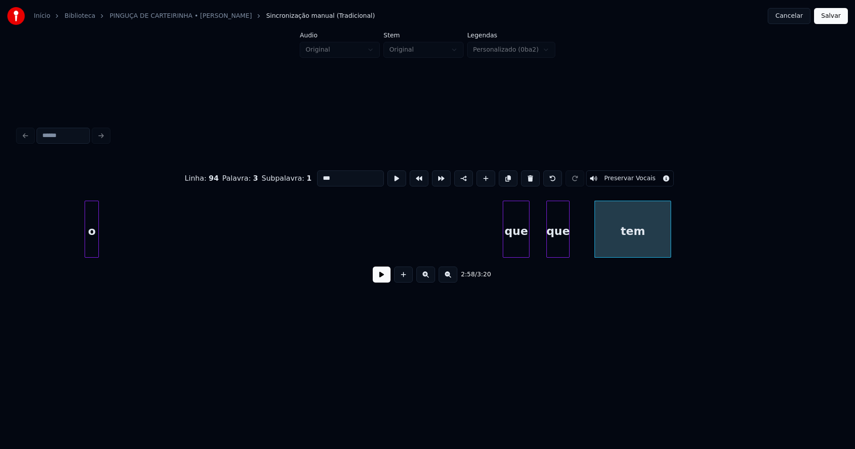
click at [90, 244] on div "o" at bounding box center [91, 231] width 13 height 61
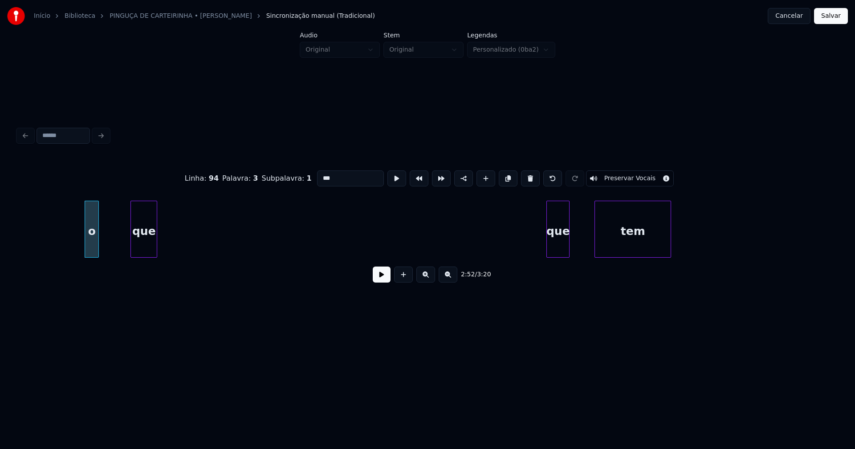
click at [134, 246] on div "que" at bounding box center [144, 231] width 26 height 61
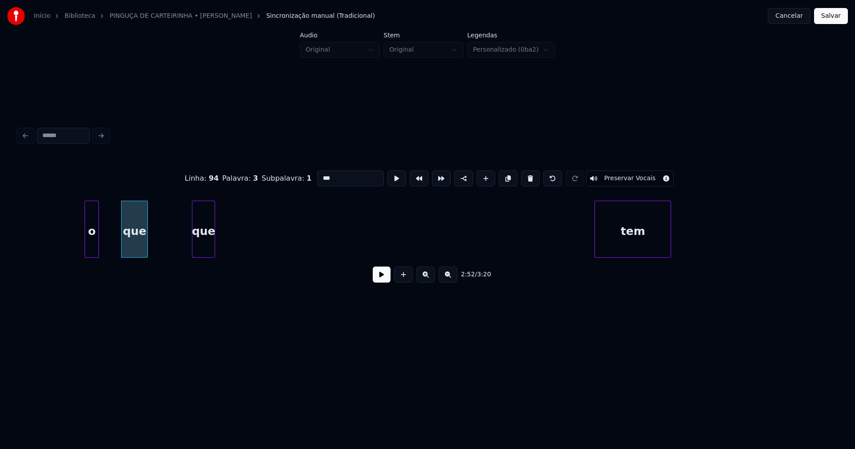
click at [192, 244] on div "que" at bounding box center [203, 231] width 22 height 61
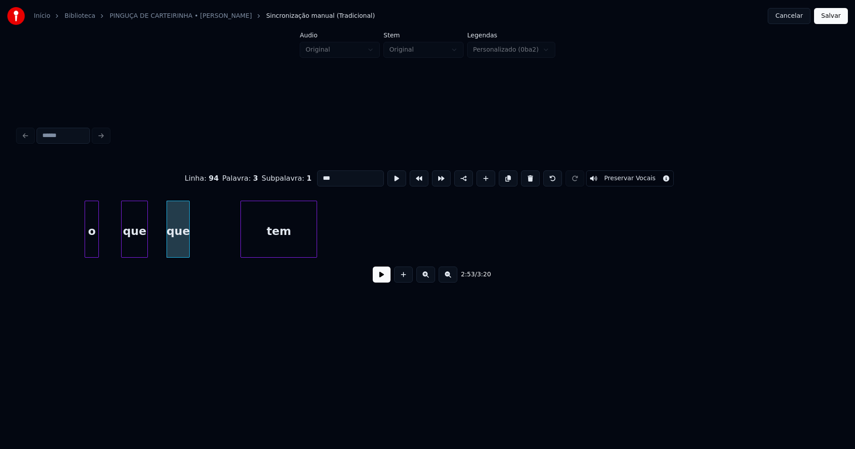
click at [251, 244] on div "tem" at bounding box center [279, 231] width 76 height 61
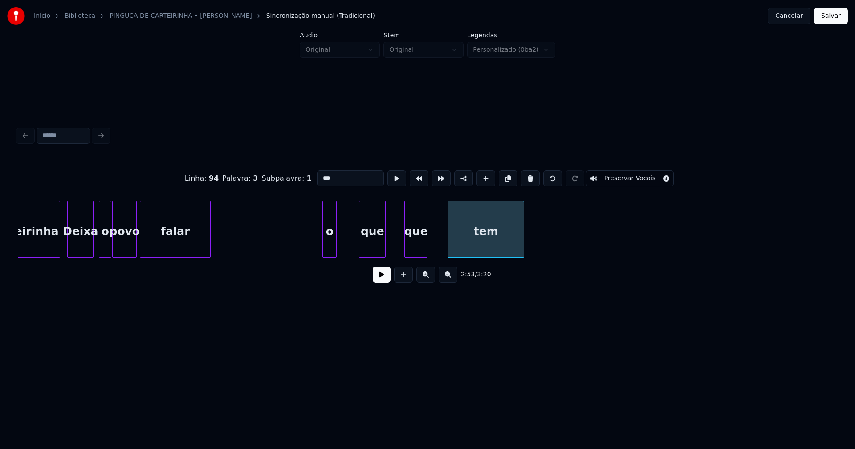
scroll to position [0, 14998]
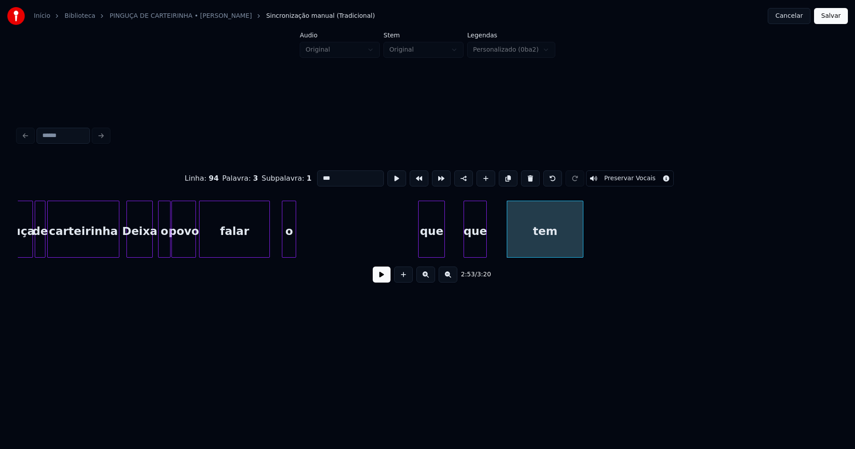
click at [291, 246] on div "o" at bounding box center [288, 231] width 13 height 61
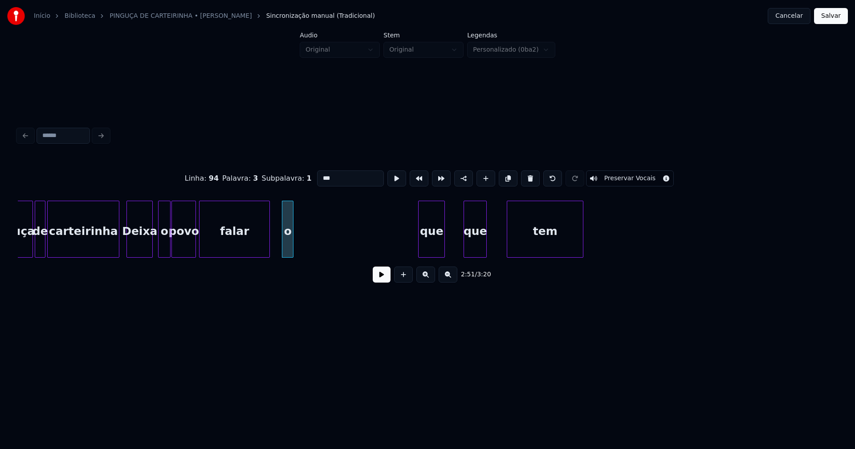
click at [292, 245] on div at bounding box center [291, 229] width 3 height 56
click at [315, 245] on div "que" at bounding box center [310, 231] width 26 height 61
click at [310, 247] on div at bounding box center [309, 229] width 3 height 56
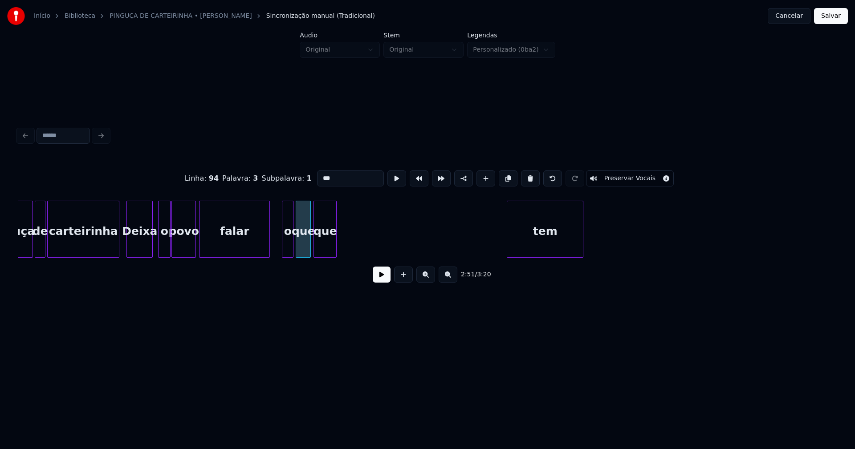
click at [322, 245] on div "que" at bounding box center [325, 231] width 22 height 61
click at [323, 245] on div at bounding box center [323, 229] width 3 height 56
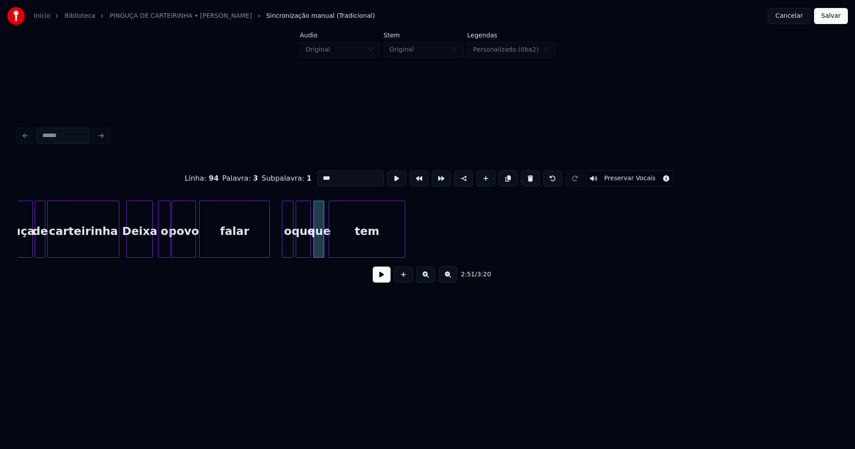
click at [358, 251] on div "tem" at bounding box center [367, 231] width 76 height 61
click at [383, 249] on div at bounding box center [384, 229] width 3 height 56
click at [382, 280] on button at bounding box center [382, 275] width 18 height 16
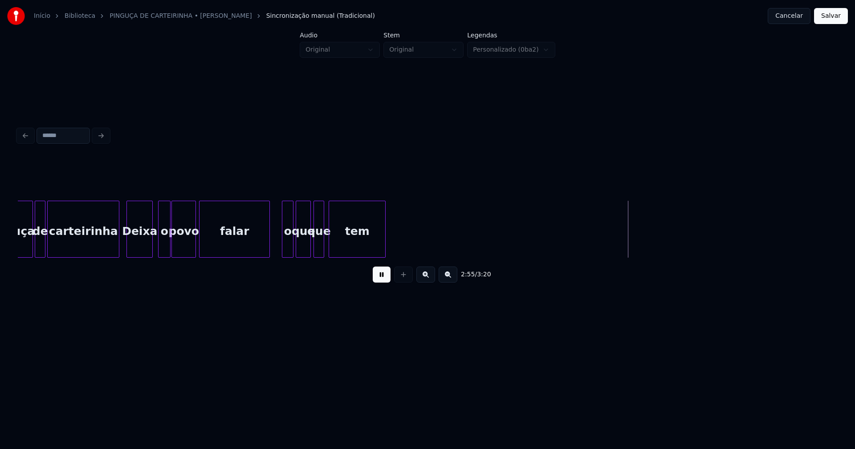
click at [387, 278] on button at bounding box center [382, 275] width 18 height 16
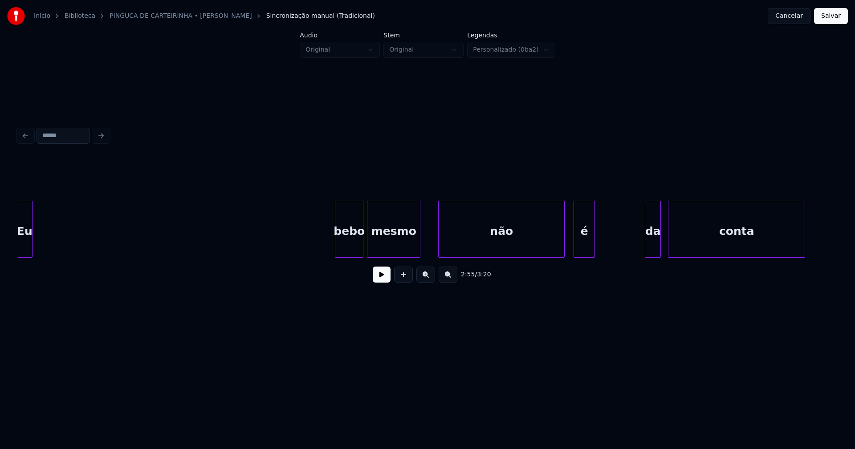
scroll to position [0, 16125]
click at [24, 247] on div "Eu" at bounding box center [25, 231] width 15 height 61
click at [99, 249] on div "bebo" at bounding box center [113, 231] width 28 height 61
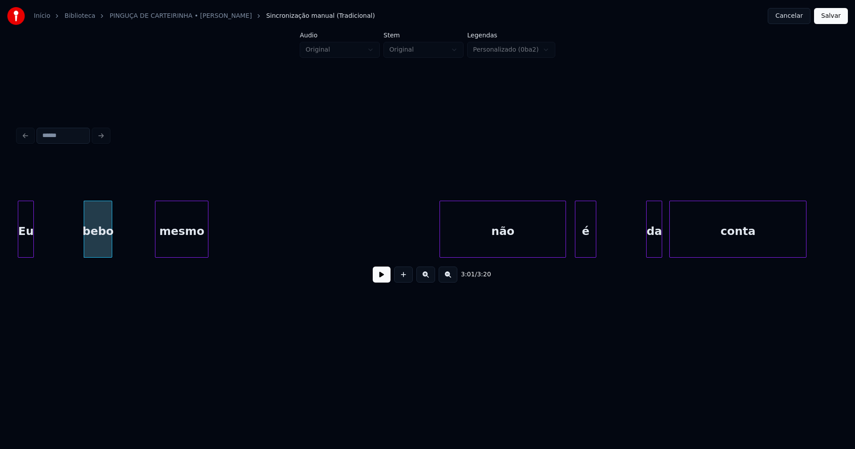
click at [180, 238] on div "mesmo" at bounding box center [181, 231] width 53 height 61
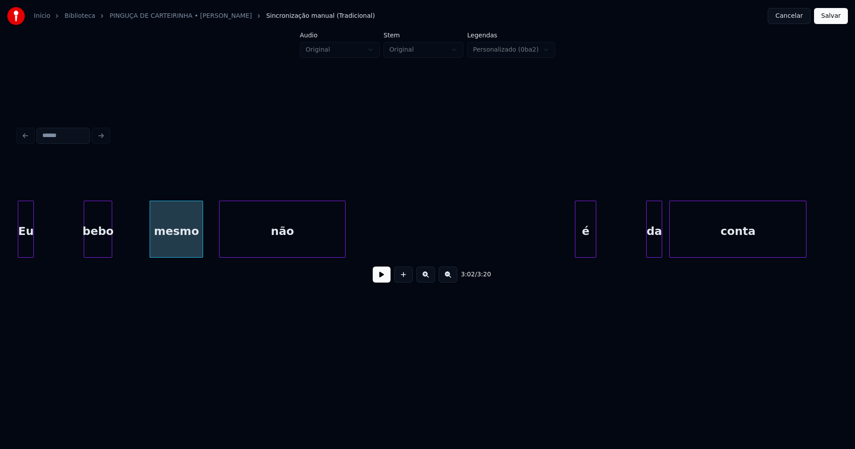
click at [290, 243] on div "não" at bounding box center [283, 231] width 126 height 61
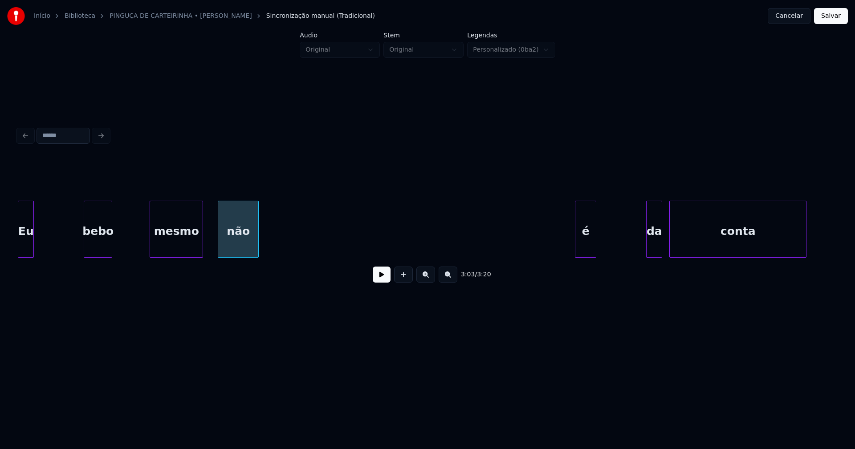
click at [256, 245] on div at bounding box center [257, 229] width 3 height 56
click at [289, 258] on div "Eu bebo mesmo não é da conta" at bounding box center [427, 229] width 819 height 57
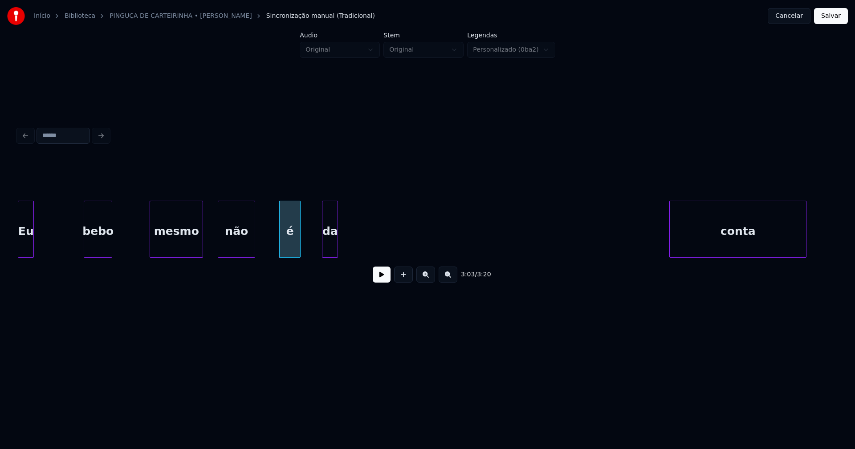
click at [328, 252] on div "da" at bounding box center [329, 231] width 15 height 61
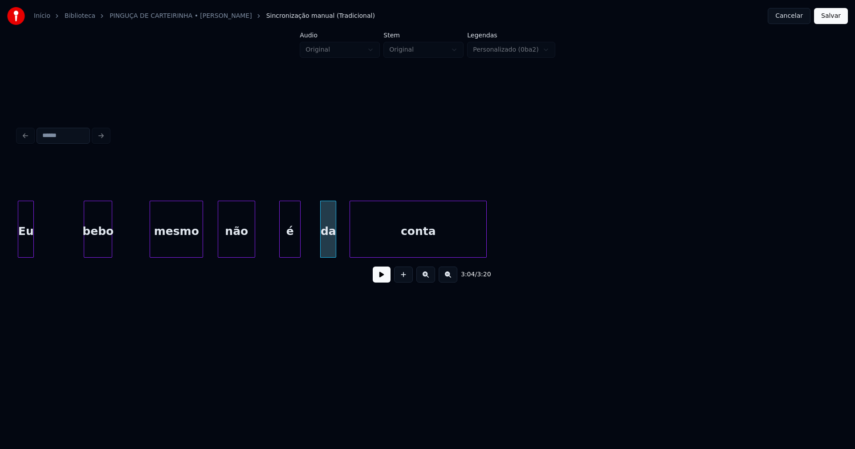
click at [427, 230] on div "conta" at bounding box center [418, 231] width 136 height 61
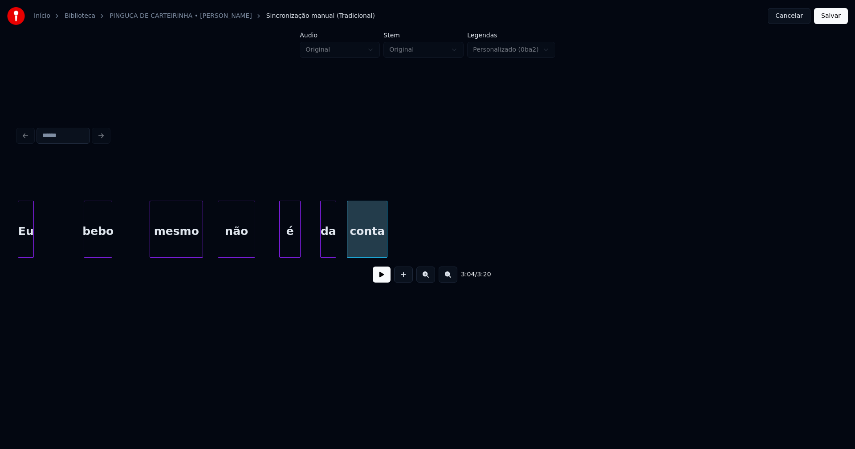
click at [384, 236] on div at bounding box center [385, 229] width 3 height 56
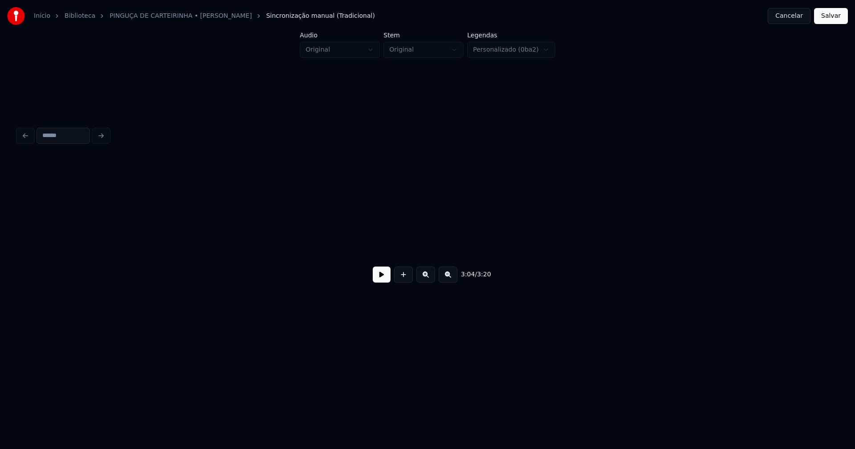
scroll to position [0, 17057]
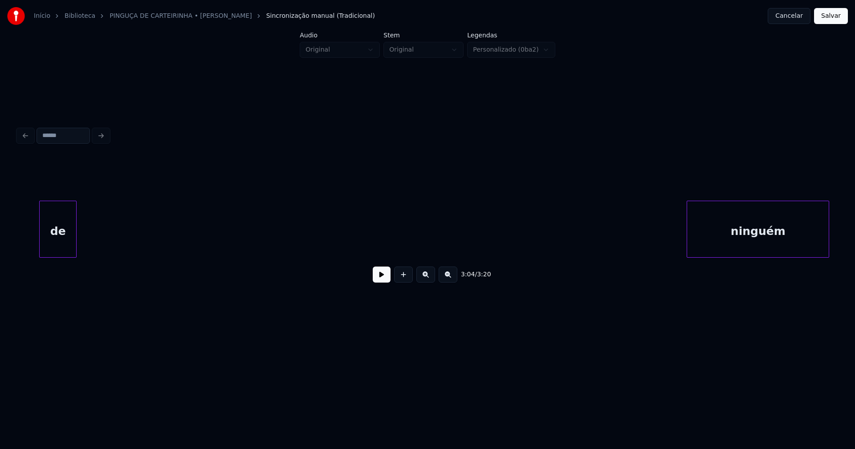
click at [59, 246] on div "de" at bounding box center [58, 231] width 37 height 61
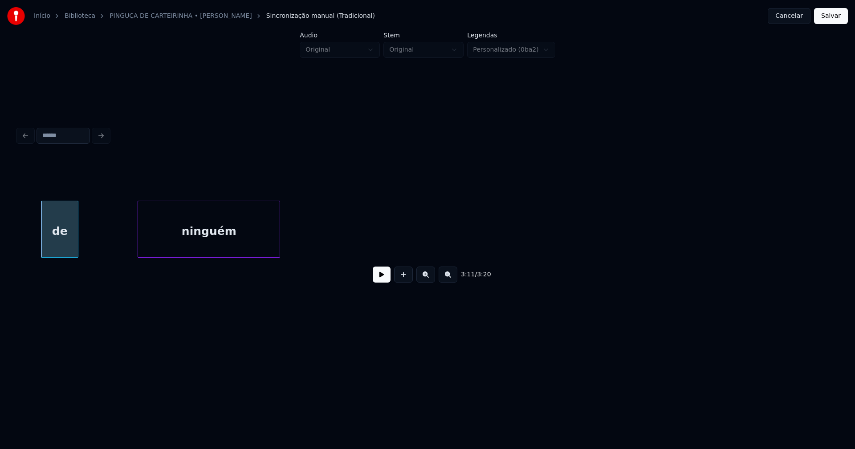
click at [173, 240] on div "ninguém" at bounding box center [209, 231] width 142 height 61
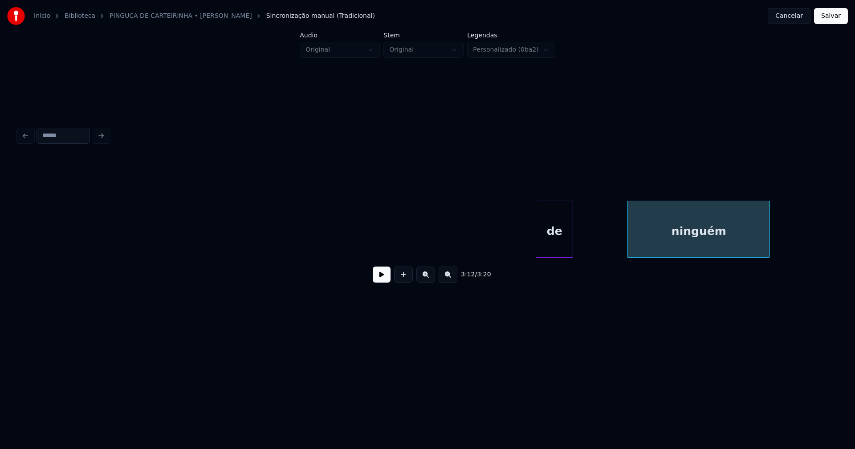
scroll to position [0, 16552]
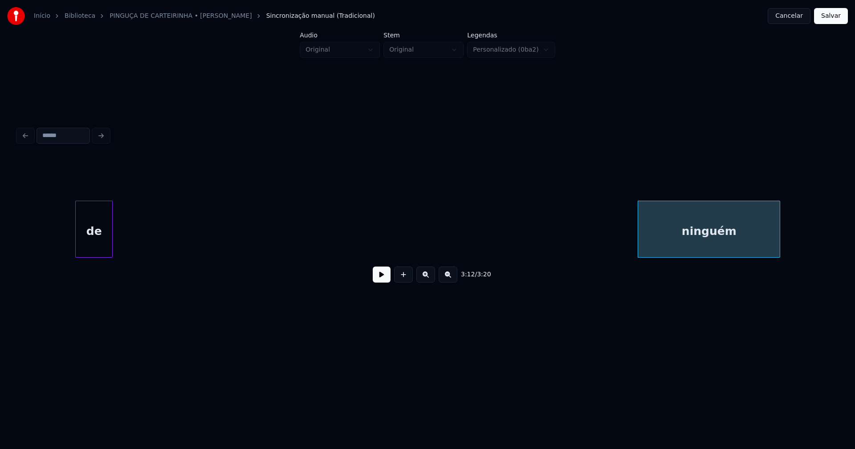
click at [76, 236] on div "de" at bounding box center [94, 231] width 37 height 61
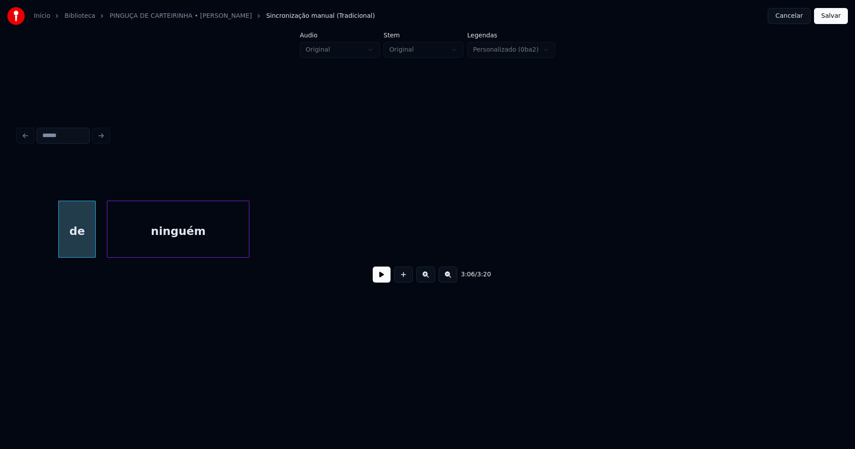
click at [147, 234] on div "ninguém" at bounding box center [178, 231] width 142 height 61
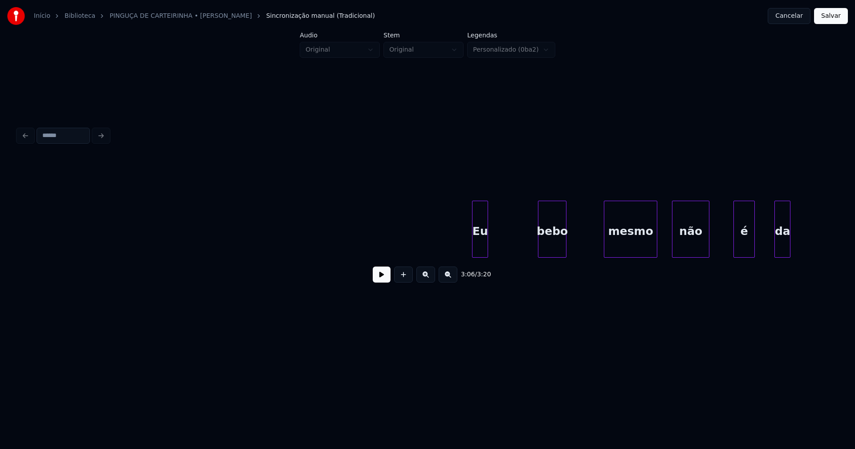
scroll to position [0, 15602]
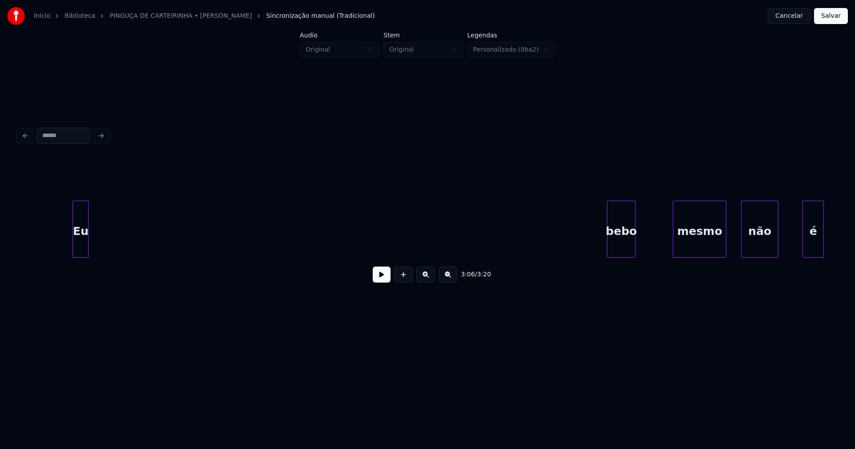
click at [82, 246] on div "Eu" at bounding box center [80, 231] width 15 height 61
click at [133, 221] on div "bebo" at bounding box center [124, 231] width 28 height 61
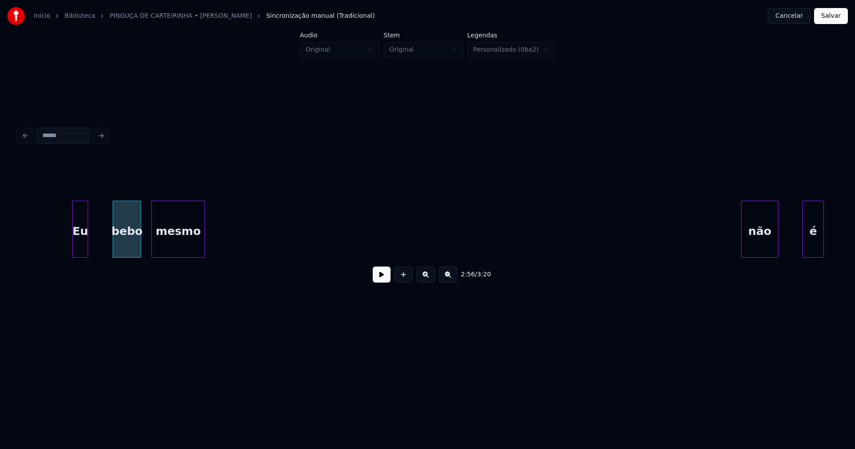
click at [176, 221] on div "mesmo" at bounding box center [178, 231] width 53 height 61
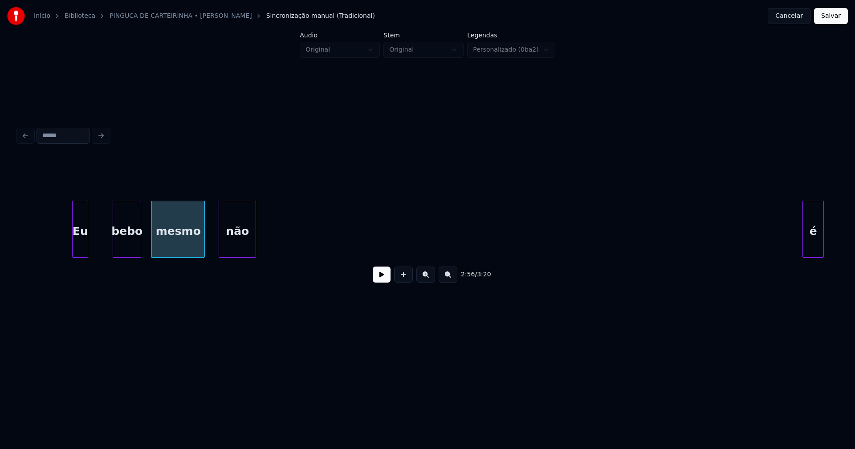
click at [232, 221] on div "não" at bounding box center [237, 231] width 37 height 61
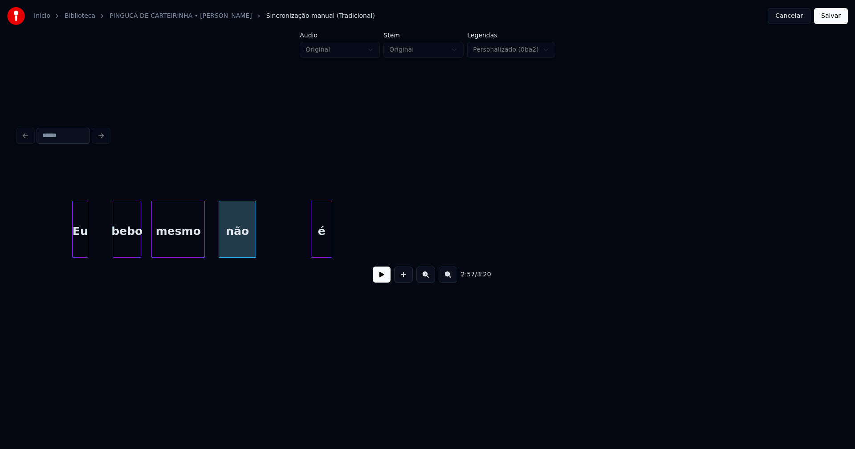
click at [313, 232] on div "é" at bounding box center [321, 231] width 20 height 61
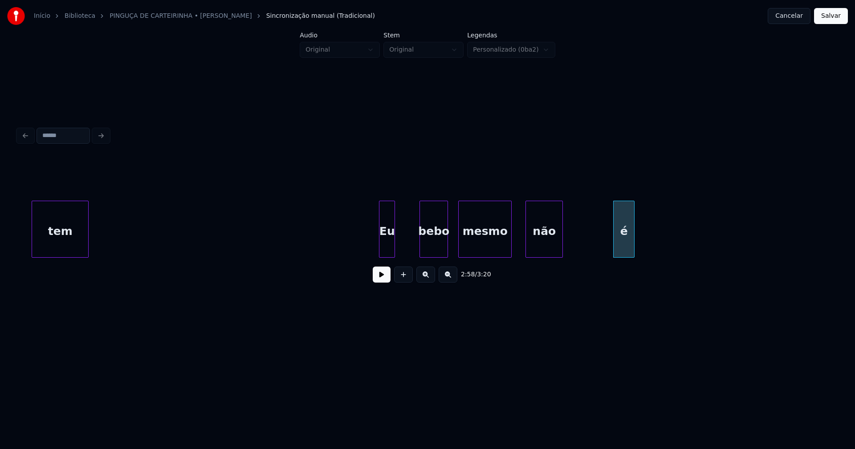
scroll to position [0, 15236]
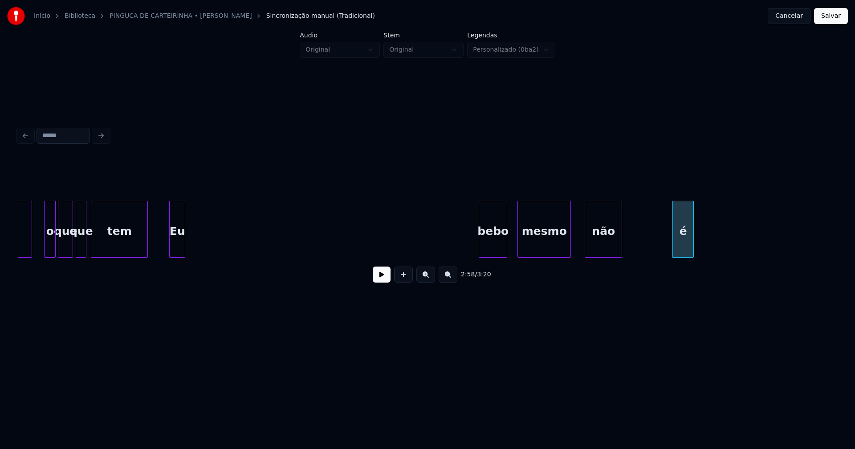
click at [178, 258] on div "é não mesmo bebo Eu tem que que o falar" at bounding box center [427, 229] width 819 height 57
click at [172, 243] on div at bounding box center [173, 229] width 3 height 56
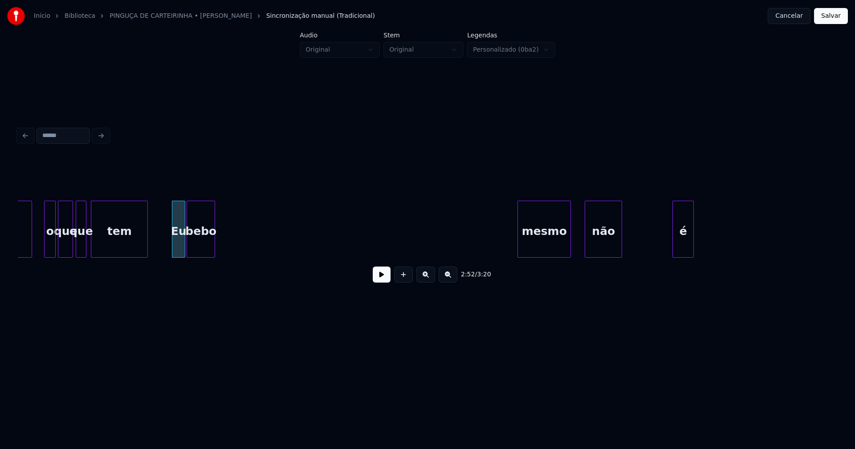
click at [202, 245] on div "bebo" at bounding box center [201, 231] width 28 height 61
click at [207, 244] on div at bounding box center [206, 229] width 3 height 56
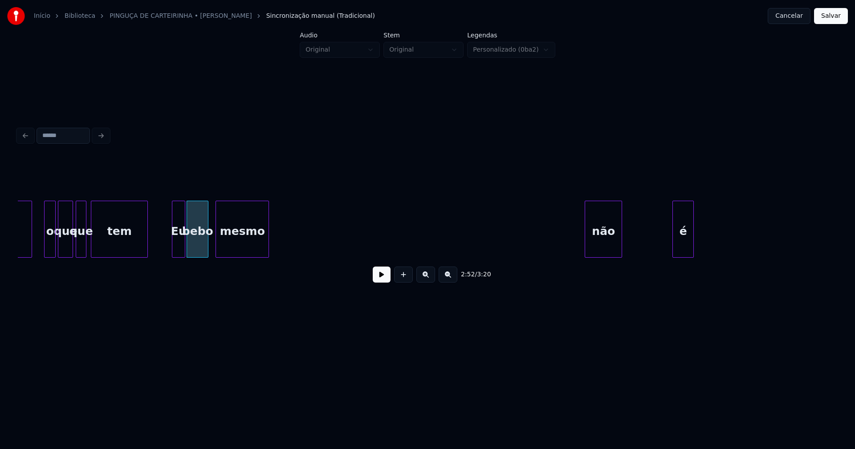
click at [239, 248] on div "mesmo" at bounding box center [242, 231] width 53 height 61
click at [236, 245] on div at bounding box center [236, 229] width 3 height 56
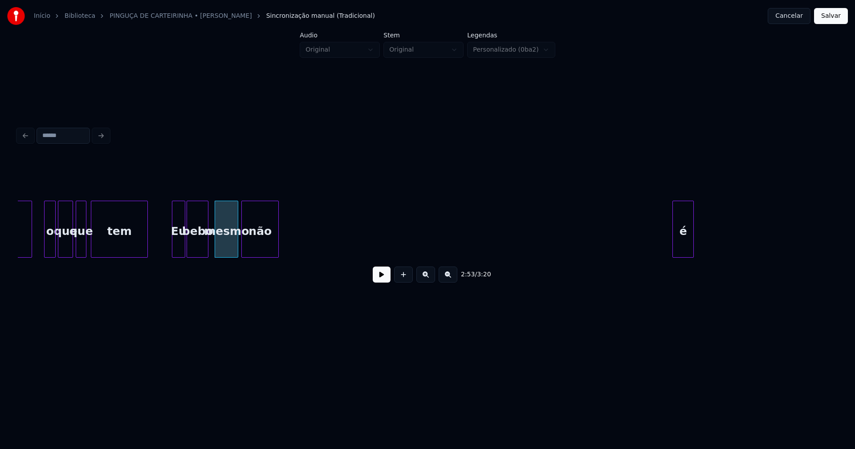
click at [264, 234] on div "não" at bounding box center [260, 231] width 37 height 61
click at [233, 242] on div at bounding box center [232, 229] width 3 height 56
click at [253, 239] on div "não" at bounding box center [257, 231] width 37 height 61
click at [260, 241] on div at bounding box center [260, 229] width 3 height 56
click at [273, 247] on div "é" at bounding box center [274, 231] width 20 height 61
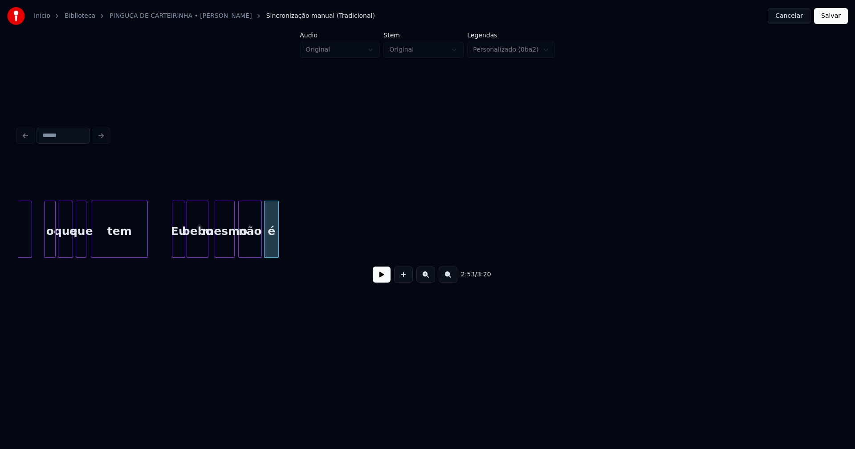
click at [278, 243] on div at bounding box center [277, 229] width 3 height 56
click at [380, 282] on button at bounding box center [382, 275] width 18 height 16
click at [383, 279] on button at bounding box center [382, 275] width 18 height 16
click at [229, 247] on div at bounding box center [230, 229] width 3 height 56
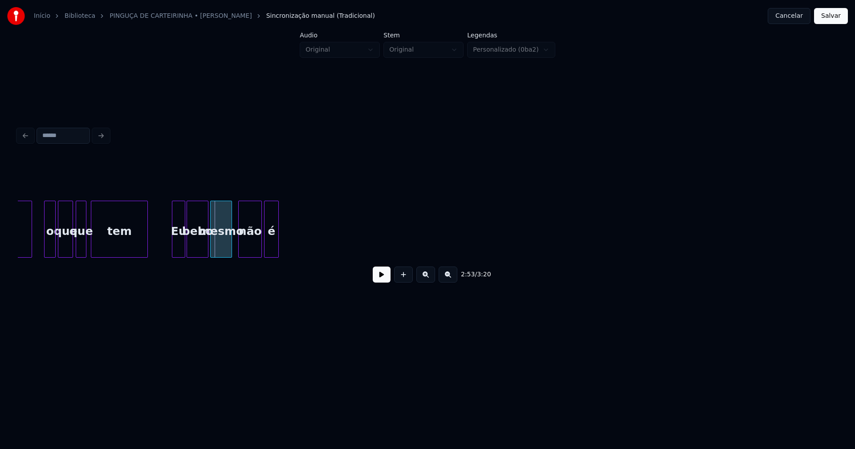
click at [211, 245] on div at bounding box center [212, 229] width 3 height 56
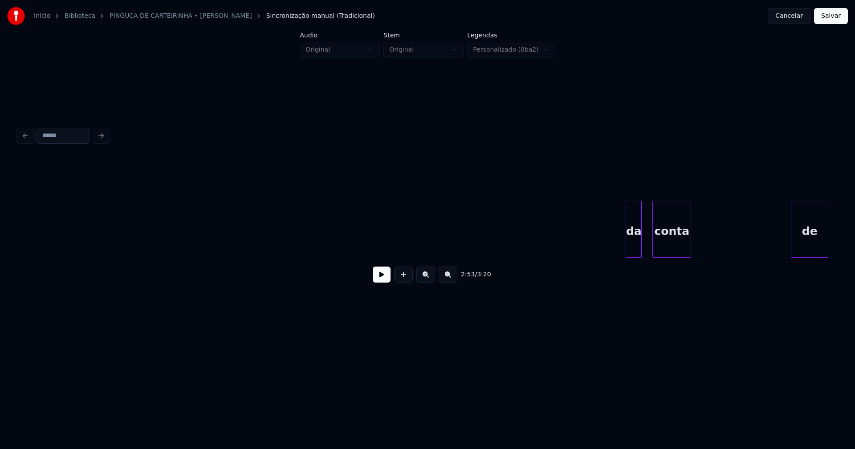
scroll to position [0, 15839]
click at [60, 253] on div "da" at bounding box center [60, 231] width 15 height 61
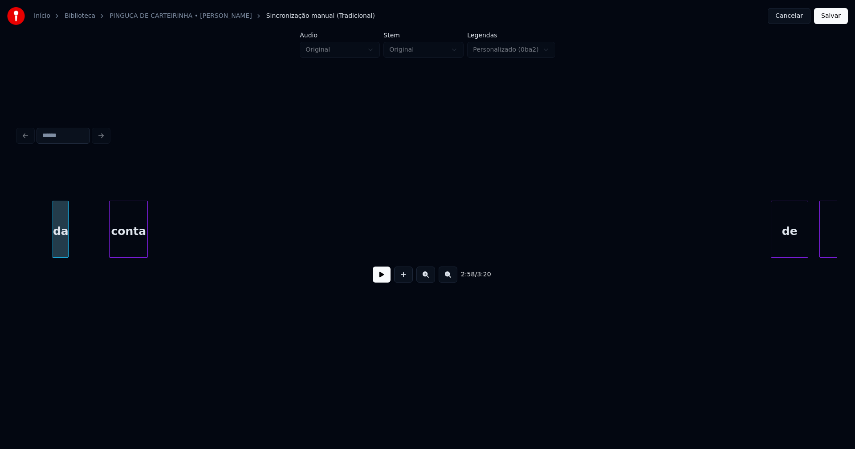
click at [138, 240] on div "conta" at bounding box center [129, 231] width 38 height 61
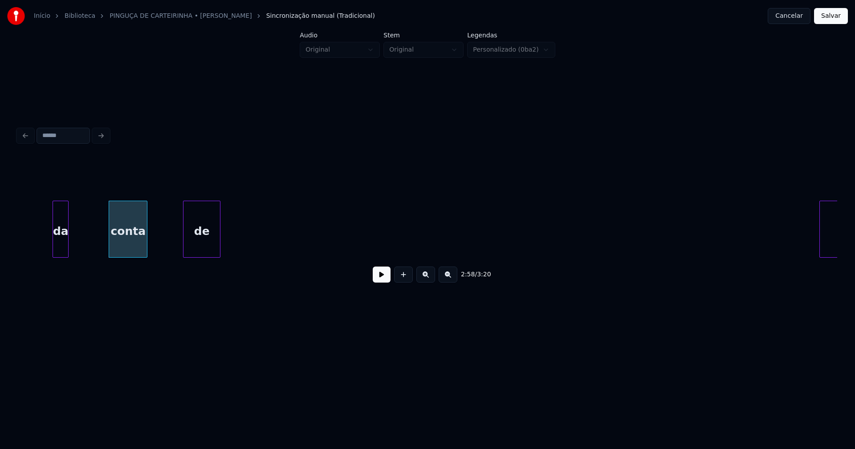
click at [197, 234] on div "de" at bounding box center [201, 231] width 37 height 61
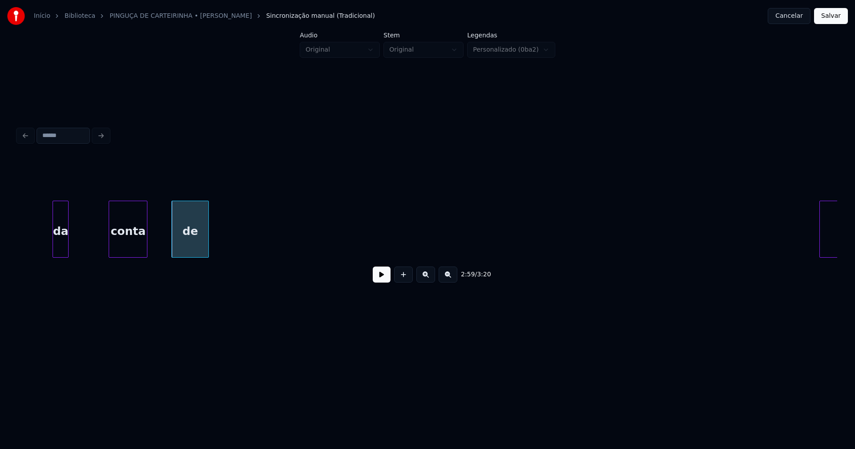
scroll to position [0, 15960]
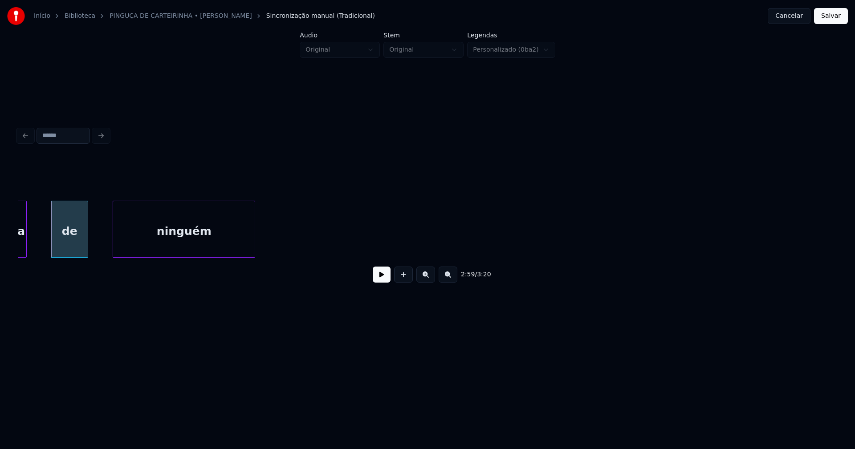
click at [238, 227] on div "ninguém" at bounding box center [184, 231] width 142 height 61
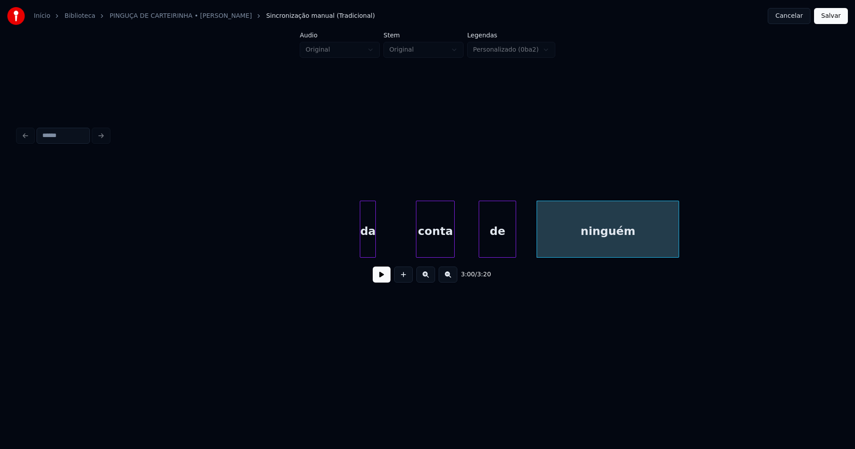
scroll to position [0, 15463]
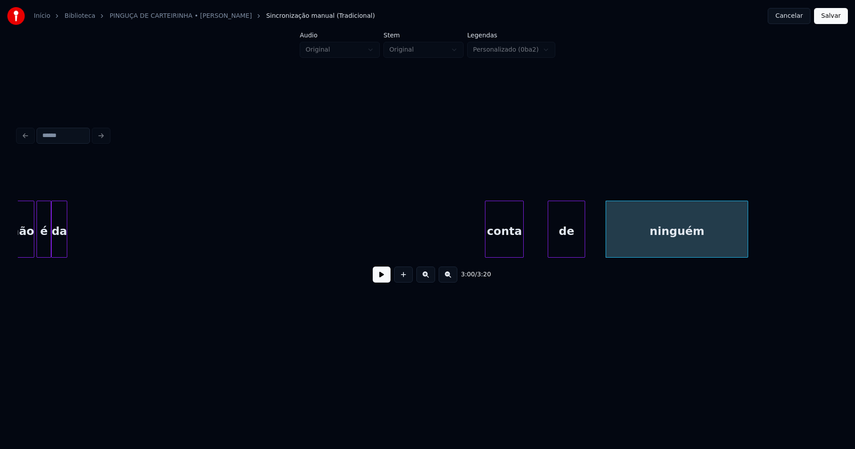
click at [57, 225] on div "da" at bounding box center [59, 231] width 15 height 61
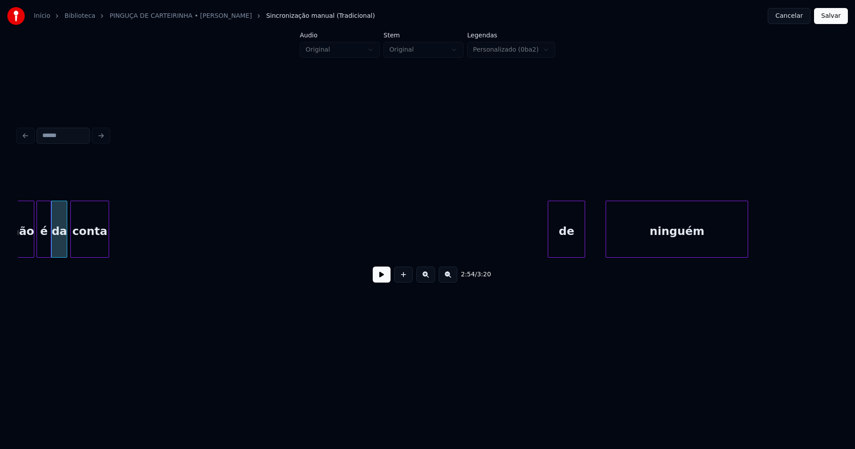
click at [92, 263] on div "2:54 / 3:20" at bounding box center [427, 223] width 819 height 135
click at [97, 246] on div at bounding box center [96, 229] width 3 height 56
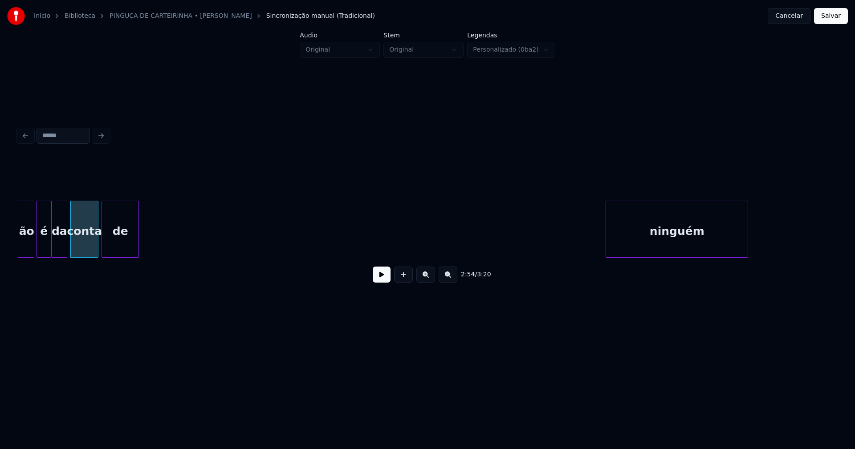
click at [120, 282] on div "2:54 / 3:20" at bounding box center [427, 223] width 819 height 135
click at [138, 249] on div "de" at bounding box center [119, 229] width 37 height 57
click at [112, 246] on div at bounding box center [111, 229] width 3 height 56
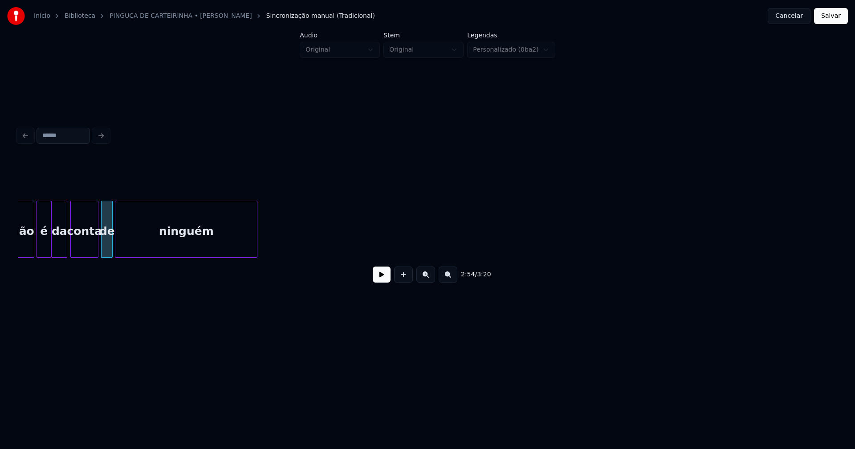
click at [155, 251] on div "ninguém" at bounding box center [186, 231] width 142 height 61
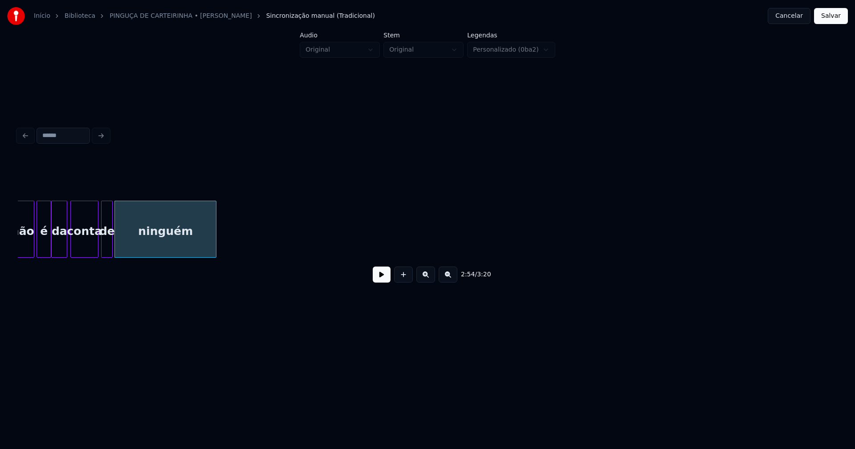
click at [216, 249] on div at bounding box center [214, 229] width 3 height 56
click at [384, 280] on button at bounding box center [382, 275] width 18 height 16
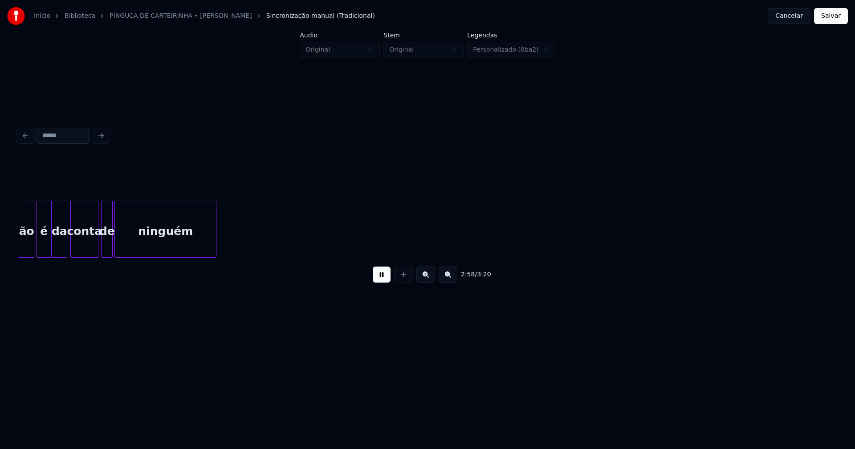
click at [385, 279] on button at bounding box center [382, 275] width 18 height 16
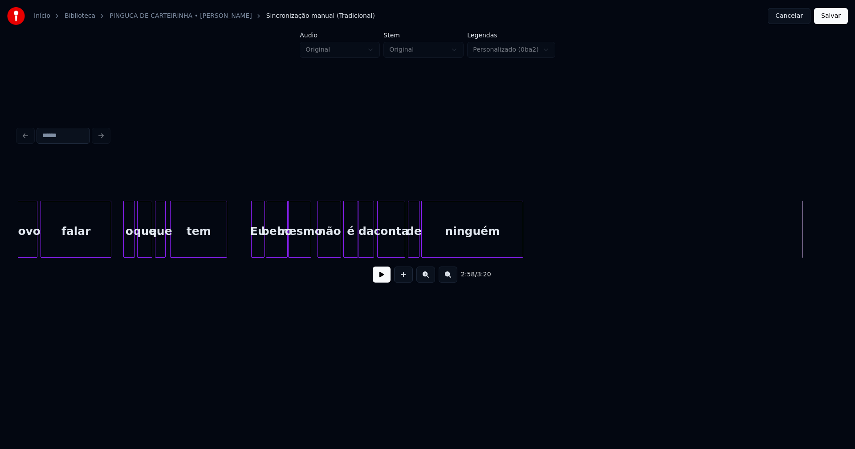
scroll to position [0, 15146]
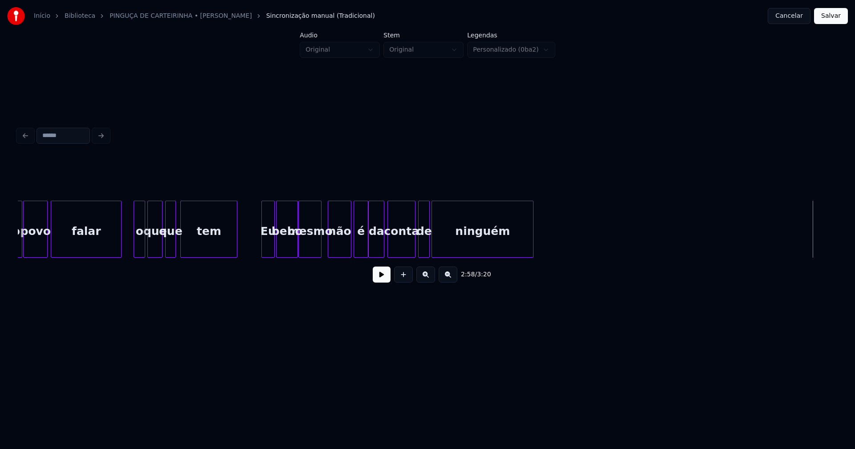
click at [823, 16] on button "Salvar" at bounding box center [831, 16] width 34 height 16
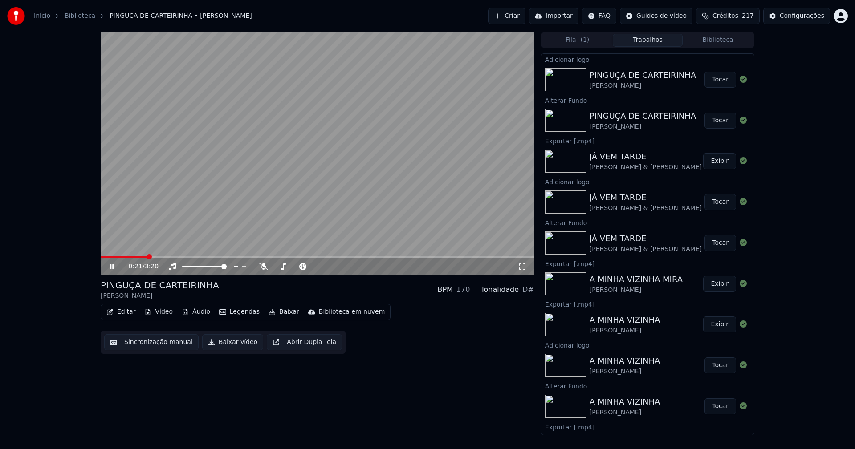
click at [109, 266] on icon at bounding box center [118, 266] width 21 height 7
click at [233, 346] on button "Baixar vídeo" at bounding box center [232, 342] width 61 height 16
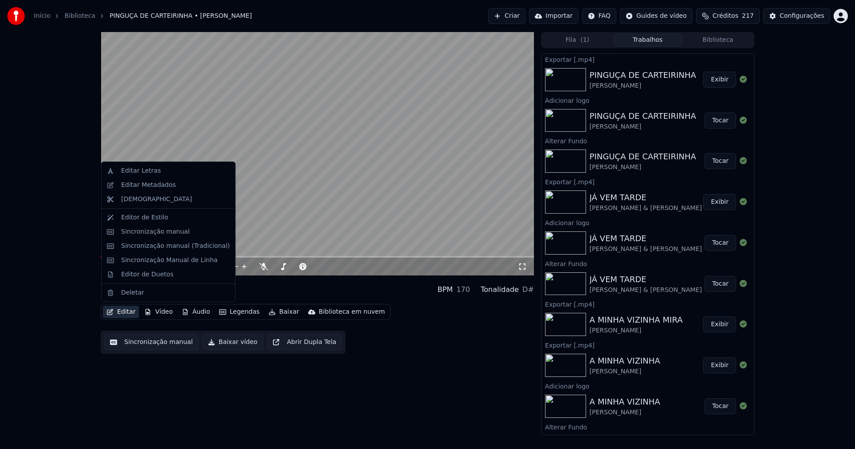
click at [118, 311] on button "Editar" at bounding box center [121, 312] width 36 height 12
click at [148, 187] on div "Editar Metadados" at bounding box center [148, 185] width 55 height 9
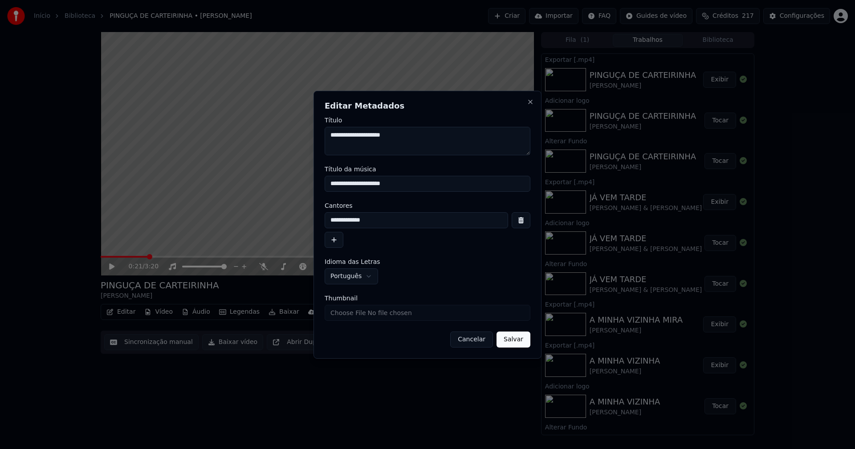
click at [357, 313] on input "Thumbnail" at bounding box center [428, 313] width 206 height 16
type input "**********"
click at [521, 342] on button "Salvar" at bounding box center [513, 340] width 34 height 16
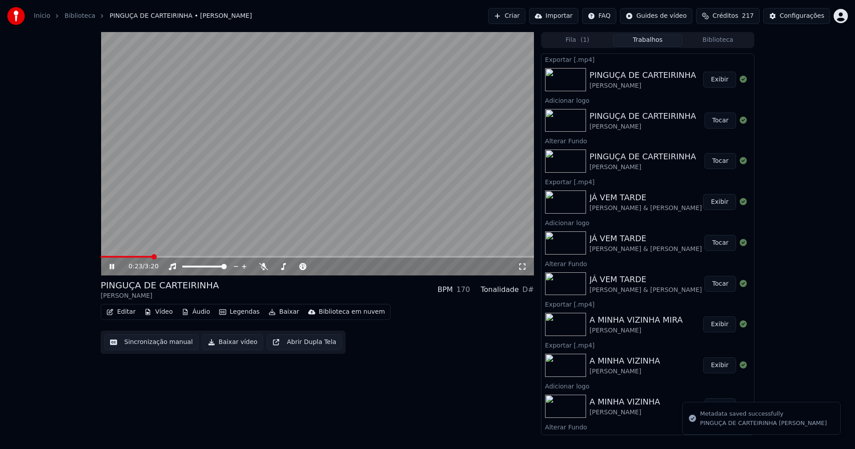
click at [109, 268] on icon at bounding box center [118, 266] width 21 height 7
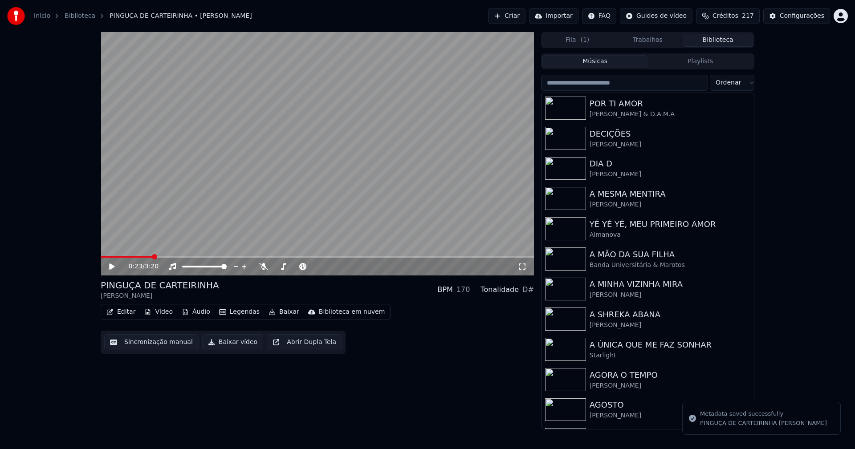
click at [719, 38] on button "Biblioteca" at bounding box center [718, 40] width 70 height 13
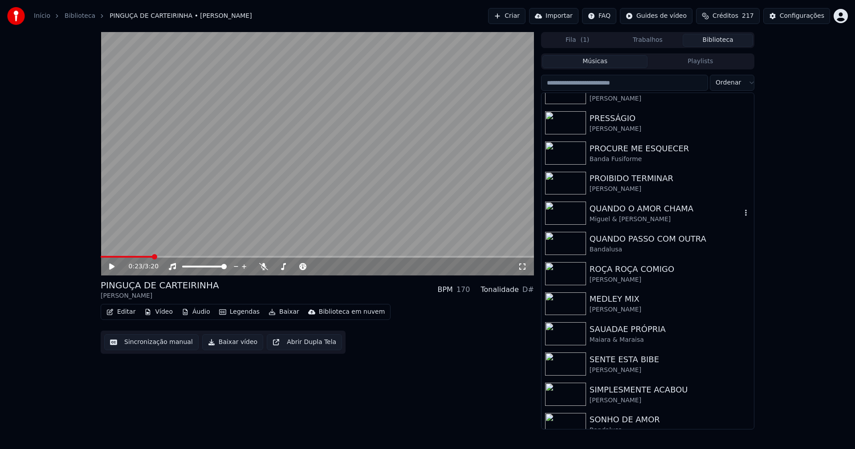
scroll to position [2226, 0]
drag, startPoint x: 642, startPoint y: 275, endPoint x: 664, endPoint y: 234, distance: 47.2
click at [643, 275] on div "[PERSON_NAME]" at bounding box center [666, 279] width 152 height 9
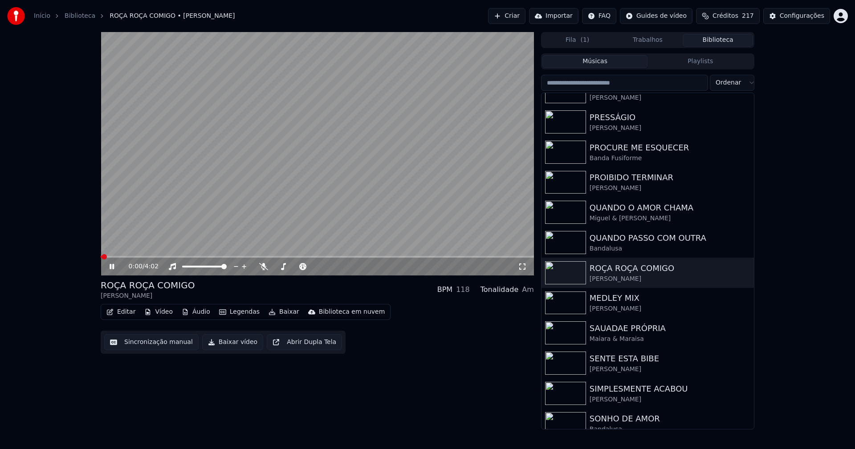
drag, startPoint x: 113, startPoint y: 267, endPoint x: 119, endPoint y: 266, distance: 6.7
click at [115, 267] on icon at bounding box center [118, 266] width 21 height 7
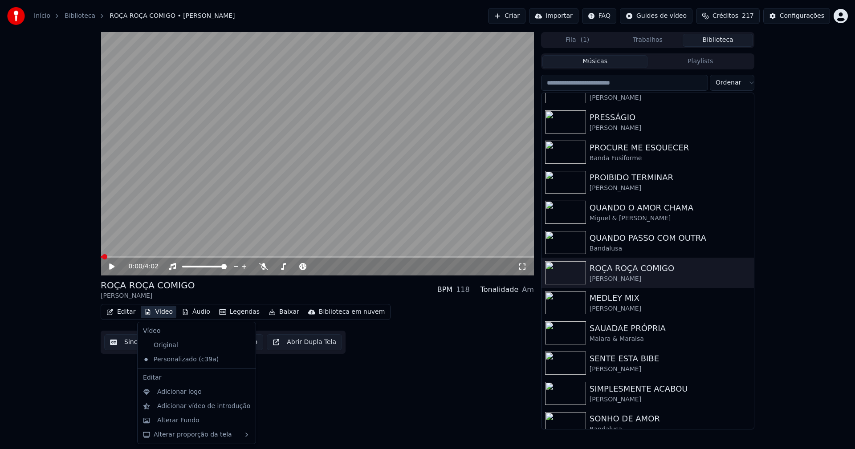
click at [159, 313] on button "Vídeo" at bounding box center [159, 312] width 36 height 12
click at [182, 423] on div "Alterar Fundo" at bounding box center [178, 420] width 42 height 9
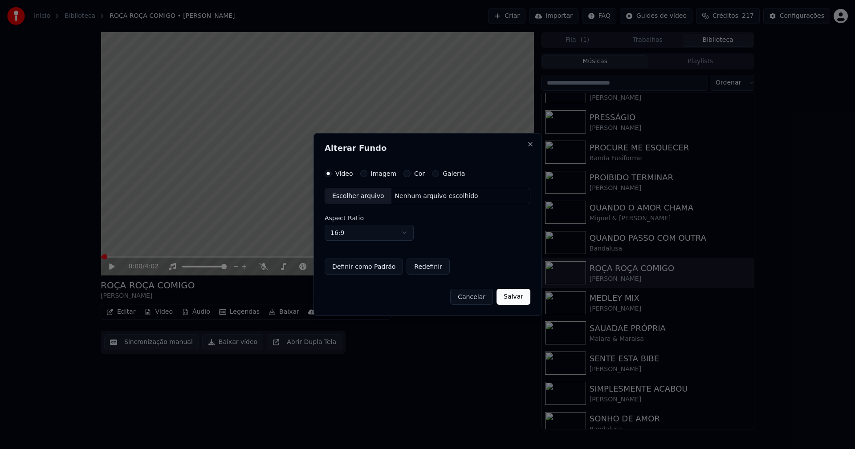
click at [365, 174] on button "Imagem" at bounding box center [363, 173] width 7 height 7
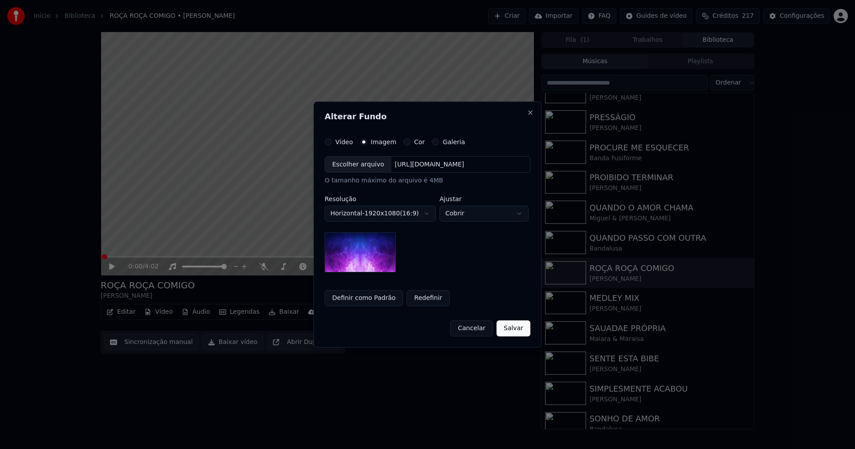
click at [361, 165] on div "Escolher arquivo" at bounding box center [358, 165] width 66 height 16
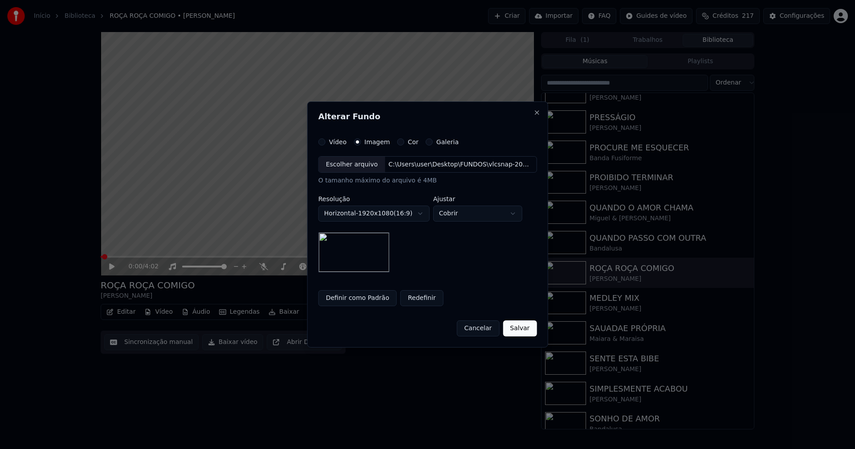
click at [513, 329] on button "Salvar" at bounding box center [520, 329] width 34 height 16
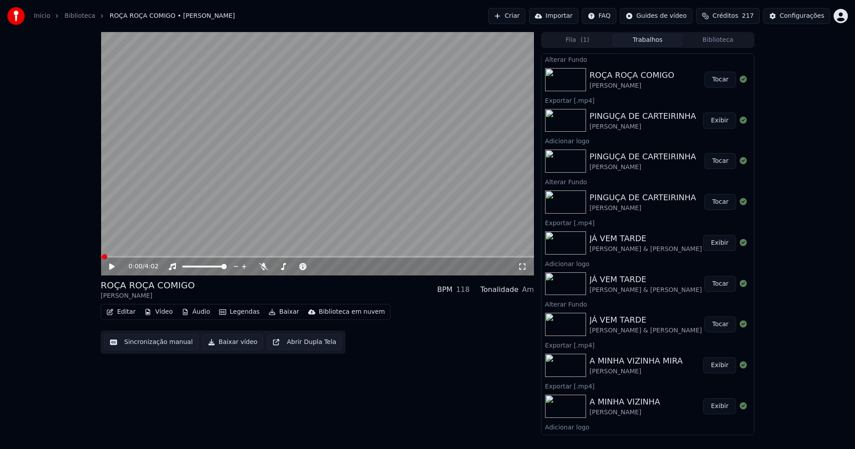
click at [716, 78] on button "Tocar" at bounding box center [720, 80] width 32 height 16
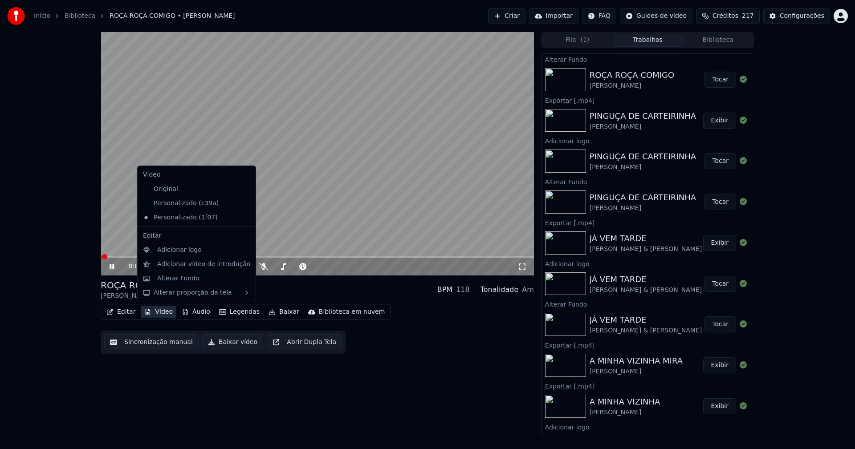
click at [161, 311] on button "Vídeo" at bounding box center [159, 312] width 36 height 12
click at [175, 253] on div "Adicionar logo" at bounding box center [179, 250] width 45 height 9
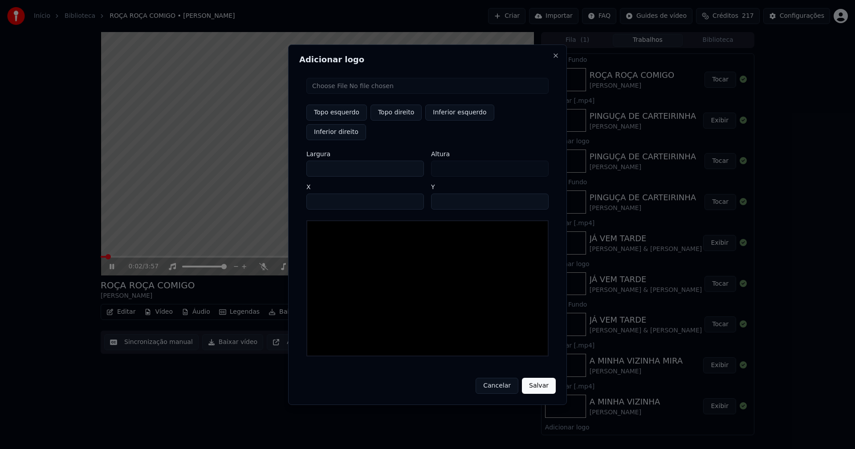
click at [332, 94] on input "file" at bounding box center [427, 86] width 242 height 16
type input "**********"
type input "***"
click at [389, 121] on button "Topo direito" at bounding box center [395, 113] width 51 height 16
type input "****"
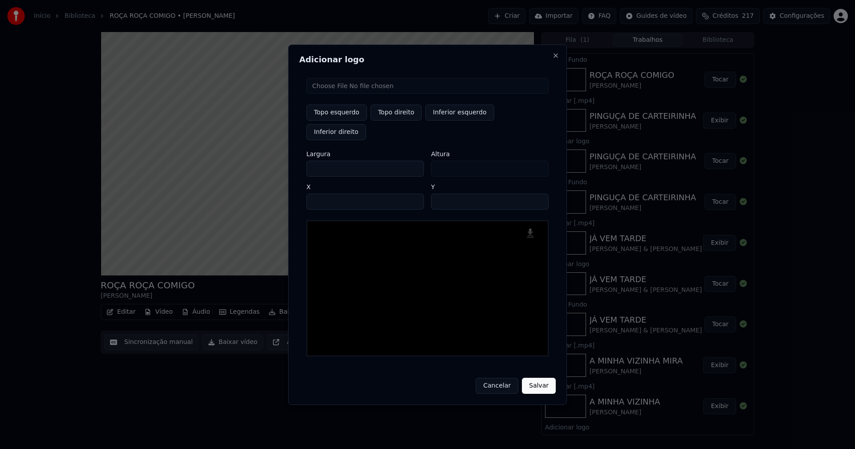
drag, startPoint x: 320, startPoint y: 159, endPoint x: 308, endPoint y: 160, distance: 12.1
click at [308, 161] on input "***" at bounding box center [365, 169] width 118 height 16
type input "**"
type input "***"
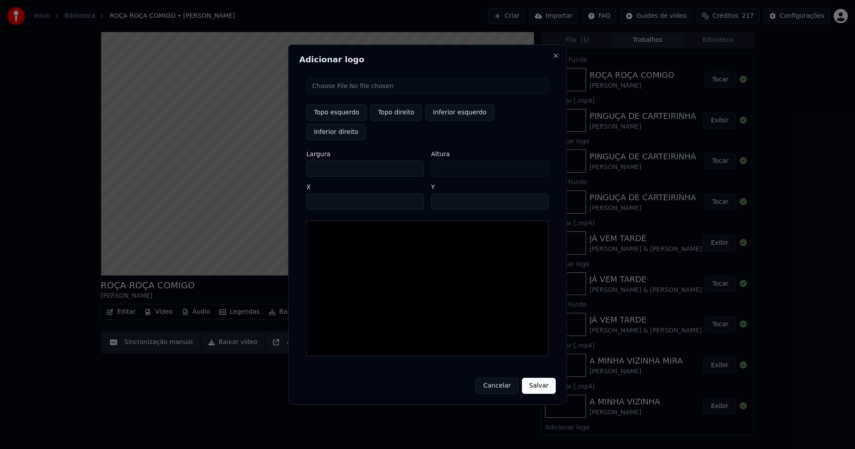
type input "***"
click at [324, 194] on input "****" at bounding box center [365, 202] width 118 height 16
type input "****"
click at [536, 194] on input "**" at bounding box center [490, 202] width 118 height 16
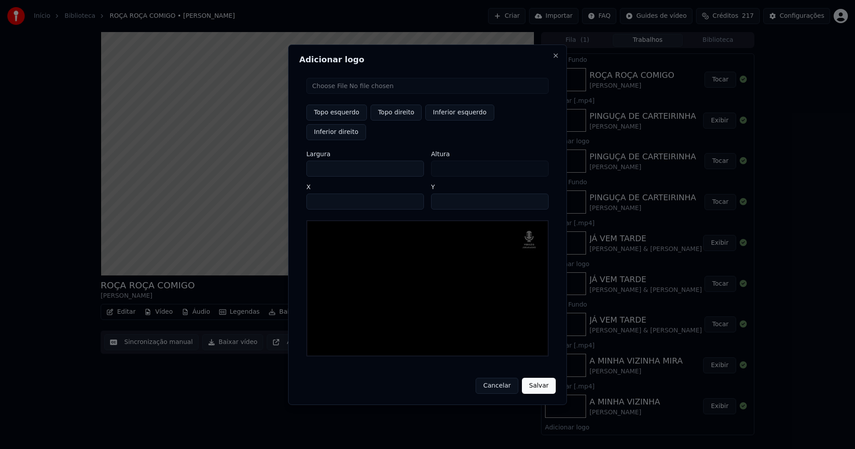
click at [536, 194] on input "**" at bounding box center [490, 202] width 118 height 16
type input "**"
click at [536, 194] on input "**" at bounding box center [490, 202] width 118 height 16
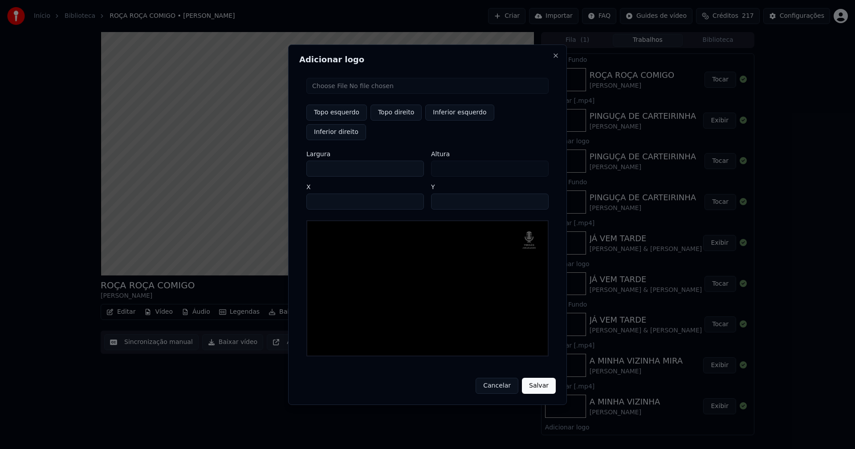
drag, startPoint x: 539, startPoint y: 376, endPoint x: 575, endPoint y: 350, distance: 44.4
click at [540, 378] on button "Salvar" at bounding box center [539, 386] width 34 height 16
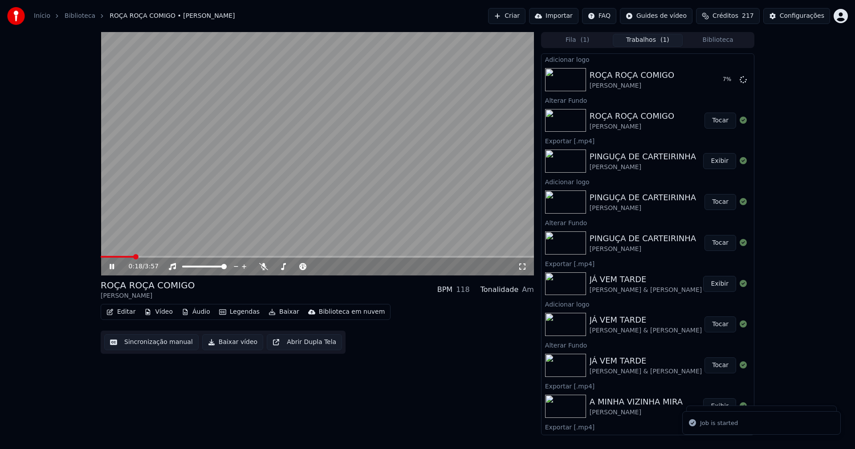
click at [122, 315] on button "Editar" at bounding box center [121, 312] width 36 height 12
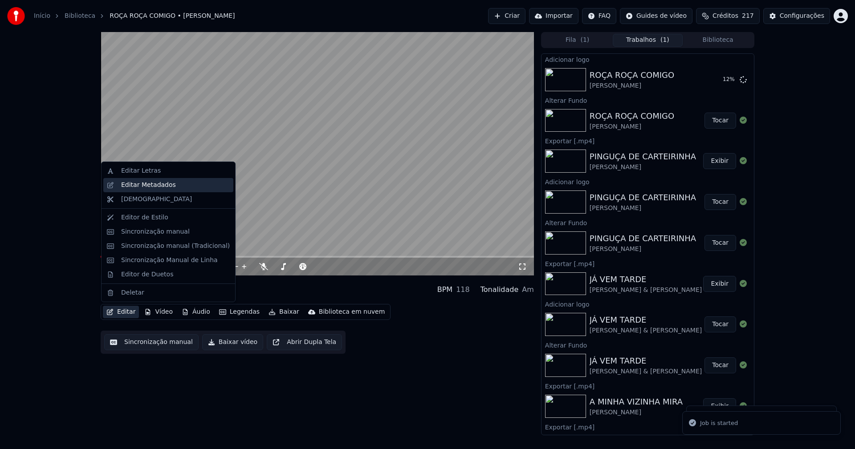
click at [146, 187] on div "Editar Metadados" at bounding box center [148, 185] width 55 height 9
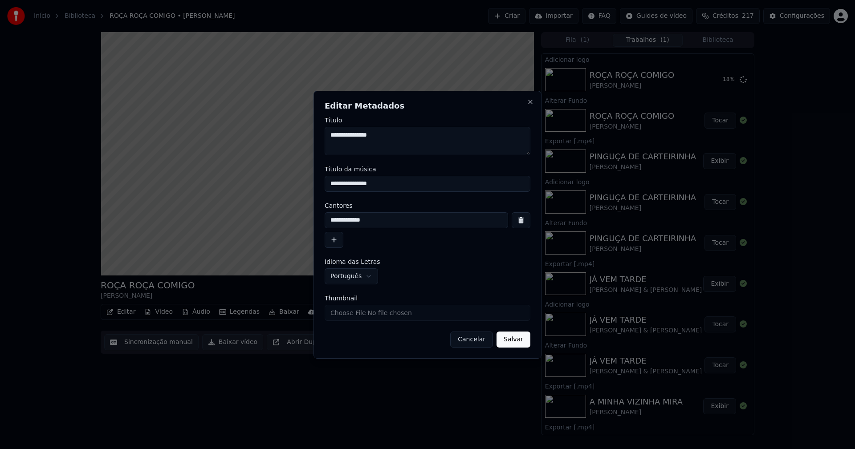
click at [359, 315] on input "Thumbnail" at bounding box center [428, 313] width 206 height 16
type input "**********"
click at [515, 342] on button "Salvar" at bounding box center [513, 340] width 34 height 16
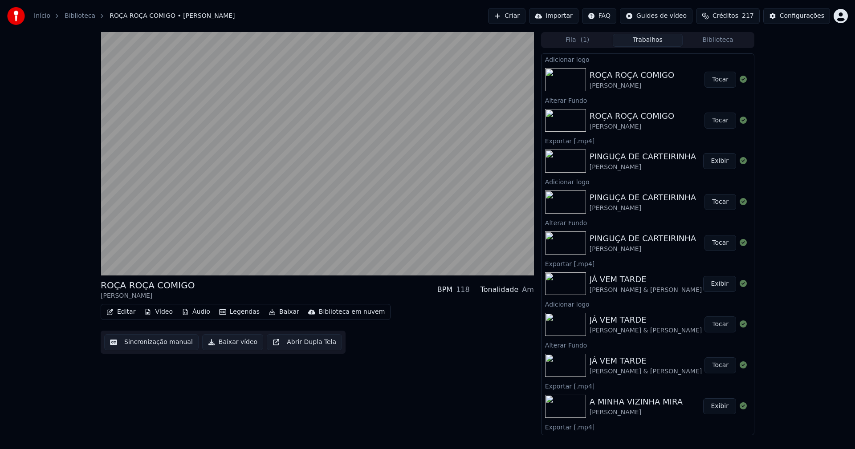
click at [718, 80] on button "Tocar" at bounding box center [720, 80] width 32 height 16
click at [805, 14] on div "Configurações" at bounding box center [802, 16] width 45 height 9
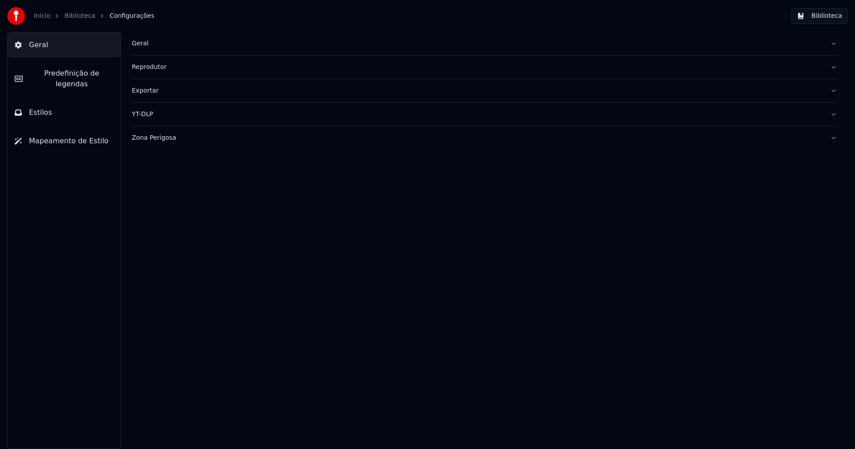
click at [68, 100] on button "Estilos" at bounding box center [64, 112] width 113 height 25
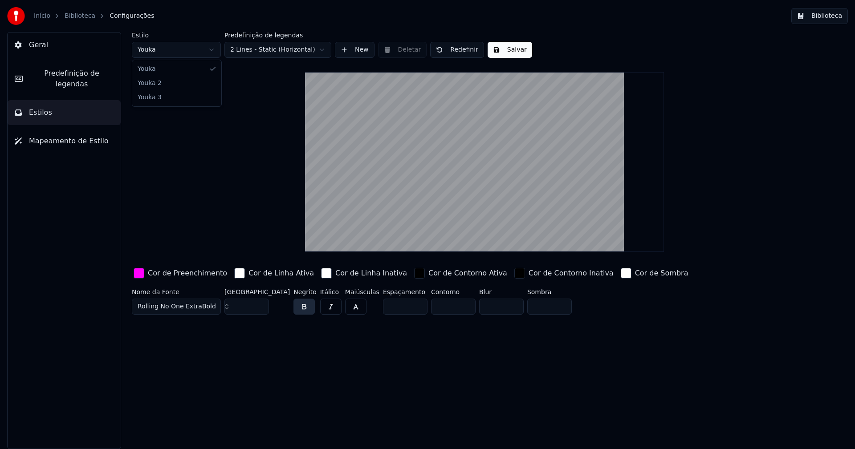
click at [175, 44] on html "Início Biblioteca Configurações Biblioteca Geral Predefinição de legendas Estil…" at bounding box center [427, 224] width 855 height 449
click at [135, 274] on div "button" at bounding box center [139, 273] width 11 height 11
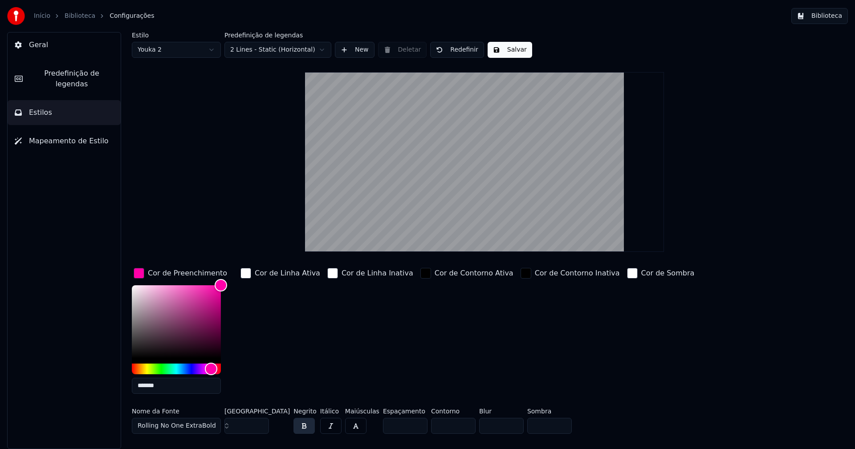
click at [167, 385] on input "*******" at bounding box center [176, 386] width 89 height 16
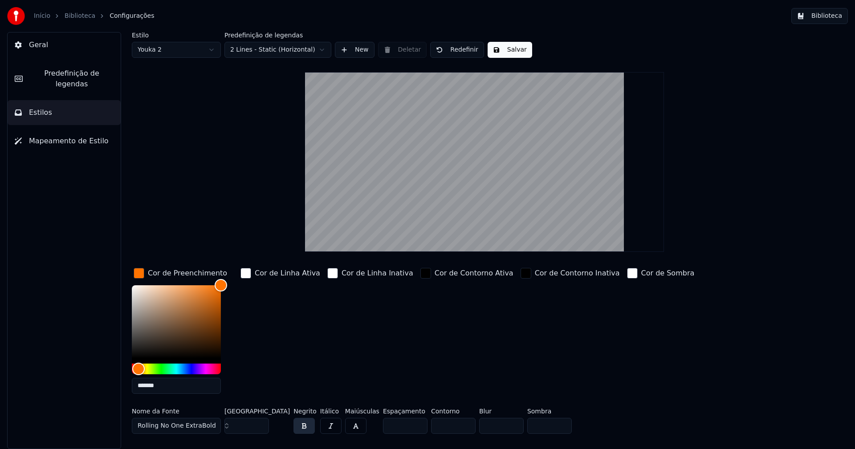
type input "*******"
click at [259, 428] on input "**" at bounding box center [246, 426] width 45 height 16
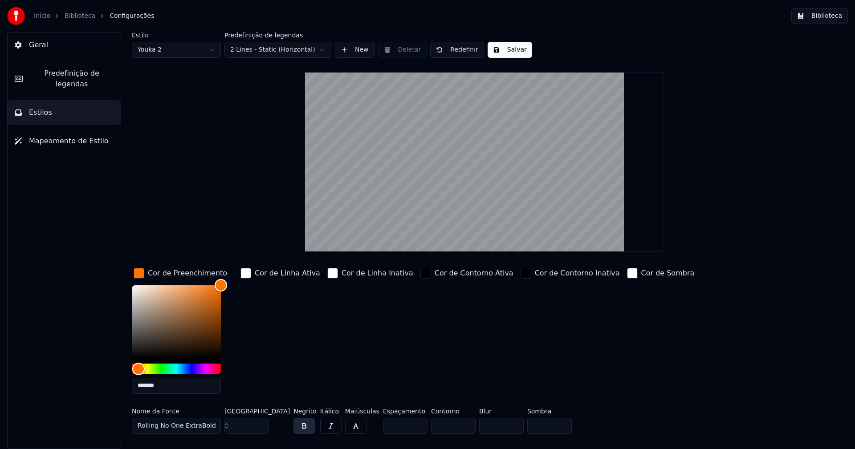
click at [259, 428] on input "**" at bounding box center [246, 426] width 45 height 16
type input "**"
click at [259, 428] on input "**" at bounding box center [246, 426] width 45 height 16
click at [141, 271] on div "button" at bounding box center [139, 273] width 11 height 11
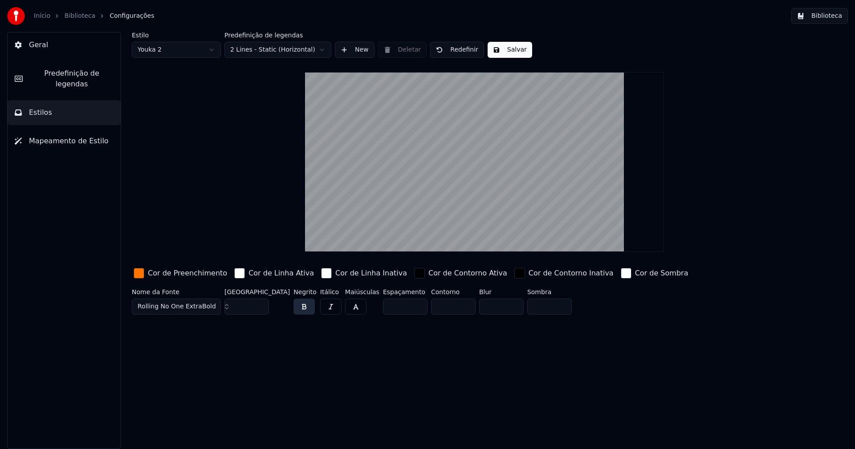
click at [508, 53] on button "Salvar" at bounding box center [510, 50] width 45 height 16
click at [821, 22] on button "Biblioteca" at bounding box center [819, 16] width 57 height 16
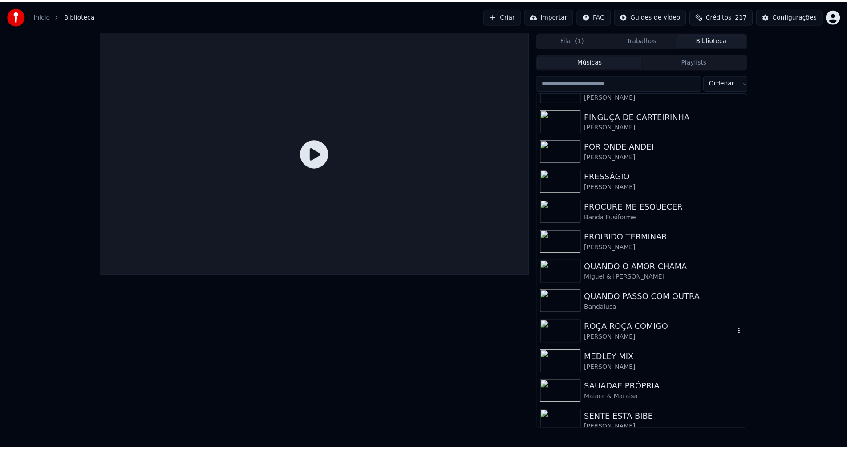
scroll to position [2182, 0]
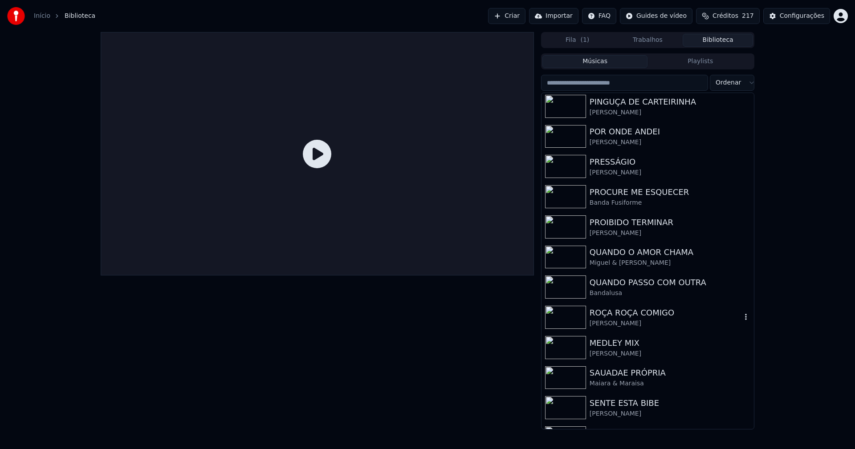
click at [631, 310] on div "ROÇA ROÇA COMIGO" at bounding box center [666, 313] width 152 height 12
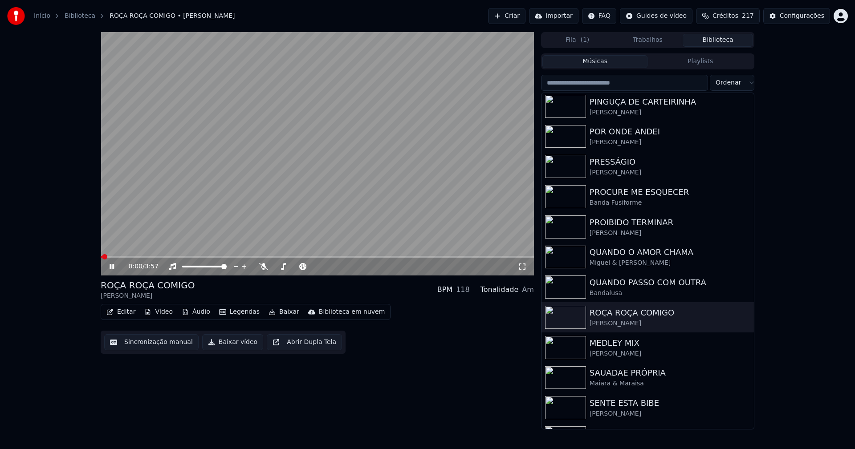
click at [126, 314] on button "Editar" at bounding box center [121, 312] width 36 height 12
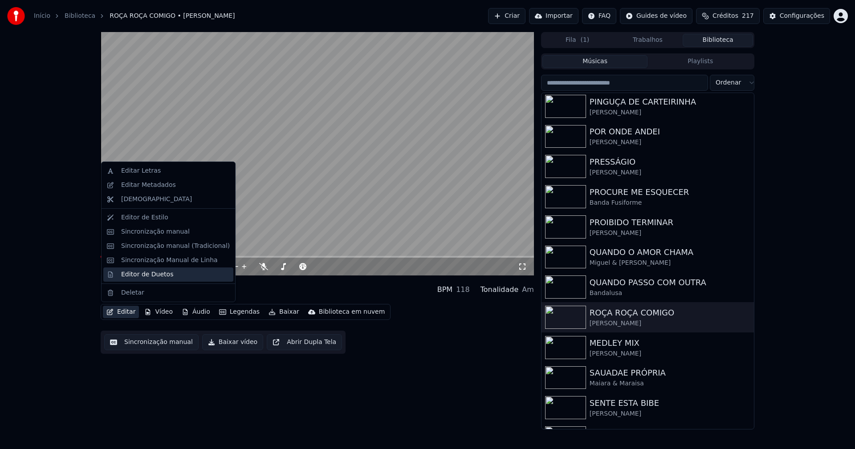
click at [142, 276] on div "Editor de Duetos" at bounding box center [147, 274] width 52 height 9
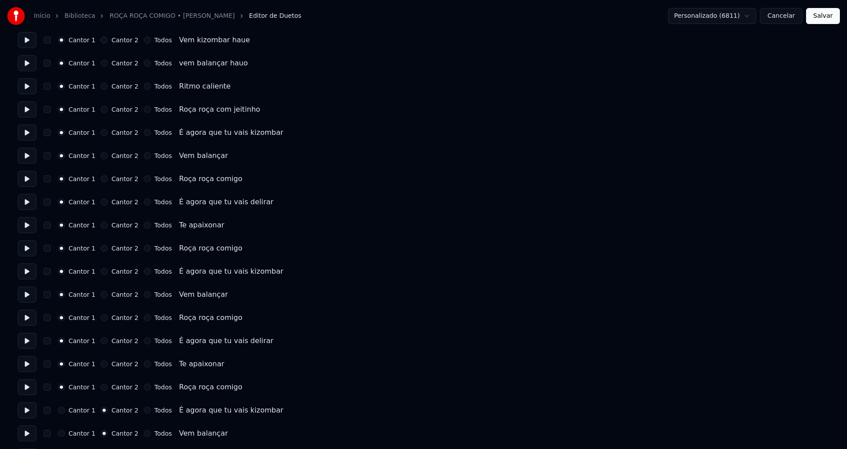
scroll to position [1113, 0]
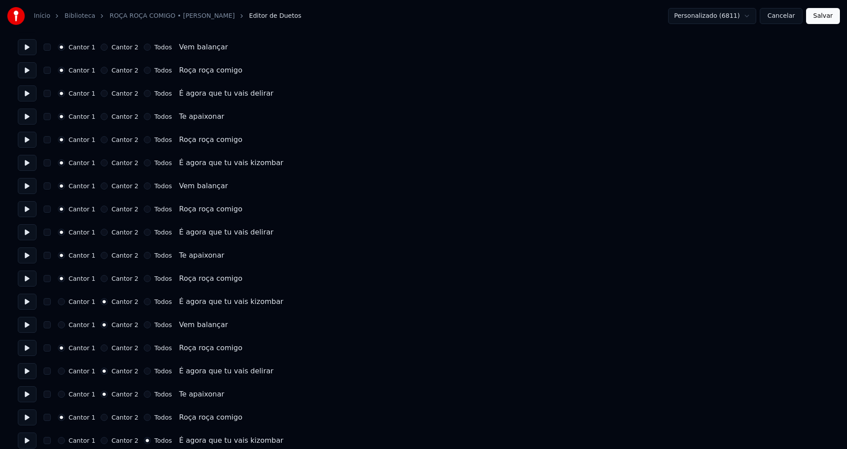
click at [784, 20] on button "Cancelar" at bounding box center [781, 16] width 43 height 16
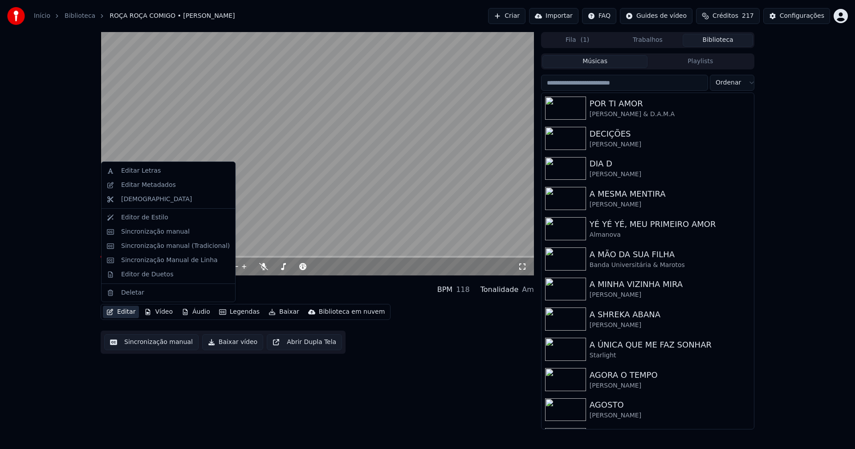
click at [125, 314] on button "Editar" at bounding box center [121, 312] width 36 height 12
click at [147, 248] on div "Sincronização manual (Tradicional)" at bounding box center [175, 246] width 109 height 9
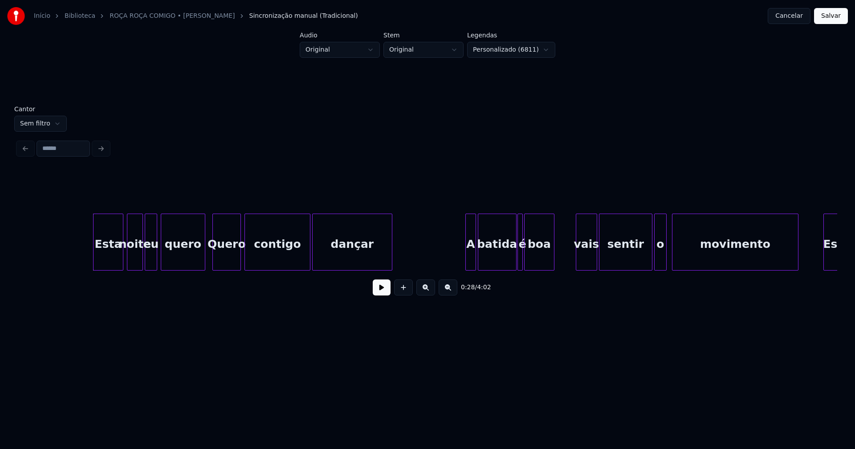
scroll to position [0, 2437]
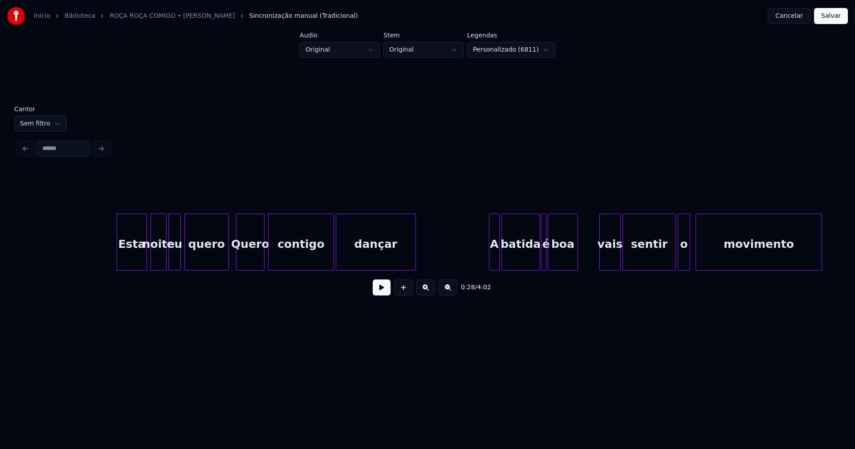
click at [385, 296] on button at bounding box center [382, 288] width 18 height 16
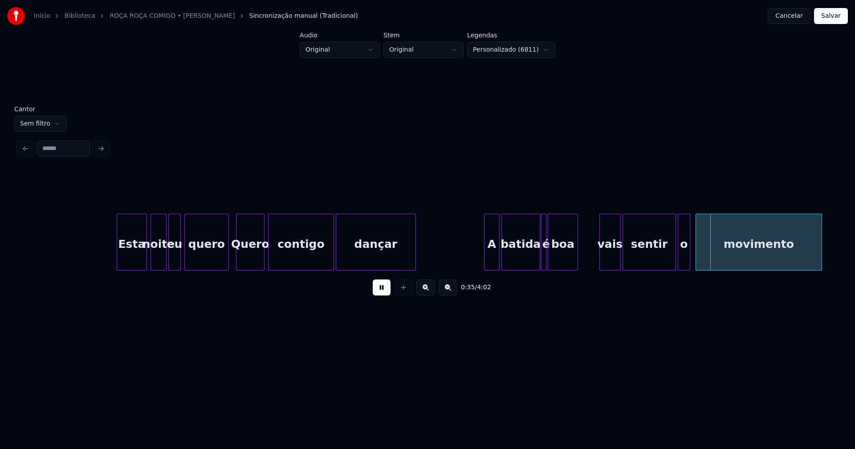
click at [485, 257] on div at bounding box center [485, 242] width 3 height 56
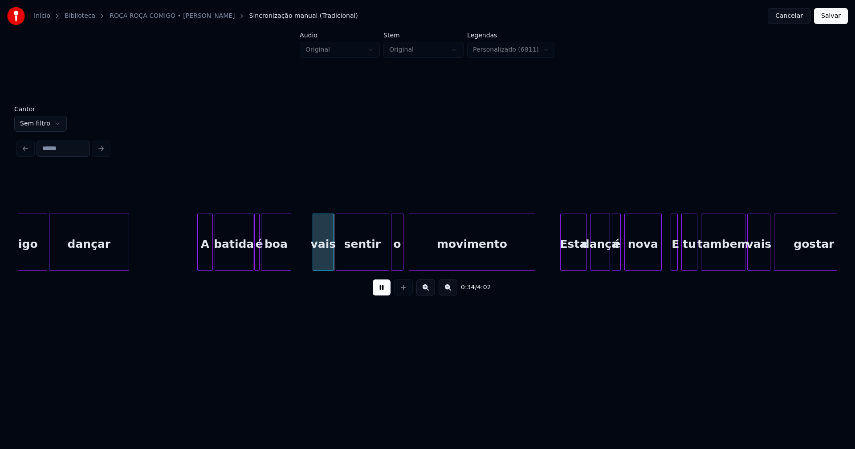
scroll to position [0, 2748]
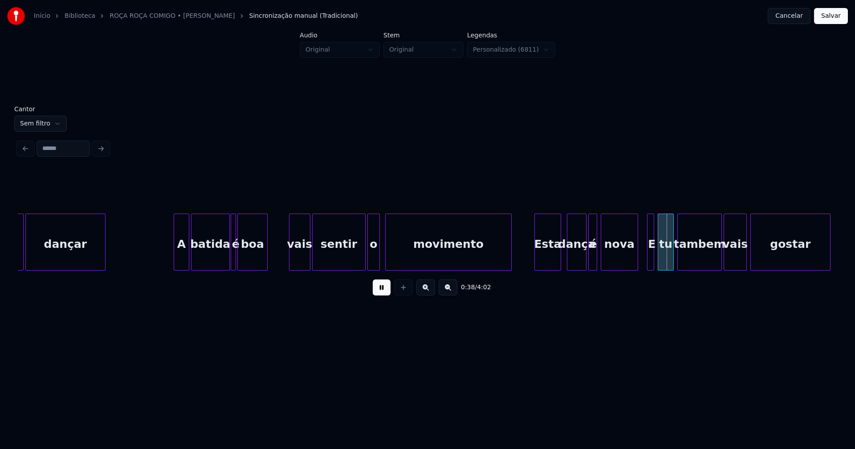
click at [544, 258] on div "Esta" at bounding box center [548, 244] width 26 height 61
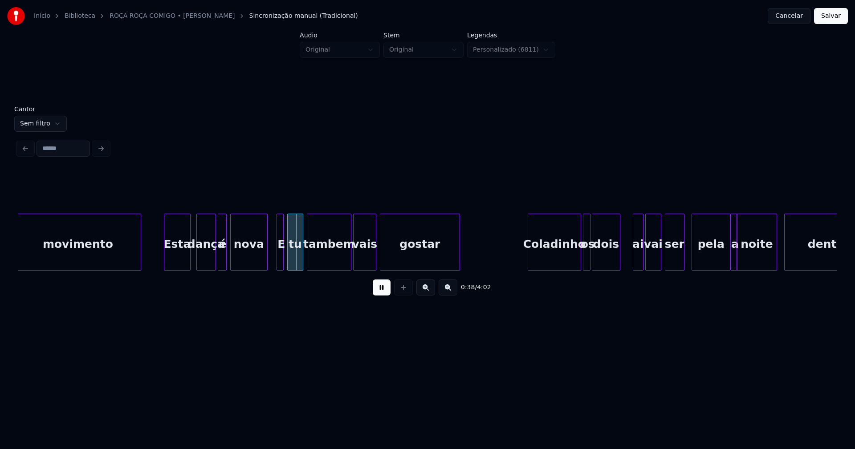
scroll to position [0, 3202]
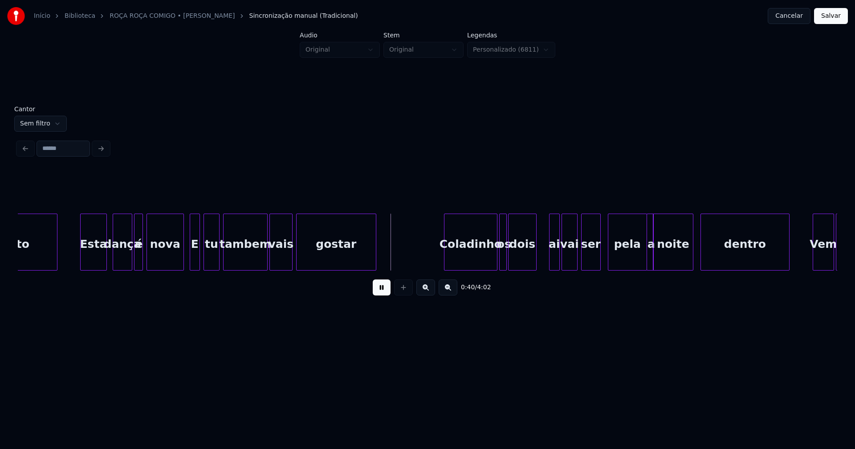
click at [191, 262] on div at bounding box center [191, 242] width 3 height 56
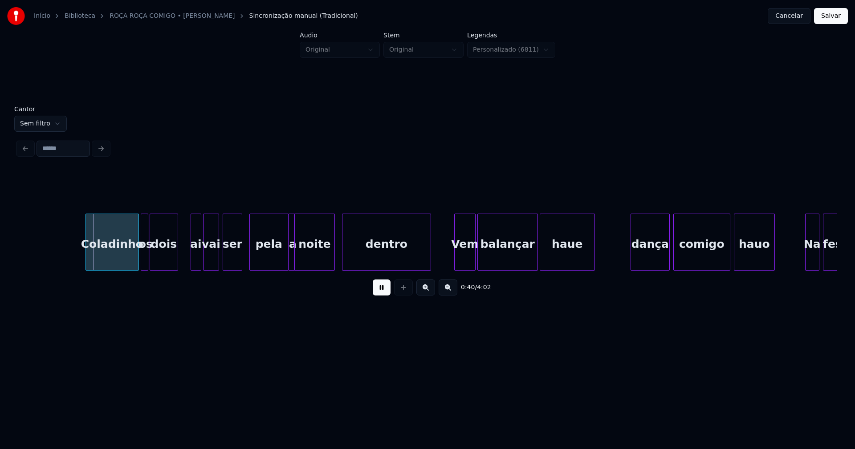
scroll to position [0, 3572]
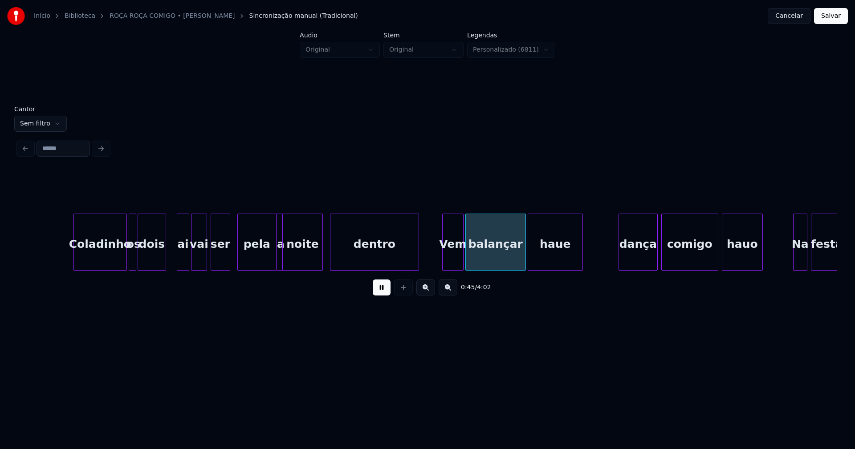
click at [179, 259] on div at bounding box center [178, 242] width 3 height 56
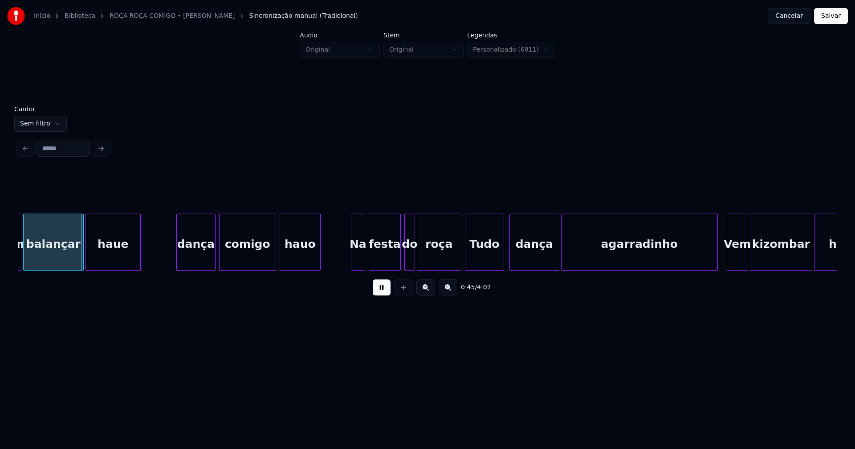
scroll to position [0, 4038]
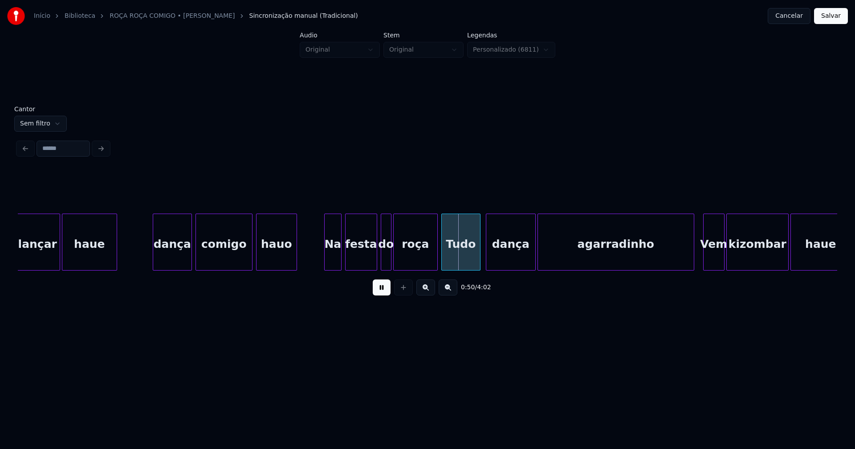
click at [326, 258] on div at bounding box center [326, 242] width 3 height 56
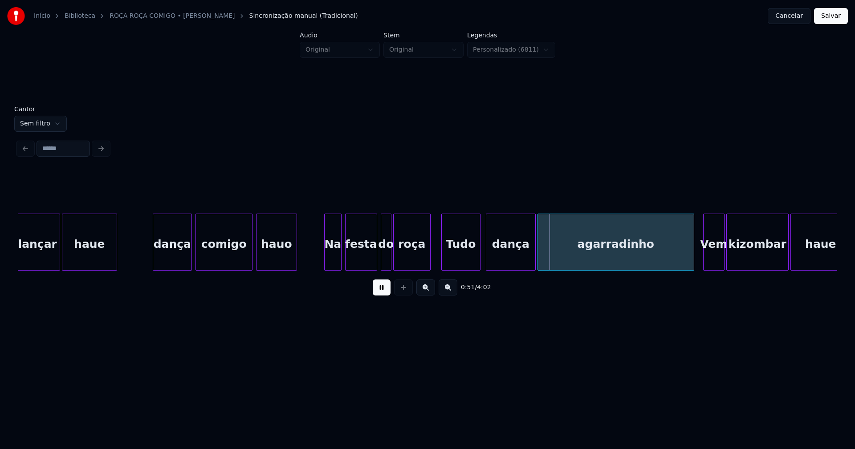
click at [428, 261] on div at bounding box center [428, 242] width 3 height 56
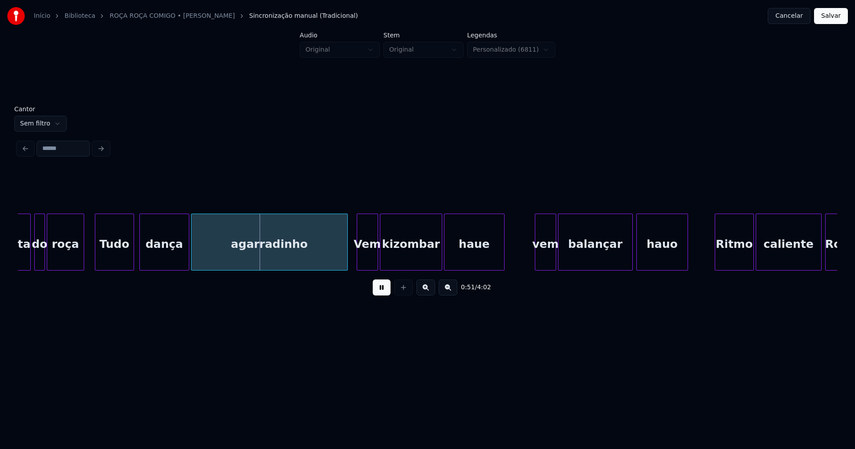
scroll to position [0, 4397]
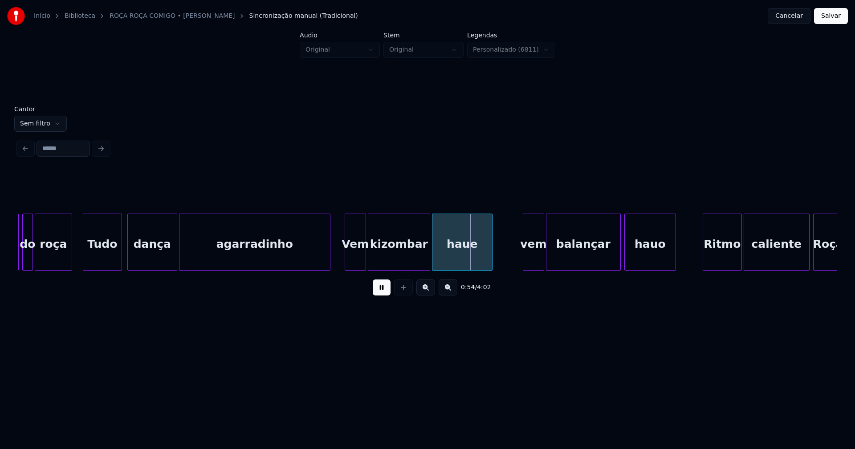
click at [327, 260] on div at bounding box center [328, 242] width 3 height 56
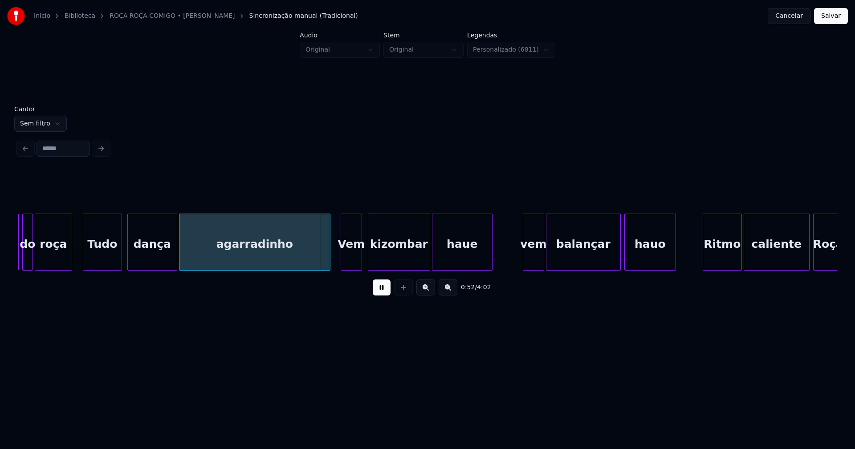
click at [349, 258] on div "Vem" at bounding box center [351, 244] width 20 height 61
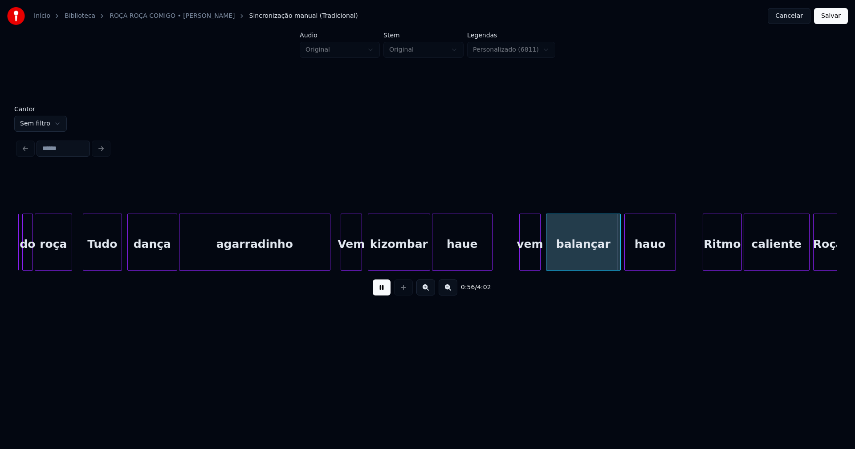
click at [529, 262] on div "vem" at bounding box center [530, 244] width 20 height 61
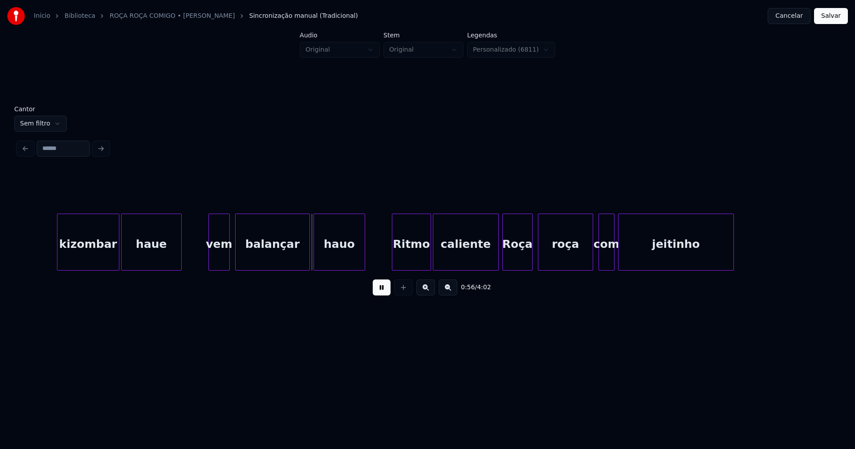
scroll to position [0, 4791]
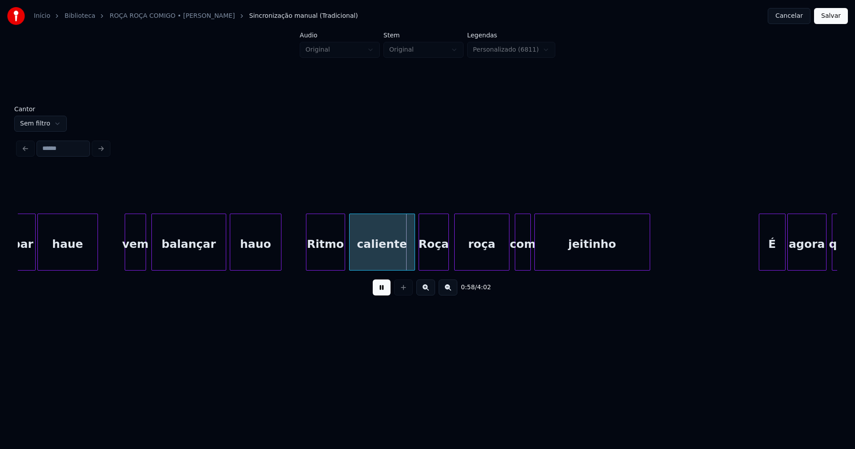
click at [321, 260] on div "Ritmo" at bounding box center [325, 244] width 38 height 61
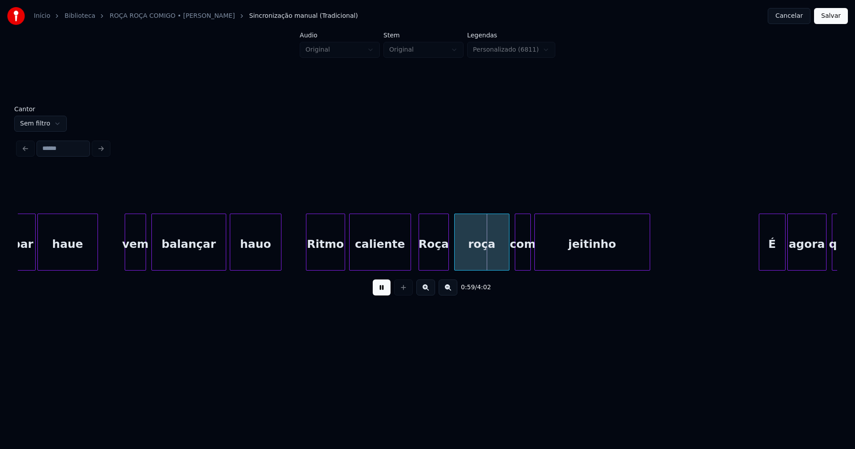
click at [410, 261] on div at bounding box center [409, 242] width 3 height 56
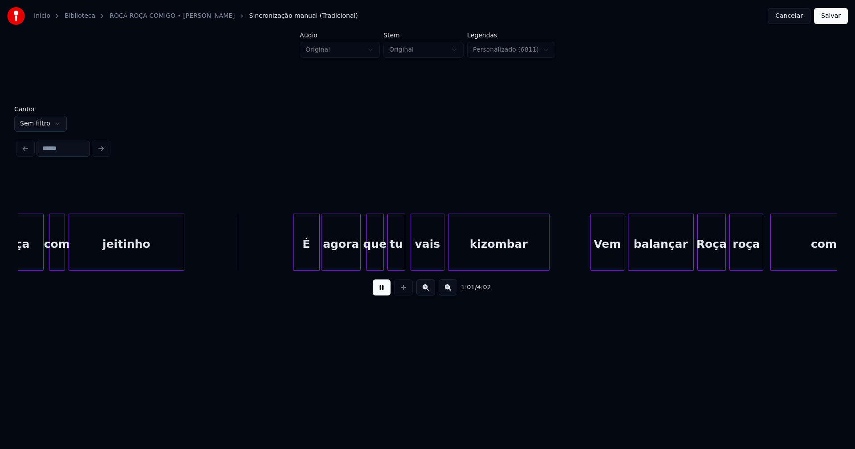
scroll to position [0, 5388]
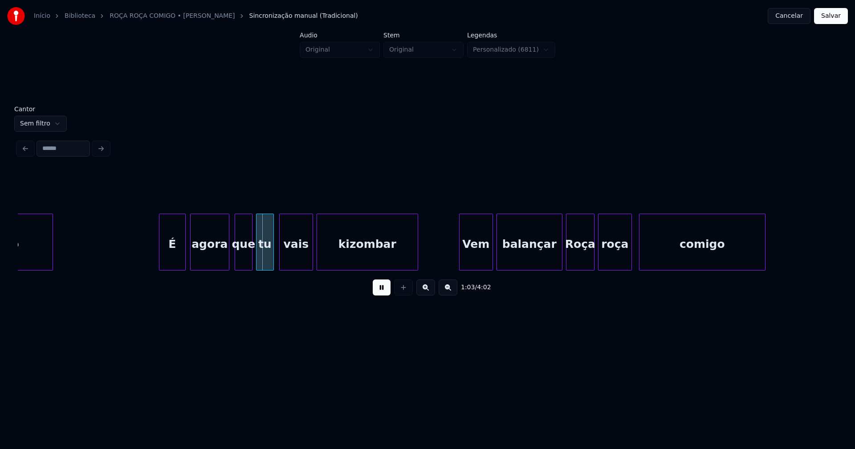
click at [173, 259] on div "É" at bounding box center [172, 244] width 26 height 61
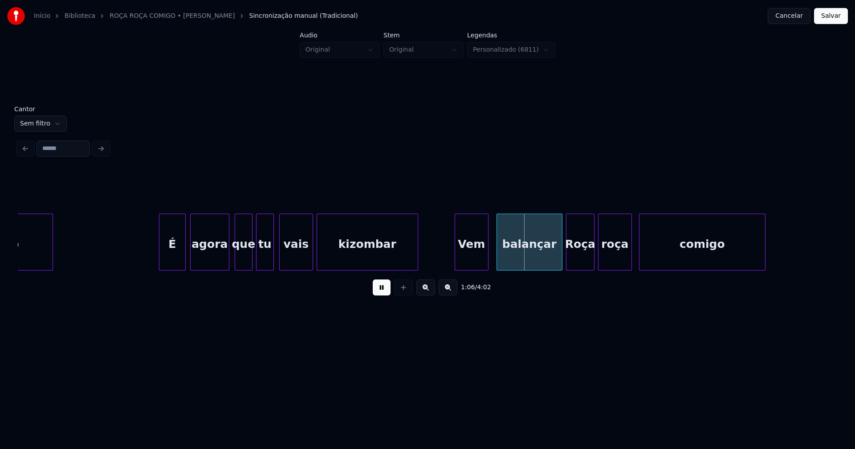
click at [479, 260] on div "Vem" at bounding box center [471, 244] width 33 height 61
click at [524, 258] on div "balançar" at bounding box center [526, 244] width 65 height 61
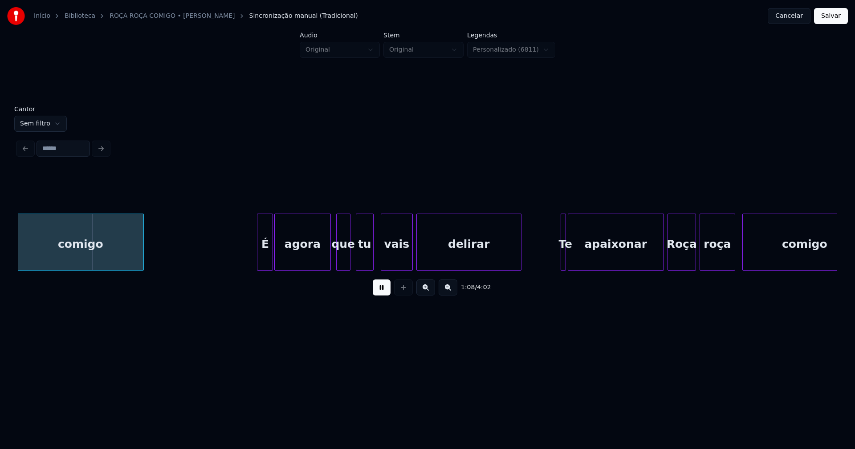
scroll to position [0, 6021]
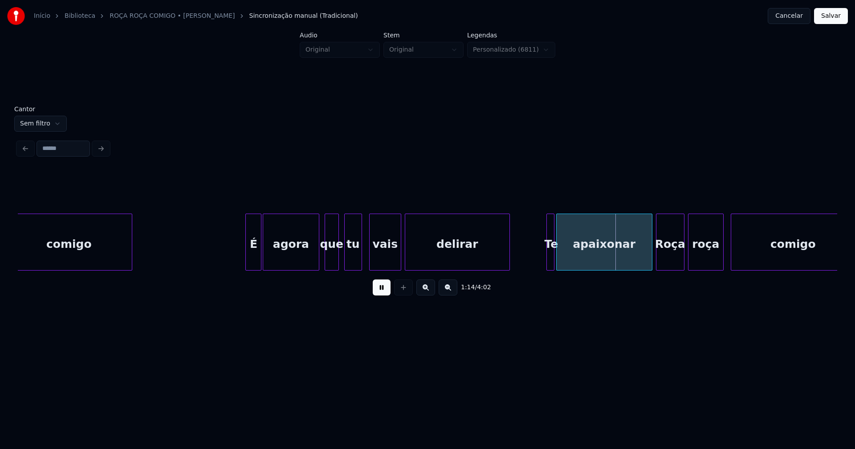
click at [547, 258] on div at bounding box center [548, 242] width 3 height 56
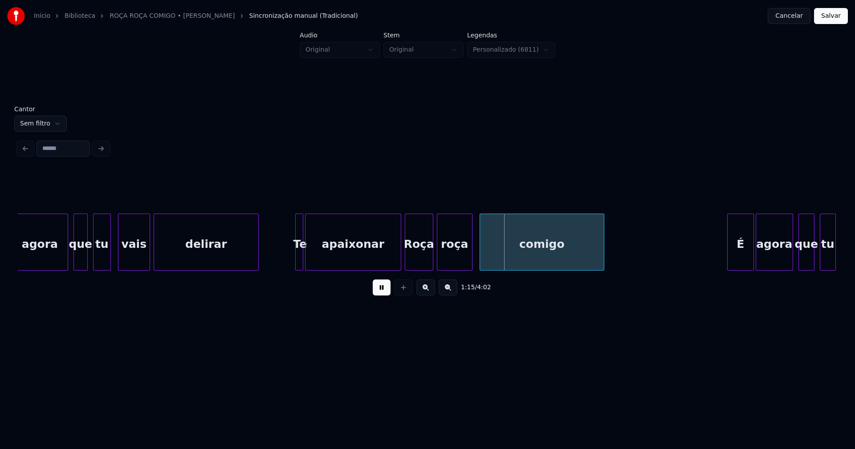
scroll to position [0, 6332]
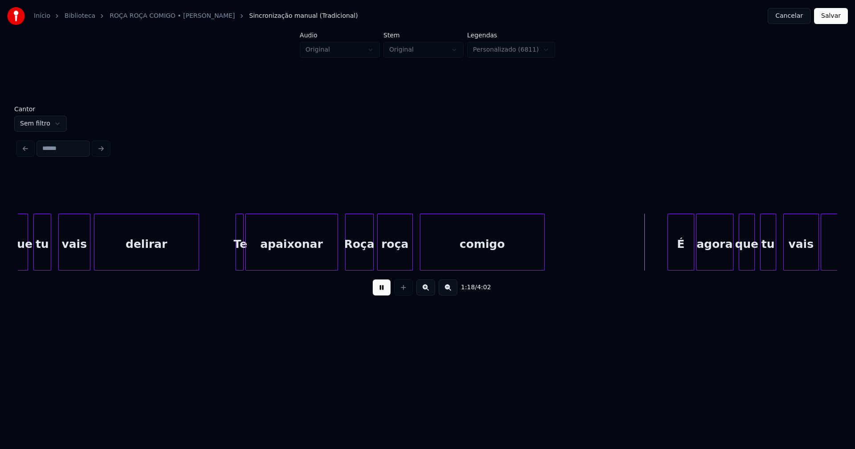
click at [336, 261] on div at bounding box center [336, 242] width 3 height 56
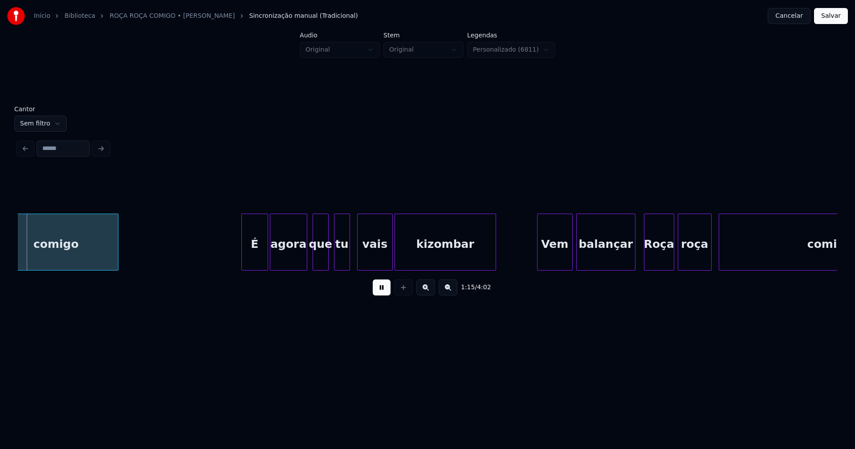
scroll to position [0, 6762]
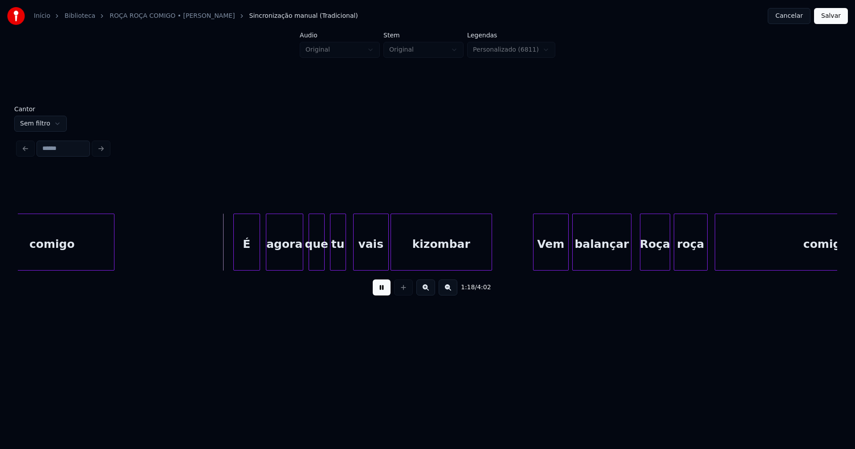
click at [252, 260] on div "É" at bounding box center [247, 244] width 26 height 61
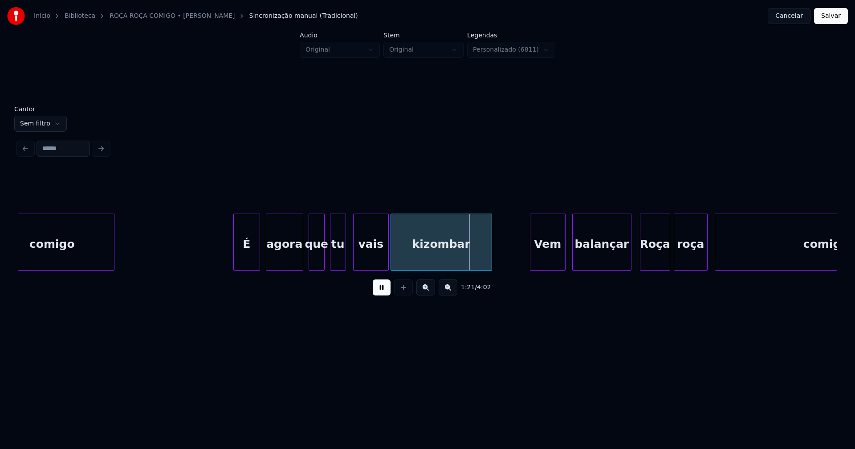
click at [543, 260] on div "Vem" at bounding box center [547, 244] width 35 height 61
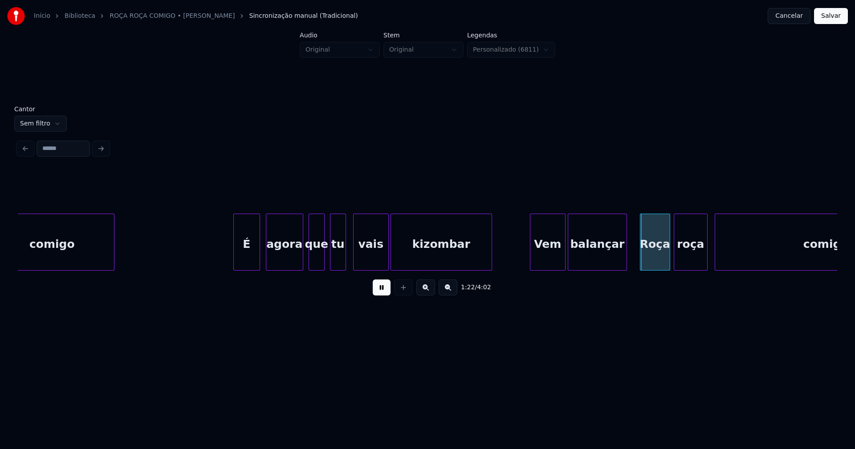
click at [586, 260] on div "balançar" at bounding box center [597, 244] width 58 height 61
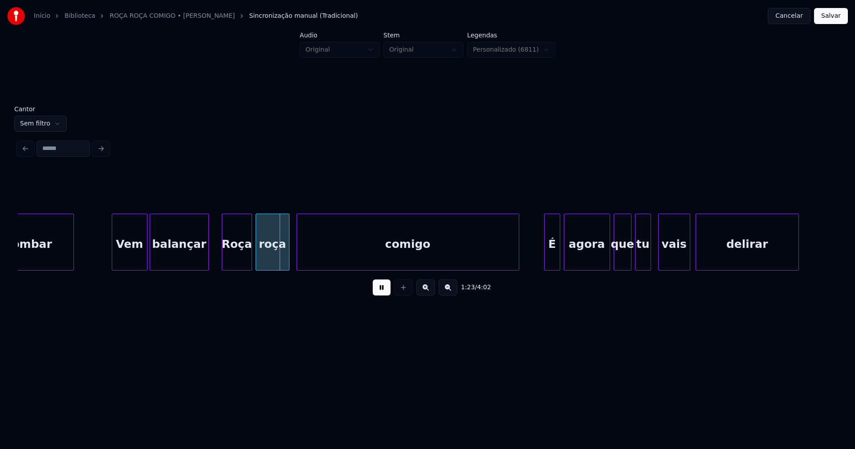
scroll to position [0, 7205]
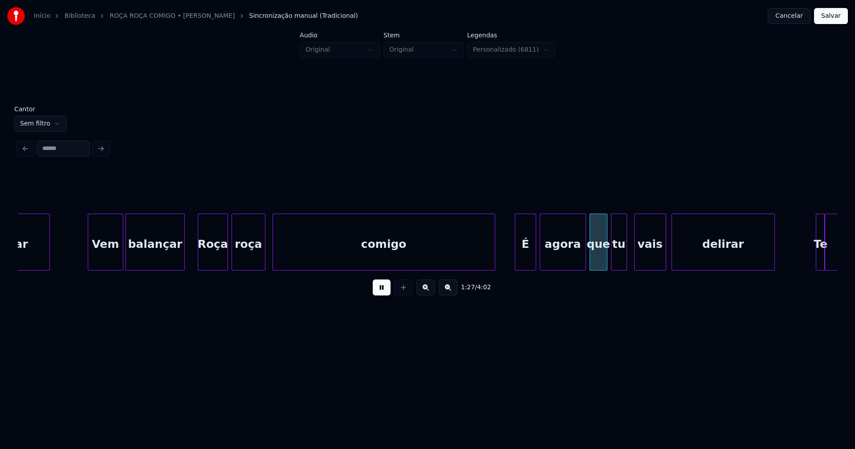
click at [515, 262] on div at bounding box center [516, 242] width 3 height 56
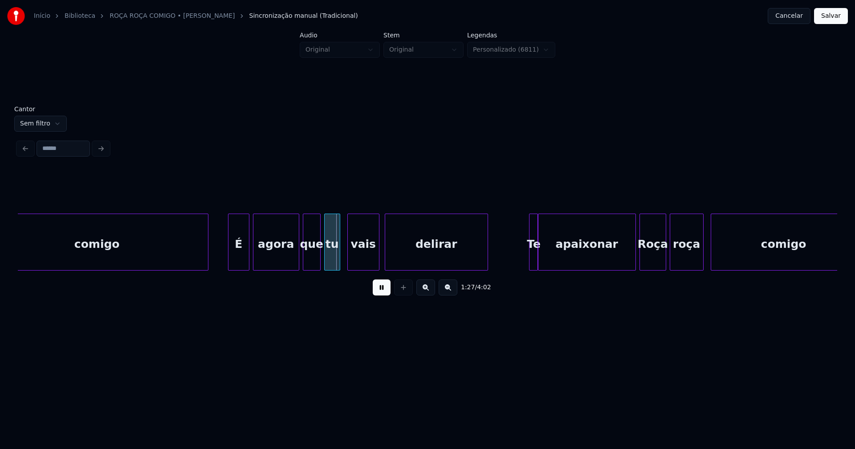
scroll to position [0, 7527]
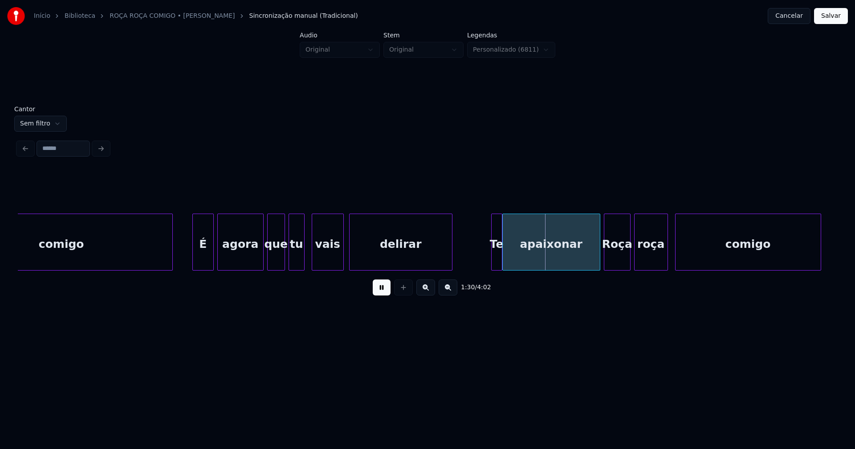
click at [492, 258] on div at bounding box center [493, 242] width 3 height 56
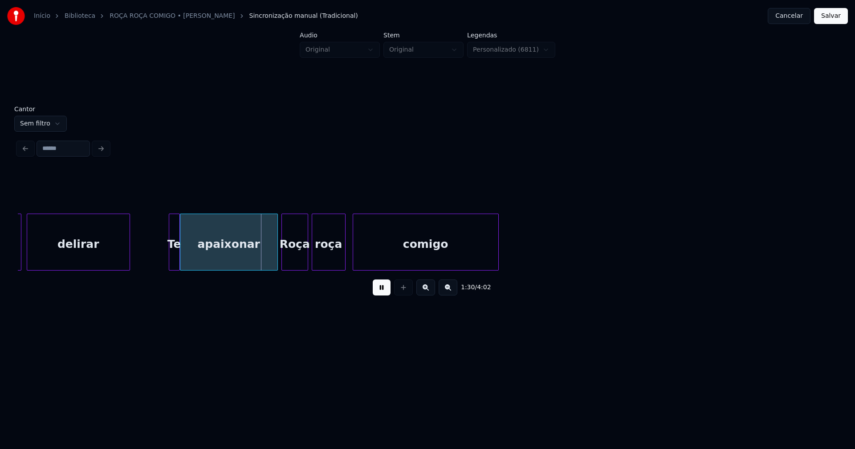
scroll to position [0, 7861]
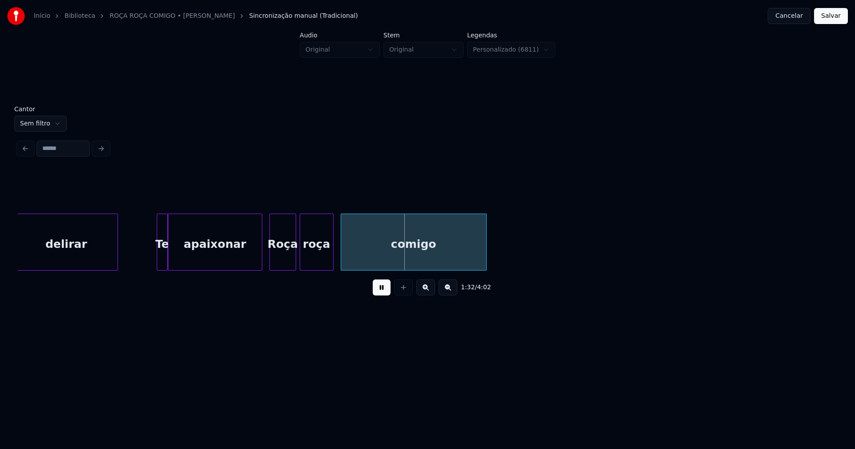
click at [260, 261] on div at bounding box center [260, 242] width 3 height 56
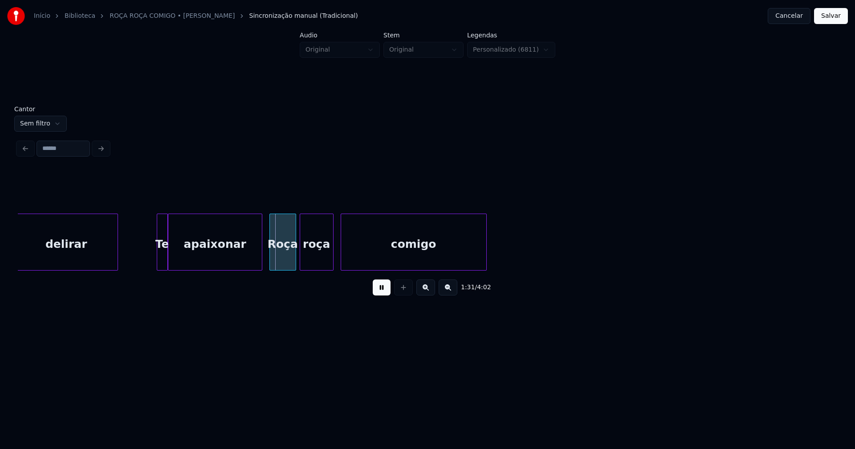
click at [386, 289] on button at bounding box center [382, 288] width 18 height 16
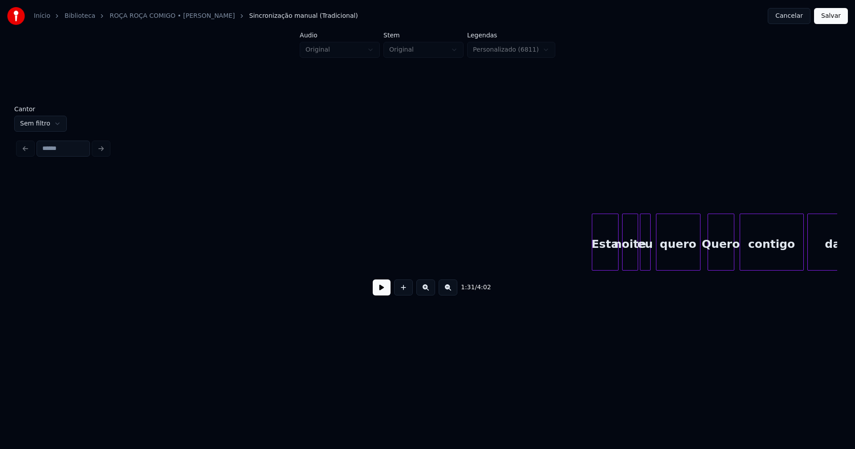
scroll to position [0, 9510]
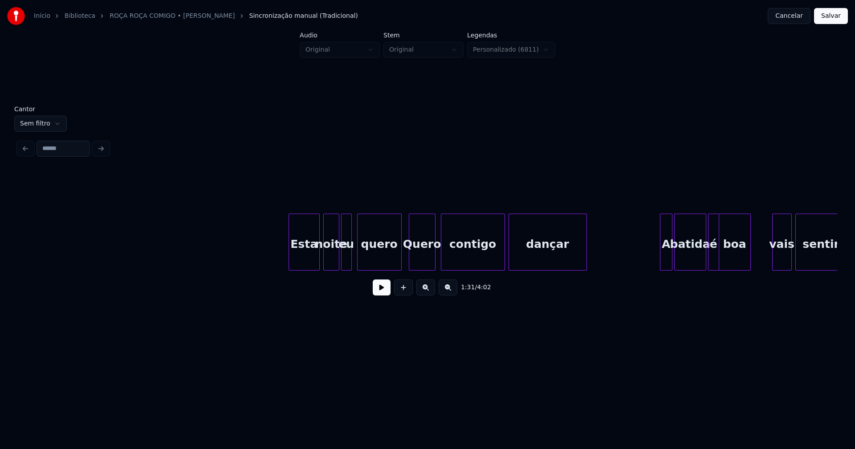
click at [289, 262] on div at bounding box center [290, 242] width 3 height 56
click at [378, 291] on button at bounding box center [382, 288] width 18 height 16
click at [394, 262] on div at bounding box center [393, 242] width 3 height 56
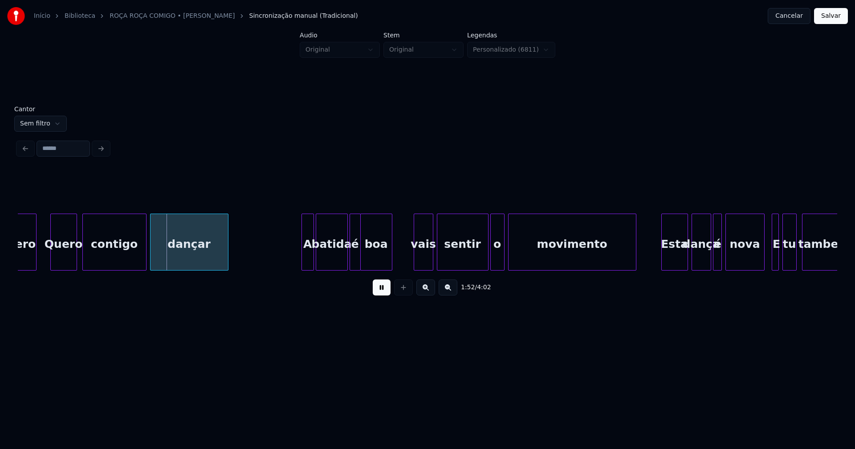
scroll to position [0, 9881]
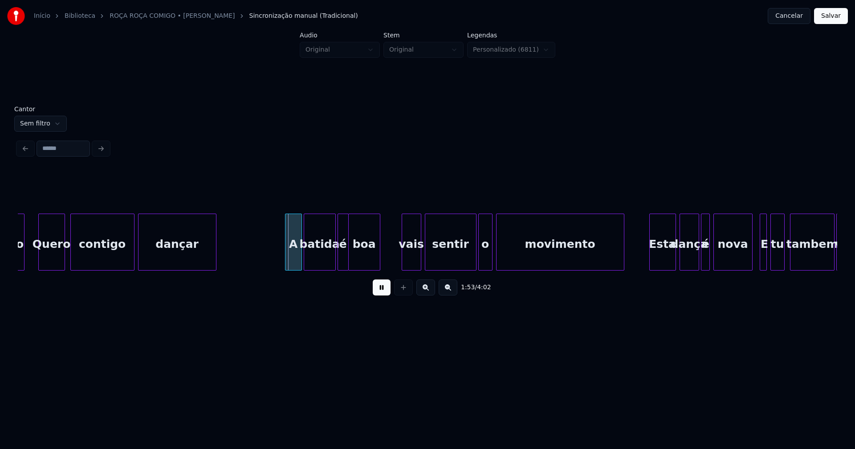
click at [287, 261] on div at bounding box center [286, 242] width 3 height 56
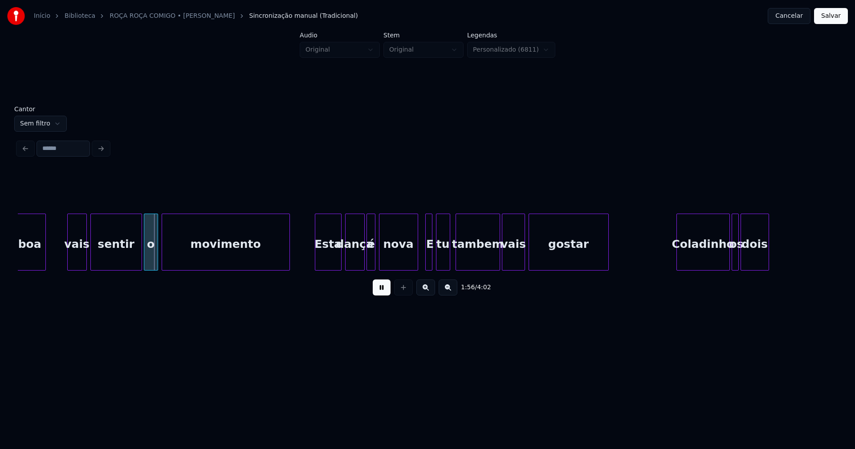
scroll to position [0, 10227]
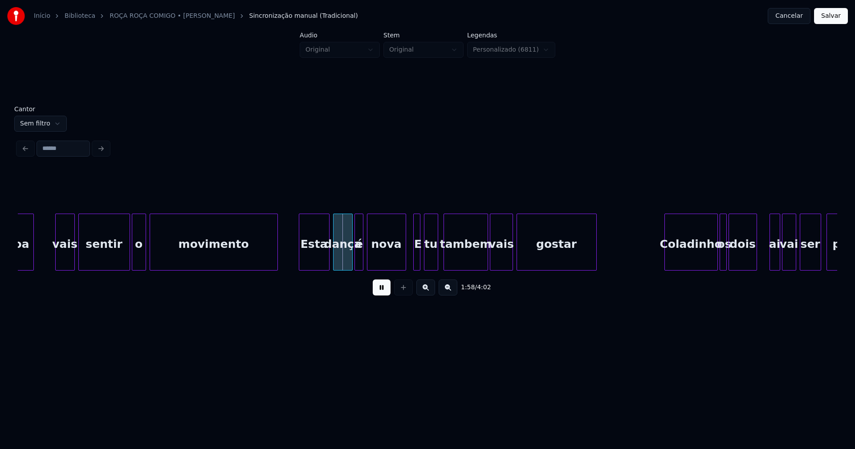
click at [301, 256] on div at bounding box center [300, 242] width 3 height 56
click at [402, 256] on div at bounding box center [401, 242] width 3 height 56
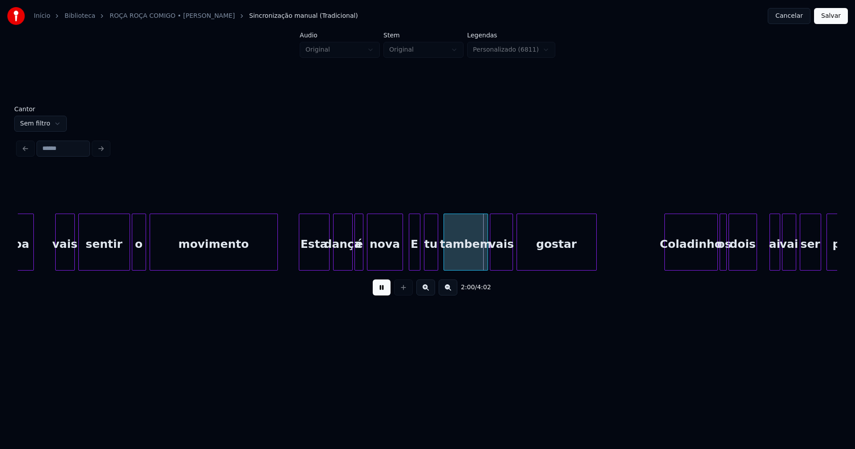
click at [410, 256] on div at bounding box center [410, 242] width 3 height 56
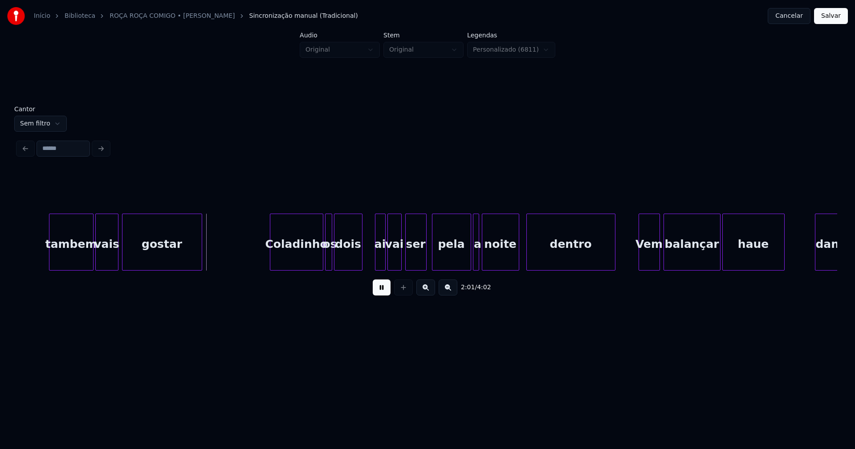
scroll to position [0, 10657]
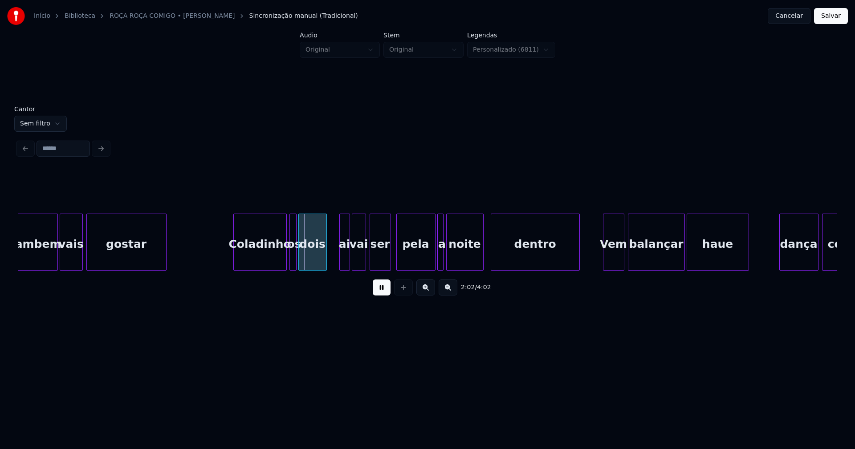
click at [260, 257] on div "Coladinho" at bounding box center [260, 244] width 53 height 61
click at [338, 265] on div at bounding box center [339, 242] width 3 height 56
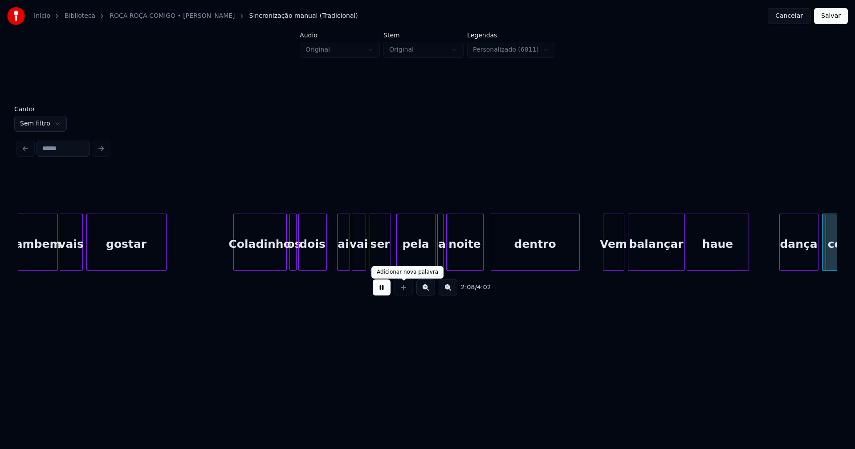
scroll to position [0, 11477]
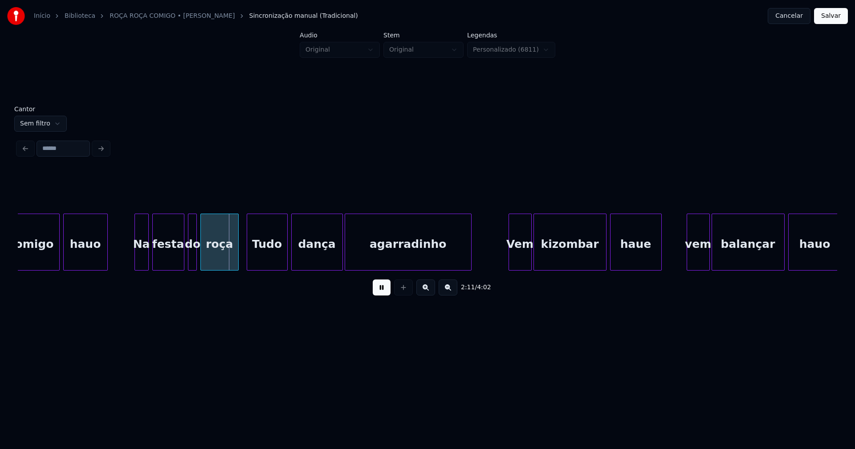
click at [380, 291] on button at bounding box center [382, 288] width 18 height 16
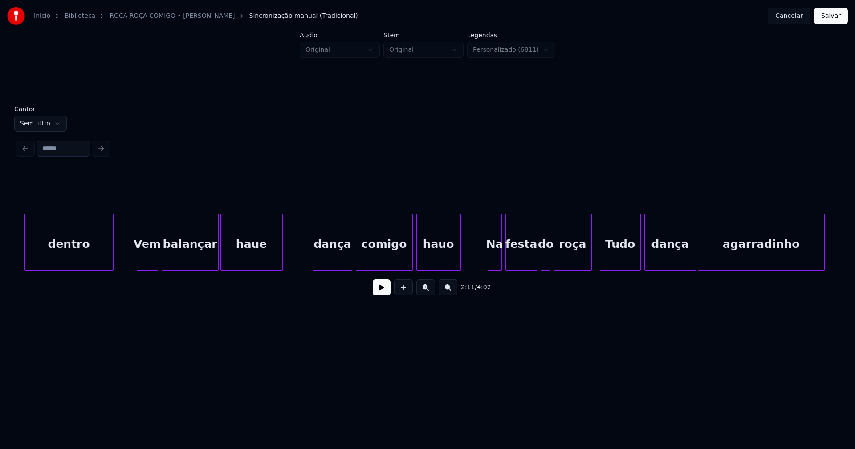
scroll to position [0, 11076]
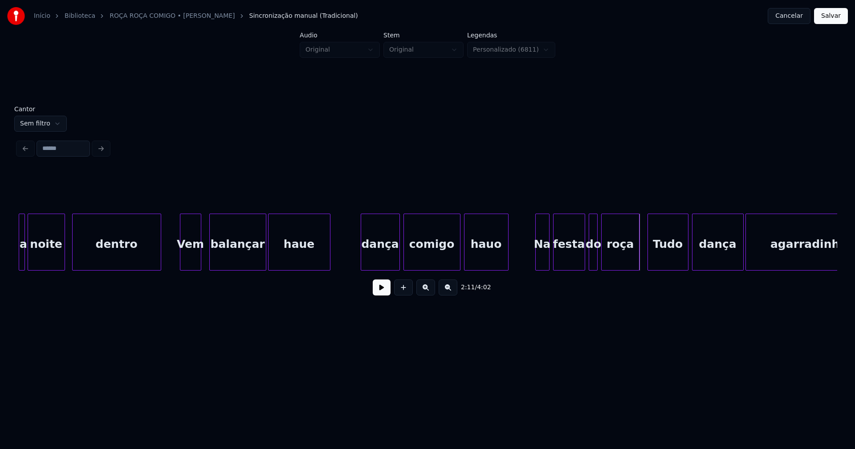
click at [193, 262] on div "Vem" at bounding box center [190, 244] width 20 height 61
click at [382, 260] on div "dança" at bounding box center [377, 244] width 38 height 61
click at [382, 292] on button at bounding box center [382, 288] width 18 height 16
click at [537, 264] on div "Na" at bounding box center [539, 244] width 13 height 61
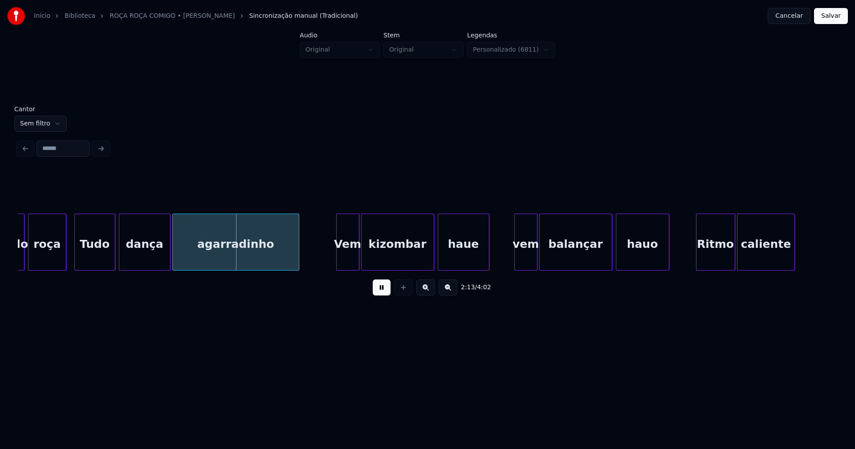
scroll to position [0, 11697]
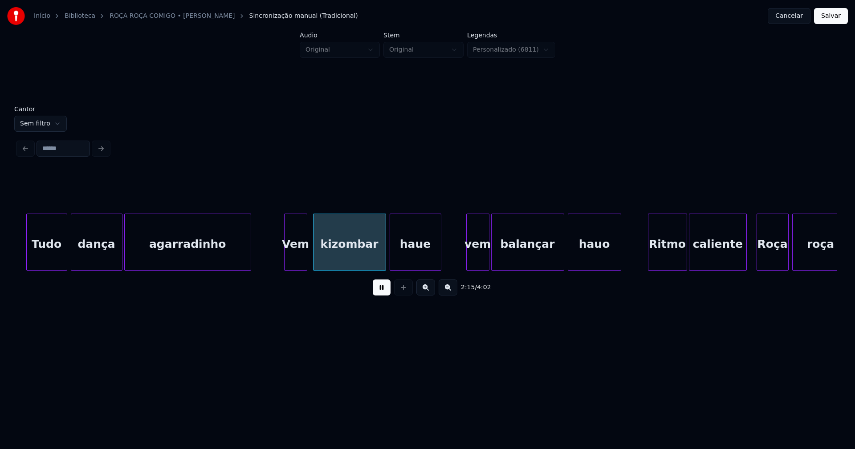
click at [296, 262] on div "Vem" at bounding box center [296, 244] width 22 height 61
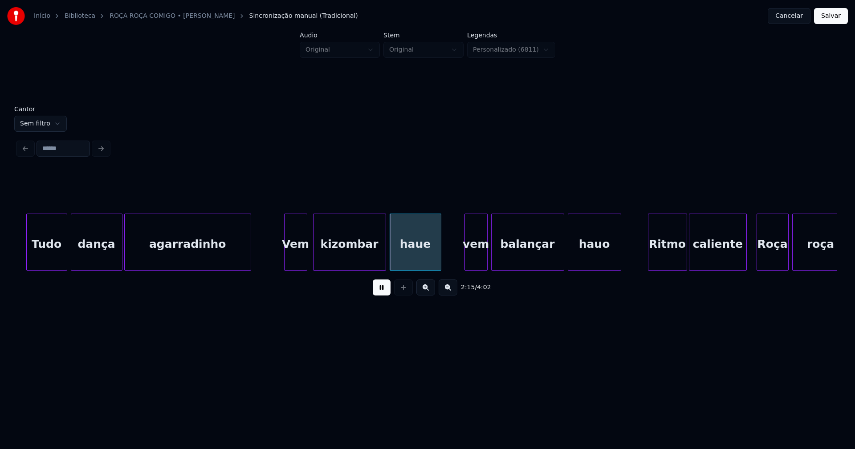
click at [479, 261] on div "vem" at bounding box center [476, 244] width 22 height 61
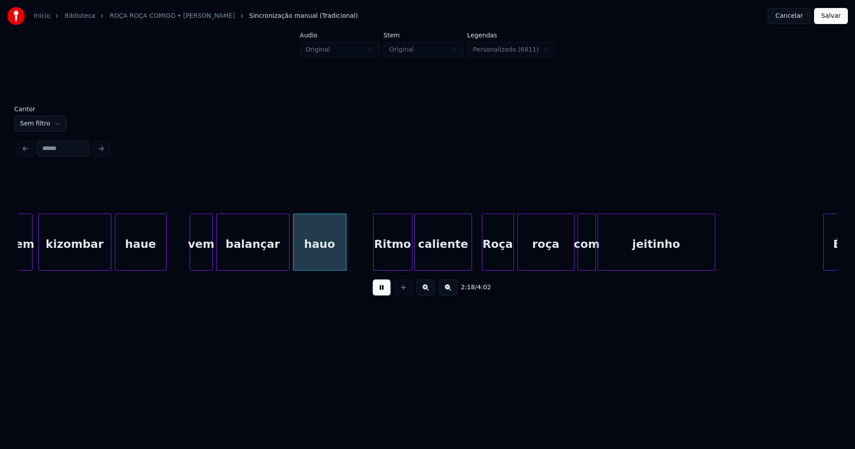
scroll to position [0, 11995]
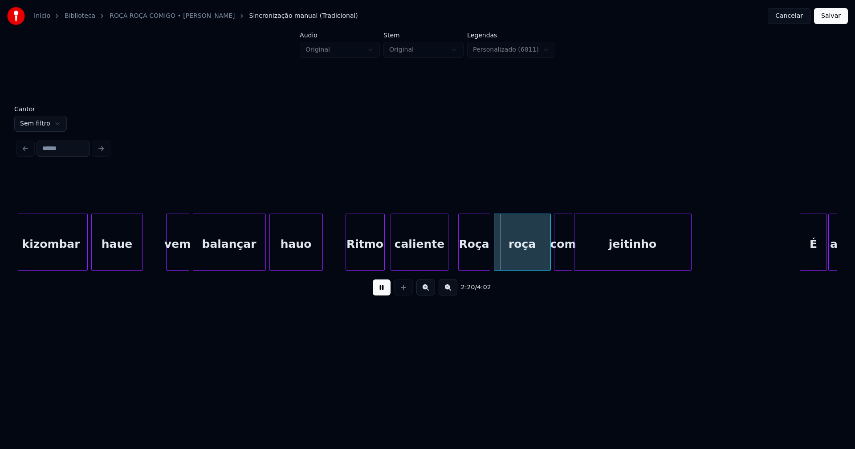
click at [365, 265] on div "Ritmo" at bounding box center [365, 244] width 38 height 61
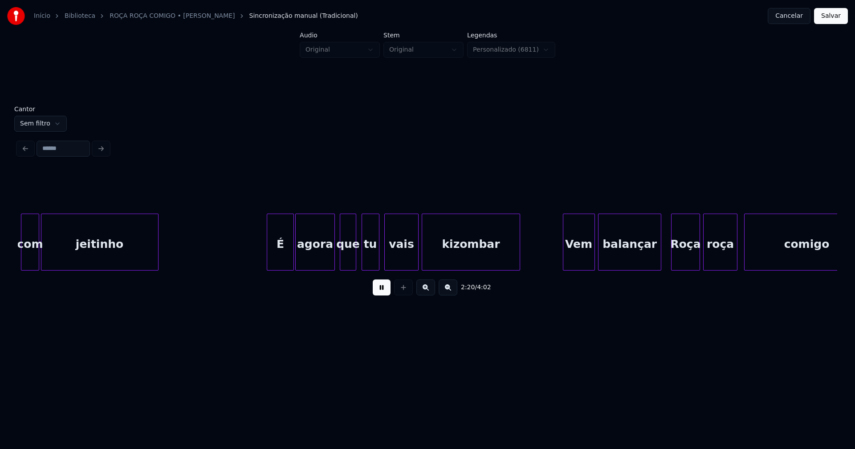
scroll to position [0, 12531]
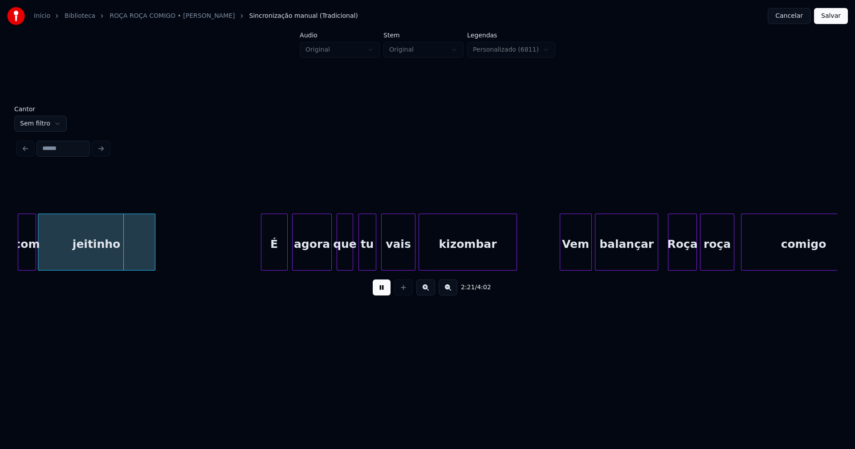
click at [277, 260] on div "É" at bounding box center [274, 244] width 26 height 61
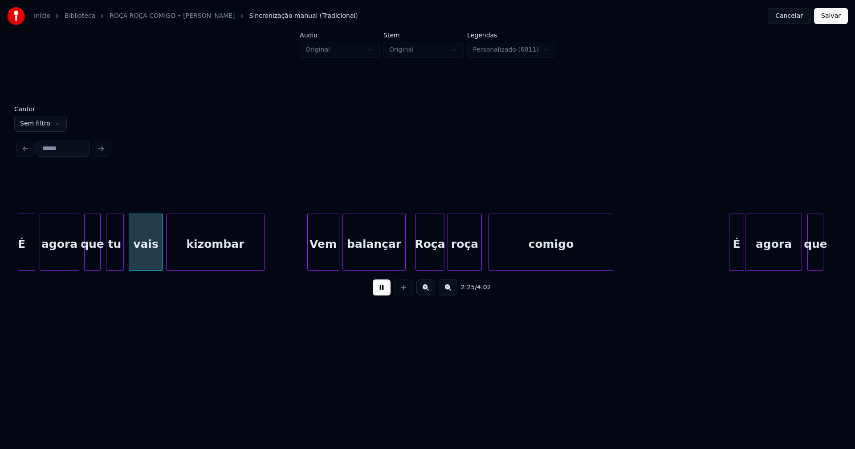
scroll to position [0, 12820]
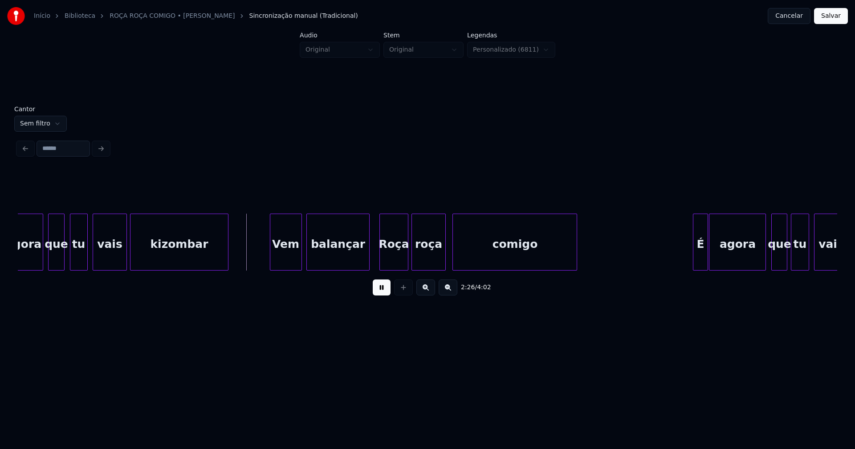
click at [283, 260] on div "Vem" at bounding box center [285, 244] width 31 height 61
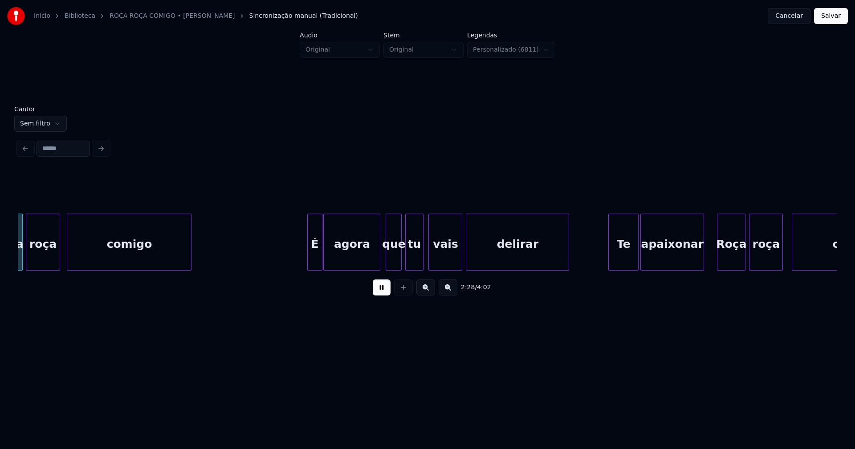
scroll to position [0, 13216]
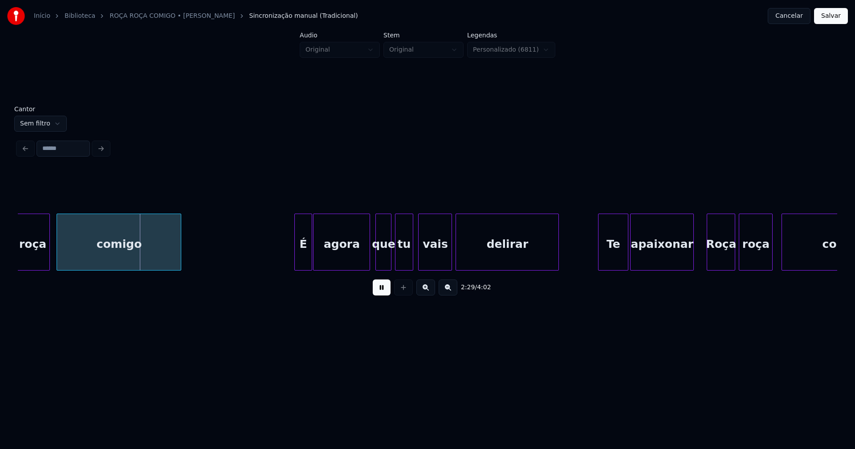
click at [296, 258] on div at bounding box center [296, 242] width 3 height 56
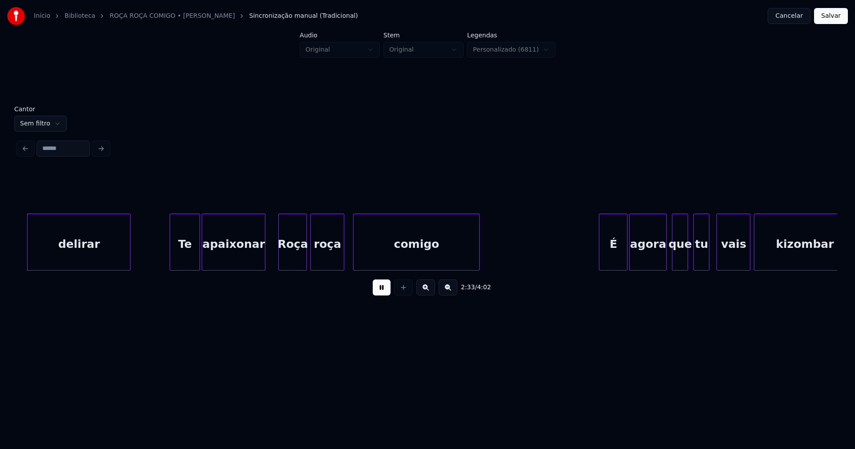
scroll to position [0, 13652]
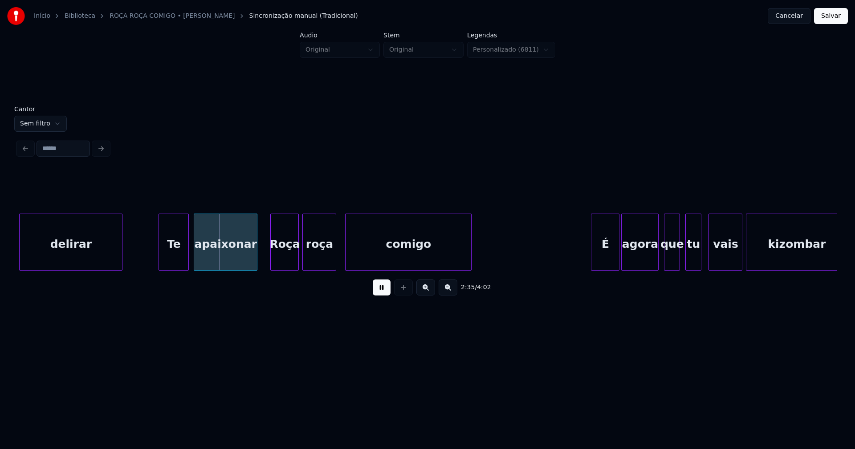
click at [168, 258] on div "Te" at bounding box center [173, 244] width 29 height 61
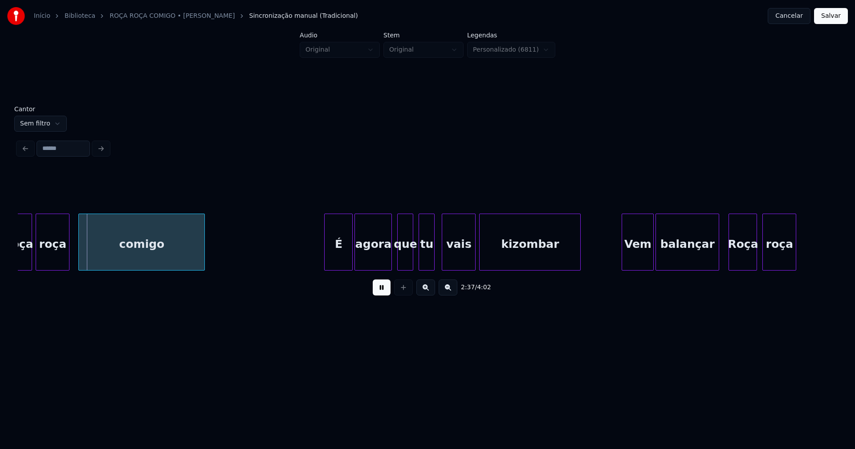
scroll to position [0, 13979]
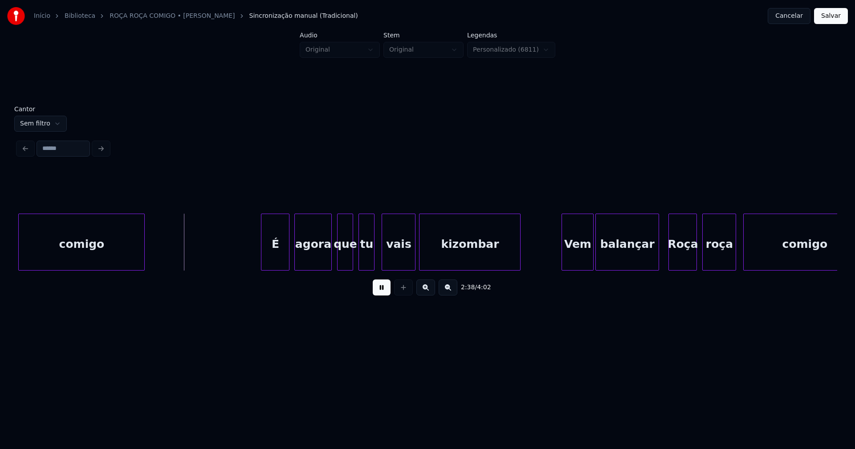
click at [276, 258] on div "É" at bounding box center [275, 244] width 28 height 61
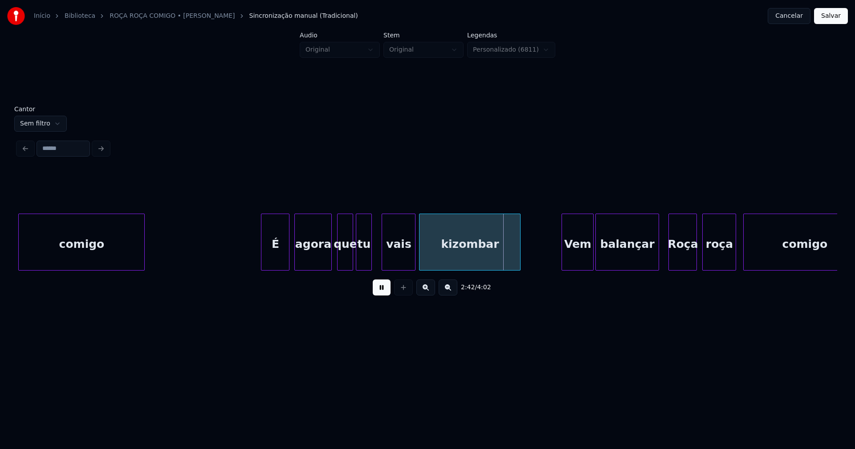
click at [365, 259] on div "tu" at bounding box center [363, 244] width 15 height 61
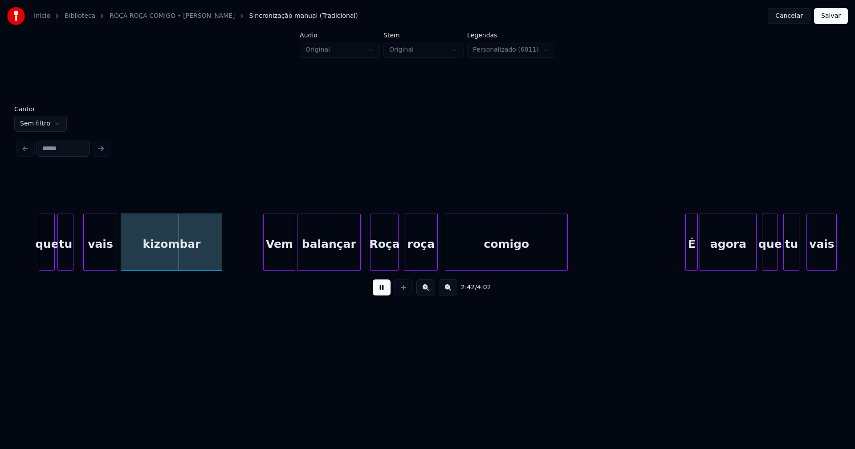
scroll to position [0, 14313]
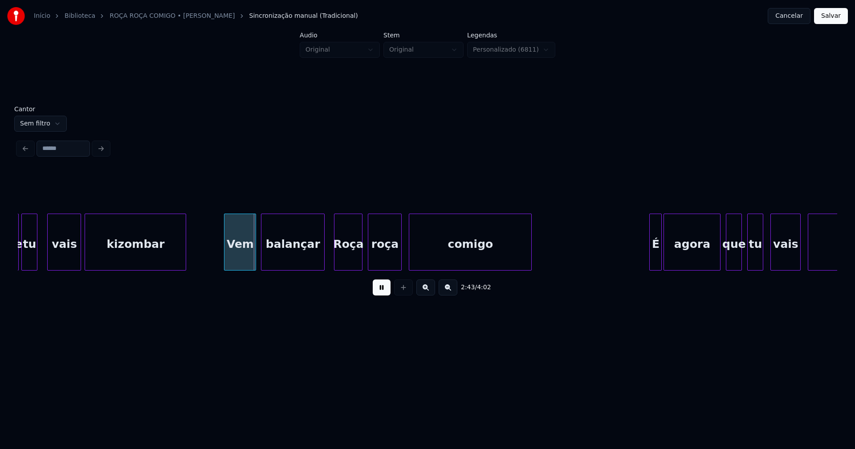
click at [241, 259] on div "Vem" at bounding box center [239, 244] width 31 height 61
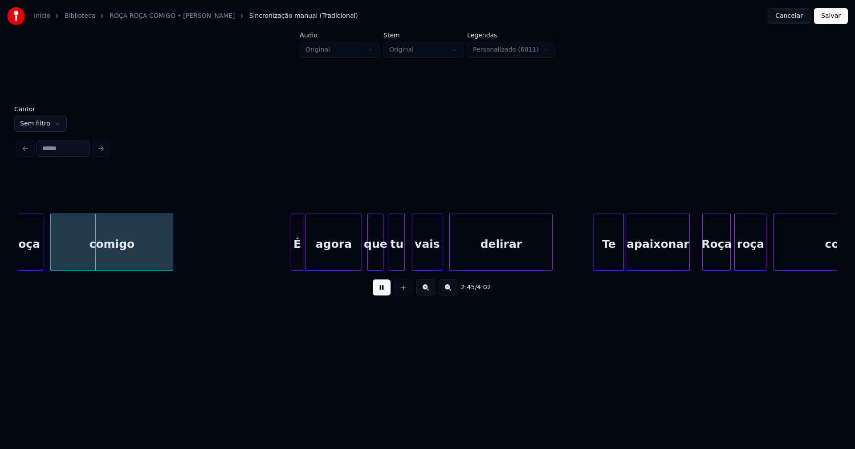
scroll to position [0, 14683]
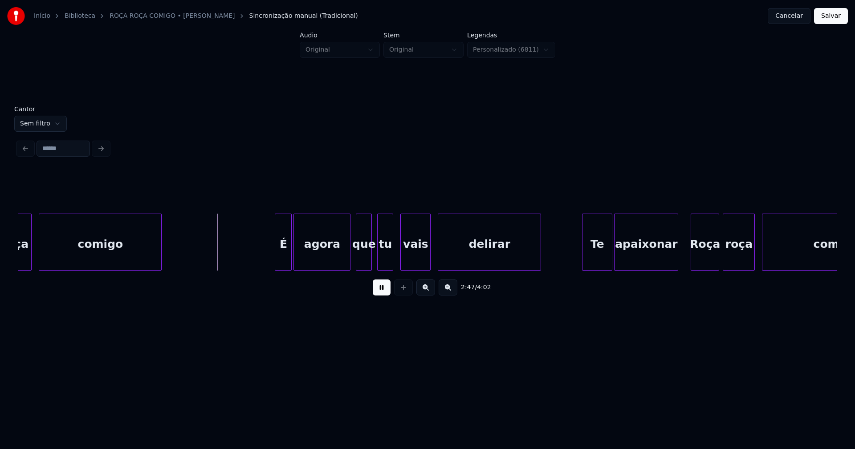
click at [276, 260] on div at bounding box center [276, 242] width 3 height 56
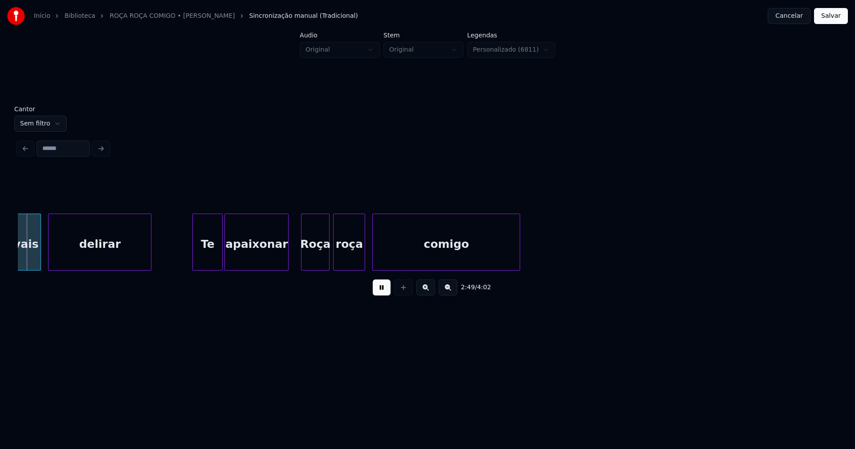
scroll to position [0, 15082]
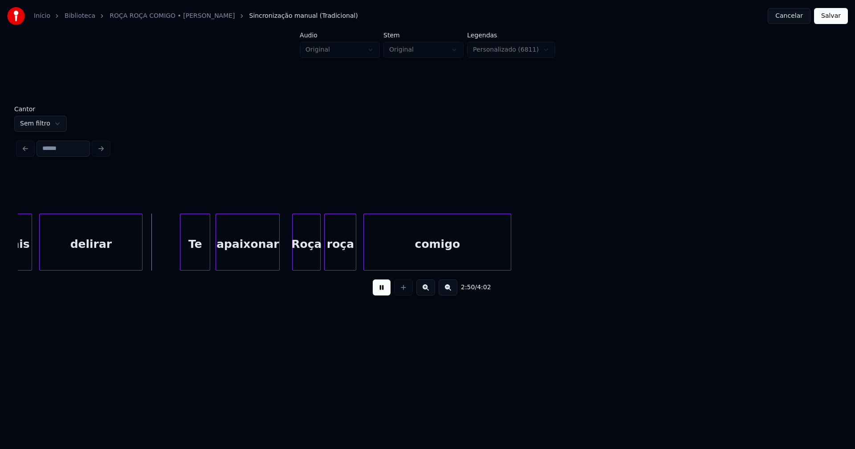
click at [198, 258] on div "Te" at bounding box center [194, 244] width 29 height 61
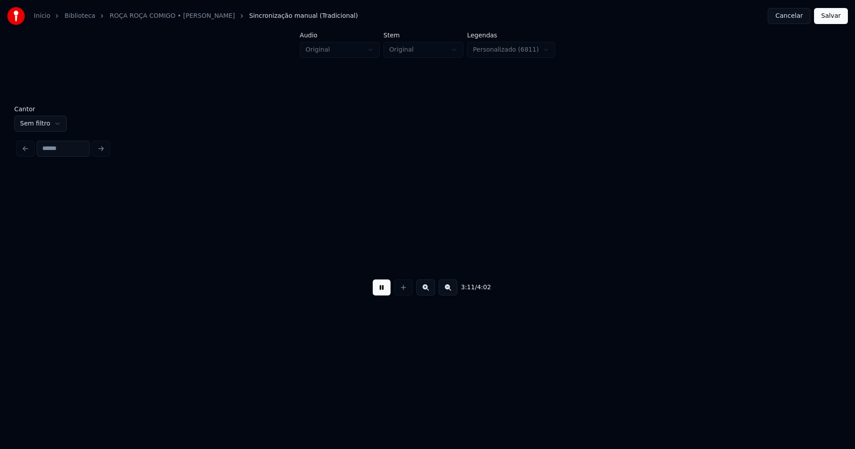
scroll to position [0, 17072]
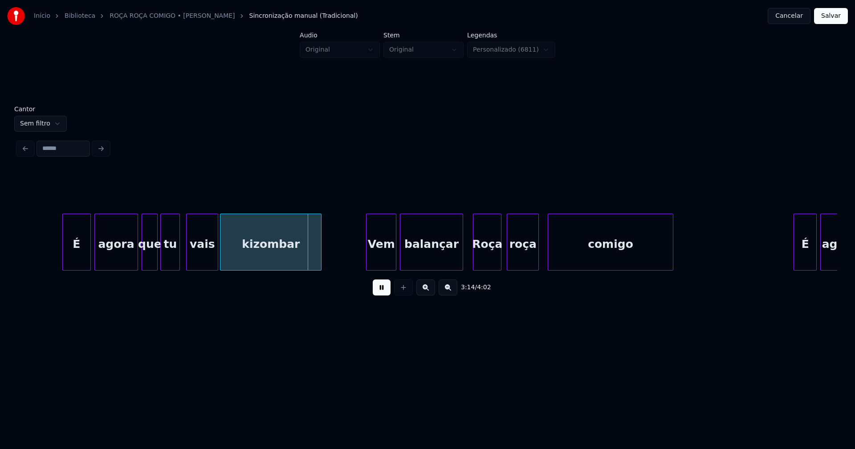
click at [171, 264] on div "tu" at bounding box center [170, 244] width 19 height 61
click at [196, 262] on div "vais" at bounding box center [199, 244] width 31 height 61
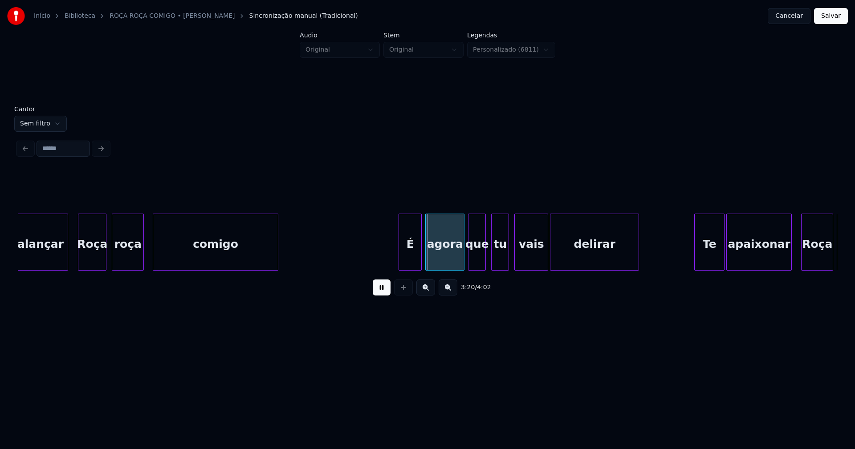
scroll to position [0, 17515]
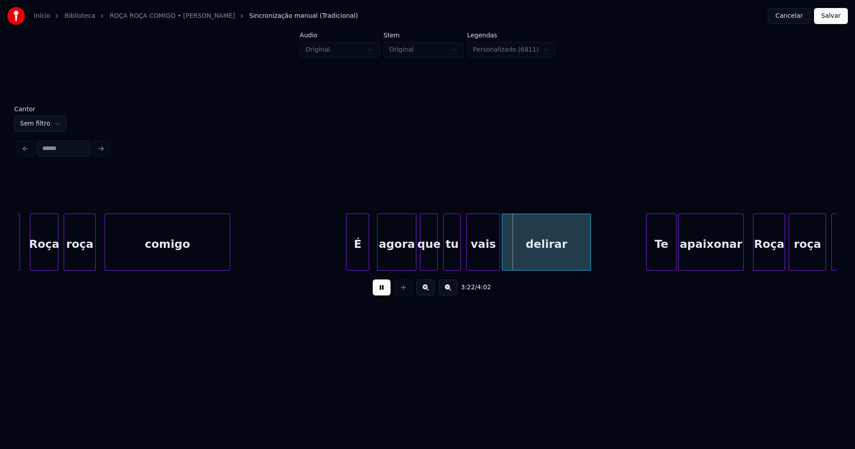
click at [356, 257] on div "É" at bounding box center [357, 244] width 22 height 61
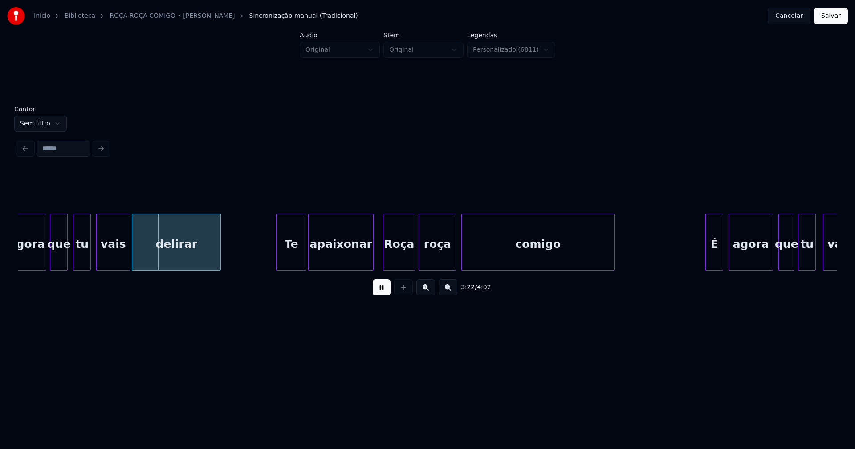
scroll to position [0, 17922]
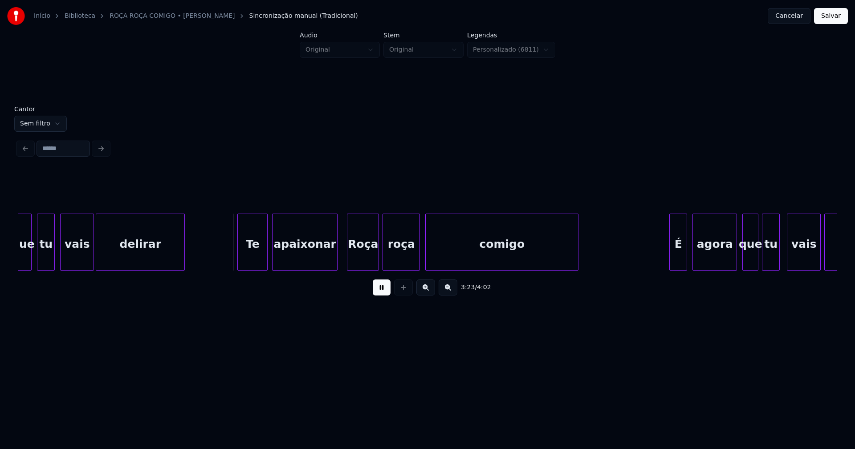
click at [258, 255] on div "Te" at bounding box center [252, 244] width 29 height 61
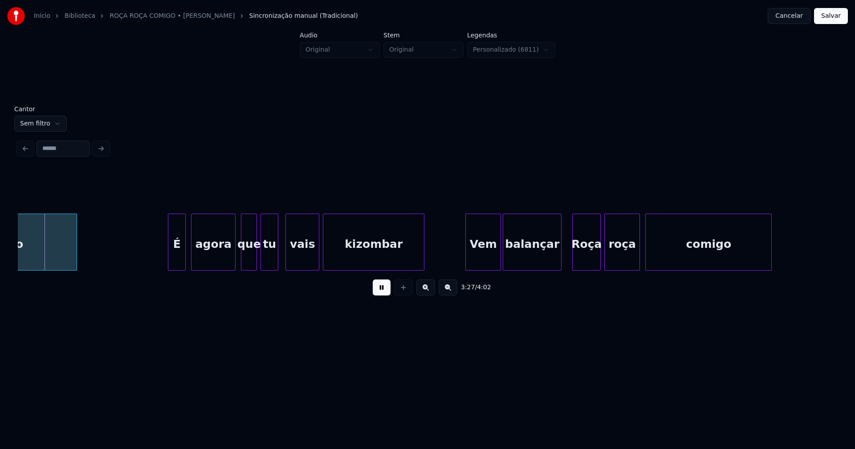
scroll to position [0, 18435]
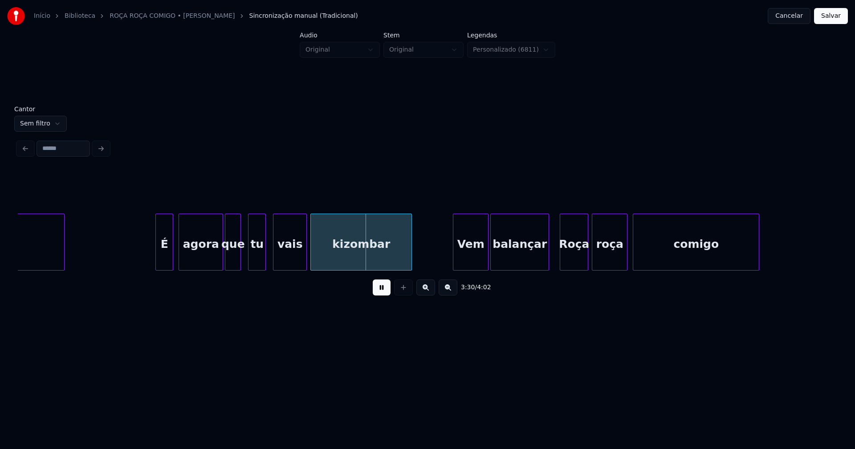
click at [230, 262] on div "que" at bounding box center [232, 244] width 15 height 61
click at [256, 261] on div "tu" at bounding box center [254, 244] width 17 height 61
click at [461, 260] on div "Vem" at bounding box center [467, 244] width 35 height 61
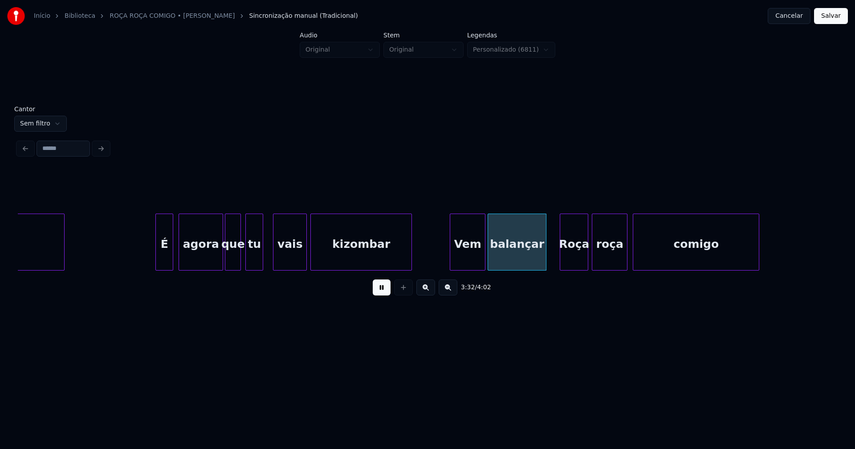
click at [513, 256] on div "balançar" at bounding box center [517, 244] width 58 height 61
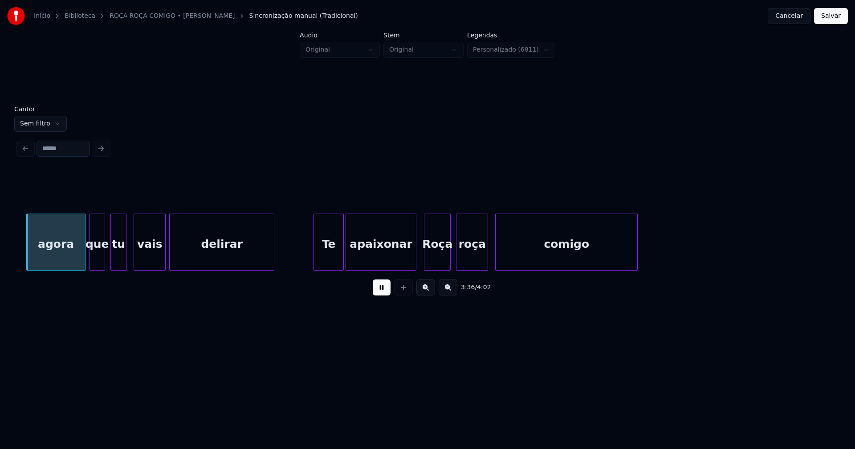
scroll to position [0, 19317]
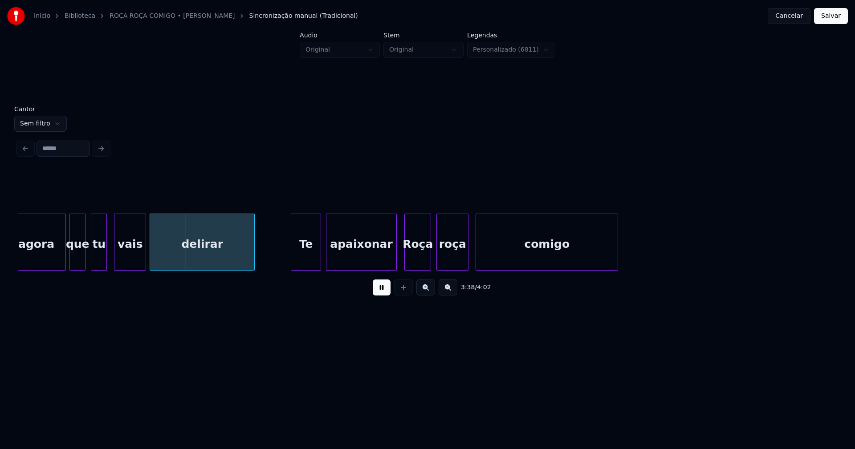
click at [305, 255] on div "Te" at bounding box center [305, 244] width 29 height 61
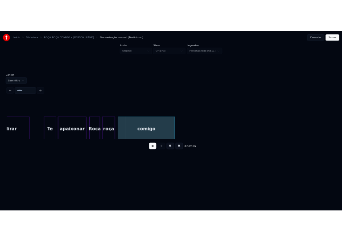
scroll to position [0, 19522]
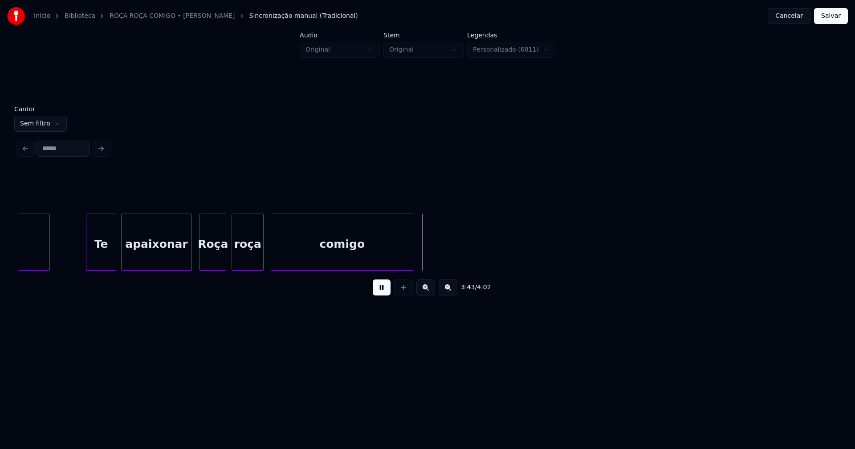
click at [832, 19] on button "Salvar" at bounding box center [831, 16] width 34 height 16
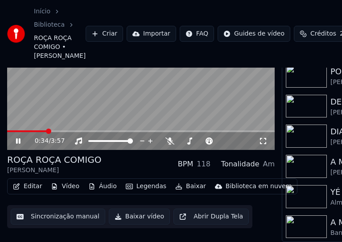
scroll to position [73, 0]
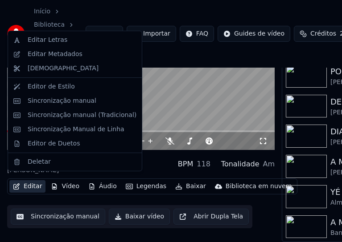
click at [34, 184] on button "Editar" at bounding box center [27, 186] width 36 height 12
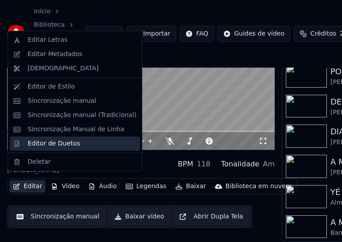
click at [46, 144] on div "Editor de Duetos" at bounding box center [54, 143] width 52 height 9
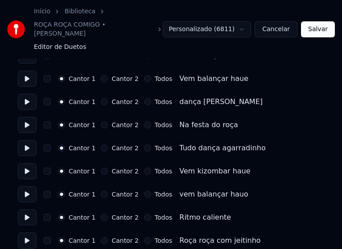
scroll to position [267, 0]
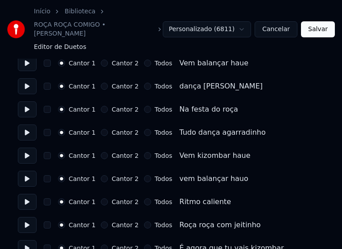
click at [144, 60] on button "Todos" at bounding box center [147, 63] width 7 height 7
click at [144, 83] on button "Todos" at bounding box center [147, 86] width 7 height 7
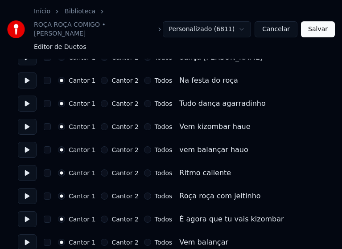
scroll to position [312, 0]
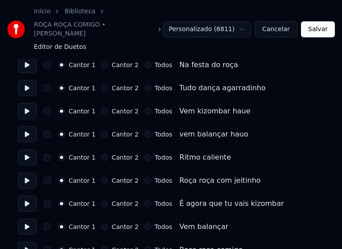
click at [144, 108] on button "Todos" at bounding box center [147, 111] width 7 height 7
click at [144, 131] on button "Todos" at bounding box center [147, 134] width 7 height 7
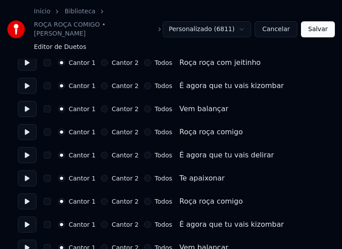
scroll to position [445, 0]
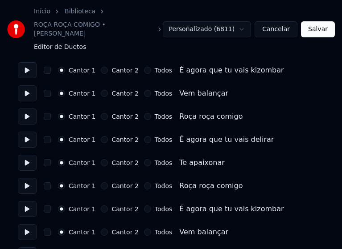
click at [144, 67] on button "Todos" at bounding box center [147, 70] width 7 height 7
click at [144, 90] on button "Todos" at bounding box center [147, 93] width 7 height 7
click at [144, 113] on button "Todos" at bounding box center [147, 116] width 7 height 7
click at [61, 113] on button "Cantor 1" at bounding box center [61, 116] width 7 height 7
click at [144, 136] on button "Todos" at bounding box center [147, 139] width 7 height 7
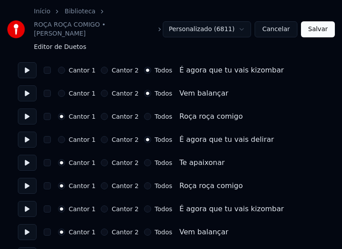
click at [144, 159] on button "Todos" at bounding box center [147, 162] width 7 height 7
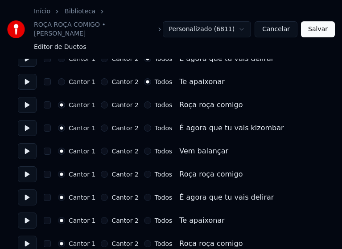
scroll to position [534, 0]
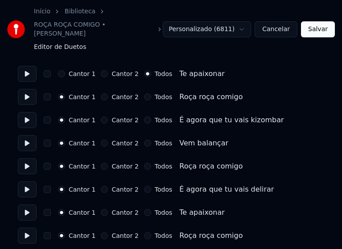
click at [144, 117] on button "Todos" at bounding box center [147, 120] width 7 height 7
click at [144, 140] on button "Todos" at bounding box center [147, 143] width 7 height 7
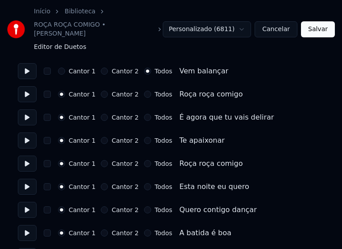
scroll to position [623, 0]
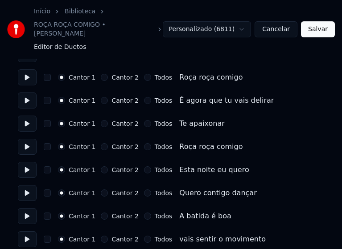
click at [144, 97] on button "Todos" at bounding box center [147, 100] width 7 height 7
click at [144, 120] on button "Todos" at bounding box center [147, 123] width 7 height 7
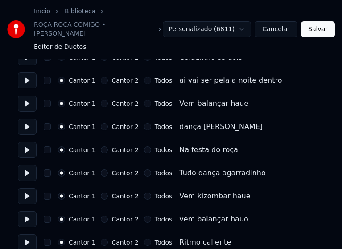
scroll to position [891, 0]
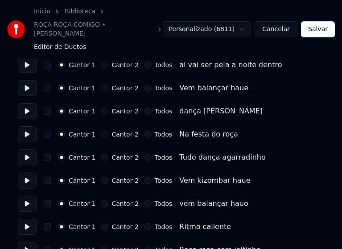
click at [144, 85] on button "Todos" at bounding box center [147, 88] width 7 height 7
click at [144, 108] on button "Todos" at bounding box center [147, 111] width 7 height 7
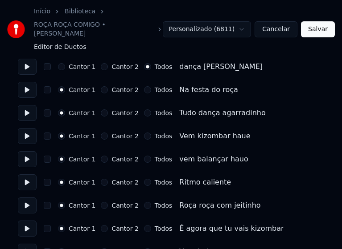
click at [144, 133] on button "Todos" at bounding box center [147, 136] width 7 height 7
click at [144, 156] on button "Todos" at bounding box center [147, 159] width 7 height 7
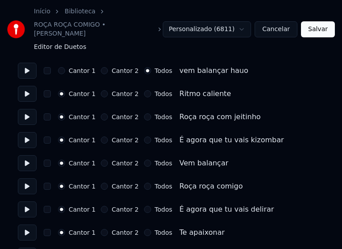
scroll to position [1024, 0]
click at [144, 136] on button "Todos" at bounding box center [147, 139] width 7 height 7
click at [144, 159] on button "Todos" at bounding box center [147, 162] width 7 height 7
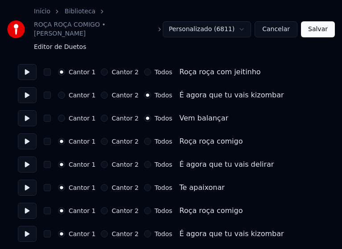
click at [144, 161] on button "Todos" at bounding box center [147, 164] width 7 height 7
click at [144, 184] on button "Todos" at bounding box center [147, 187] width 7 height 7
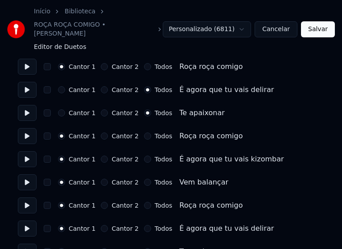
scroll to position [1158, 0]
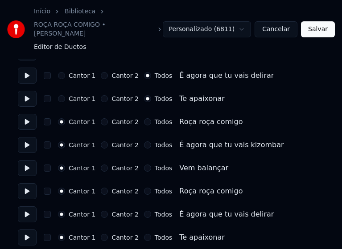
click at [144, 142] on button "Todos" at bounding box center [147, 145] width 7 height 7
click at [144, 165] on button "Todos" at bounding box center [147, 168] width 7 height 7
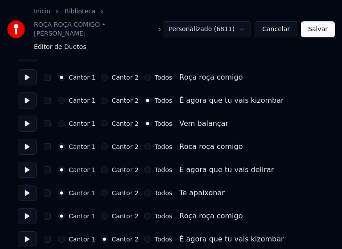
click at [144, 167] on button "Todos" at bounding box center [147, 170] width 7 height 7
click at [144, 190] on button "Todos" at bounding box center [147, 193] width 7 height 7
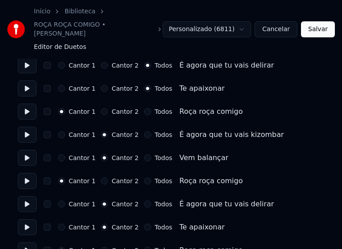
scroll to position [1291, 0]
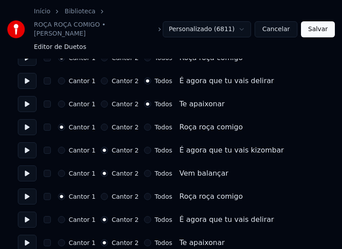
click at [144, 147] on button "Todos" at bounding box center [147, 150] width 7 height 7
click at [144, 170] on button "Todos" at bounding box center [147, 173] width 7 height 7
click at [144, 216] on button "Todos" at bounding box center [147, 219] width 7 height 7
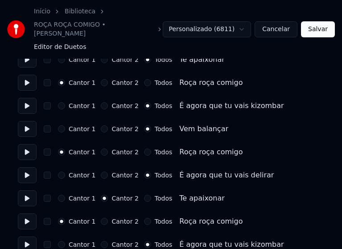
click at [144, 195] on button "Todos" at bounding box center [147, 198] width 7 height 7
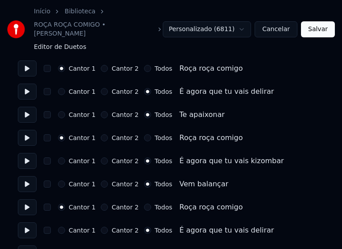
scroll to position [1277, 0]
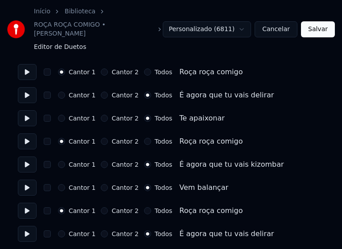
click at [319, 26] on button "Salvar" at bounding box center [318, 29] width 34 height 16
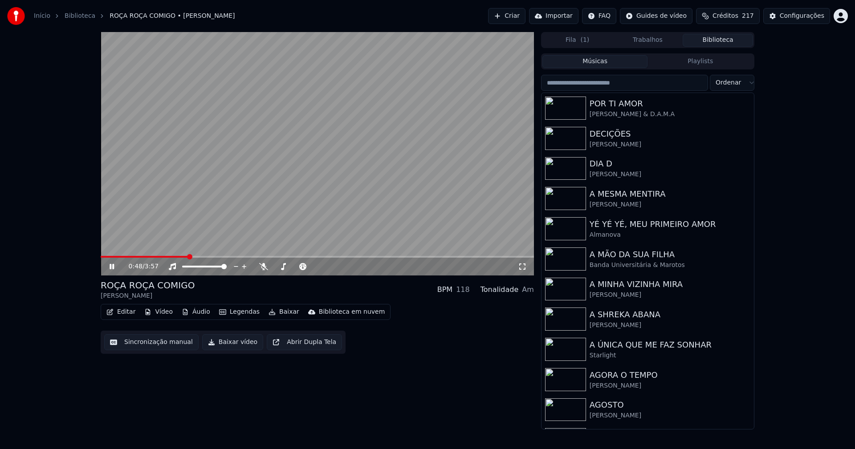
click at [114, 268] on icon at bounding box center [112, 266] width 4 height 5
click at [228, 346] on button "Baixar vídeo" at bounding box center [232, 342] width 61 height 16
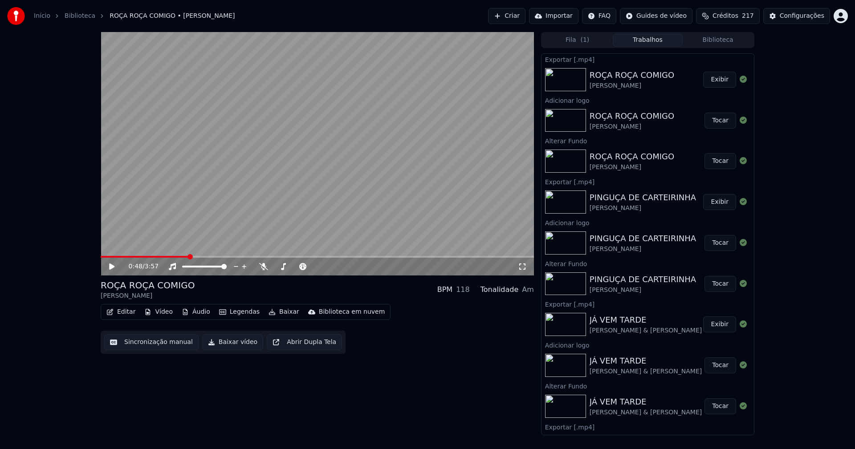
click at [723, 43] on button "Biblioteca" at bounding box center [718, 40] width 70 height 13
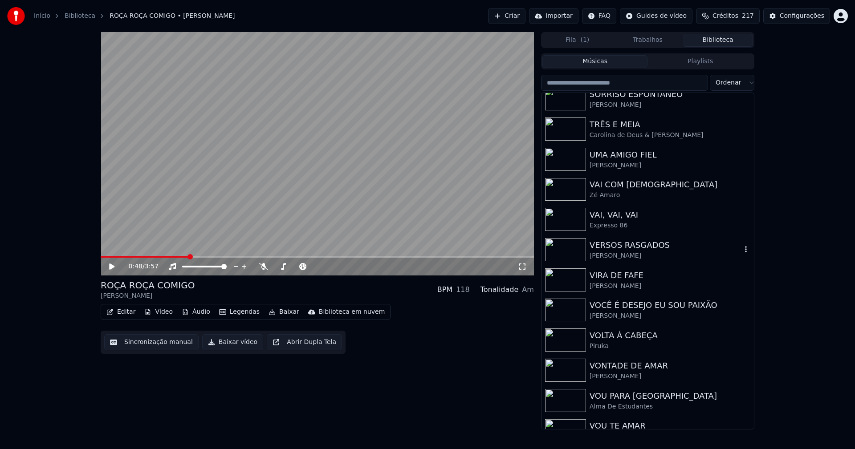
scroll to position [2599, 0]
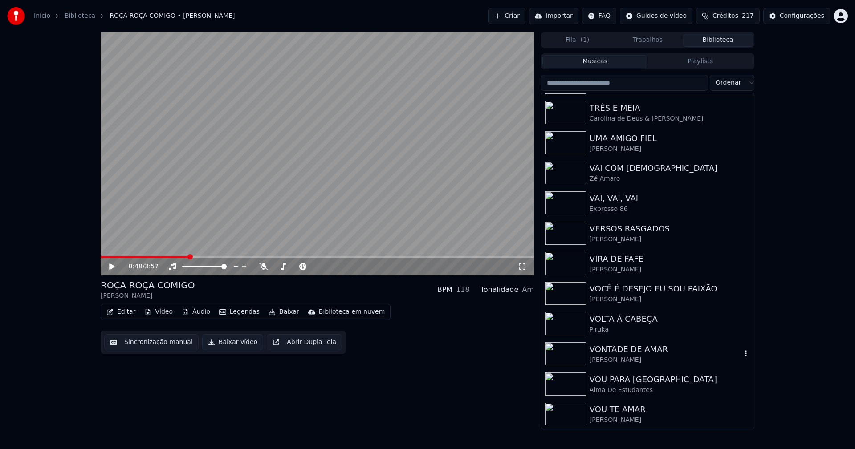
drag, startPoint x: 626, startPoint y: 351, endPoint x: 697, endPoint y: 362, distance: 72.1
click at [628, 351] on div "VONTADE DE AMAR" at bounding box center [666, 349] width 152 height 12
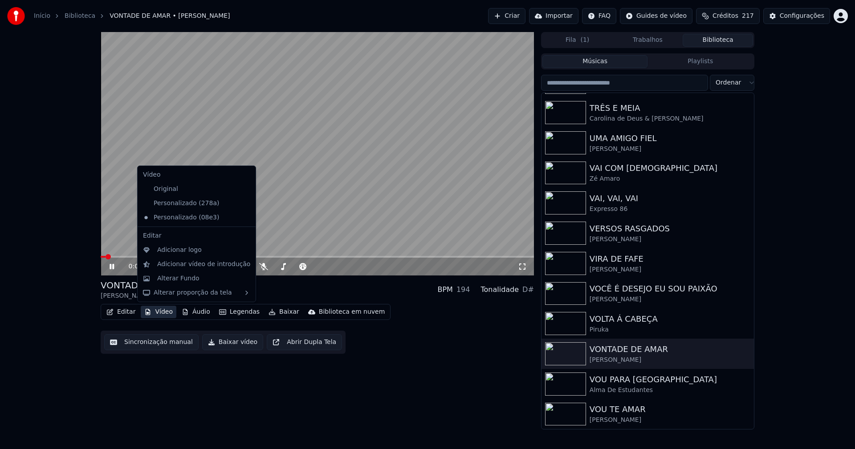
click at [163, 312] on button "Vídeo" at bounding box center [159, 312] width 36 height 12
click at [244, 205] on icon at bounding box center [249, 203] width 10 height 7
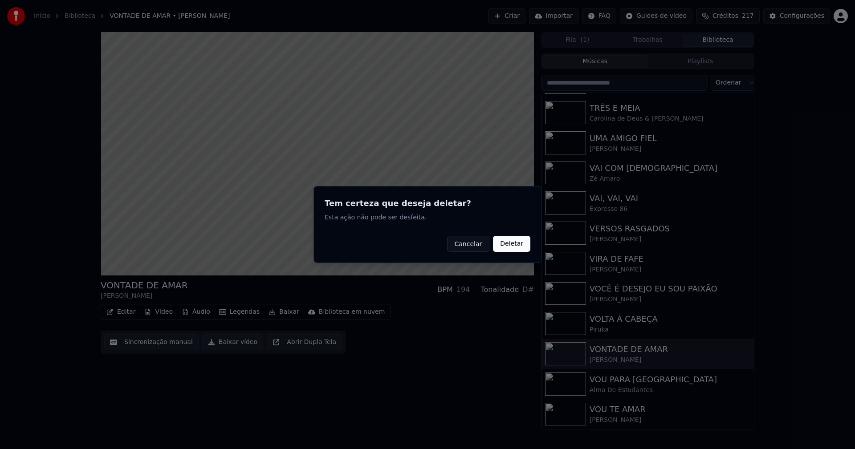
click at [519, 252] on div "Tem certeza que deseja deletar? Esta ação não pode ser desfeita. Cancelar Delet…" at bounding box center [427, 224] width 228 height 77
click at [517, 245] on button "Deletar" at bounding box center [511, 244] width 37 height 16
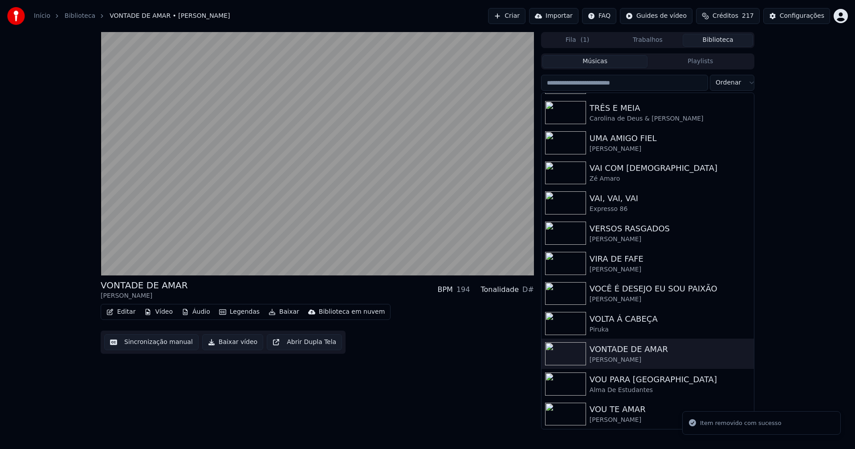
click at [167, 310] on button "Vídeo" at bounding box center [159, 312] width 36 height 12
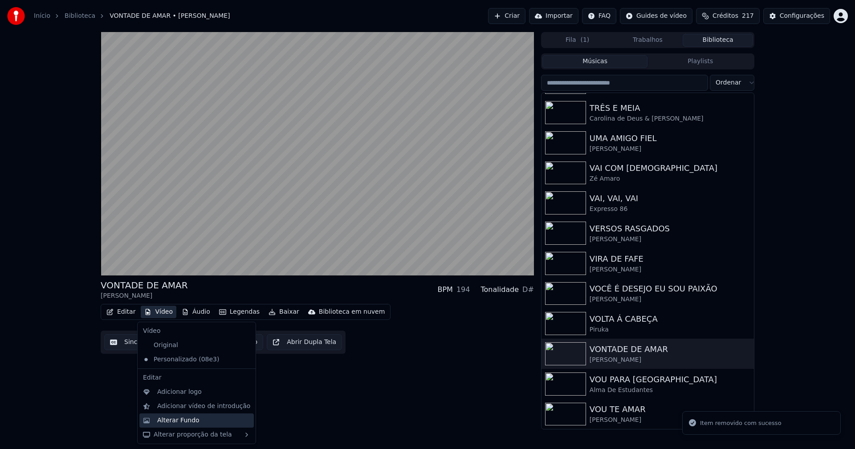
click at [191, 419] on div "Alterar Fundo" at bounding box center [178, 420] width 42 height 9
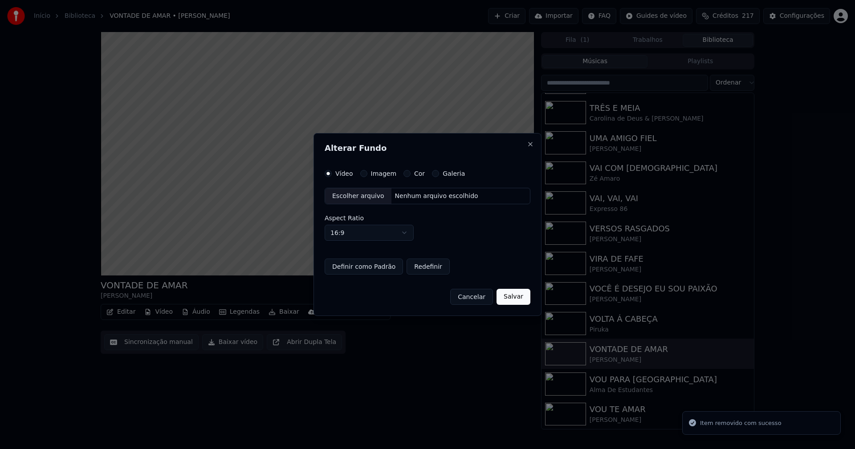
click at [364, 171] on button "Imagem" at bounding box center [363, 173] width 7 height 7
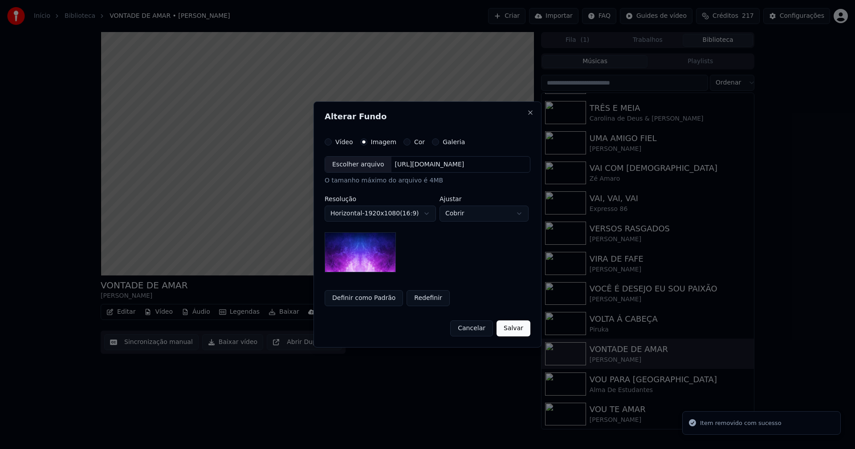
click at [358, 166] on div "Escolher arquivo" at bounding box center [358, 165] width 66 height 16
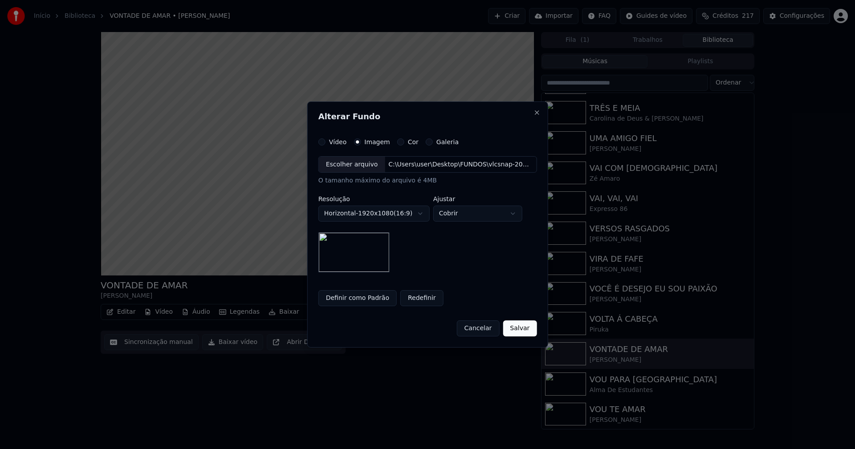
click at [512, 329] on button "Salvar" at bounding box center [520, 329] width 34 height 16
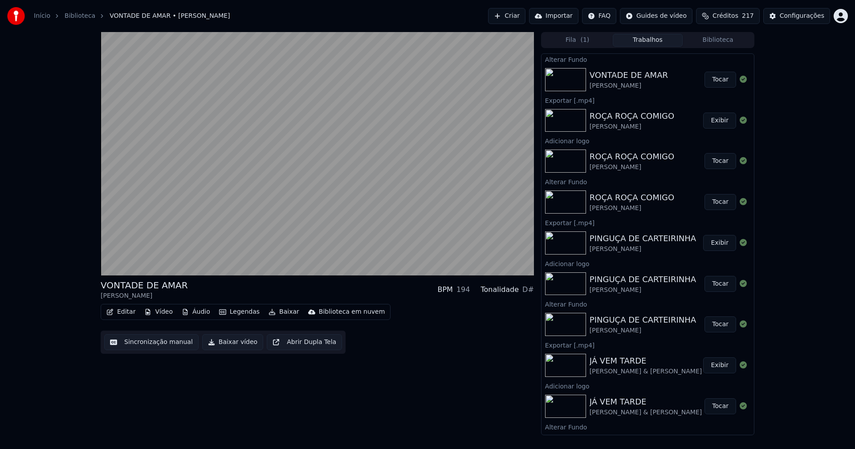
click at [714, 81] on button "Tocar" at bounding box center [720, 80] width 32 height 16
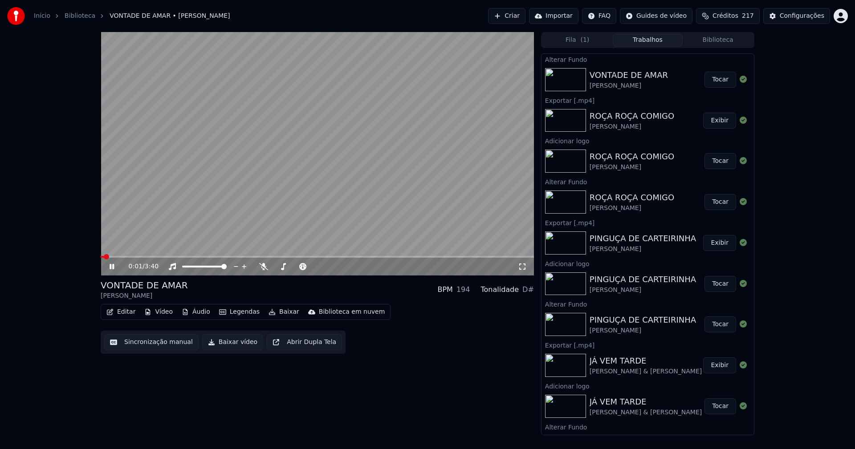
click at [126, 312] on button "Editar" at bounding box center [121, 312] width 36 height 12
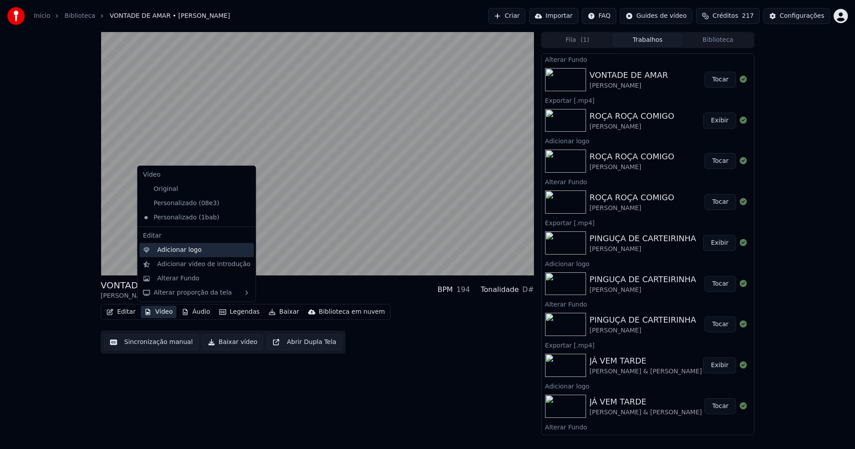
click at [168, 248] on div "Adicionar logo" at bounding box center [179, 250] width 45 height 9
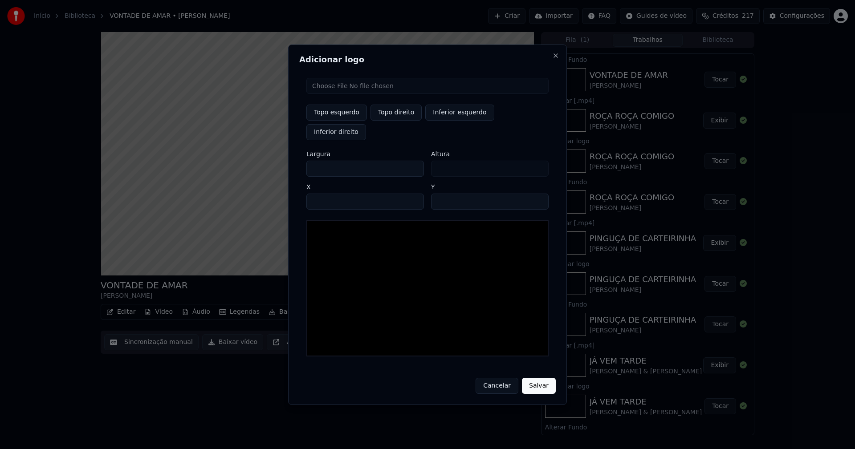
click at [332, 94] on input "file" at bounding box center [427, 86] width 242 height 16
type input "**********"
type input "***"
click at [390, 121] on button "Topo direito" at bounding box center [395, 113] width 51 height 16
type input "****"
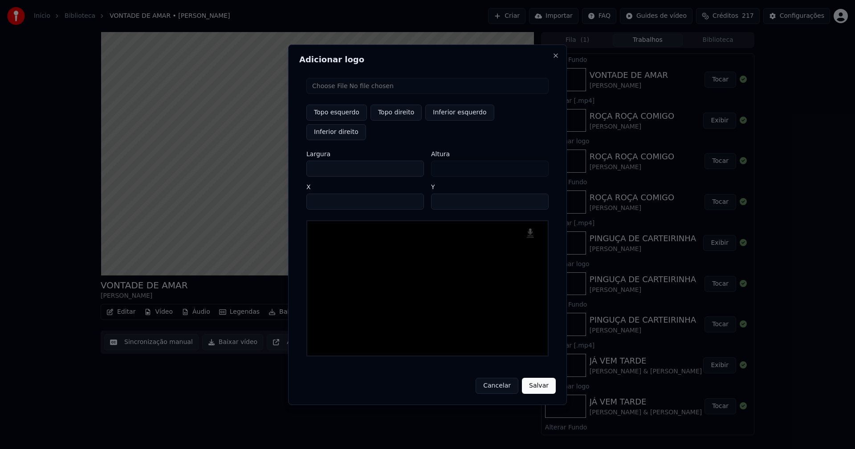
drag, startPoint x: 321, startPoint y: 159, endPoint x: 281, endPoint y: 163, distance: 40.2
click at [283, 162] on body "Início Biblioteca VONTADE DE AMAR • [PERSON_NAME] Importar FAQ Guides de vídeo …" at bounding box center [427, 224] width 855 height 449
type input "**"
type input "***"
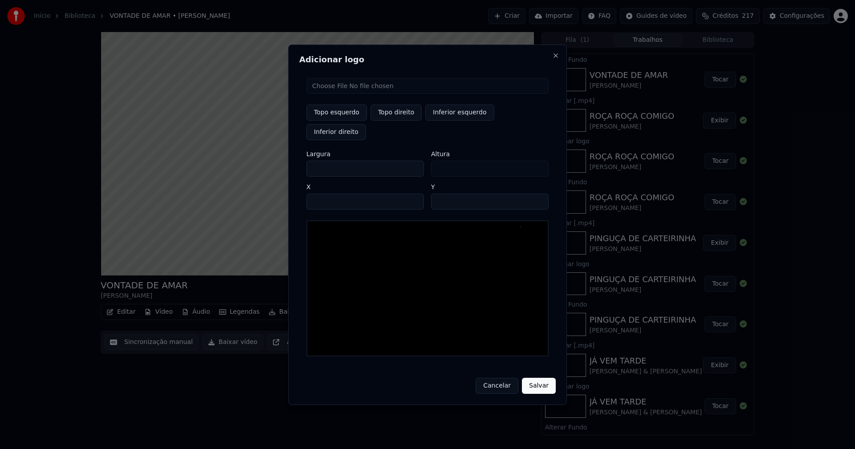
type input "***"
click at [325, 194] on input "****" at bounding box center [365, 202] width 118 height 16
type input "****"
click at [537, 194] on input "**" at bounding box center [490, 202] width 118 height 16
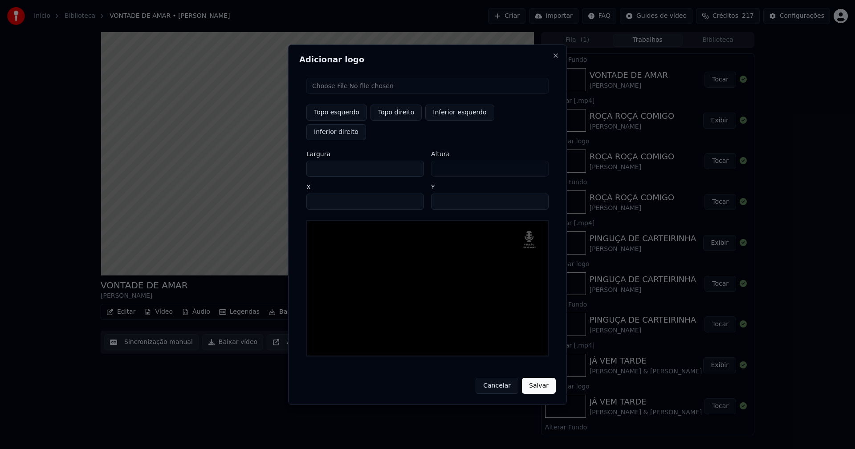
click at [537, 194] on input "**" at bounding box center [490, 202] width 118 height 16
type input "**"
click at [537, 194] on input "**" at bounding box center [490, 202] width 118 height 16
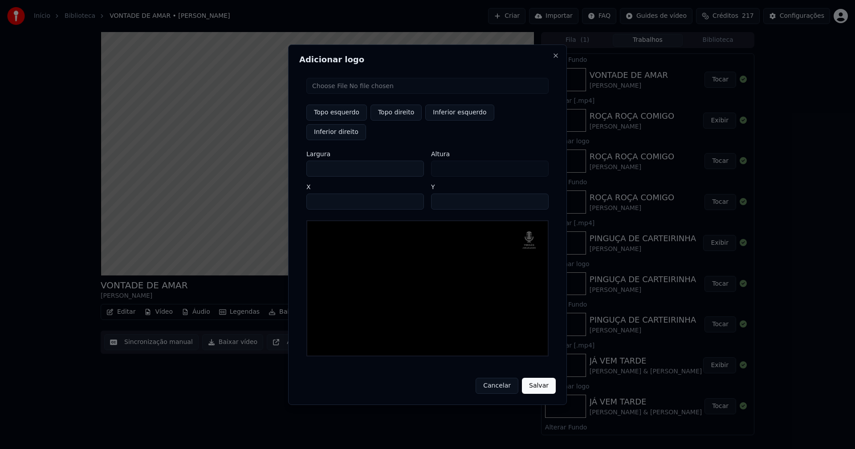
click at [539, 380] on button "Salvar" at bounding box center [539, 386] width 34 height 16
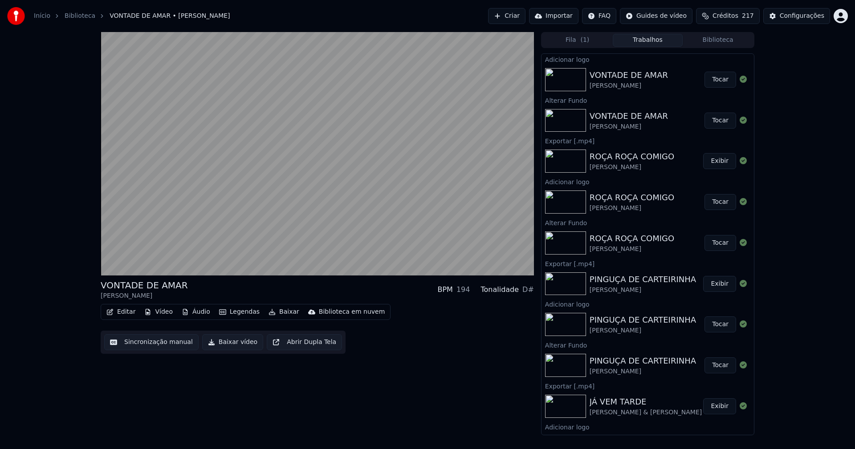
click at [715, 79] on button "Tocar" at bounding box center [720, 80] width 32 height 16
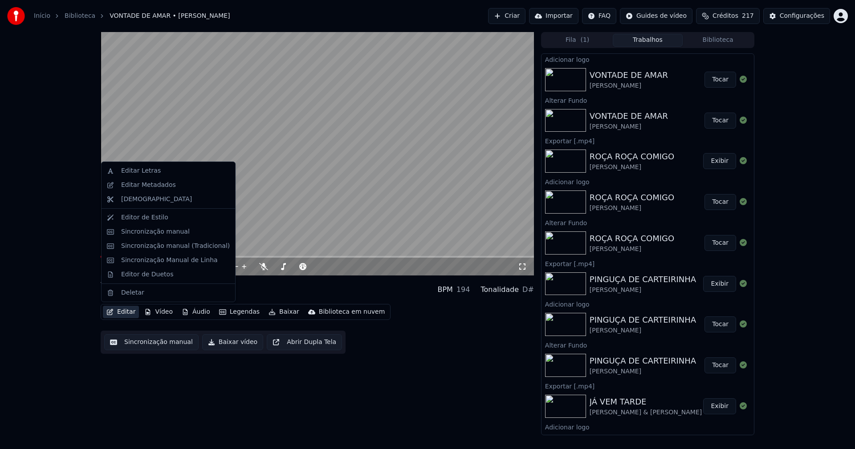
click at [125, 316] on button "Editar" at bounding box center [121, 312] width 36 height 12
click at [158, 245] on div "Sincronização manual (Tradicional)" at bounding box center [175, 246] width 109 height 9
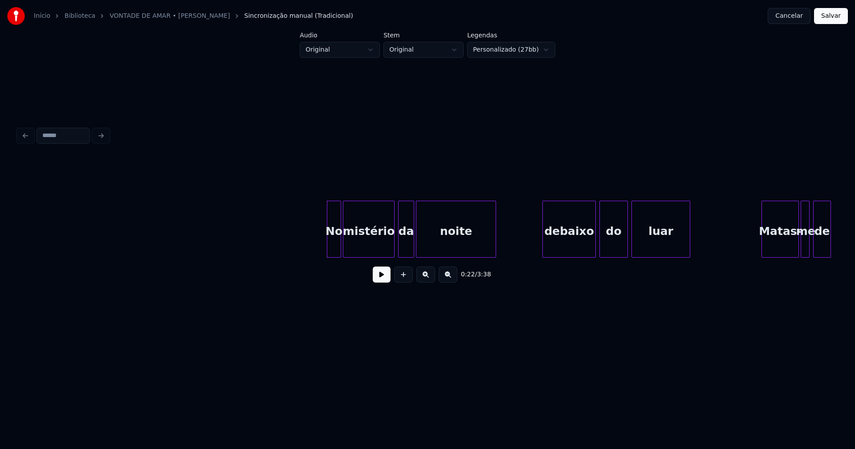
scroll to position [0, 1711]
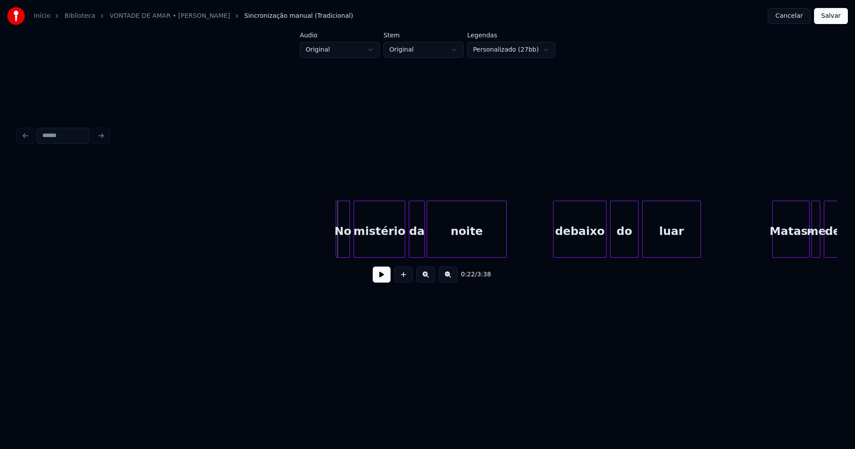
click at [343, 245] on div "No" at bounding box center [342, 231] width 13 height 61
click at [382, 282] on button at bounding box center [382, 275] width 18 height 16
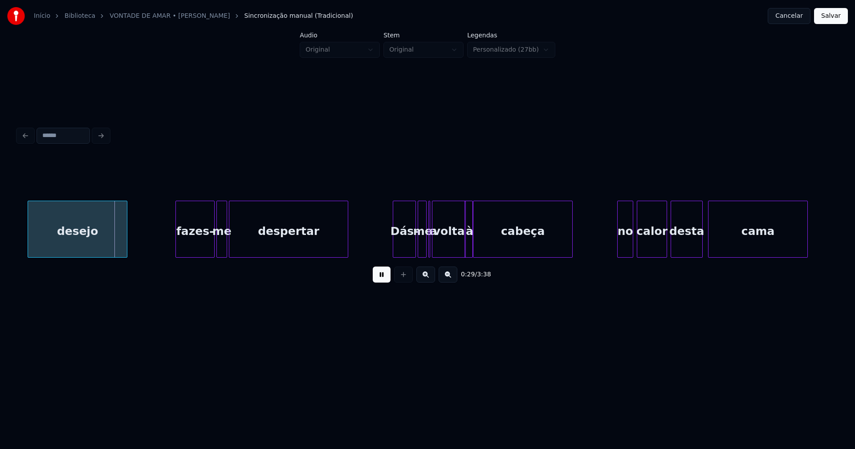
scroll to position [0, 2550]
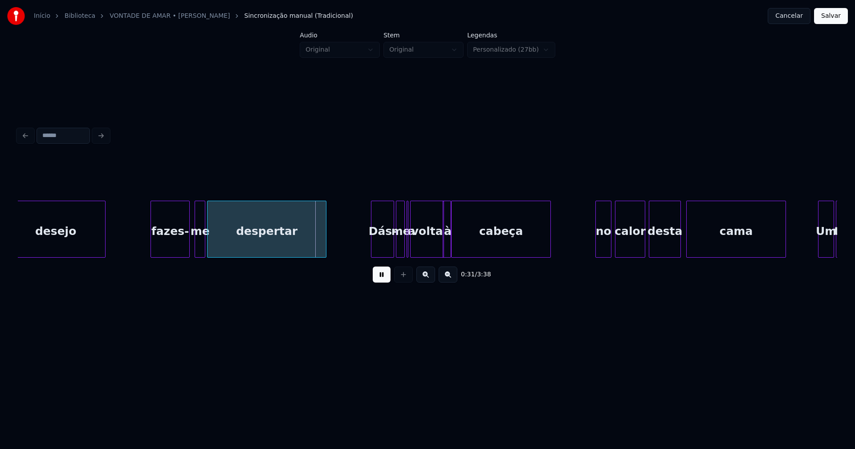
click at [169, 252] on div "fazes-" at bounding box center [170, 231] width 38 height 61
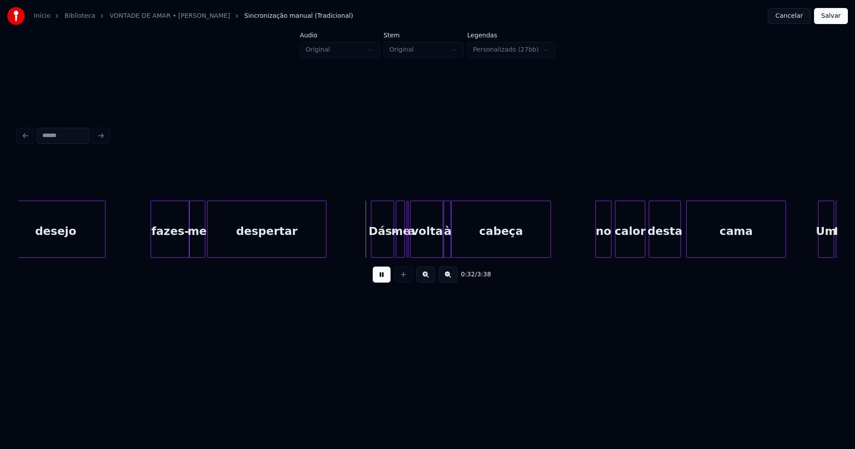
click at [191, 254] on div "me" at bounding box center [197, 229] width 16 height 57
click at [409, 253] on div at bounding box center [409, 229] width 3 height 56
click at [406, 247] on div at bounding box center [407, 229] width 3 height 56
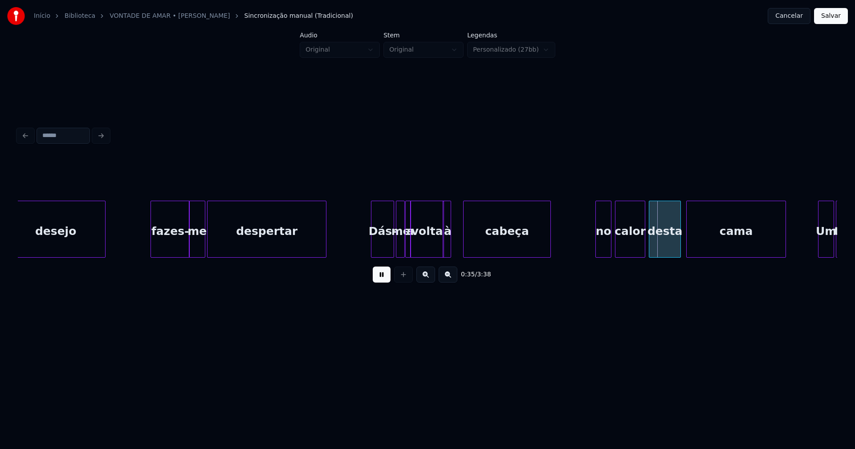
click at [464, 245] on div at bounding box center [465, 229] width 3 height 56
click at [461, 244] on div at bounding box center [459, 229] width 3 height 56
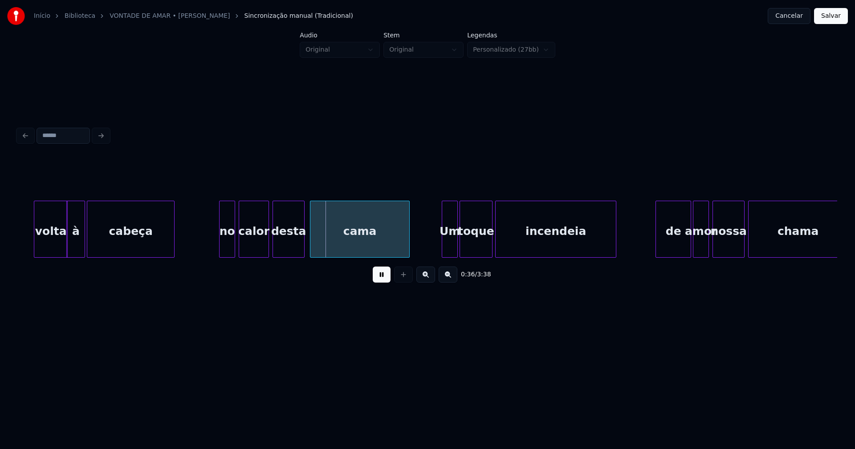
scroll to position [0, 2980]
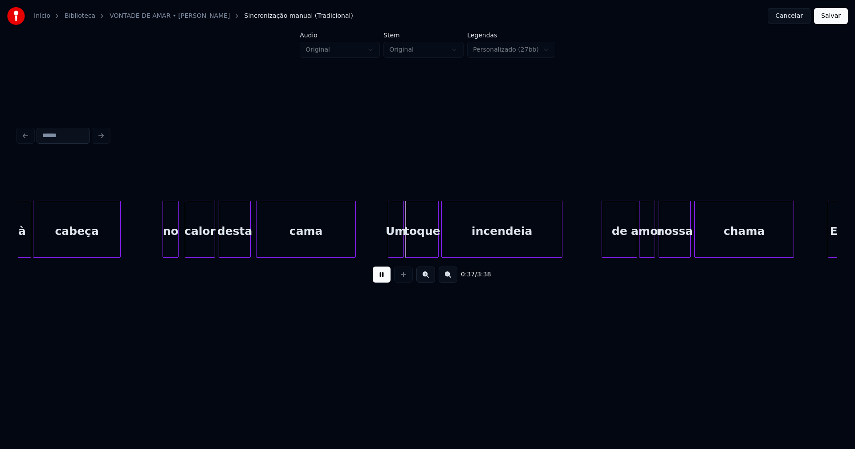
click at [171, 248] on div "no" at bounding box center [170, 231] width 15 height 61
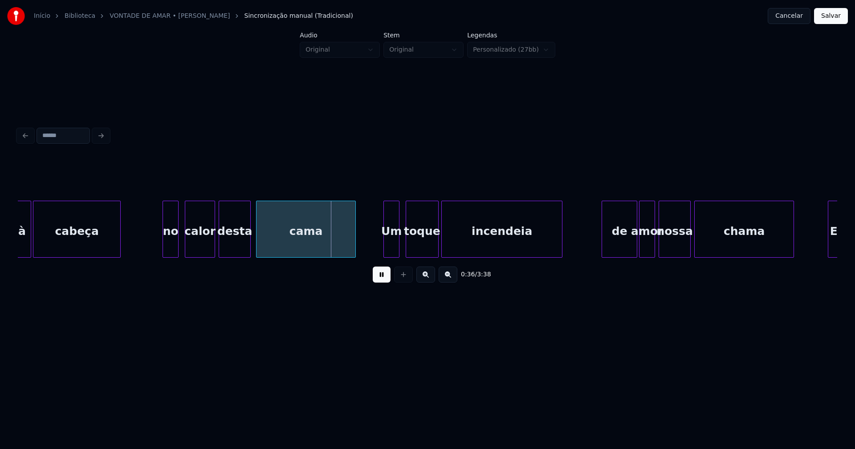
click at [391, 249] on div "Um" at bounding box center [391, 231] width 15 height 61
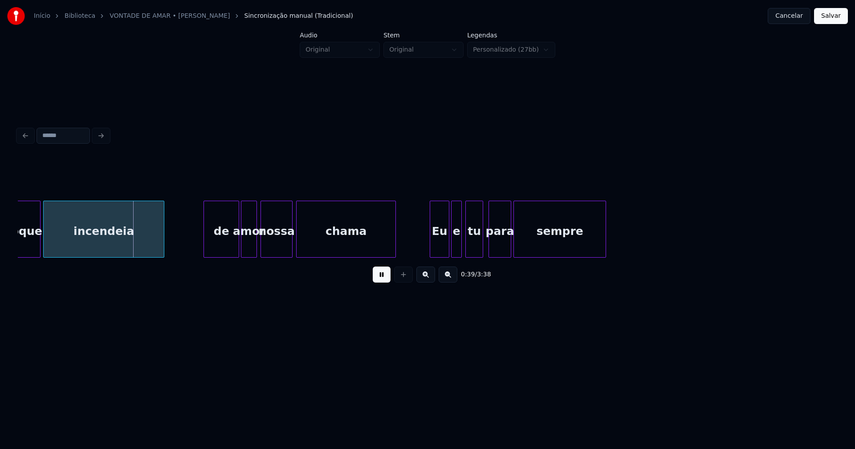
scroll to position [0, 3389]
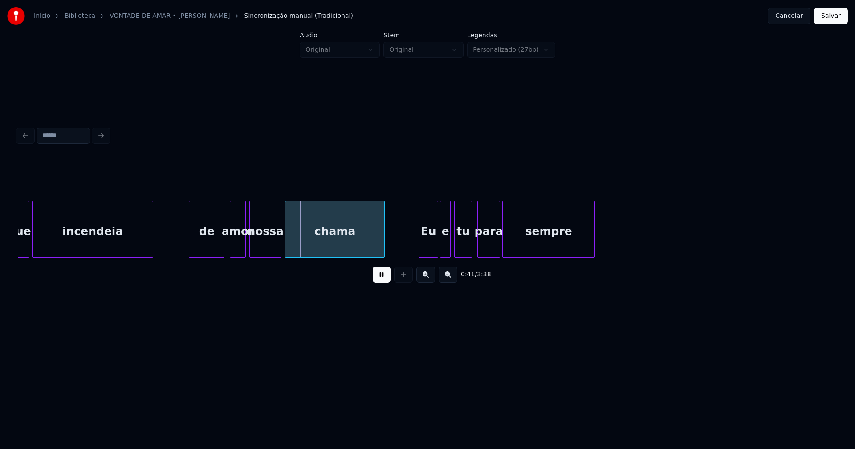
click at [206, 249] on div "de" at bounding box center [206, 231] width 35 height 61
click at [423, 255] on div "toque incendeia de amor nossa chama Eu e tu para sempre" at bounding box center [427, 229] width 819 height 57
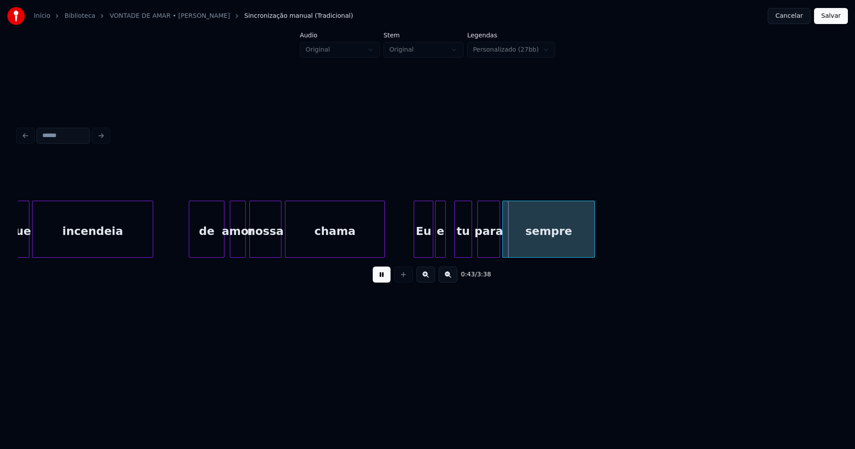
click at [441, 251] on div "e" at bounding box center [440, 231] width 10 height 61
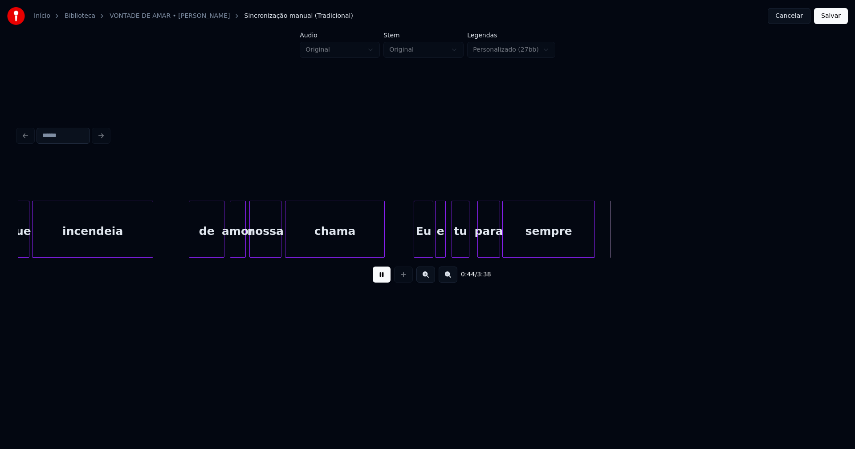
click at [459, 250] on div "tu" at bounding box center [460, 231] width 17 height 61
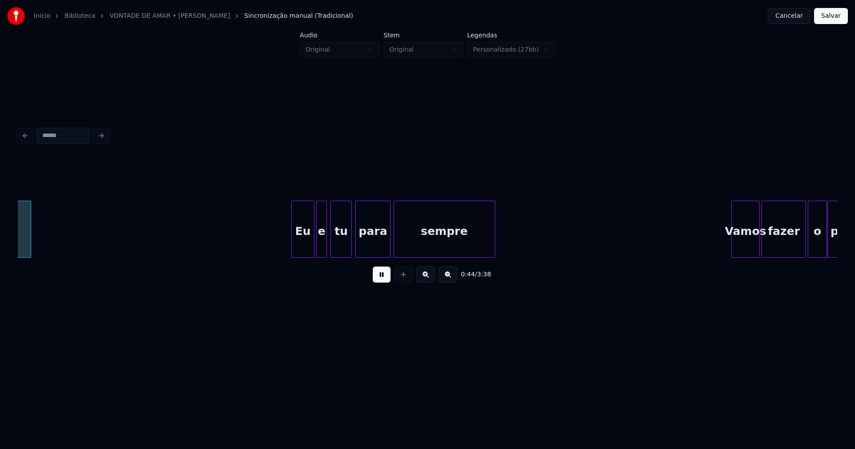
scroll to position [0, 3962]
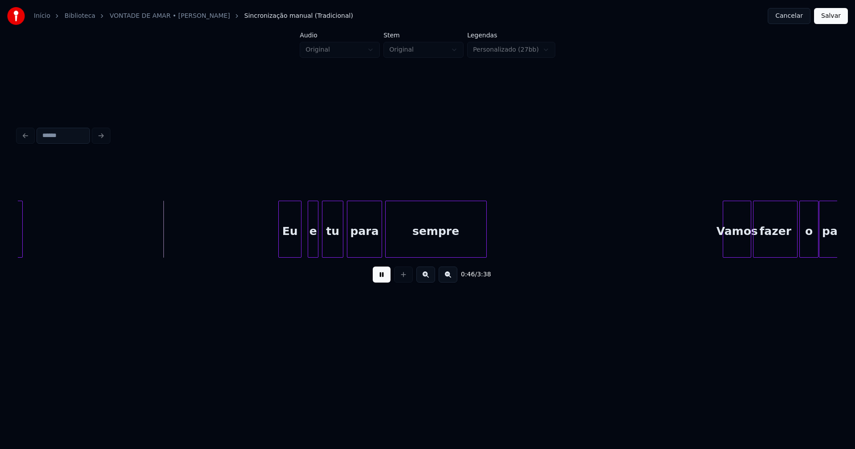
click at [291, 245] on div "Eu" at bounding box center [290, 231] width 22 height 61
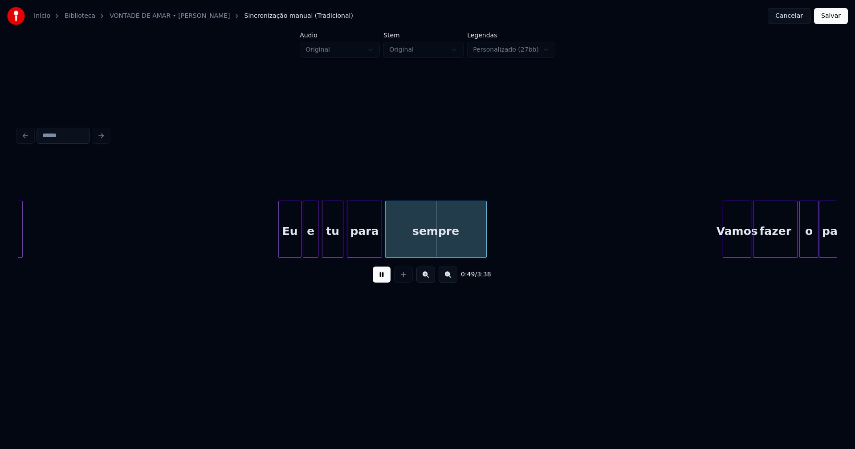
click at [306, 248] on div at bounding box center [304, 229] width 3 height 56
click at [366, 250] on div "para" at bounding box center [364, 231] width 34 height 61
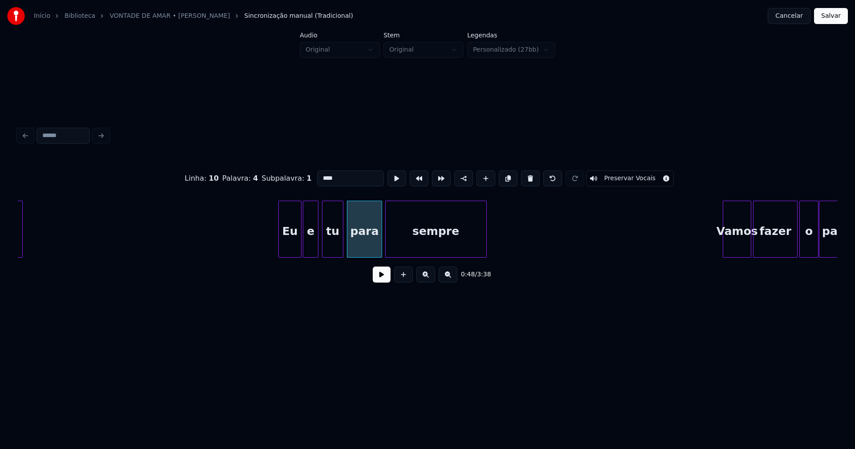
click at [321, 175] on input "****" at bounding box center [350, 179] width 67 height 16
type input "***"
click at [380, 278] on button at bounding box center [382, 275] width 18 height 16
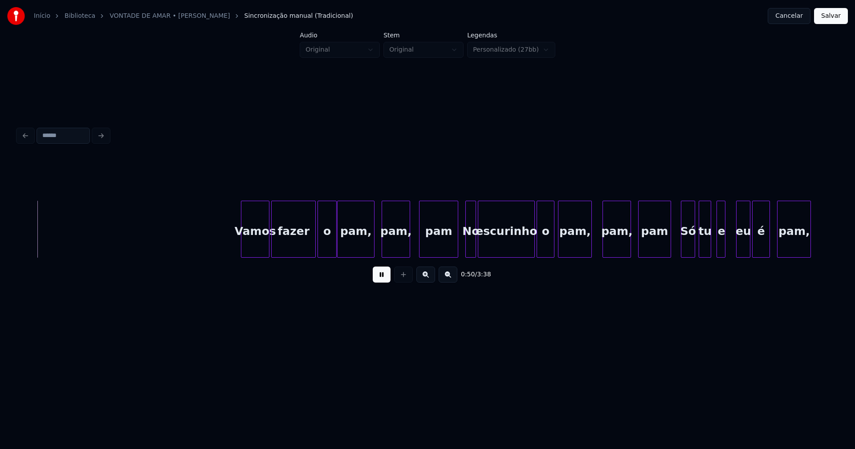
scroll to position [0, 4465]
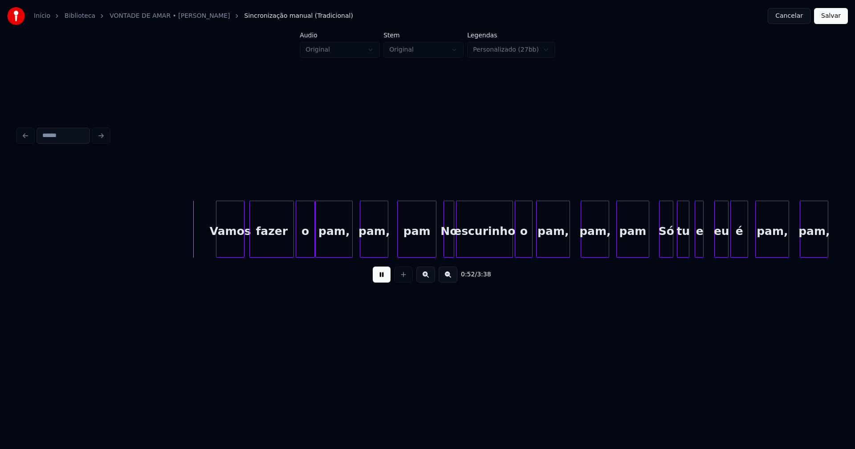
click at [232, 248] on div "Vamos" at bounding box center [230, 231] width 28 height 61
click at [371, 245] on div "pam," at bounding box center [370, 231] width 28 height 61
click at [409, 243] on div "pam" at bounding box center [416, 231] width 38 height 61
click at [429, 246] on div at bounding box center [428, 229] width 3 height 56
click at [442, 249] on div at bounding box center [440, 229] width 3 height 56
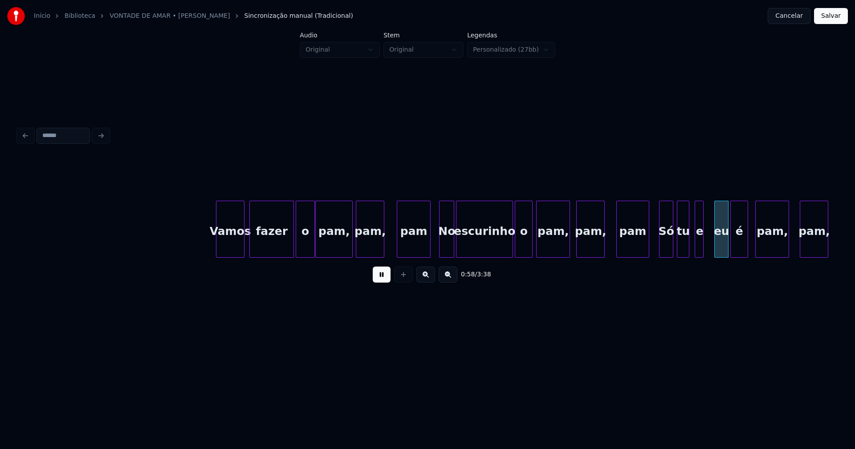
click at [590, 248] on div "pam," at bounding box center [591, 231] width 28 height 61
click at [647, 242] on div at bounding box center [645, 229] width 3 height 56
click at [658, 244] on div "Só" at bounding box center [661, 231] width 13 height 61
click at [681, 241] on div "tu" at bounding box center [681, 231] width 12 height 61
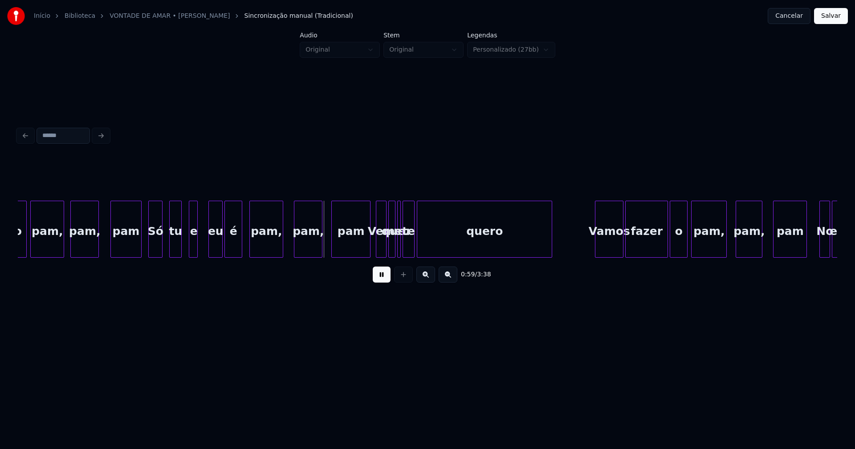
scroll to position [0, 5014]
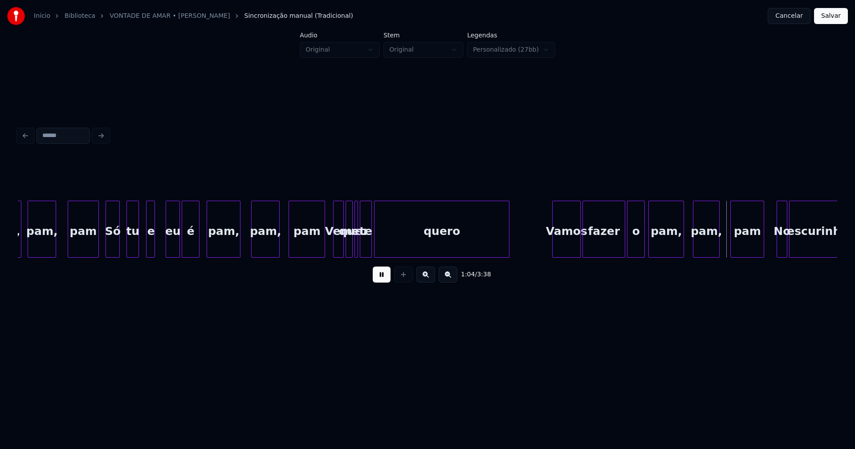
click at [323, 248] on div at bounding box center [323, 229] width 3 height 56
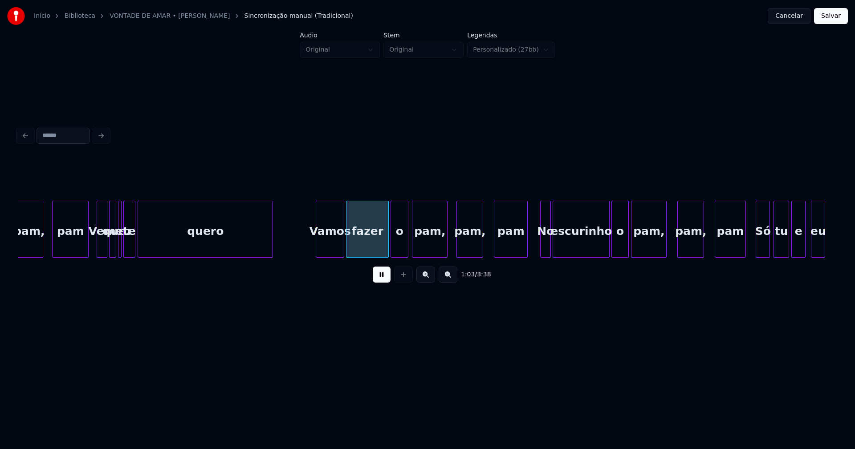
scroll to position [0, 5293]
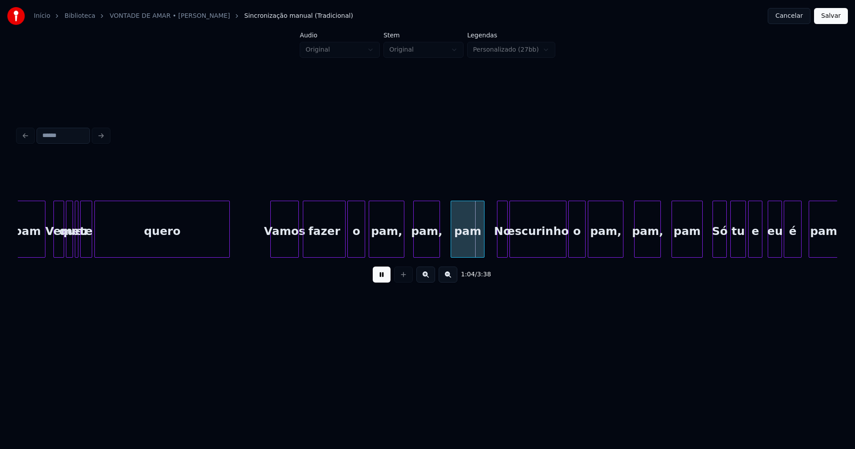
click at [287, 243] on div "Vamos" at bounding box center [285, 231] width 28 height 61
click at [339, 248] on div at bounding box center [339, 229] width 3 height 56
click at [350, 251] on div "o" at bounding box center [350, 231] width 17 height 61
click at [417, 247] on div "pam," at bounding box center [422, 231] width 26 height 61
click at [460, 246] on div "pam" at bounding box center [465, 231] width 33 height 61
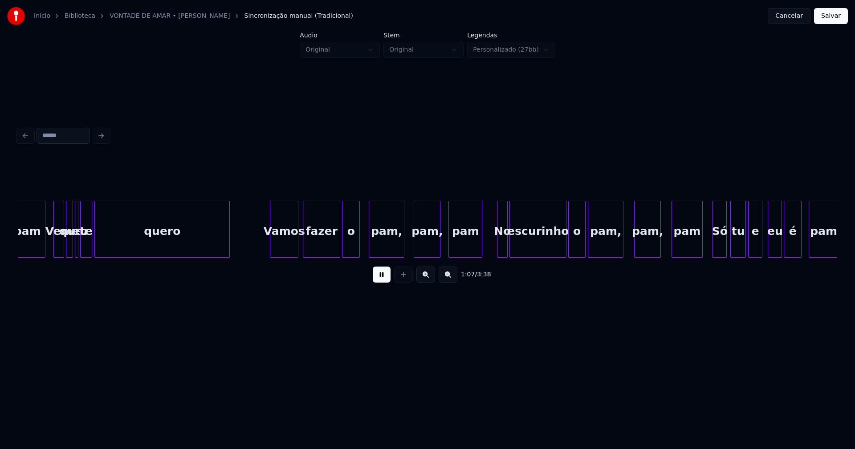
click at [426, 246] on div "pam," at bounding box center [427, 231] width 26 height 61
click at [496, 243] on div at bounding box center [497, 229] width 3 height 56
click at [519, 240] on div at bounding box center [518, 229] width 3 height 56
click at [511, 240] on div at bounding box center [511, 229] width 3 height 56
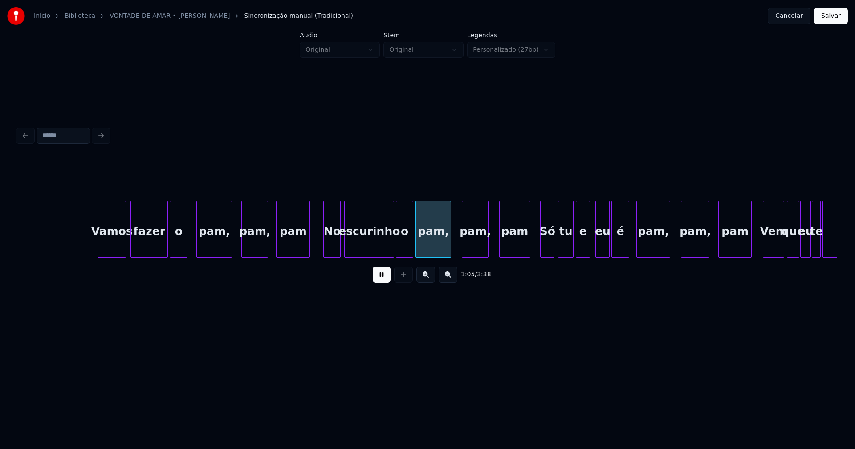
scroll to position [0, 5552]
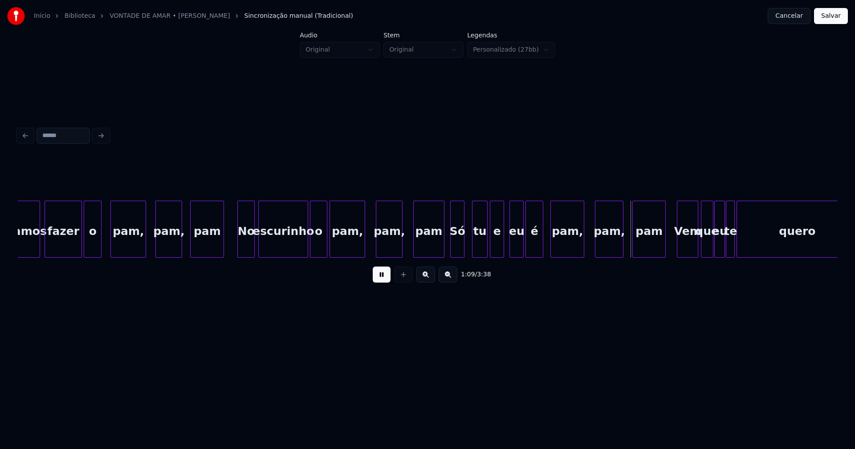
click at [456, 244] on div "Só" at bounding box center [457, 231] width 13 height 61
click at [441, 244] on div at bounding box center [440, 229] width 3 height 56
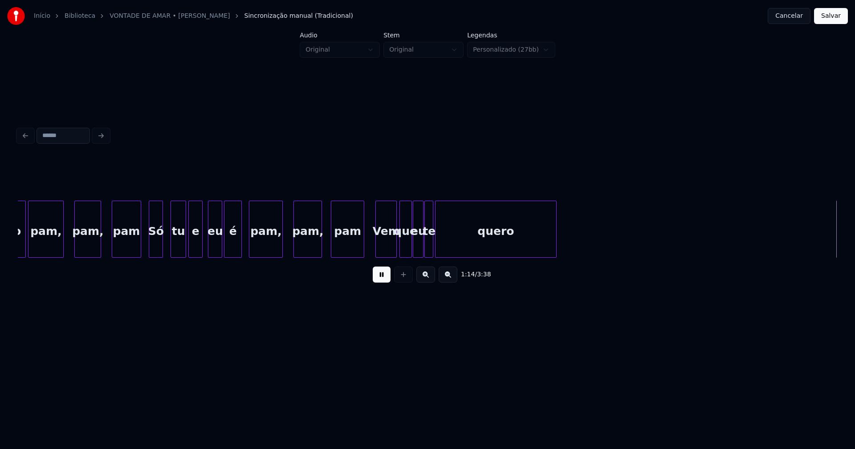
scroll to position [0, 6673]
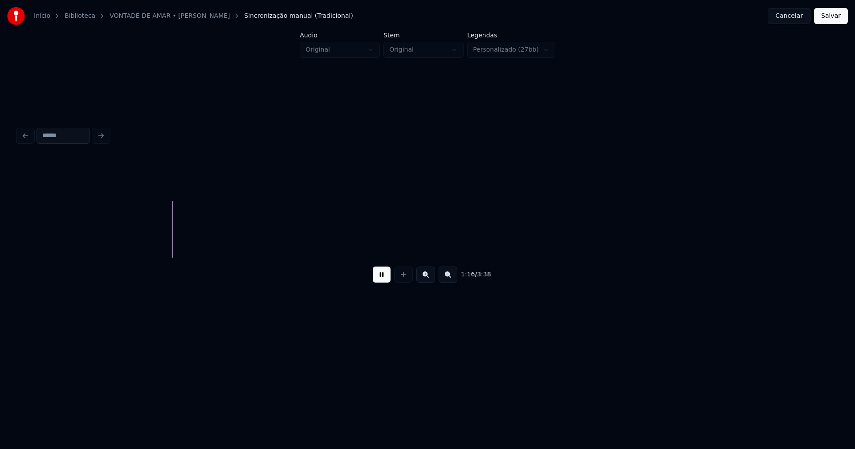
click at [838, 226] on div "1:16 / 3:38" at bounding box center [427, 207] width 826 height 176
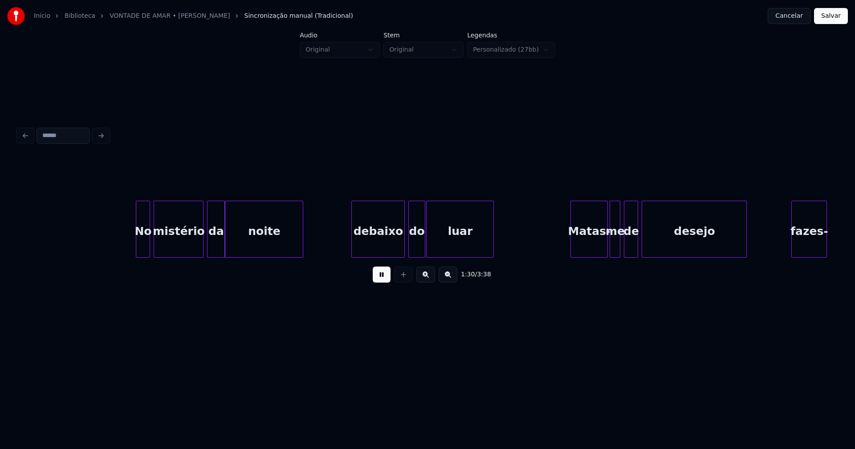
scroll to position [0, 8087]
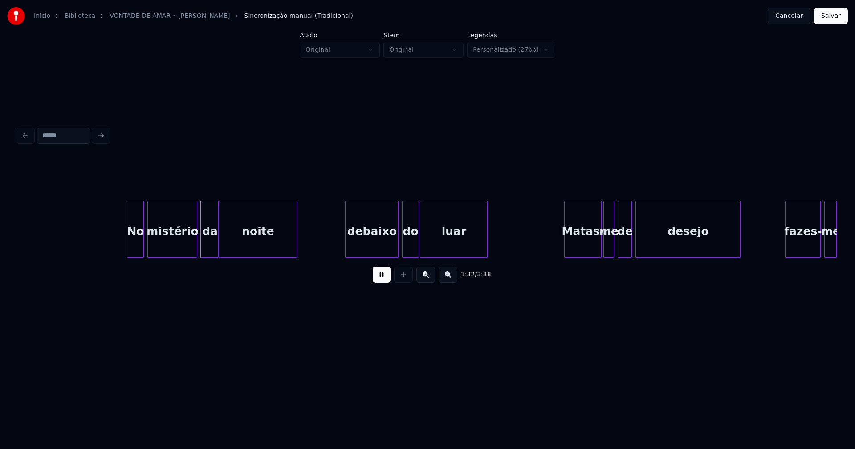
click at [130, 242] on div at bounding box center [128, 229] width 3 height 56
click at [380, 242] on div "debaixo" at bounding box center [370, 231] width 53 height 61
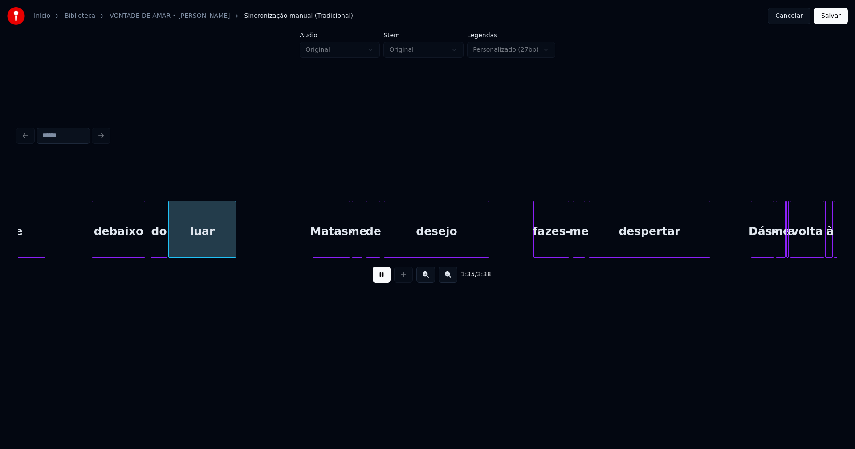
scroll to position [0, 8349]
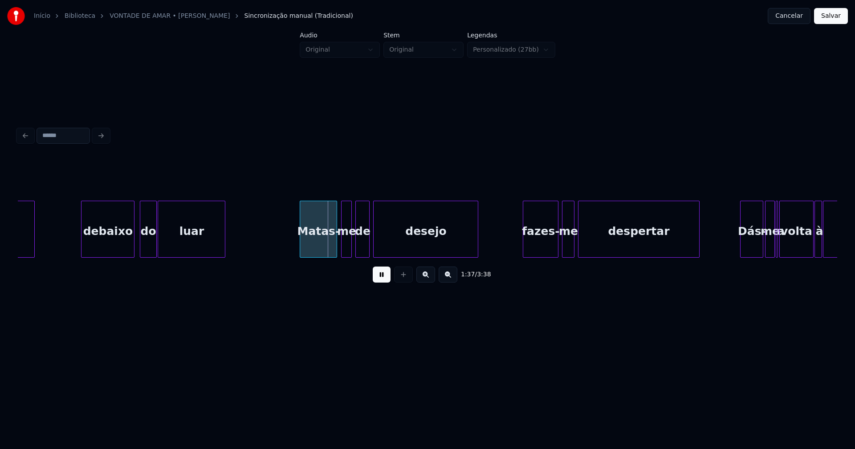
click at [317, 248] on div "Matas-" at bounding box center [318, 231] width 37 height 61
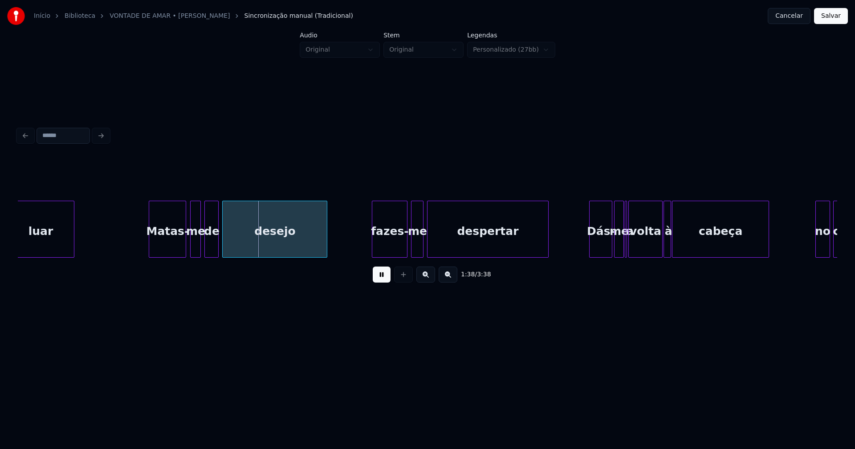
scroll to position [0, 8607]
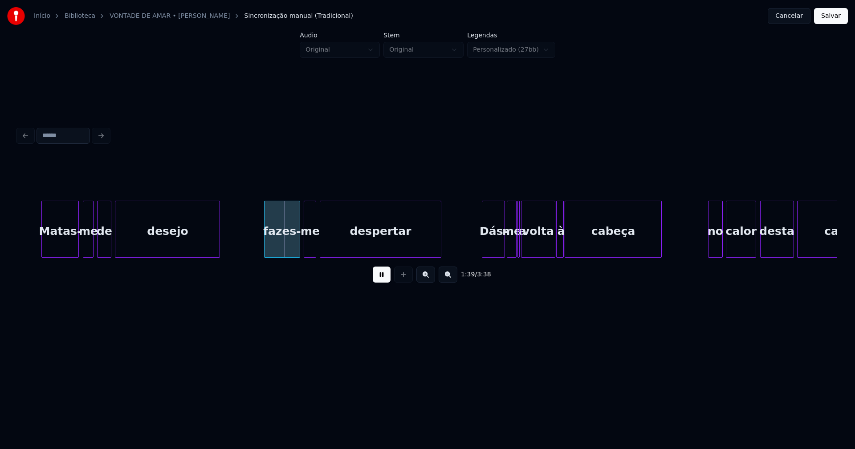
click at [280, 244] on div "fazes-" at bounding box center [281, 231] width 35 height 61
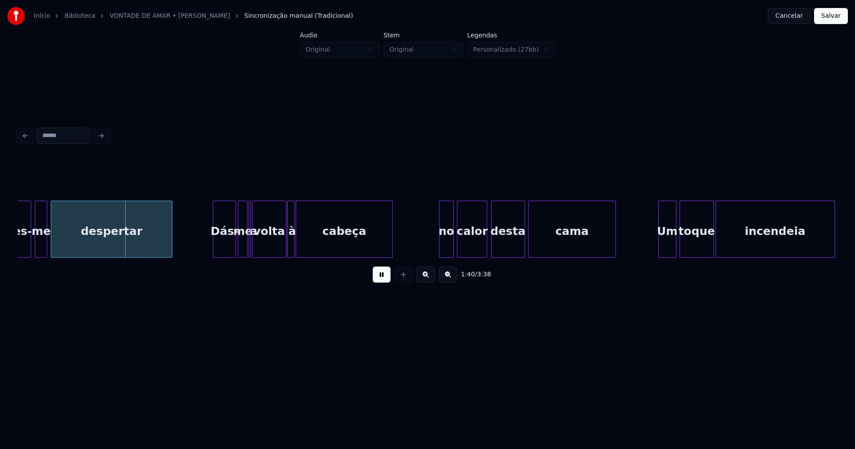
scroll to position [0, 8887]
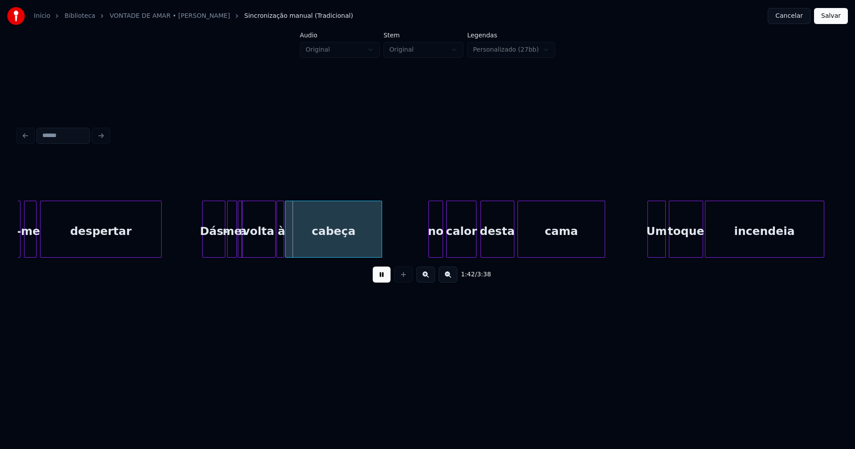
click at [241, 249] on div at bounding box center [241, 229] width 3 height 56
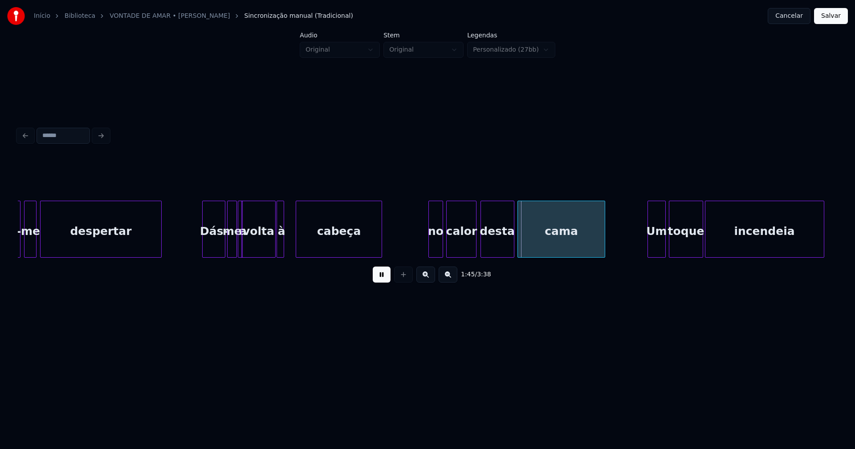
click at [298, 246] on div at bounding box center [297, 229] width 3 height 56
click at [287, 247] on div at bounding box center [285, 229] width 3 height 56
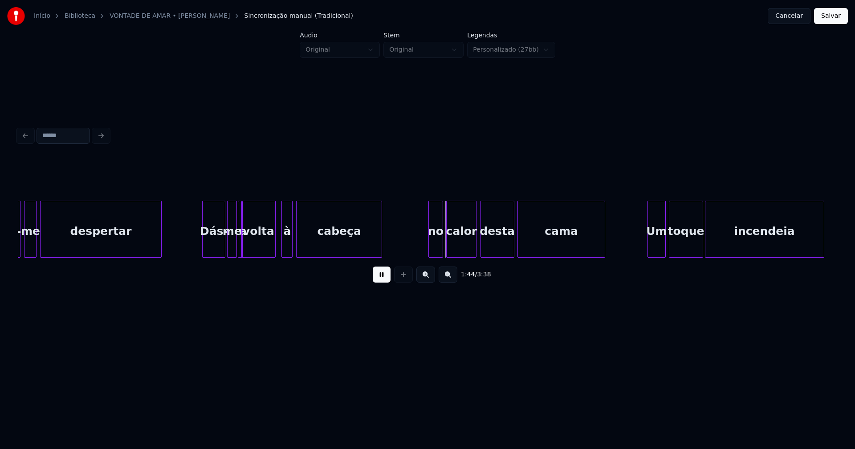
click at [288, 248] on div "à" at bounding box center [287, 231] width 10 height 61
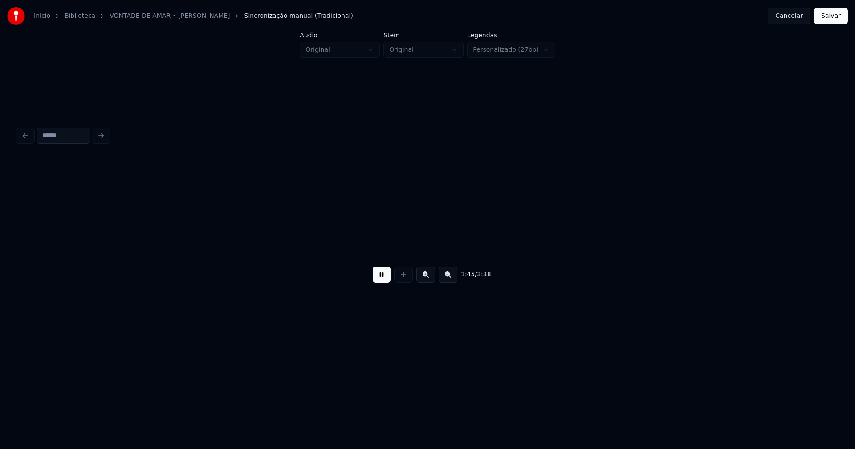
scroll to position [0, 8887]
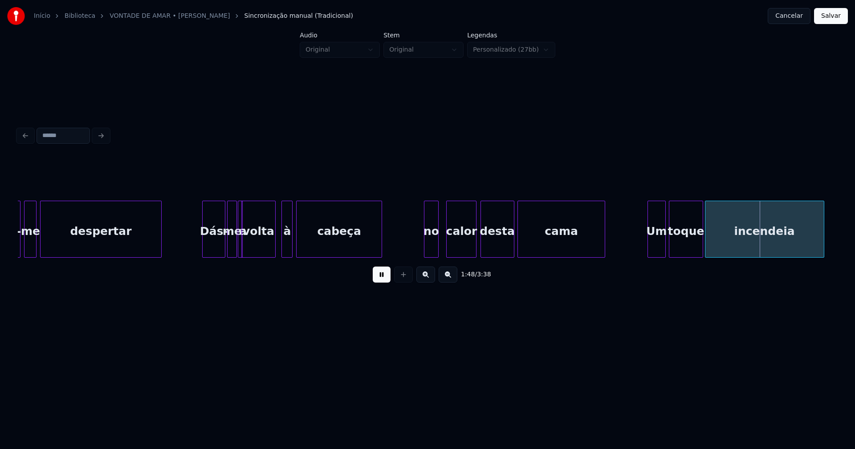
click at [431, 249] on div "no" at bounding box center [430, 231] width 13 height 61
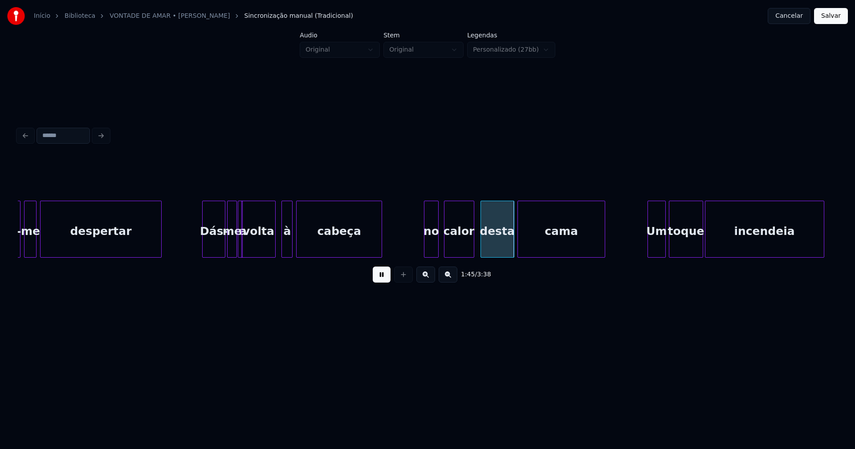
click at [460, 249] on div "calor" at bounding box center [458, 231] width 29 height 61
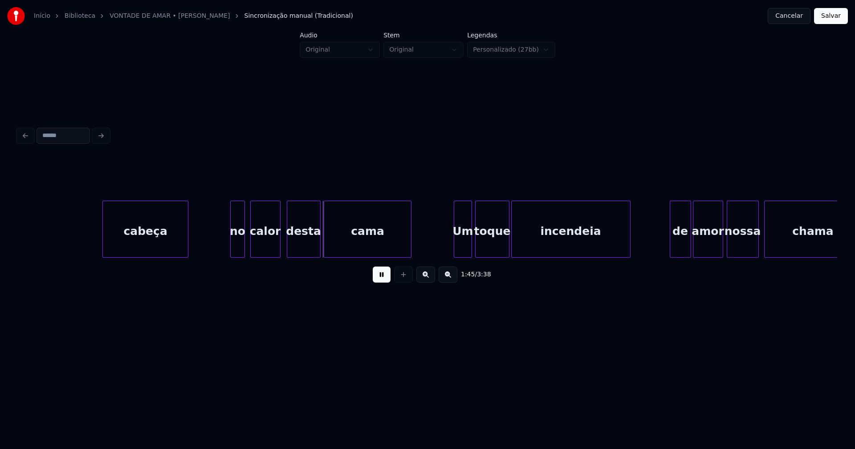
scroll to position [0, 9274]
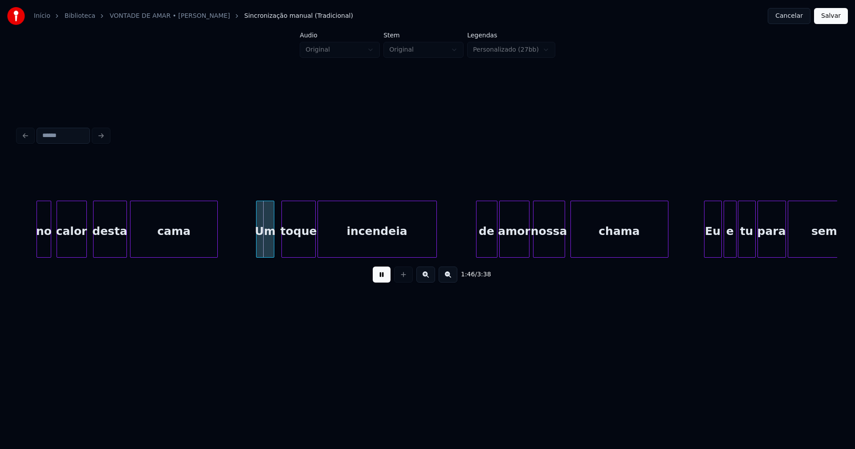
click at [266, 245] on div "Um" at bounding box center [264, 231] width 17 height 61
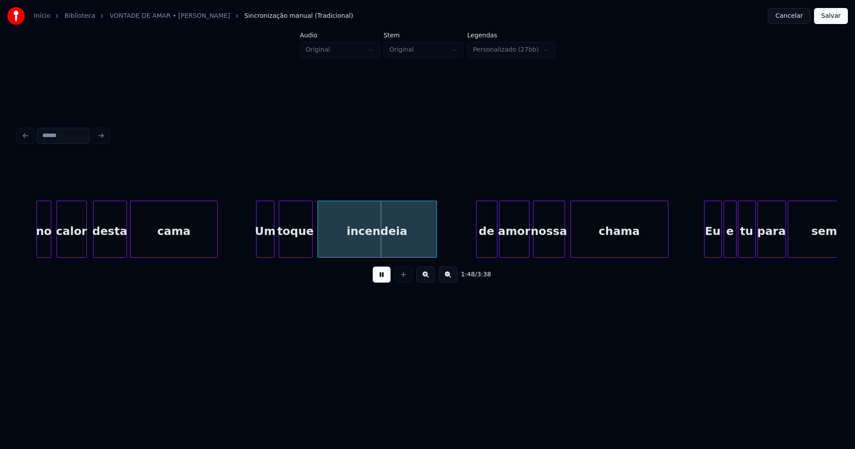
click at [295, 246] on div "toque" at bounding box center [295, 231] width 33 height 61
click at [487, 243] on div "de" at bounding box center [481, 231] width 20 height 61
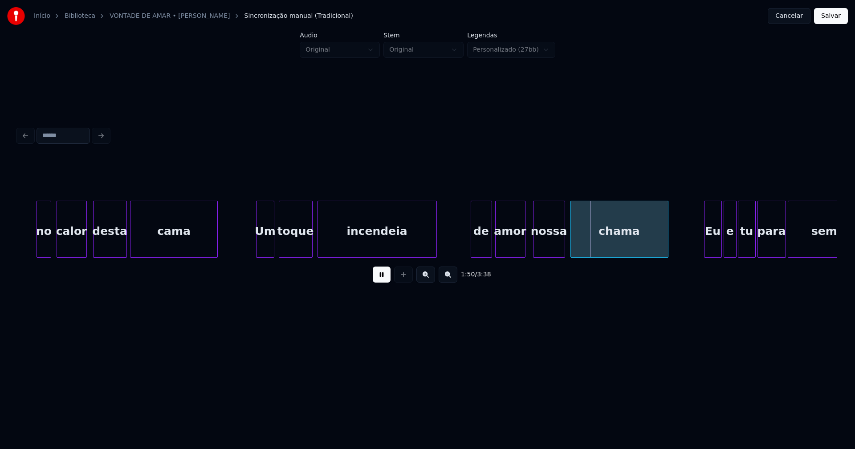
click at [509, 243] on div "amor" at bounding box center [510, 231] width 29 height 61
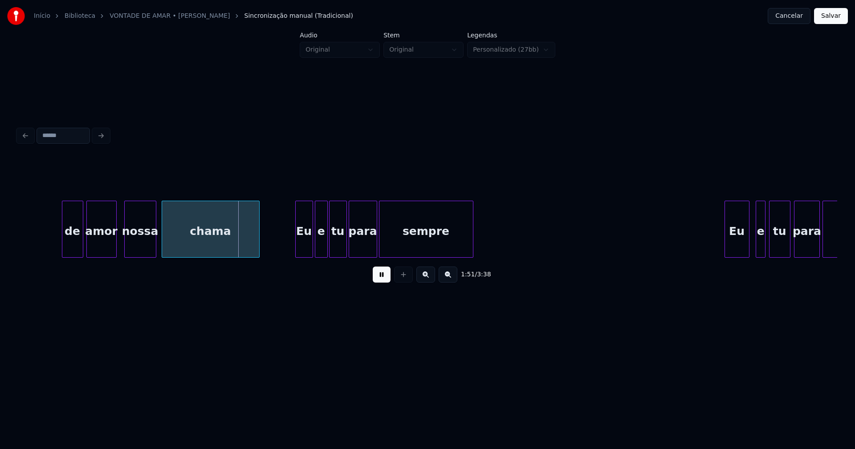
scroll to position [0, 9716]
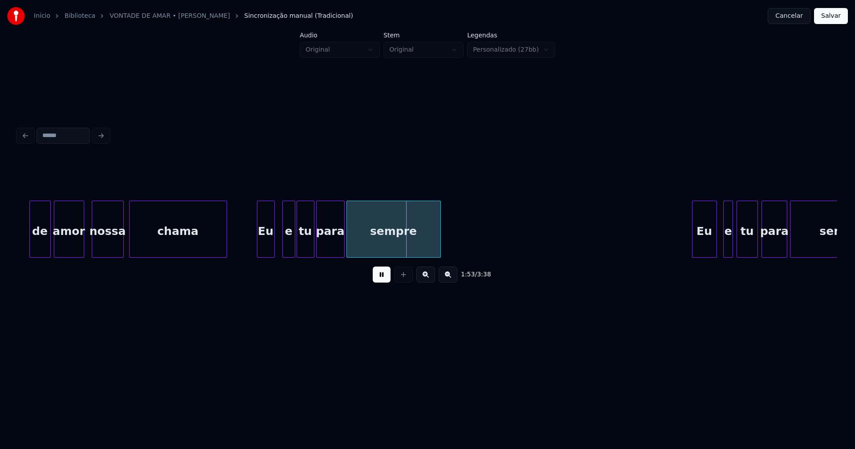
click at [264, 248] on div "Eu" at bounding box center [265, 231] width 17 height 61
click at [284, 247] on div "e" at bounding box center [283, 231] width 12 height 61
click at [303, 246] on div "tu" at bounding box center [301, 231] width 17 height 61
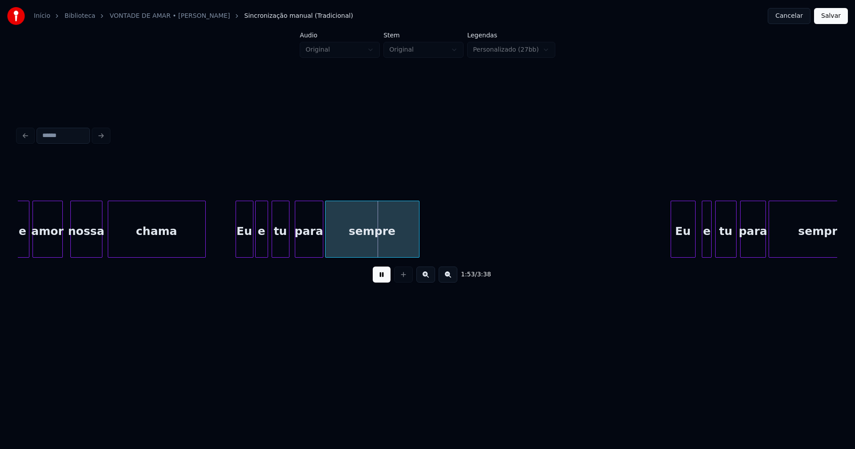
scroll to position [0, 9748]
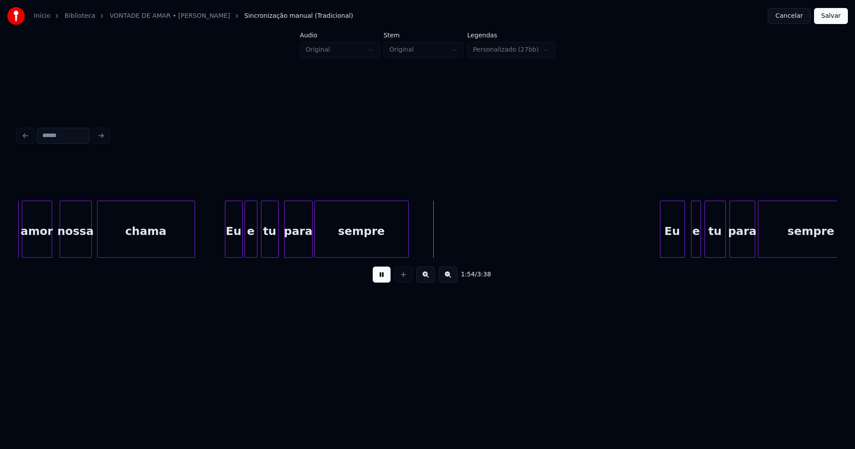
click at [301, 245] on div "para" at bounding box center [299, 231] width 28 height 61
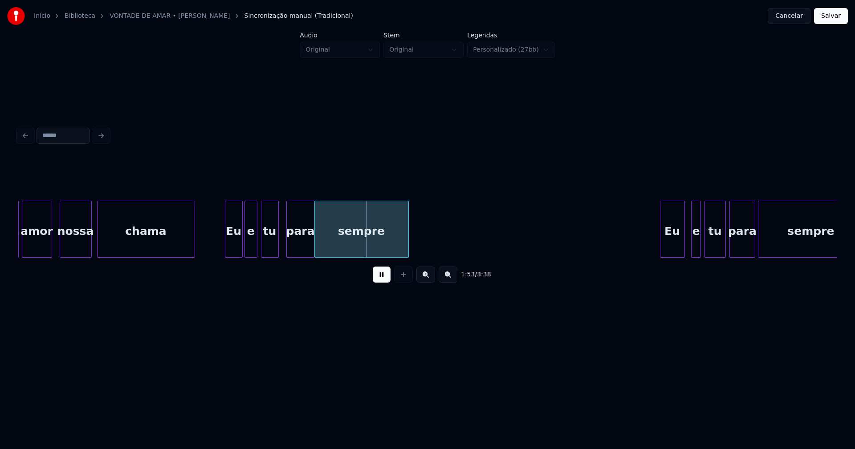
click at [298, 241] on div "para" at bounding box center [301, 231] width 28 height 61
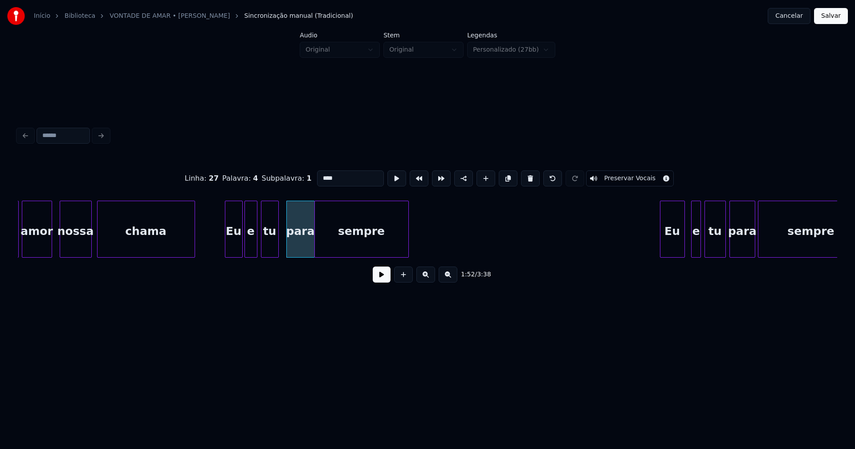
click at [321, 174] on input "****" at bounding box center [350, 179] width 67 height 16
type input "***"
drag, startPoint x: 382, startPoint y: 276, endPoint x: 437, endPoint y: 271, distance: 55.9
click at [383, 276] on button at bounding box center [382, 275] width 18 height 16
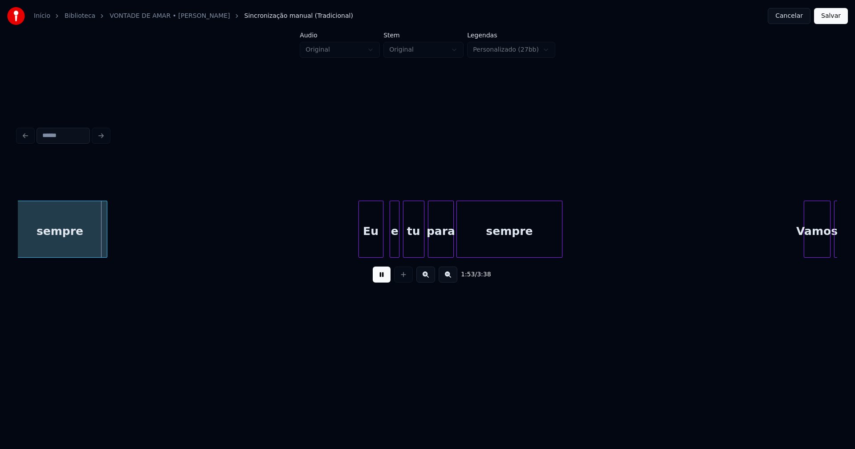
scroll to position [0, 10114]
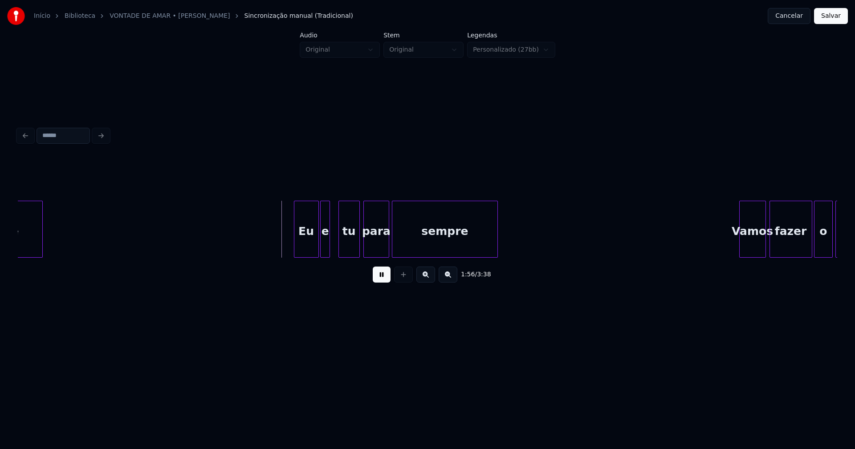
click at [324, 248] on div "e" at bounding box center [325, 231] width 9 height 61
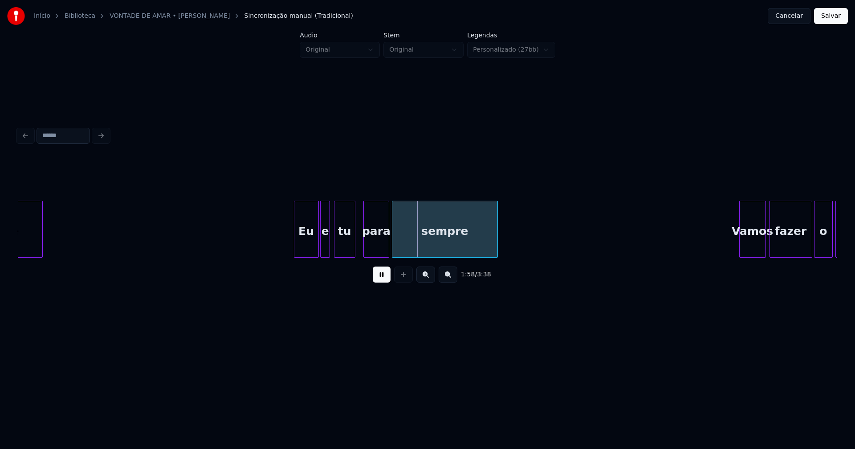
click at [343, 252] on div "tu" at bounding box center [344, 231] width 20 height 61
click at [379, 247] on div "para" at bounding box center [373, 231] width 25 height 61
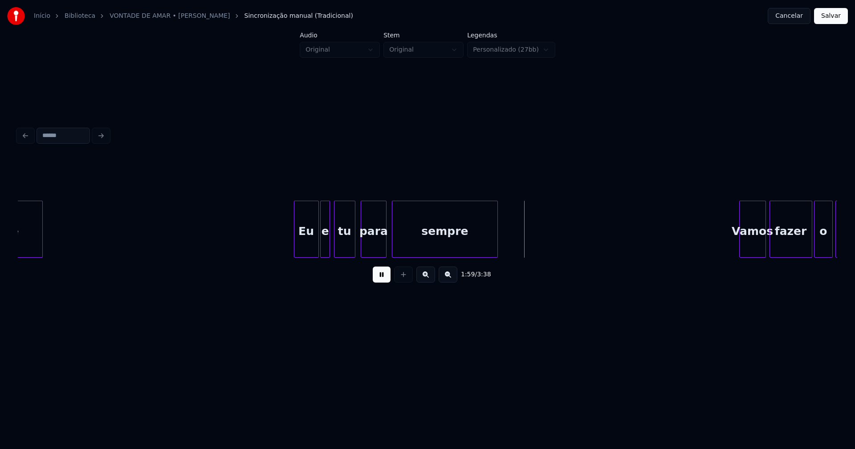
click at [370, 244] on div "para" at bounding box center [373, 231] width 25 height 61
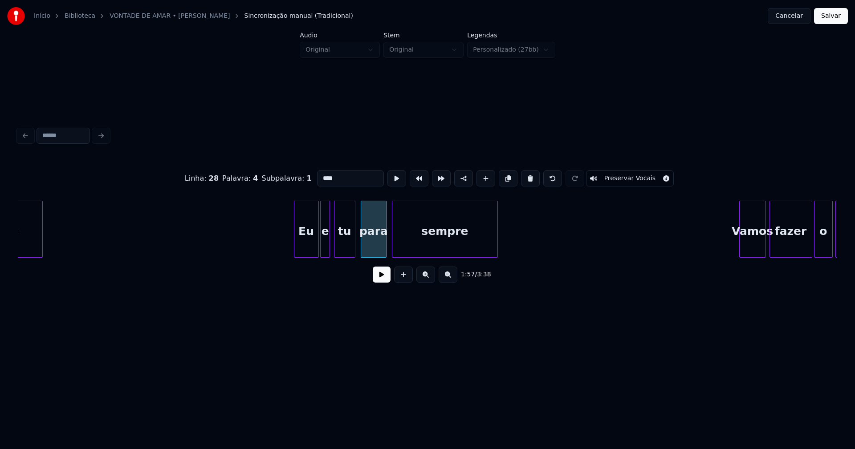
click at [322, 173] on input "****" at bounding box center [350, 179] width 67 height 16
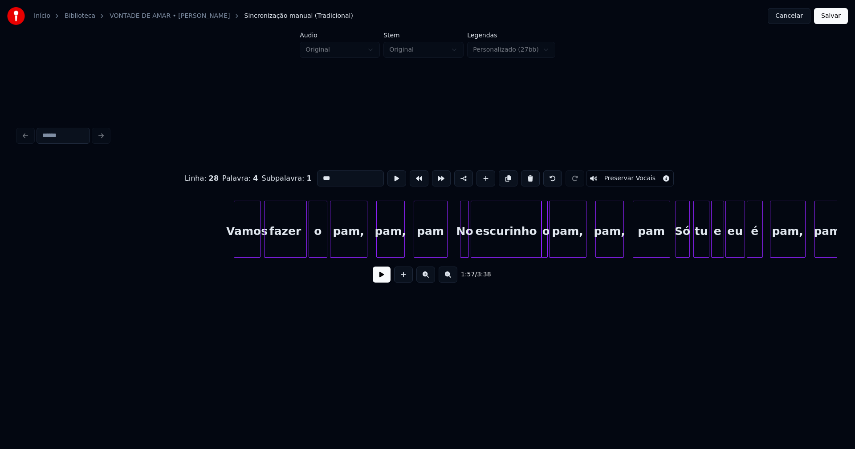
scroll to position [0, 10630]
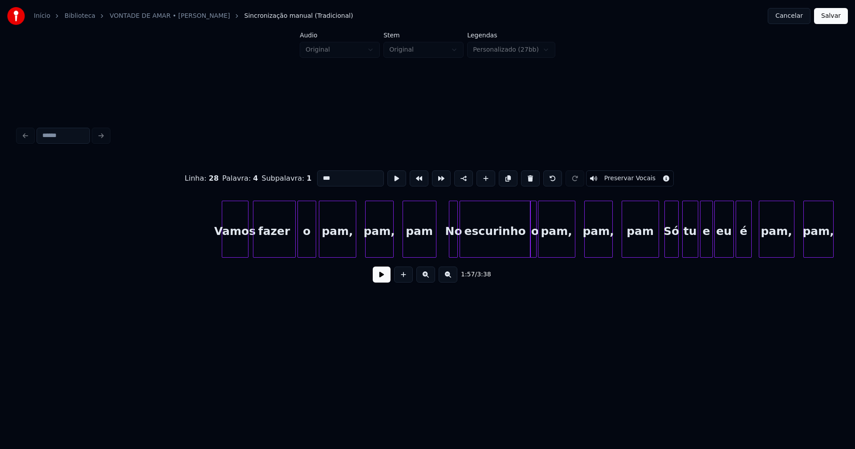
click at [234, 252] on div "Vamos" at bounding box center [235, 231] width 26 height 61
type input "***"
click at [380, 278] on button at bounding box center [382, 275] width 18 height 16
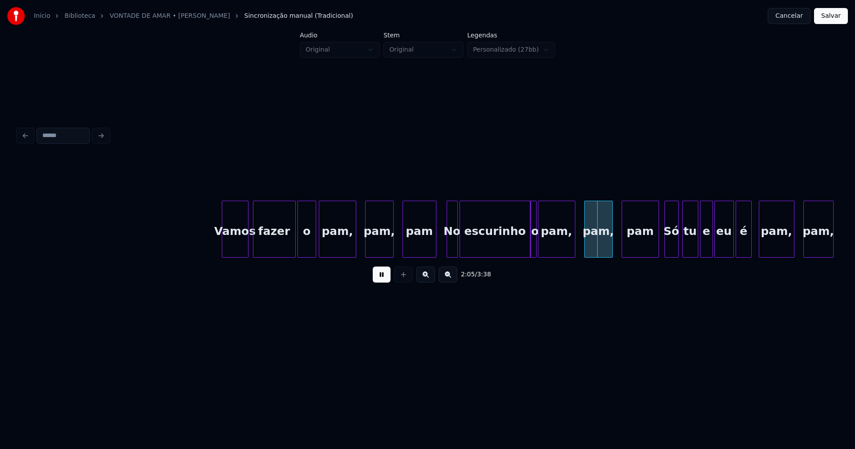
click at [447, 251] on div at bounding box center [448, 229] width 3 height 56
click at [469, 243] on div at bounding box center [470, 229] width 3 height 56
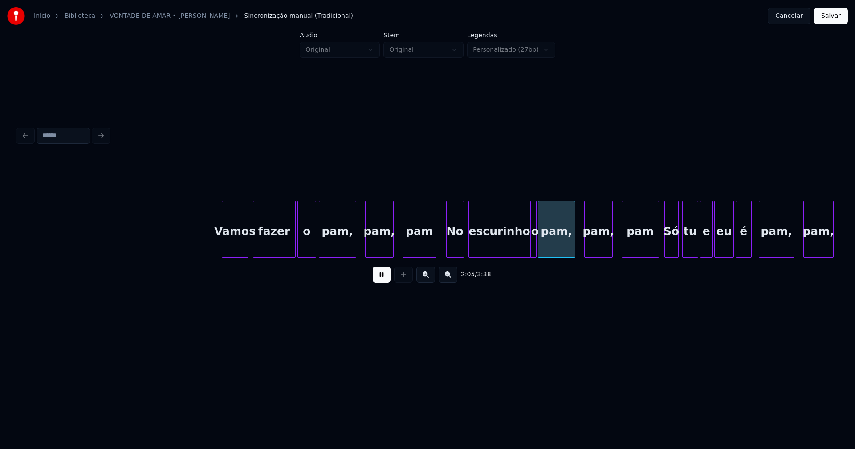
click at [462, 244] on div at bounding box center [462, 229] width 3 height 56
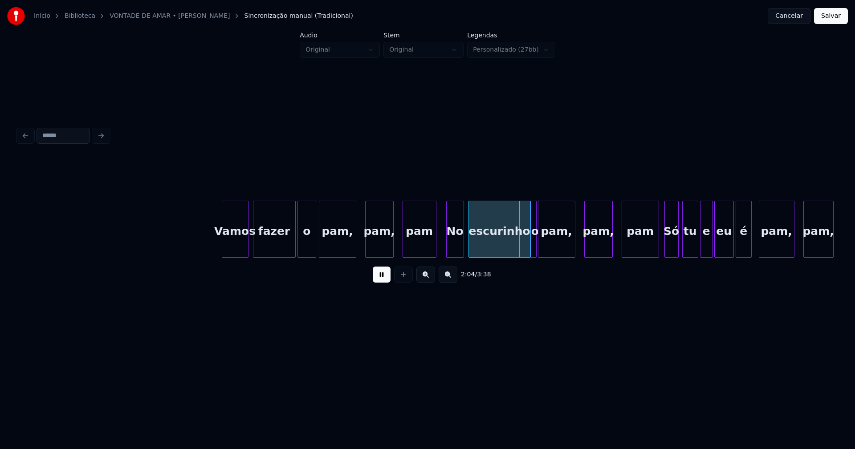
scroll to position [0, 10791]
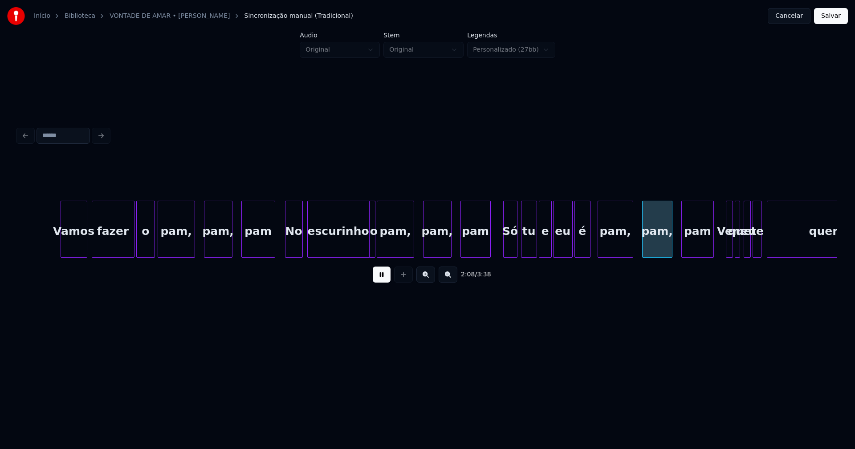
click at [489, 253] on div at bounding box center [489, 229] width 3 height 56
click at [506, 249] on div "Só" at bounding box center [505, 231] width 13 height 61
click at [527, 247] on div "tu" at bounding box center [527, 231] width 15 height 61
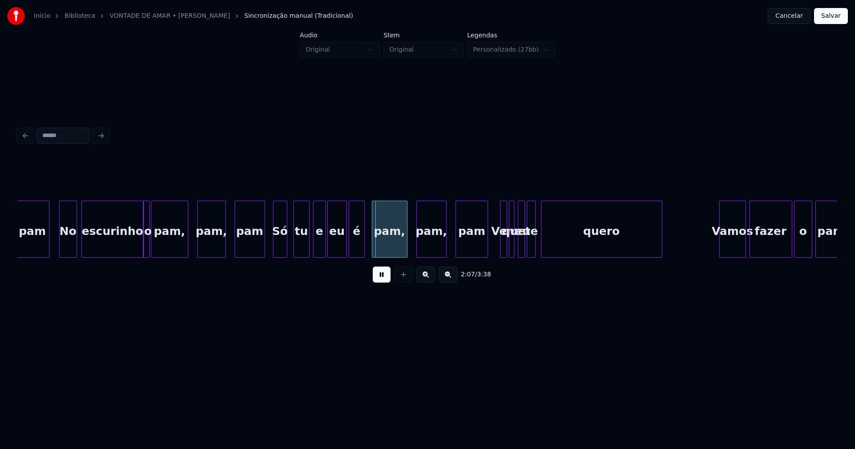
scroll to position [0, 11028]
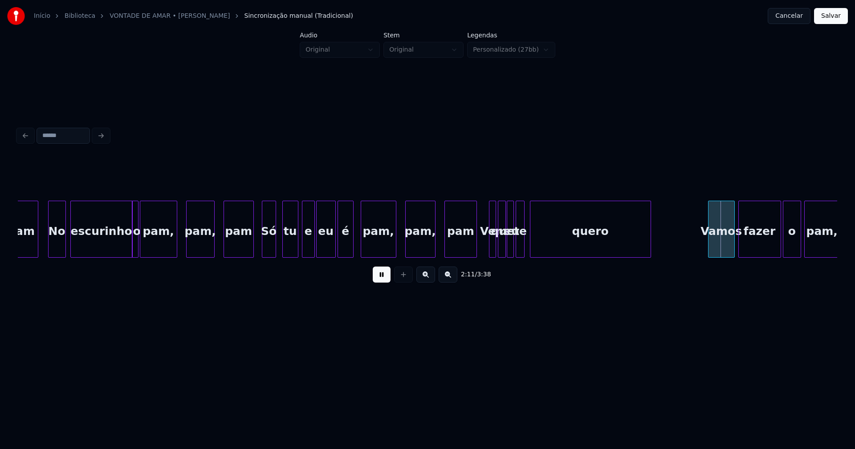
click at [504, 250] on div at bounding box center [504, 229] width 3 height 56
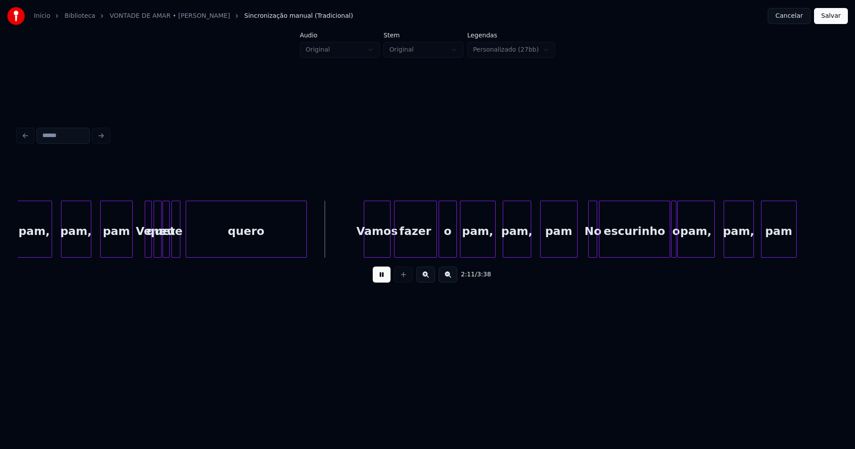
scroll to position [0, 11416]
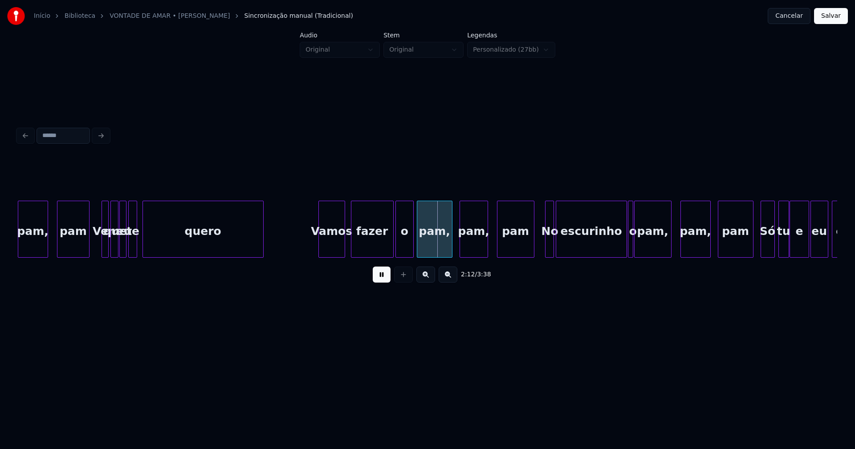
click at [335, 252] on div "Vamos" at bounding box center [332, 231] width 26 height 61
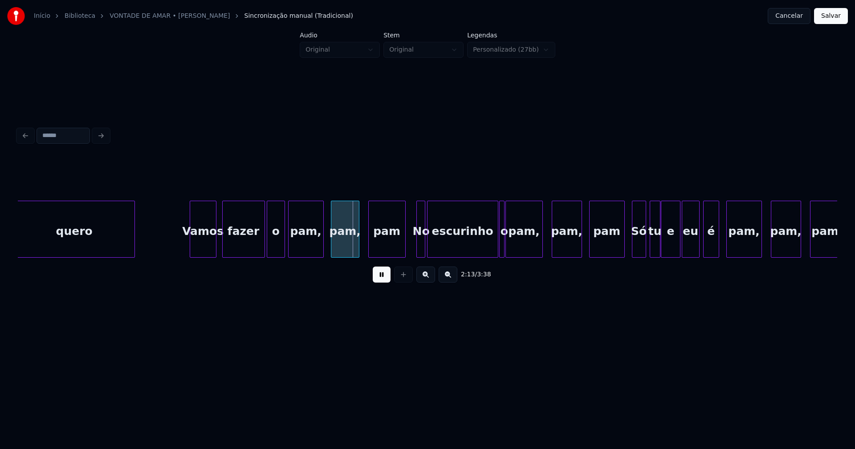
scroll to position [0, 11555]
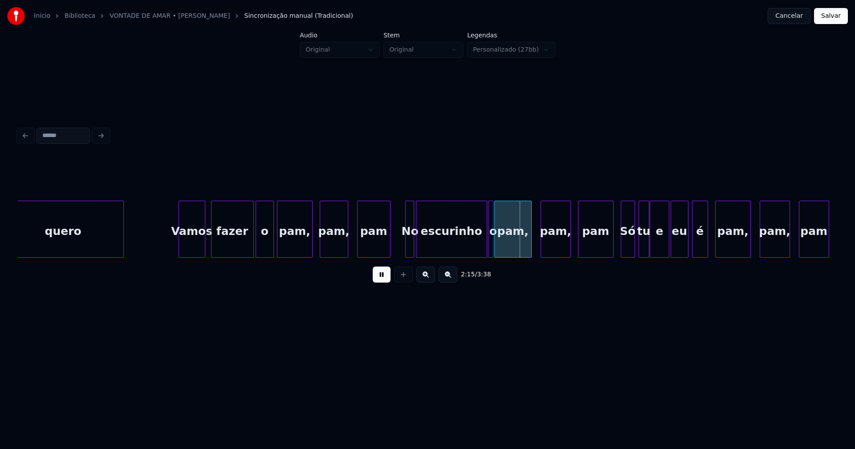
click at [388, 250] on div at bounding box center [388, 229] width 3 height 56
click at [426, 243] on div at bounding box center [426, 229] width 3 height 56
click at [419, 244] on div at bounding box center [418, 229] width 3 height 56
click at [401, 251] on div at bounding box center [402, 229] width 3 height 56
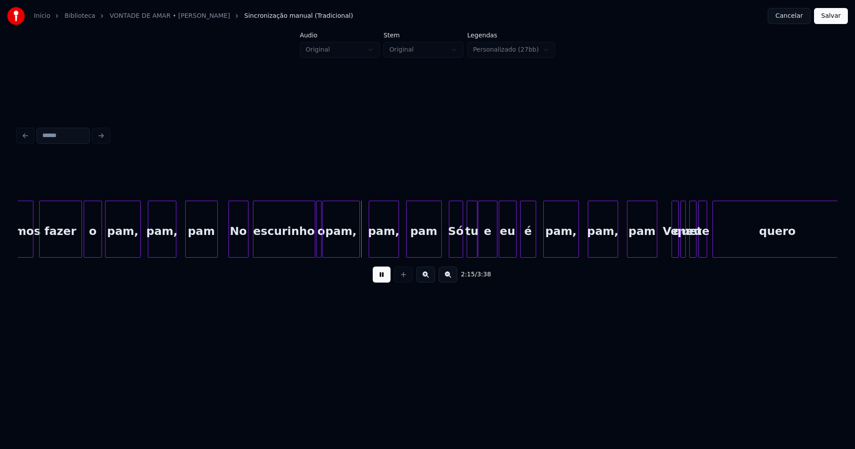
scroll to position [0, 11738]
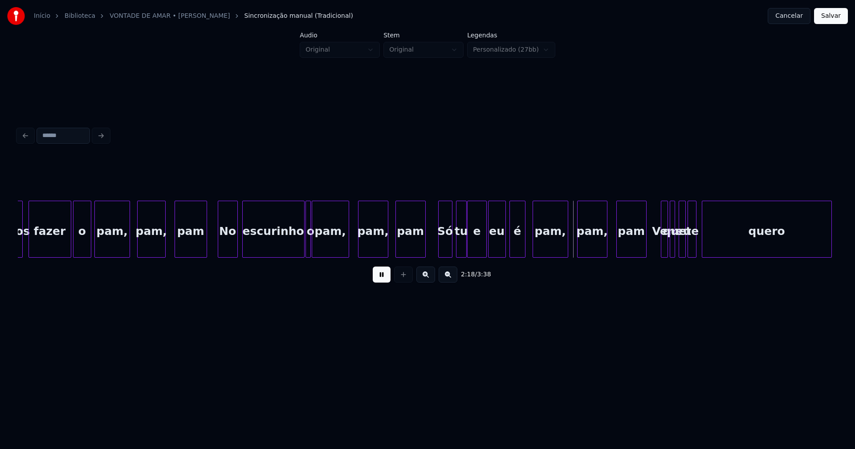
click at [423, 251] on div at bounding box center [424, 229] width 3 height 56
click at [440, 251] on div "Só" at bounding box center [439, 231] width 13 height 61
click at [453, 250] on div at bounding box center [453, 229] width 3 height 56
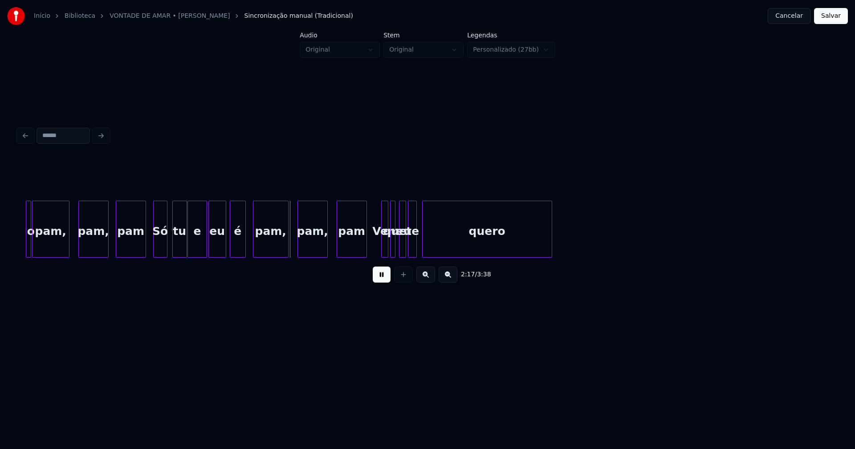
scroll to position [0, 12071]
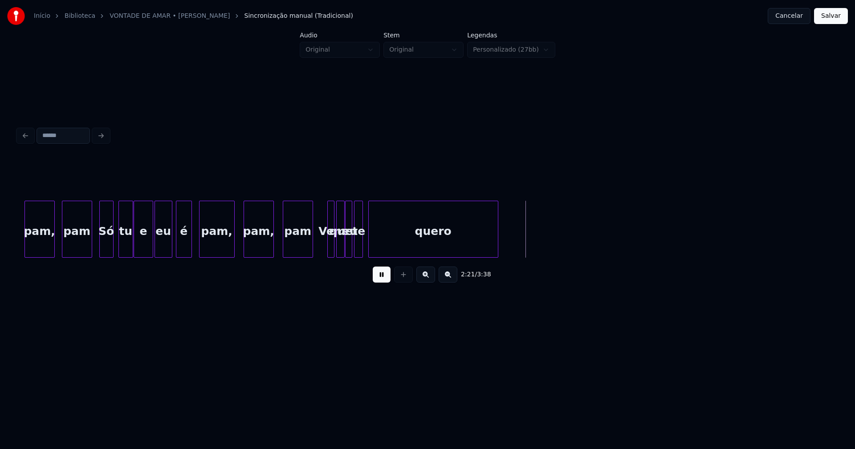
click at [343, 252] on div at bounding box center [343, 229] width 3 height 56
click at [365, 248] on div at bounding box center [365, 229] width 3 height 56
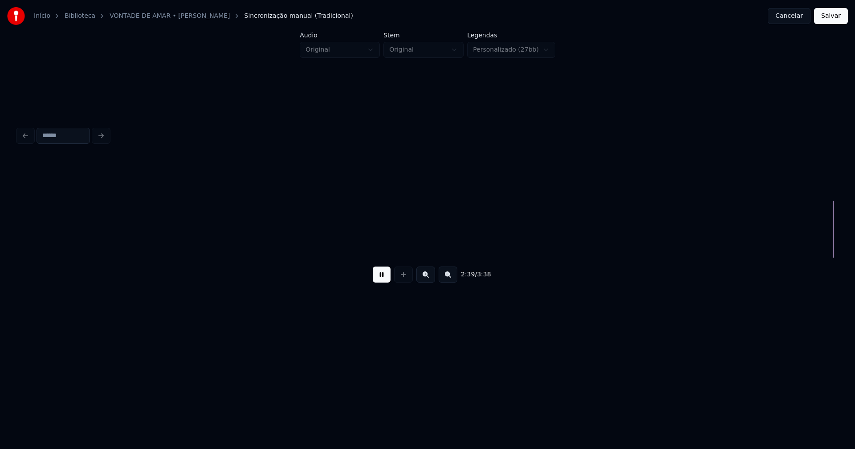
scroll to position [0, 14225]
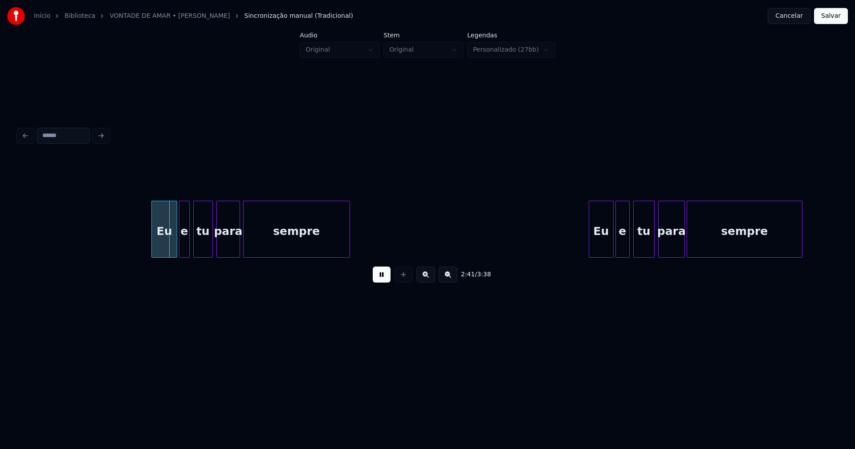
click at [163, 240] on div "Eu" at bounding box center [164, 231] width 25 height 61
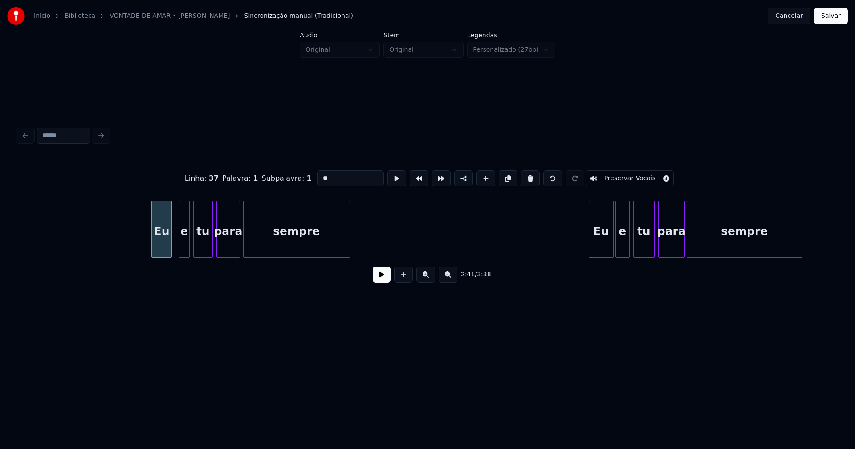
click at [169, 248] on div at bounding box center [170, 229] width 3 height 56
click at [179, 248] on div "e" at bounding box center [179, 231] width 10 height 61
click at [197, 246] on div "tu" at bounding box center [199, 231] width 19 height 61
click at [383, 281] on button at bounding box center [382, 275] width 18 height 16
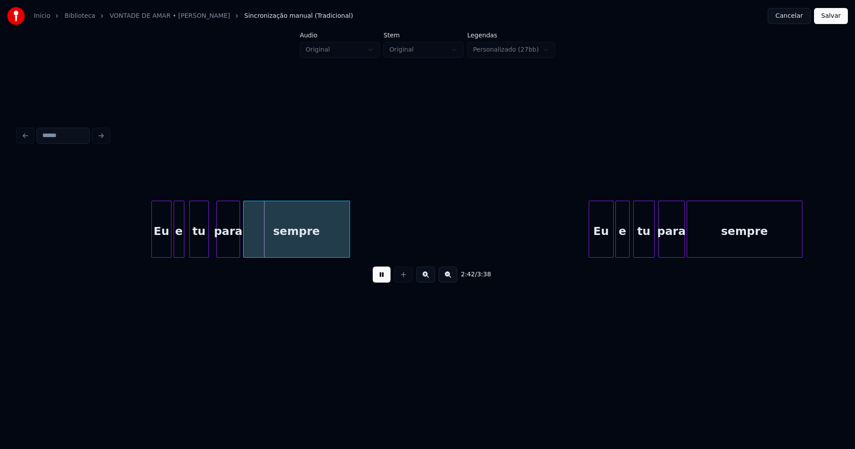
click at [228, 250] on div "para" at bounding box center [228, 231] width 23 height 61
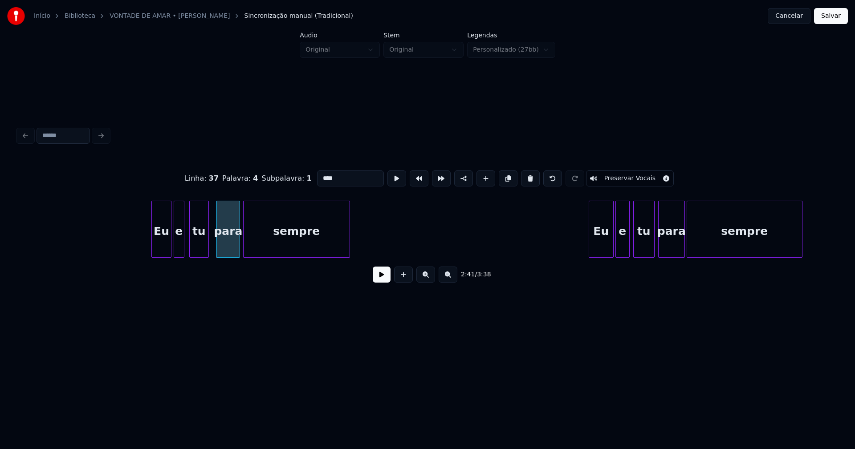
click at [322, 175] on input "****" at bounding box center [350, 179] width 67 height 16
type input "***"
click at [385, 277] on button at bounding box center [382, 275] width 18 height 16
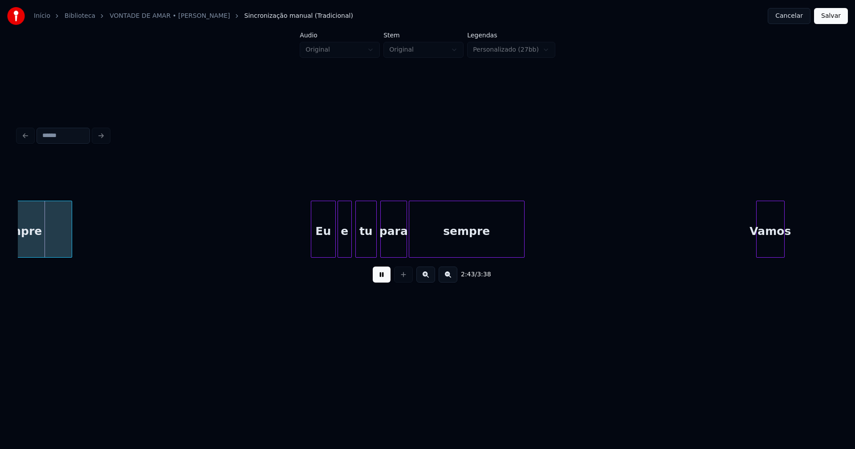
scroll to position [0, 14525]
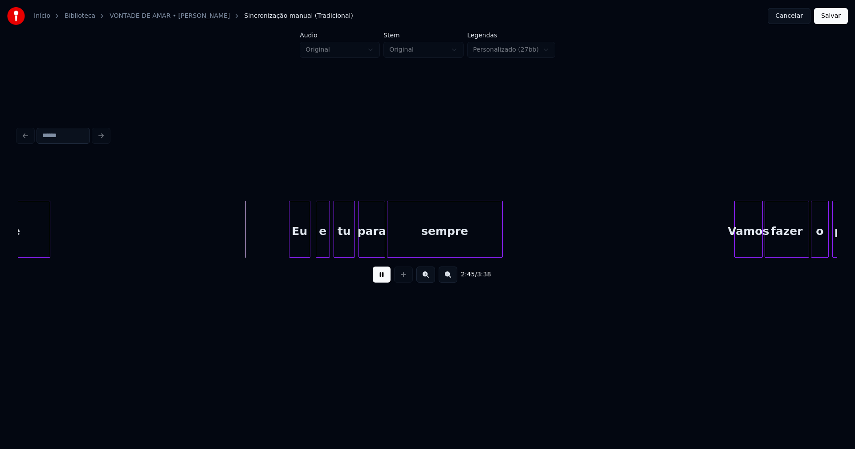
click at [309, 249] on div at bounding box center [308, 229] width 3 height 56
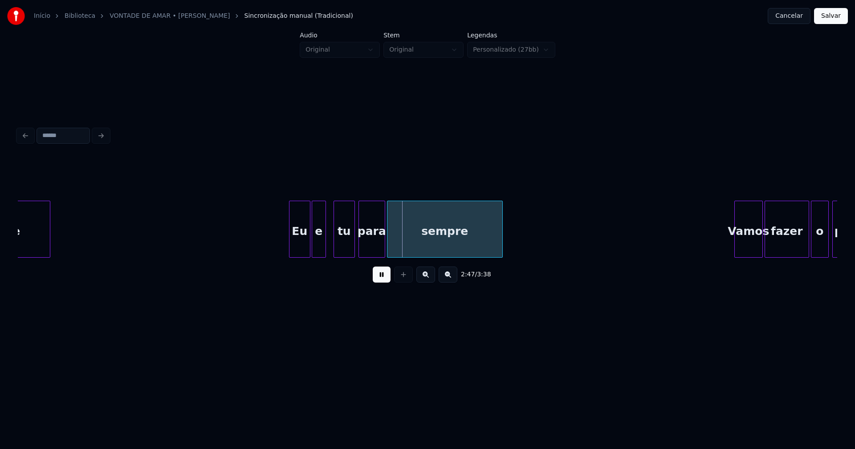
click at [317, 254] on div "sempre Eu e tu para sempre Vamos fazer o pam," at bounding box center [427, 229] width 819 height 57
click at [340, 253] on div "tu" at bounding box center [340, 231] width 20 height 61
click at [374, 249] on div "para" at bounding box center [369, 231] width 26 height 61
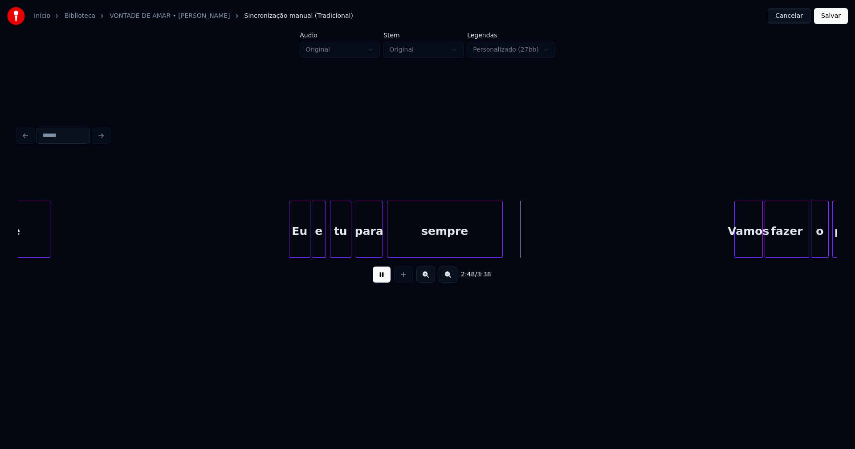
click at [374, 249] on div "para" at bounding box center [369, 231] width 26 height 61
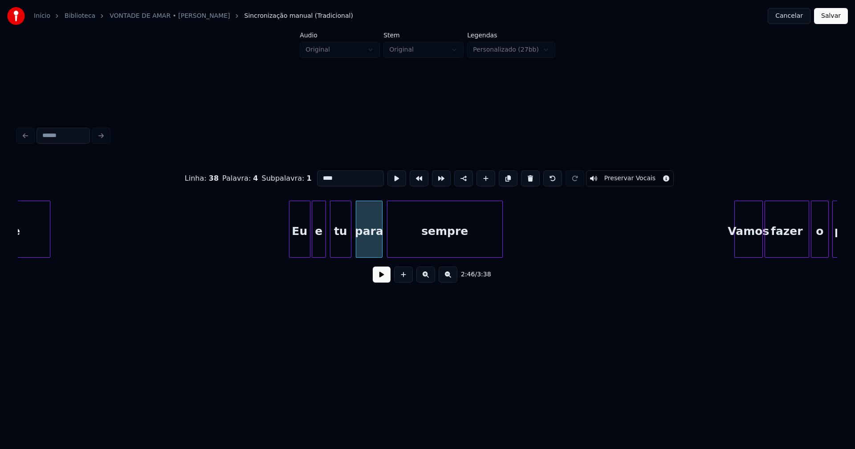
click at [322, 175] on input "****" at bounding box center [350, 179] width 67 height 16
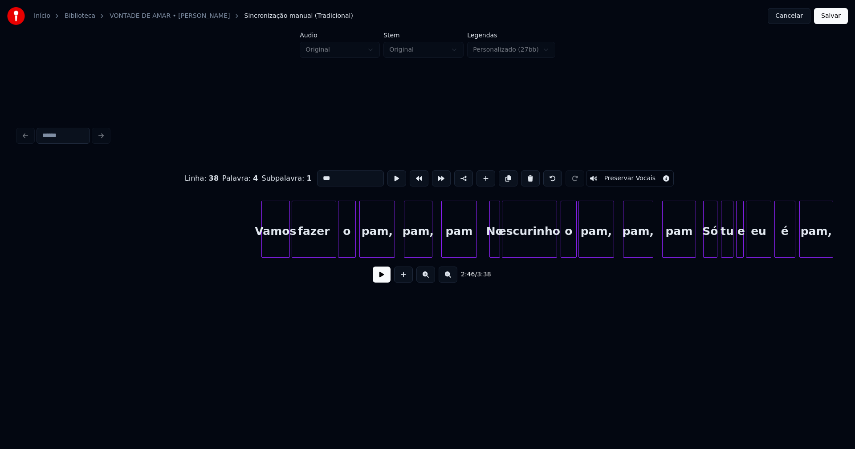
scroll to position [0, 15020]
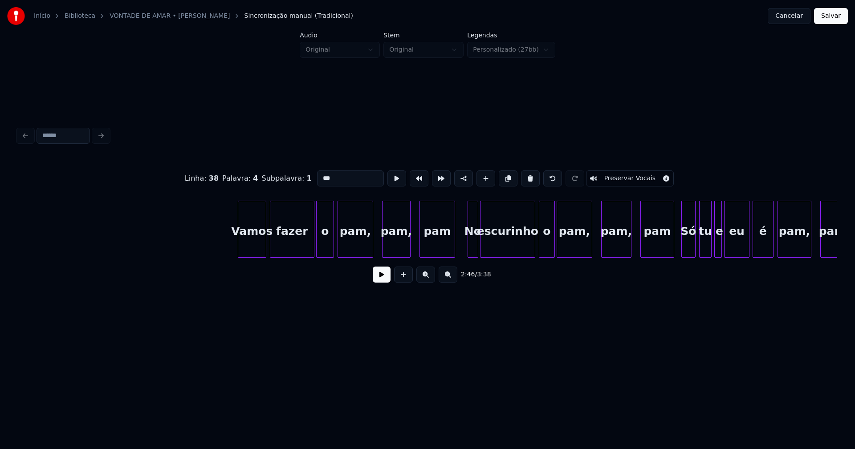
click at [254, 244] on div "Vamos" at bounding box center [252, 231] width 28 height 61
type input "***"
drag, startPoint x: 383, startPoint y: 281, endPoint x: 374, endPoint y: 282, distance: 9.8
click at [383, 281] on button at bounding box center [382, 275] width 18 height 16
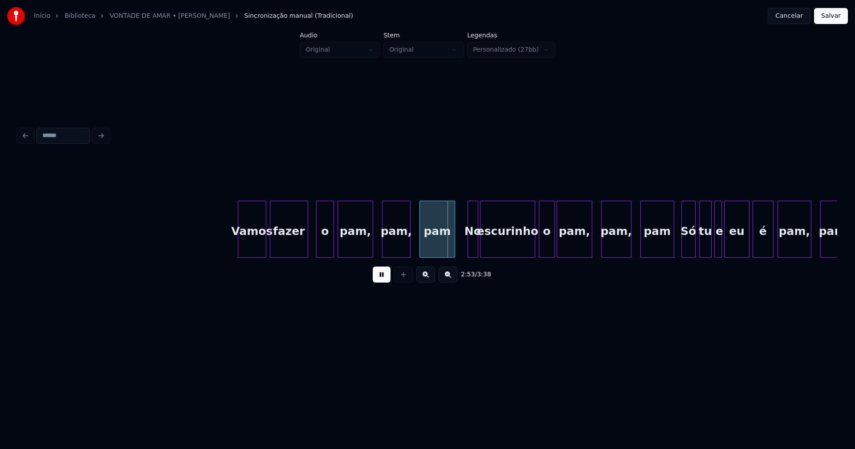
click at [306, 254] on div "Vamos fazer o pam, pam, pam No escurinho o pam, pam, pam Só tu e eu é pam, pam," at bounding box center [427, 229] width 819 height 57
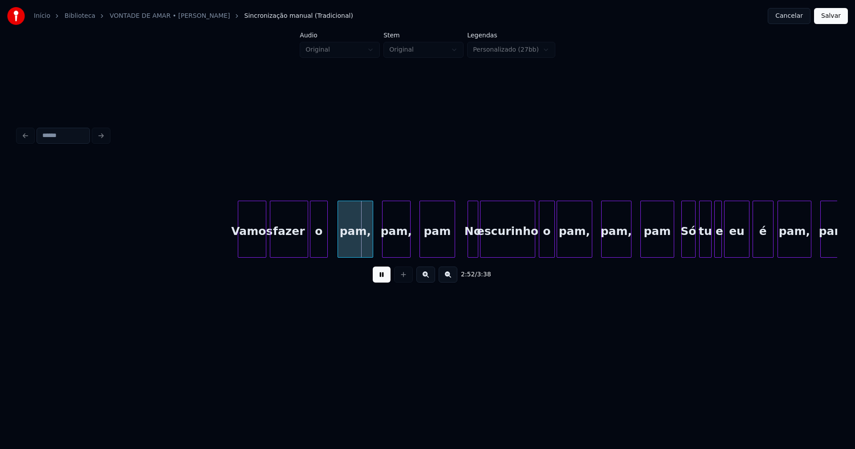
click at [317, 252] on div "o" at bounding box center [318, 231] width 17 height 61
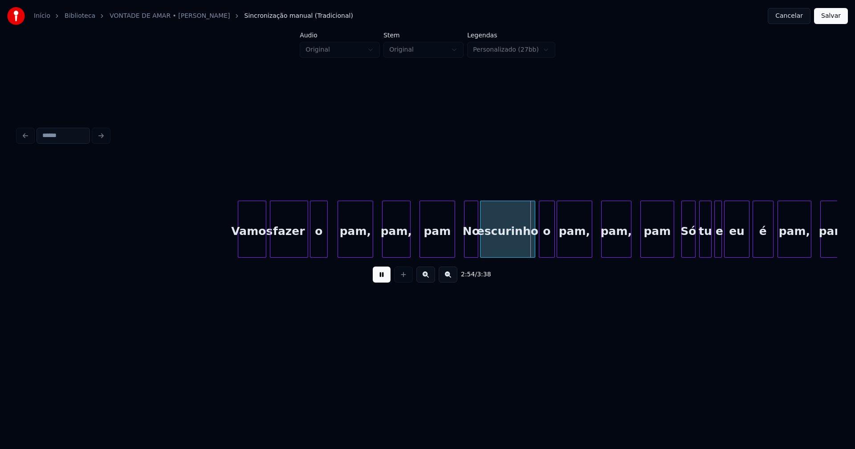
click at [466, 249] on div at bounding box center [465, 229] width 3 height 56
click at [488, 246] on div at bounding box center [488, 229] width 3 height 56
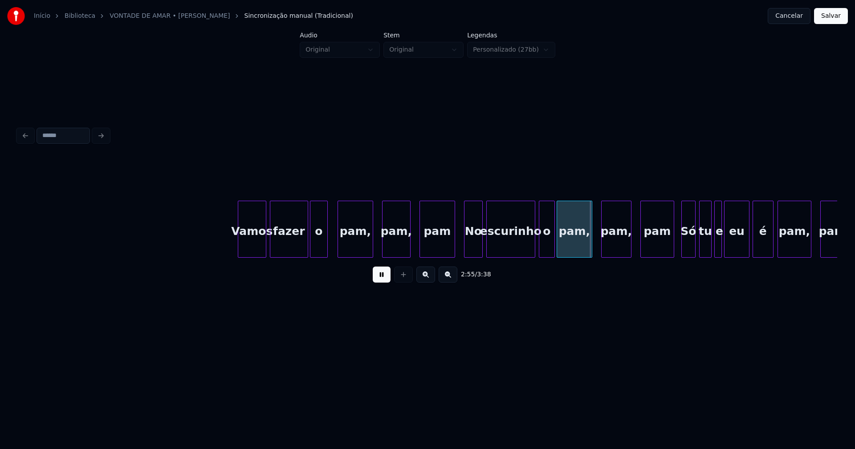
click at [481, 248] on div at bounding box center [481, 229] width 3 height 56
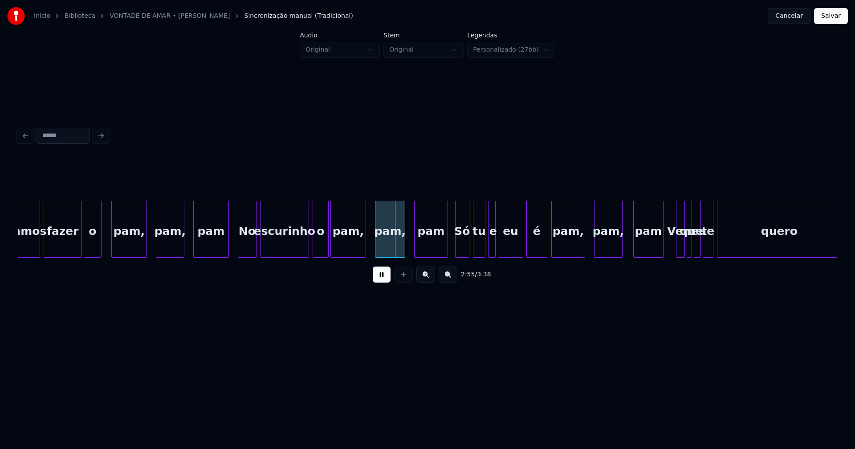
scroll to position [0, 15256]
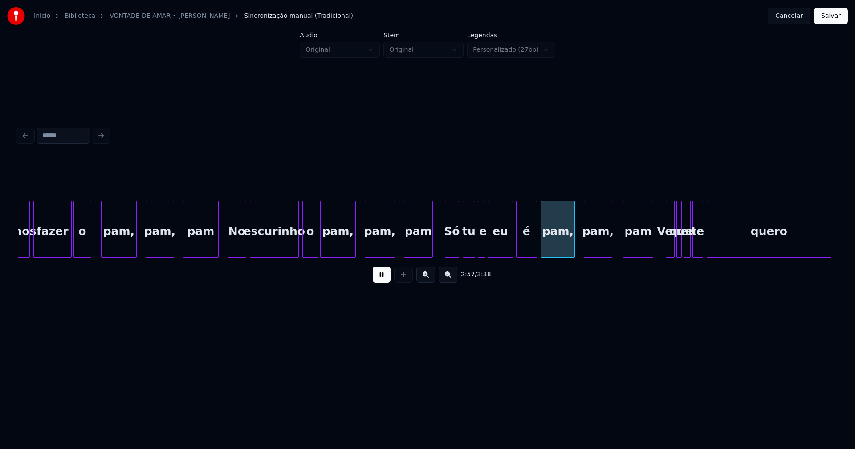
click at [431, 251] on div at bounding box center [431, 229] width 3 height 56
click at [441, 249] on div at bounding box center [440, 229] width 3 height 56
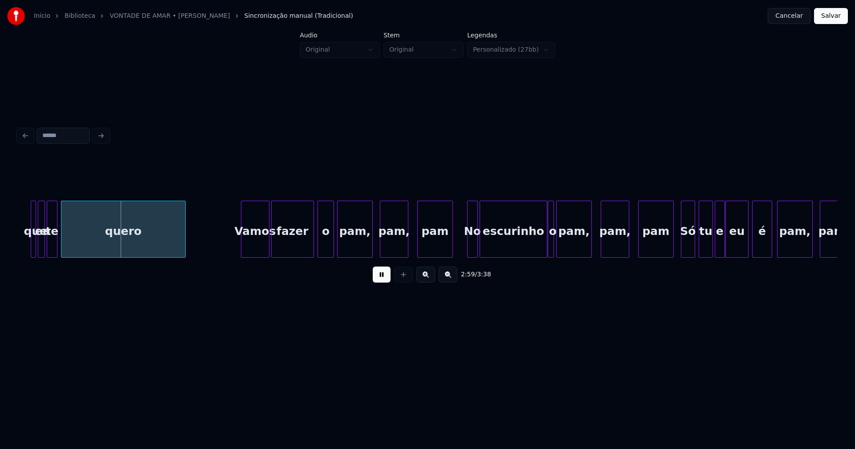
scroll to position [0, 15913]
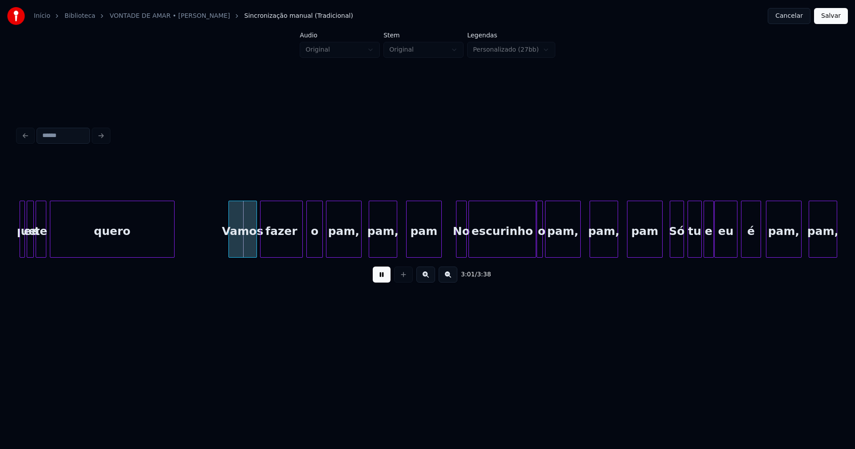
click at [242, 248] on div "Vamos" at bounding box center [243, 231] width 28 height 61
click at [454, 247] on div at bounding box center [454, 229] width 3 height 56
click at [475, 247] on div at bounding box center [473, 229] width 3 height 56
click at [468, 248] on div at bounding box center [469, 229] width 3 height 56
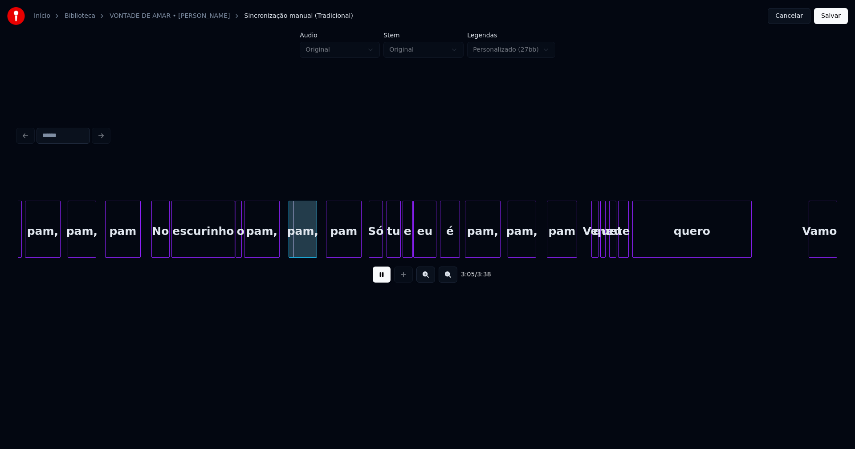
scroll to position [0, 16235]
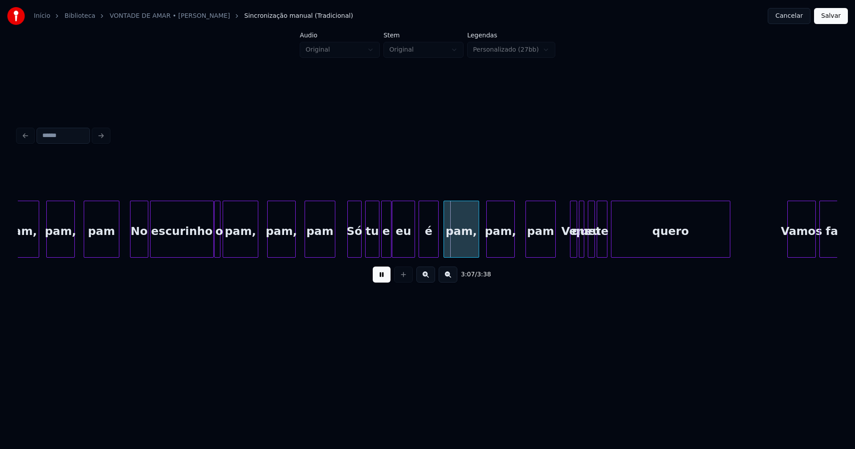
click at [334, 254] on div "pam" at bounding box center [320, 229] width 31 height 57
click at [348, 253] on div "Só" at bounding box center [348, 231] width 13 height 61
click at [369, 249] on div "tu" at bounding box center [369, 231] width 13 height 61
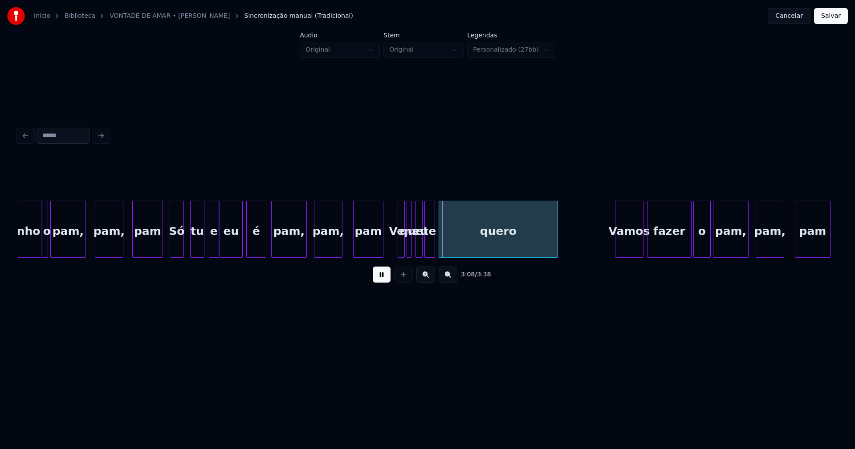
scroll to position [0, 16440]
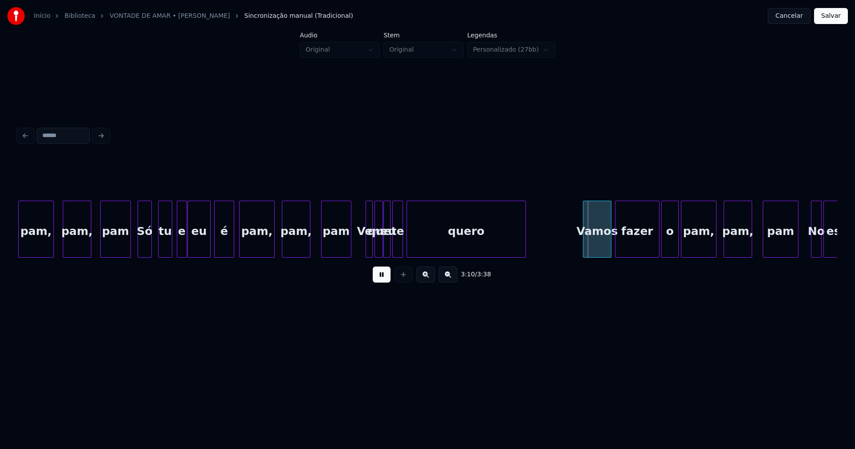
click at [380, 253] on div at bounding box center [381, 229] width 3 height 56
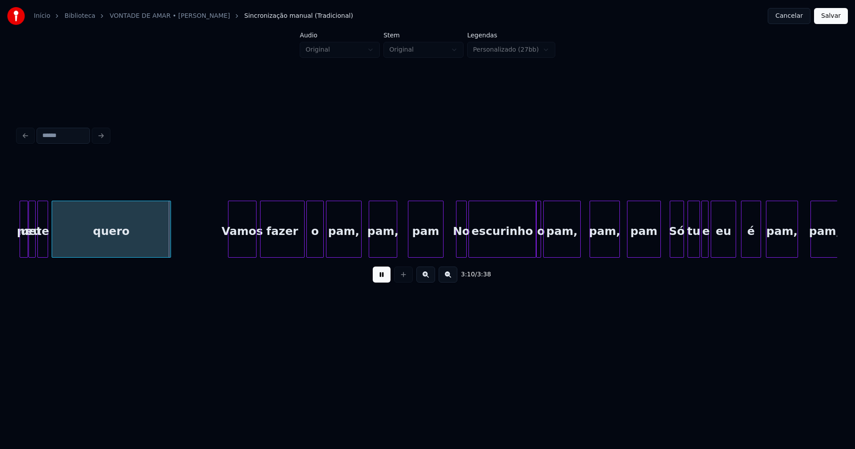
scroll to position [0, 16806]
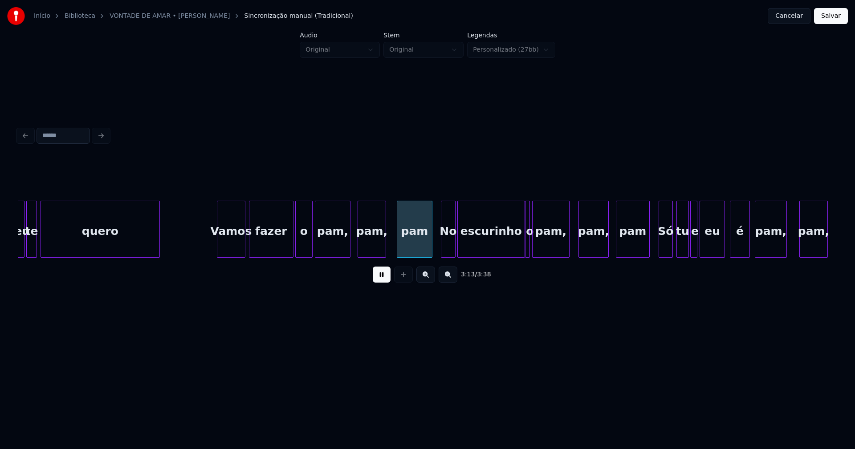
click at [442, 249] on div at bounding box center [442, 229] width 3 height 56
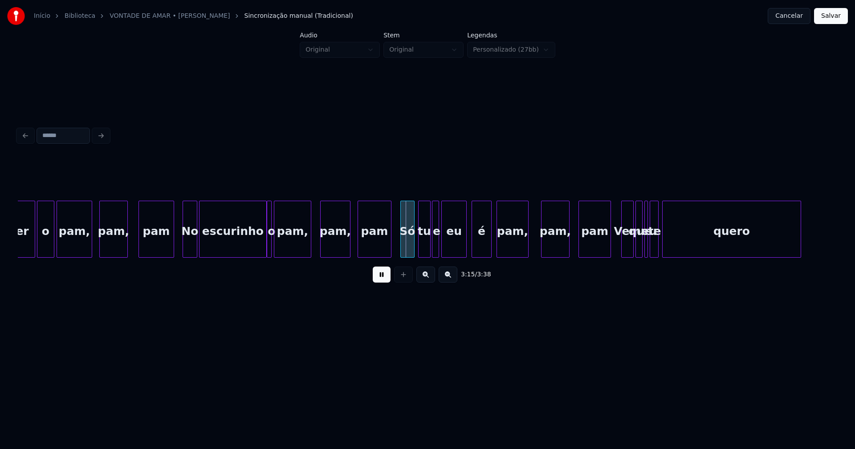
scroll to position [0, 17085]
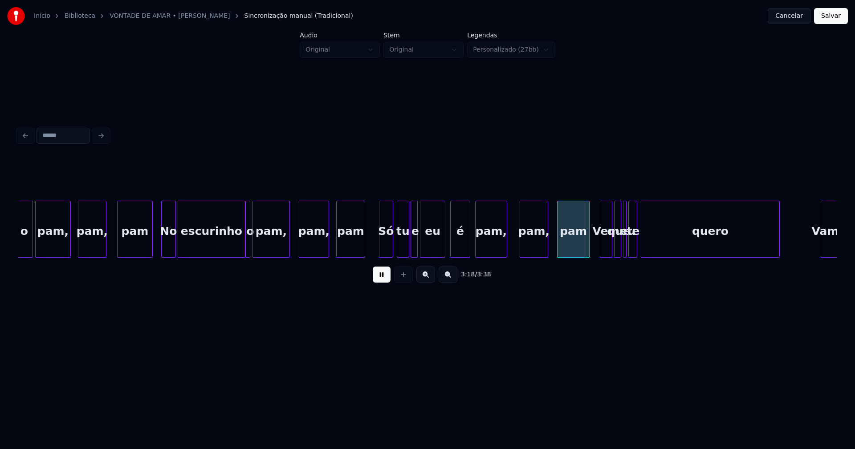
click at [364, 250] on div at bounding box center [363, 229] width 3 height 56
click at [378, 248] on div "Só" at bounding box center [378, 231] width 13 height 61
click at [400, 246] on div "tu" at bounding box center [399, 231] width 12 height 61
click at [437, 257] on div "o pam, pam, pam No escurinho o pam, pam, pam Só tu e eu é pam, pam, pam Vem que…" at bounding box center [427, 229] width 819 height 57
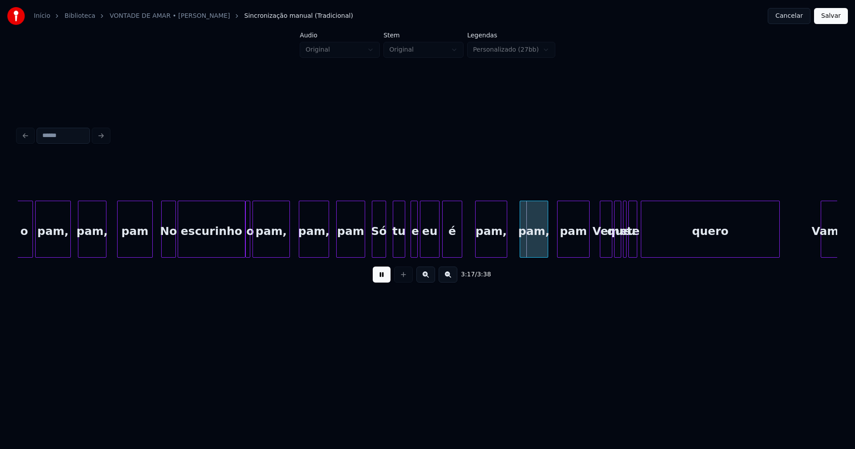
click at [453, 252] on div "é" at bounding box center [452, 231] width 19 height 61
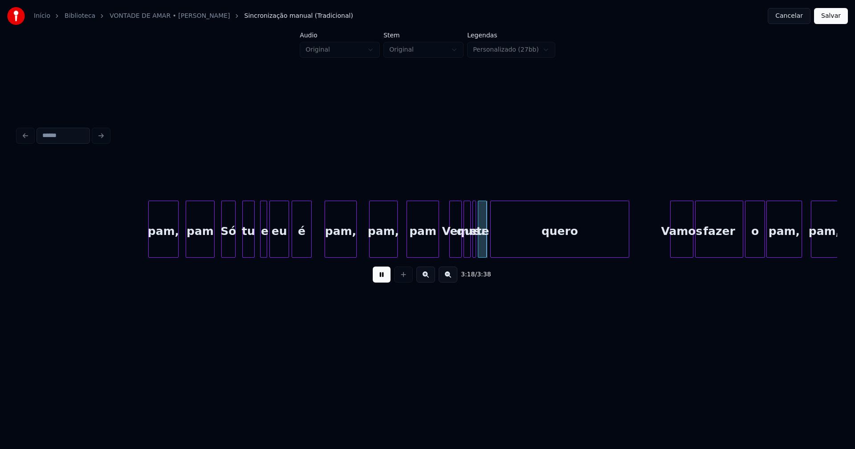
scroll to position [0, 17473]
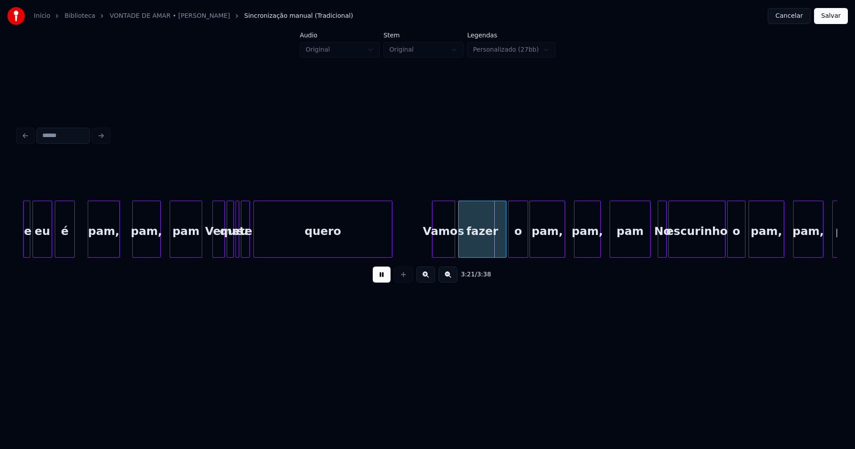
click at [439, 248] on div "Vamos" at bounding box center [443, 231] width 22 height 61
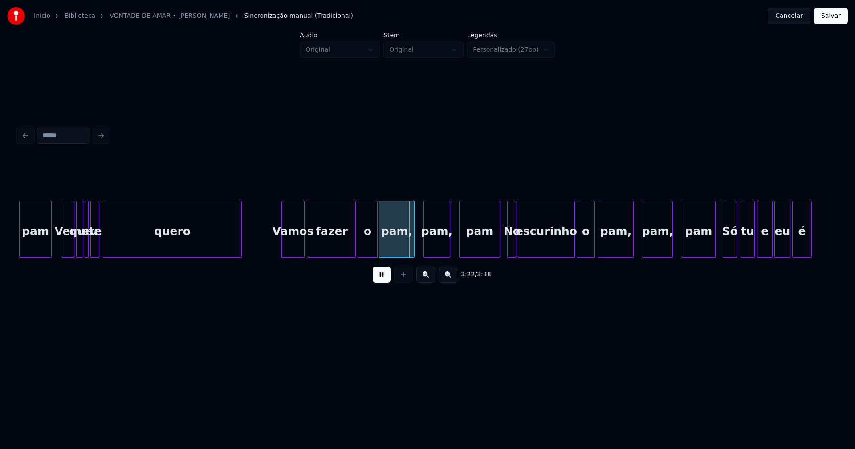
scroll to position [0, 17742]
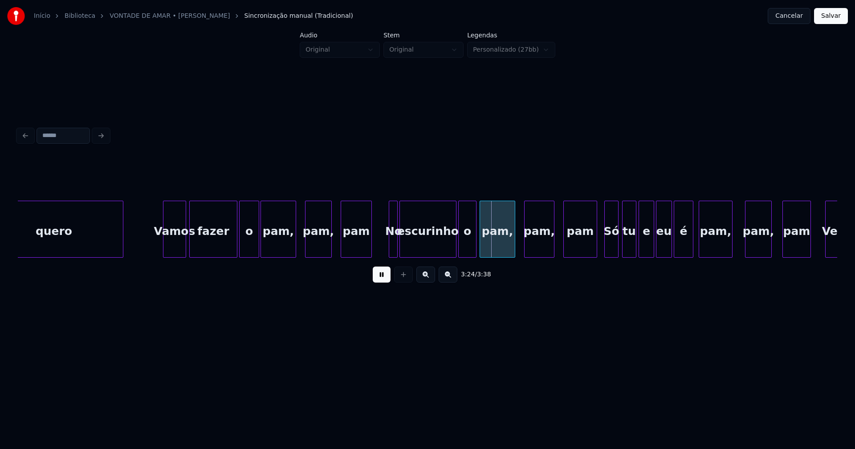
click at [369, 254] on div "quero Vamos fazer o pam, pam, pam No escurinho o pam, pam, pam Só tu e eu é pam…" at bounding box center [427, 229] width 819 height 57
click at [385, 251] on div at bounding box center [386, 229] width 3 height 56
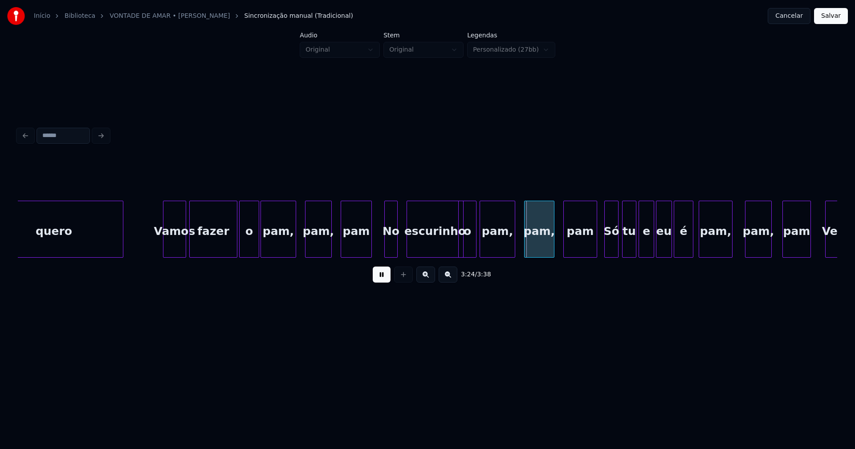
click at [411, 245] on div "escurinho" at bounding box center [435, 231] width 56 height 61
click at [402, 245] on div at bounding box center [401, 229] width 3 height 56
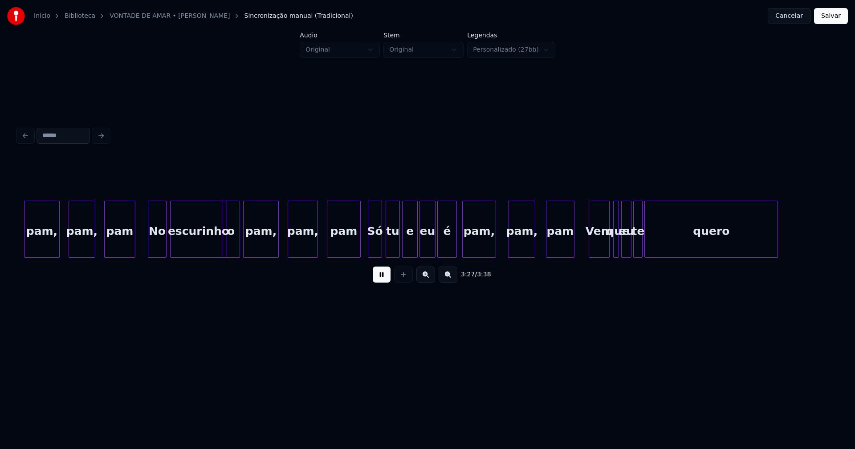
scroll to position [0, 18000]
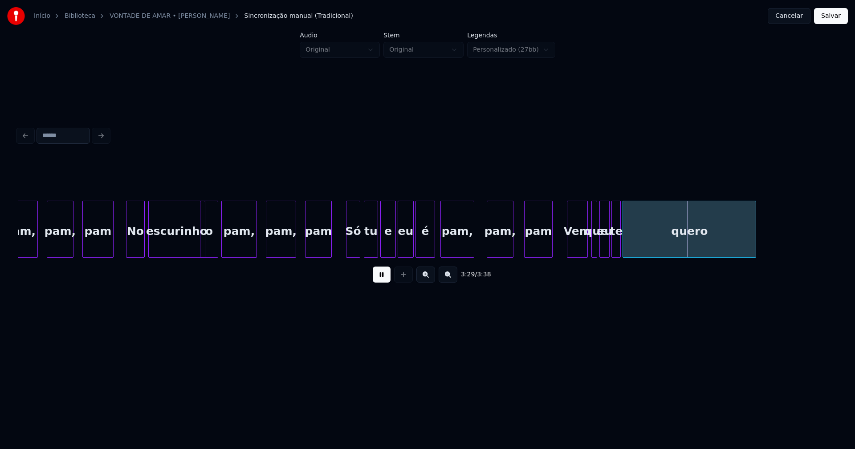
click at [329, 252] on div at bounding box center [330, 229] width 3 height 56
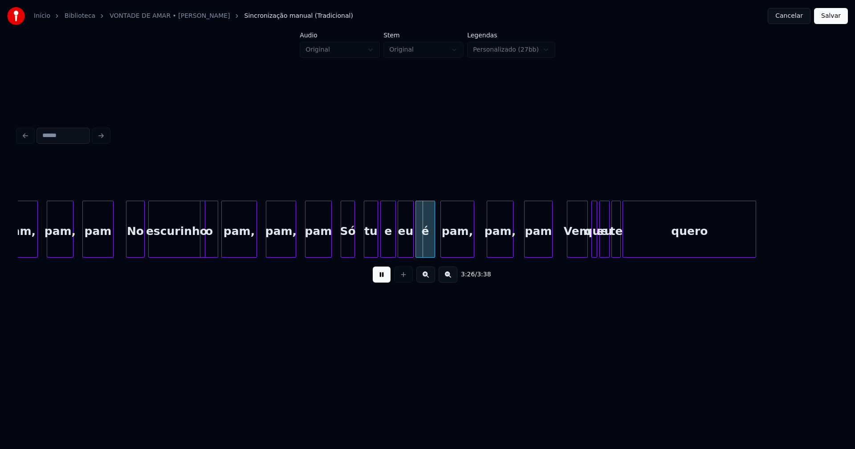
click at [350, 248] on div "Só" at bounding box center [347, 231] width 13 height 61
click at [366, 250] on div "tu" at bounding box center [366, 231] width 13 height 61
click at [385, 250] on div "e" at bounding box center [385, 231] width 15 height 61
click at [403, 249] on div "eu" at bounding box center [403, 231] width 15 height 61
click at [406, 248] on div at bounding box center [405, 229] width 3 height 56
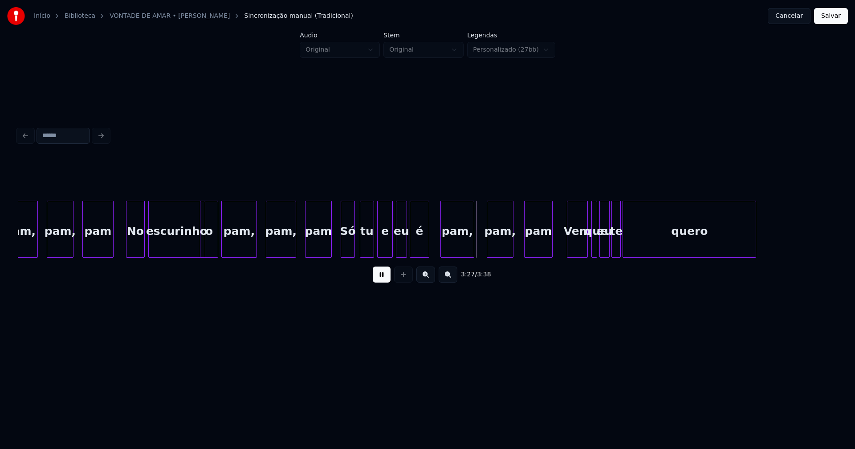
click at [421, 246] on div "é" at bounding box center [419, 231] width 19 height 61
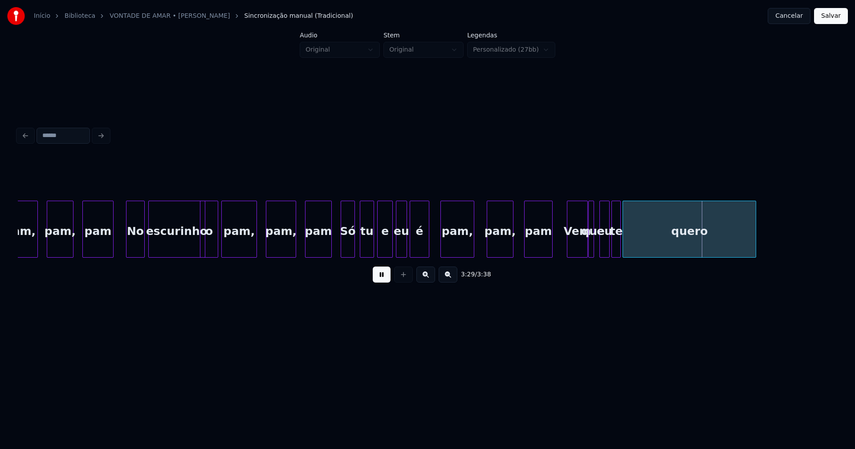
click at [588, 252] on div "que" at bounding box center [591, 229] width 6 height 57
click at [597, 248] on div at bounding box center [596, 229] width 3 height 56
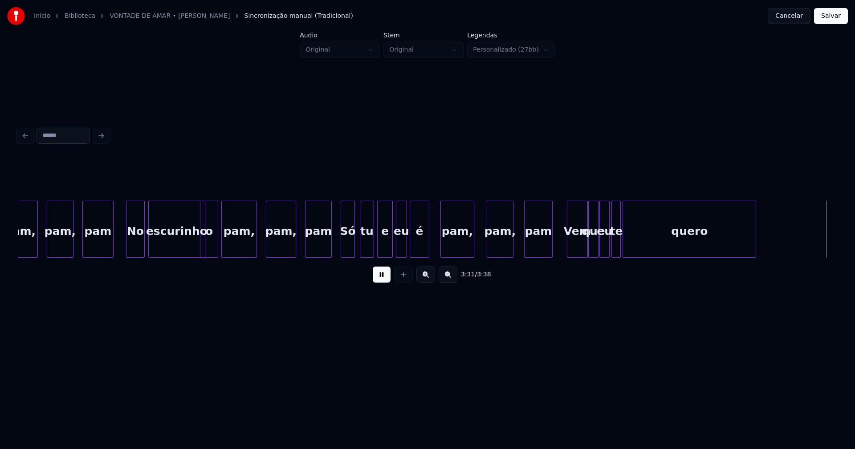
scroll to position [0, 18613]
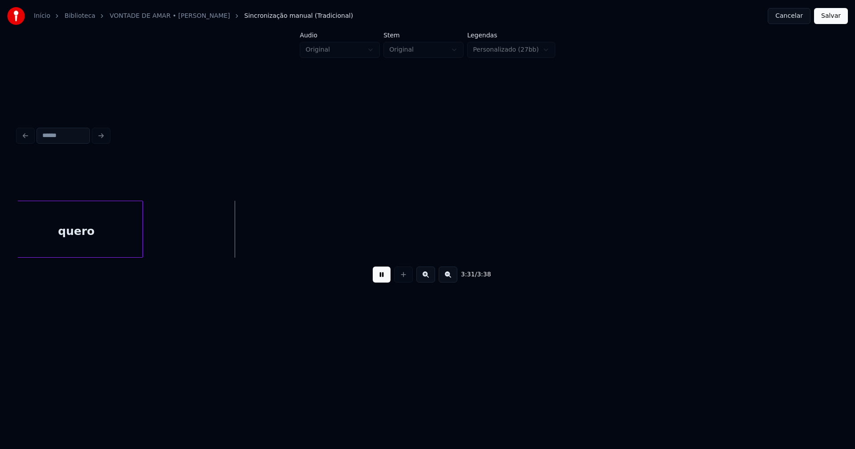
click at [833, 16] on button "Salvar" at bounding box center [831, 16] width 34 height 16
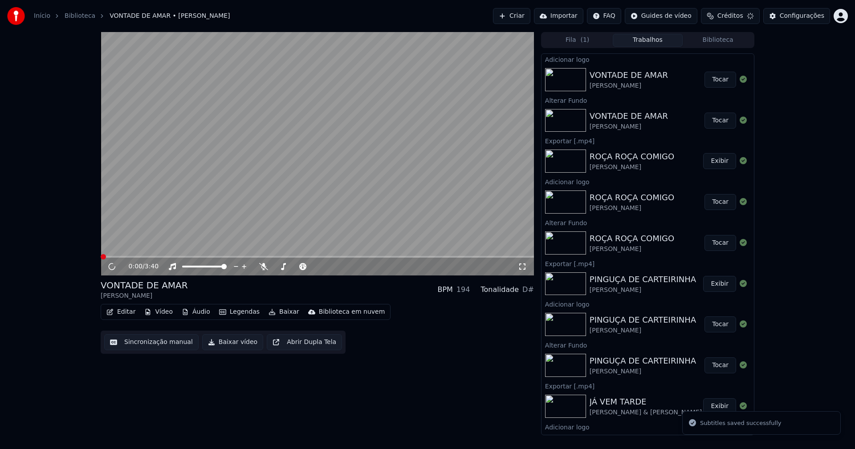
click at [139, 237] on video at bounding box center [317, 154] width 433 height 244
click at [122, 313] on button "Editar" at bounding box center [121, 312] width 36 height 12
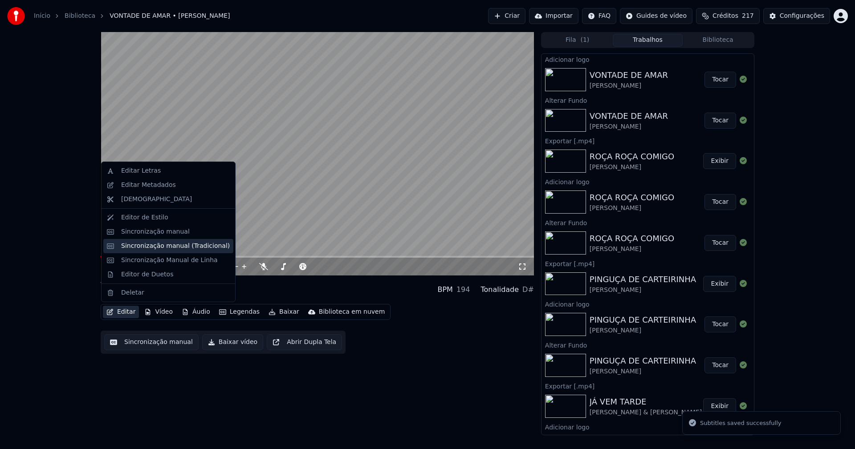
click at [173, 248] on div "Sincronização manual (Tradicional)" at bounding box center [175, 246] width 109 height 9
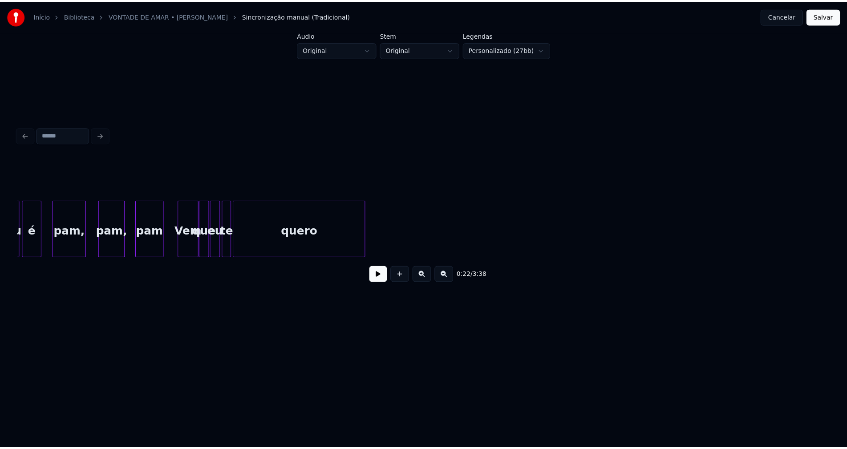
scroll to position [0, 18333]
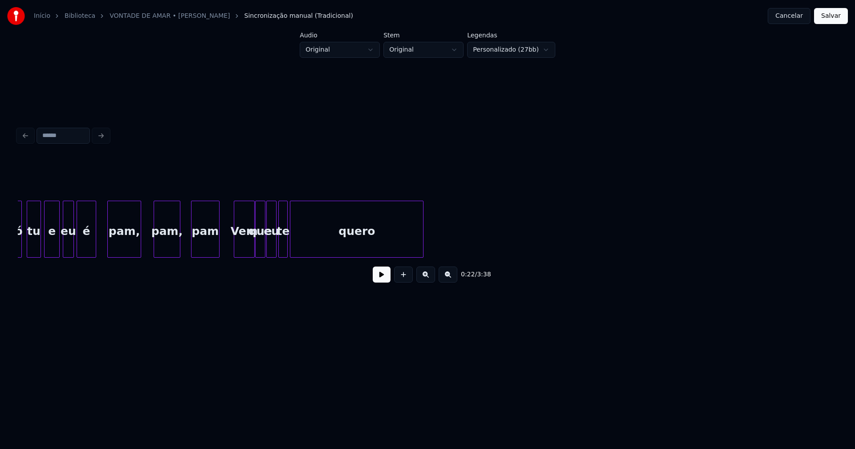
click at [423, 246] on div "quero" at bounding box center [357, 229] width 134 height 57
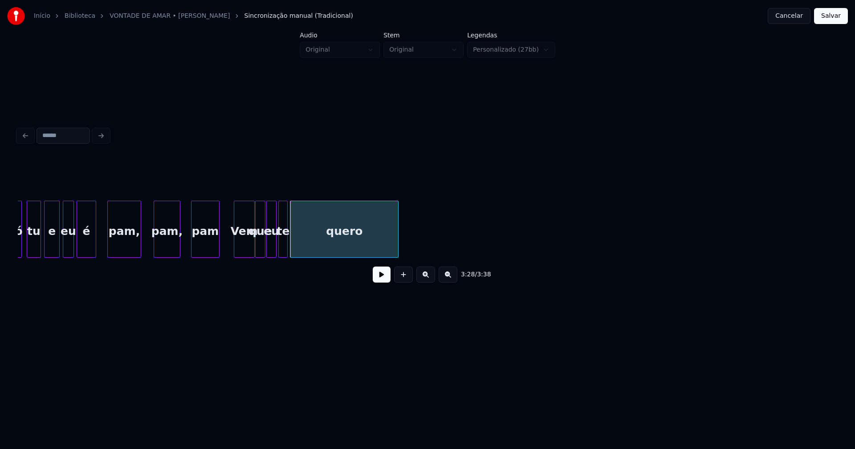
click at [397, 258] on div "eu é pam, pam, pam Vem que eu te quero Só tu e" at bounding box center [427, 229] width 819 height 57
click at [832, 20] on button "Salvar" at bounding box center [831, 16] width 34 height 16
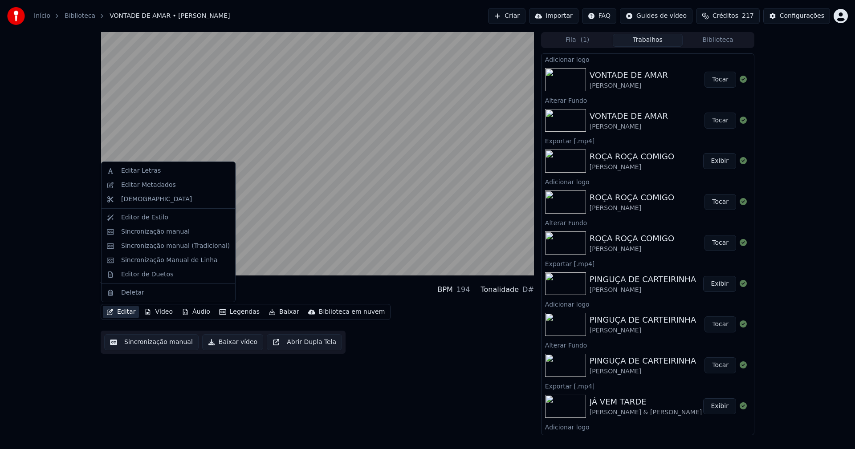
click at [129, 311] on button "Editar" at bounding box center [121, 312] width 36 height 12
click at [139, 275] on div "Editor de Duetos" at bounding box center [147, 274] width 52 height 9
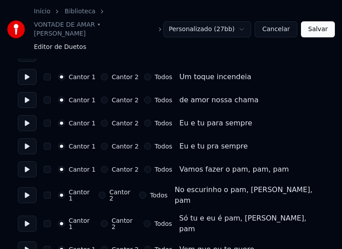
scroll to position [223, 0]
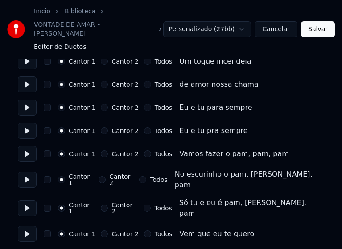
click at [144, 151] on button "Todos" at bounding box center [147, 154] width 7 height 7
click at [139, 176] on button "Todos" at bounding box center [142, 179] width 7 height 7
click at [143, 205] on button "Todos" at bounding box center [146, 208] width 7 height 7
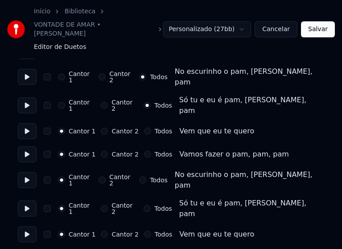
scroll to position [356, 0]
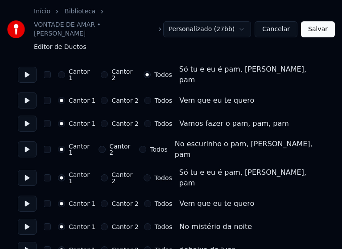
click at [144, 120] on button "Todos" at bounding box center [147, 123] width 7 height 7
click at [140, 146] on button "Todos" at bounding box center [142, 149] width 7 height 7
click at [143, 175] on button "Todos" at bounding box center [146, 178] width 7 height 7
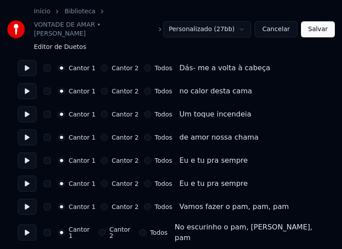
scroll to position [623, 0]
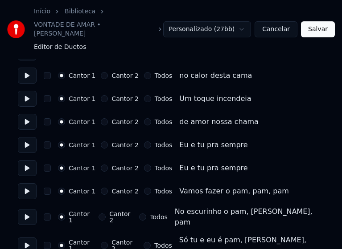
click at [144, 188] on button "Todos" at bounding box center [147, 191] width 7 height 7
drag, startPoint x: 141, startPoint y: 183, endPoint x: 141, endPoint y: 201, distance: 18.3
click at [142, 214] on button "Todos" at bounding box center [142, 217] width 7 height 7
click at [143, 242] on button "Todos" at bounding box center [146, 245] width 7 height 7
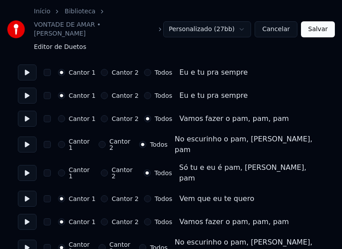
scroll to position [757, 0]
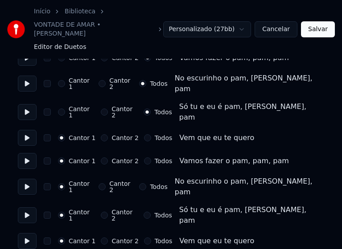
click at [144, 158] on button "Todos" at bounding box center [147, 161] width 7 height 7
click at [141, 183] on button "Todos" at bounding box center [142, 186] width 7 height 7
click at [143, 212] on button "Todos" at bounding box center [146, 215] width 7 height 7
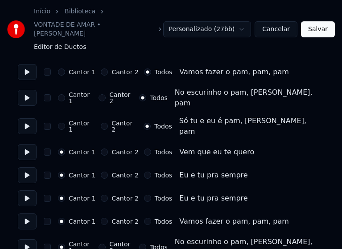
scroll to position [891, 0]
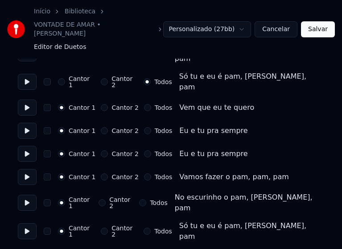
click at [144, 174] on button "Todos" at bounding box center [147, 177] width 7 height 7
click at [139, 199] on button "Todos" at bounding box center [142, 202] width 7 height 7
click at [143, 228] on button "Todos" at bounding box center [146, 231] width 7 height 7
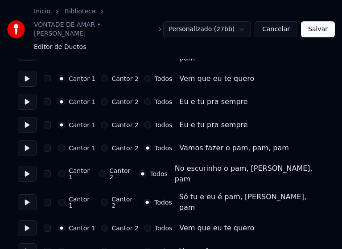
scroll to position [935, 0]
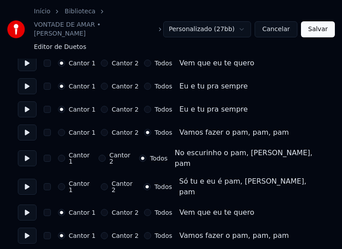
click at [144, 232] on button "Todos" at bounding box center [147, 235] width 7 height 7
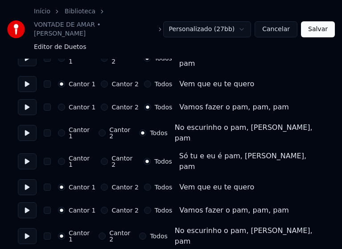
scroll to position [1069, 0]
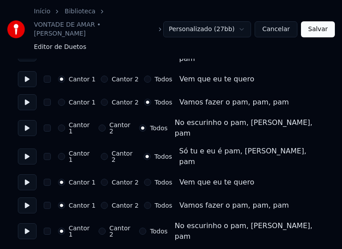
click at [144, 202] on button "Todos" at bounding box center [147, 205] width 7 height 7
click at [140, 228] on button "Todos" at bounding box center [142, 231] width 7 height 7
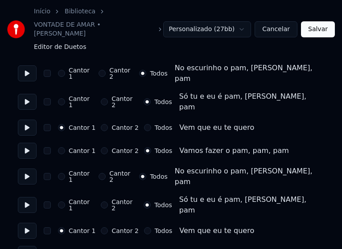
scroll to position [1131, 0]
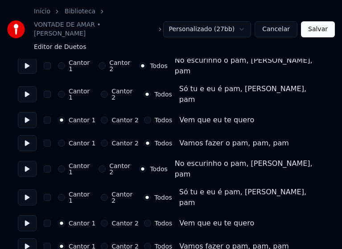
click at [144, 243] on button "Todos" at bounding box center [147, 246] width 7 height 7
click at [318, 23] on button "Salvar" at bounding box center [318, 29] width 34 height 16
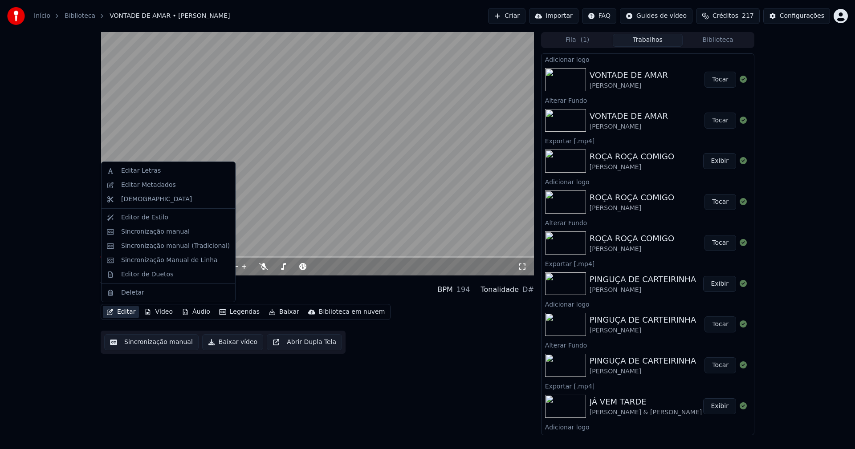
click at [128, 312] on button "Editar" at bounding box center [121, 312] width 36 height 12
click at [159, 248] on div "Sincronização manual (Tradicional)" at bounding box center [175, 246] width 109 height 9
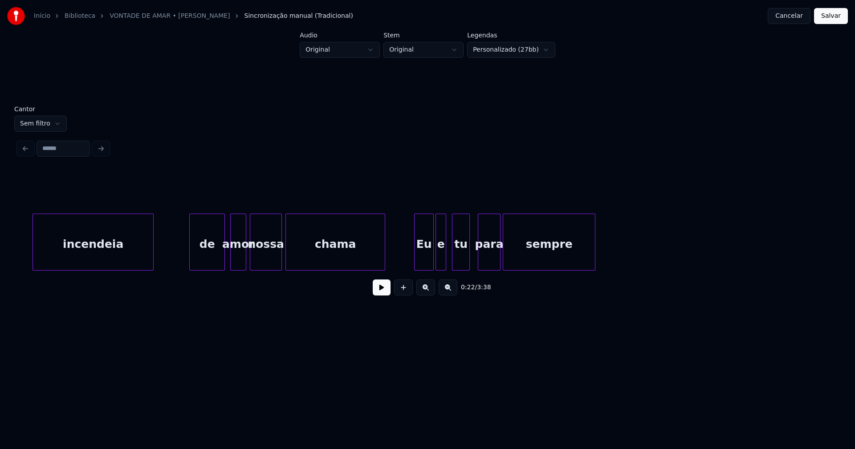
scroll to position [0, 3454]
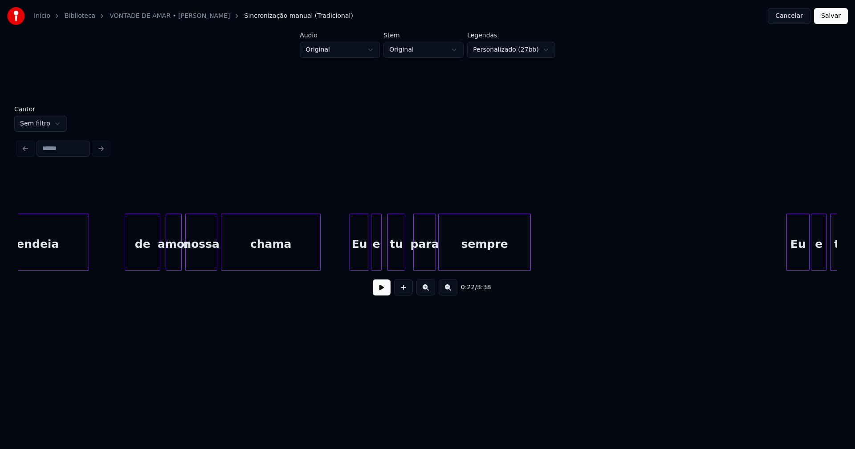
click at [425, 260] on div "para" at bounding box center [425, 244] width 22 height 61
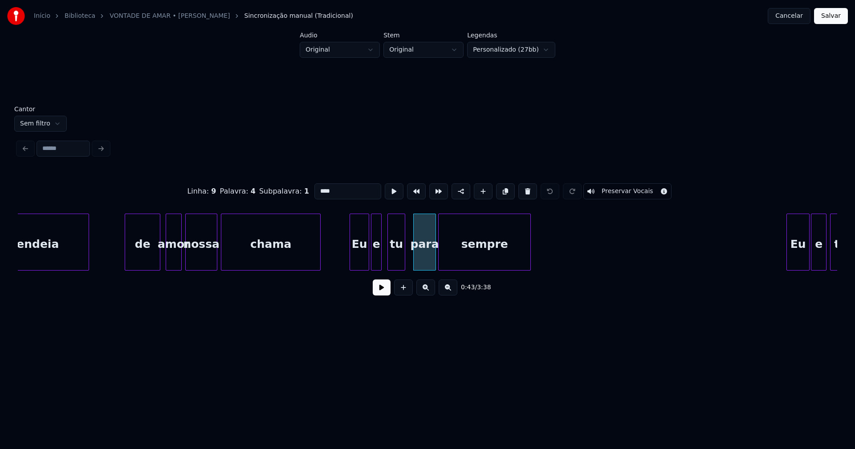
click at [321, 189] on input "****" at bounding box center [347, 191] width 67 height 16
type input "***"
click at [841, 13] on button "Salvar" at bounding box center [831, 16] width 34 height 16
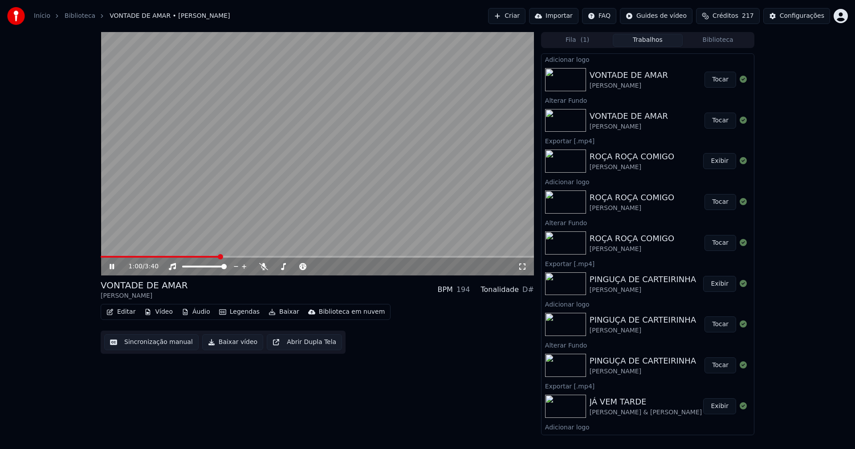
click at [114, 265] on icon at bounding box center [112, 266] width 4 height 5
click at [229, 346] on button "Baixar vídeo" at bounding box center [232, 342] width 61 height 16
click at [125, 309] on button "Editar" at bounding box center [121, 312] width 36 height 12
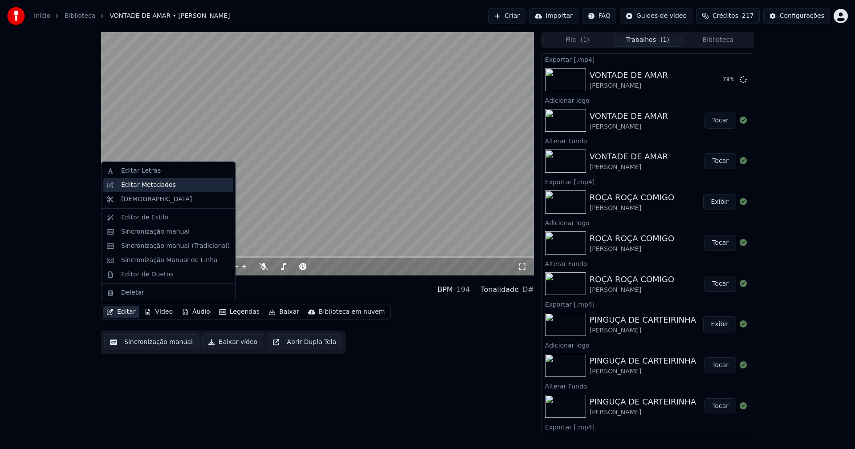
click at [159, 186] on div "Editar Metadados" at bounding box center [148, 185] width 55 height 9
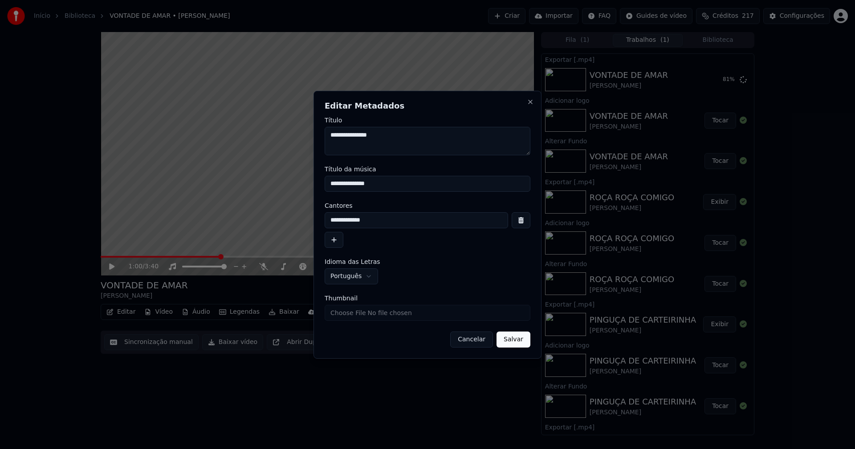
click at [356, 316] on input "Thumbnail" at bounding box center [428, 313] width 206 height 16
type input "**********"
click at [517, 341] on button "Salvar" at bounding box center [513, 340] width 34 height 16
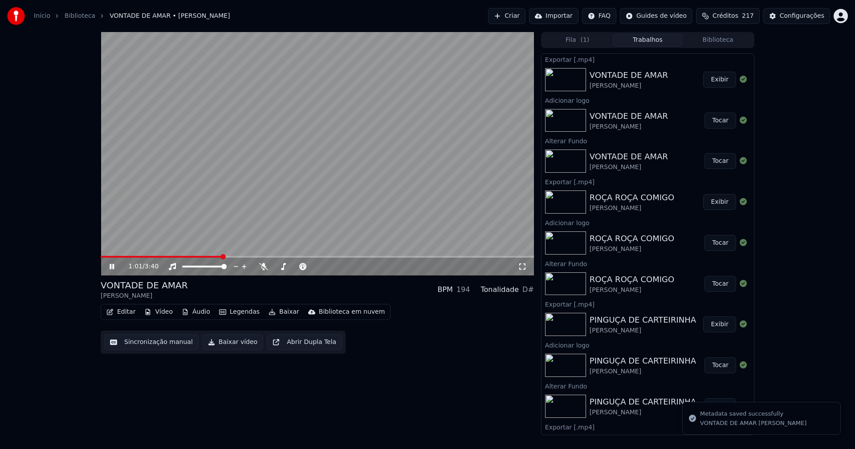
click at [112, 266] on icon at bounding box center [118, 266] width 21 height 7
